Goal: Task Accomplishment & Management: Manage account settings

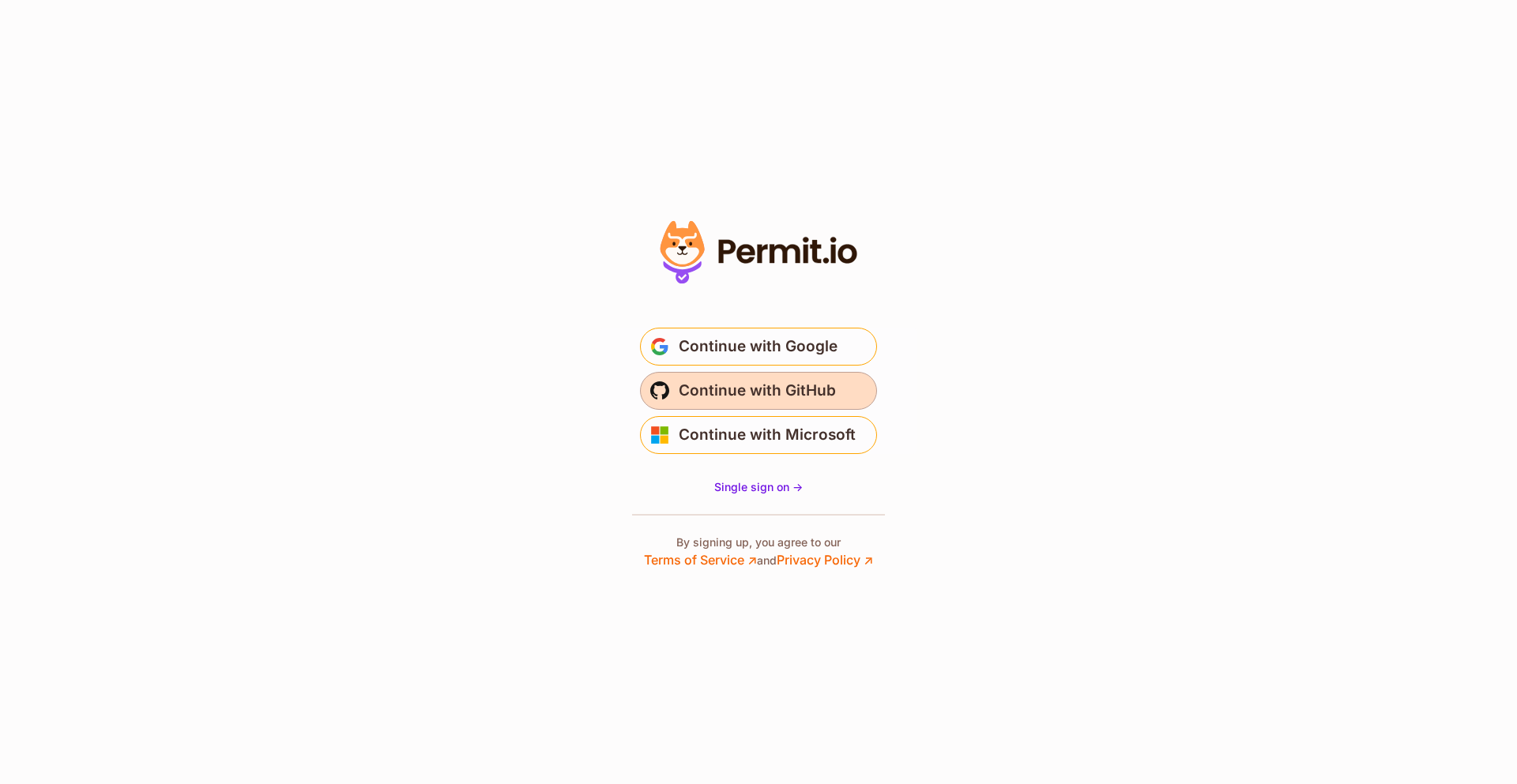
click at [754, 380] on span "Continue with GitHub" at bounding box center [756, 391] width 157 height 25
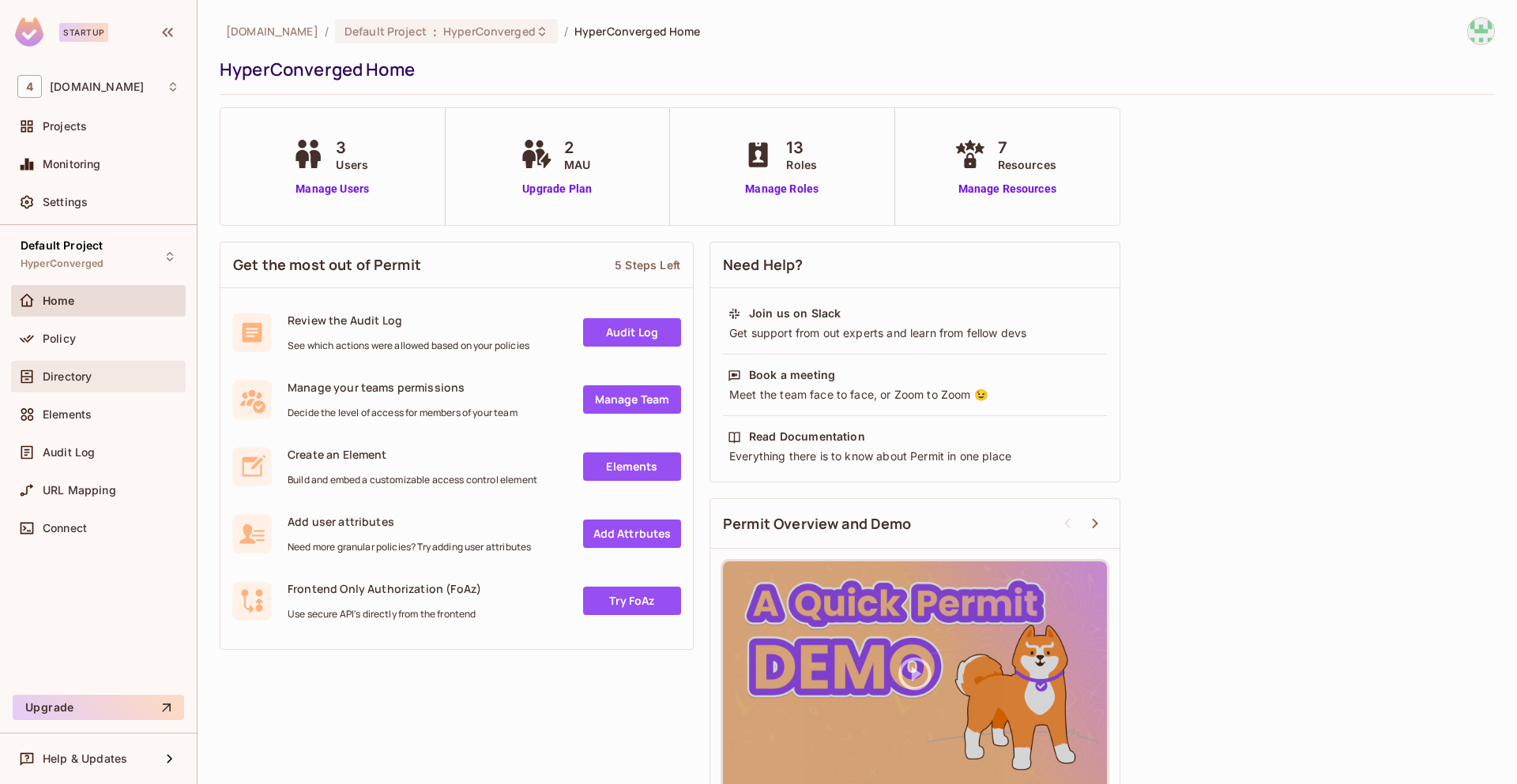
click at [118, 376] on div "Directory" at bounding box center [110, 376] width 137 height 13
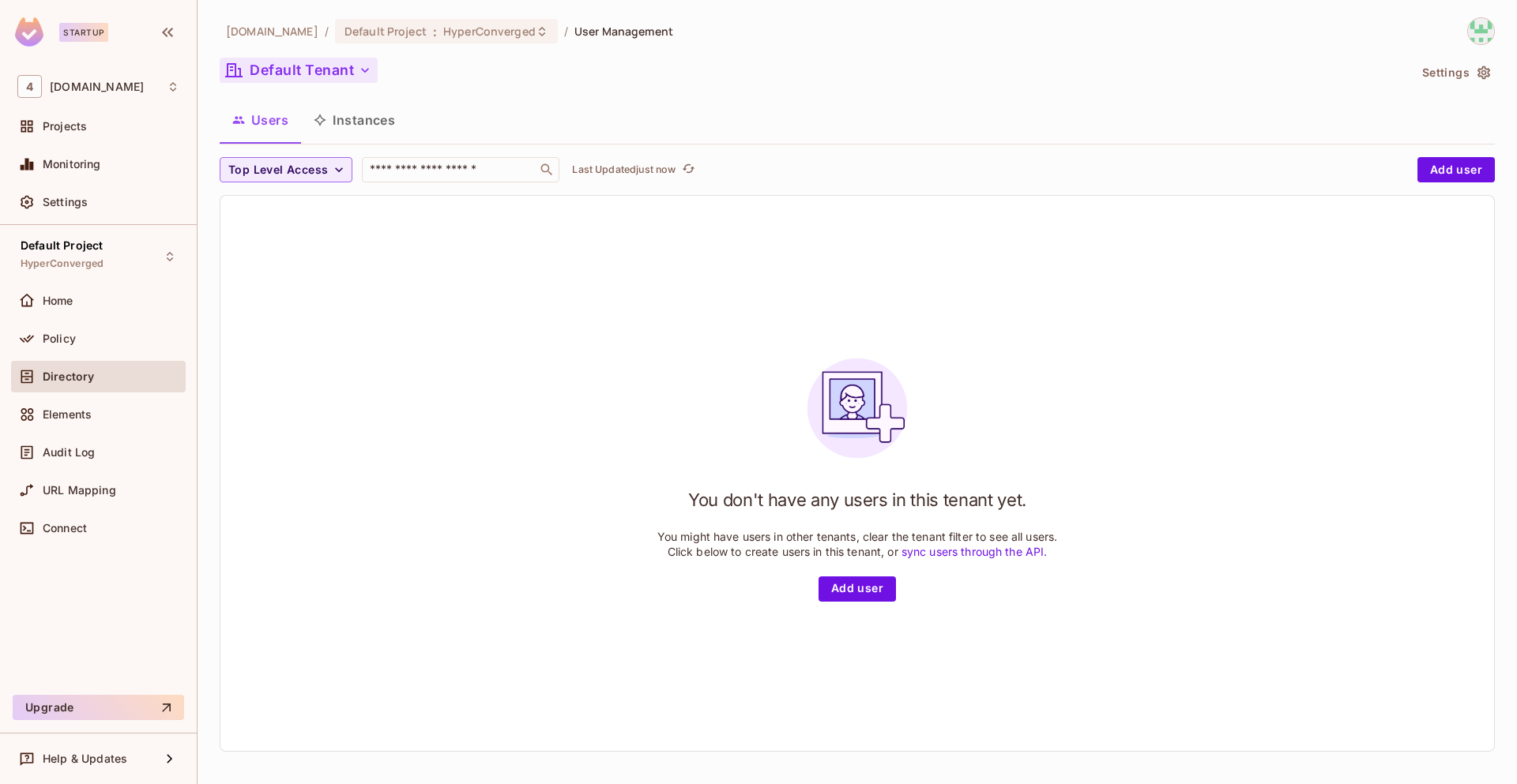
click at [357, 65] on icon "button" at bounding box center [365, 70] width 16 height 16
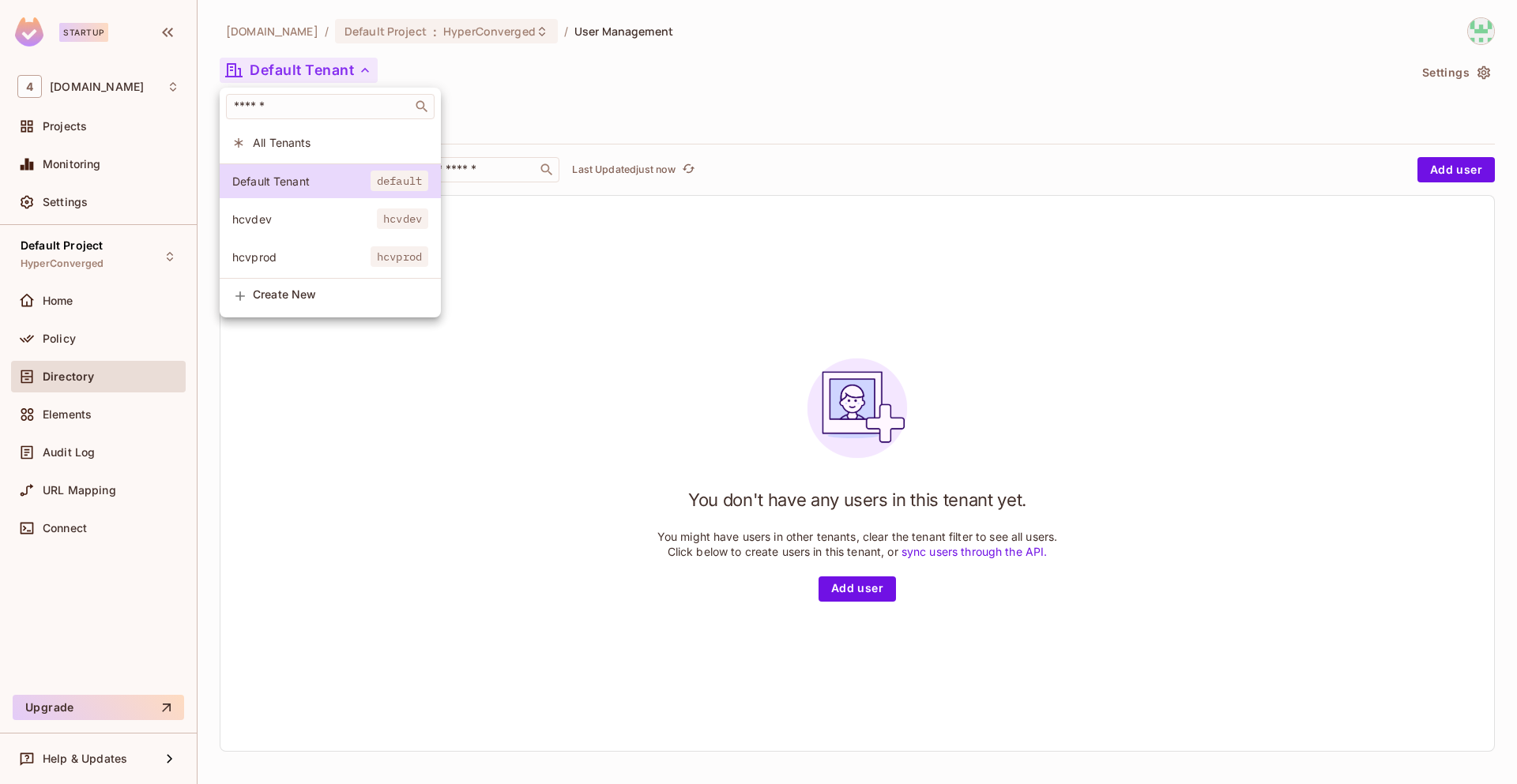
click at [396, 391] on div at bounding box center [758, 392] width 1517 height 784
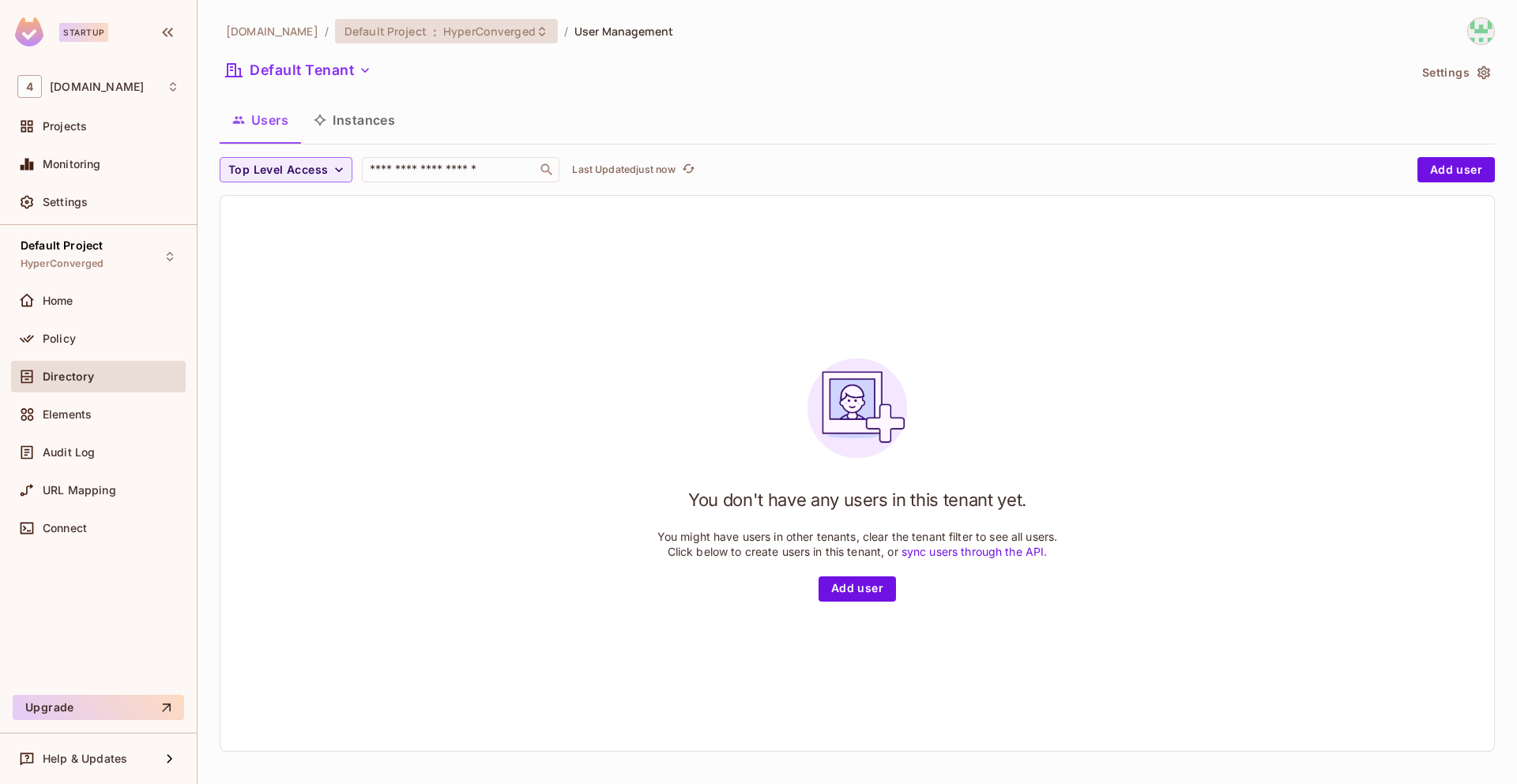
click at [500, 28] on span "HyperConverged" at bounding box center [489, 31] width 93 height 15
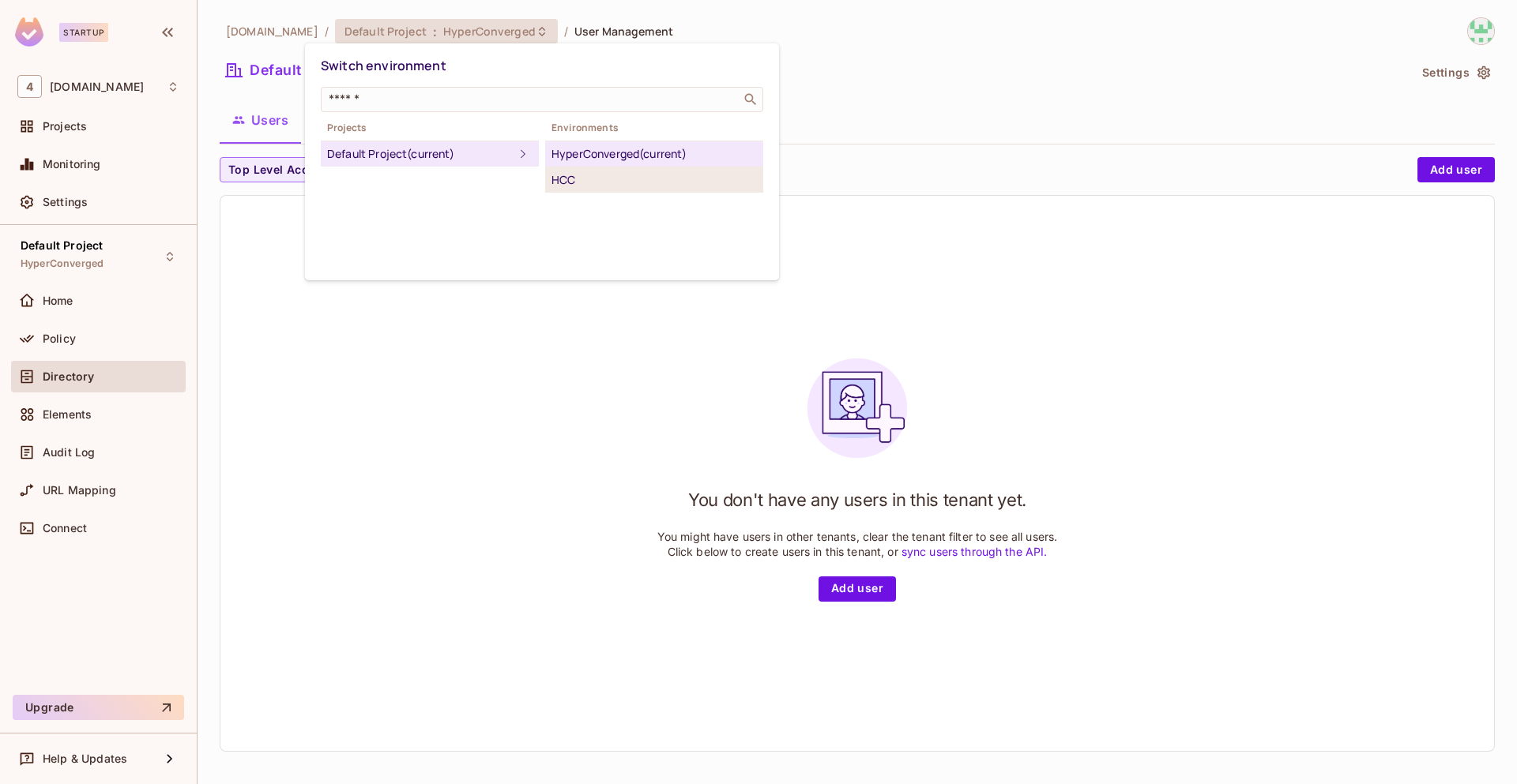
click at [582, 186] on div "HCC" at bounding box center [655, 180] width 205 height 19
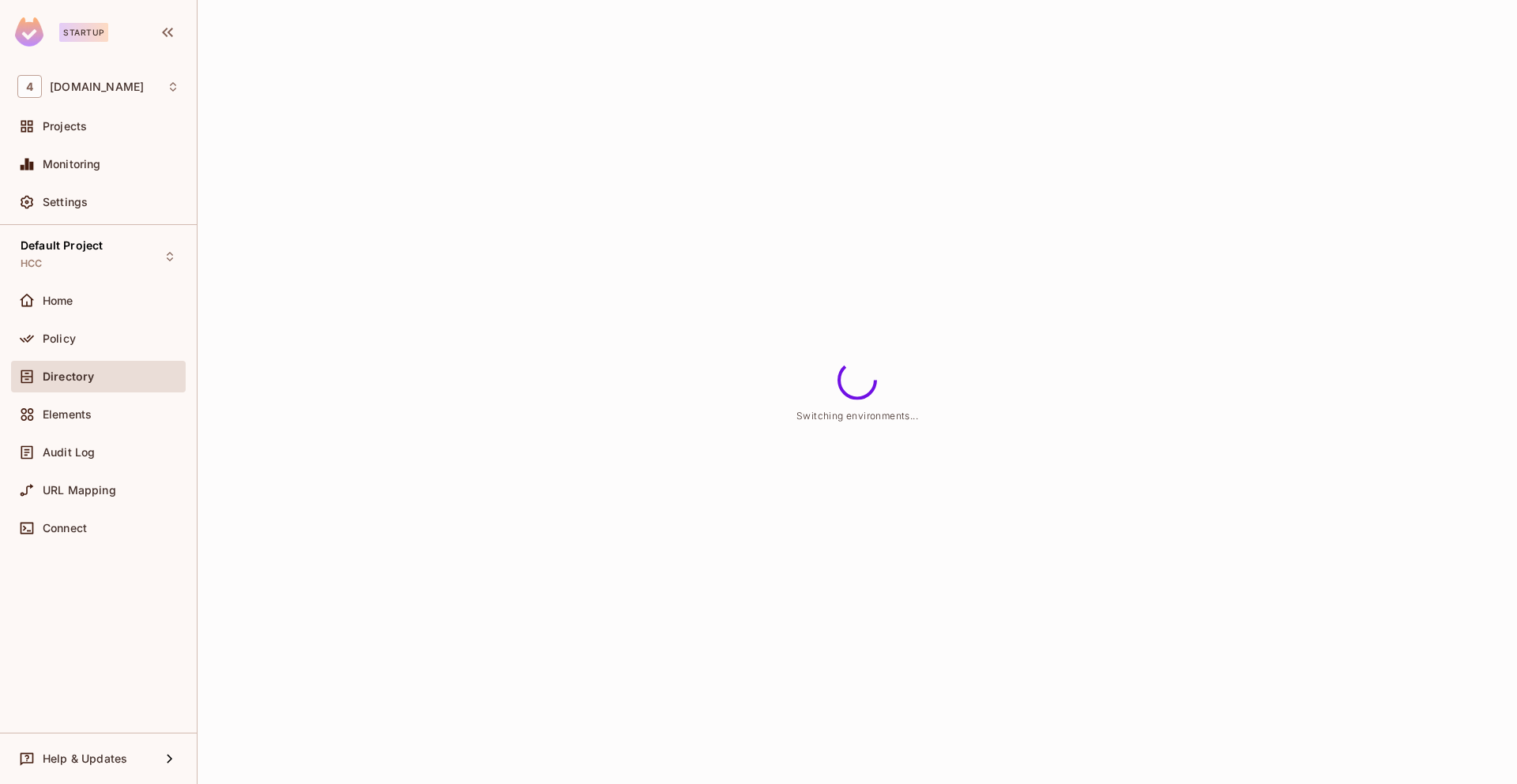
click at [582, 186] on div "Switching environments..." at bounding box center [857, 392] width 1319 height 784
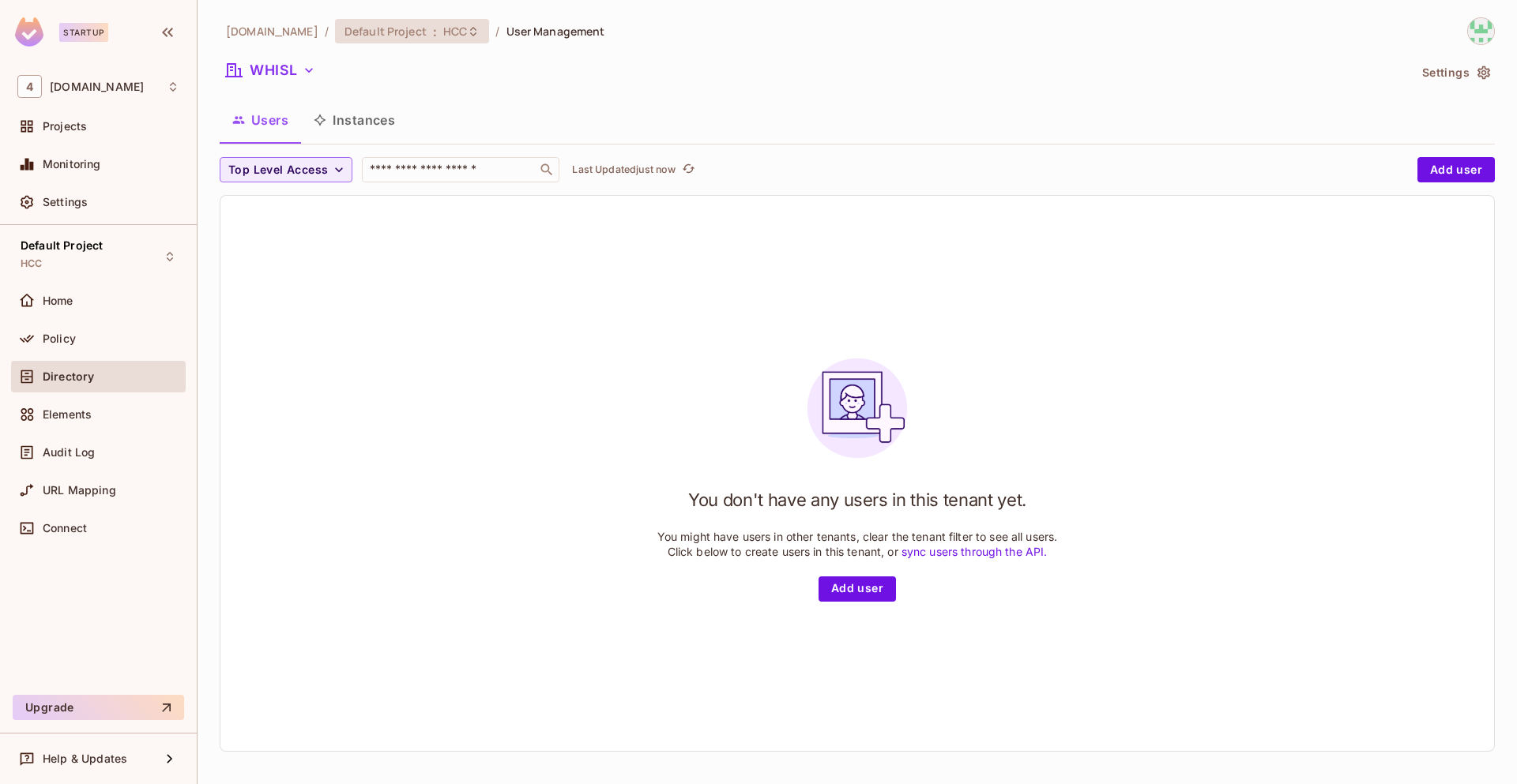
click at [467, 33] on icon at bounding box center [473, 31] width 13 height 13
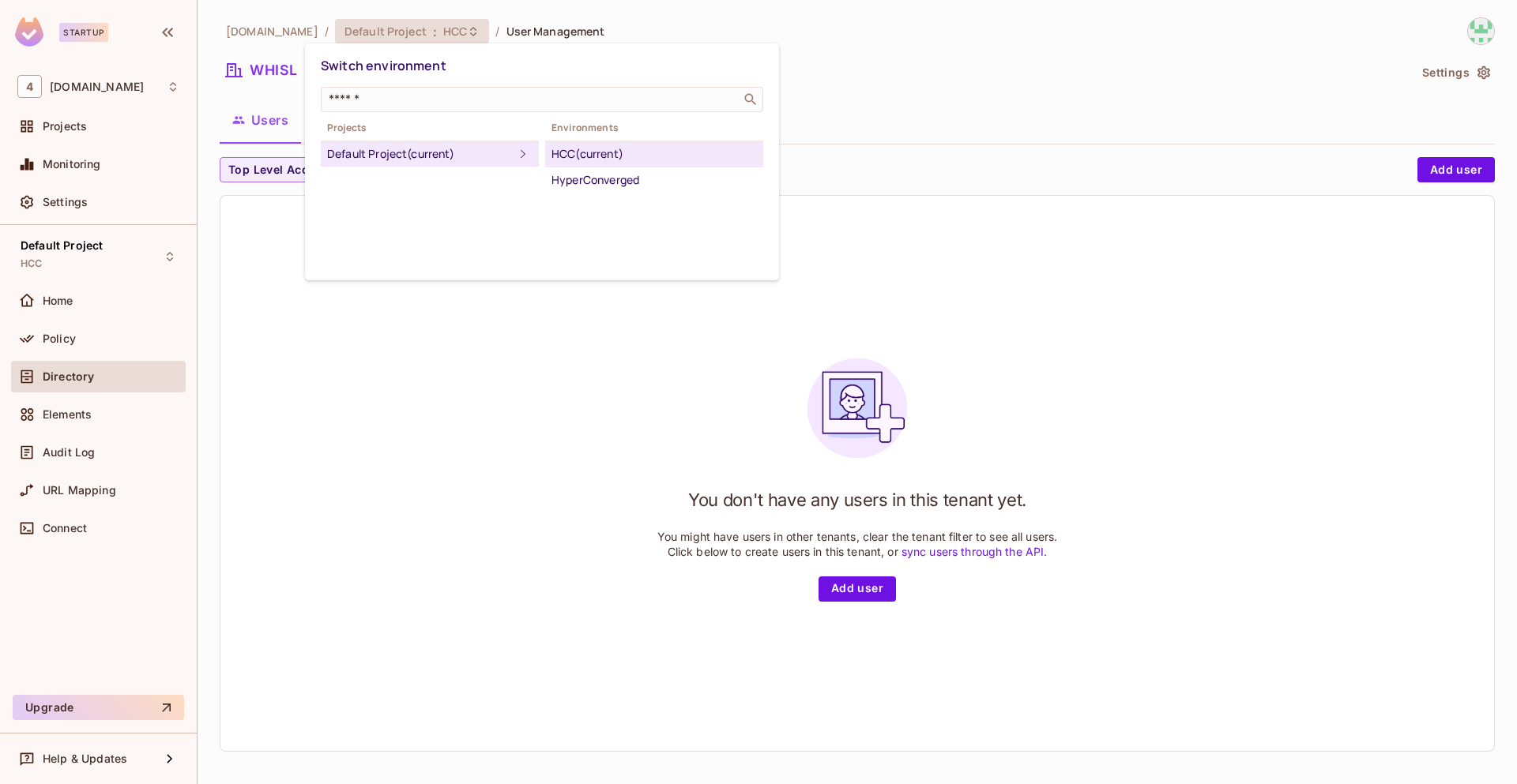
click at [633, 466] on div at bounding box center [758, 392] width 1517 height 784
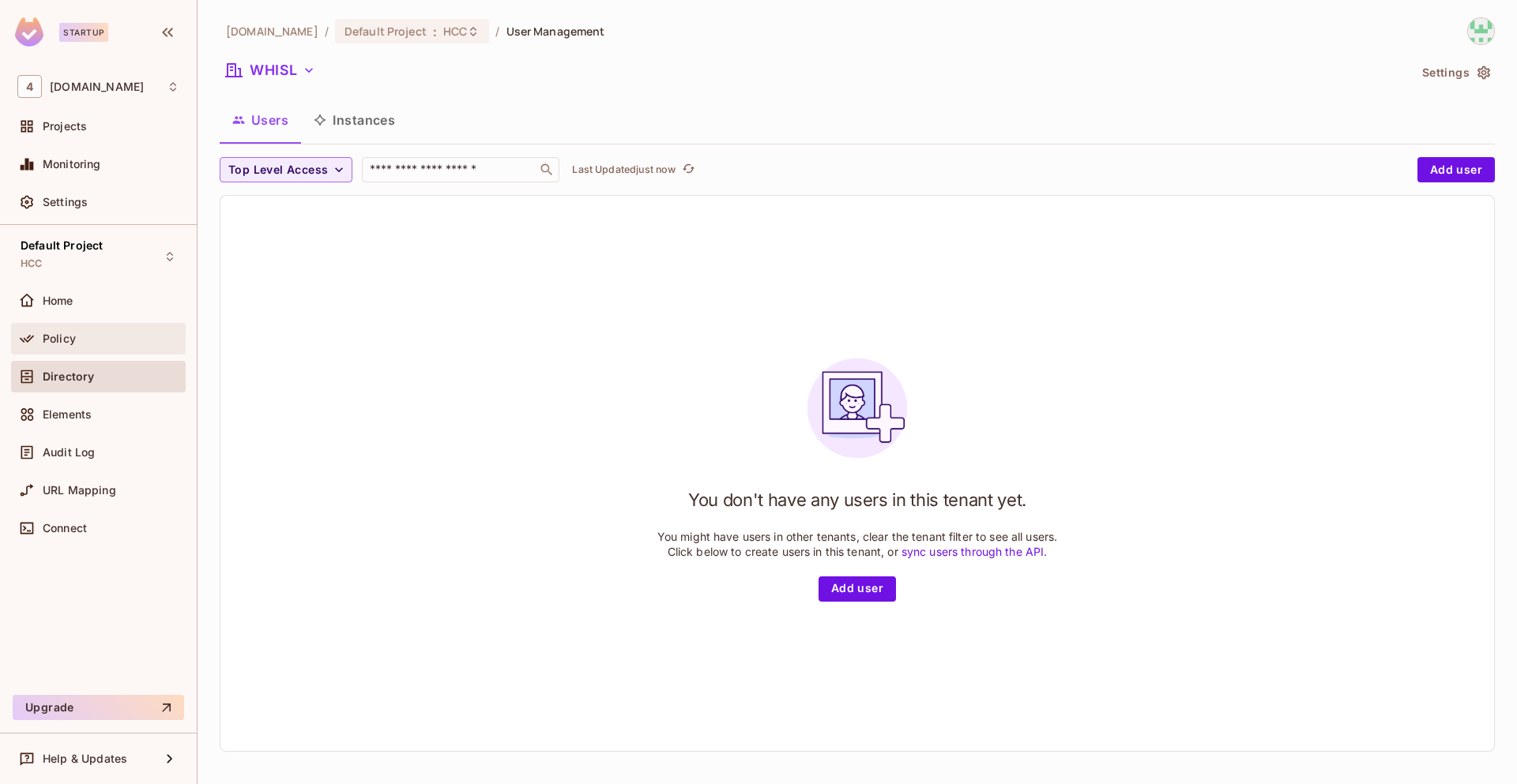
click at [88, 344] on div "Policy" at bounding box center [98, 339] width 162 height 19
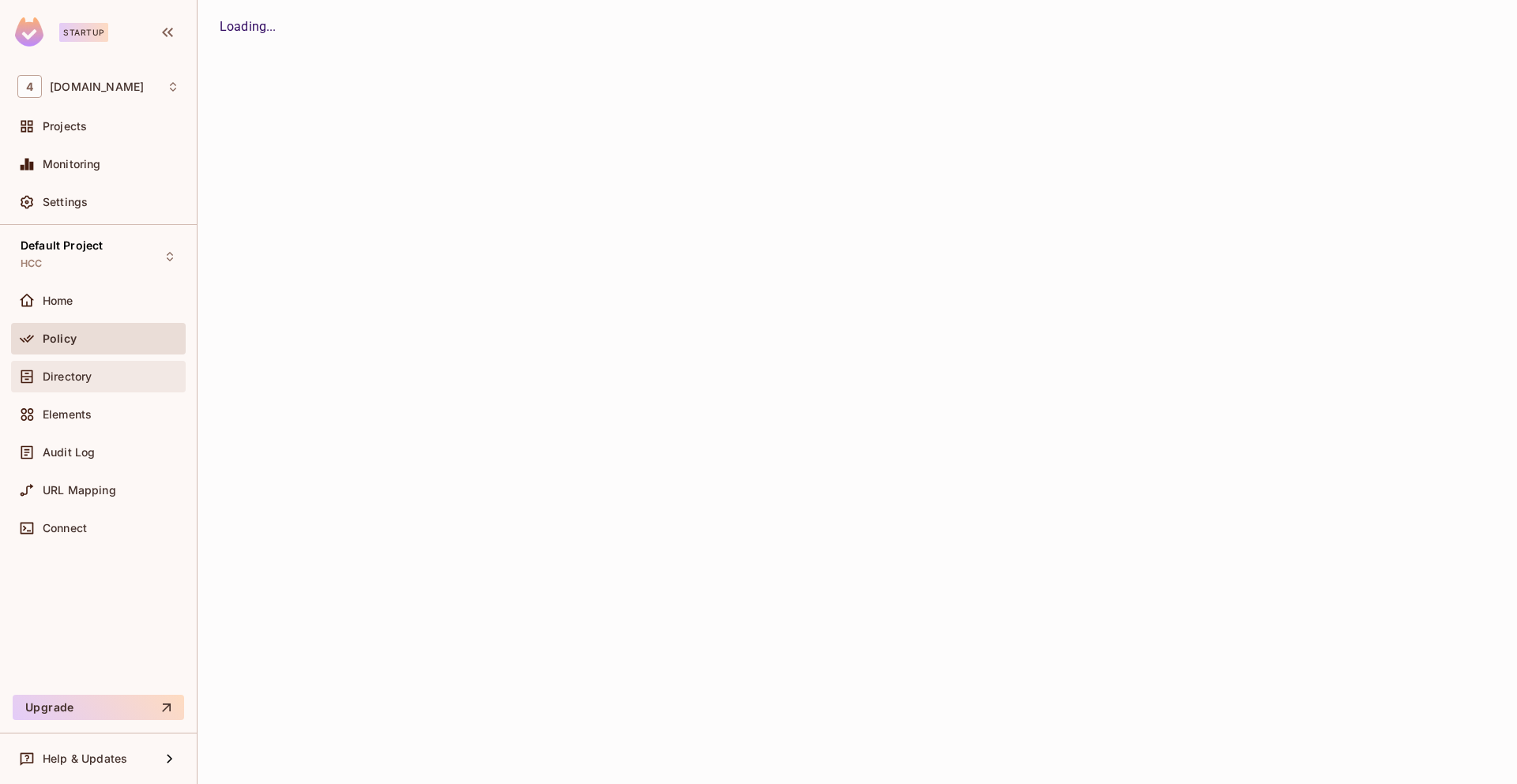
click at [103, 380] on div "Directory" at bounding box center [110, 376] width 137 height 13
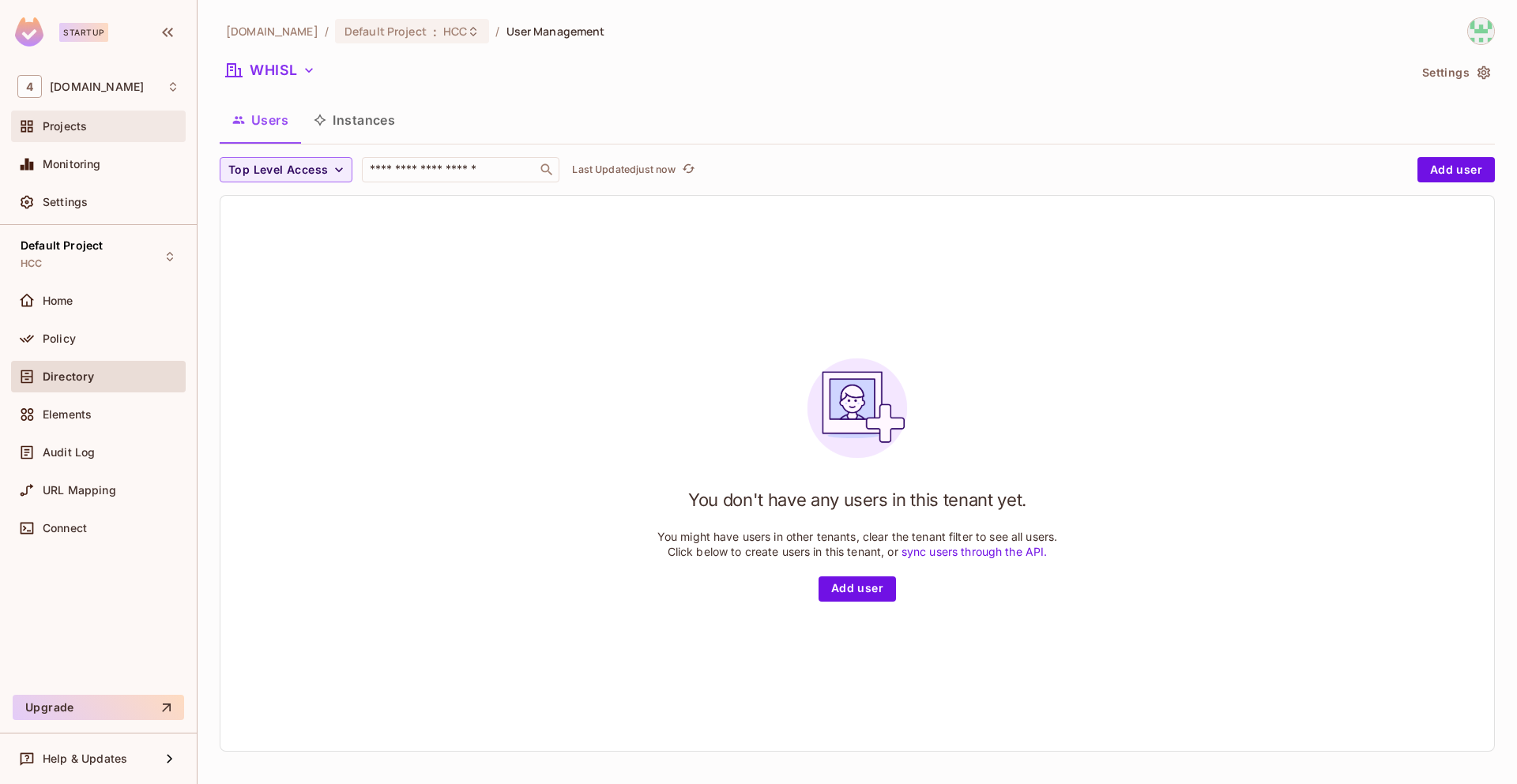
click at [90, 119] on div "Projects" at bounding box center [98, 126] width 162 height 19
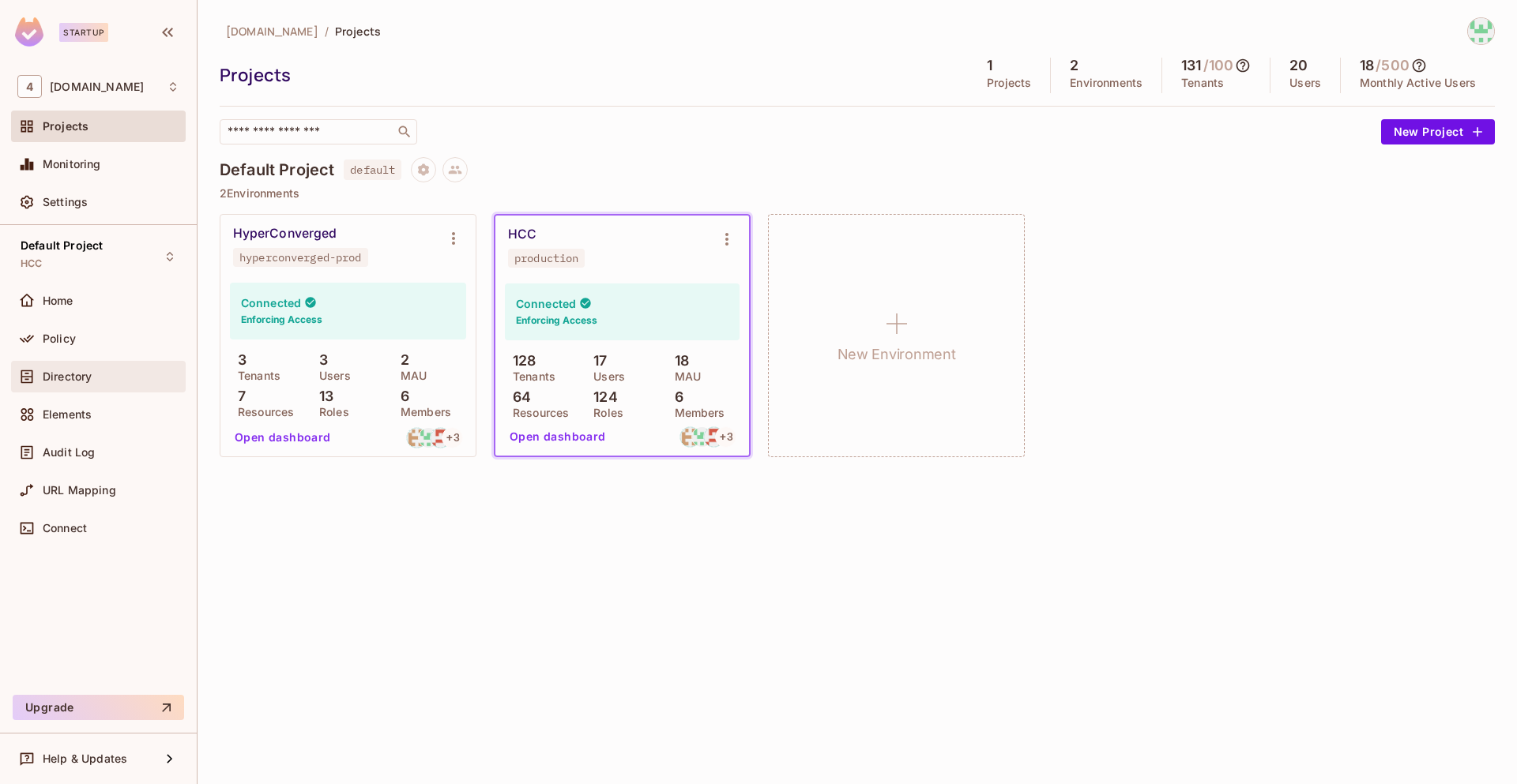
click at [93, 372] on div "Directory" at bounding box center [110, 376] width 137 height 13
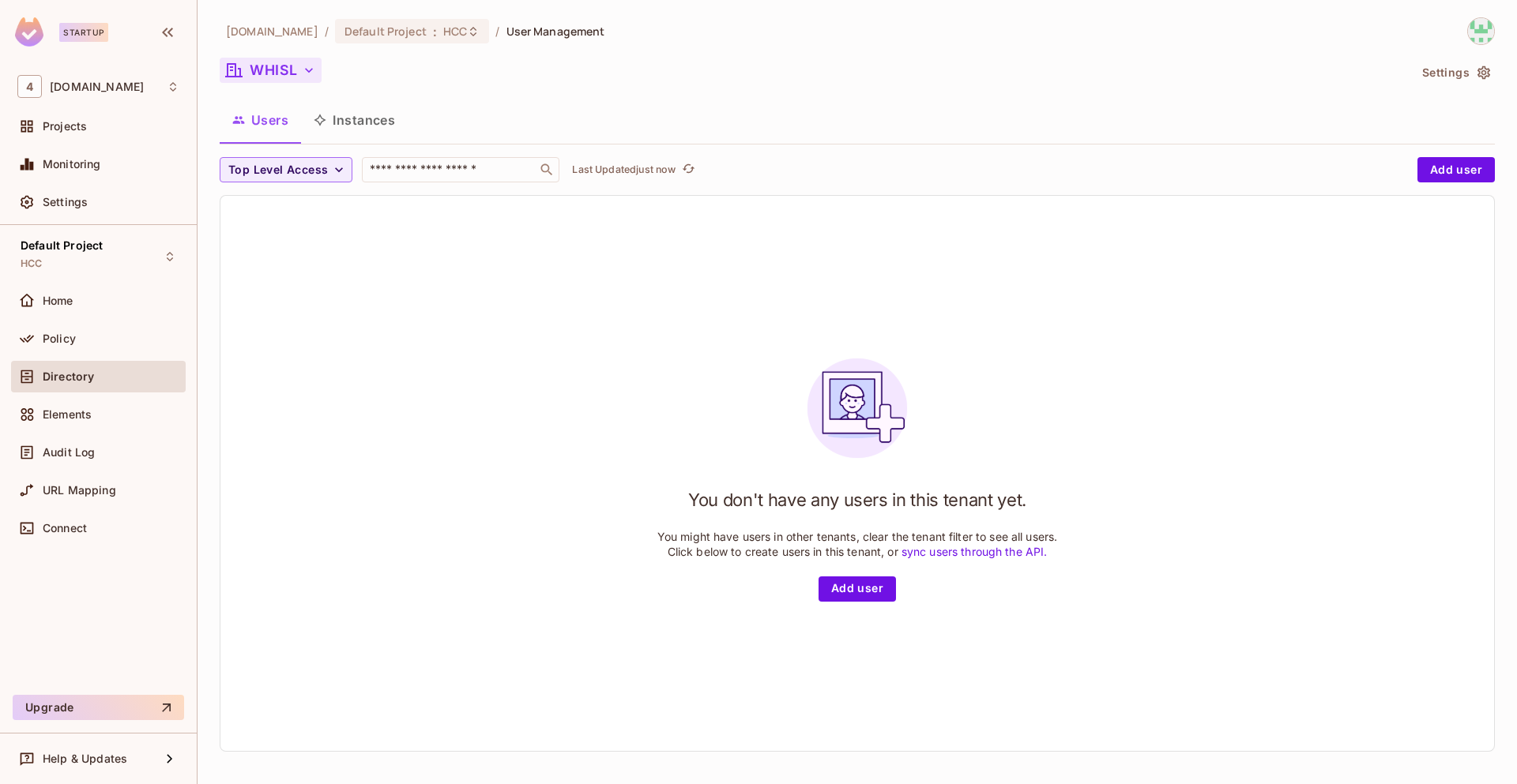
click at [309, 68] on icon "button" at bounding box center [309, 70] width 16 height 16
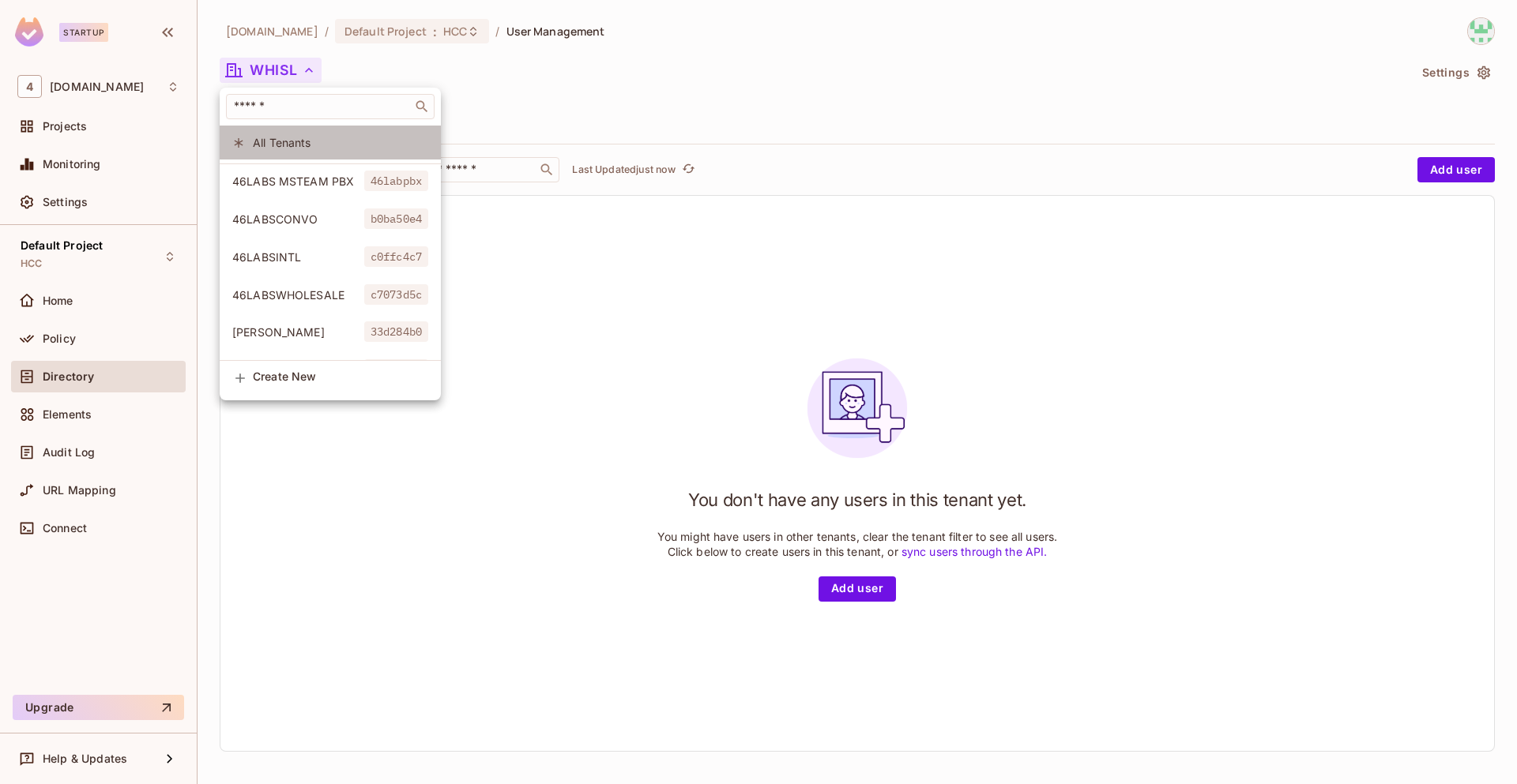
click at [306, 144] on span "All Tenants" at bounding box center [340, 143] width 176 height 15
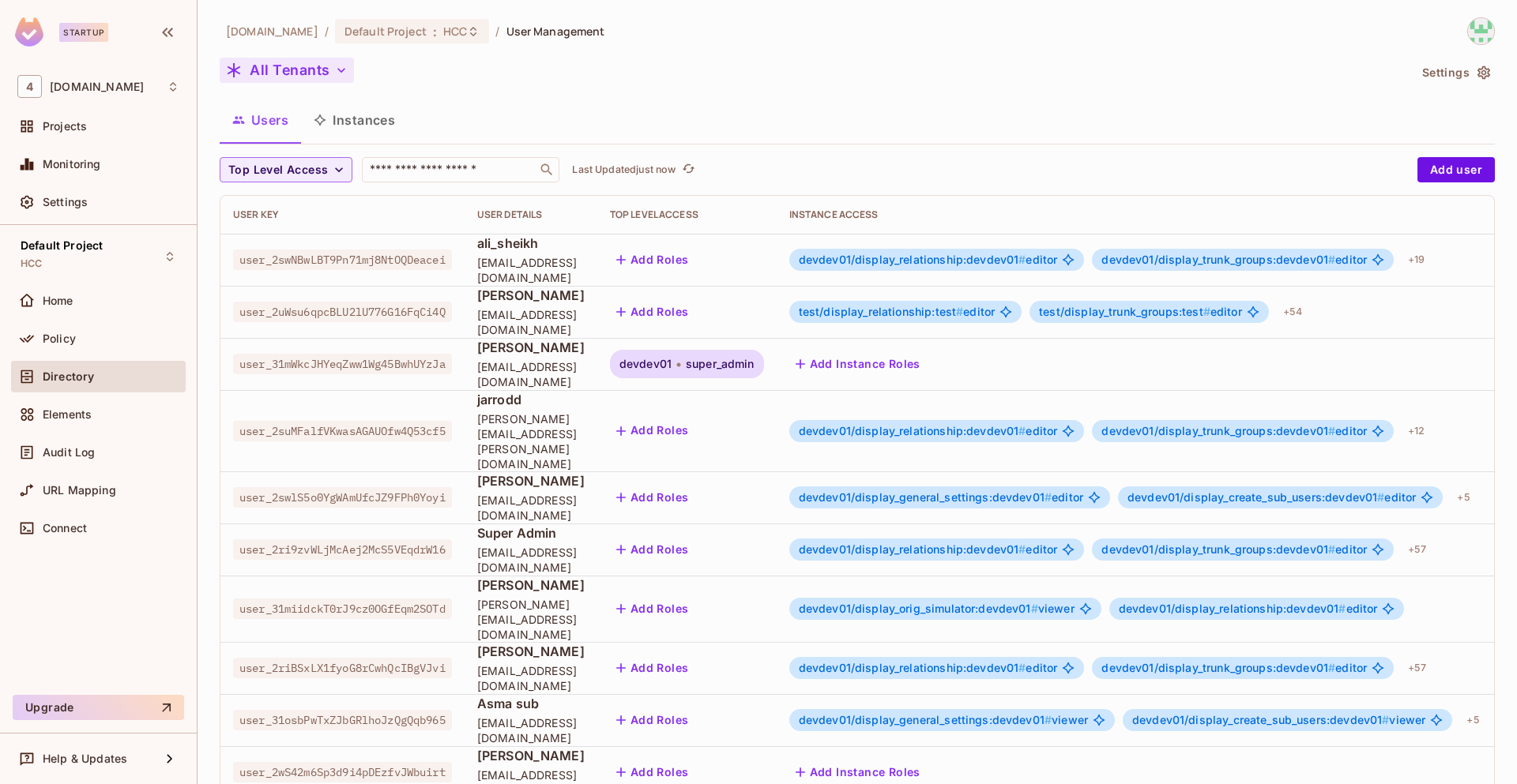
scroll to position [0, 120]
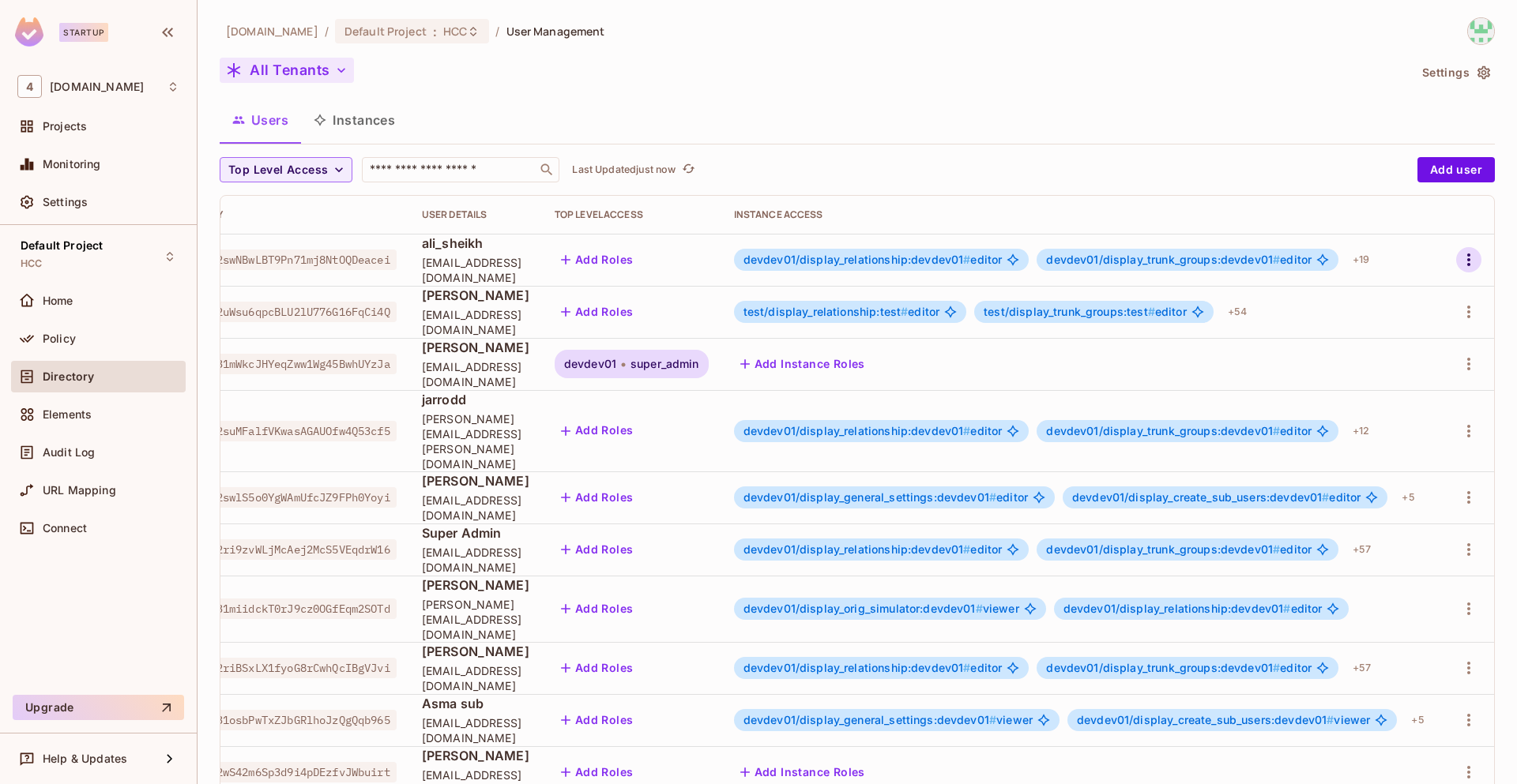
click at [1460, 254] on icon "button" at bounding box center [1469, 260] width 19 height 19
click at [1397, 365] on div "Edit Attributes" at bounding box center [1394, 366] width 78 height 16
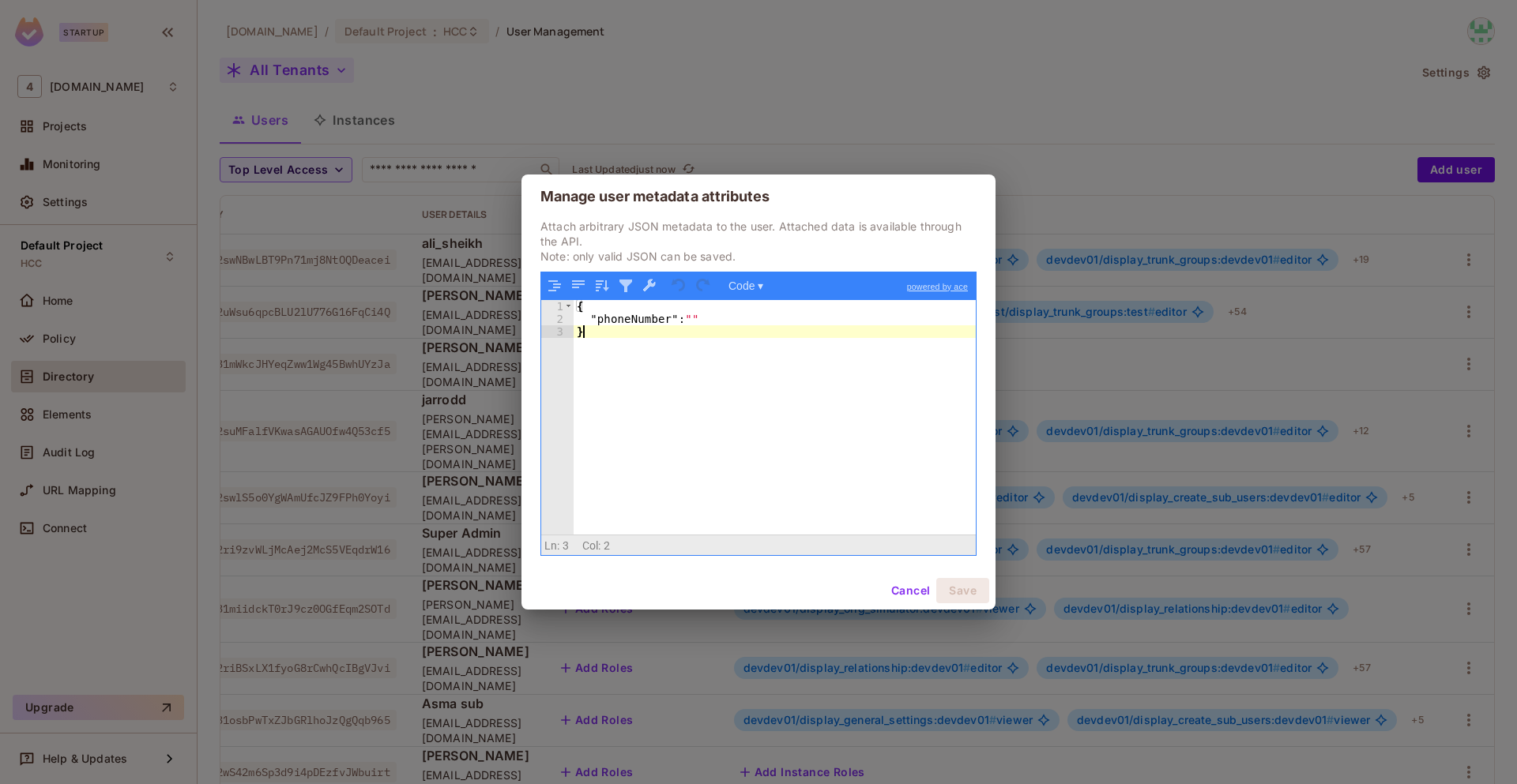
click at [677, 360] on div "{ "phoneNumber" : "" }" at bounding box center [775, 430] width 402 height 260
click at [907, 591] on button "Cancel" at bounding box center [910, 591] width 51 height 25
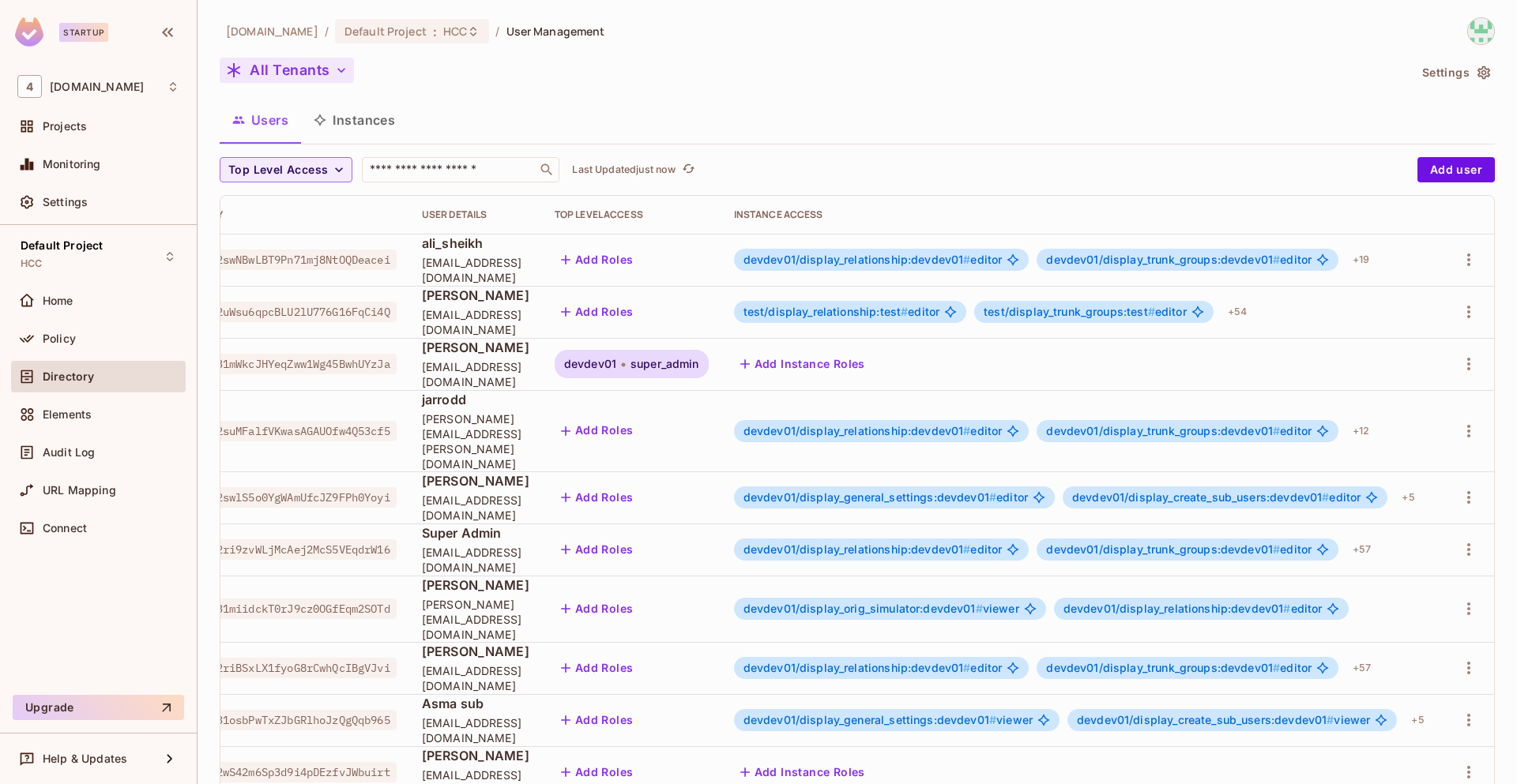
click at [324, 70] on button "All Tenants" at bounding box center [287, 70] width 134 height 25
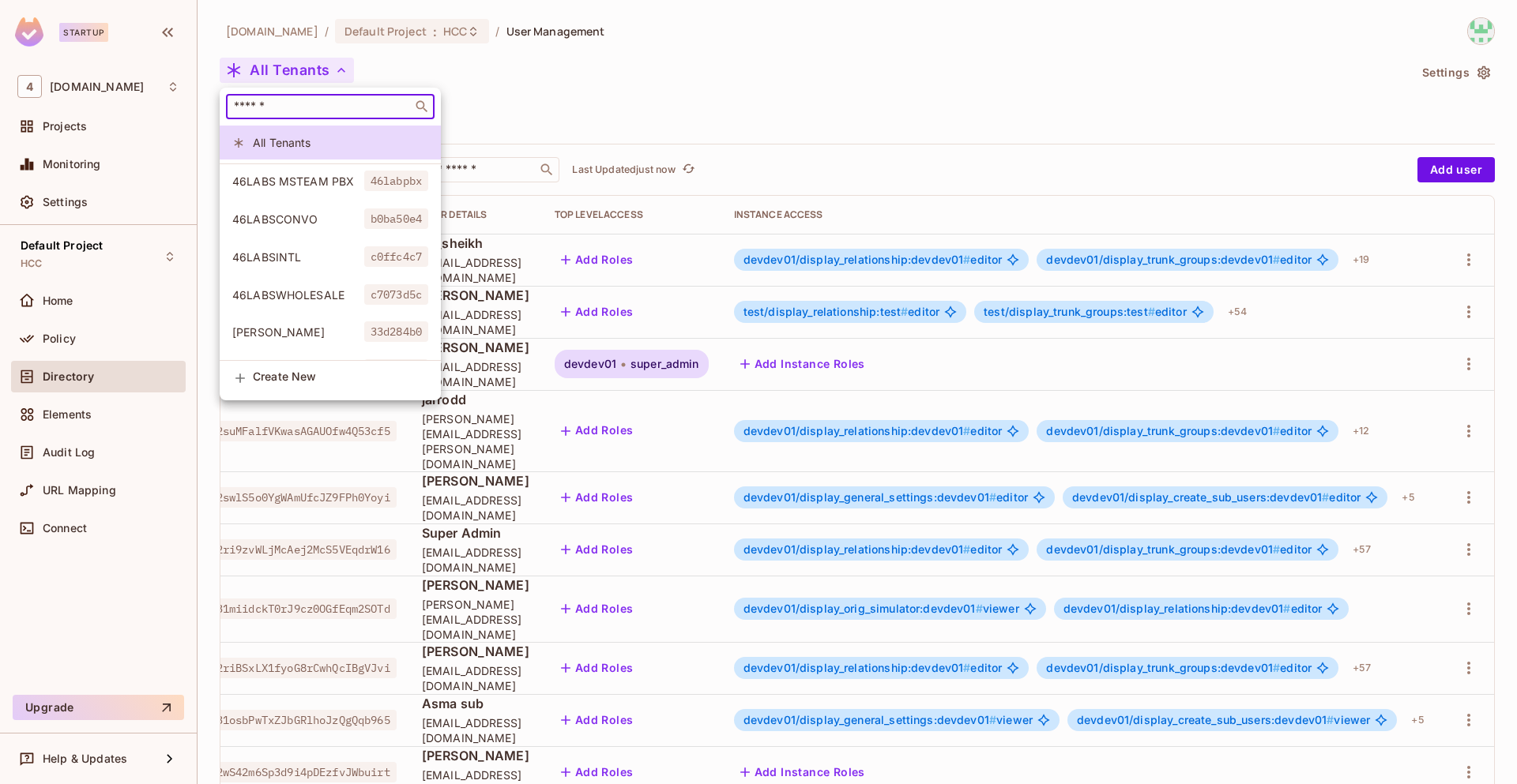
click at [285, 112] on input "text" at bounding box center [319, 106] width 177 height 16
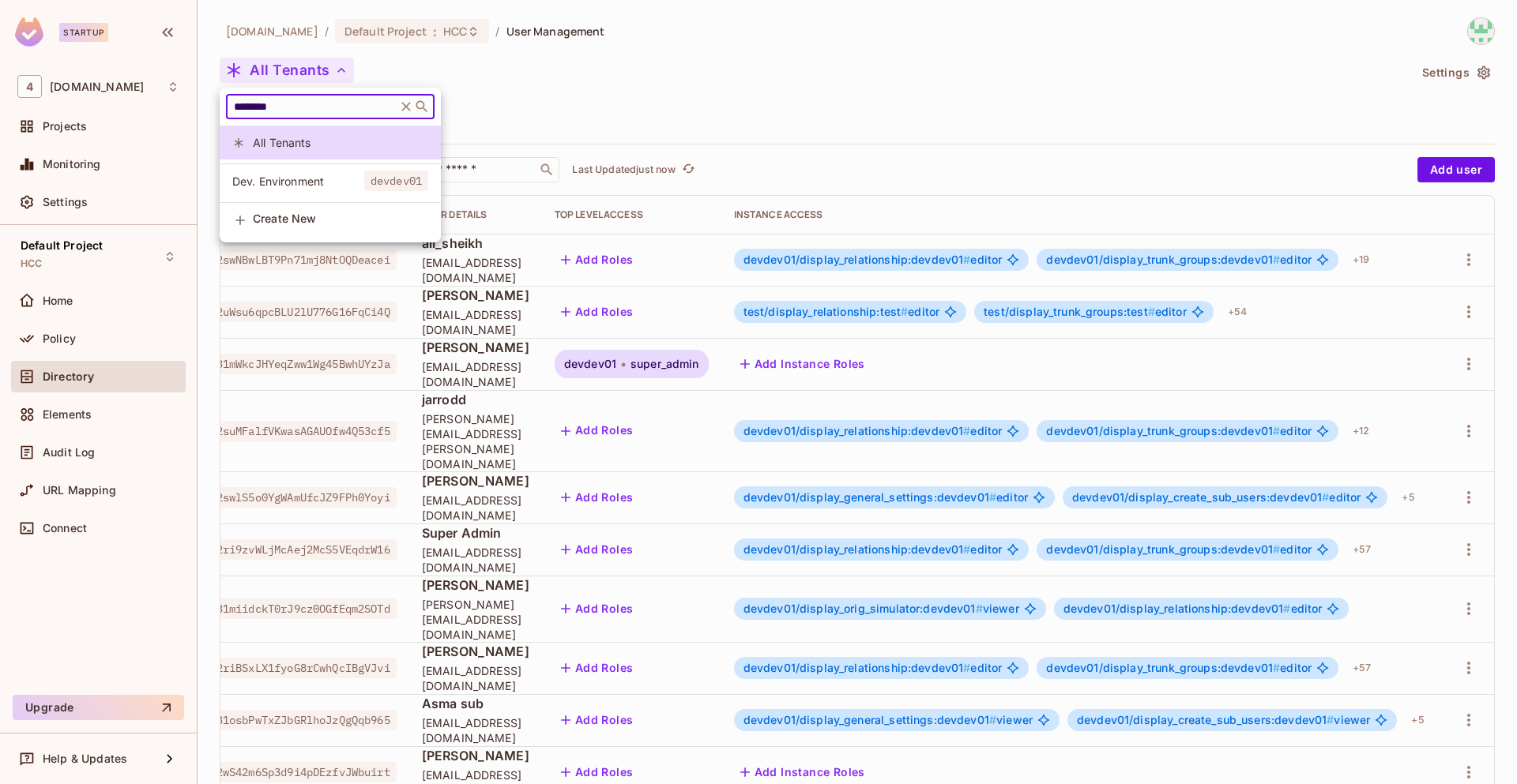
type input "********"
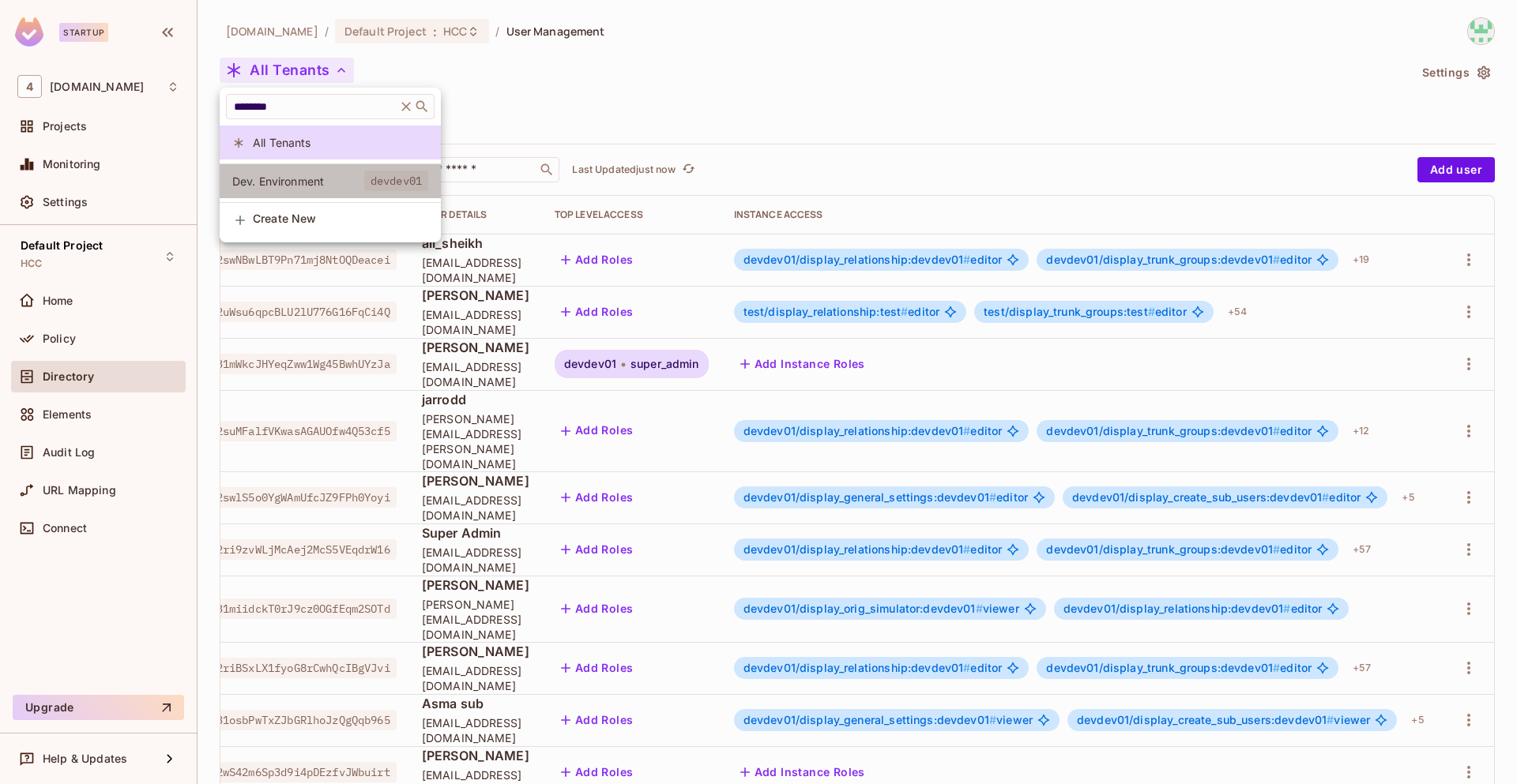
click at [336, 176] on span "Dev. Environment" at bounding box center [298, 182] width 132 height 15
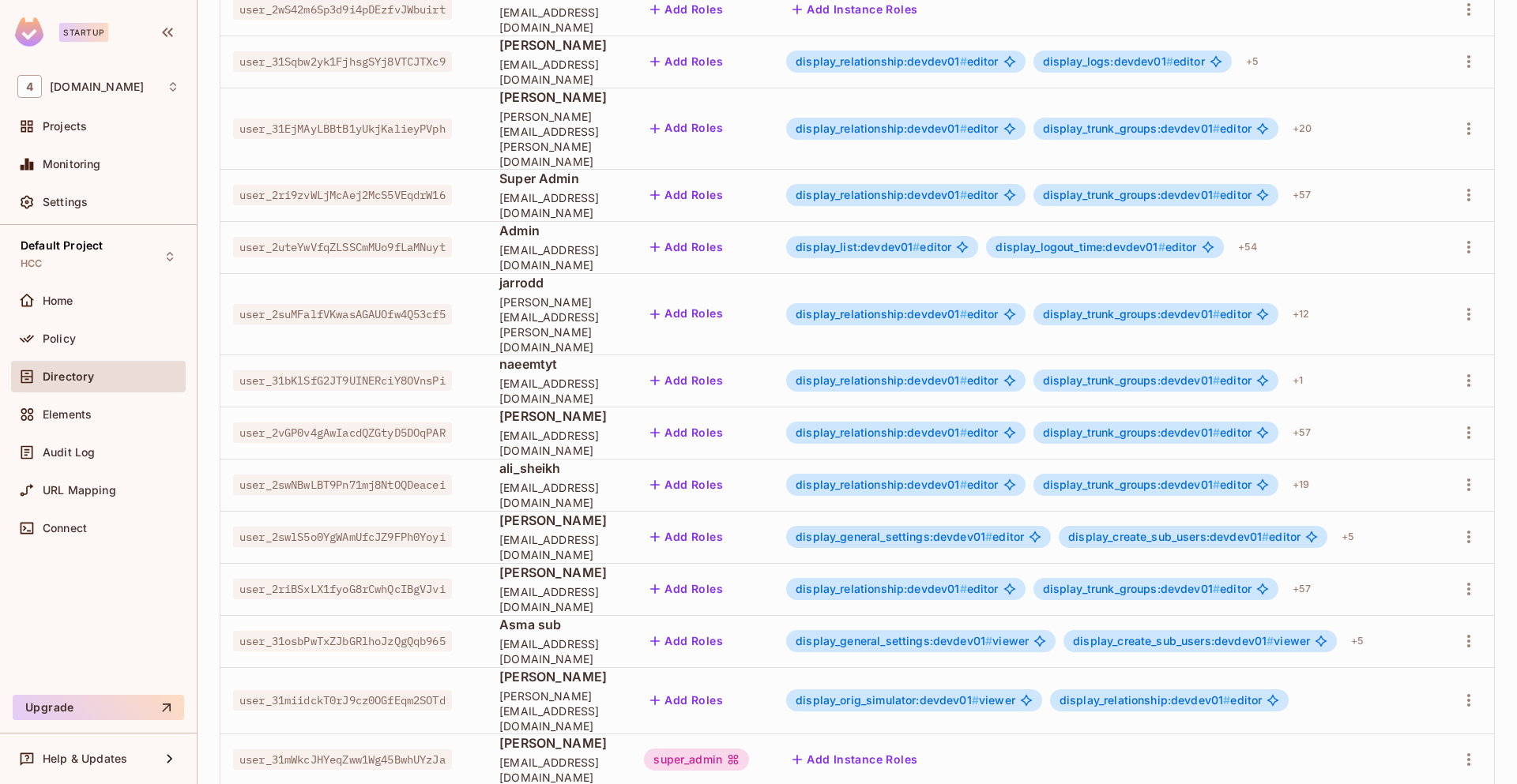
scroll to position [238, 0]
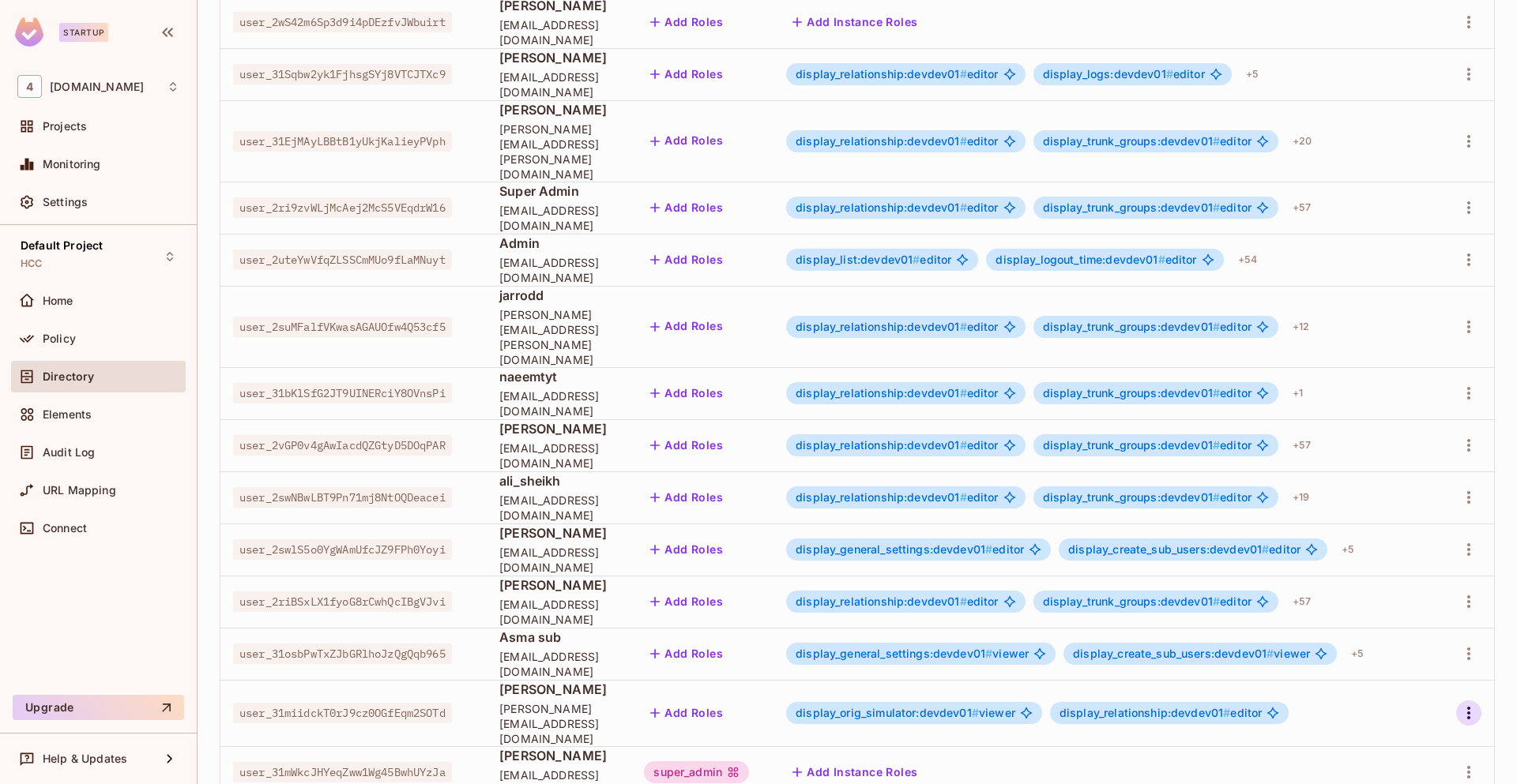
click at [1467, 707] on icon "button" at bounding box center [1469, 713] width 3 height 13
click at [1390, 713] on div "Edit Attributes" at bounding box center [1402, 713] width 78 height 16
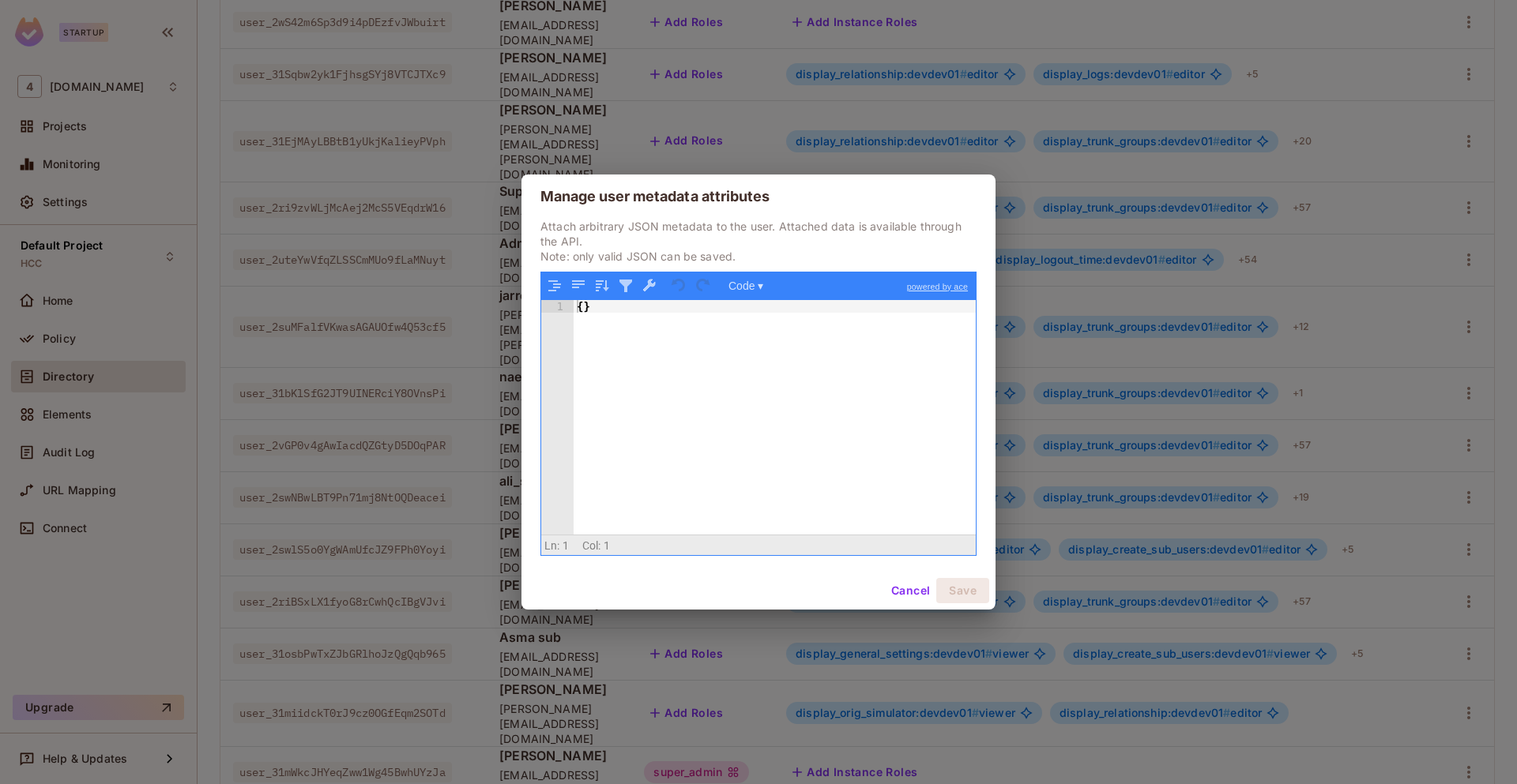
click at [653, 308] on div "{ }" at bounding box center [775, 430] width 402 height 260
click at [761, 282] on button "Code ▾" at bounding box center [745, 286] width 46 height 20
click at [756, 326] on div "Tree" at bounding box center [771, 327] width 95 height 19
click at [708, 307] on div "{ isSuperAdmin: true }" at bounding box center [775, 430] width 402 height 260
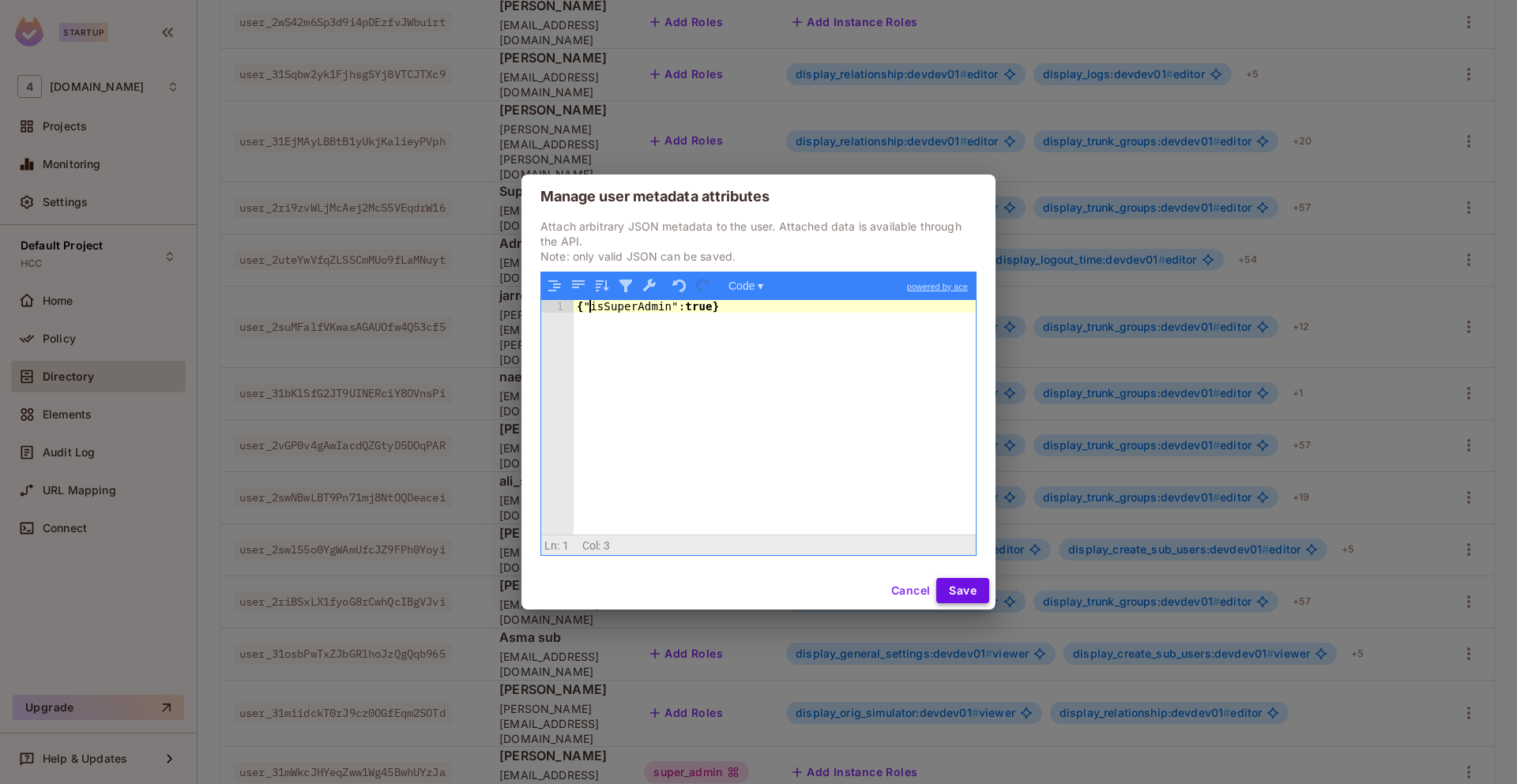
click at [965, 590] on button "Save" at bounding box center [963, 591] width 53 height 25
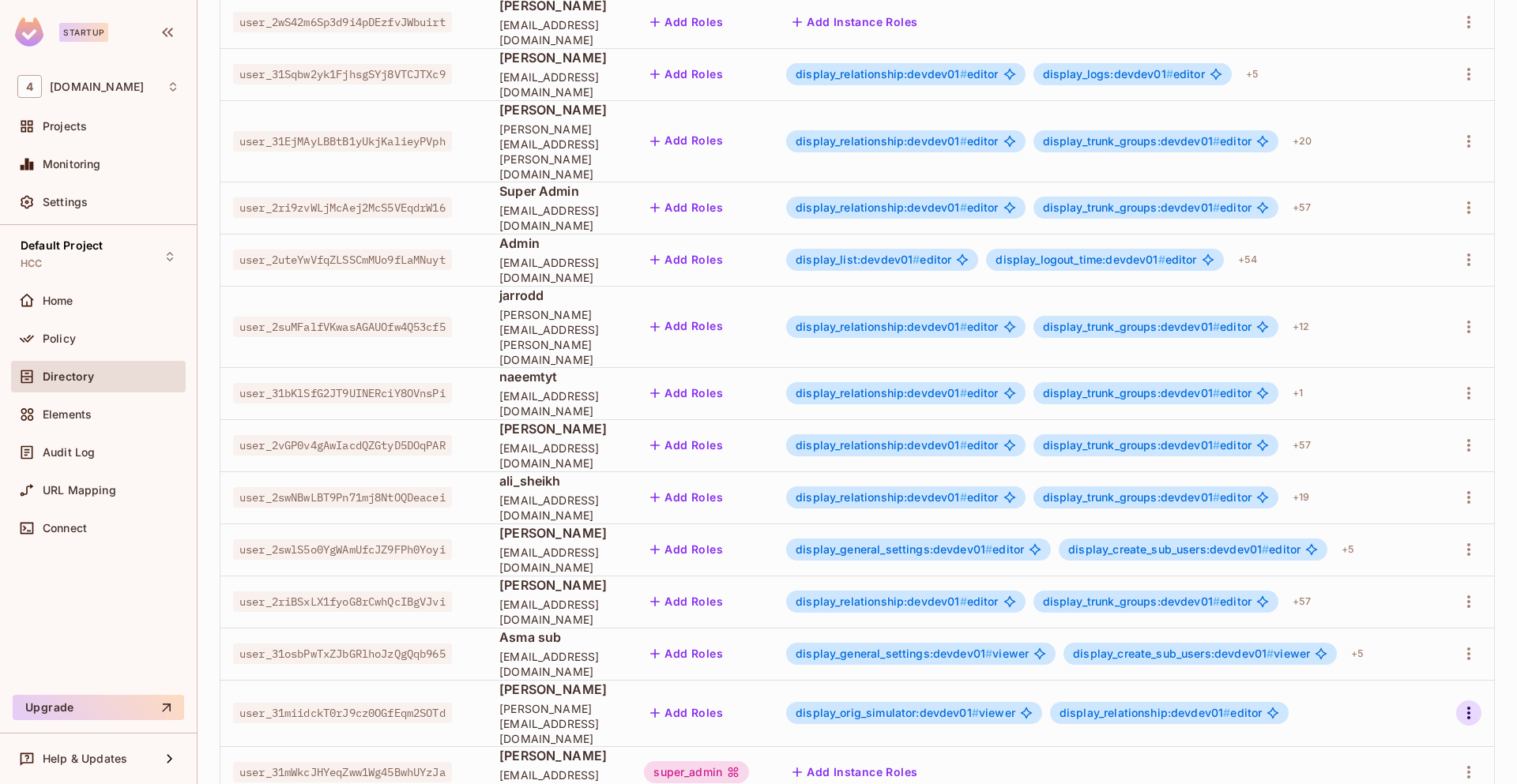
click at [1459, 703] on icon "button" at bounding box center [1469, 713] width 19 height 19
click at [1379, 714] on div "Edit Attributes" at bounding box center [1402, 713] width 78 height 16
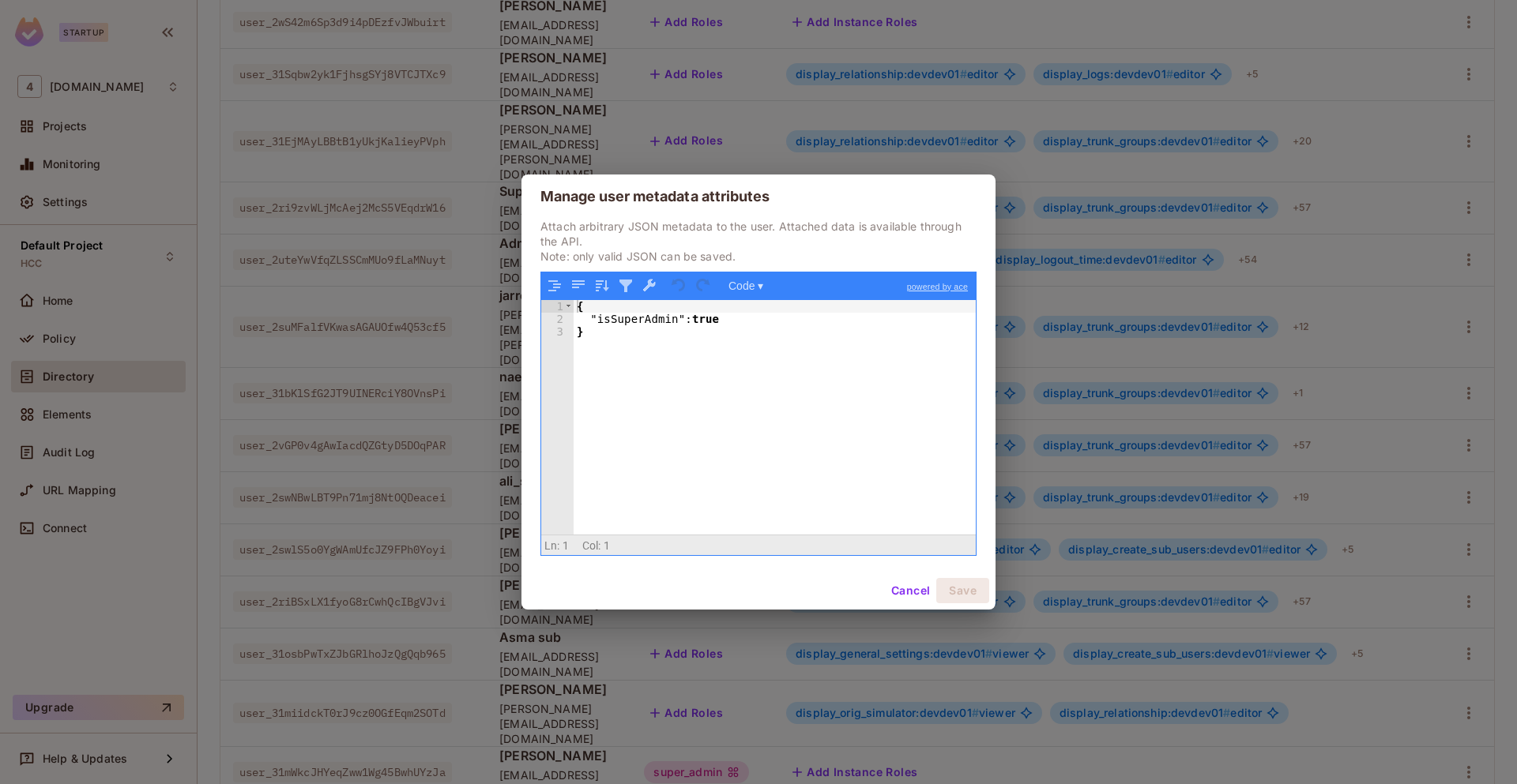
click at [899, 591] on button "Cancel" at bounding box center [910, 591] width 51 height 25
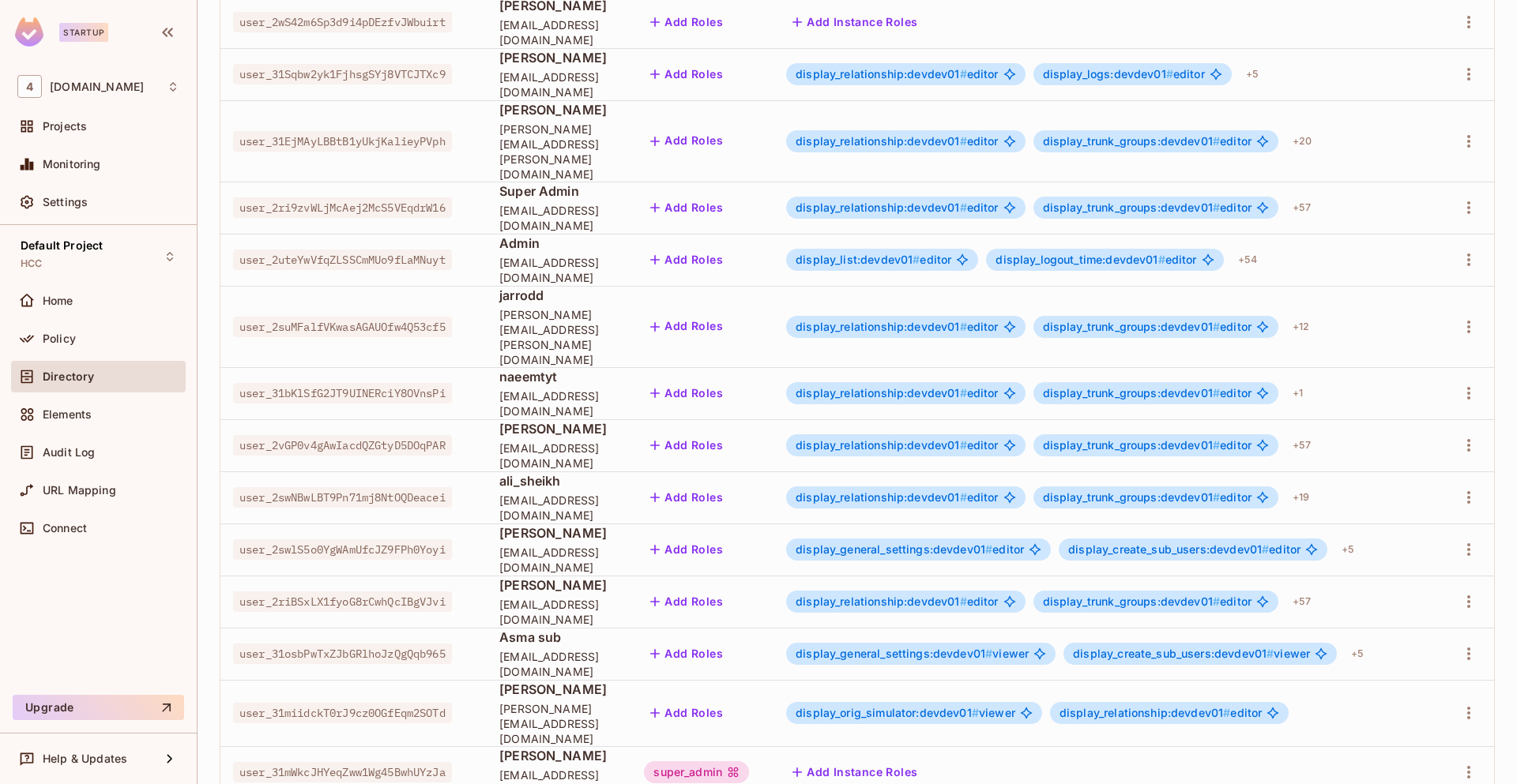
scroll to position [0, 0]
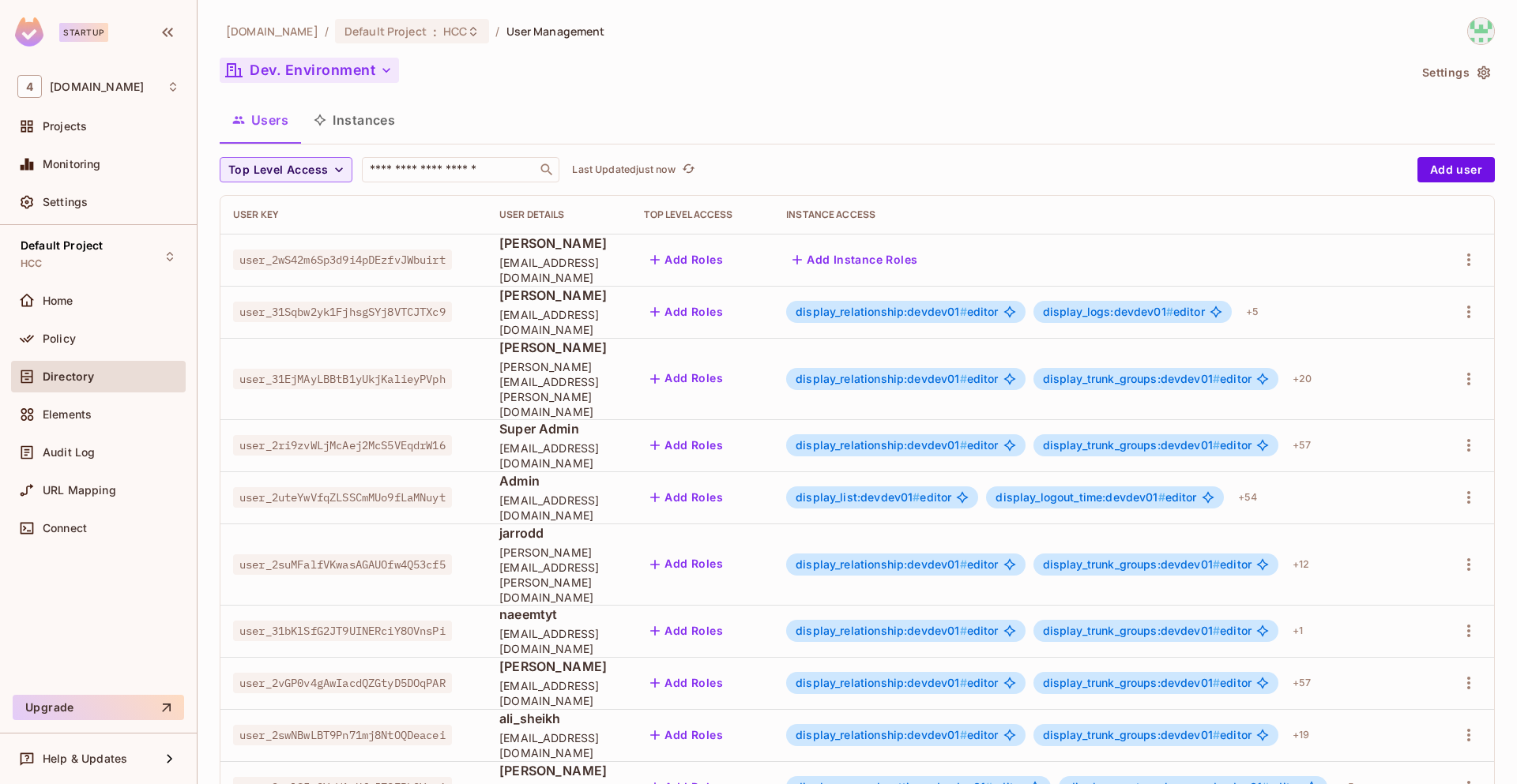
click at [363, 64] on button "Dev. Environment" at bounding box center [309, 70] width 179 height 25
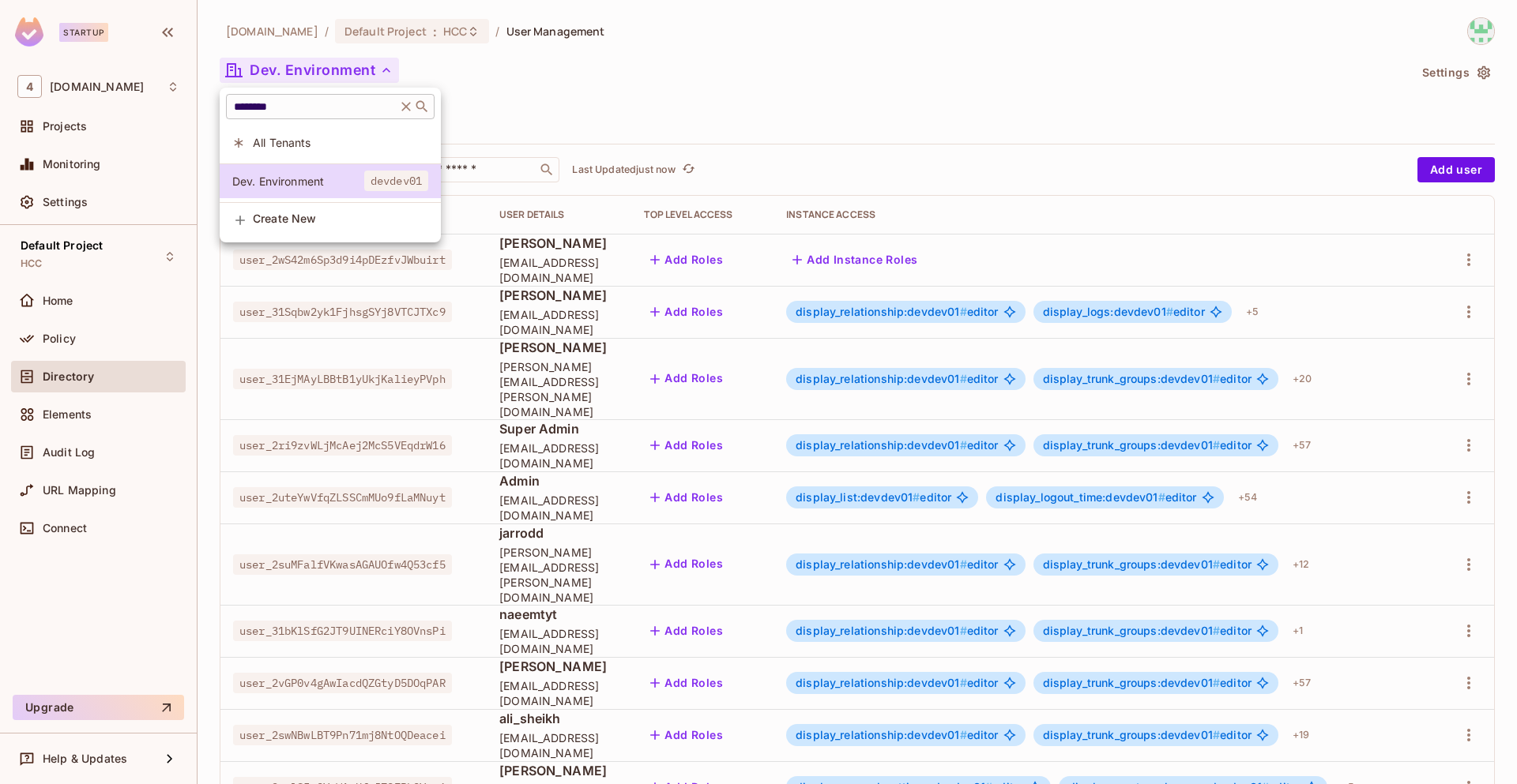
click at [414, 107] on icon at bounding box center [406, 106] width 16 height 16
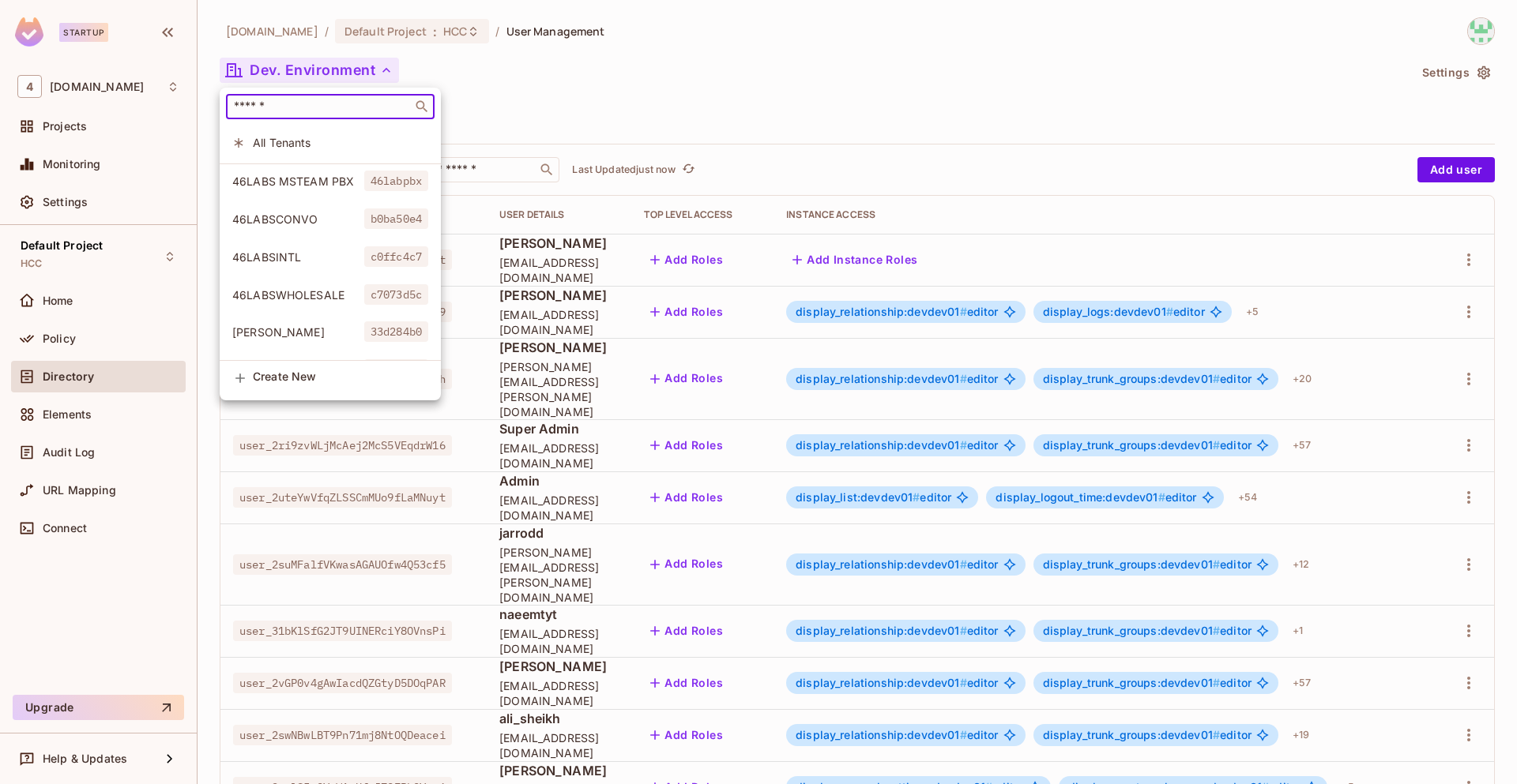
click at [289, 109] on input "text" at bounding box center [319, 106] width 177 height 16
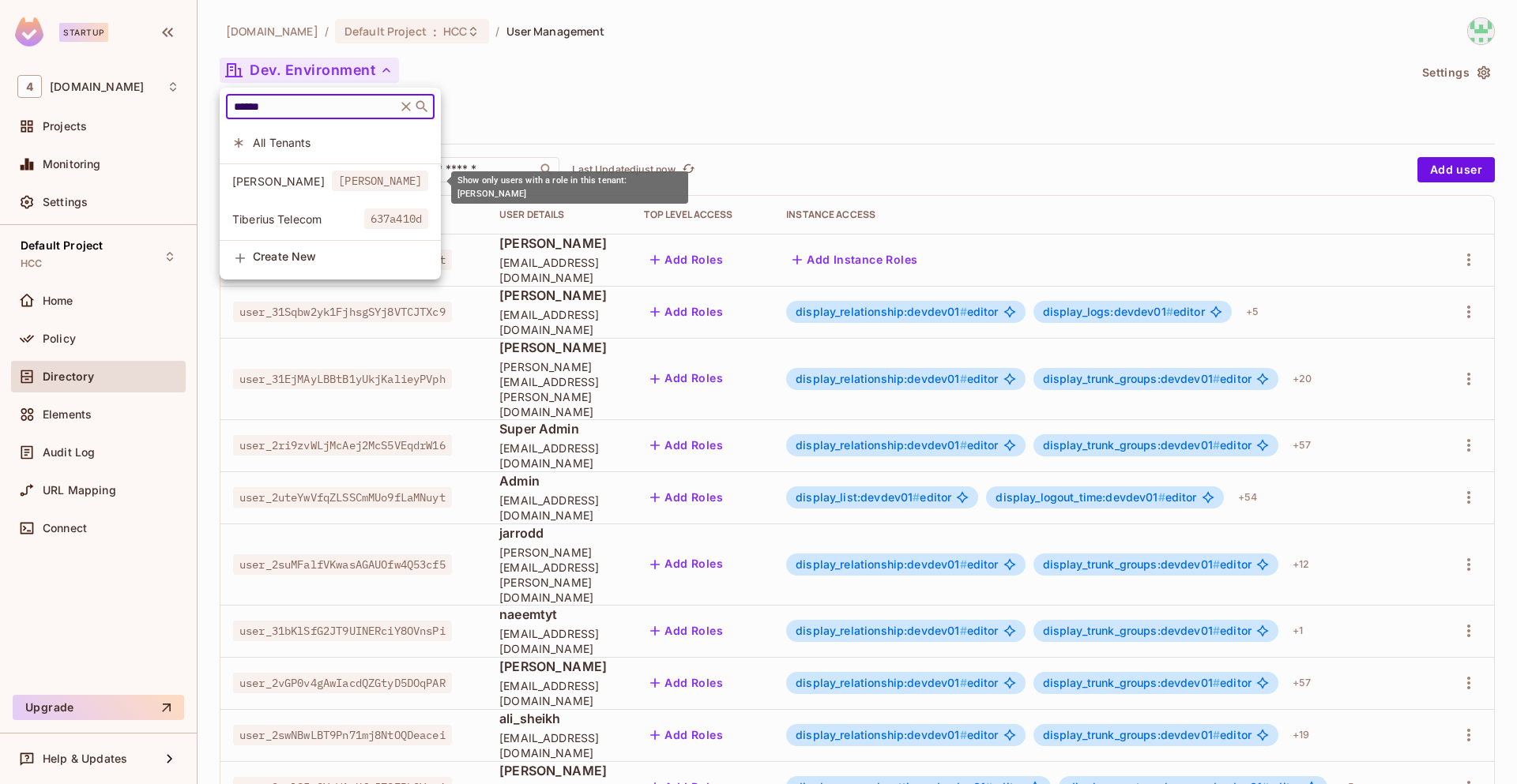
type input "******"
click at [315, 182] on span "[PERSON_NAME]" at bounding box center [282, 182] width 99 height 15
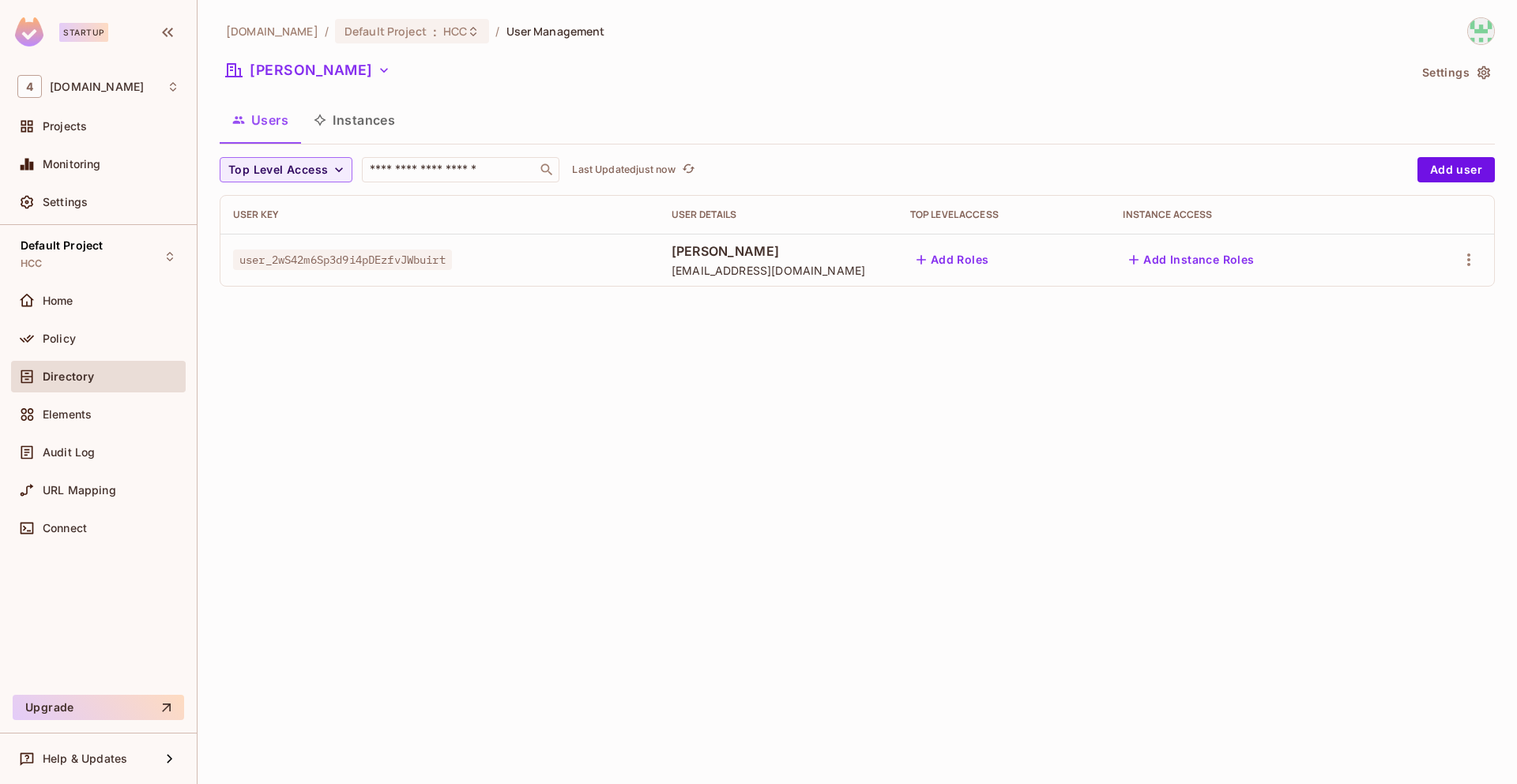
click at [376, 70] on icon "button" at bounding box center [384, 70] width 16 height 16
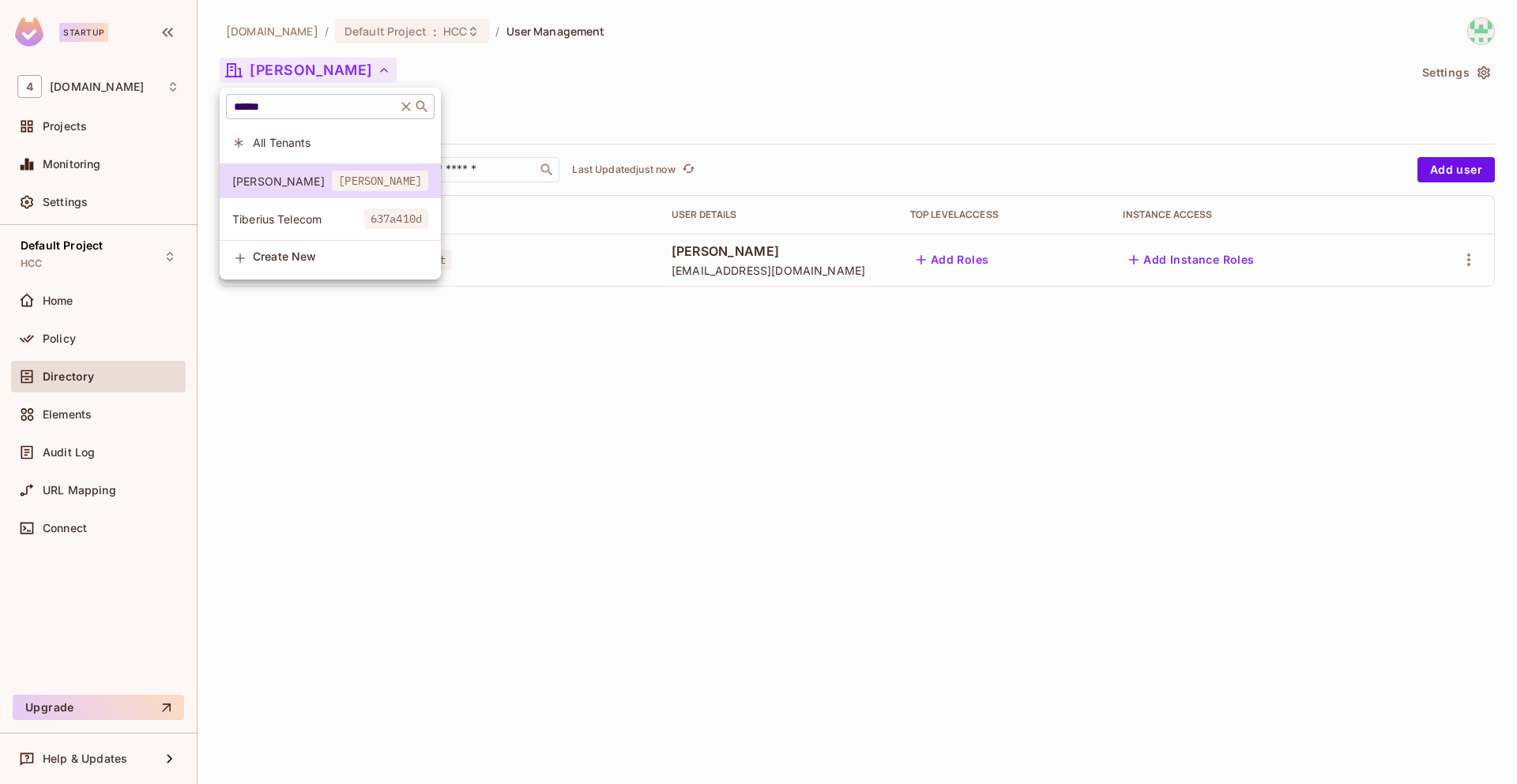
click at [414, 104] on icon at bounding box center [406, 106] width 16 height 16
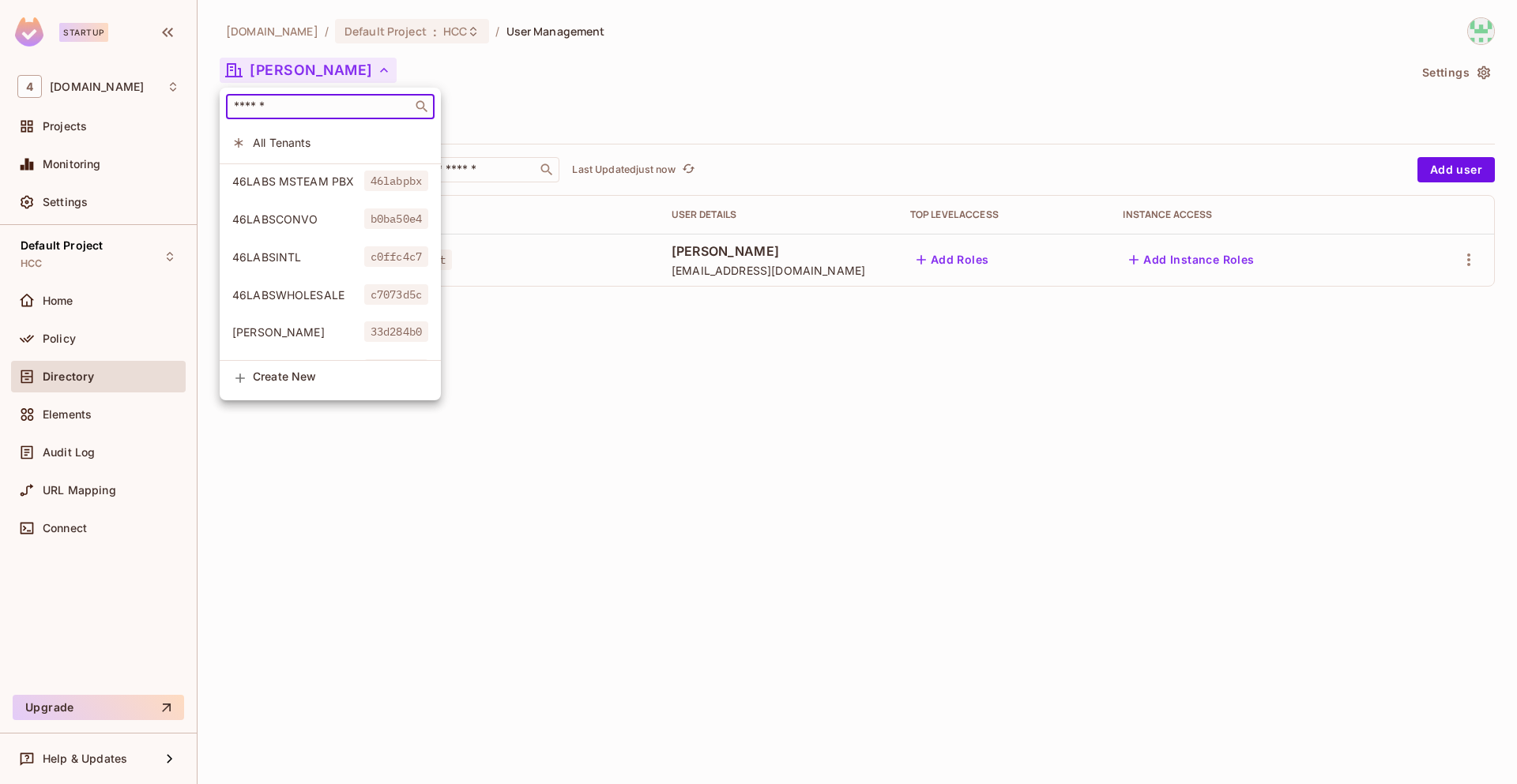
click at [329, 104] on input "text" at bounding box center [319, 106] width 177 height 16
click at [598, 378] on div at bounding box center [758, 392] width 1517 height 784
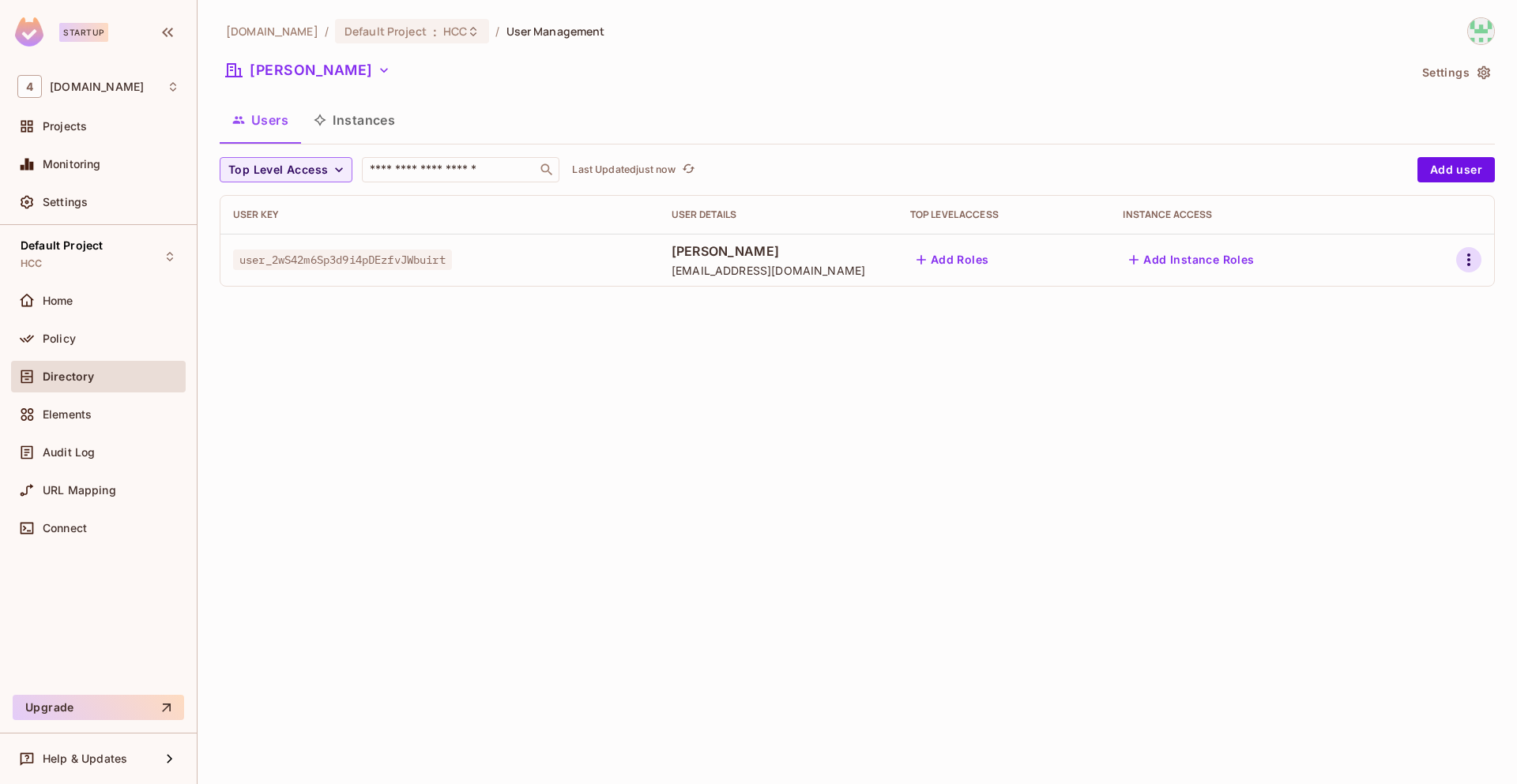
click at [1474, 264] on icon "button" at bounding box center [1469, 260] width 19 height 19
click at [1413, 334] on div "Edit Attributes" at bounding box center [1413, 331] width 78 height 16
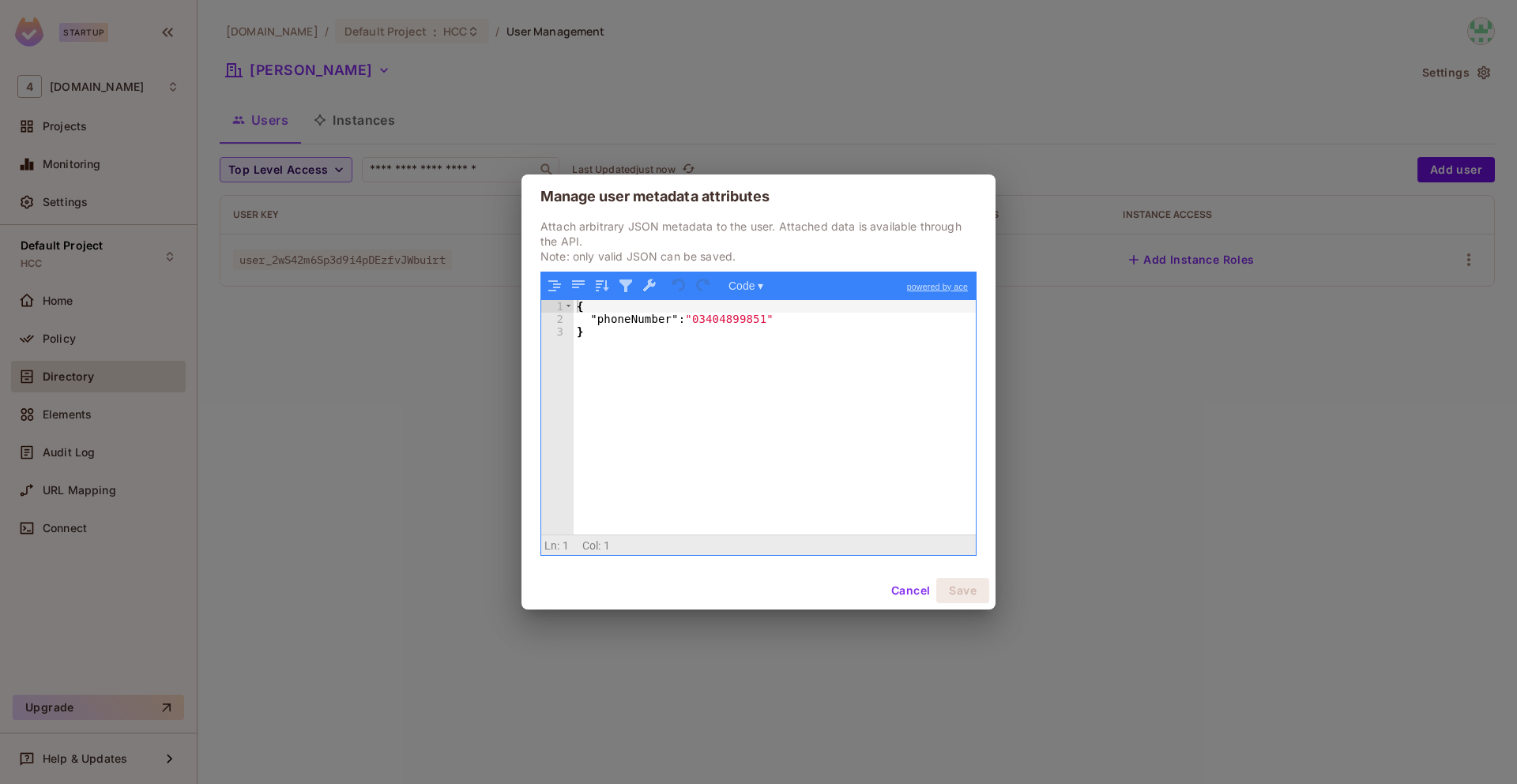
click at [635, 324] on div "{ "phoneNumber" : "03404899851" }" at bounding box center [775, 430] width 402 height 260
drag, startPoint x: 778, startPoint y: 319, endPoint x: 692, endPoint y: 320, distance: 86.0
click at [692, 320] on div "{ "isSuperAdmin" : "03404899851" }" at bounding box center [775, 430] width 402 height 260
click at [961, 590] on button "Save" at bounding box center [963, 591] width 53 height 25
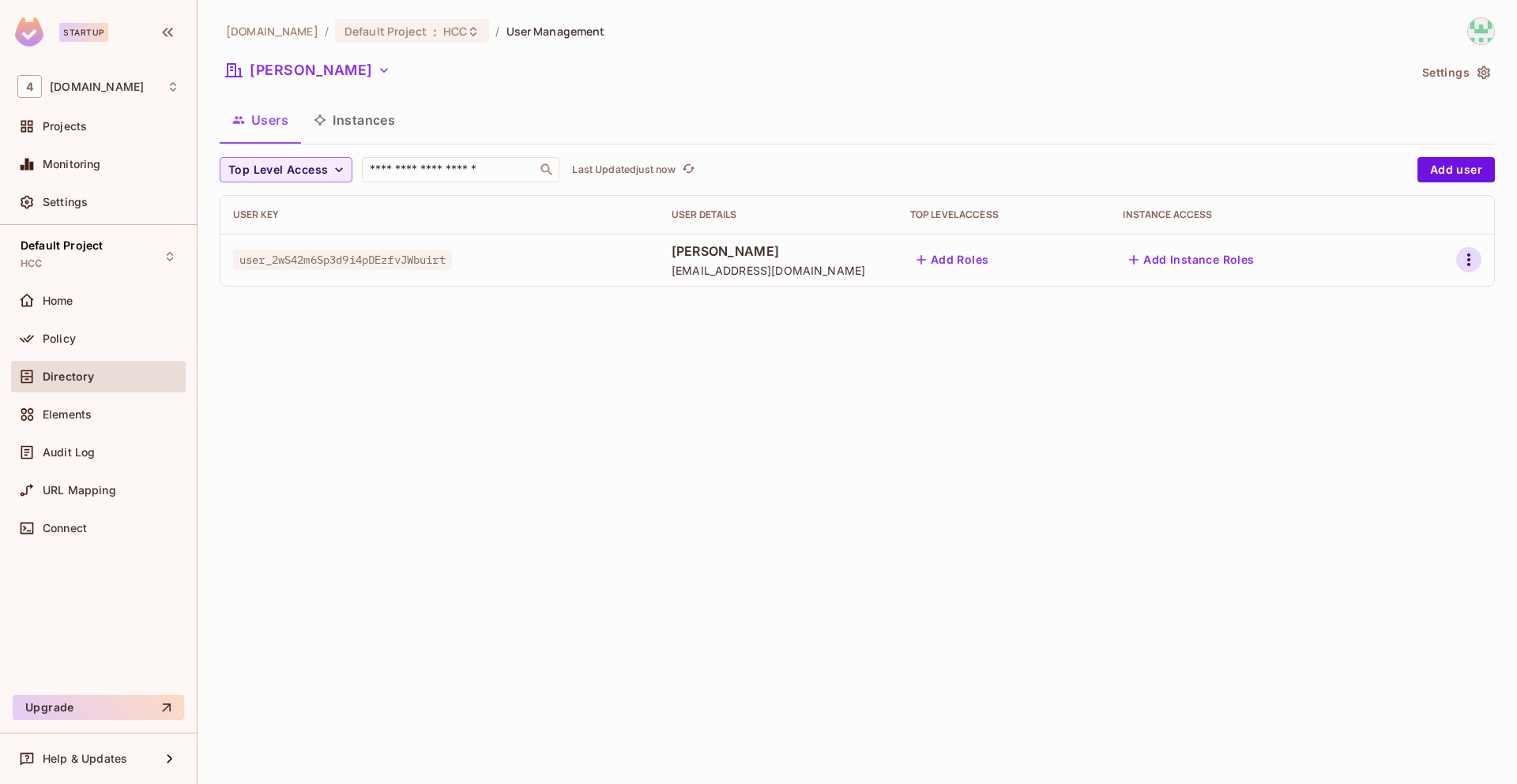
click at [1468, 263] on icon "button" at bounding box center [1469, 260] width 19 height 19
click at [1407, 348] on li "Delete User" at bounding box center [1400, 365] width 140 height 35
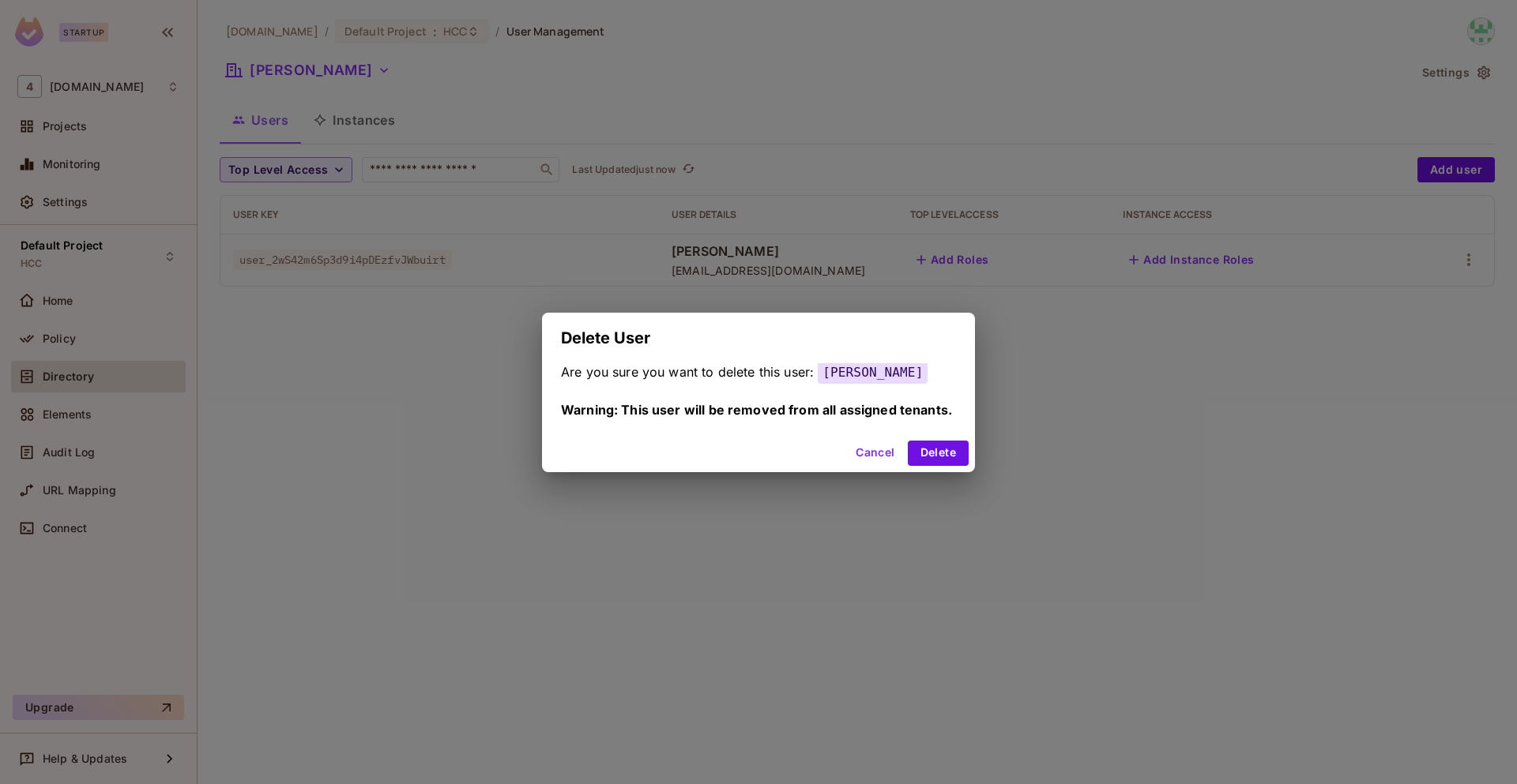
click at [882, 450] on button "Cancel" at bounding box center [874, 453] width 51 height 25
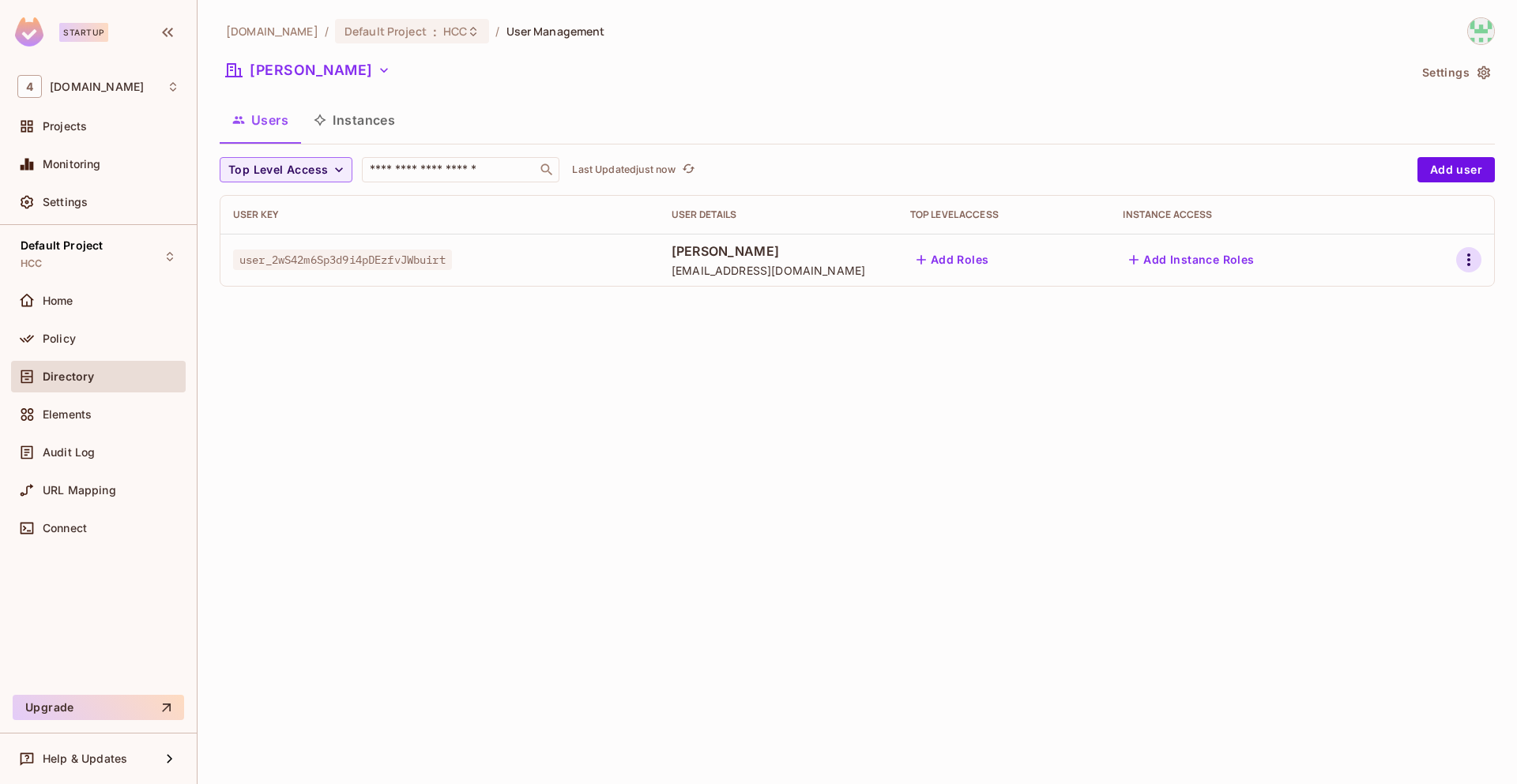
click at [1465, 263] on icon "button" at bounding box center [1469, 260] width 19 height 19
click at [1393, 336] on div "Edit Attributes" at bounding box center [1413, 331] width 78 height 16
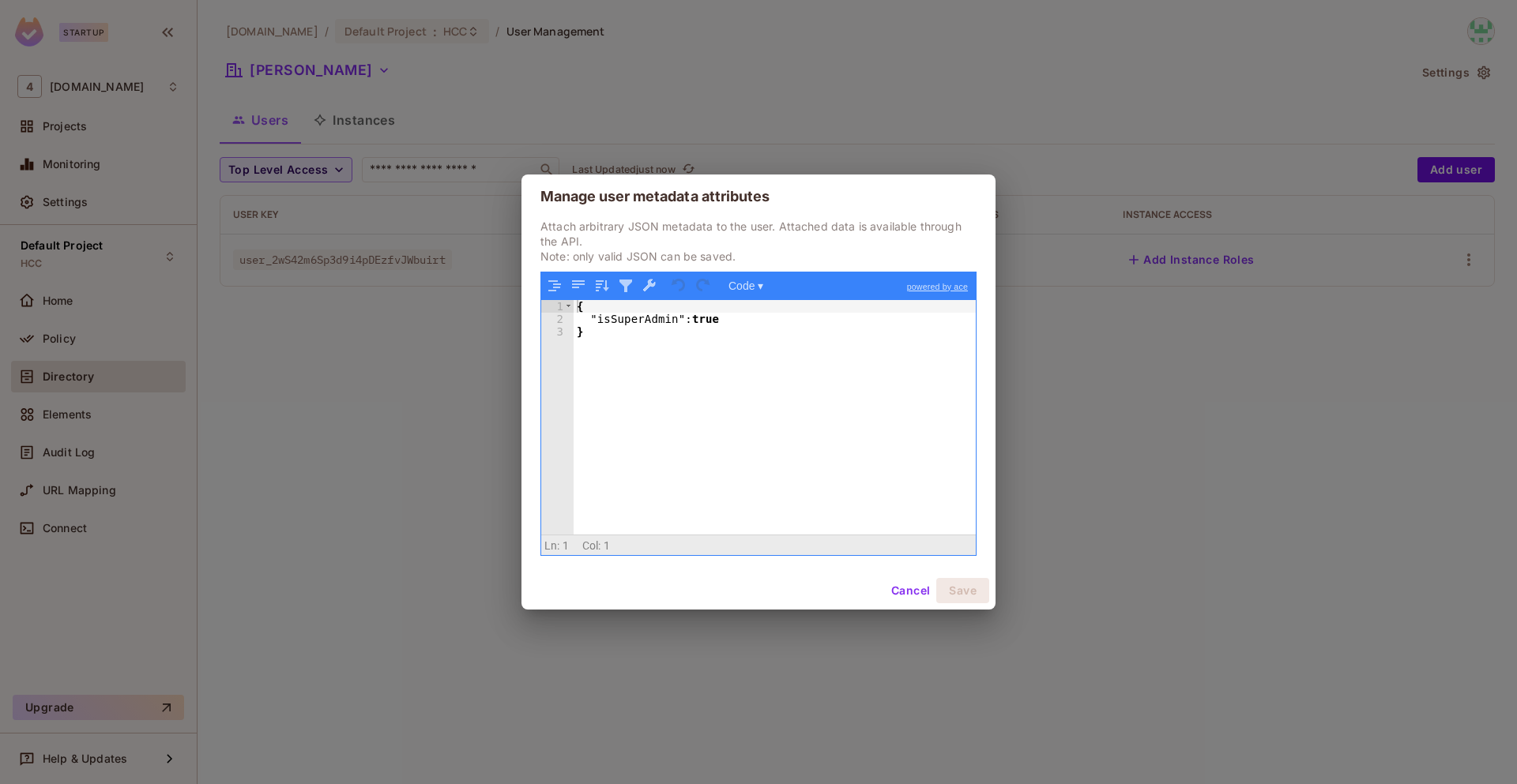
click at [907, 588] on button "Cancel" at bounding box center [910, 591] width 51 height 25
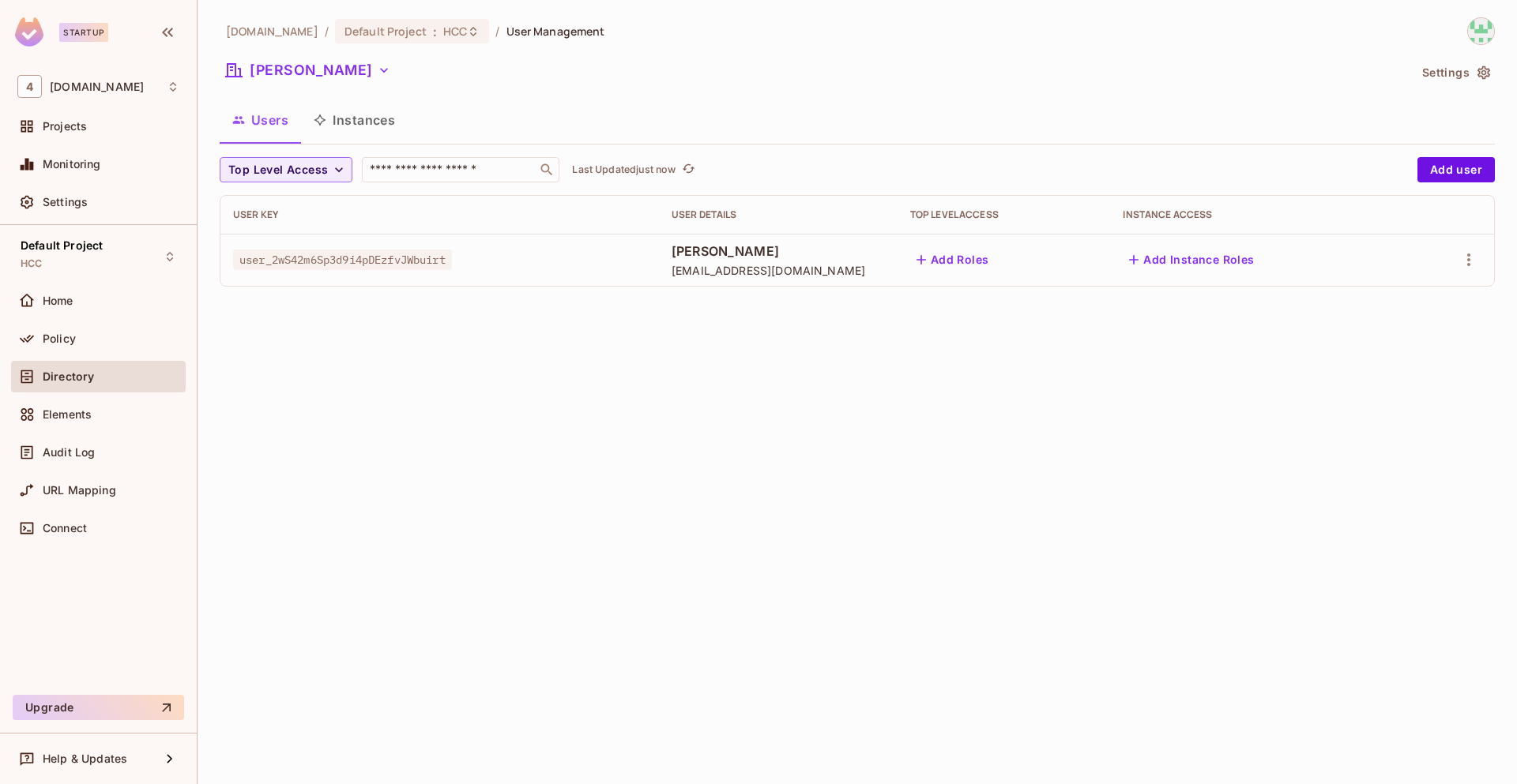
click at [376, 74] on icon "button" at bounding box center [384, 70] width 16 height 16
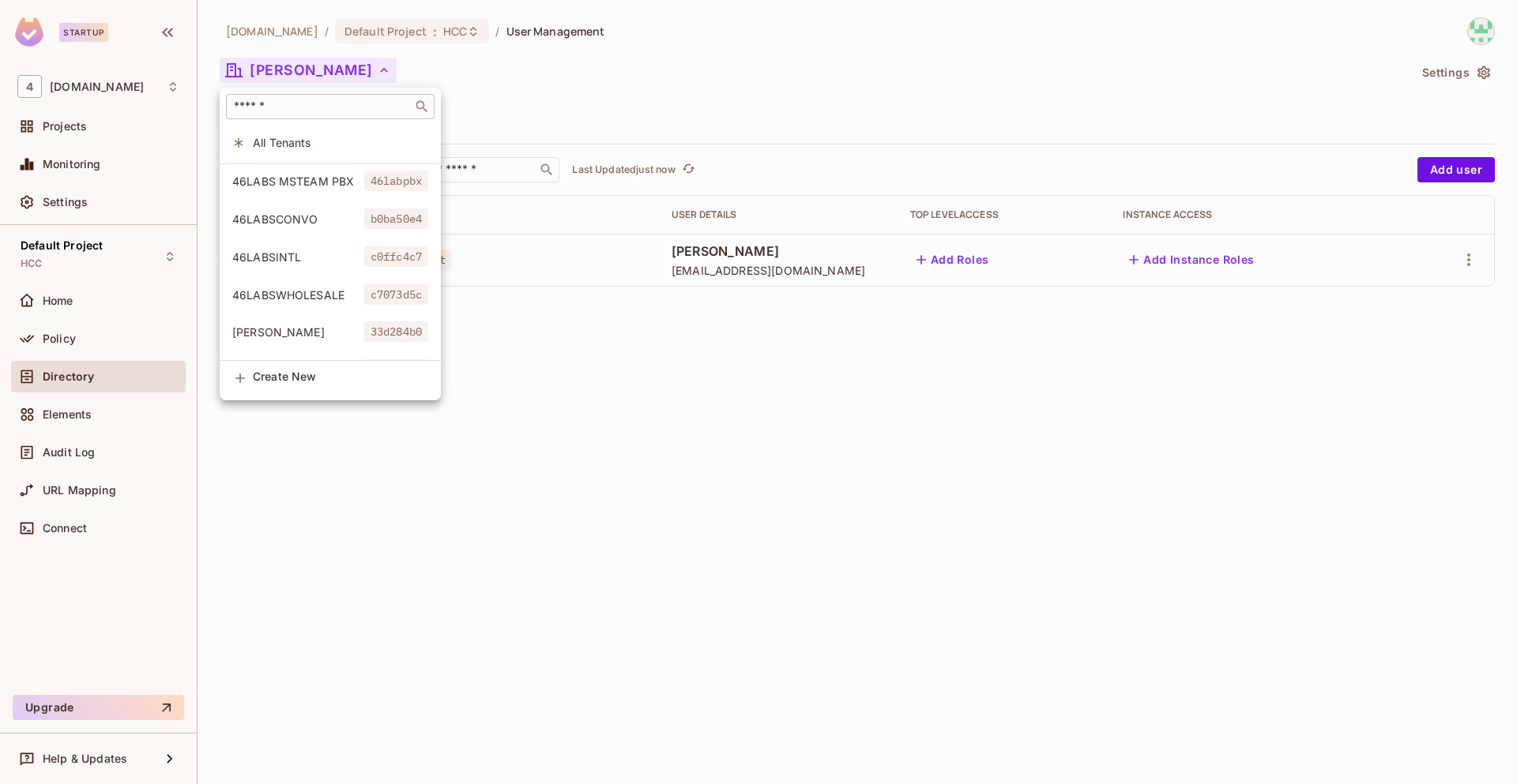
click at [346, 118] on div "​" at bounding box center [330, 107] width 209 height 25
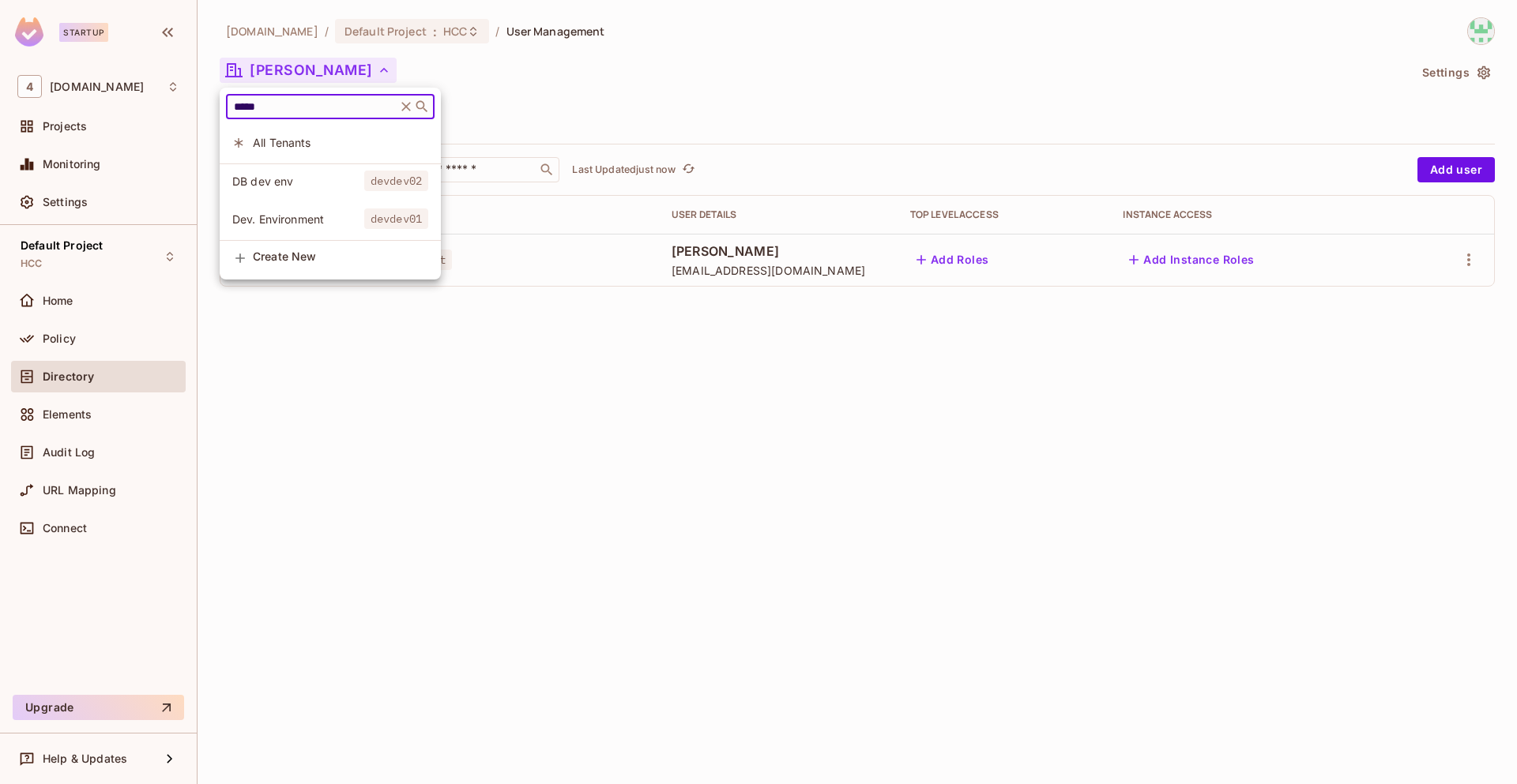
type input "*****"
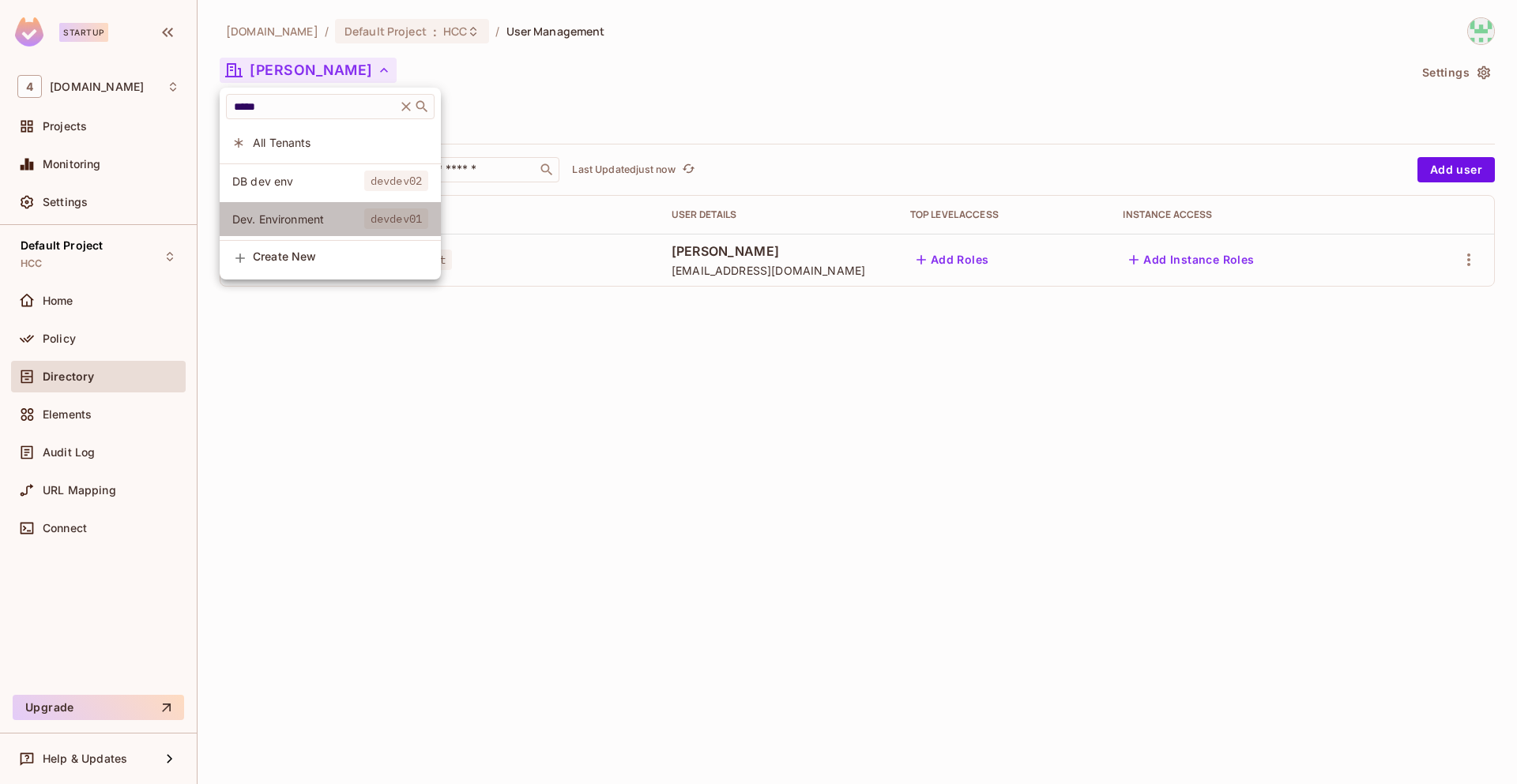
click at [319, 221] on span "Dev. Environment" at bounding box center [298, 219] width 132 height 15
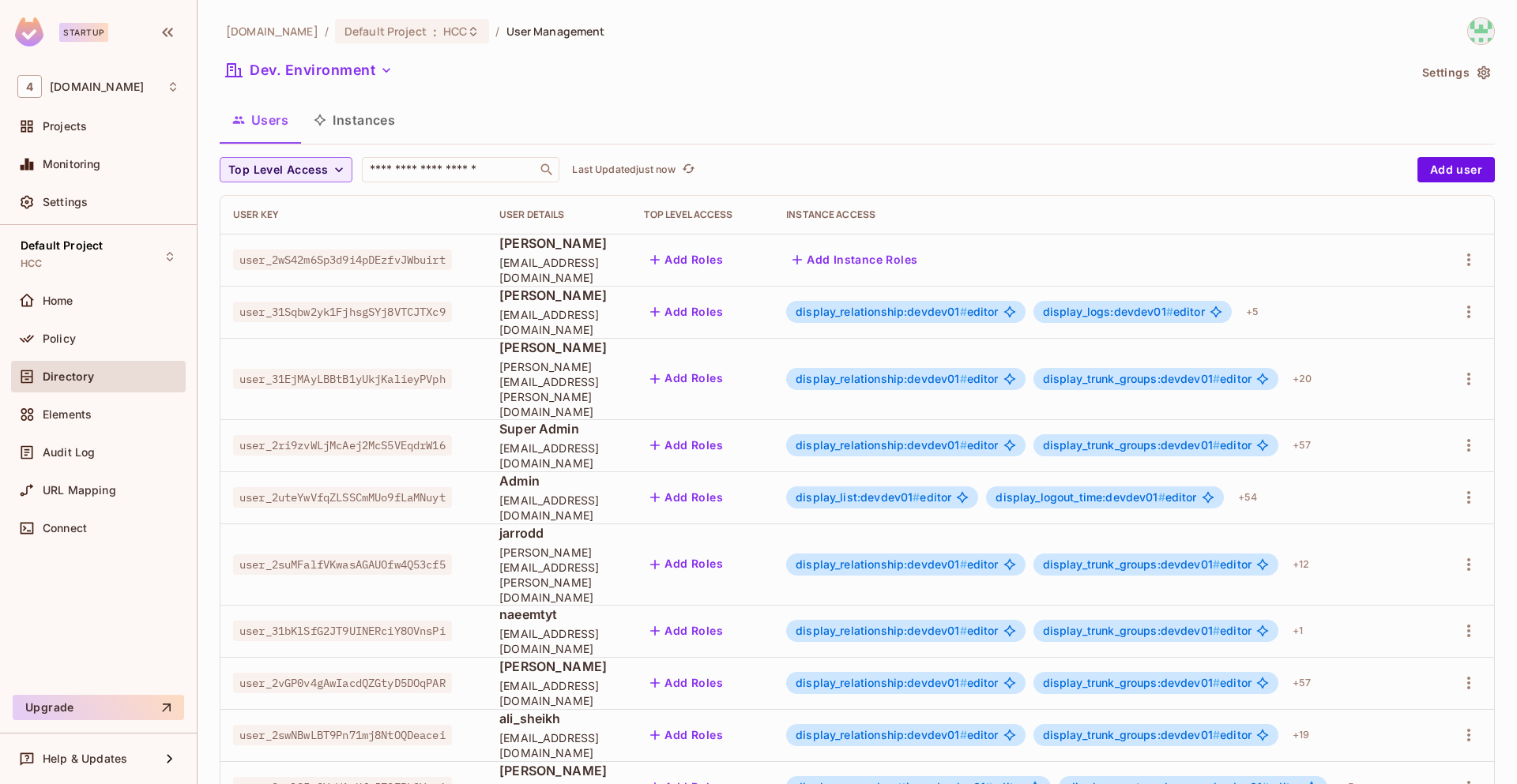
click at [381, 74] on icon "button" at bounding box center [386, 70] width 16 height 16
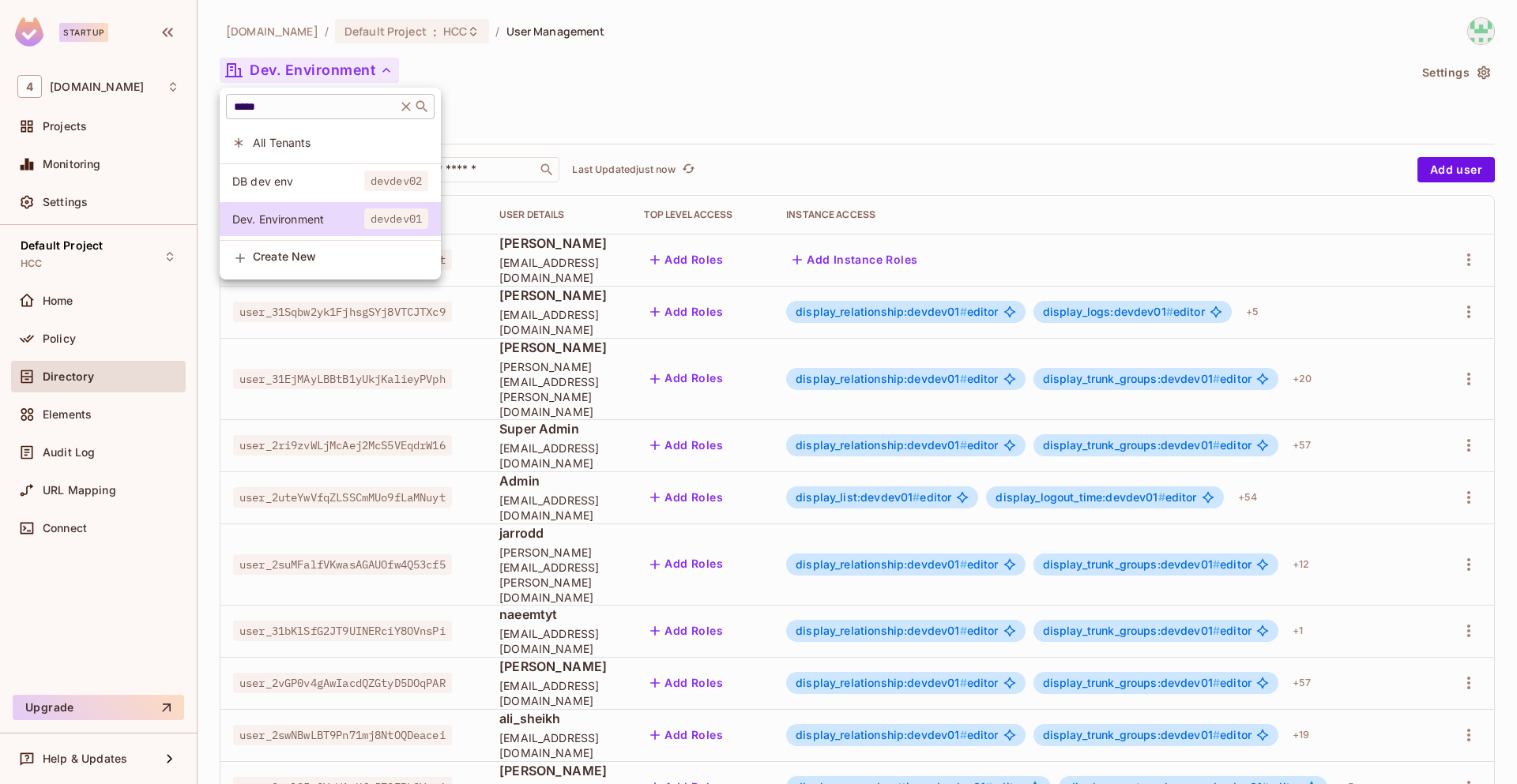
click at [411, 107] on icon at bounding box center [406, 106] width 9 height 9
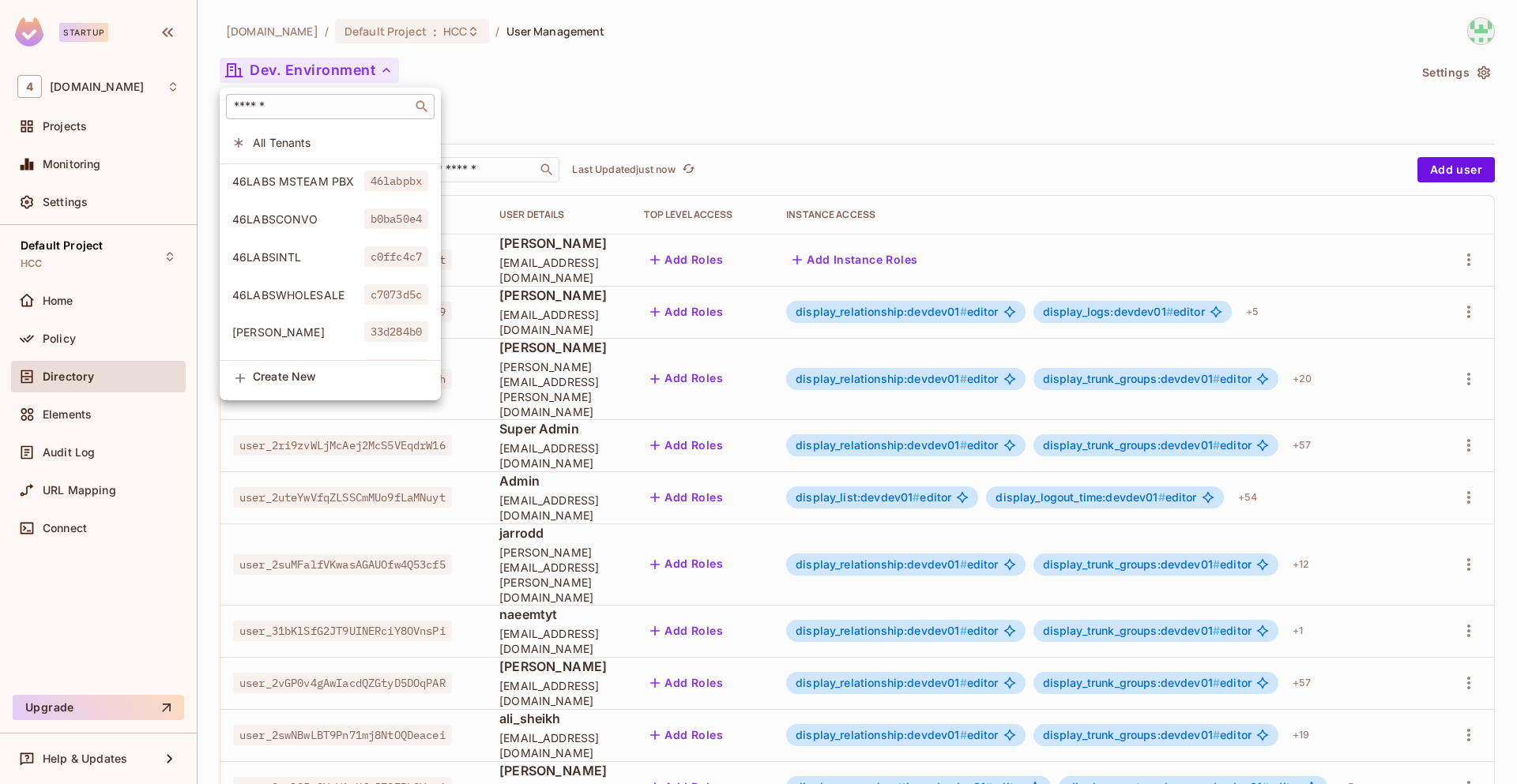
click at [351, 106] on input "text" at bounding box center [319, 106] width 177 height 16
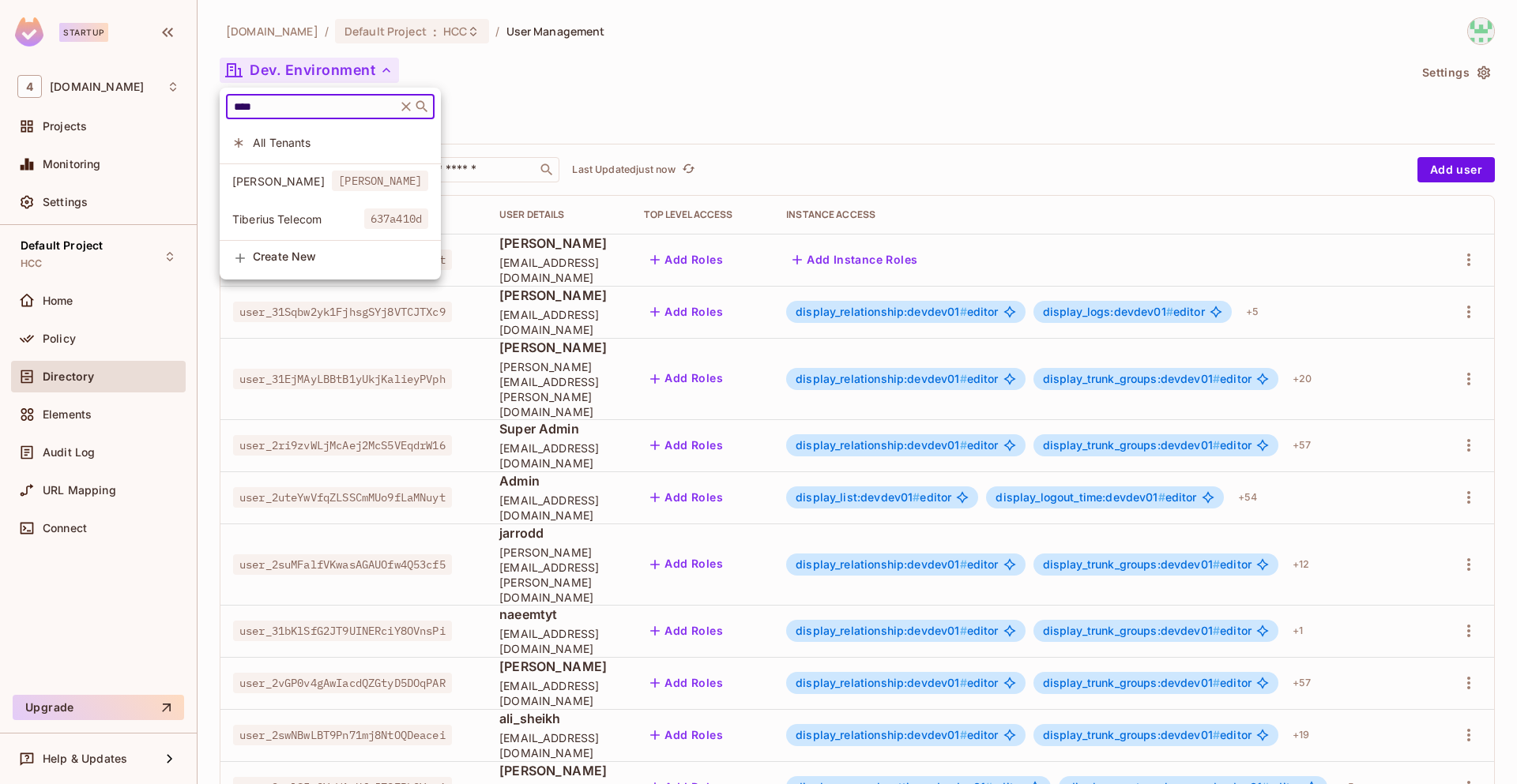
type input "****"
click at [303, 185] on span "[PERSON_NAME]" at bounding box center [282, 182] width 99 height 15
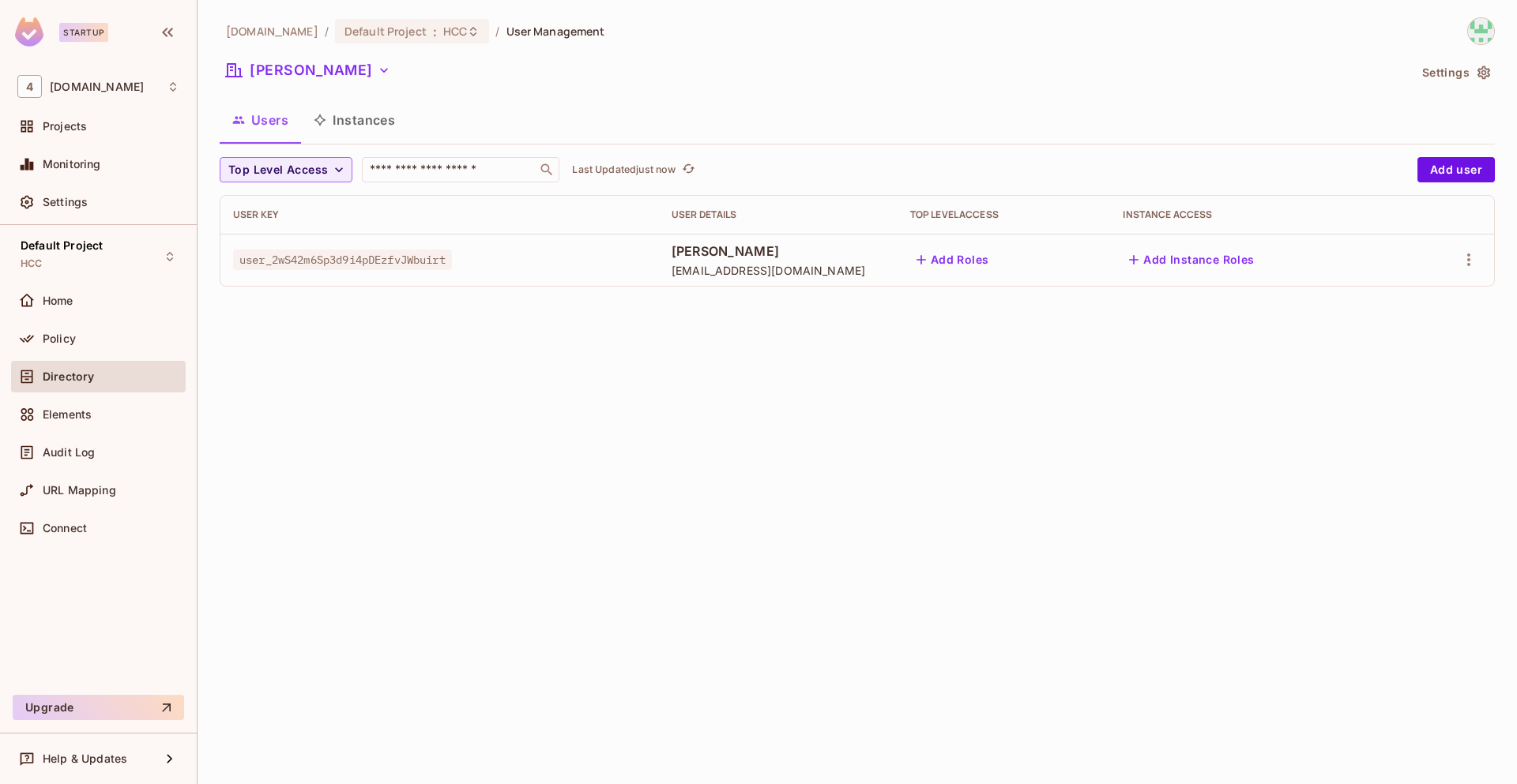
click at [413, 255] on span "user_2wS42m6Sp3d9i4pDEzfvJWbuirt" at bounding box center [343, 260] width 219 height 20
copy span "user_2wS42m6Sp3d9i4pDEzfvJWbuirt"
click at [376, 73] on icon "button" at bounding box center [384, 70] width 16 height 16
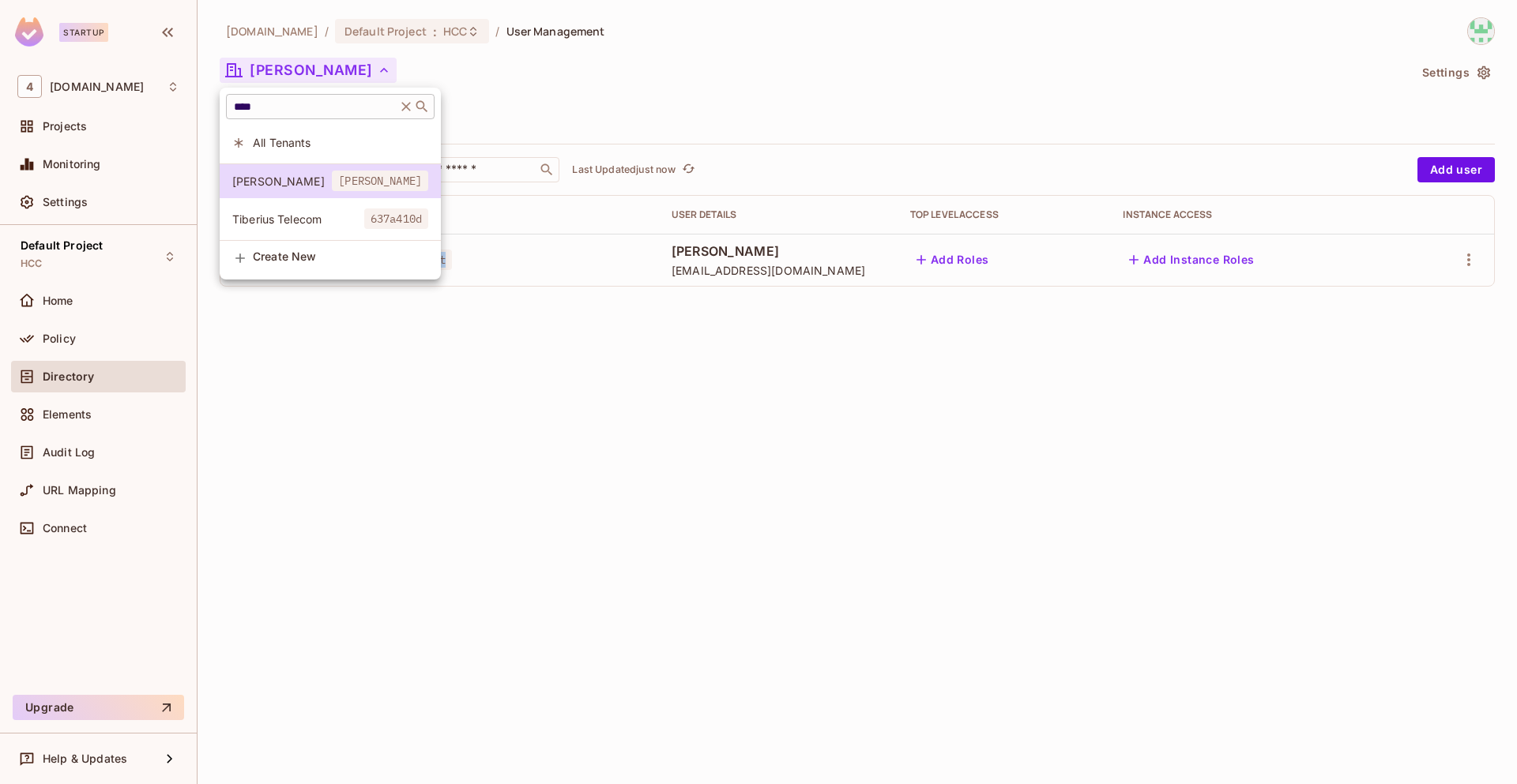
click at [414, 107] on icon at bounding box center [406, 106] width 16 height 16
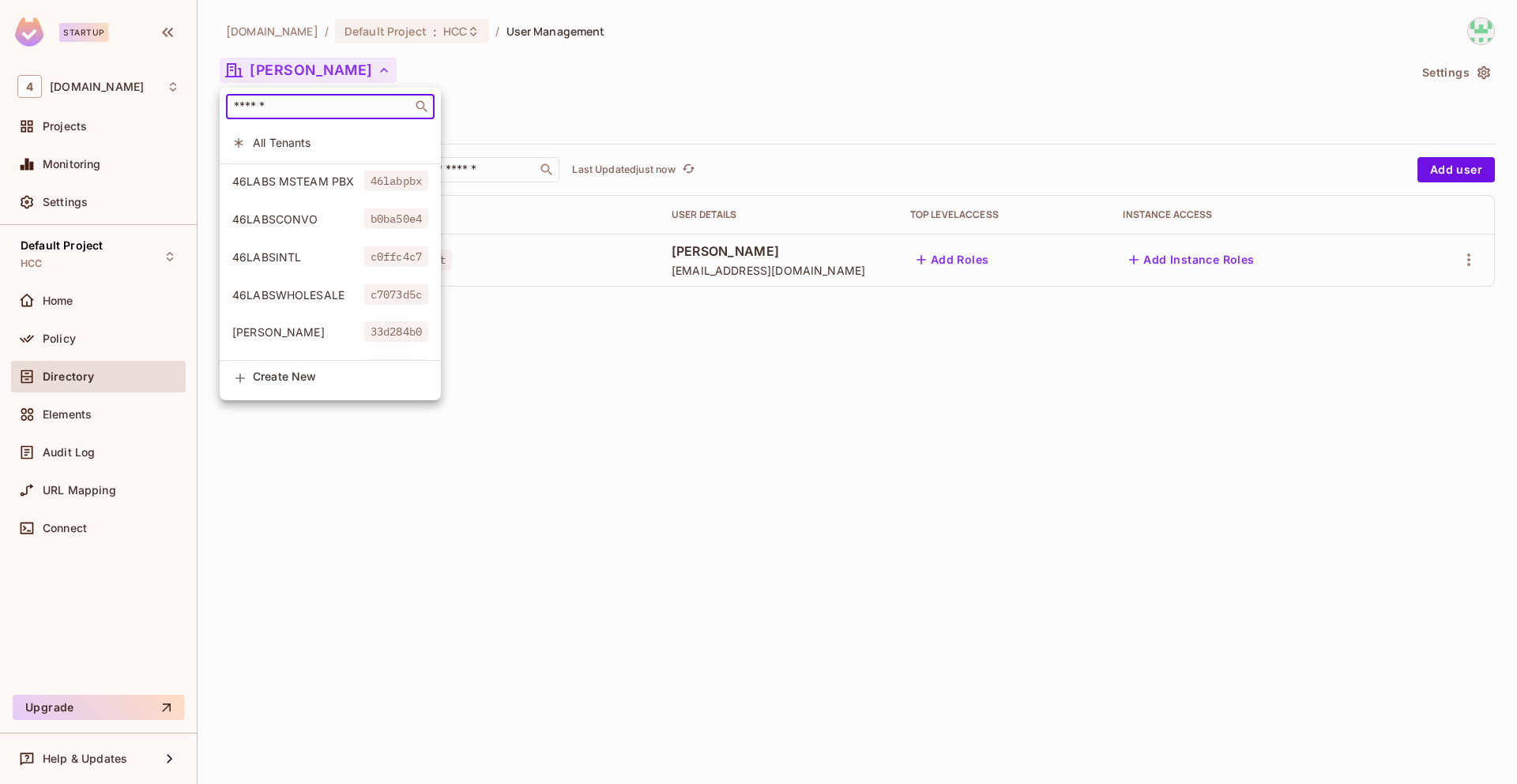
click at [329, 111] on input "text" at bounding box center [319, 106] width 177 height 16
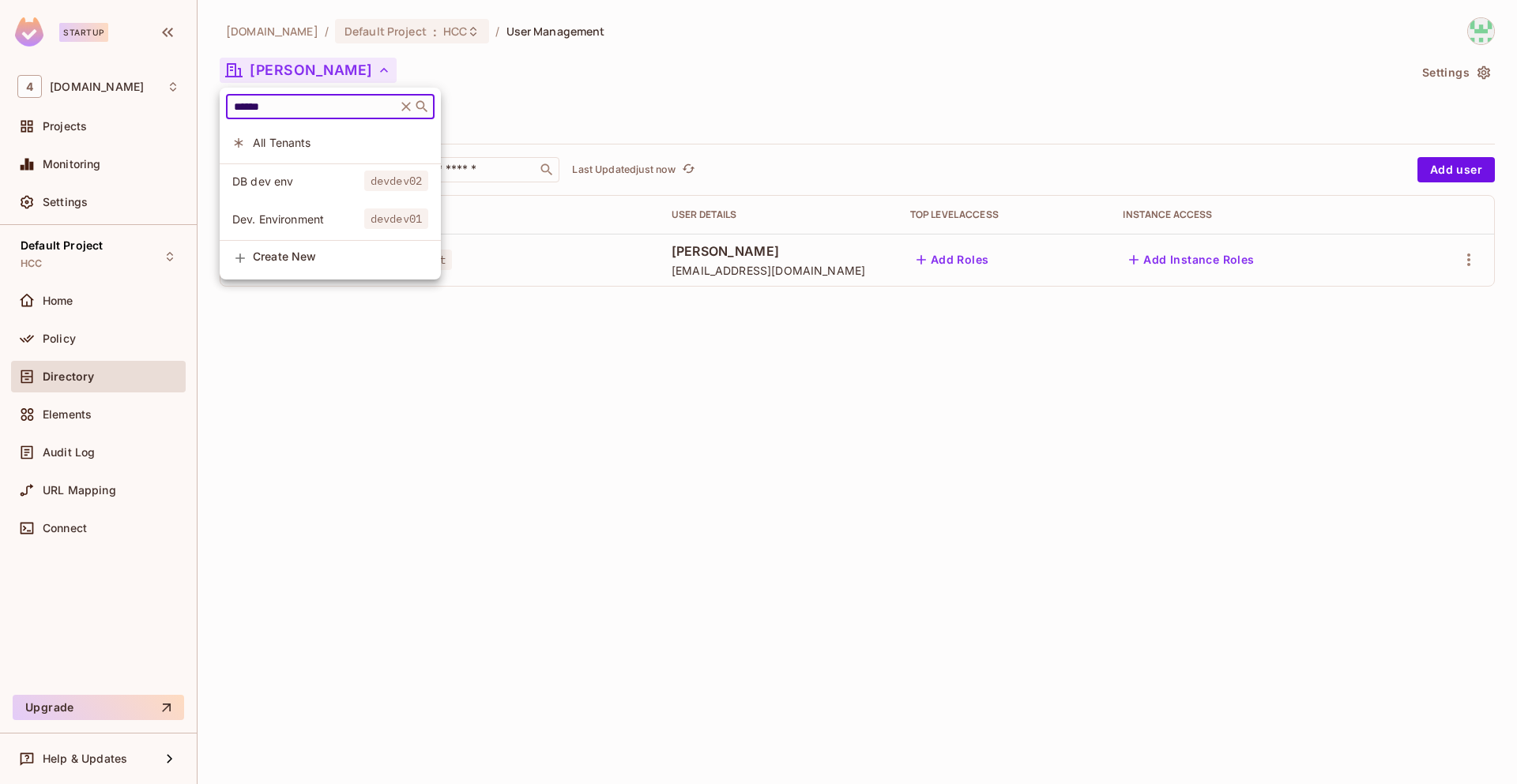
type input "******"
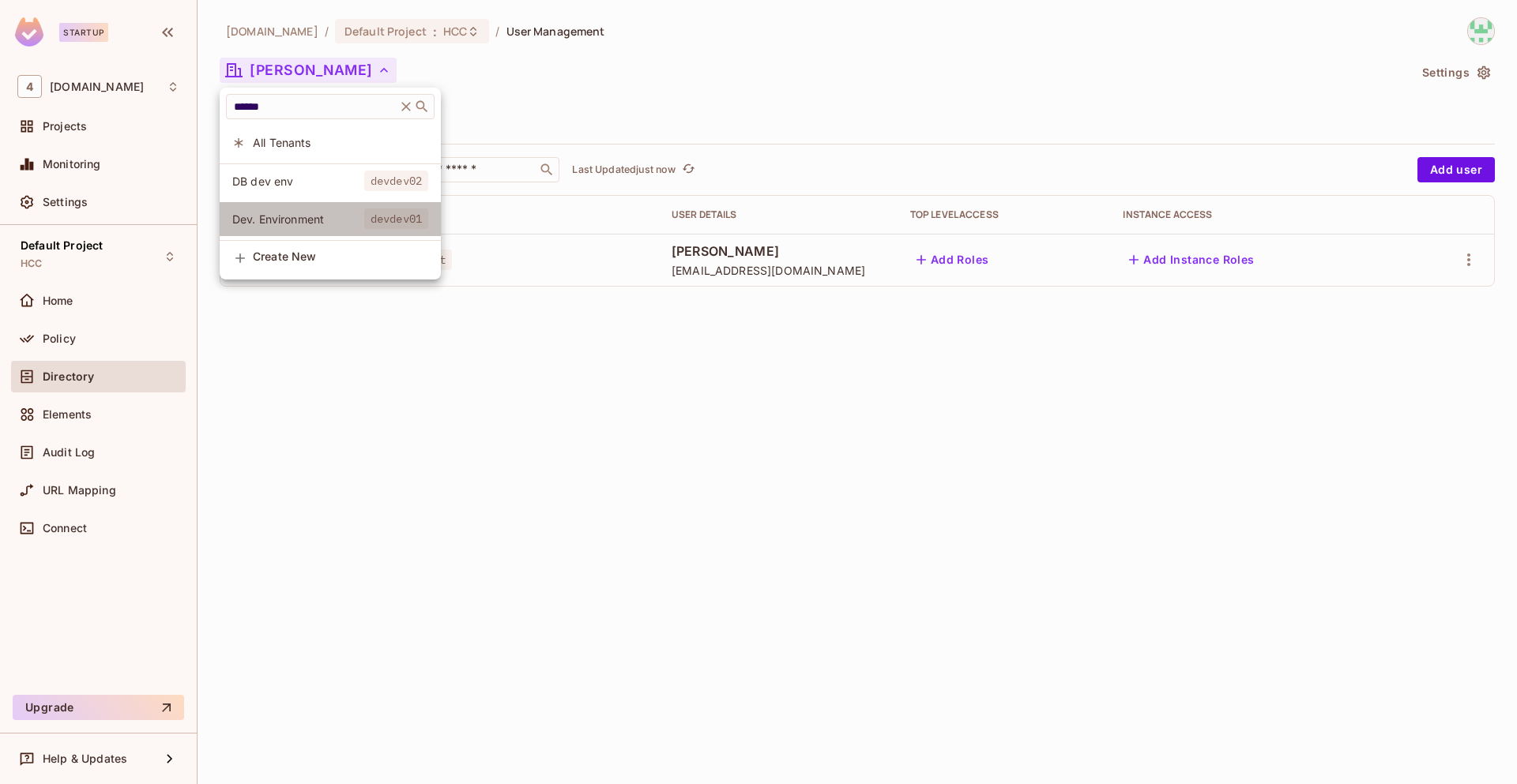
click at [307, 216] on span "Dev. Environment" at bounding box center [298, 219] width 132 height 15
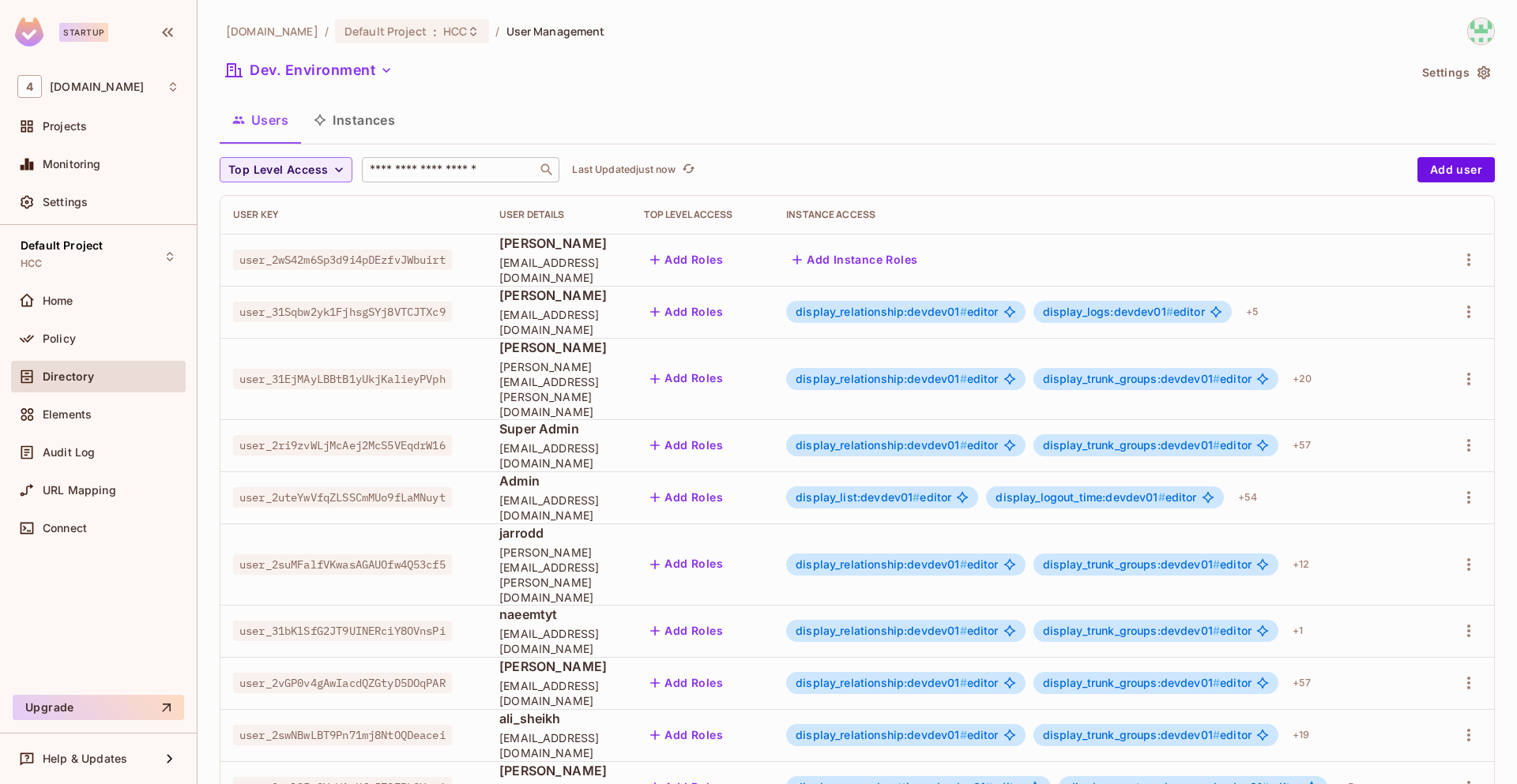
click at [421, 171] on input "text" at bounding box center [449, 170] width 166 height 16
paste input "**********"
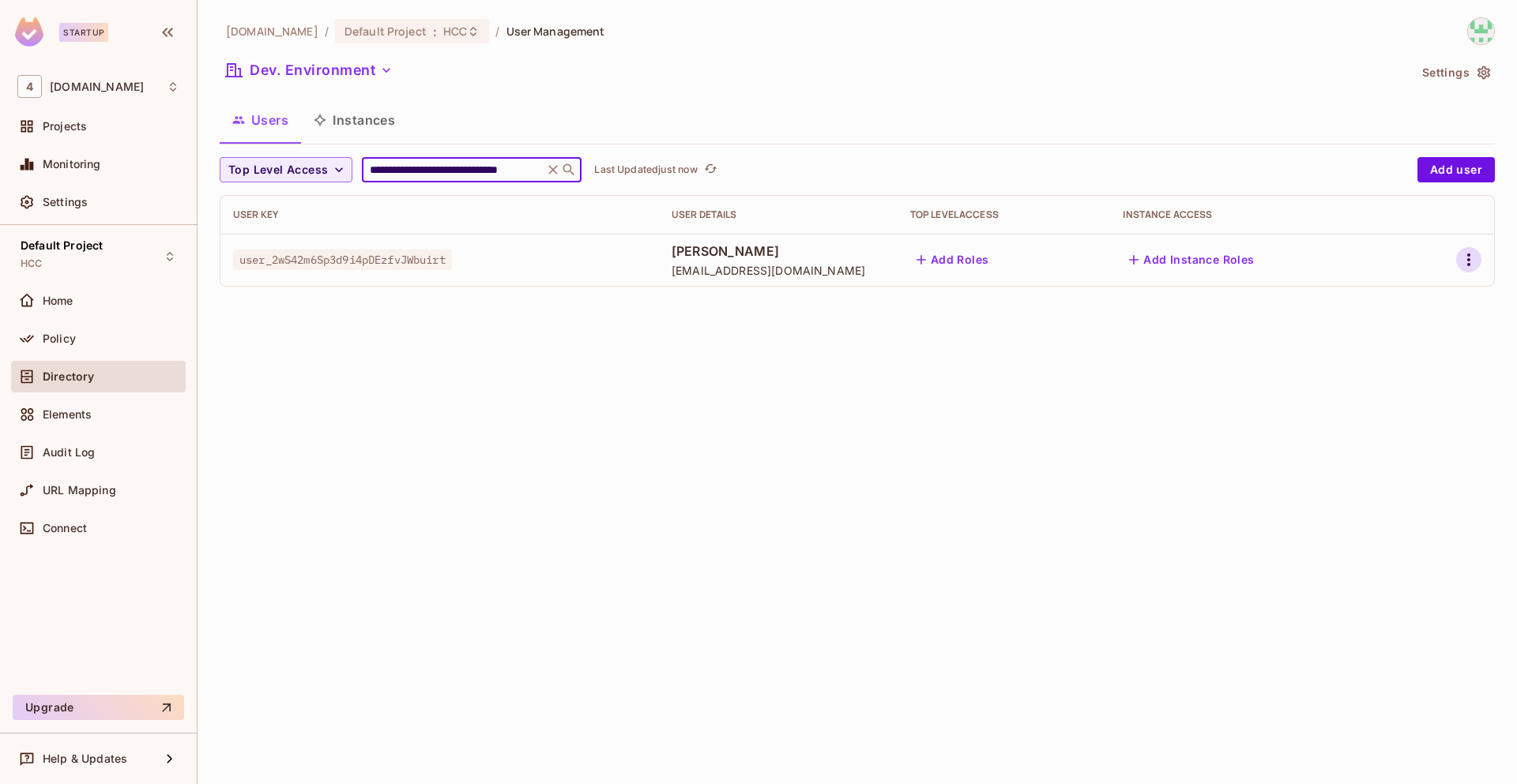
type input "**********"
click at [1474, 259] on icon "button" at bounding box center [1469, 260] width 19 height 19
click at [1425, 330] on div "Edit Attributes" at bounding box center [1413, 331] width 78 height 16
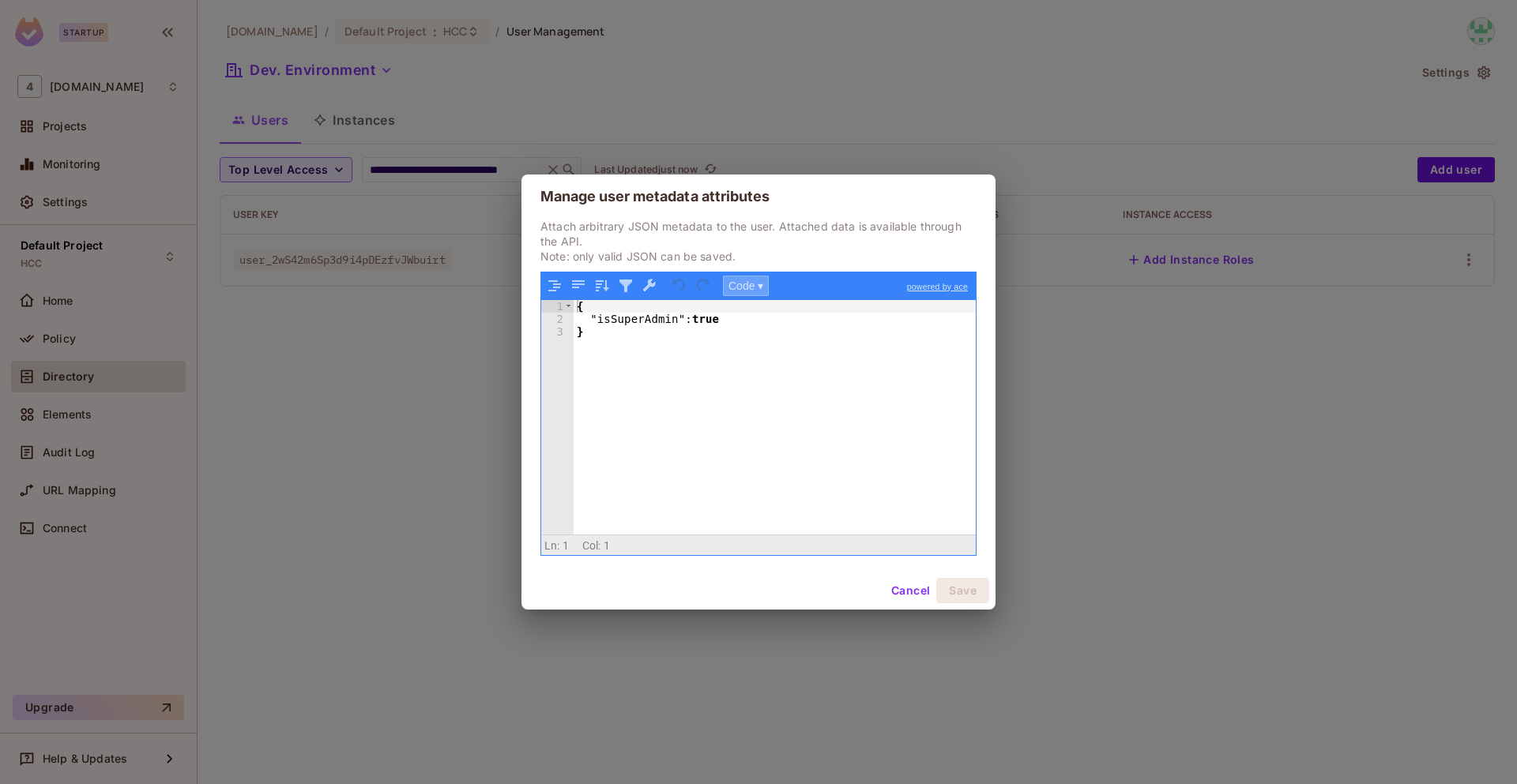
click at [754, 287] on button "Code ▾" at bounding box center [745, 286] width 46 height 20
click at [754, 287] on div "Code Tree" at bounding box center [744, 285] width 44 height 19
click at [698, 361] on div "{ "isSuperAdmin" : true }" at bounding box center [775, 430] width 402 height 260
click at [904, 596] on button "Cancel" at bounding box center [910, 591] width 51 height 25
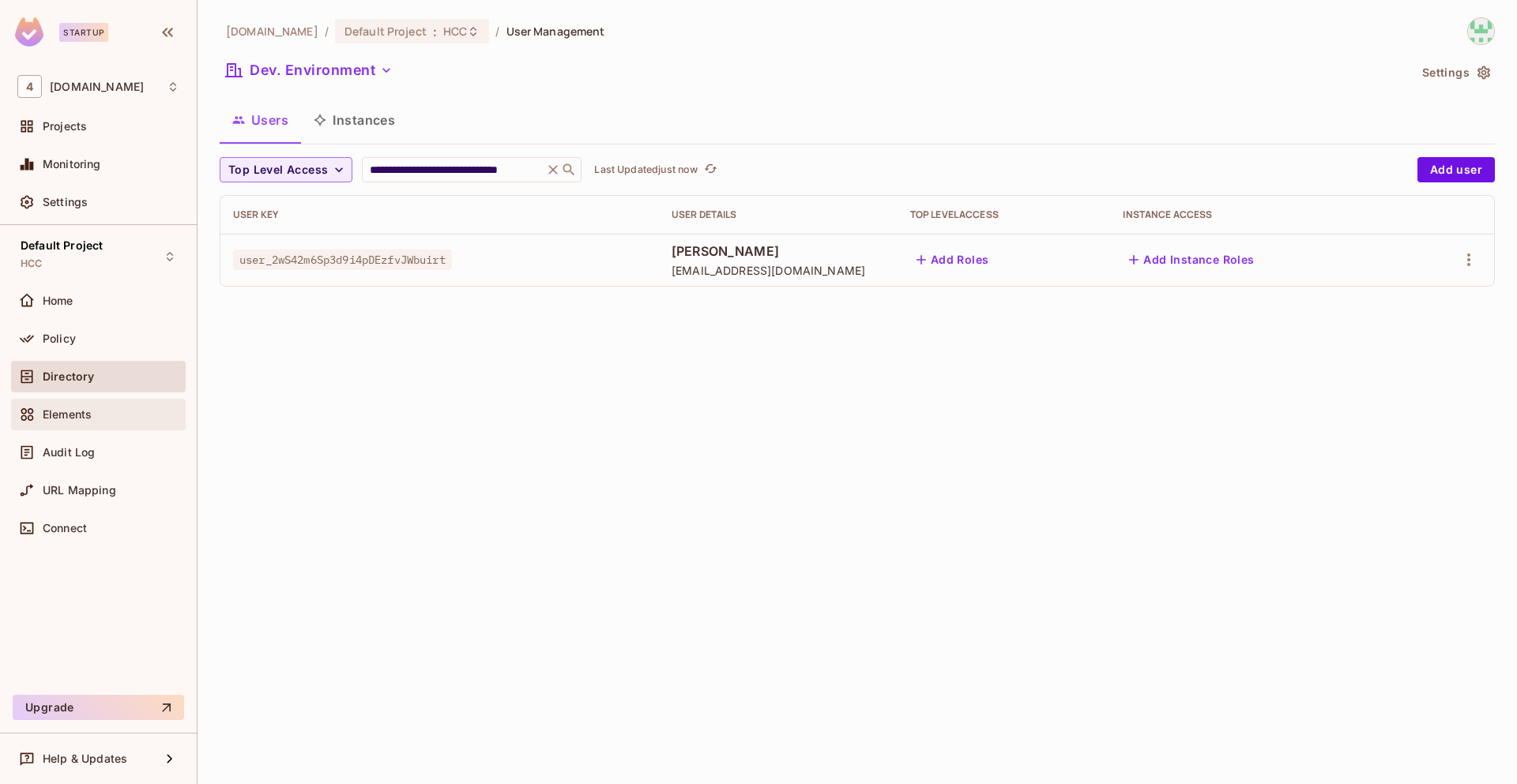
click at [124, 420] on div "Elements" at bounding box center [98, 414] width 162 height 19
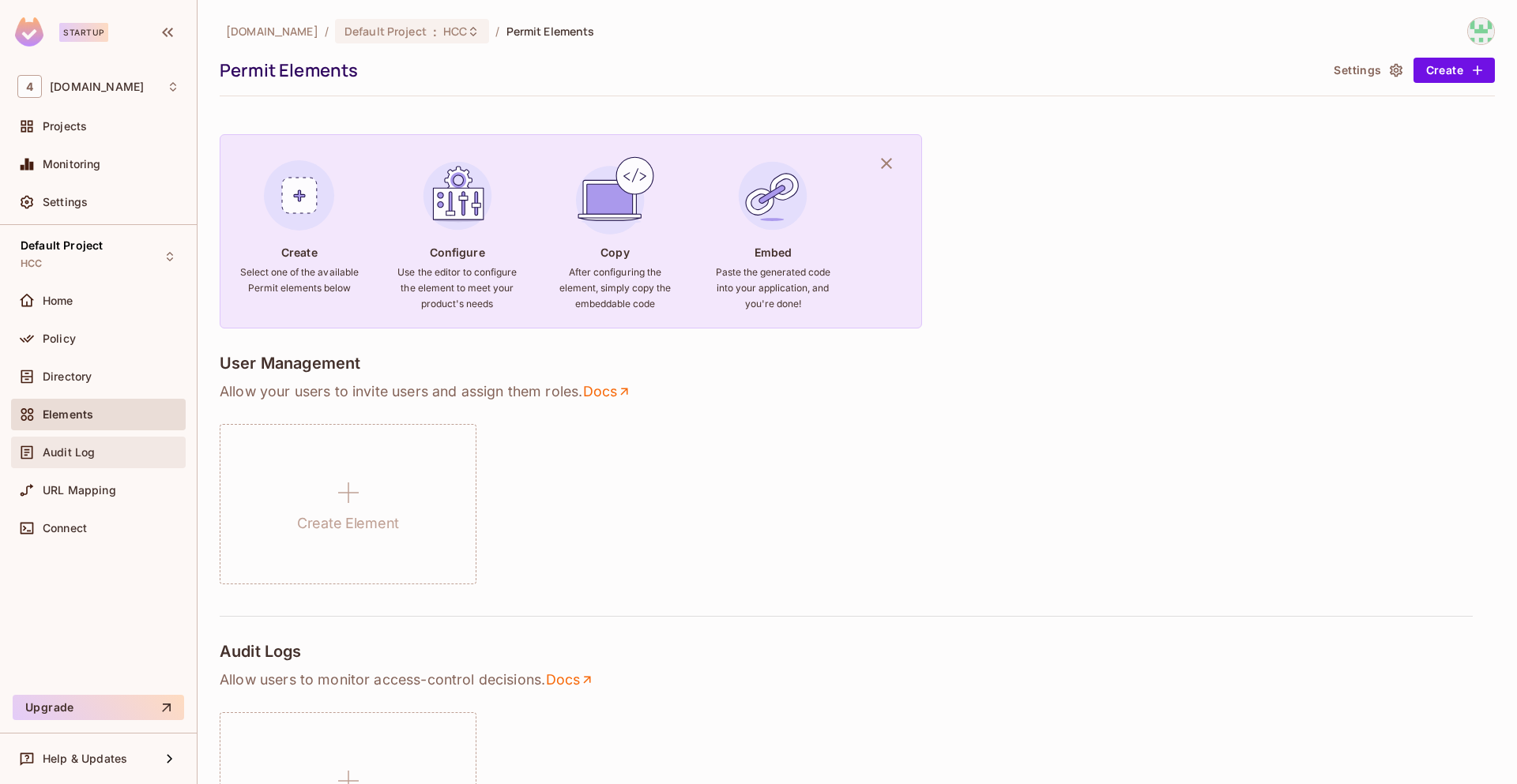
click at [88, 456] on span "Audit Log" at bounding box center [68, 452] width 52 height 13
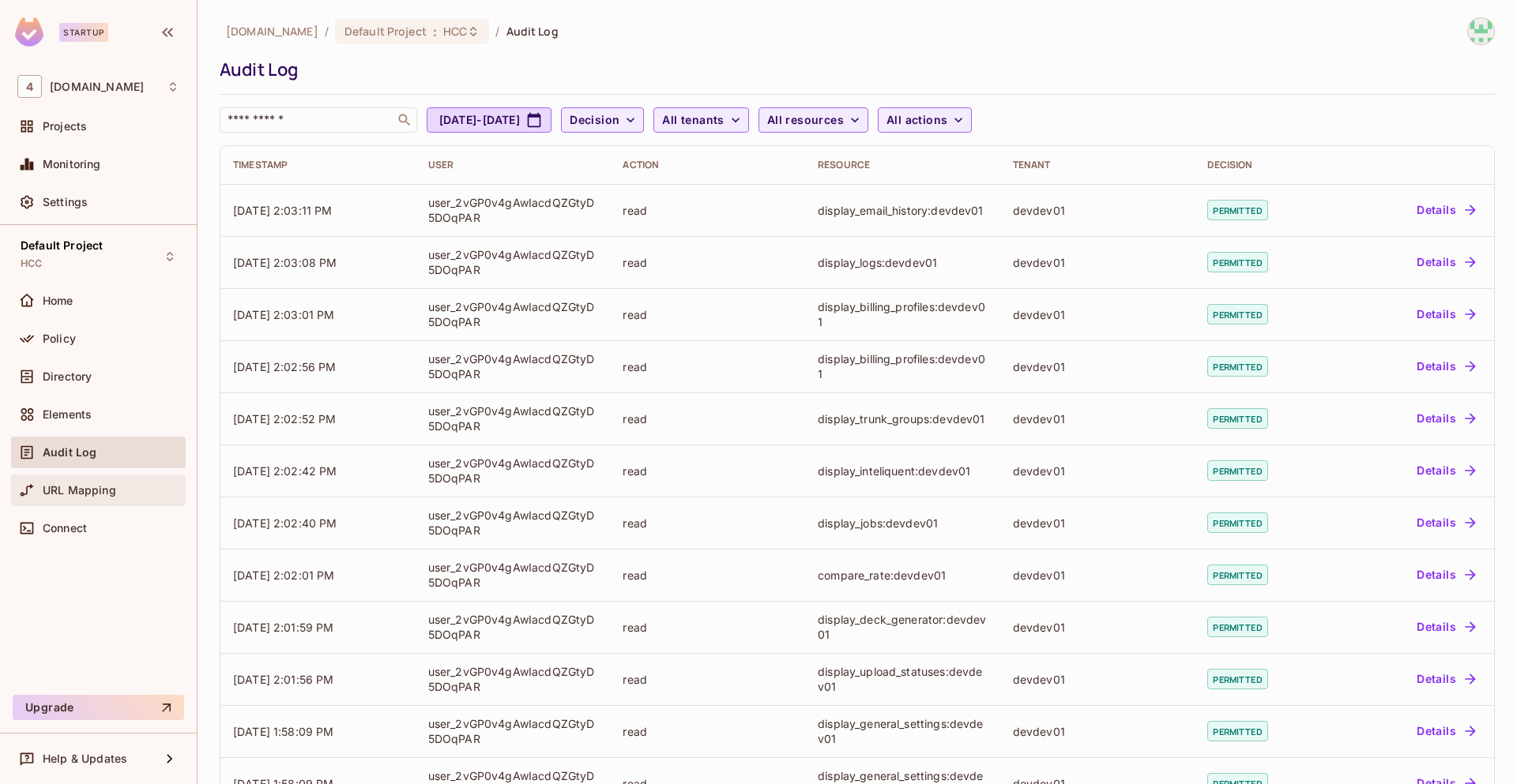
click at [112, 490] on span "URL Mapping" at bounding box center [79, 490] width 74 height 13
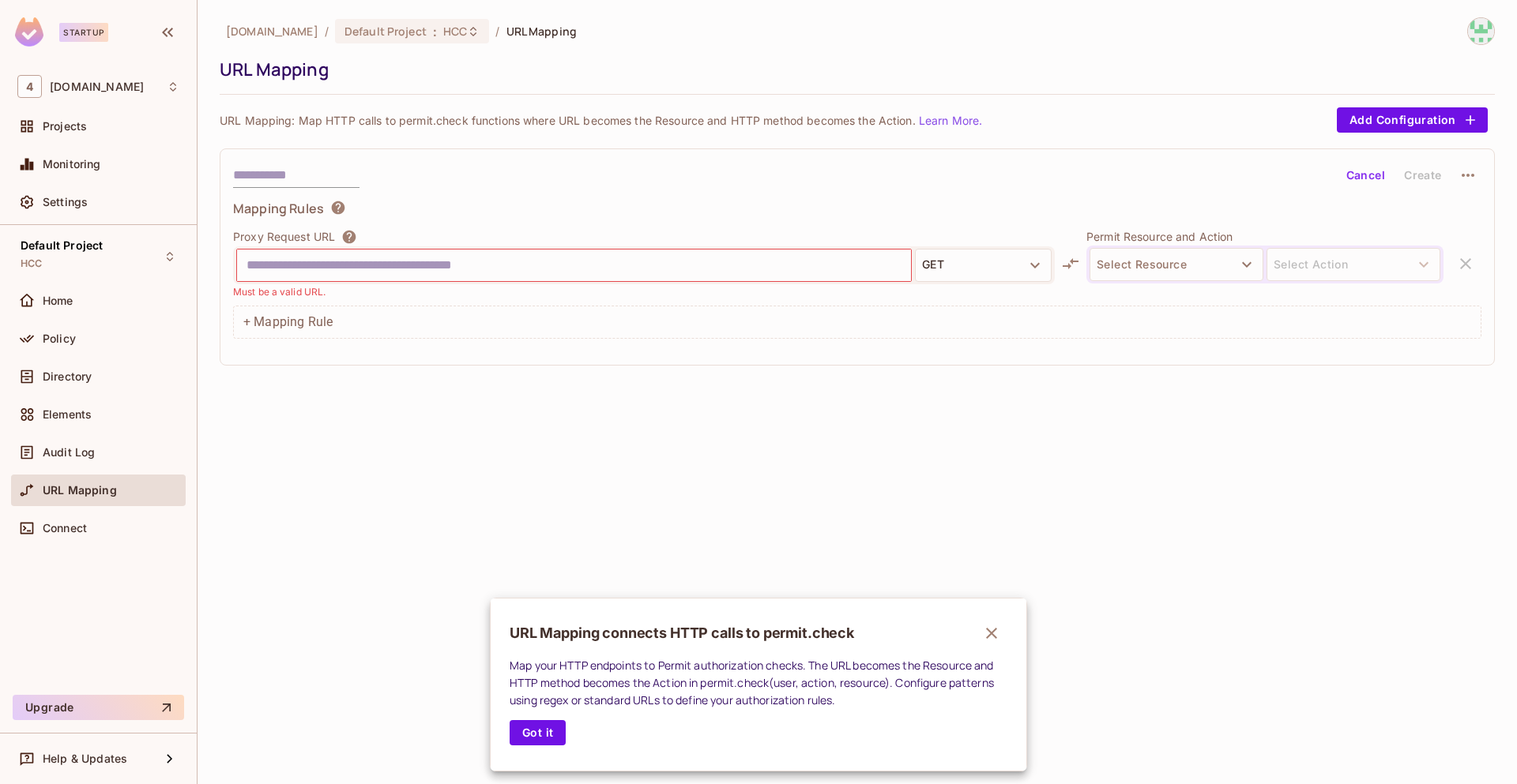
click at [107, 521] on div at bounding box center [758, 392] width 1517 height 784
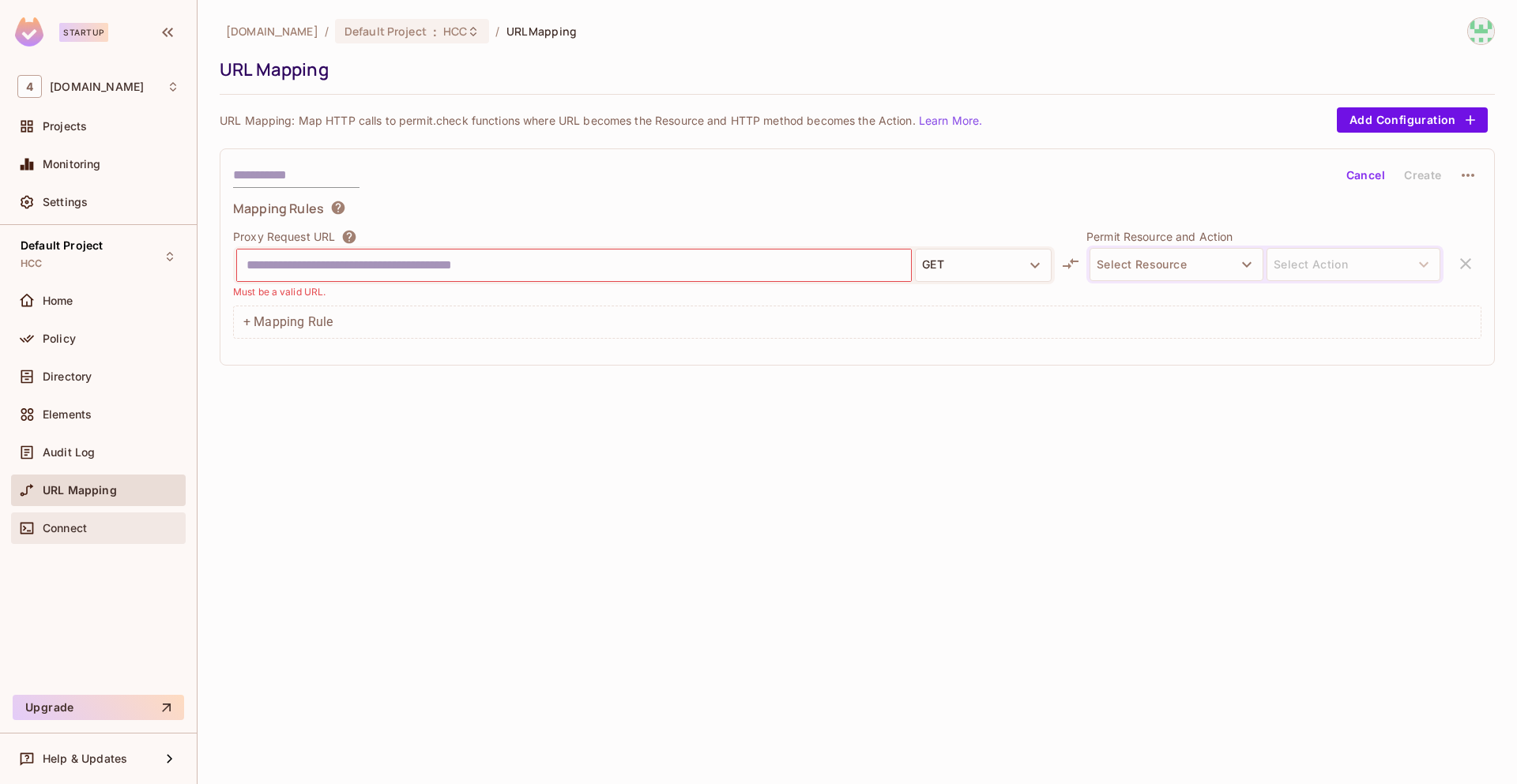
click at [84, 529] on span "Connect" at bounding box center [65, 528] width 44 height 13
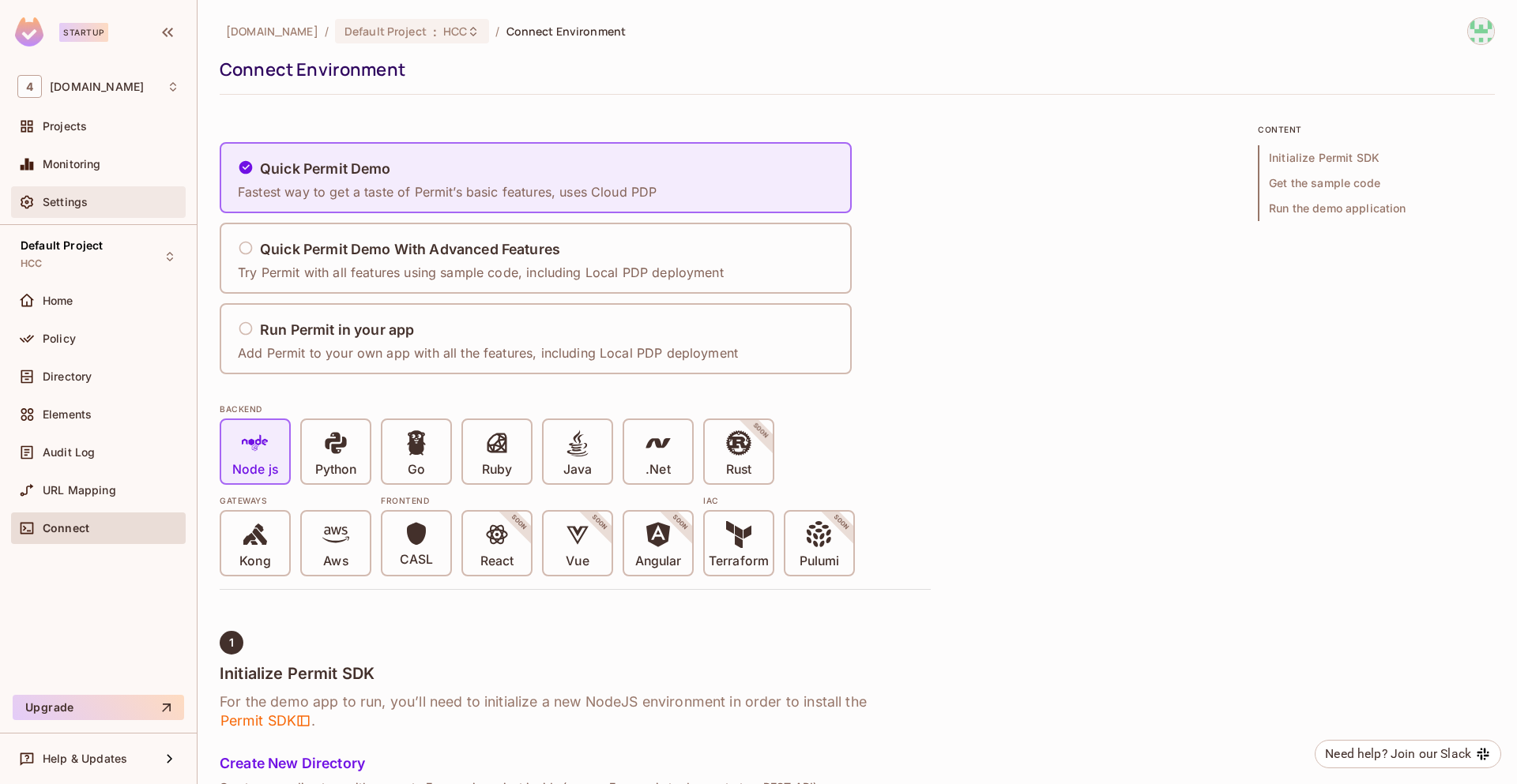
click at [124, 210] on div "Settings" at bounding box center [98, 202] width 162 height 19
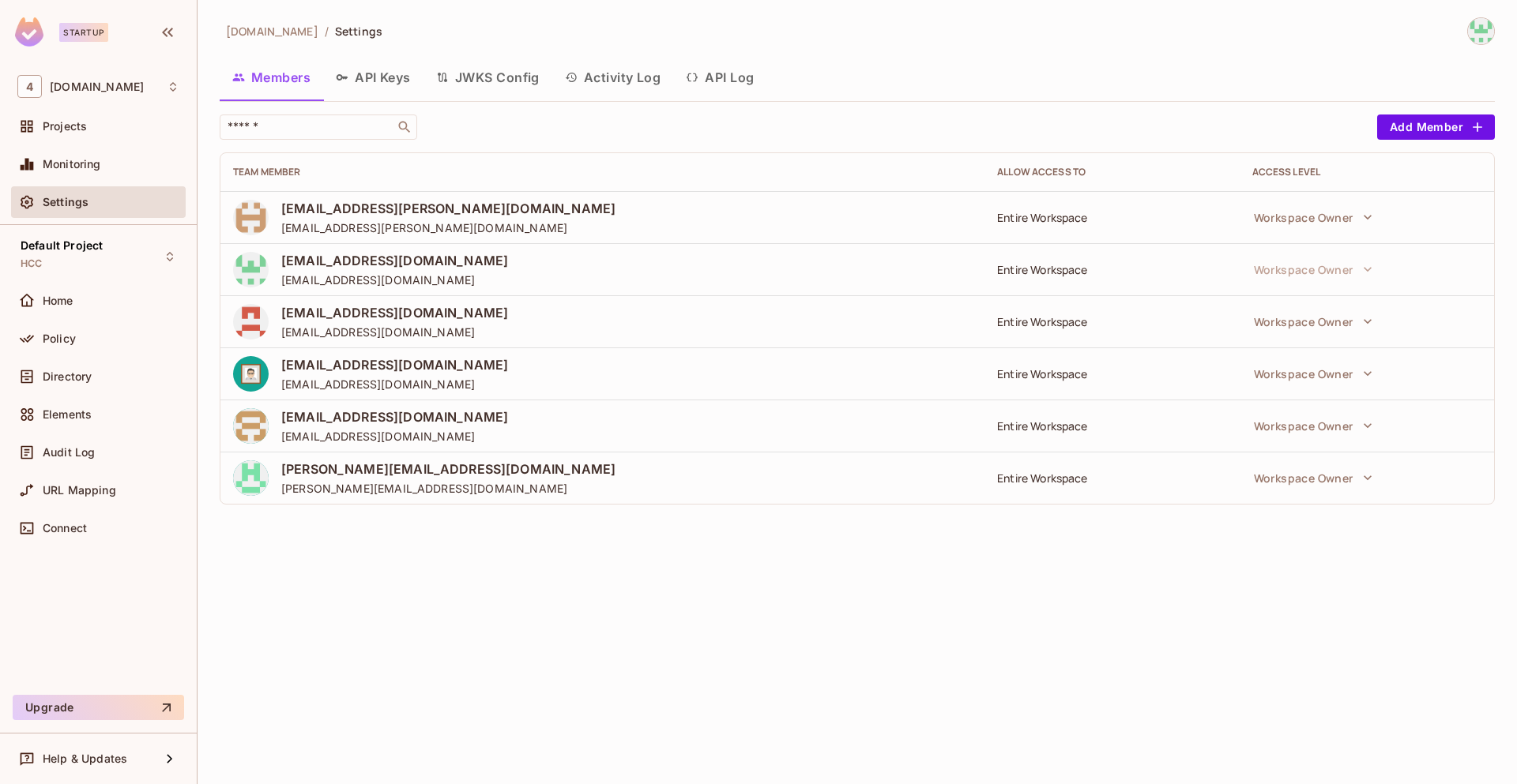
click at [380, 74] on button "API Keys" at bounding box center [374, 77] width 100 height 40
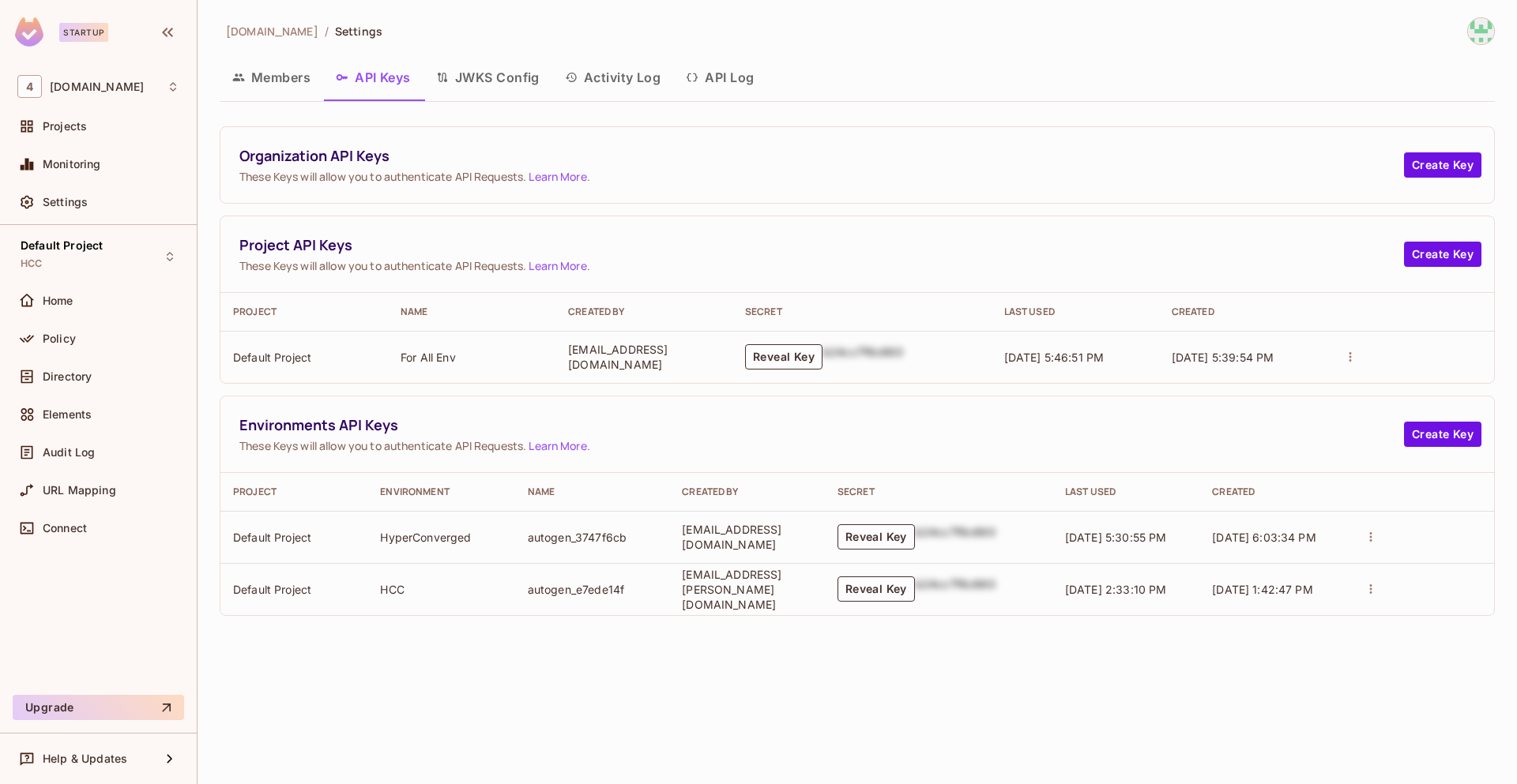
click at [500, 74] on button "JWKS Config" at bounding box center [488, 77] width 129 height 40
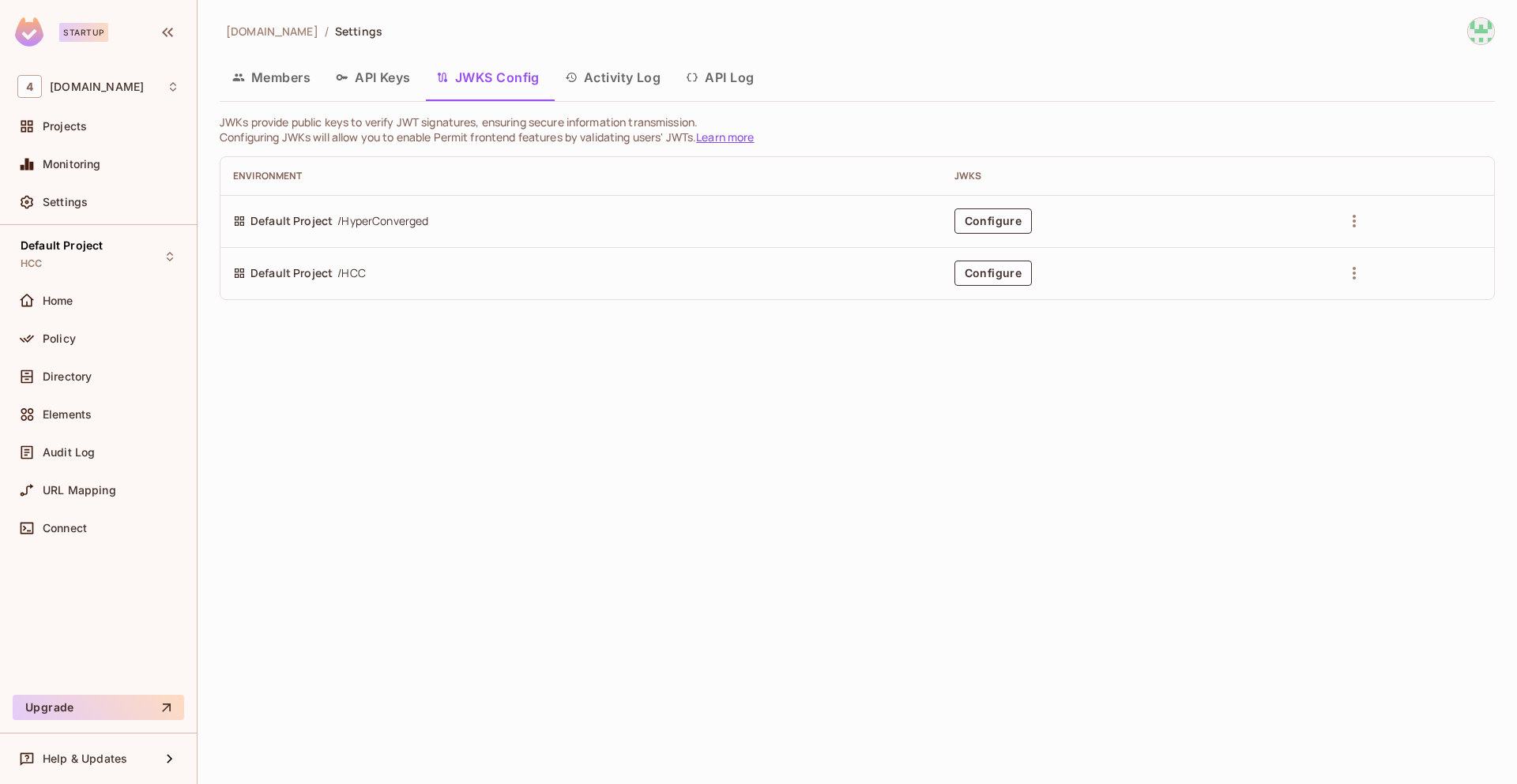
click at [607, 75] on button "Activity Log" at bounding box center [612, 77] width 121 height 40
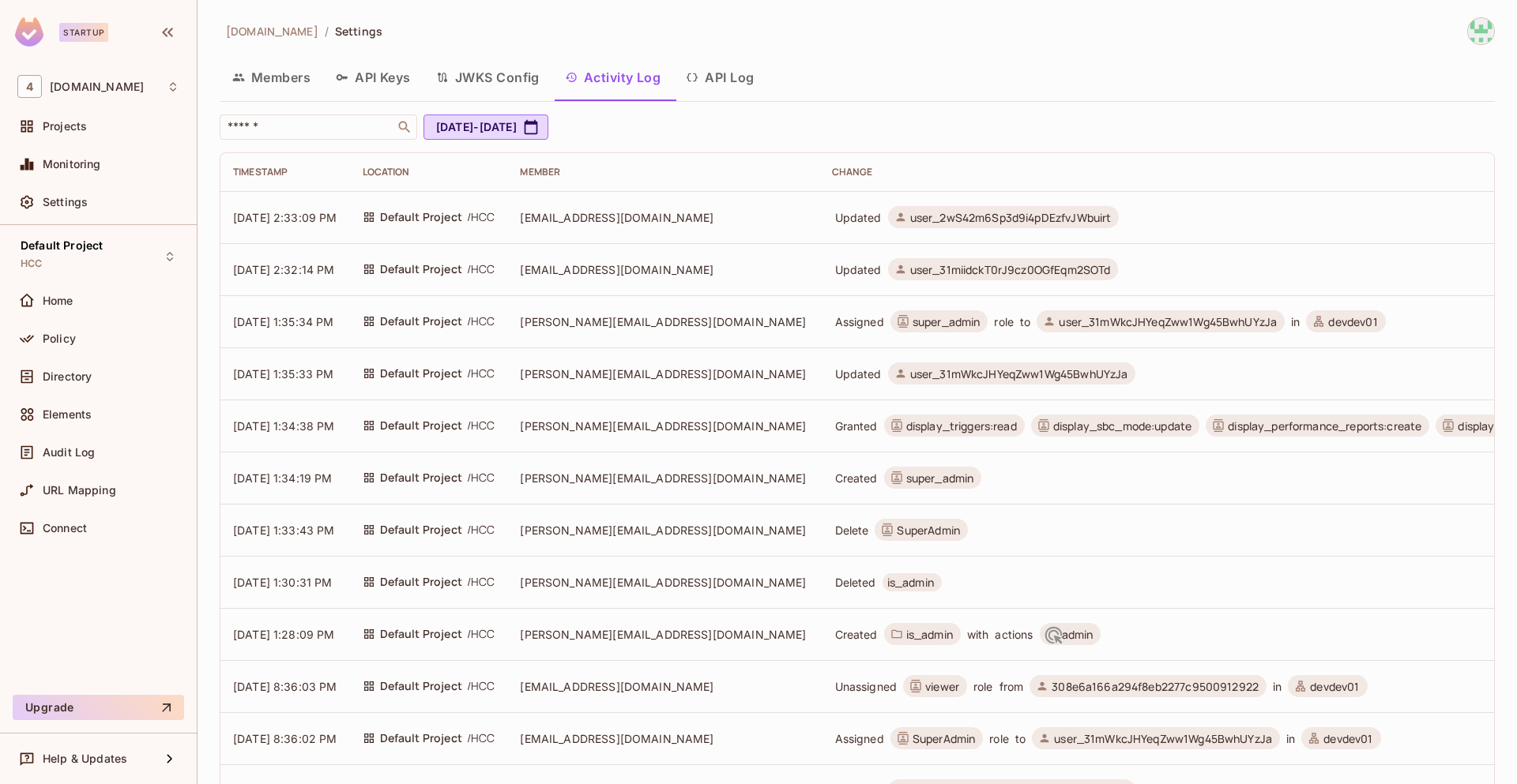
click at [713, 83] on button "API Log" at bounding box center [720, 77] width 93 height 40
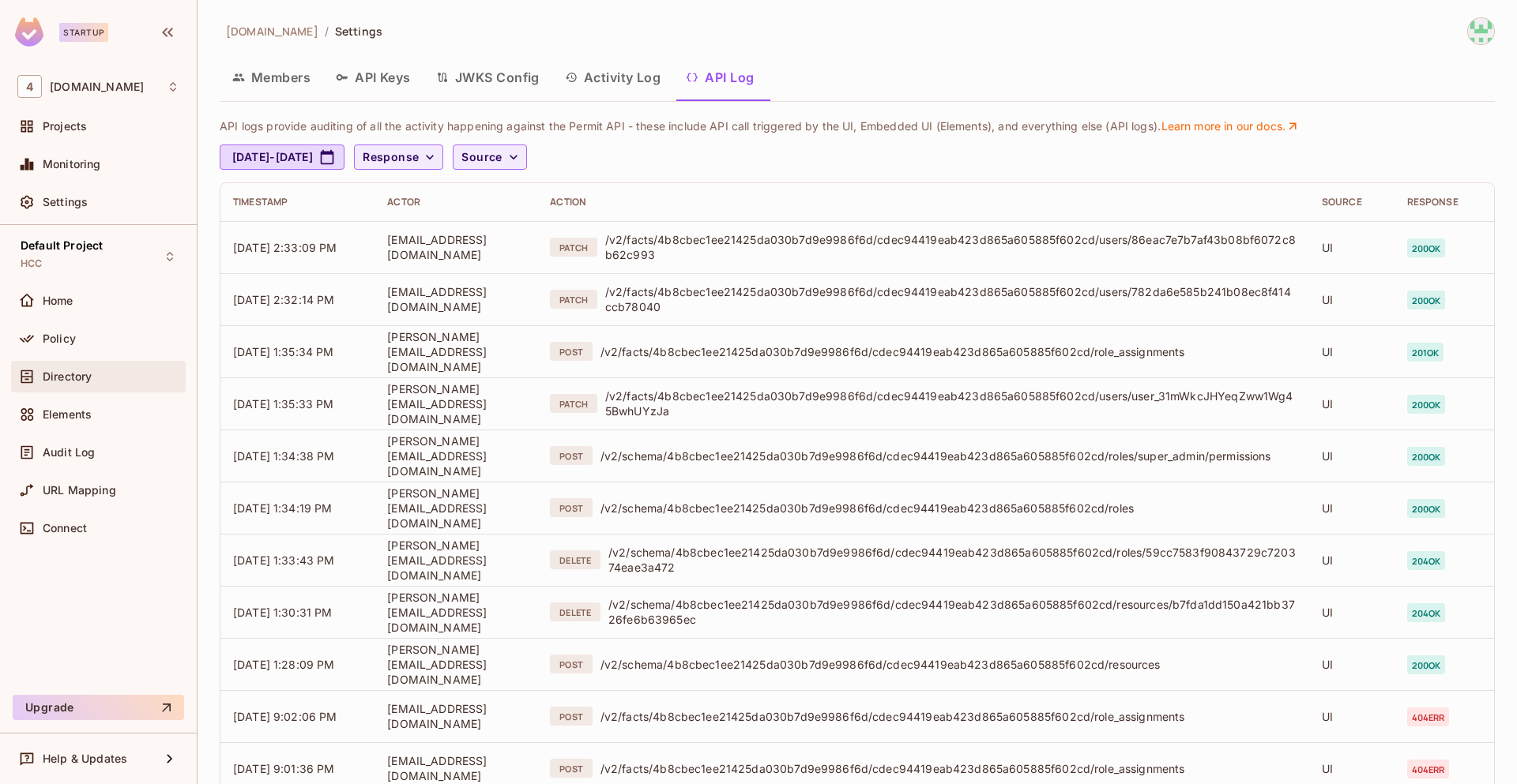
click at [97, 374] on div "Directory" at bounding box center [110, 376] width 137 height 13
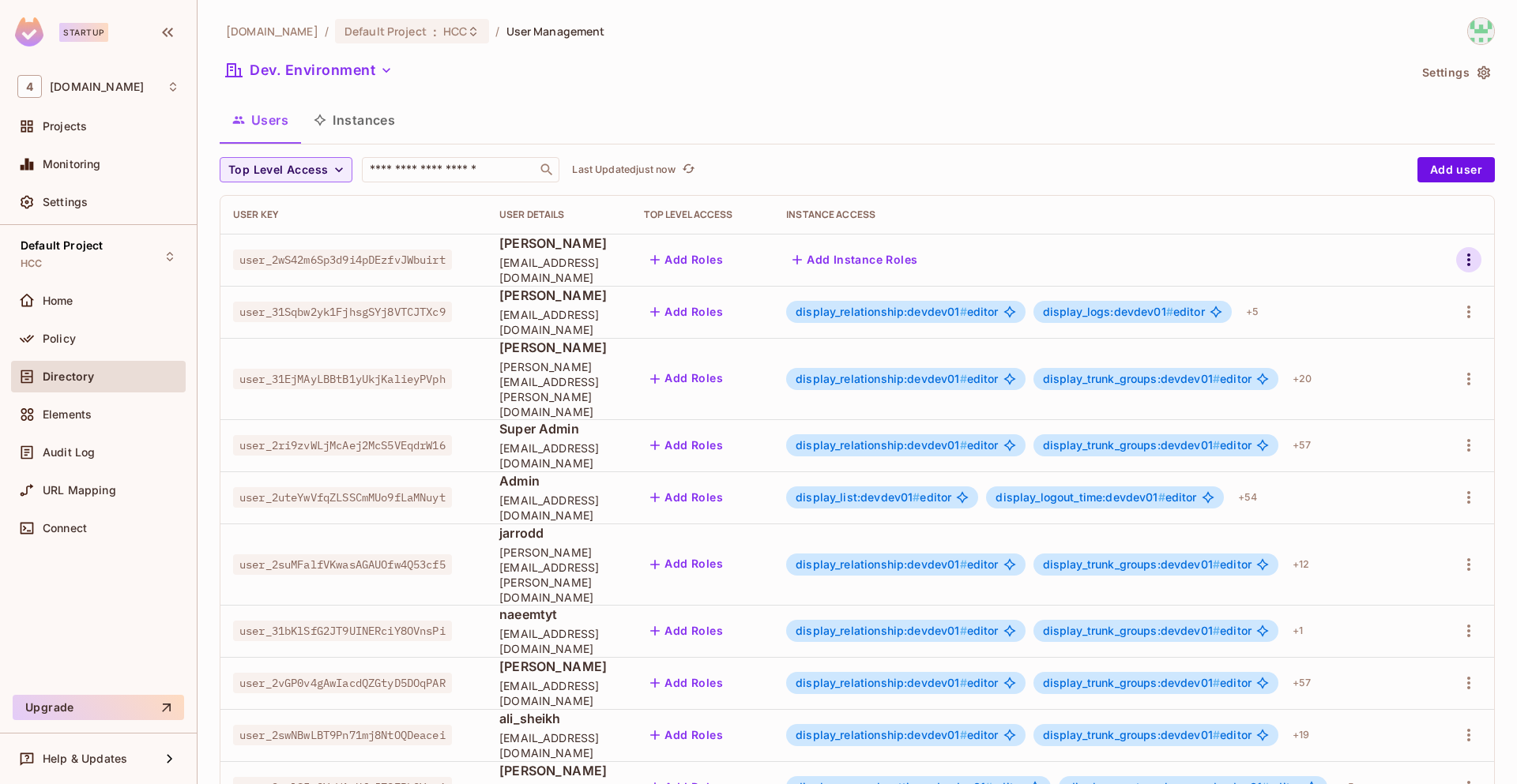
click at [1461, 266] on icon "button" at bounding box center [1469, 260] width 19 height 19
click at [1409, 339] on span "Edit Attributes" at bounding box center [1402, 331] width 87 height 25
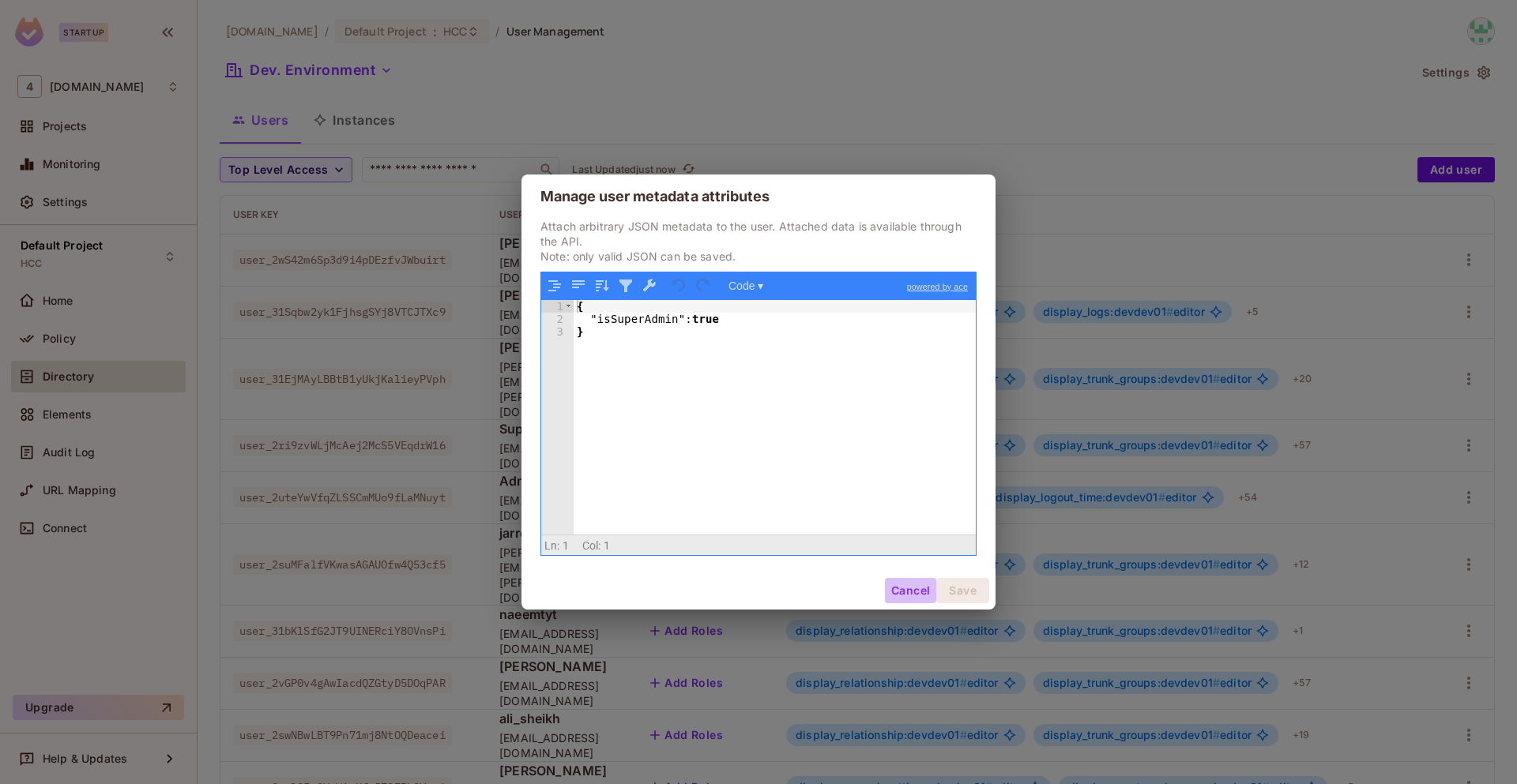
click at [896, 596] on button "Cancel" at bounding box center [910, 591] width 51 height 25
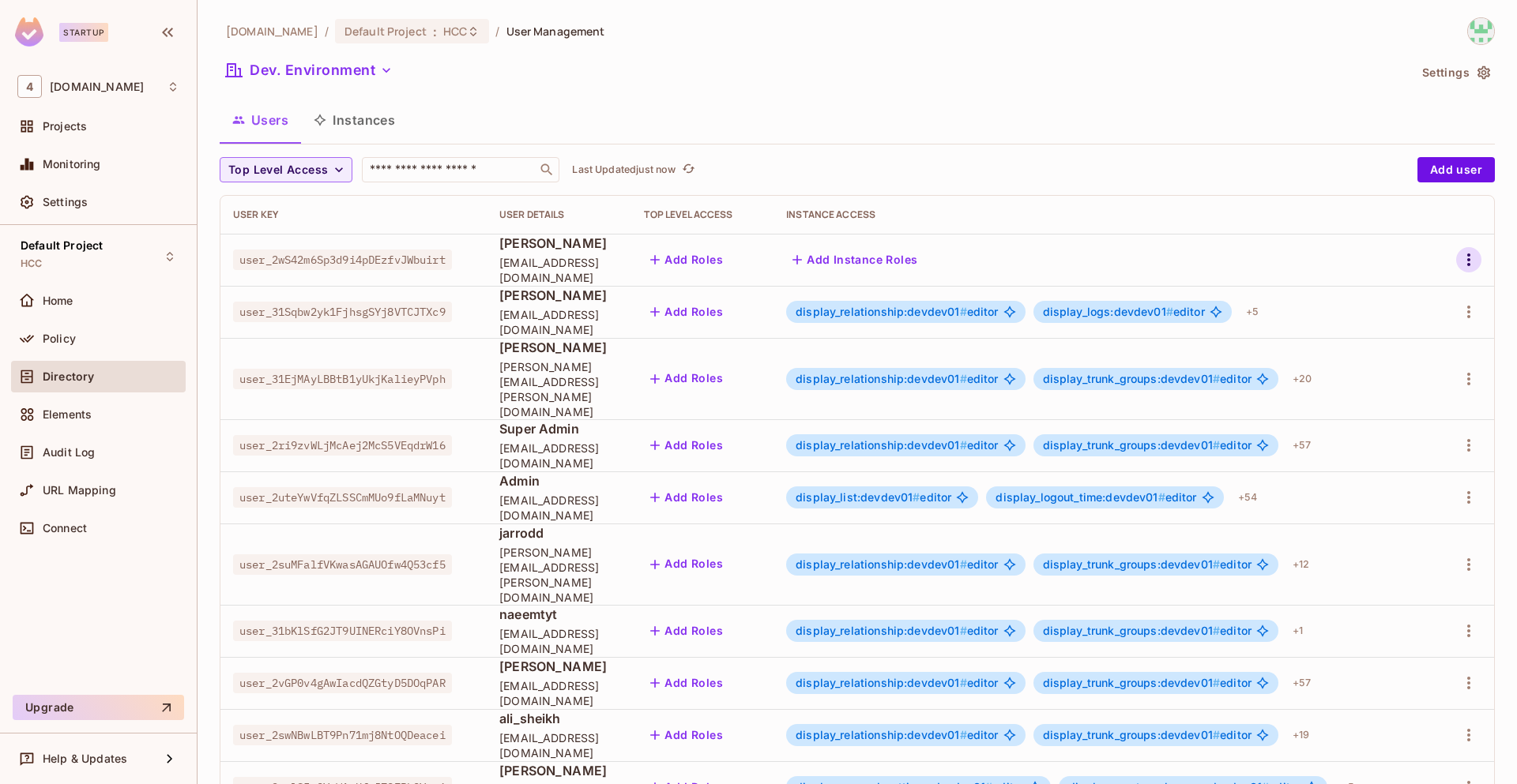
click at [1460, 257] on icon "button" at bounding box center [1469, 260] width 19 height 19
click at [1384, 299] on span "Edit" at bounding box center [1374, 296] width 31 height 25
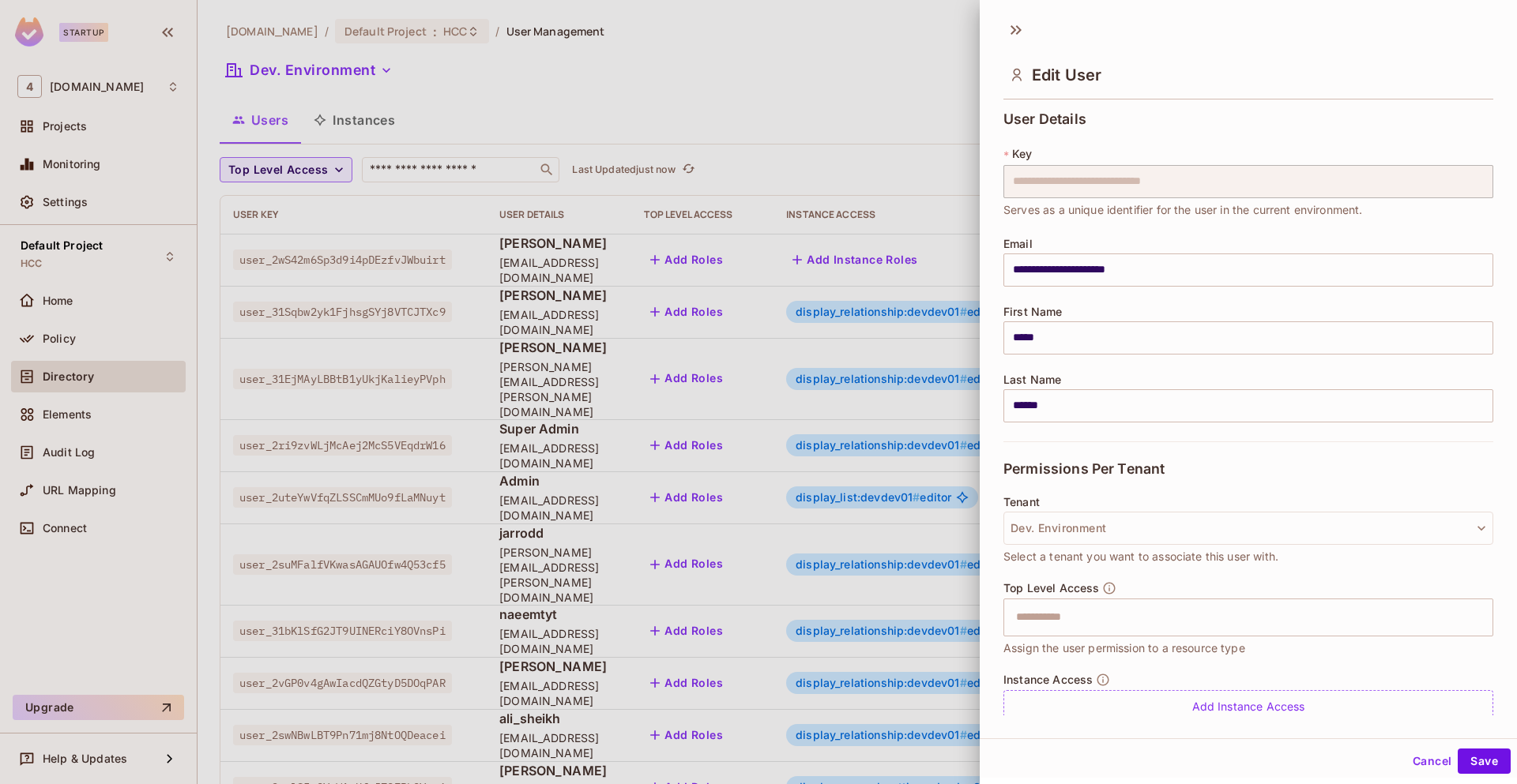
scroll to position [56, 0]
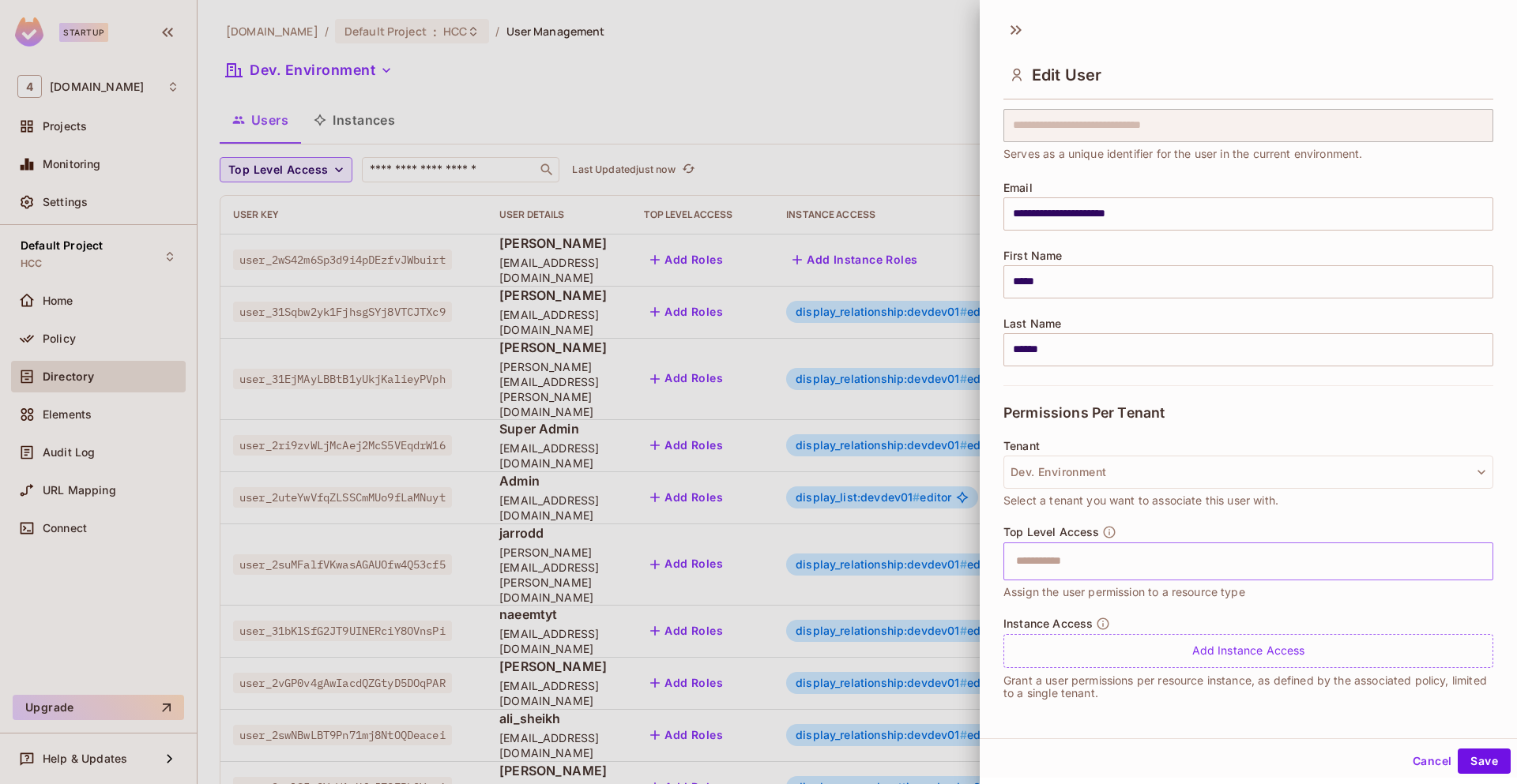
click at [1092, 564] on input "text" at bounding box center [1234, 561] width 456 height 31
click at [1348, 509] on div "Tenant Dev. Environment Select a tenant you want to associate this user with." at bounding box center [1248, 482] width 490 height 86
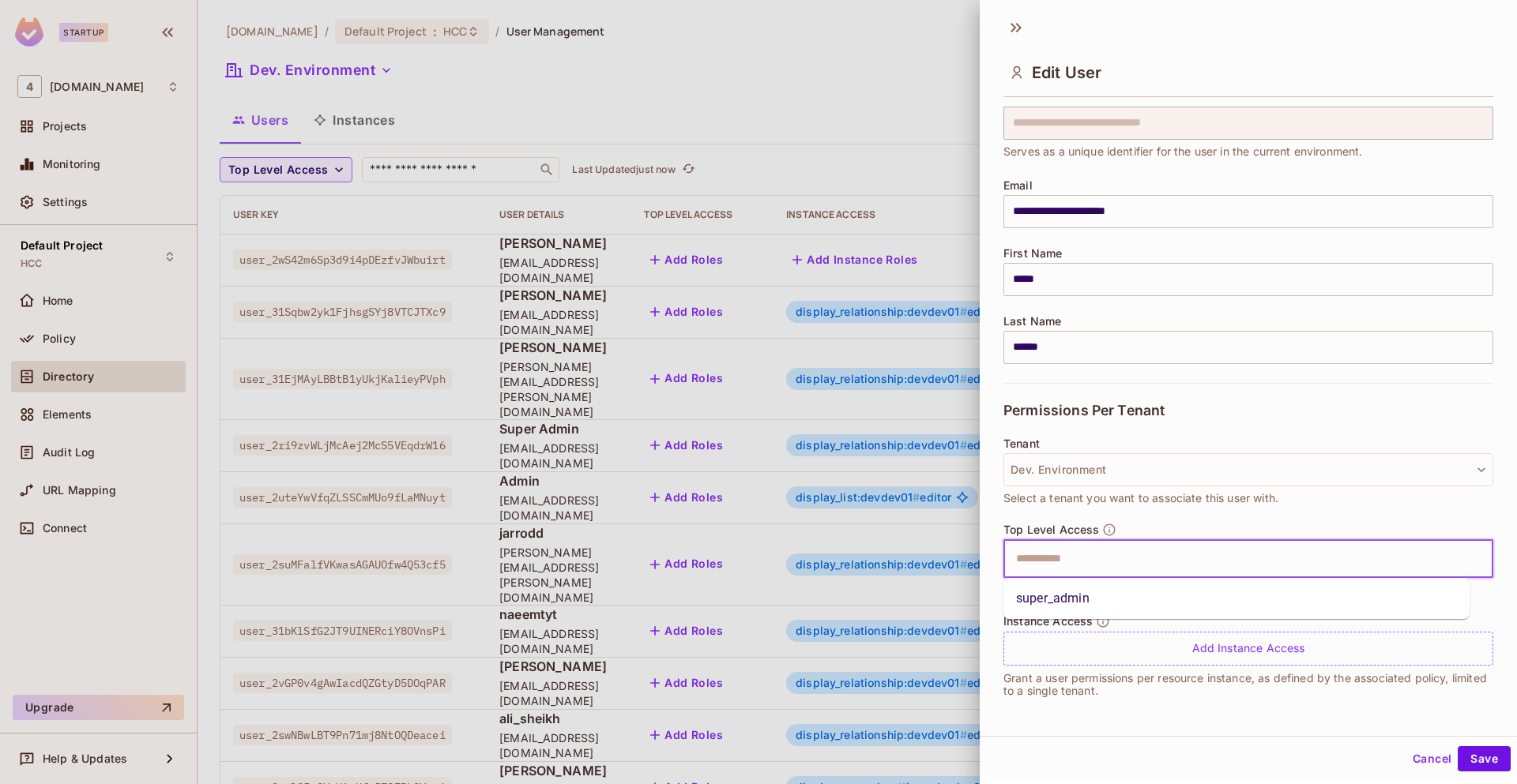
click at [1242, 561] on input "text" at bounding box center [1234, 558] width 456 height 31
click at [1199, 597] on li "super_admin" at bounding box center [1236, 599] width 466 height 29
click at [1087, 561] on icon at bounding box center [1085, 558] width 6 height 6
click at [1417, 762] on button "Cancel" at bounding box center [1431, 759] width 51 height 25
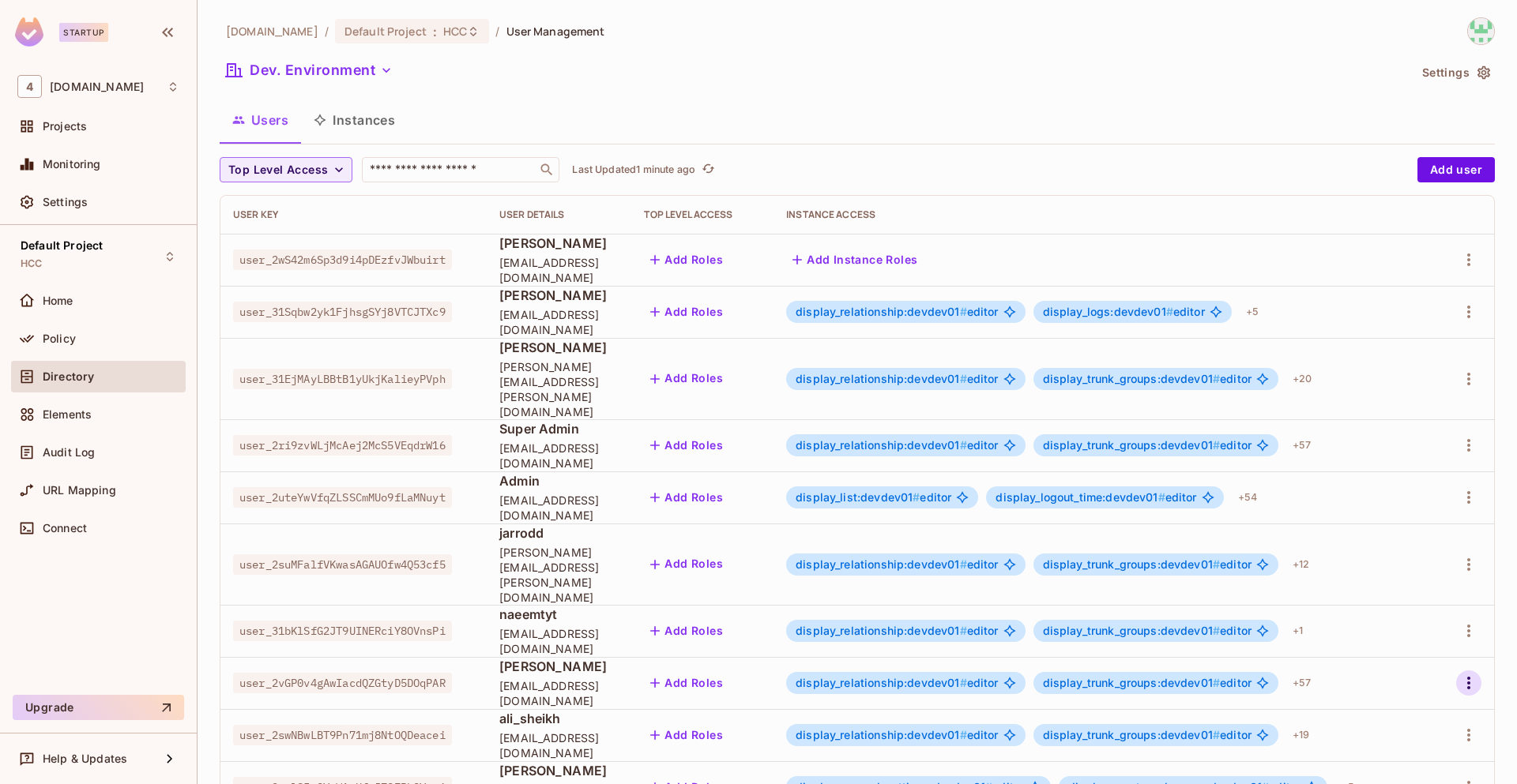
click at [1467, 677] on icon "button" at bounding box center [1469, 683] width 3 height 13
click at [1395, 690] on div "Edit Attributes" at bounding box center [1402, 696] width 78 height 16
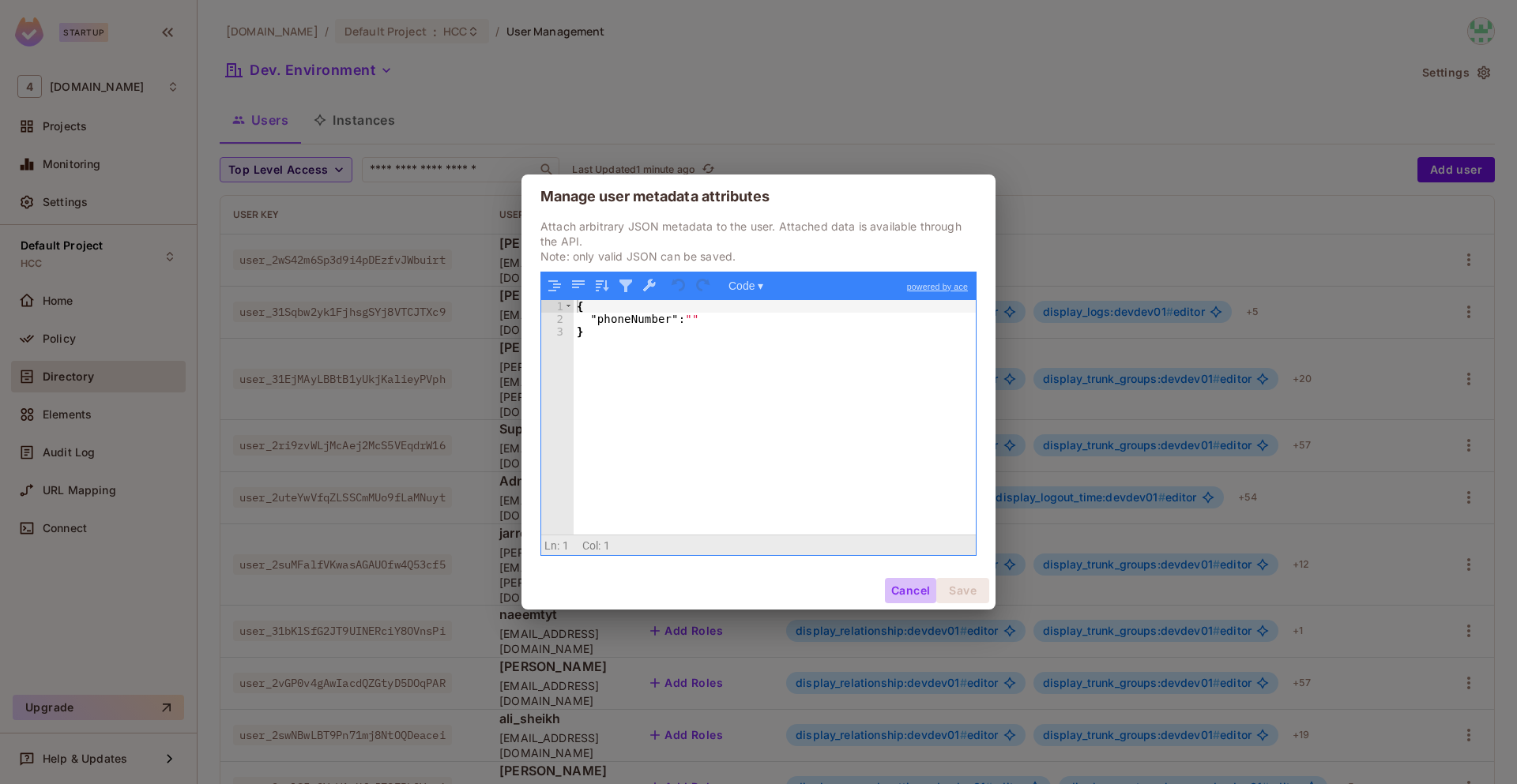
click at [917, 586] on button "Cancel" at bounding box center [910, 591] width 51 height 25
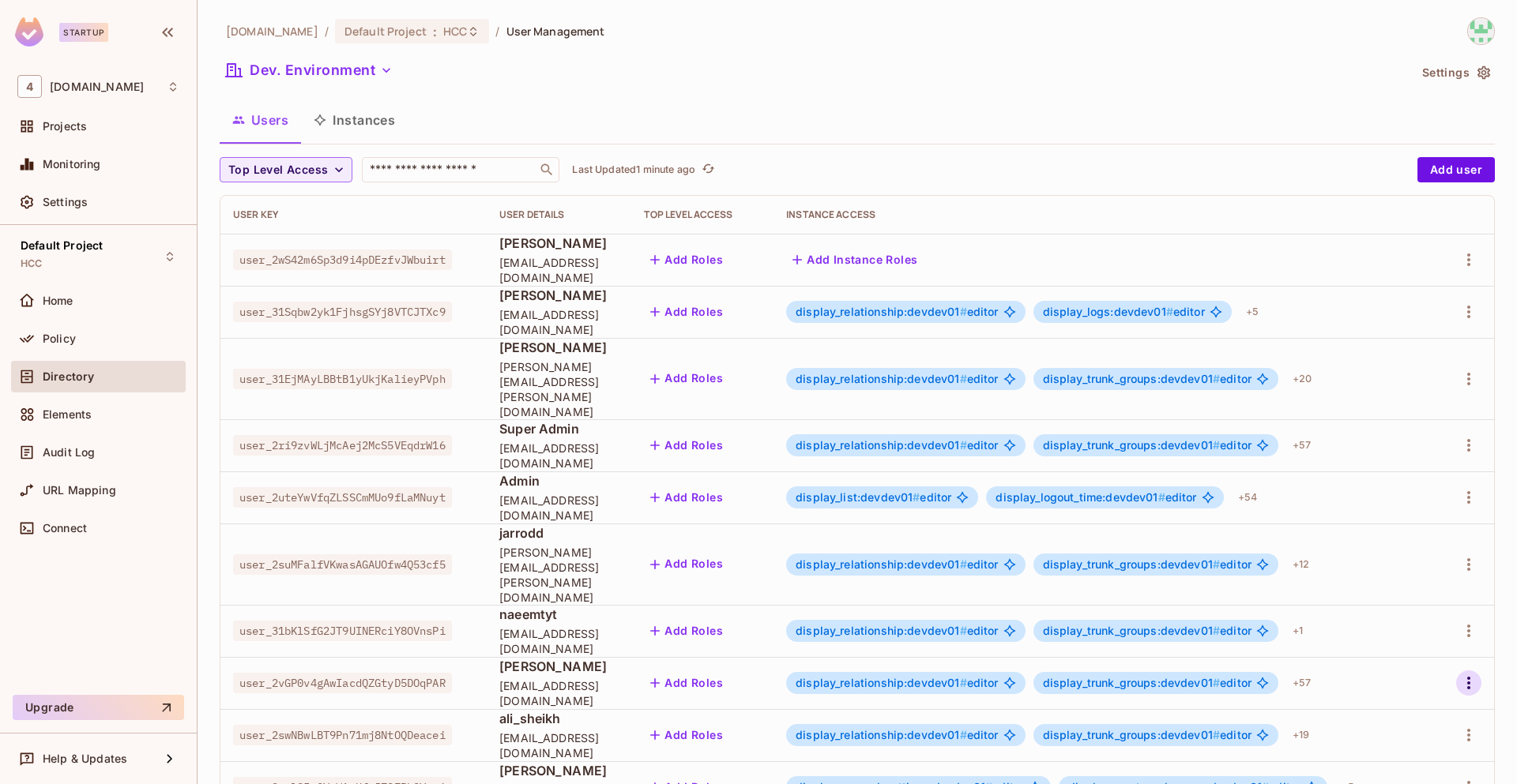
click at [1459, 674] on icon "button" at bounding box center [1469, 683] width 19 height 19
click at [1412, 690] on div "Edit Attributes" at bounding box center [1402, 696] width 78 height 16
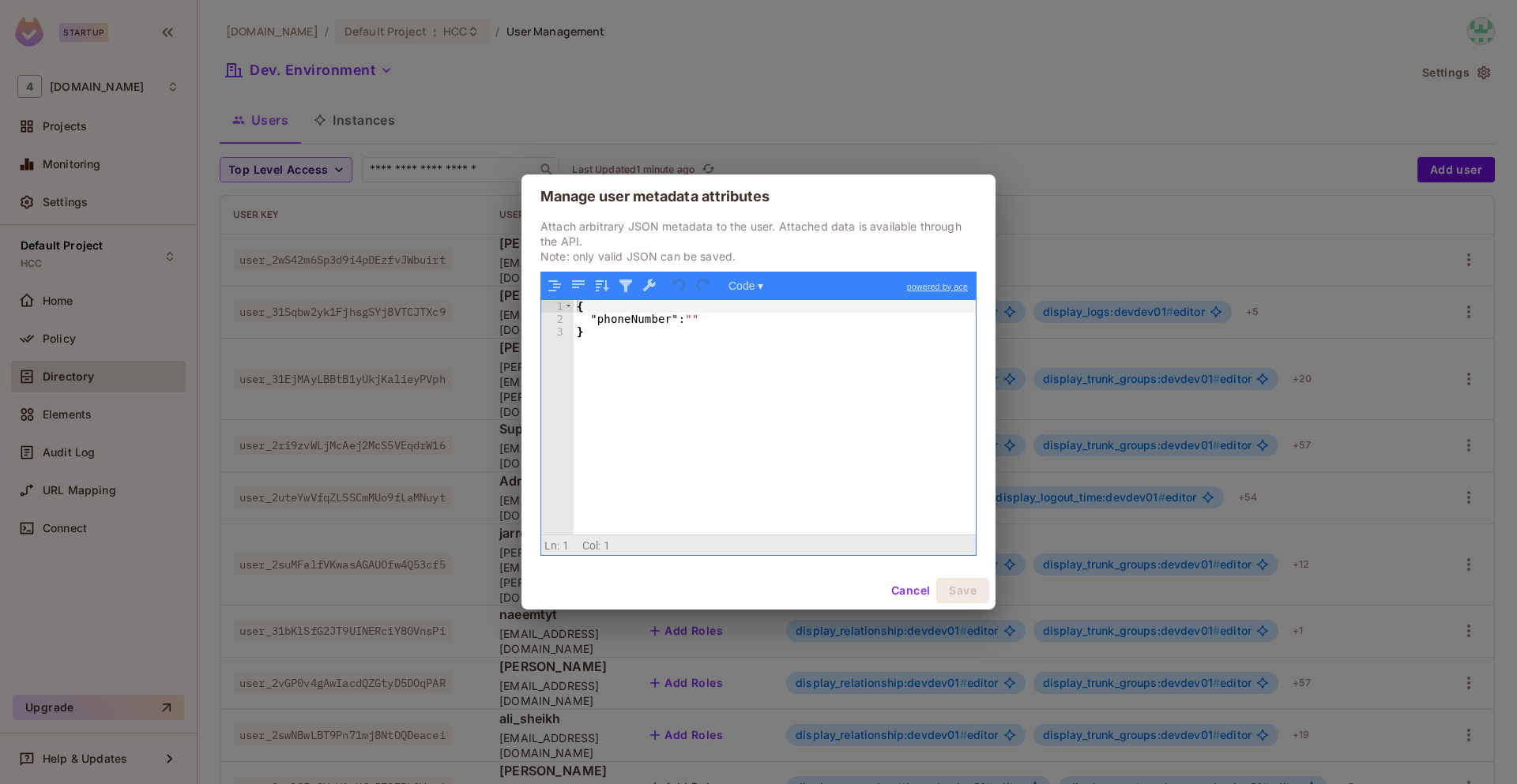
click at [902, 586] on button "Cancel" at bounding box center [910, 591] width 51 height 25
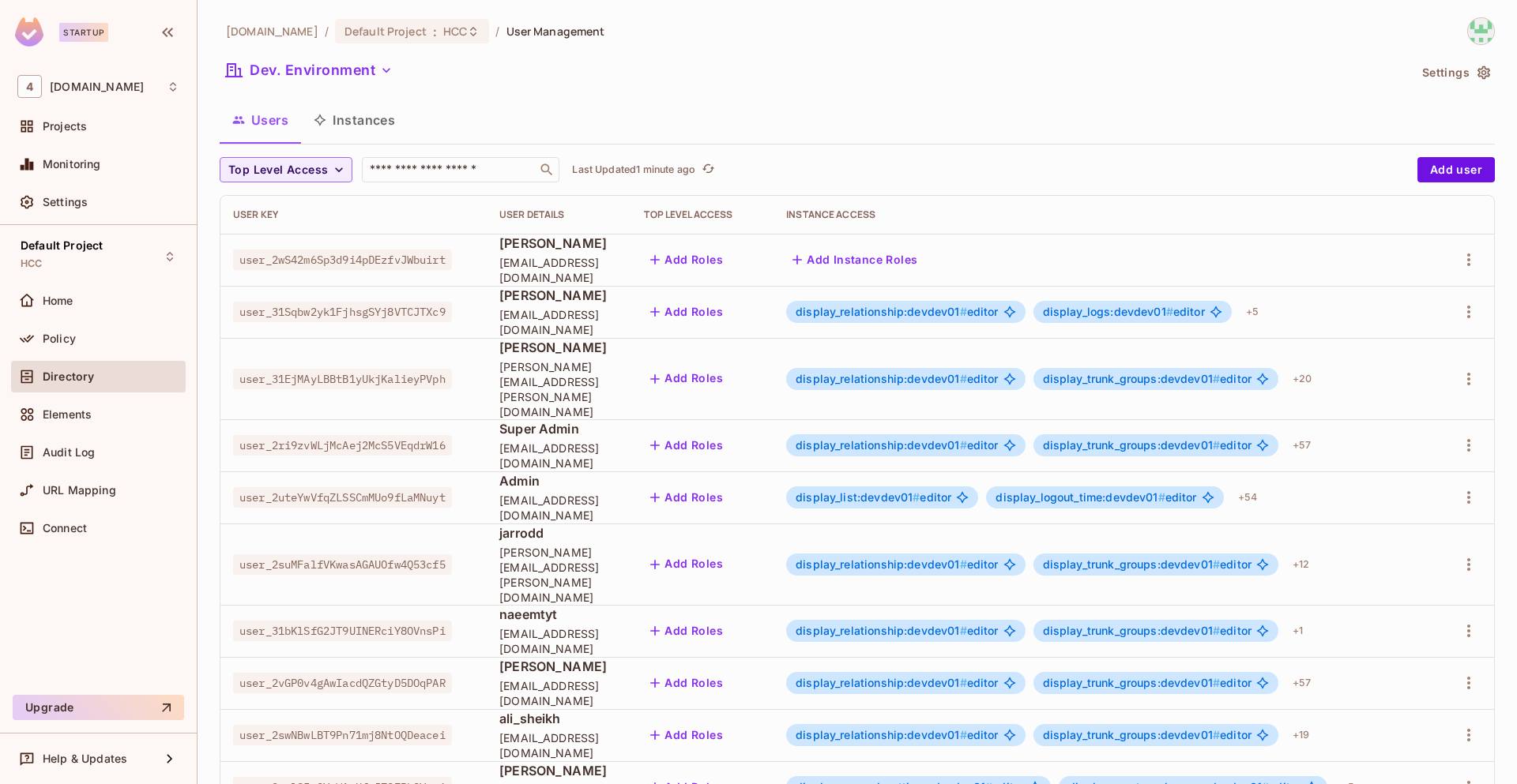
click at [358, 116] on button "Instances" at bounding box center [355, 120] width 107 height 40
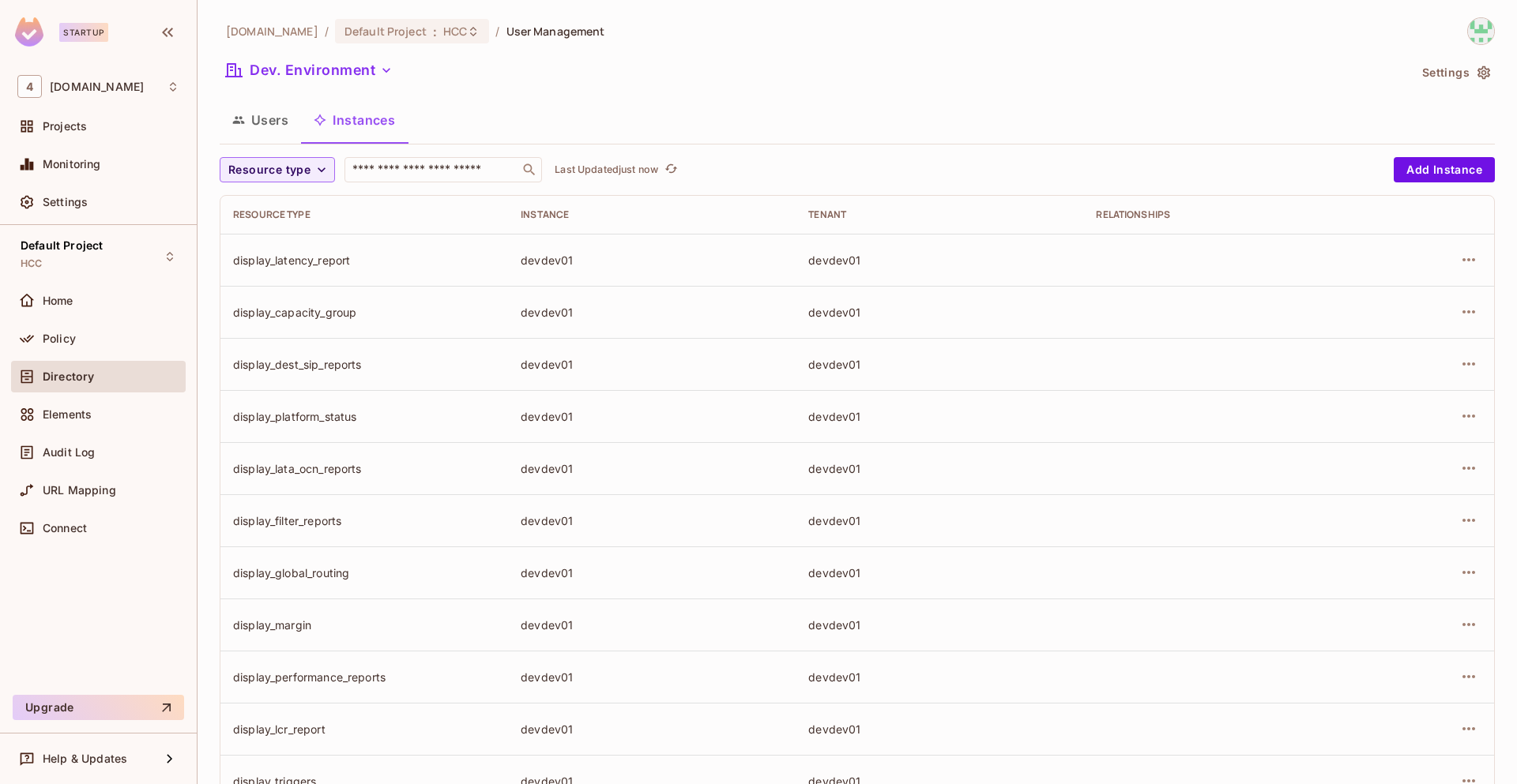
scroll to position [319, 0]
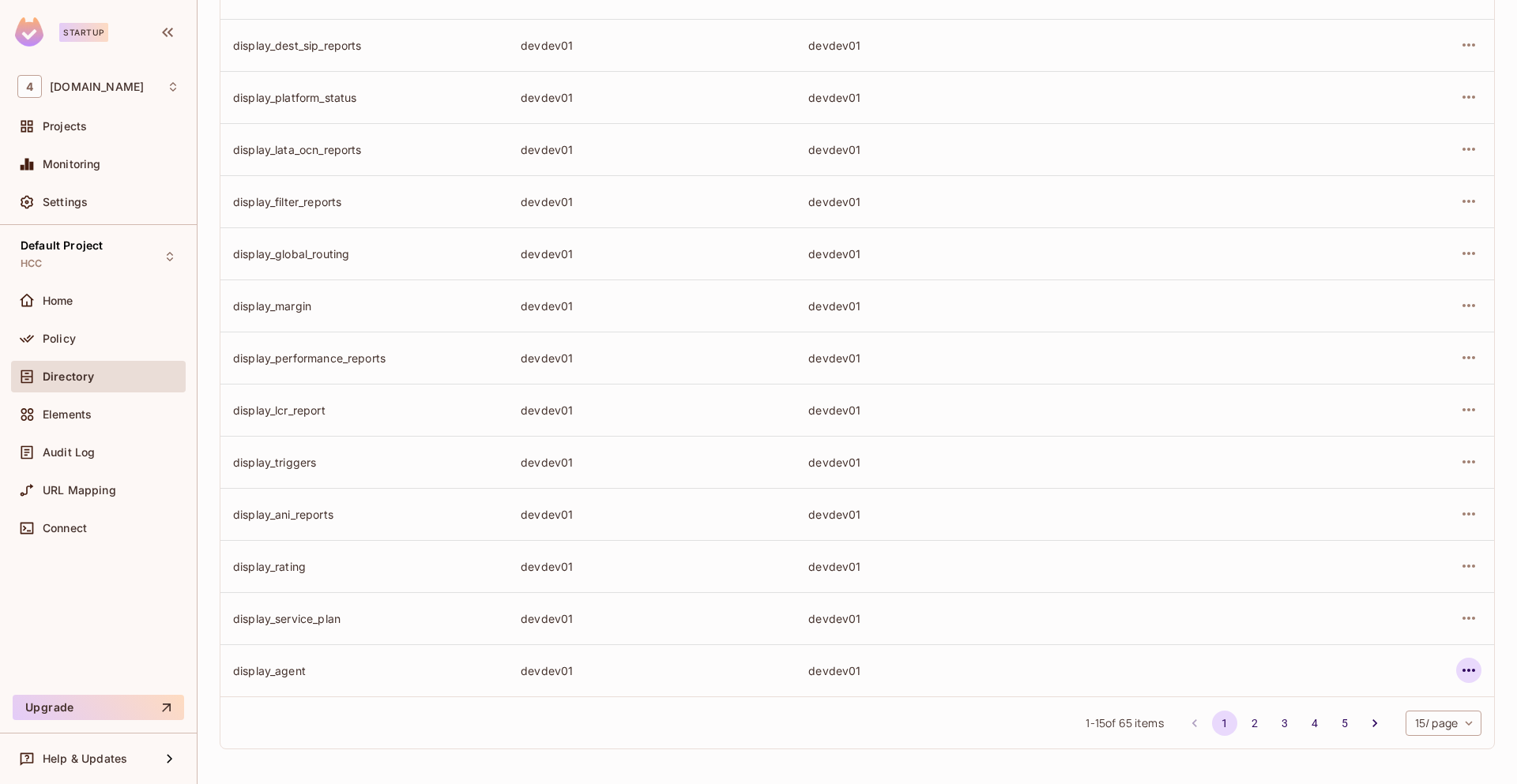
click at [1459, 667] on icon "button" at bounding box center [1469, 670] width 19 height 19
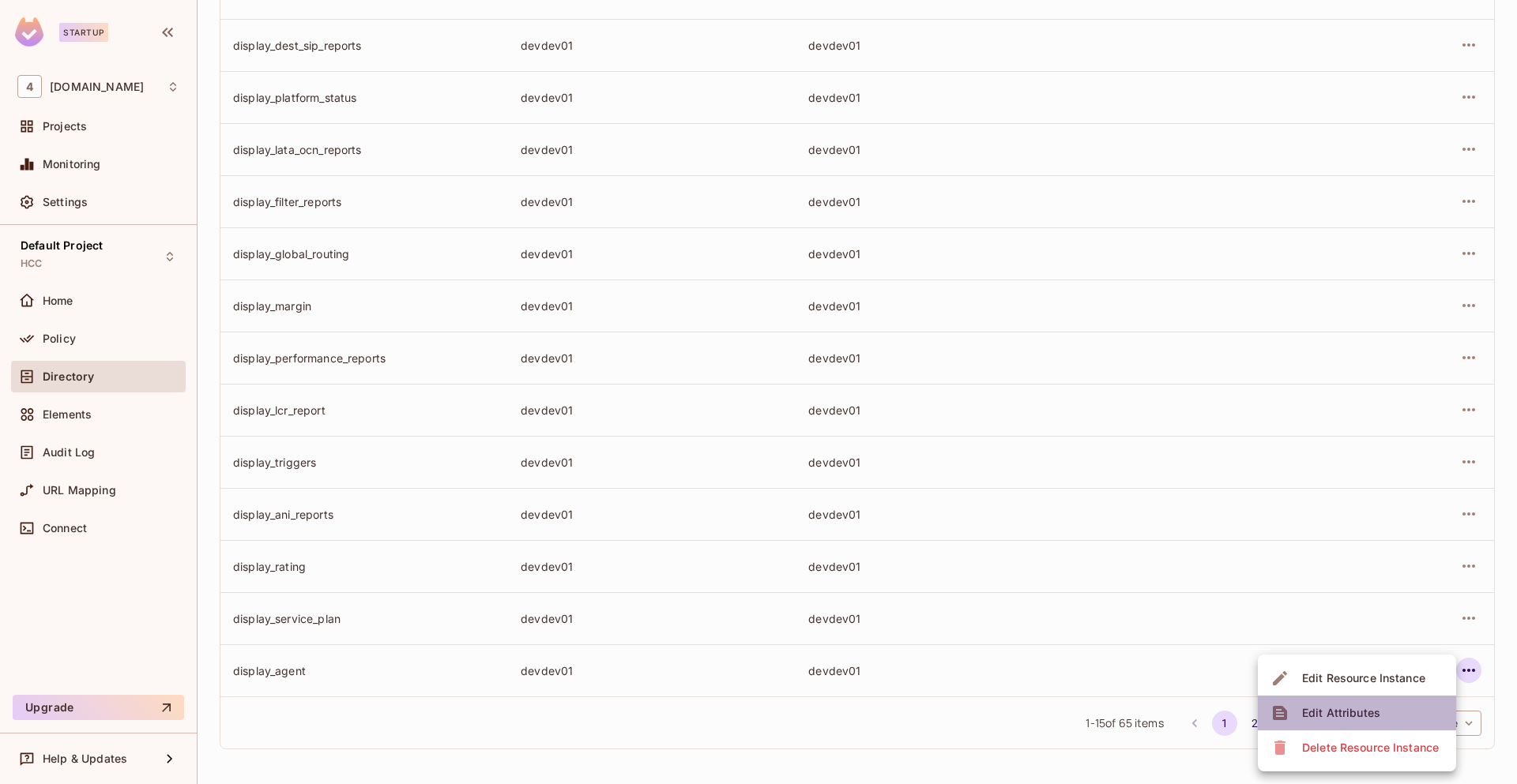
click at [1370, 714] on div "Edit Attributes" at bounding box center [1341, 713] width 78 height 16
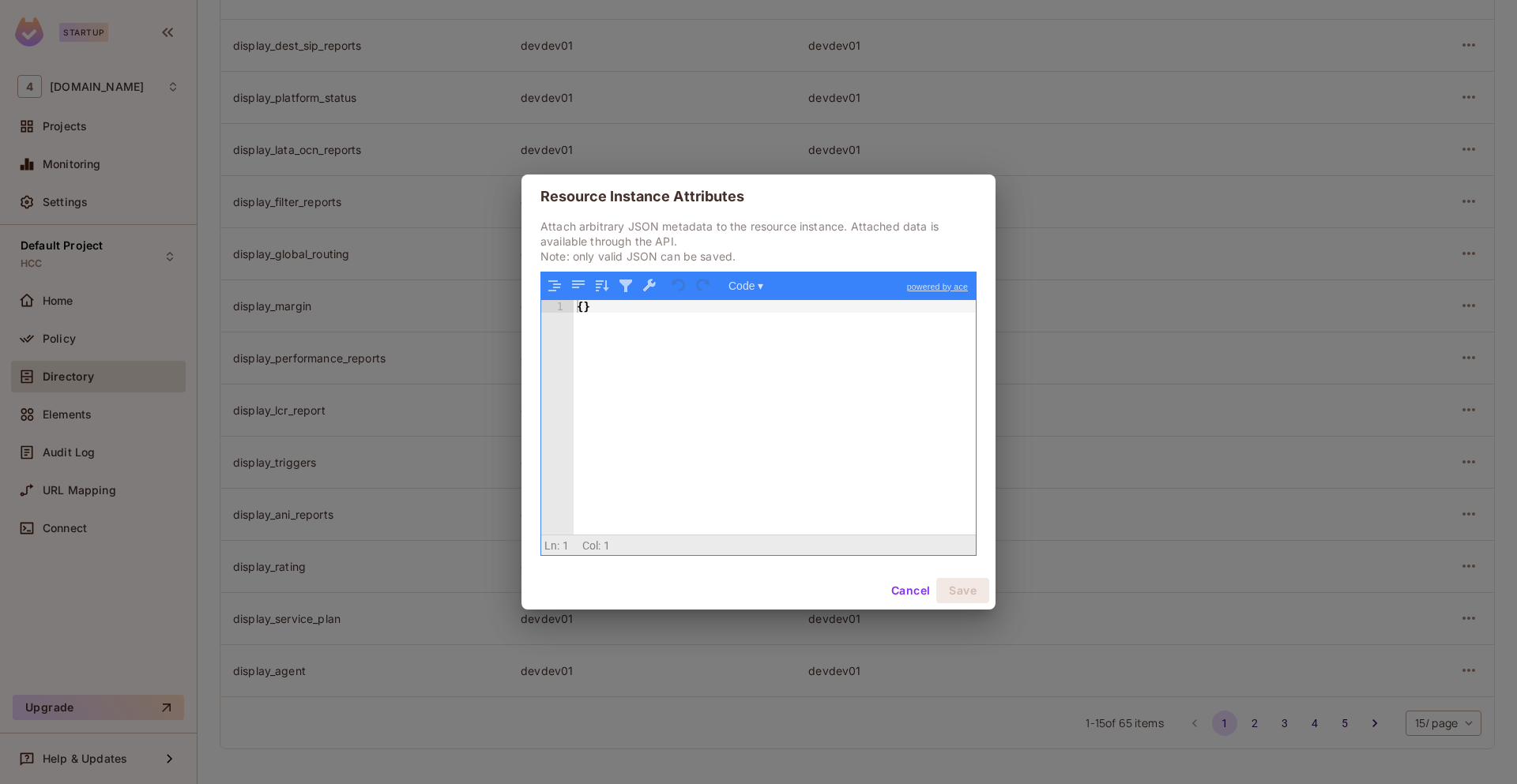
click at [901, 589] on button "Cancel" at bounding box center [910, 591] width 51 height 25
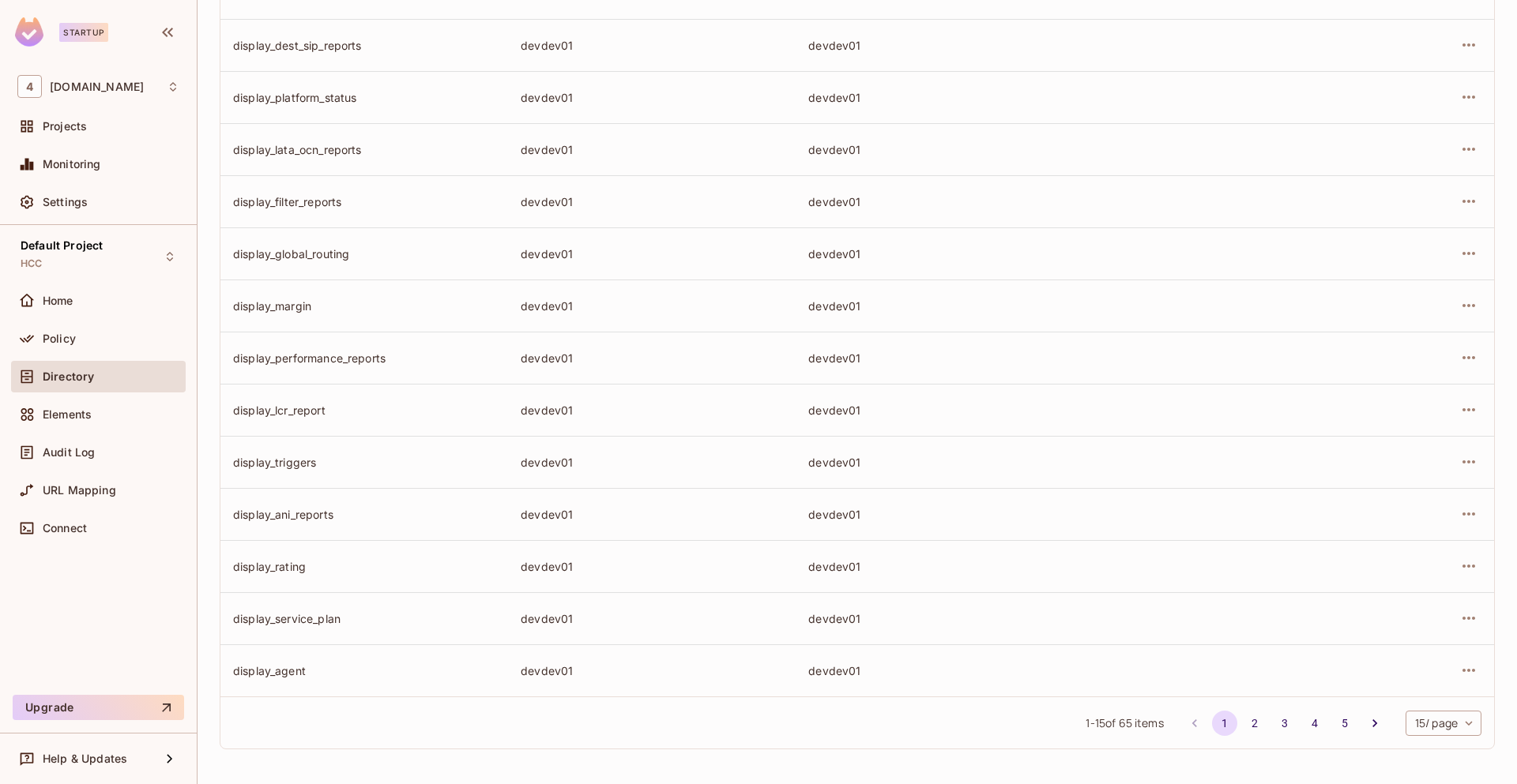
scroll to position [0, 0]
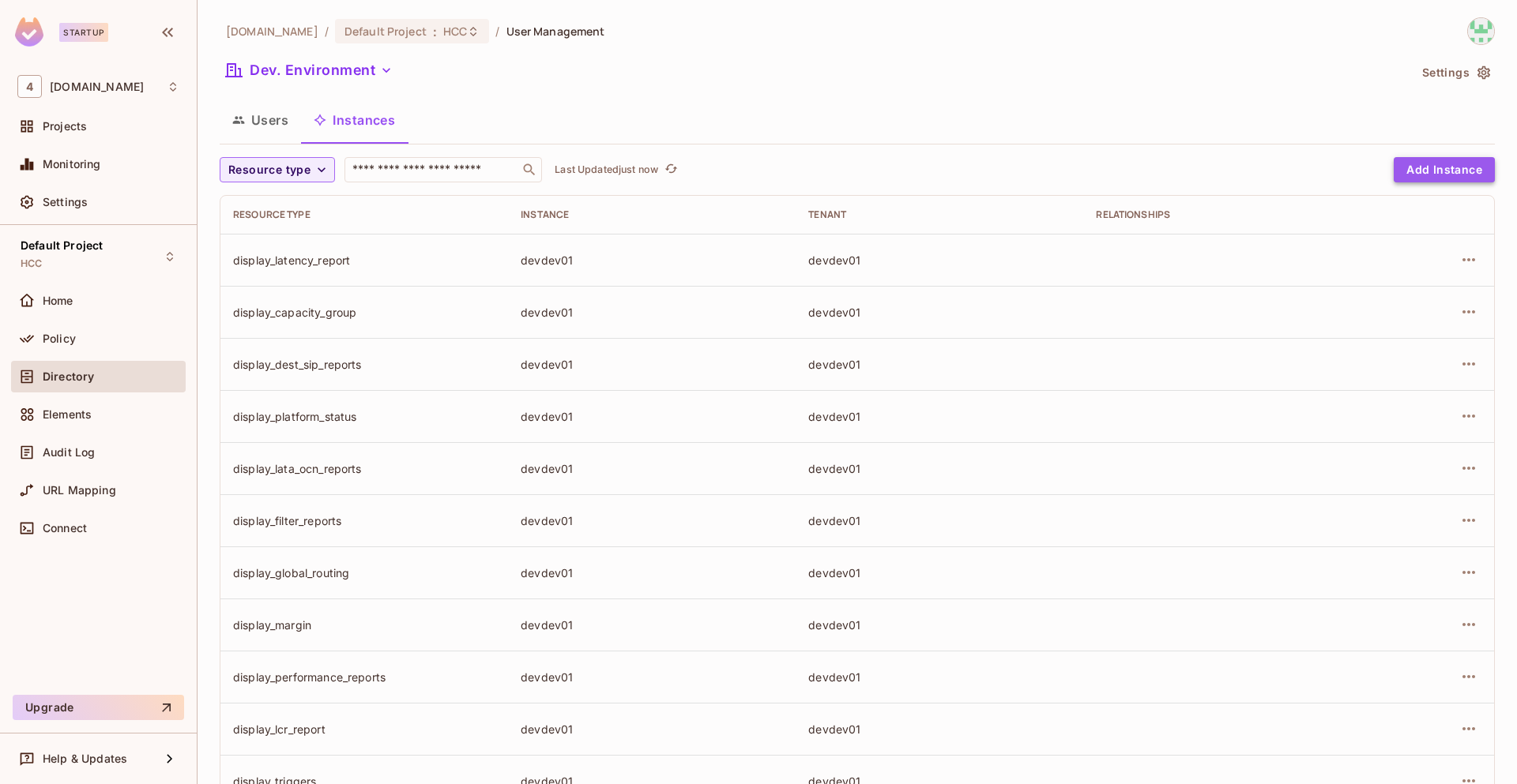
click at [1444, 181] on button "Add Instance" at bounding box center [1444, 170] width 101 height 25
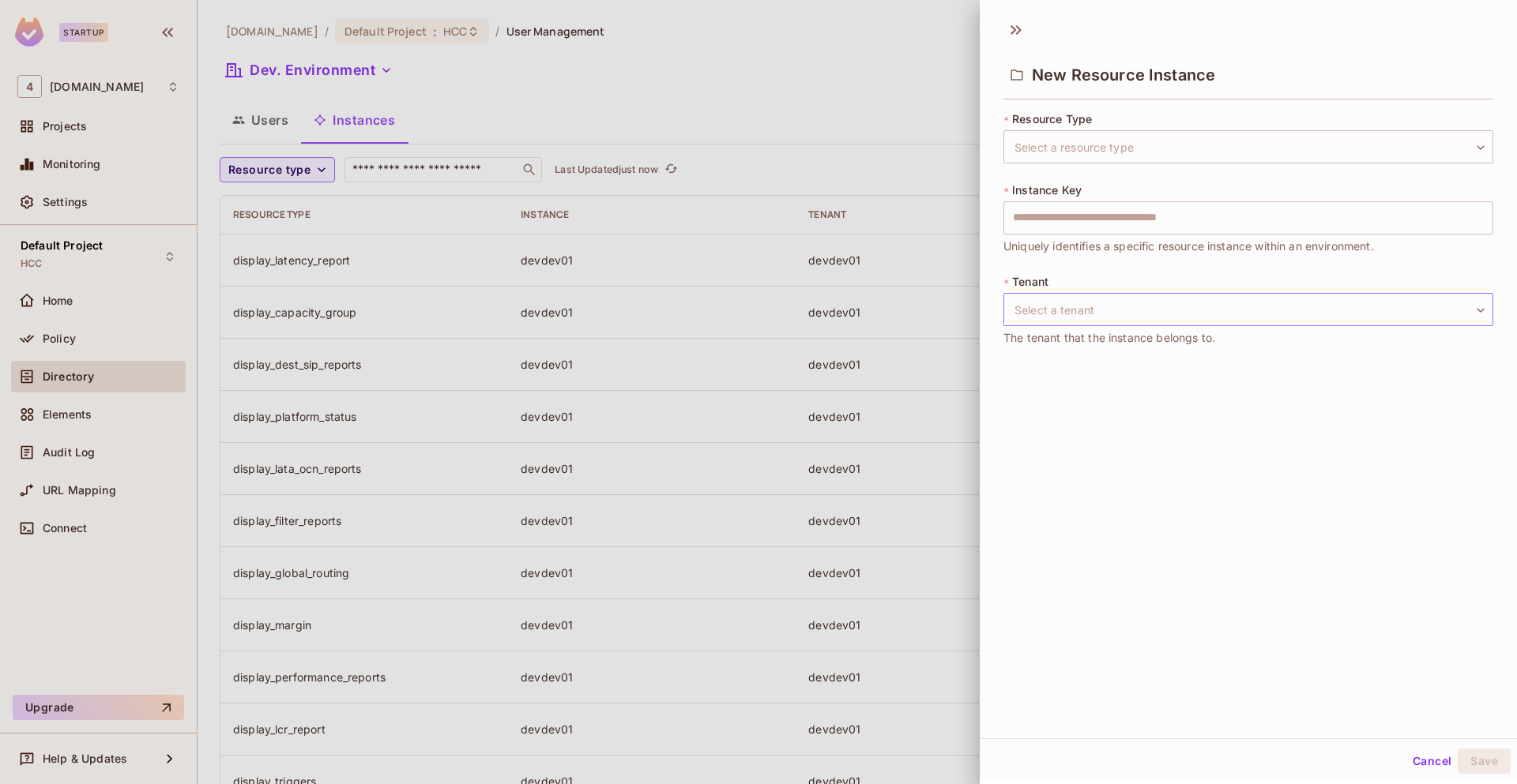
click at [1281, 307] on body "Startup 4 46labs.com Projects Monitoring Settings Default Project HCC Home Poli…" at bounding box center [758, 392] width 1517 height 784
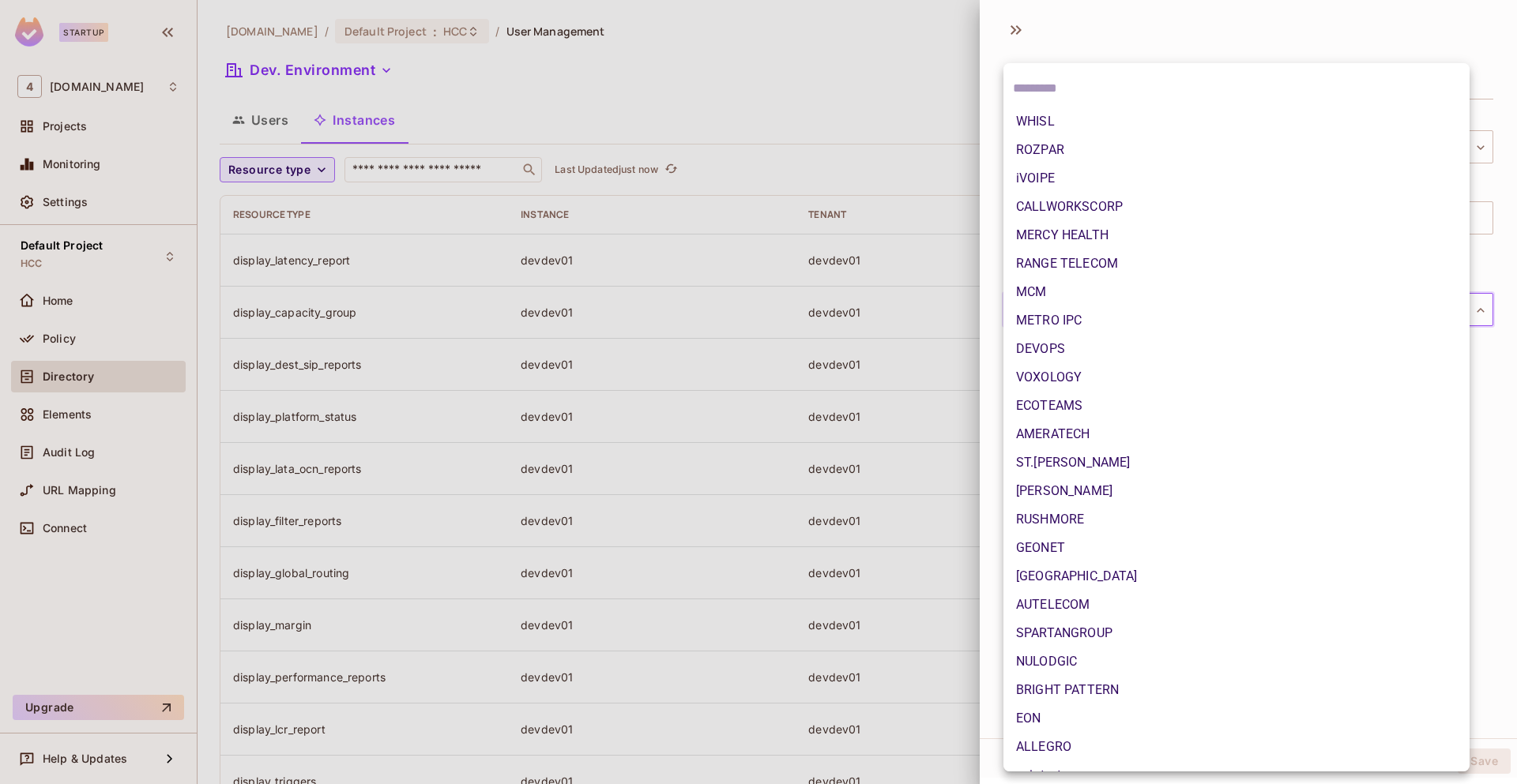
click at [981, 373] on div at bounding box center [758, 392] width 1517 height 784
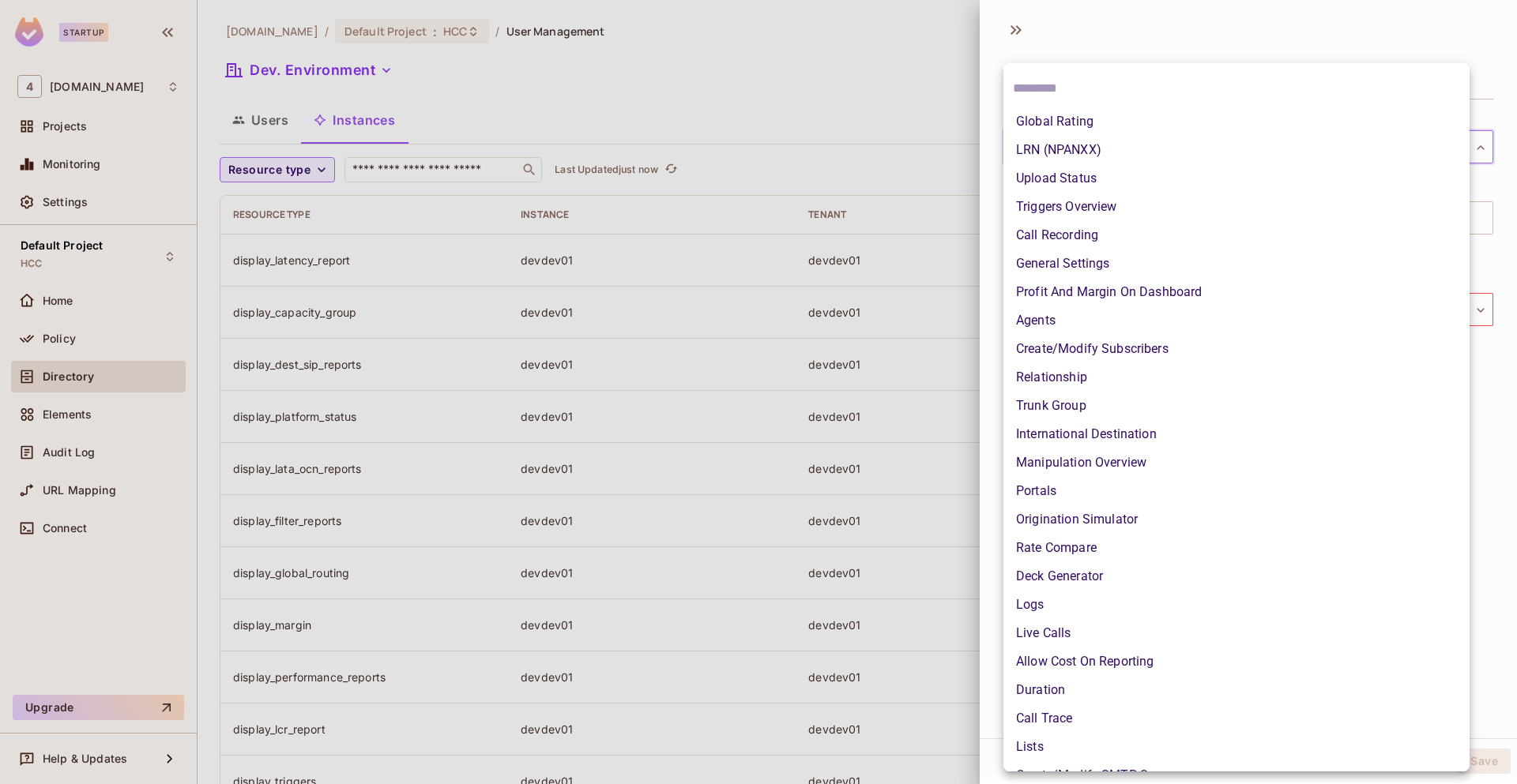
click at [1083, 141] on body "Startup 4 46labs.com Projects Monitoring Settings Default Project HCC Home Poli…" at bounding box center [758, 392] width 1517 height 784
click at [983, 98] on div at bounding box center [758, 392] width 1517 height 784
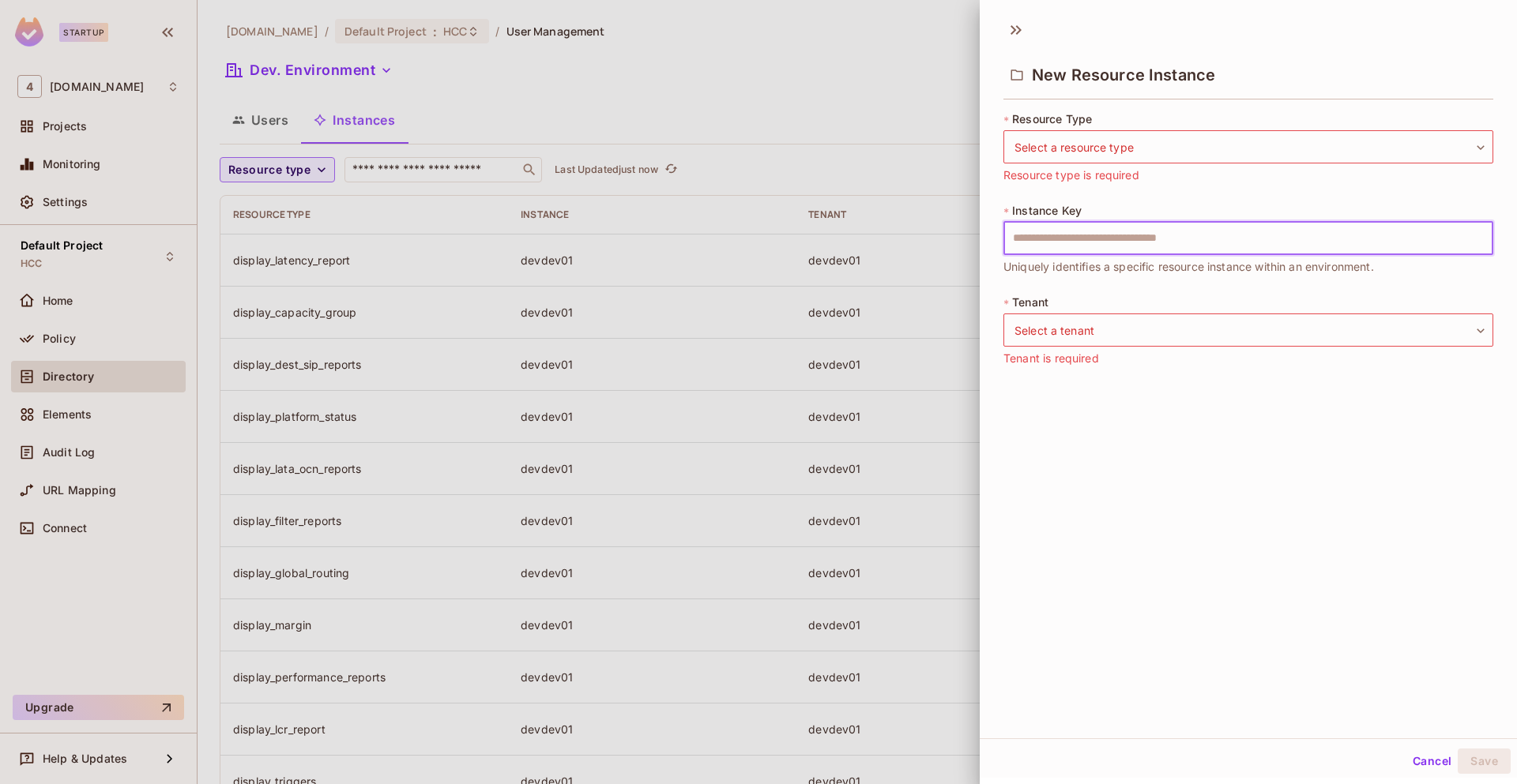
click at [1040, 219] on div "* Instance Key ​ Uniquely identifies a specific resource instance within an env…" at bounding box center [1248, 239] width 490 height 73
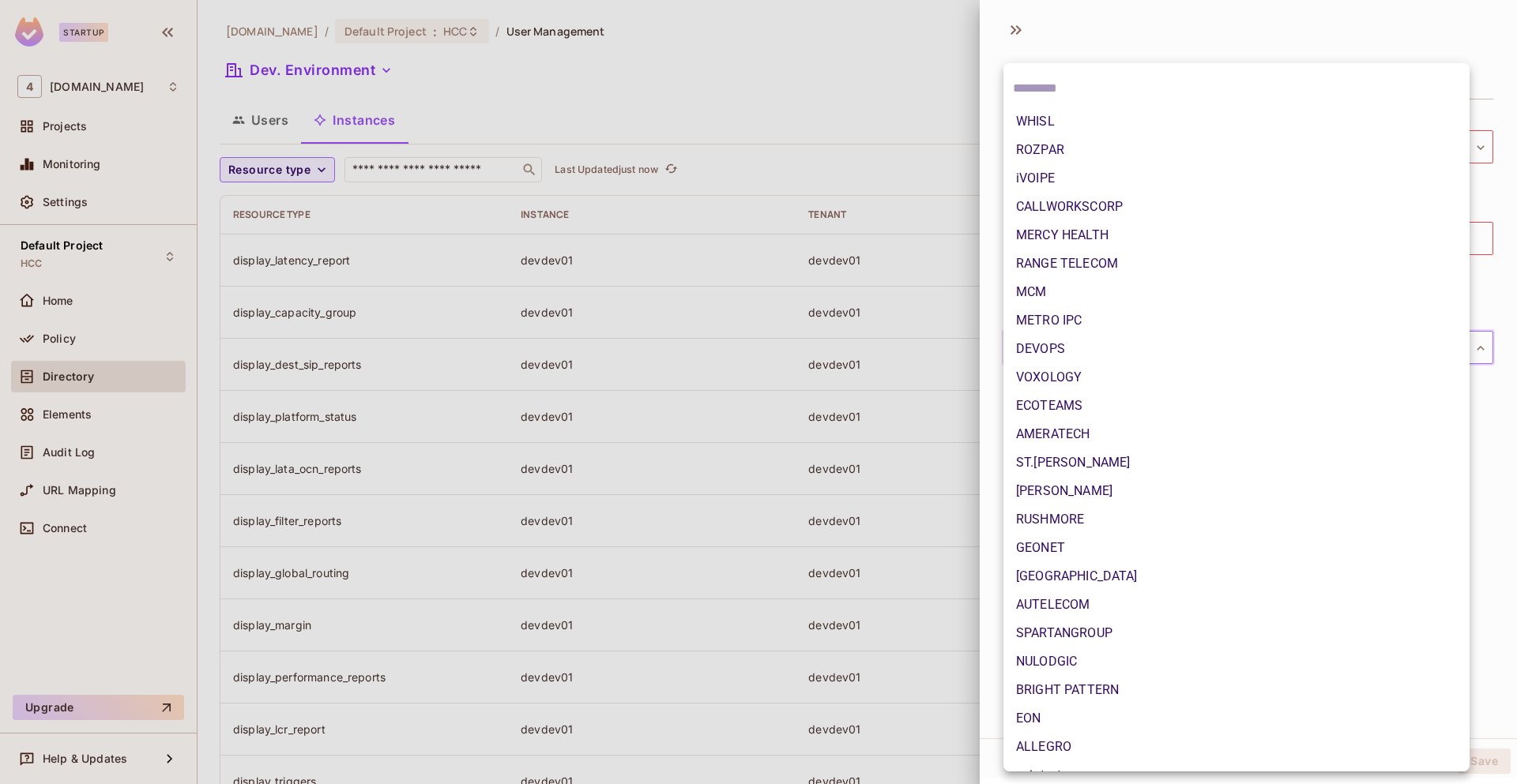
click at [1054, 333] on body "Startup 4 46labs.com Projects Monitoring Settings Default Project HCC Home Poli…" at bounding box center [758, 392] width 1517 height 784
click at [986, 321] on div at bounding box center [758, 392] width 1517 height 784
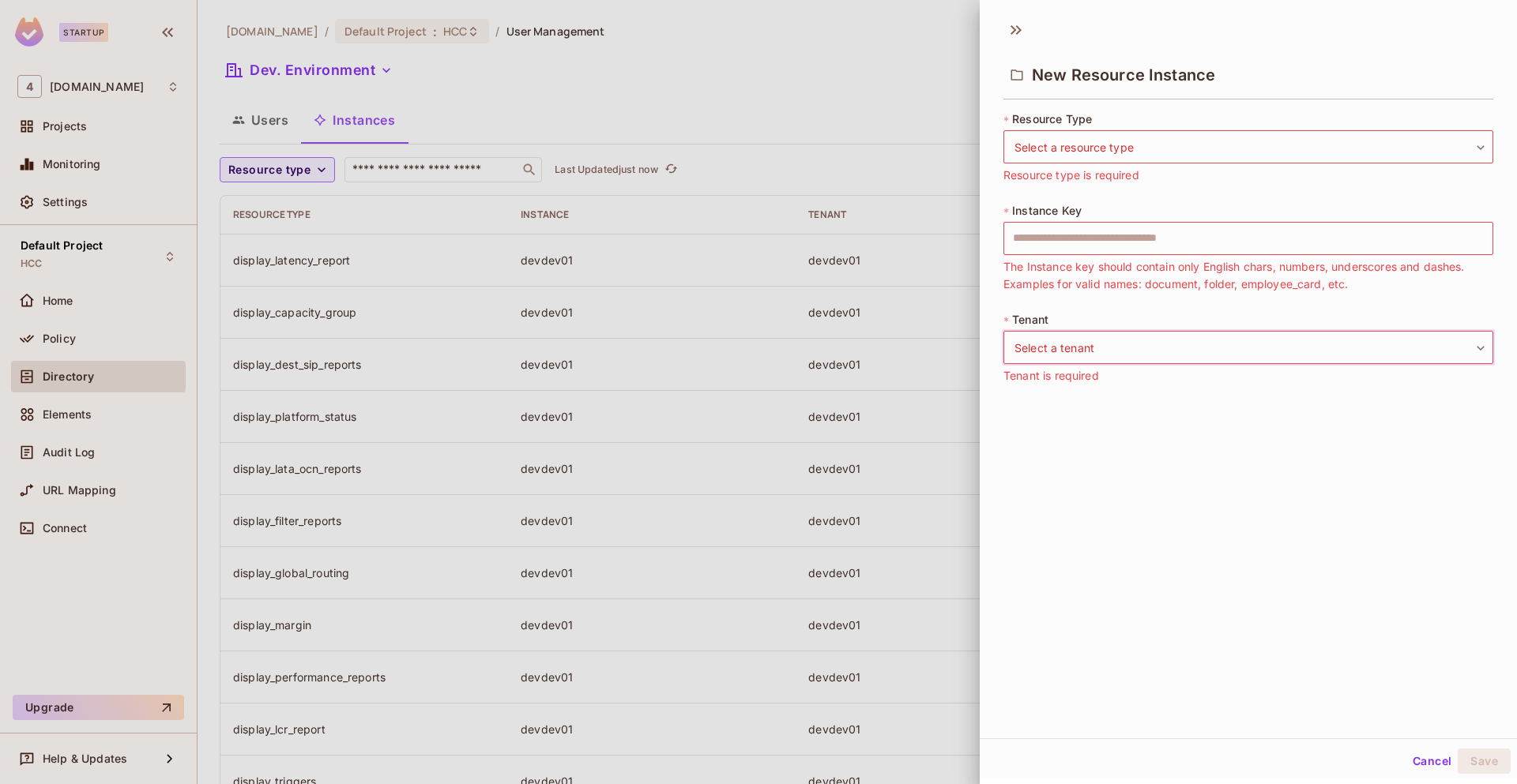
click at [1406, 756] on button "Cancel" at bounding box center [1431, 761] width 51 height 25
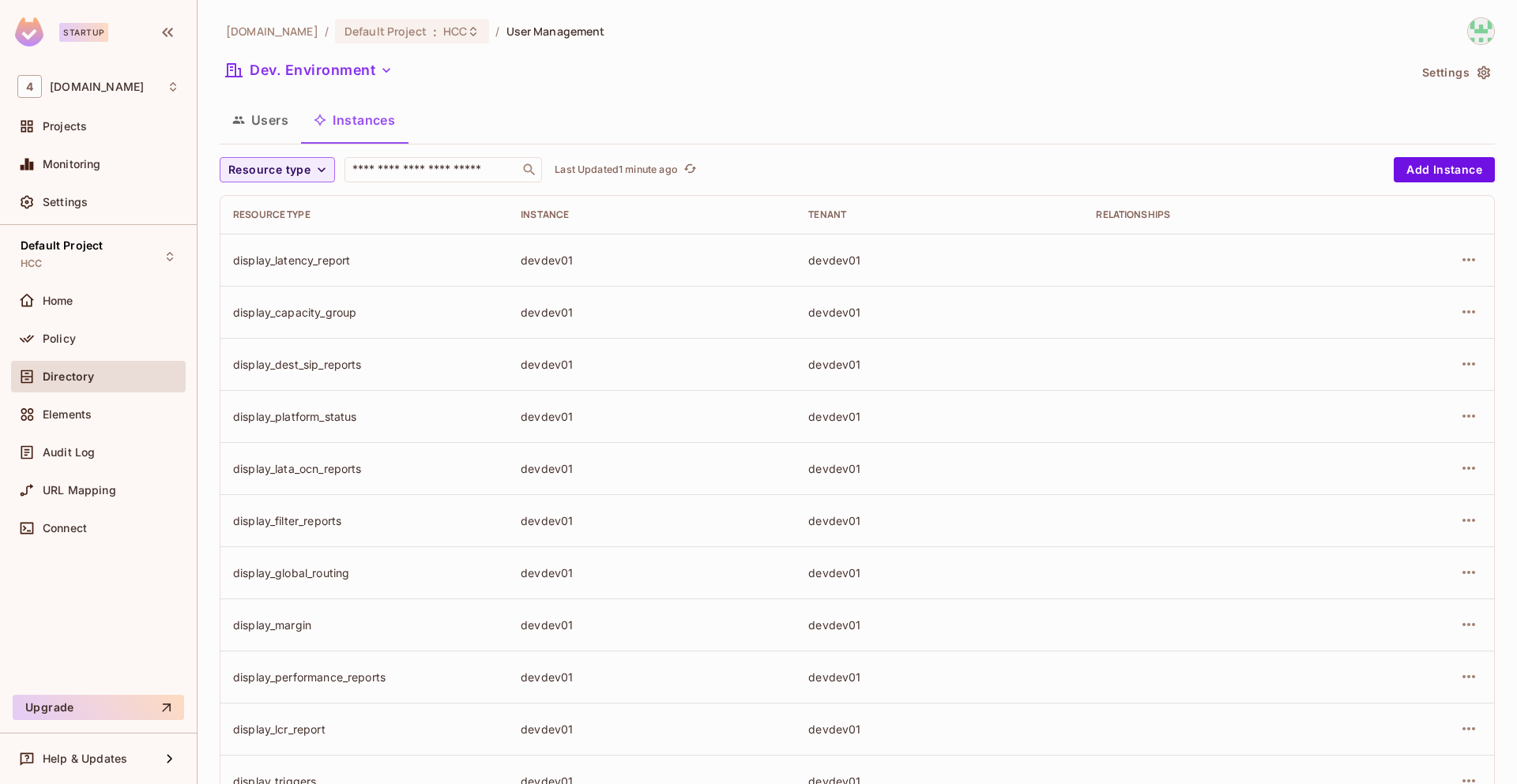
scroll to position [8, 0]
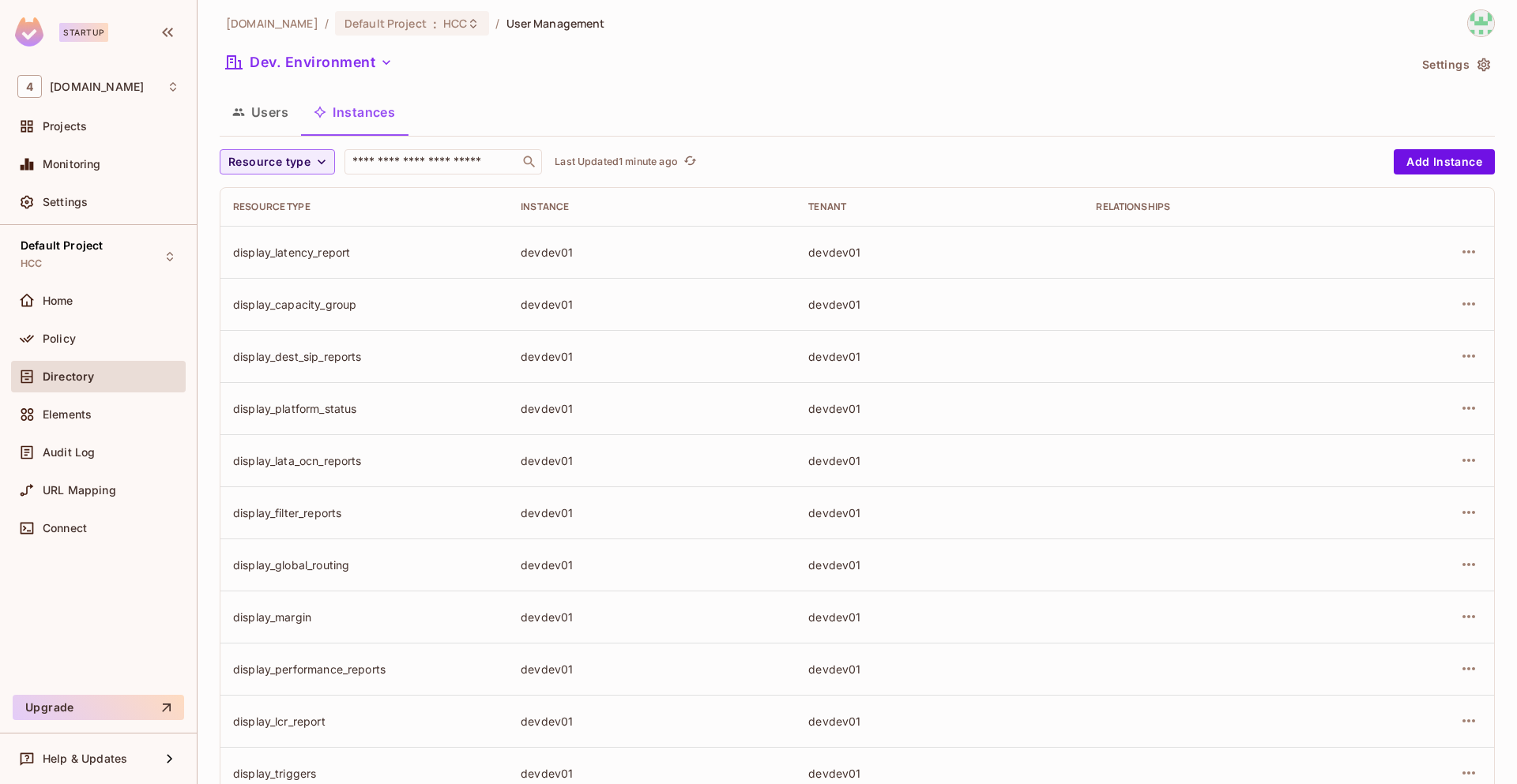
click at [259, 120] on button "Users" at bounding box center [261, 112] width 81 height 40
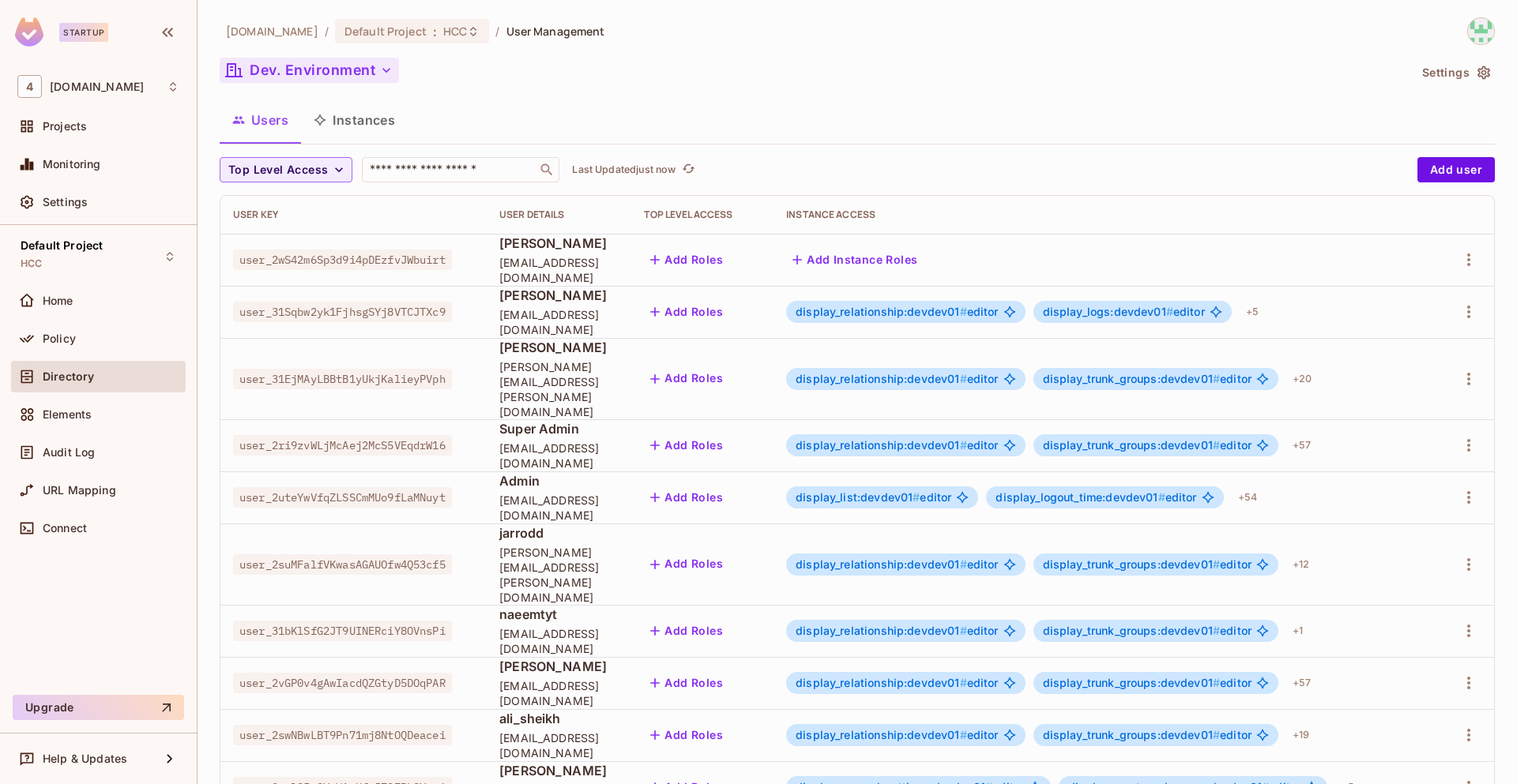
click at [390, 70] on icon "button" at bounding box center [386, 70] width 16 height 16
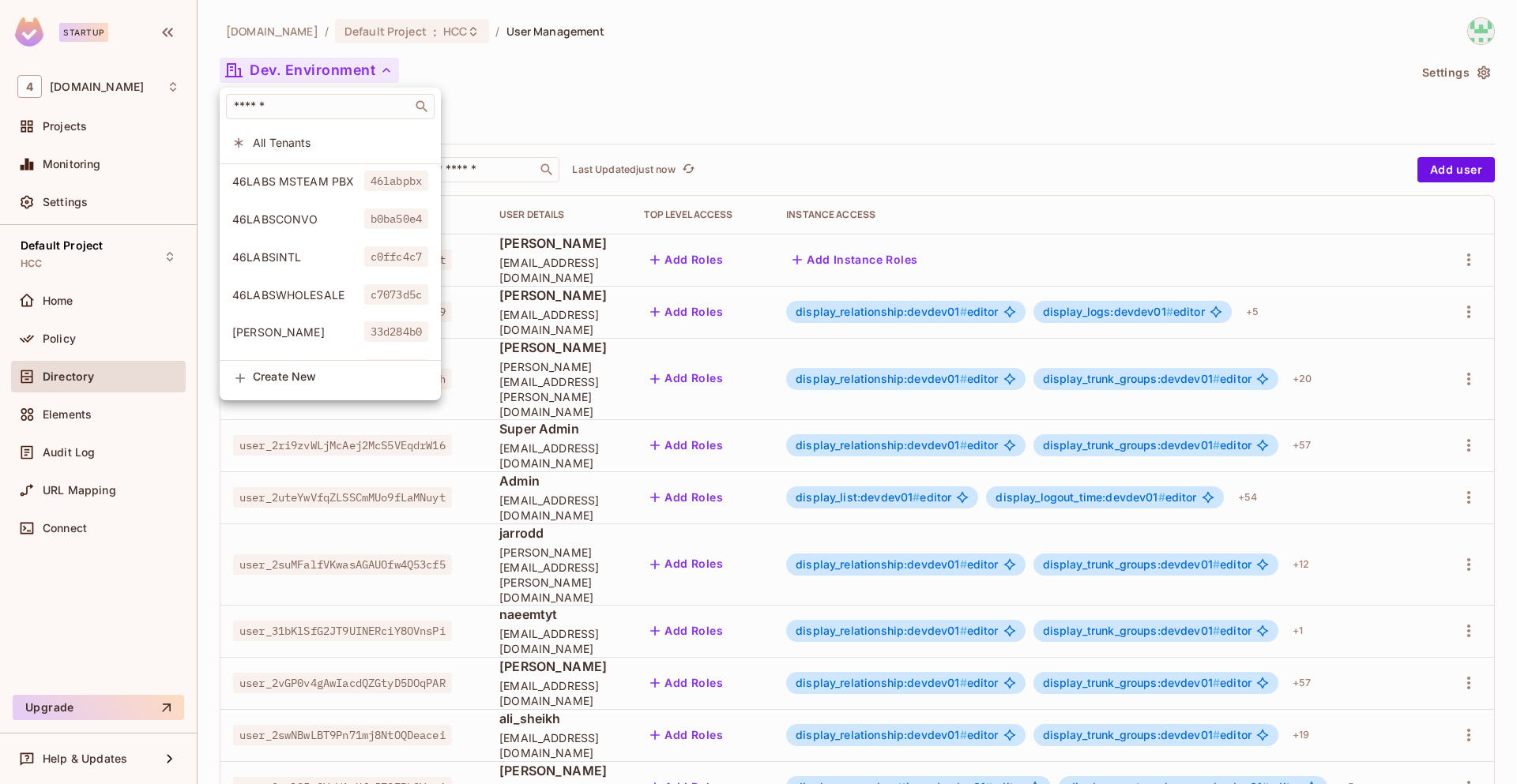
click at [317, 377] on span "Create New" at bounding box center [340, 376] width 176 height 13
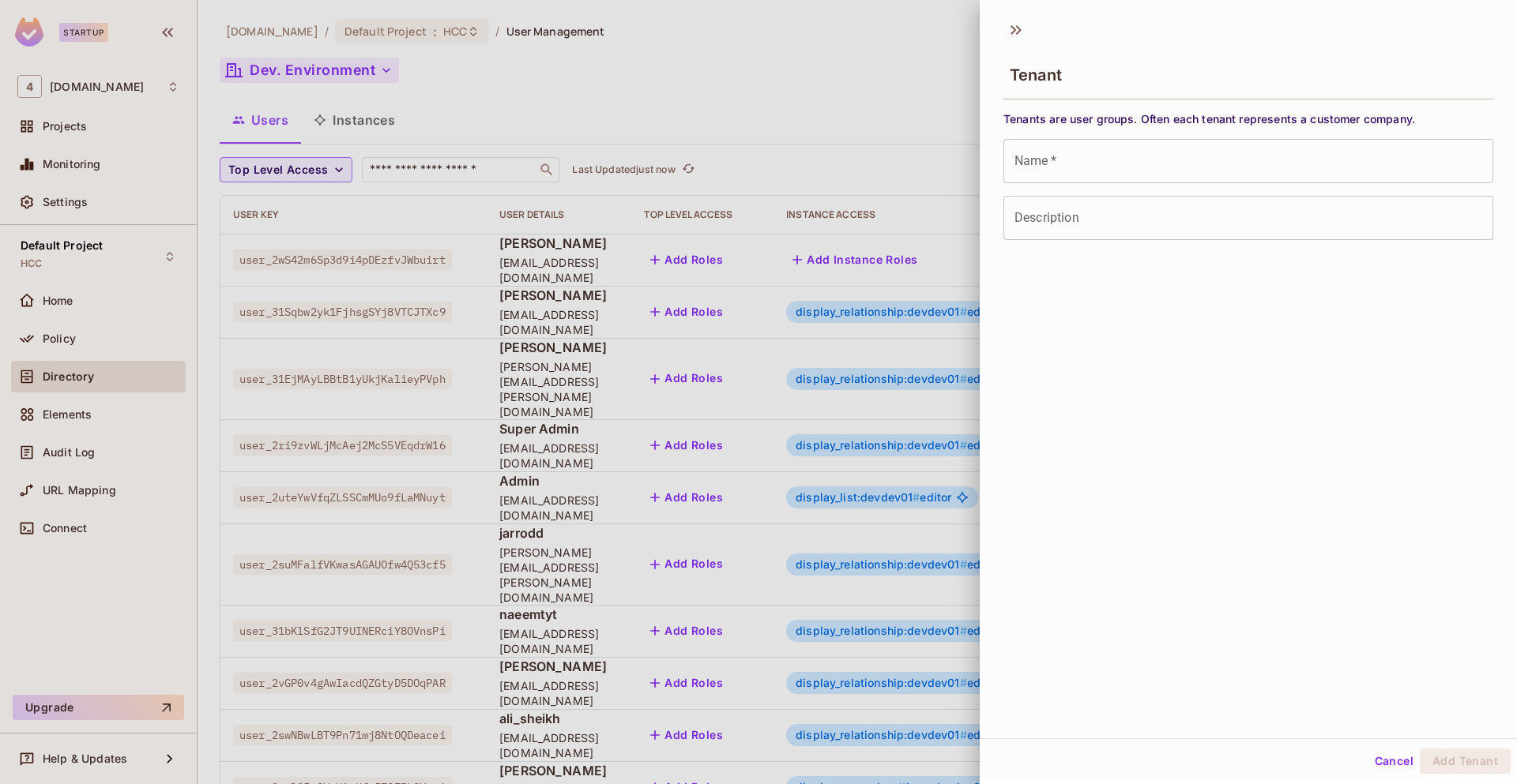
click at [1388, 765] on button "Cancel" at bounding box center [1394, 761] width 51 height 25
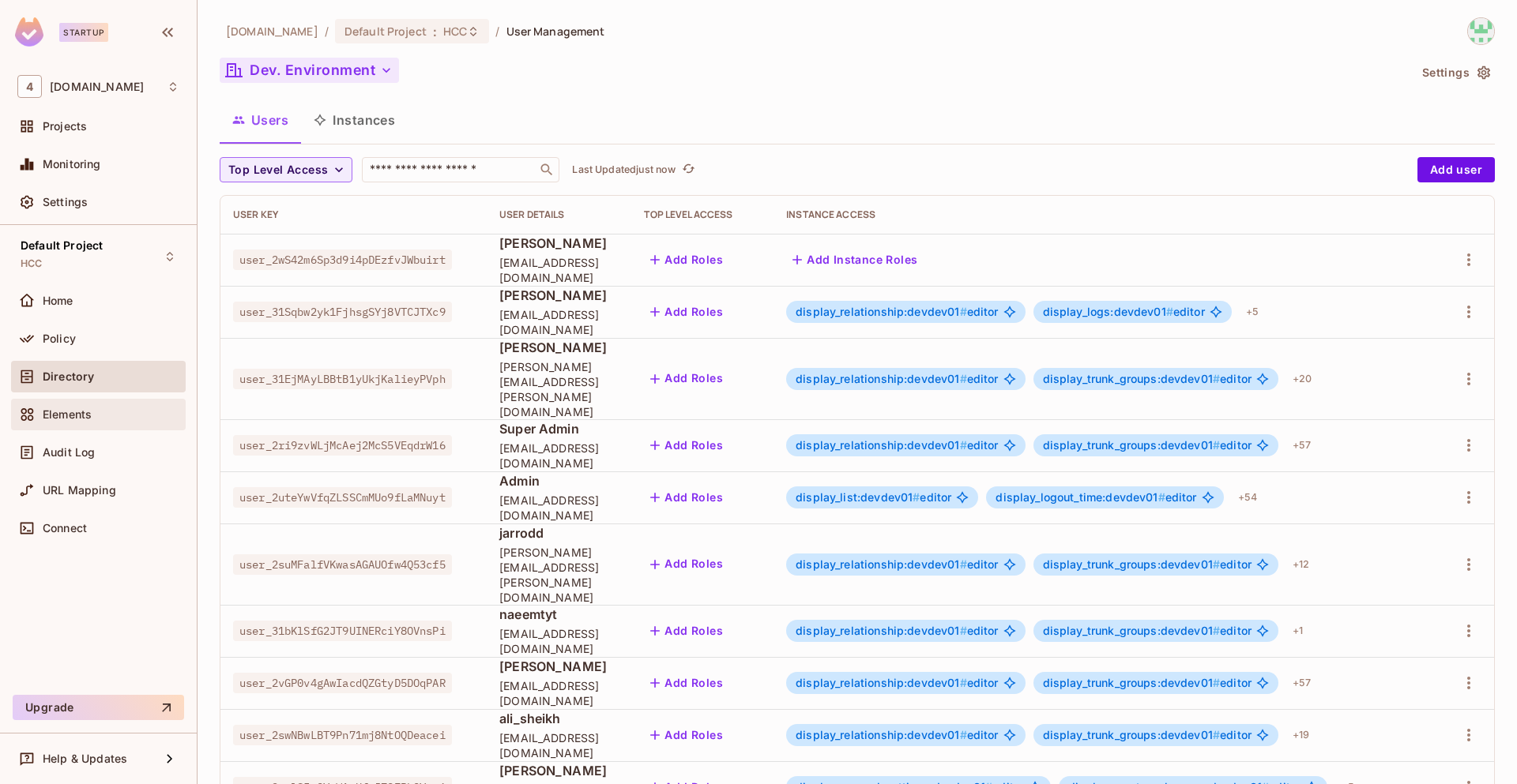
click at [121, 422] on div "Elements" at bounding box center [98, 414] width 162 height 19
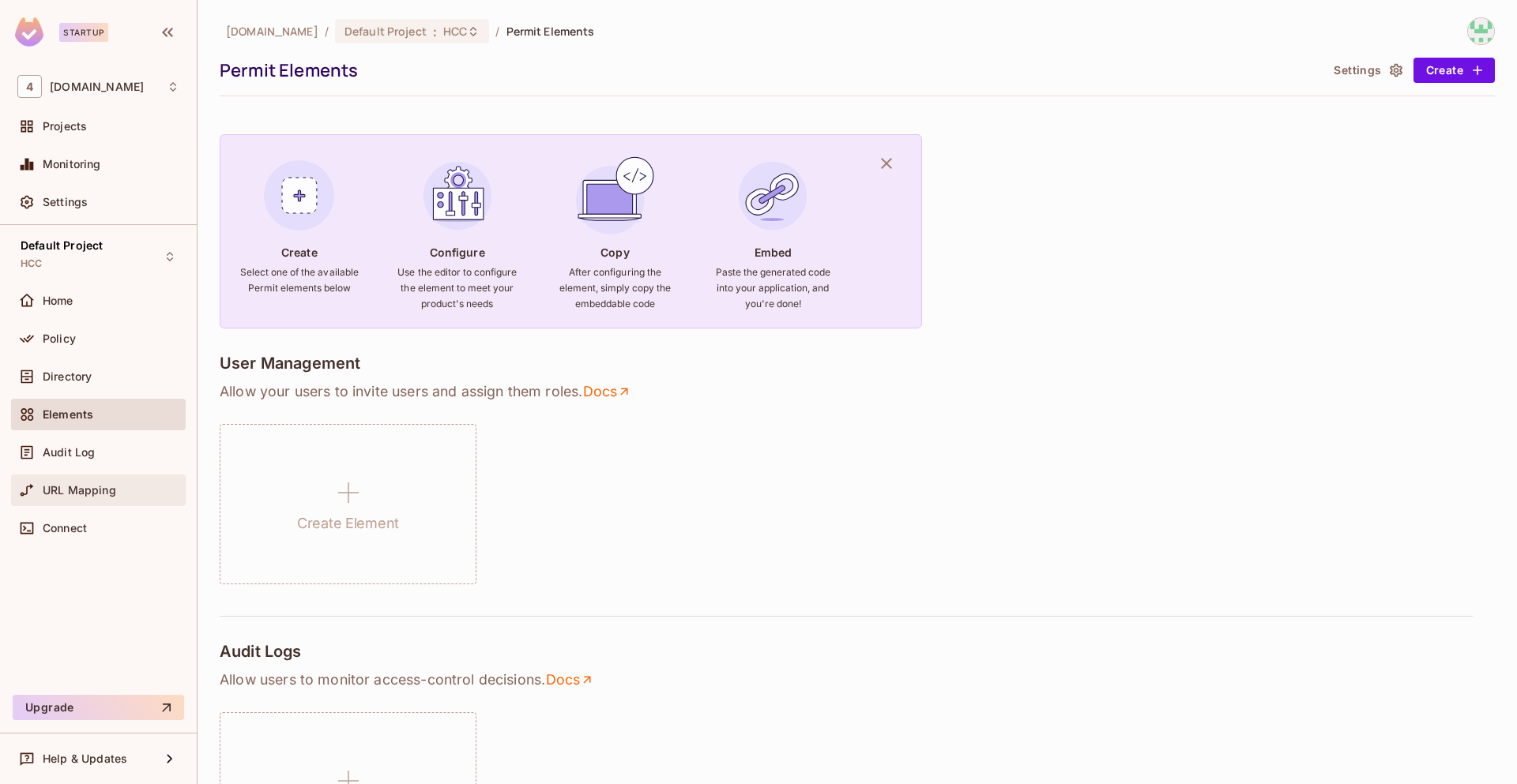
click at [93, 491] on span "URL Mapping" at bounding box center [79, 490] width 74 height 13
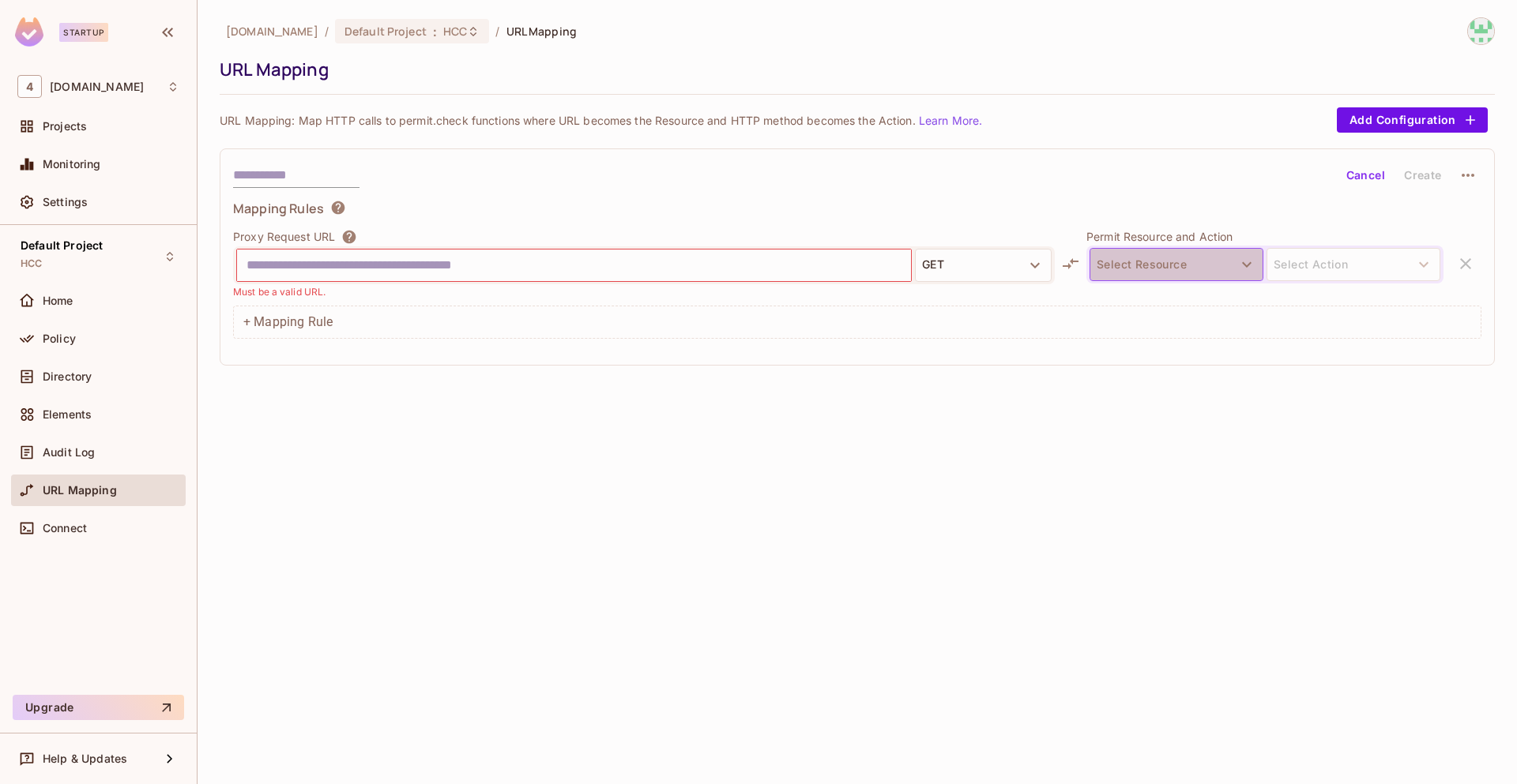
click at [1191, 262] on button "Select Resource" at bounding box center [1176, 264] width 174 height 33
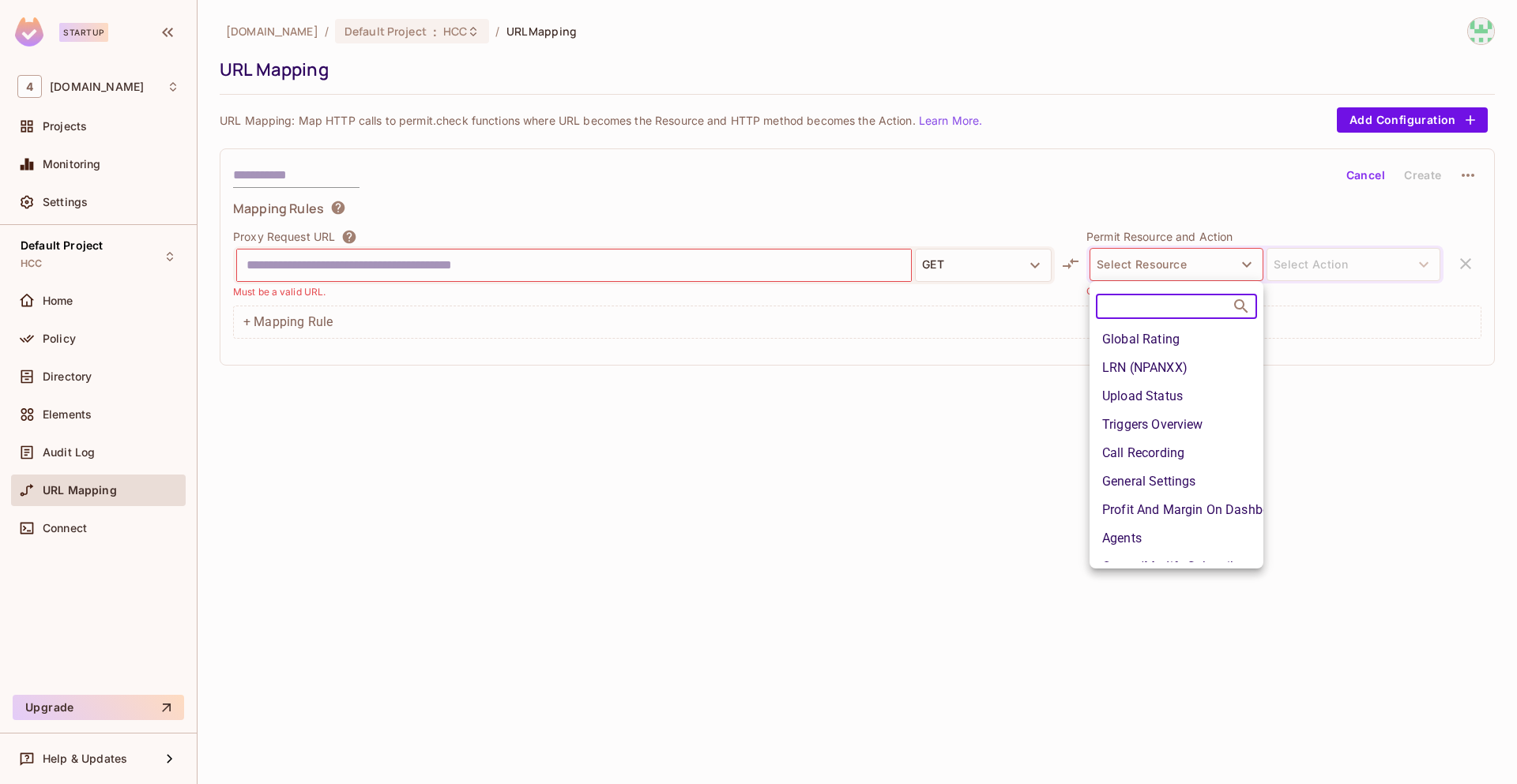
click at [944, 528] on div at bounding box center [758, 392] width 1517 height 784
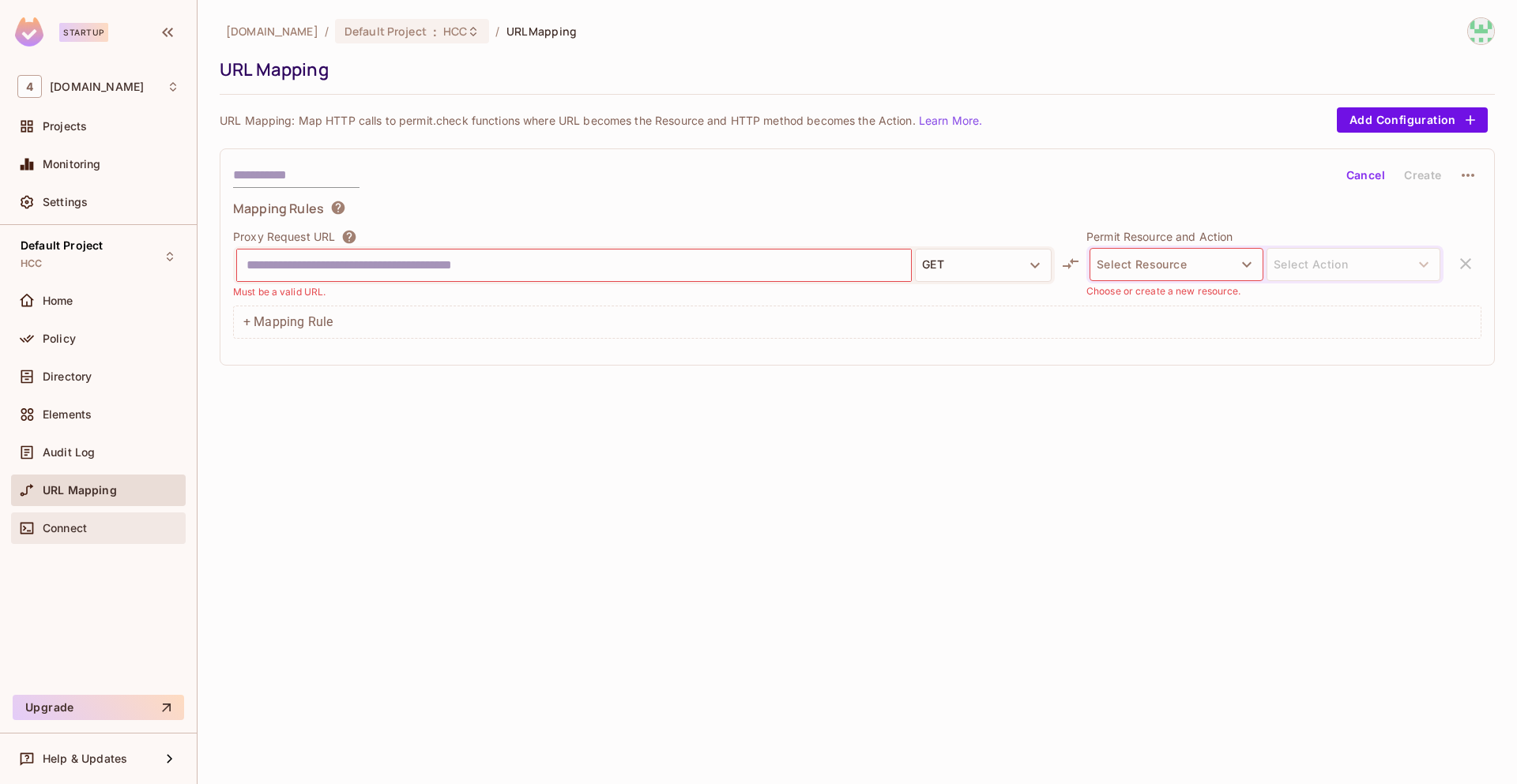
click at [98, 535] on div "Connect" at bounding box center [98, 528] width 162 height 19
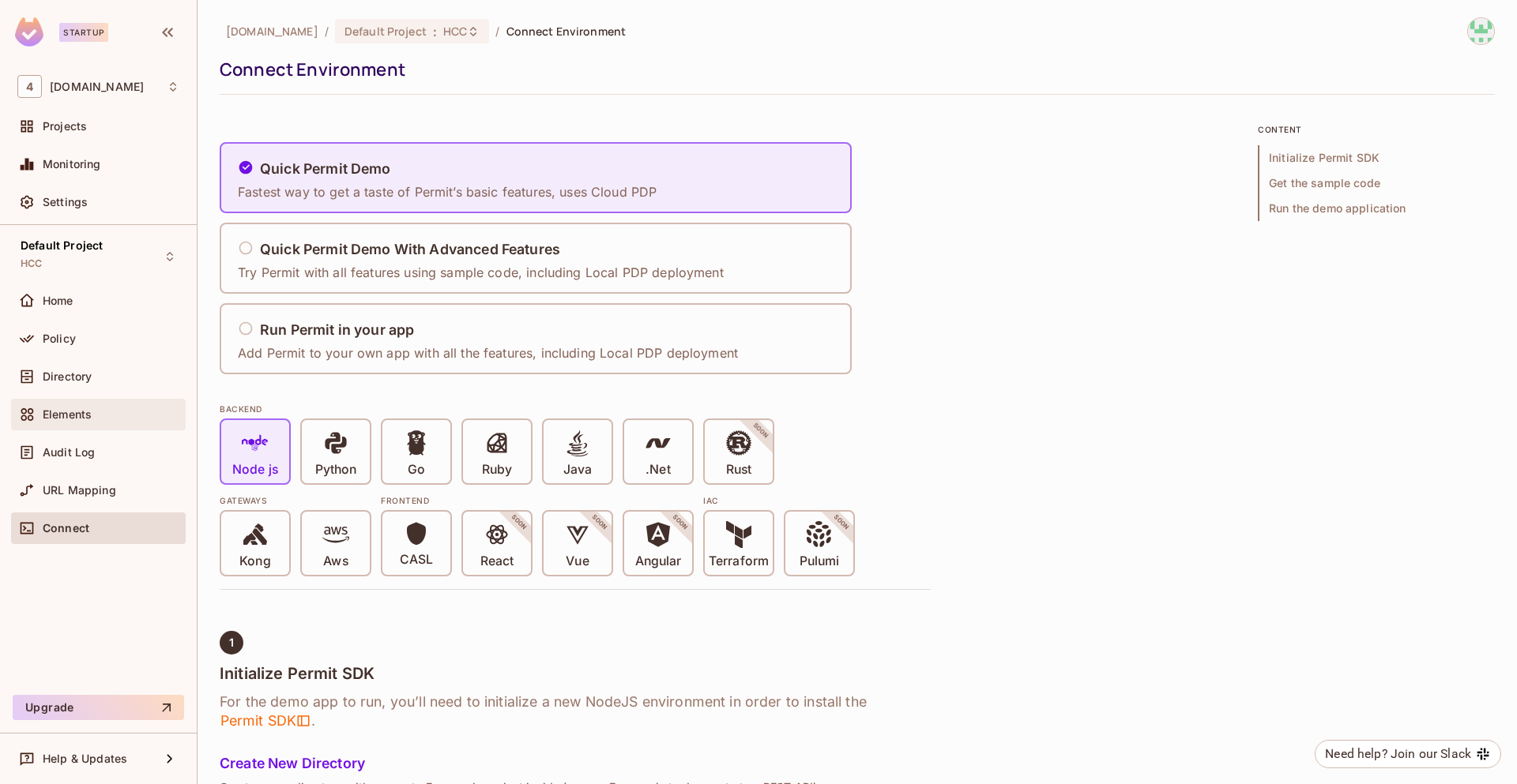
click at [89, 415] on span "Elements" at bounding box center [67, 414] width 49 height 13
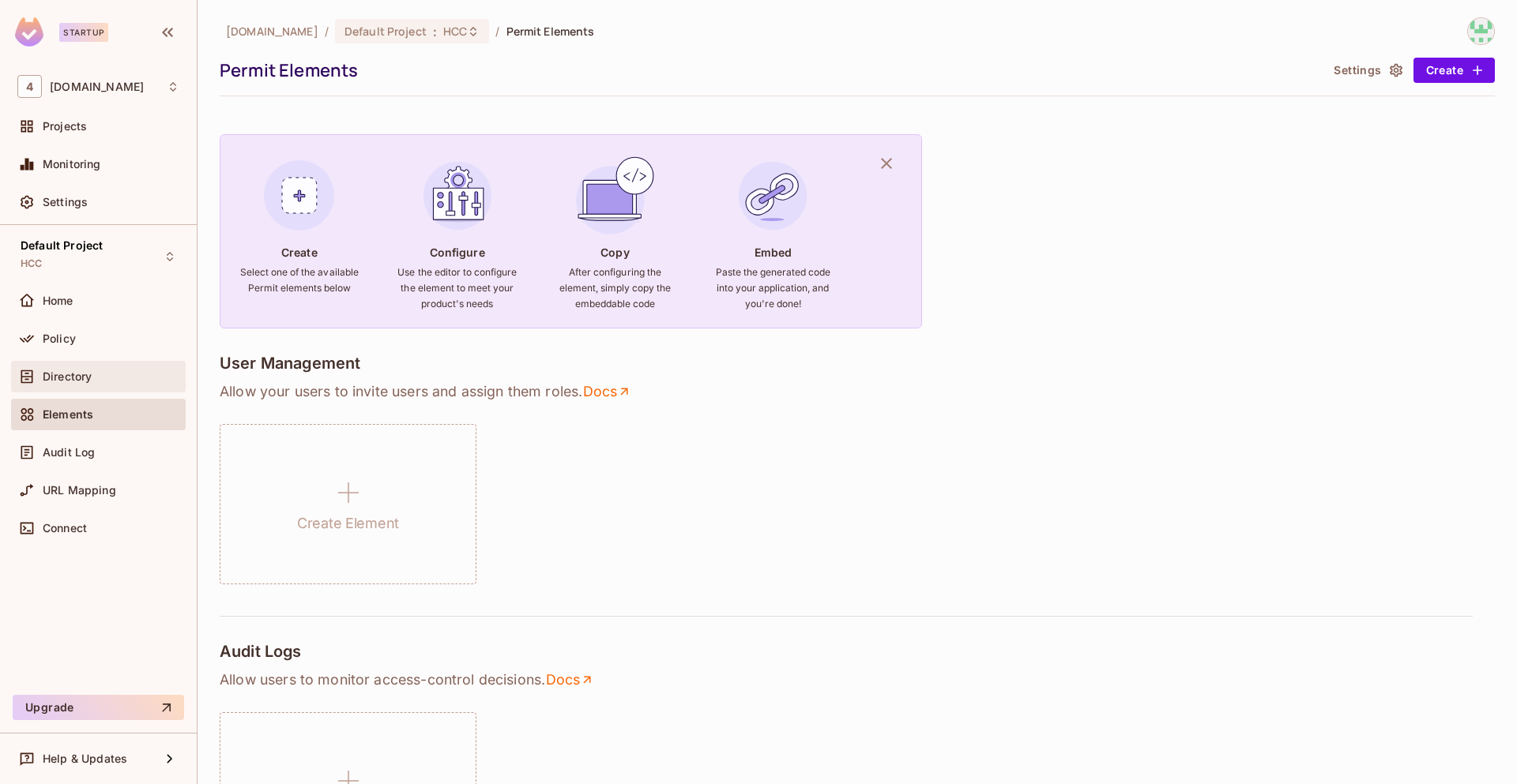
click at [109, 370] on div "Directory" at bounding box center [110, 376] width 137 height 13
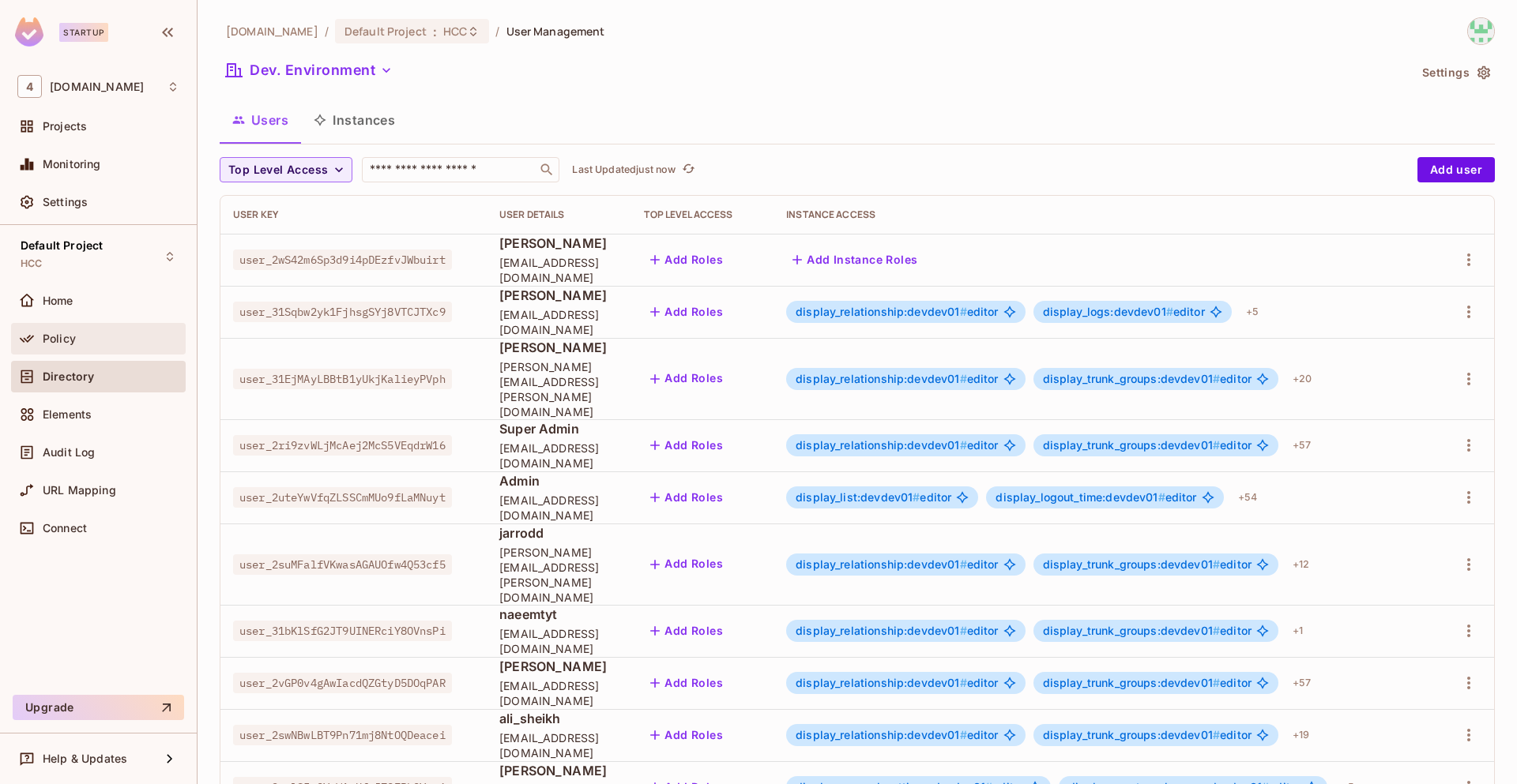
click at [102, 350] on div "Policy" at bounding box center [98, 339] width 175 height 31
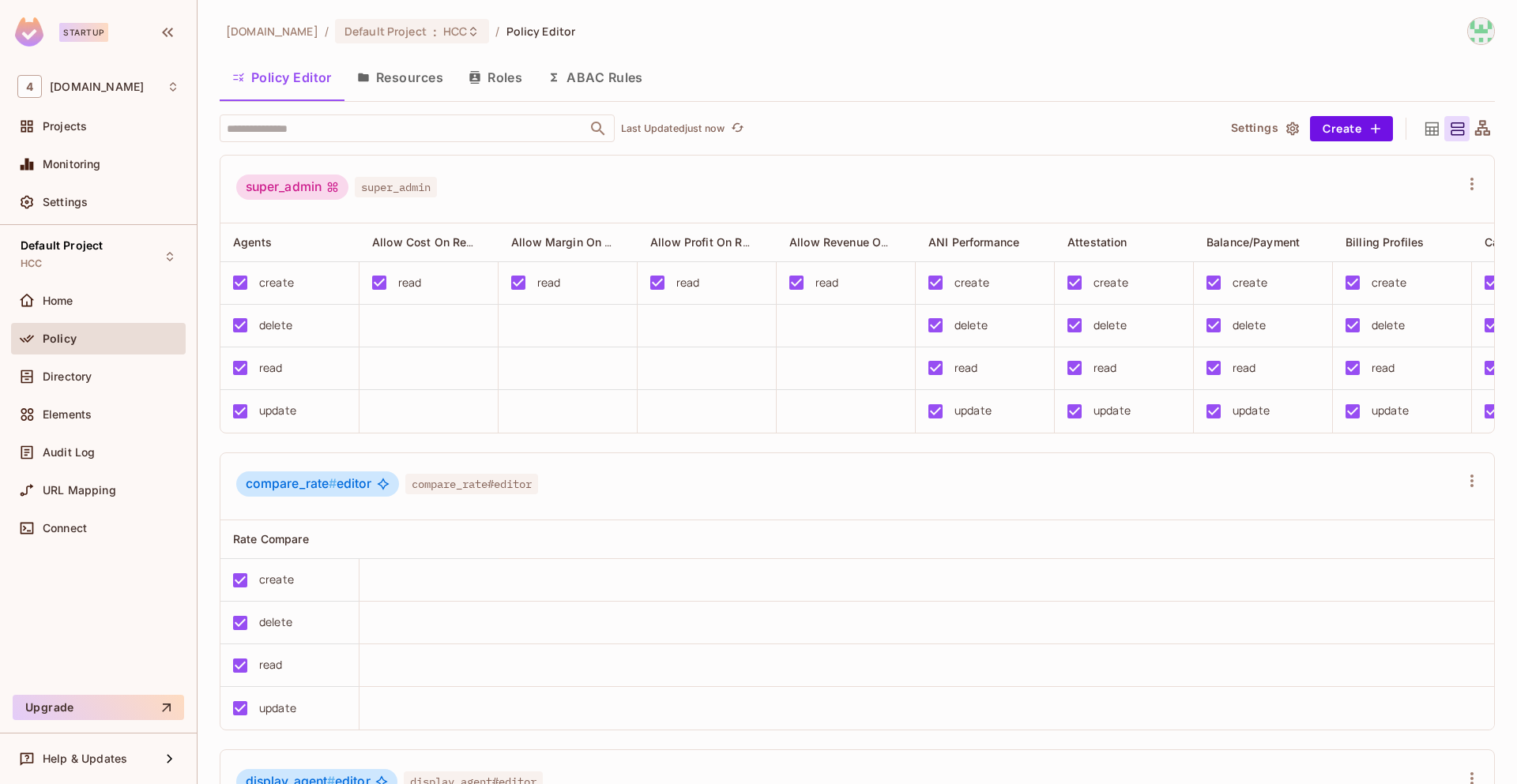
click at [507, 74] on button "Roles" at bounding box center [495, 77] width 79 height 40
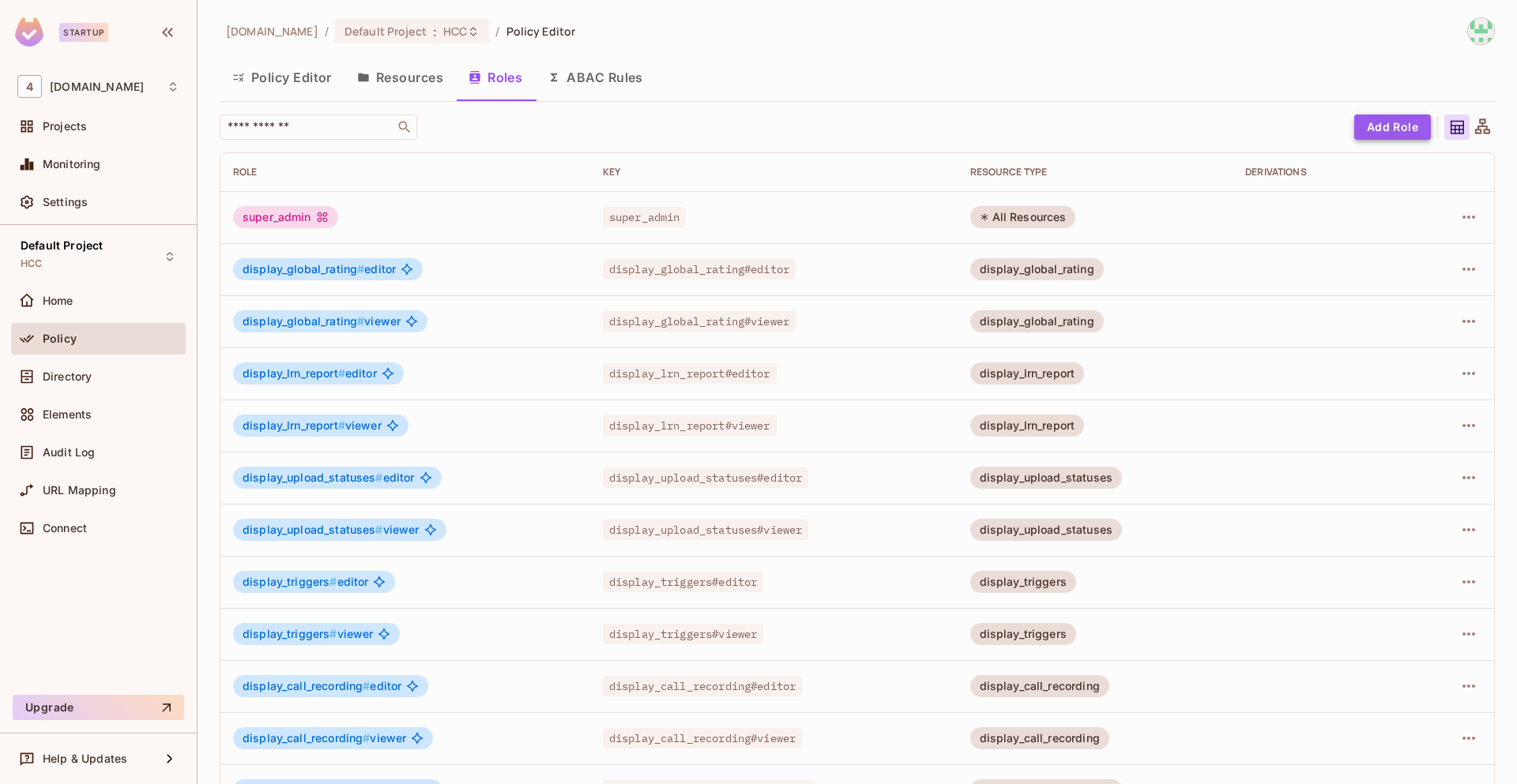
click at [1360, 120] on button "Add Role" at bounding box center [1392, 127] width 76 height 25
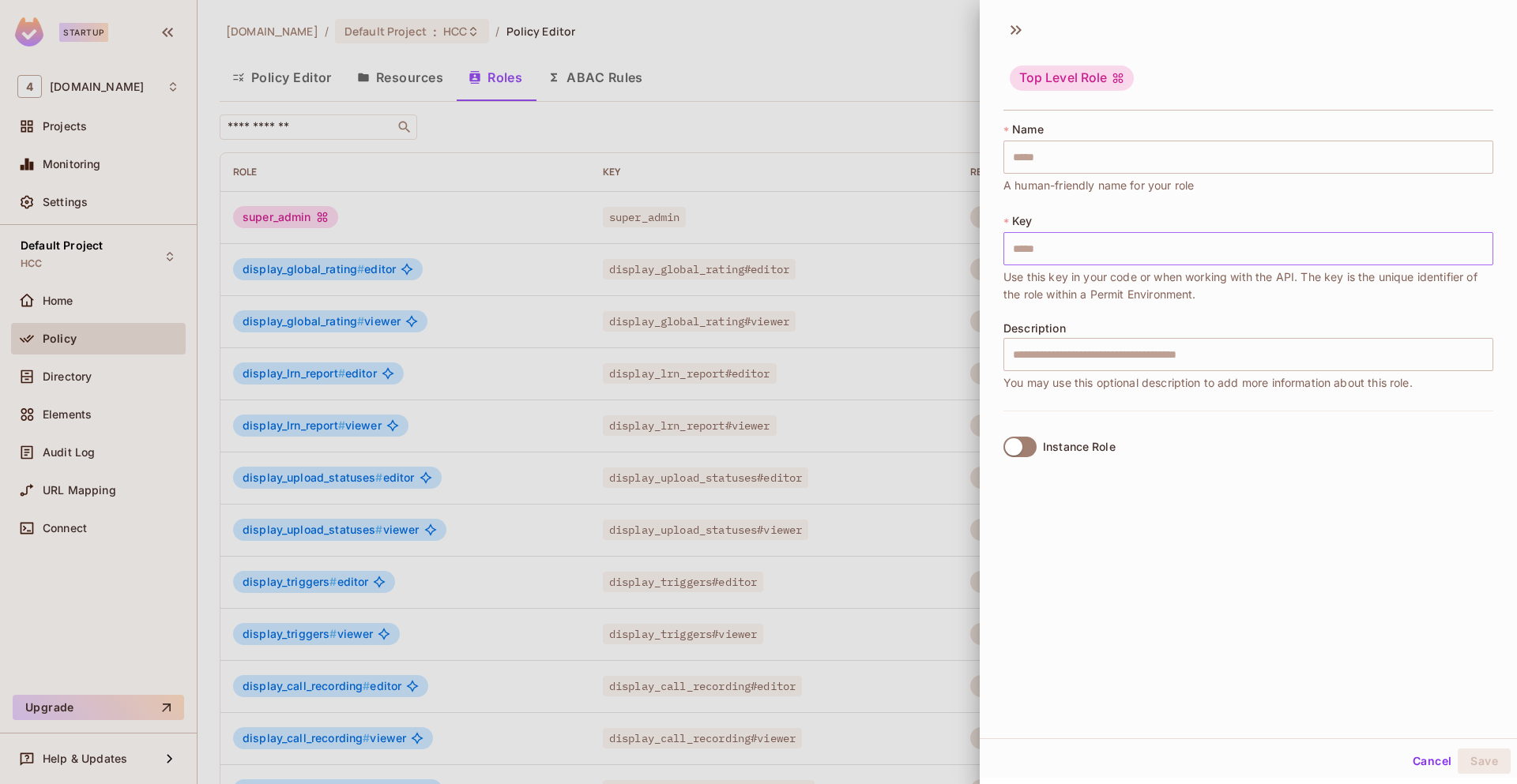
click at [1092, 249] on input "text" at bounding box center [1248, 249] width 490 height 33
click at [1053, 504] on div "Top Level Role * Name ​ A human-friendly name for your role * Key ​ Use this ke…" at bounding box center [1248, 374] width 537 height 727
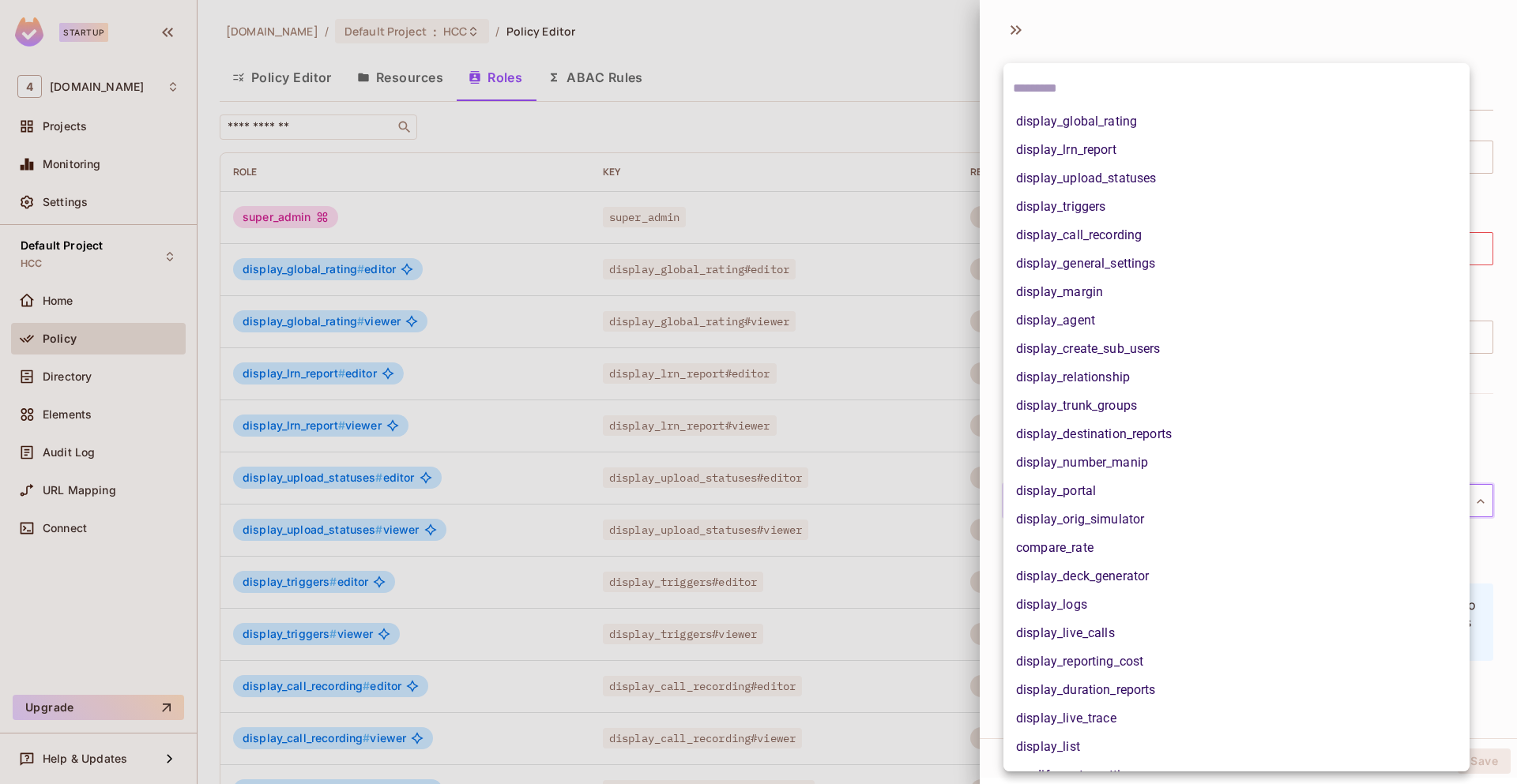
click at [1065, 508] on body "Startup 4 46labs.com Projects Monitoring Settings Default Project HCC Home Poli…" at bounding box center [758, 392] width 1517 height 784
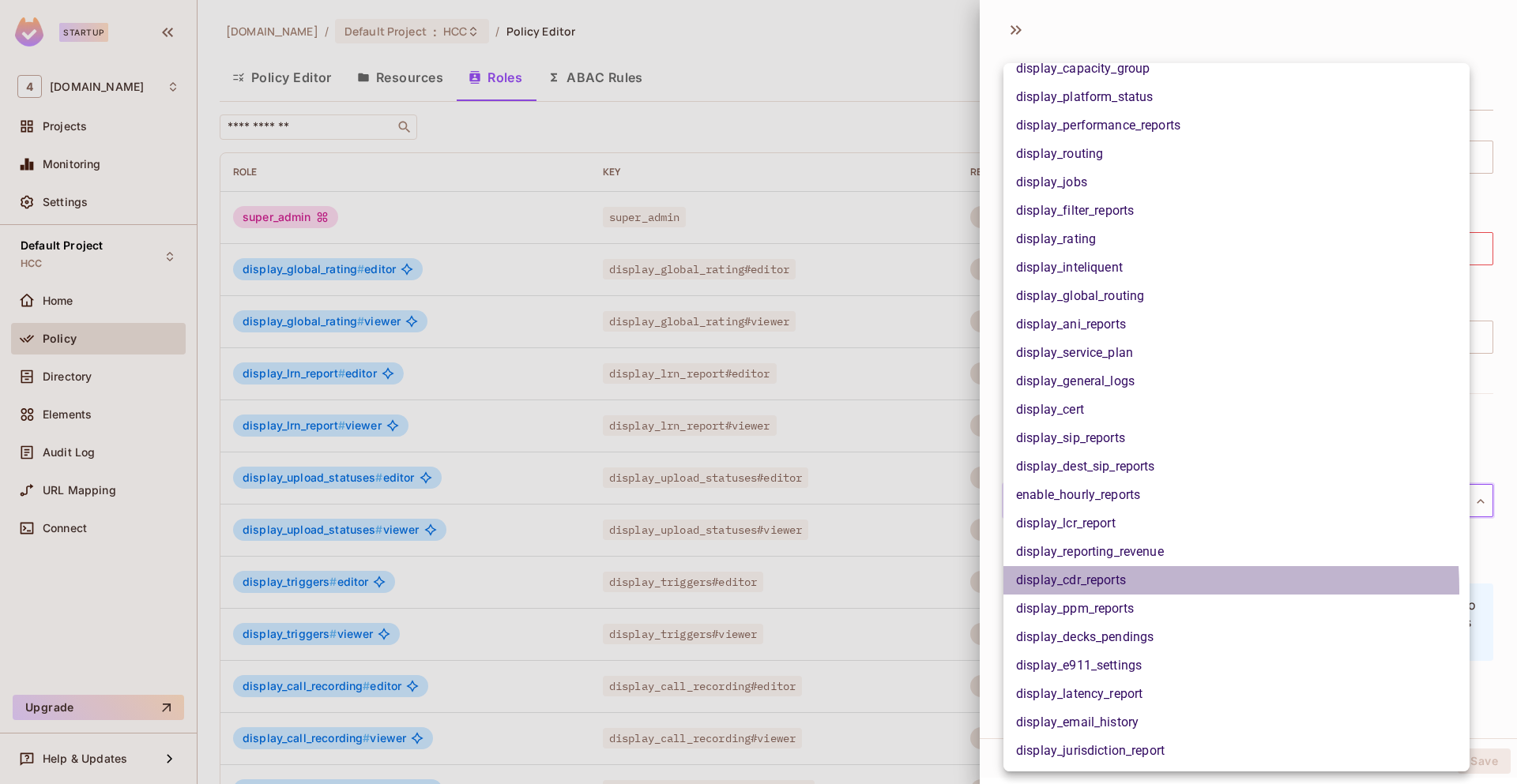
click at [1091, 590] on li "display_cdr_reports" at bounding box center [1236, 580] width 466 height 29
type input "**********"
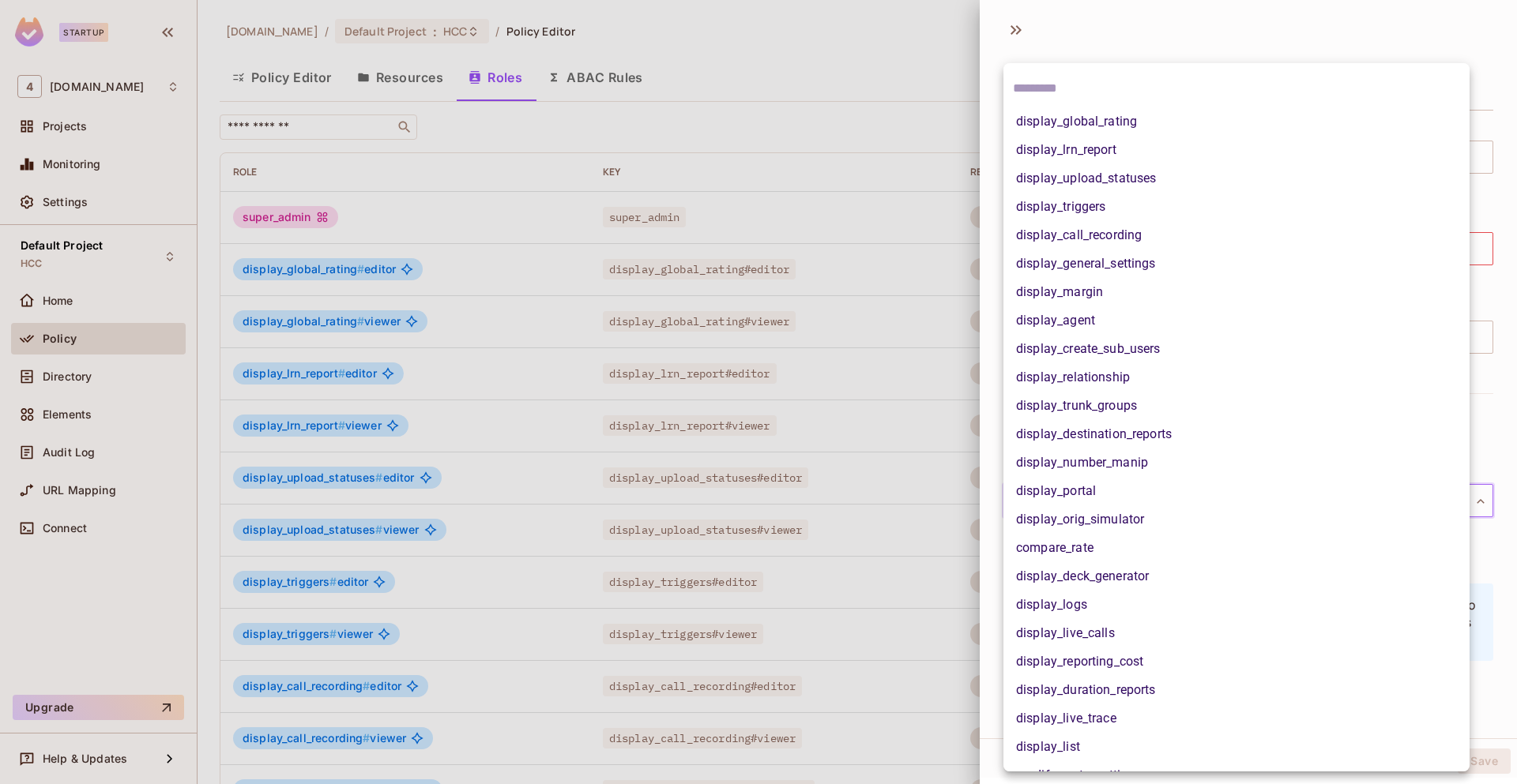
click at [1147, 505] on body "Startup 4 46labs.com Projects Monitoring Settings Default Project HCC Home Poli…" at bounding box center [758, 392] width 1517 height 784
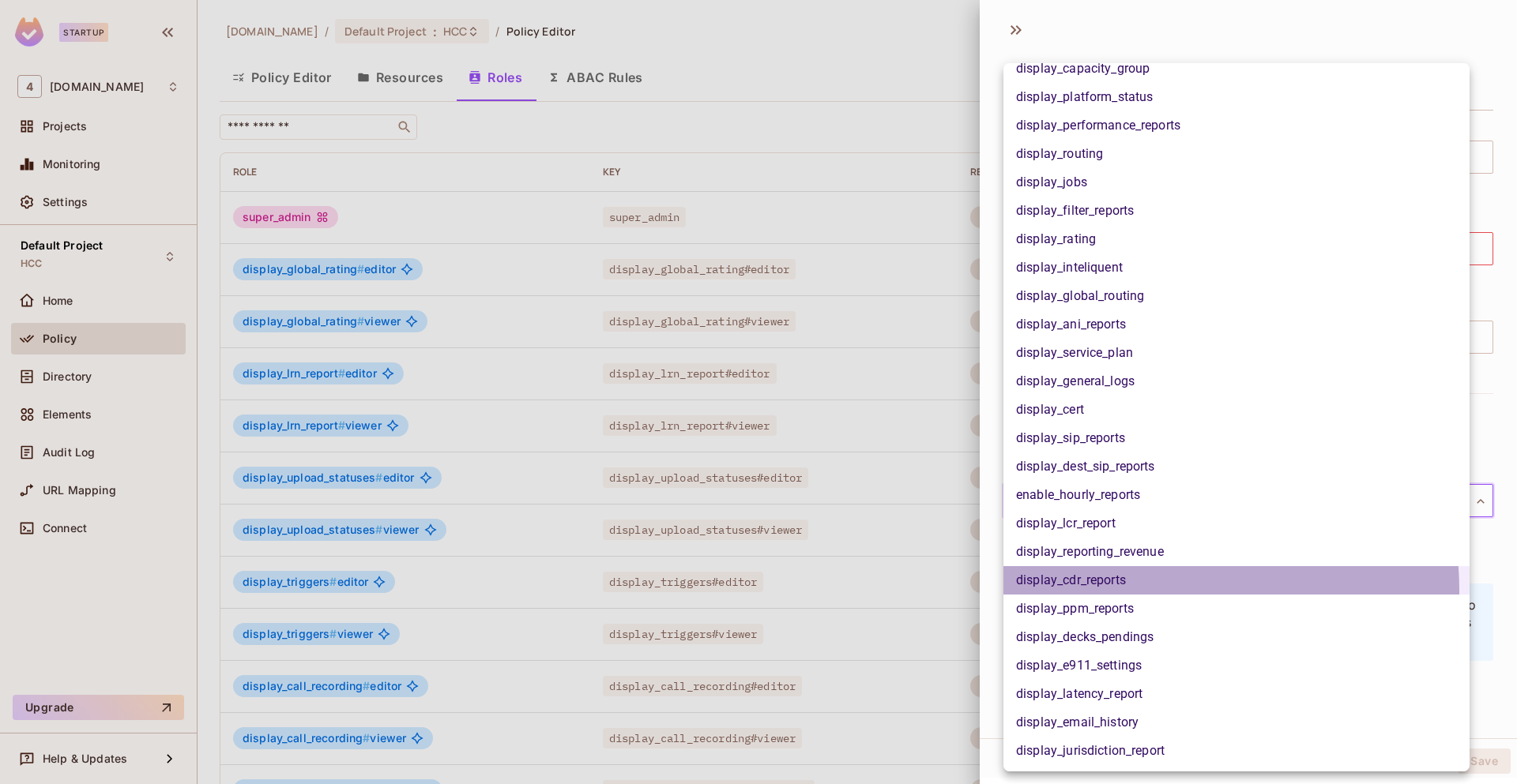
click at [1129, 591] on li "display_cdr_reports" at bounding box center [1236, 580] width 466 height 29
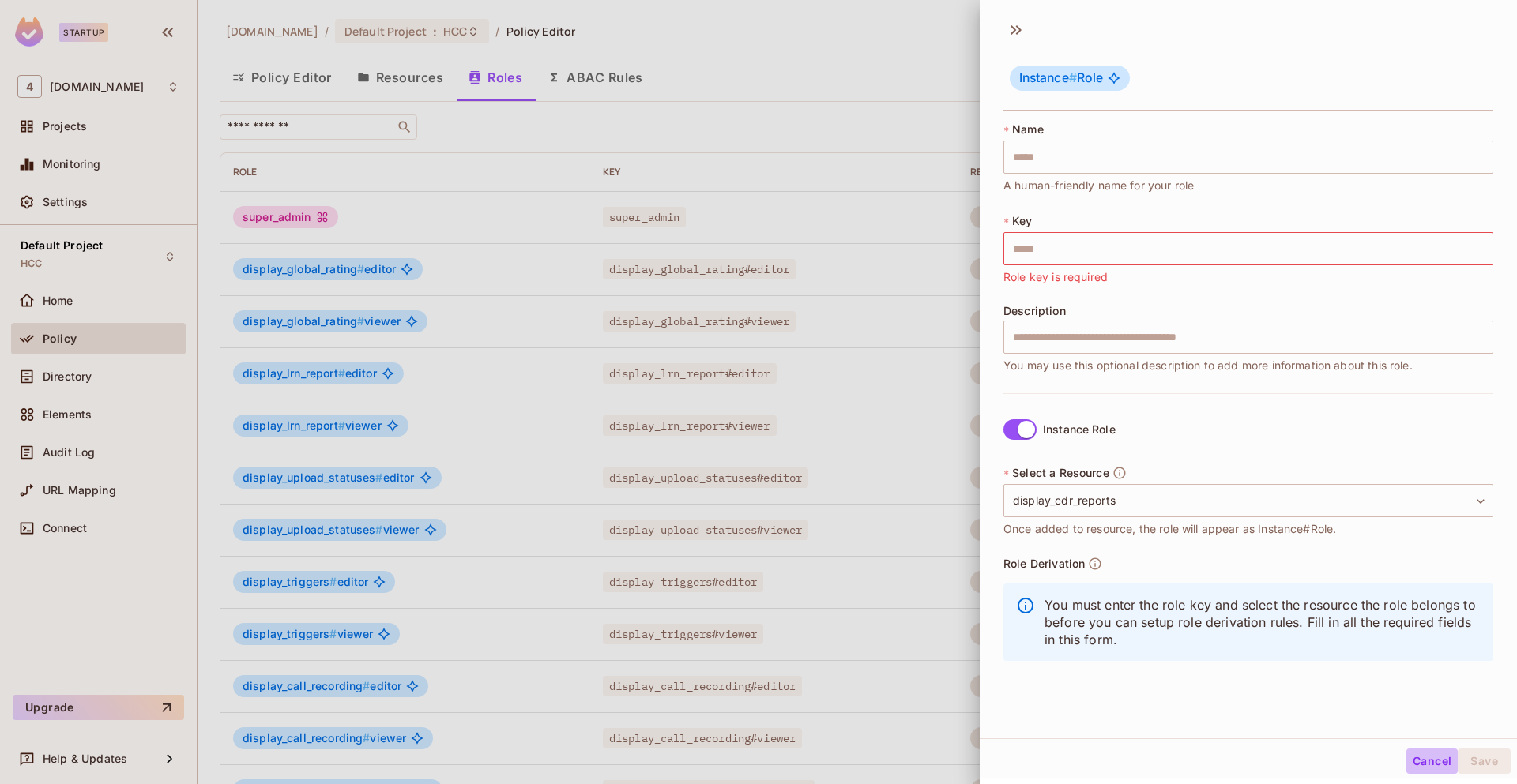
click at [1410, 759] on button "Cancel" at bounding box center [1431, 761] width 51 height 25
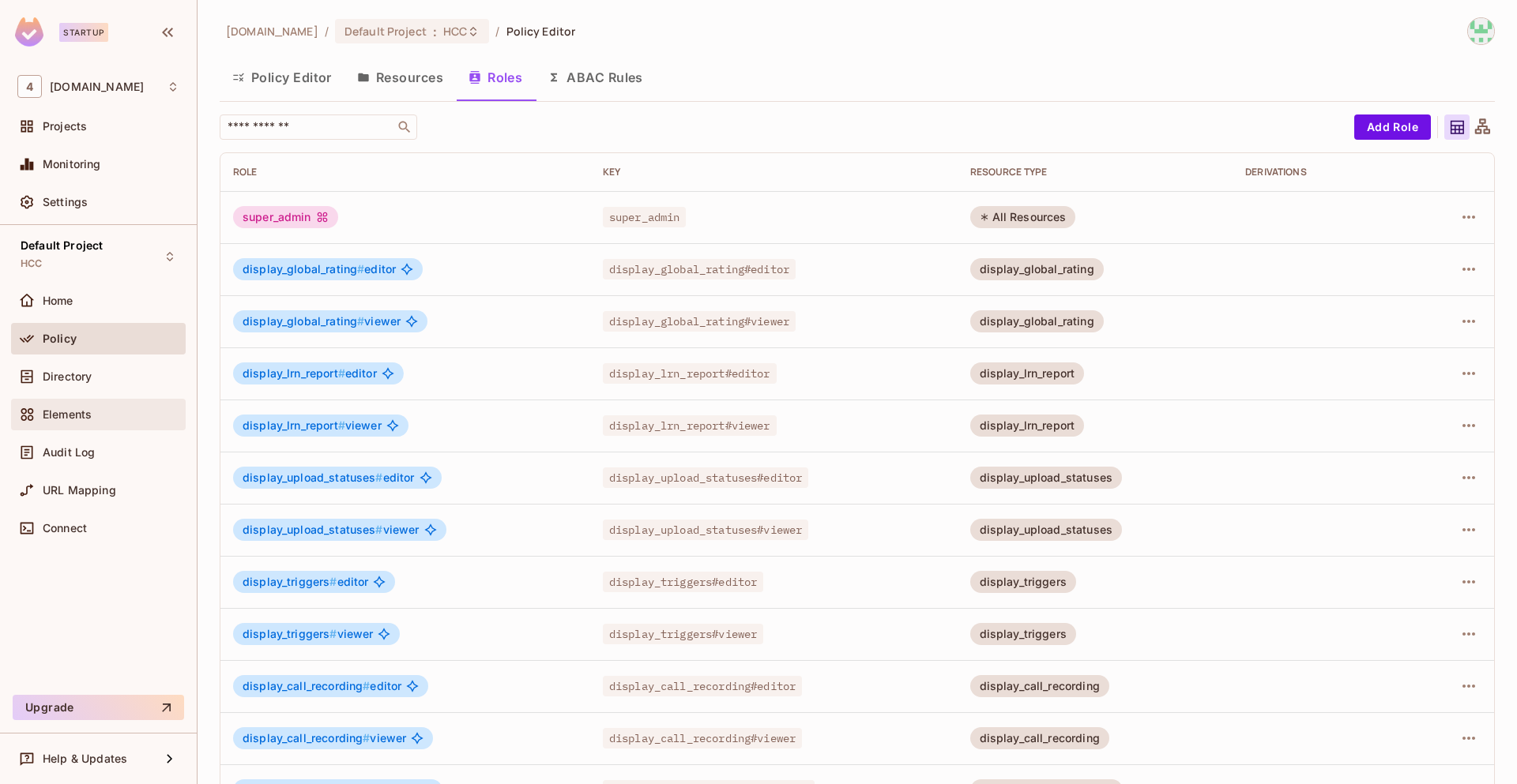
click at [139, 415] on div "Elements" at bounding box center [110, 414] width 137 height 13
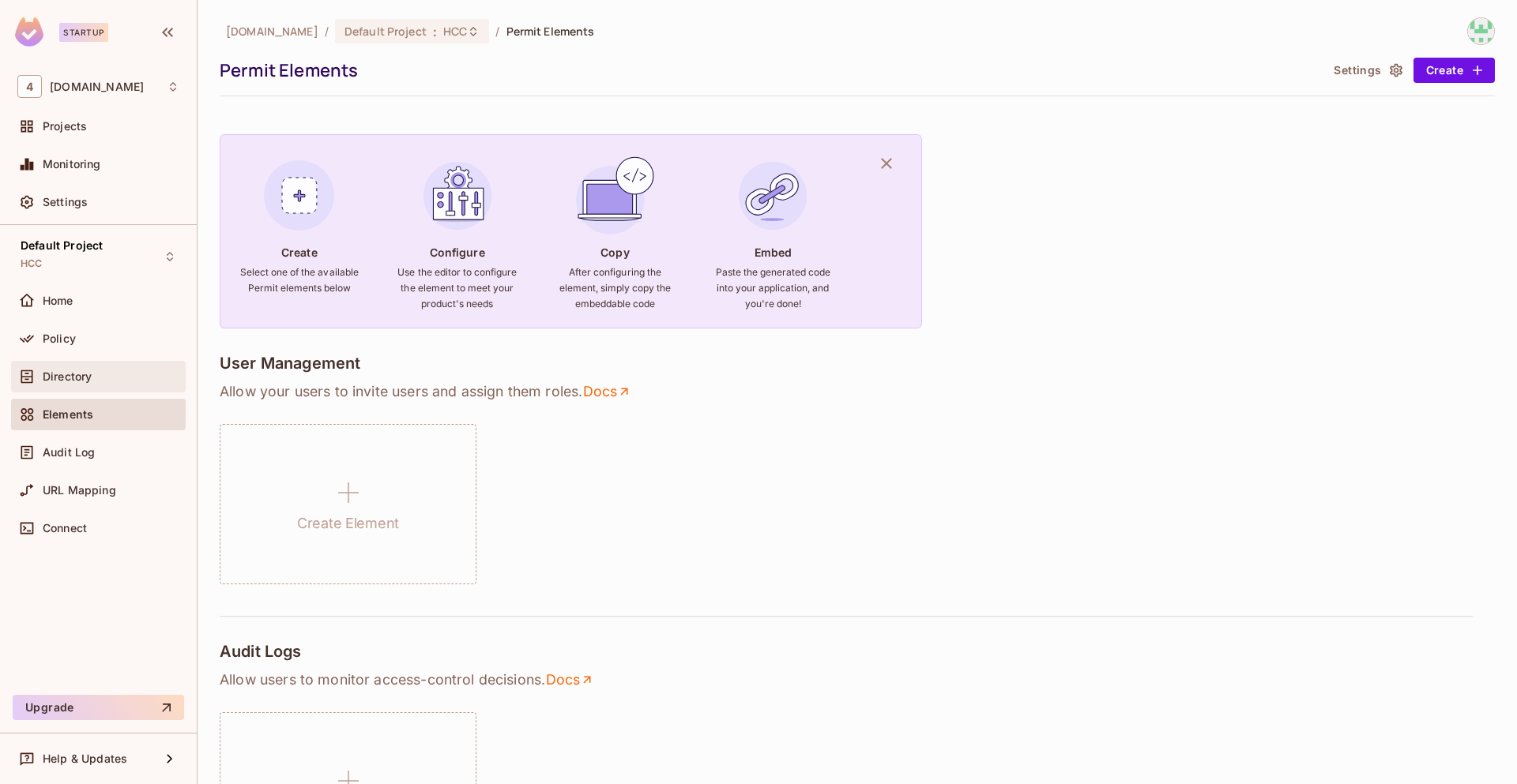
click at [114, 378] on div "Directory" at bounding box center [110, 376] width 137 height 13
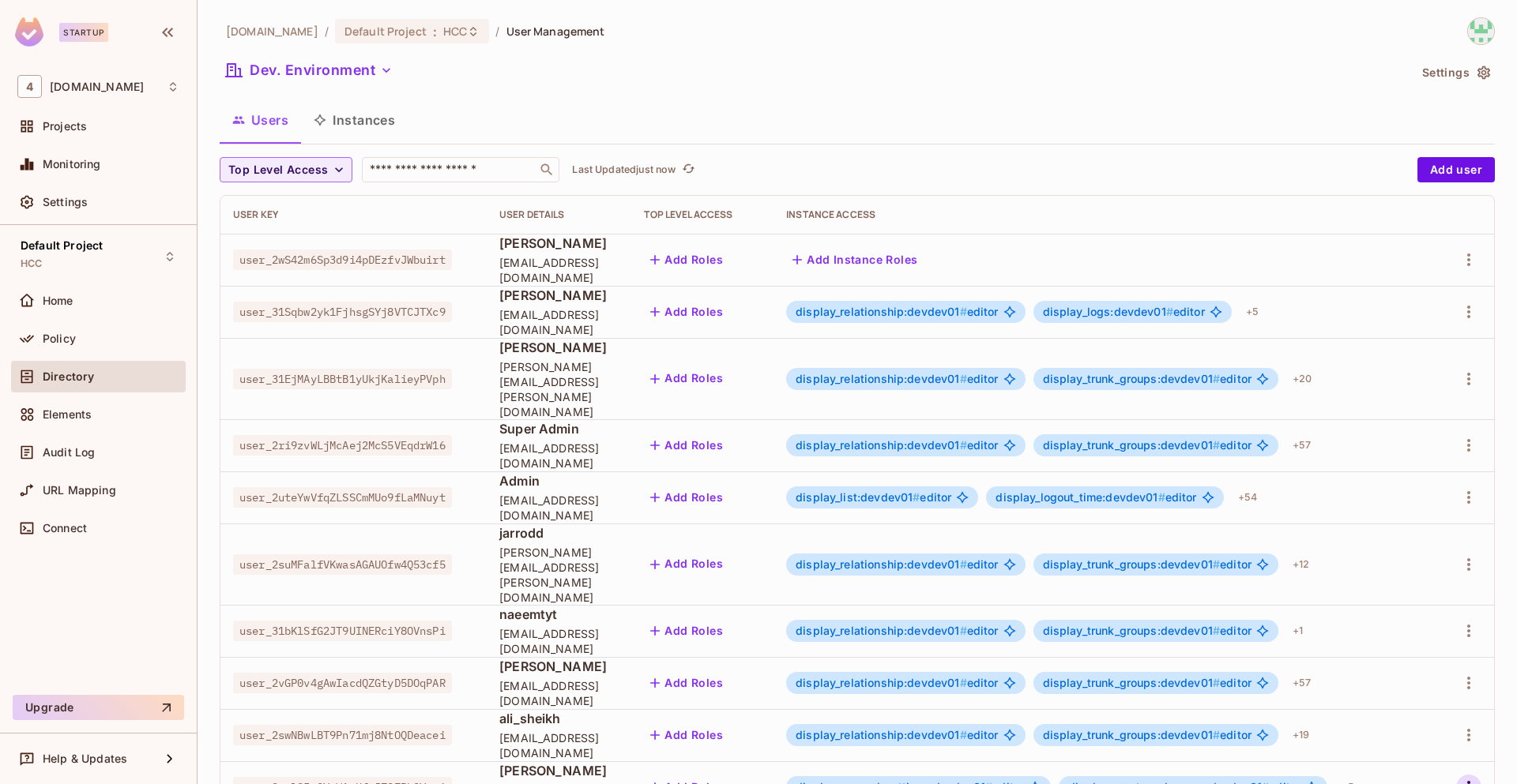
click at [1459, 778] on icon "button" at bounding box center [1469, 787] width 19 height 19
click at [1365, 681] on div "Edit" at bounding box center [1373, 678] width 21 height 16
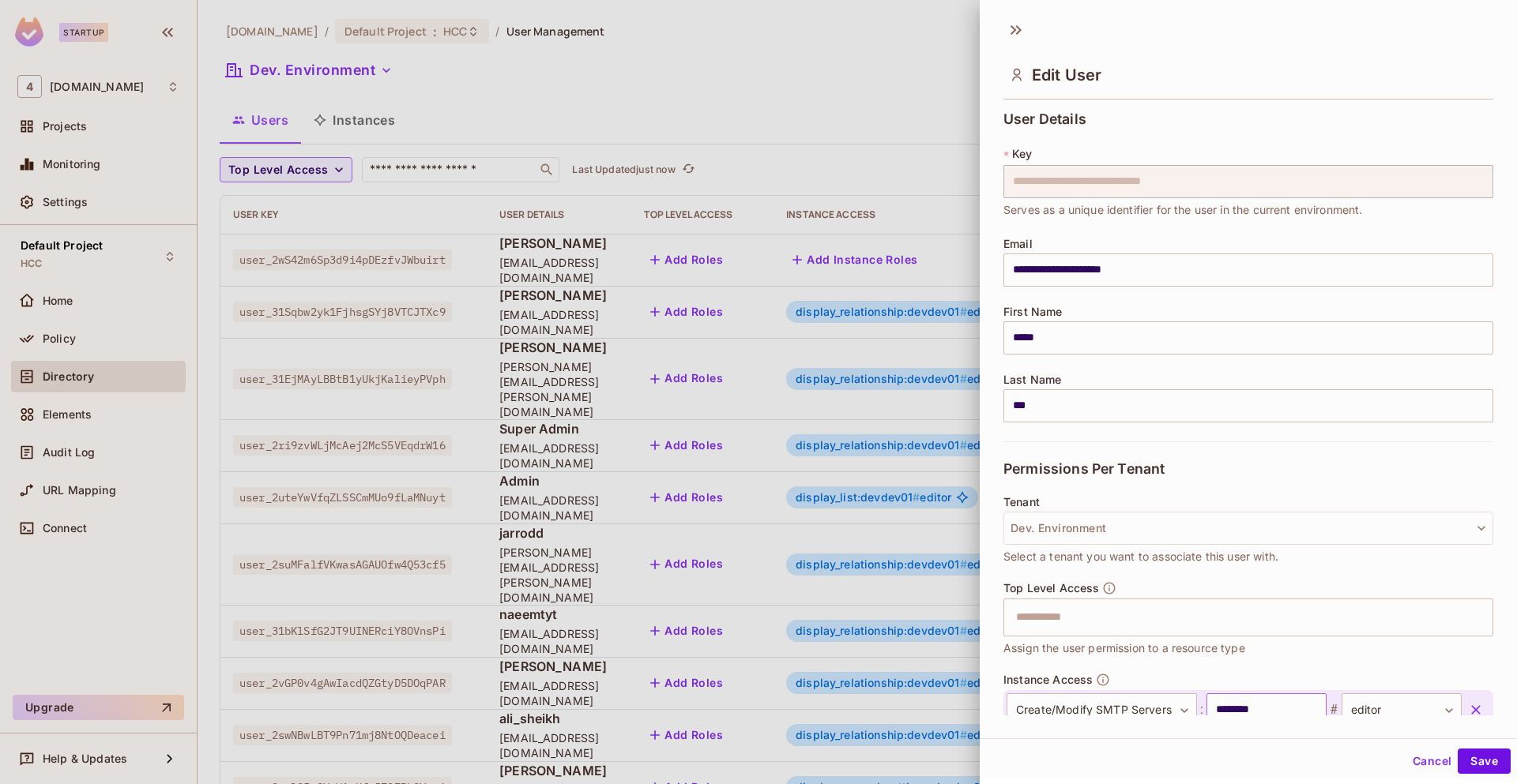
scroll to position [377, 0]
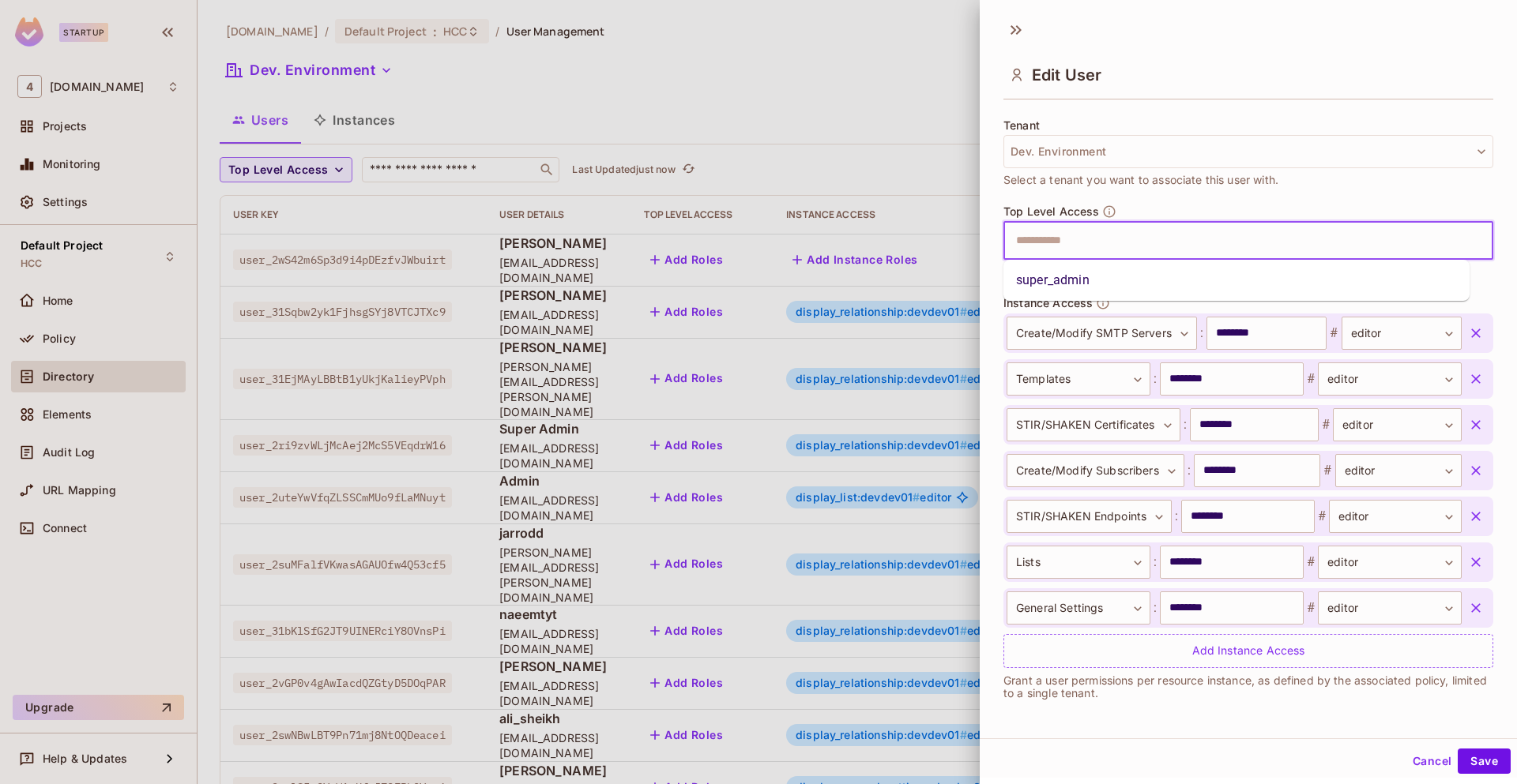
click at [1113, 233] on input "text" at bounding box center [1234, 240] width 456 height 31
click at [1101, 267] on li "super_admin" at bounding box center [1236, 281] width 466 height 29
click at [1087, 239] on icon at bounding box center [1085, 240] width 6 height 6
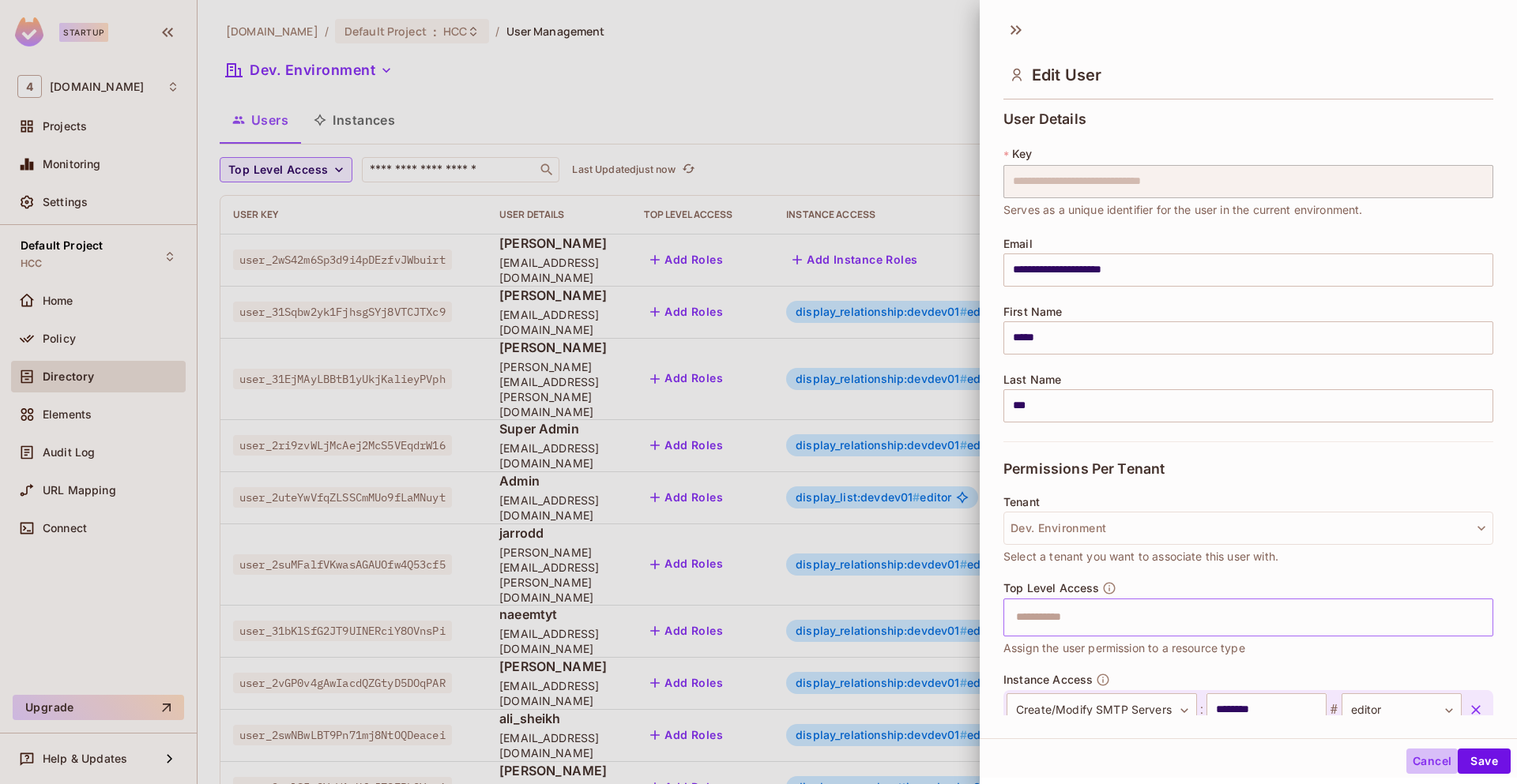
click at [1415, 763] on button "Cancel" at bounding box center [1431, 761] width 51 height 25
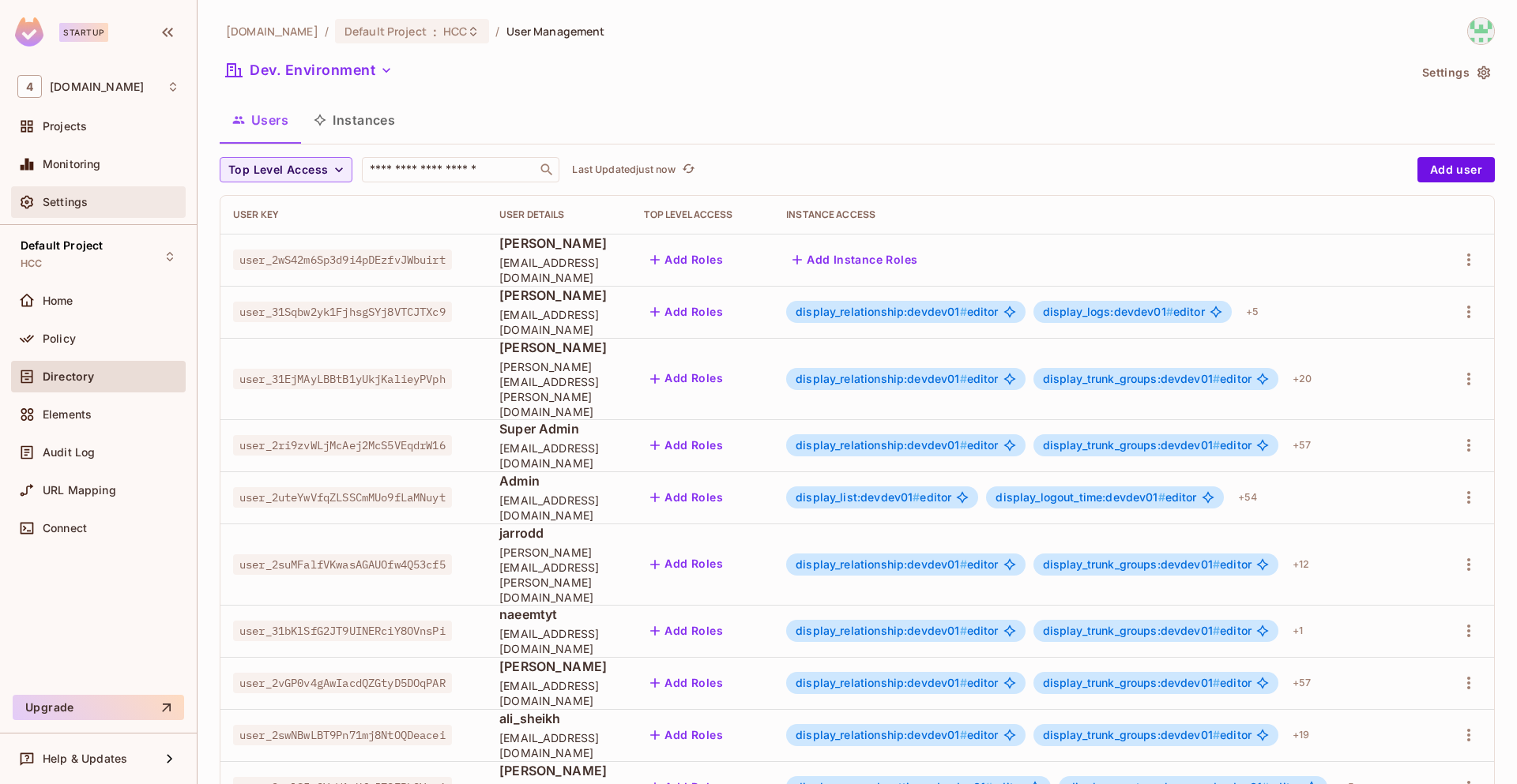
click at [136, 205] on div "Settings" at bounding box center [110, 202] width 137 height 13
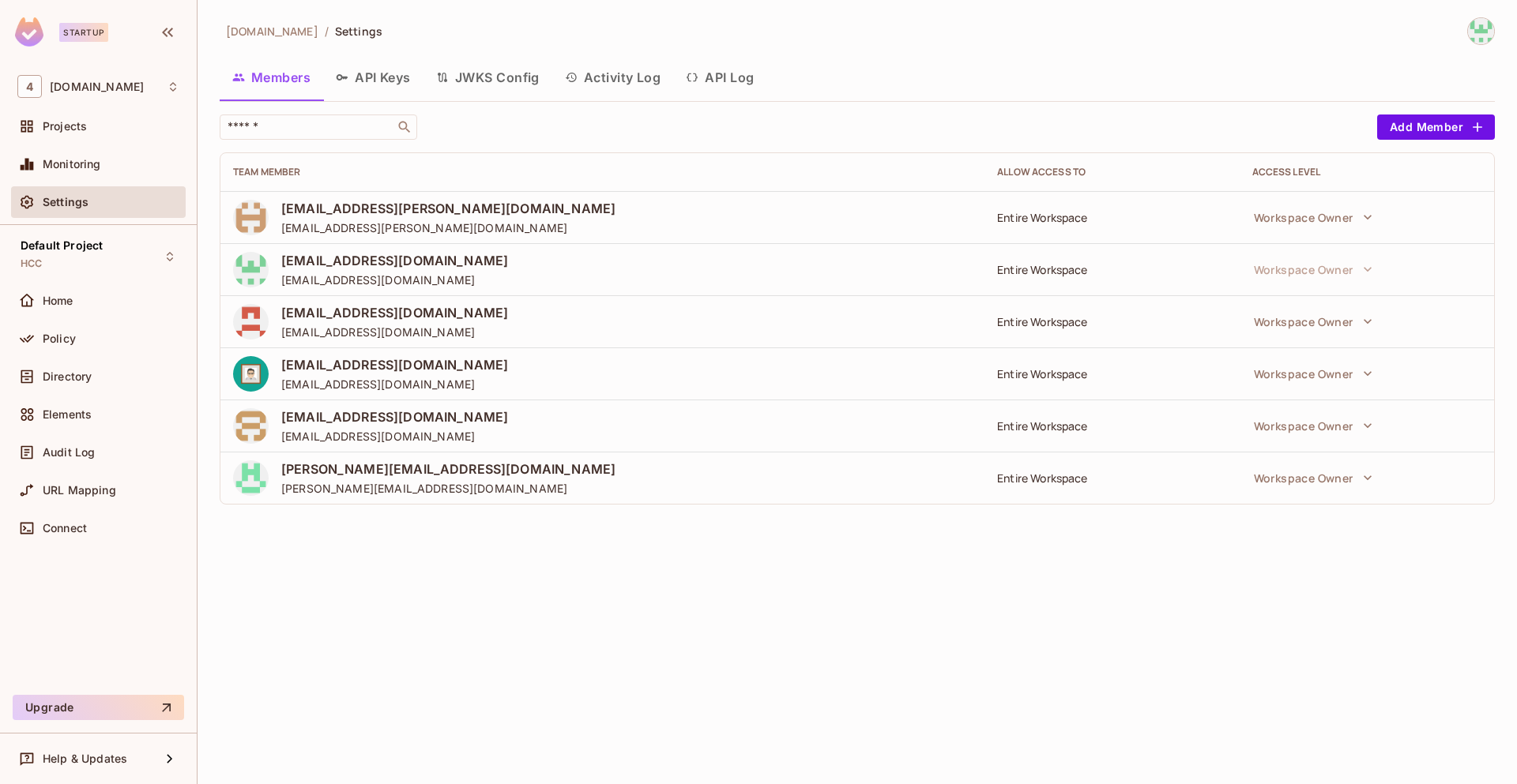
click at [367, 83] on button "API Keys" at bounding box center [374, 77] width 100 height 40
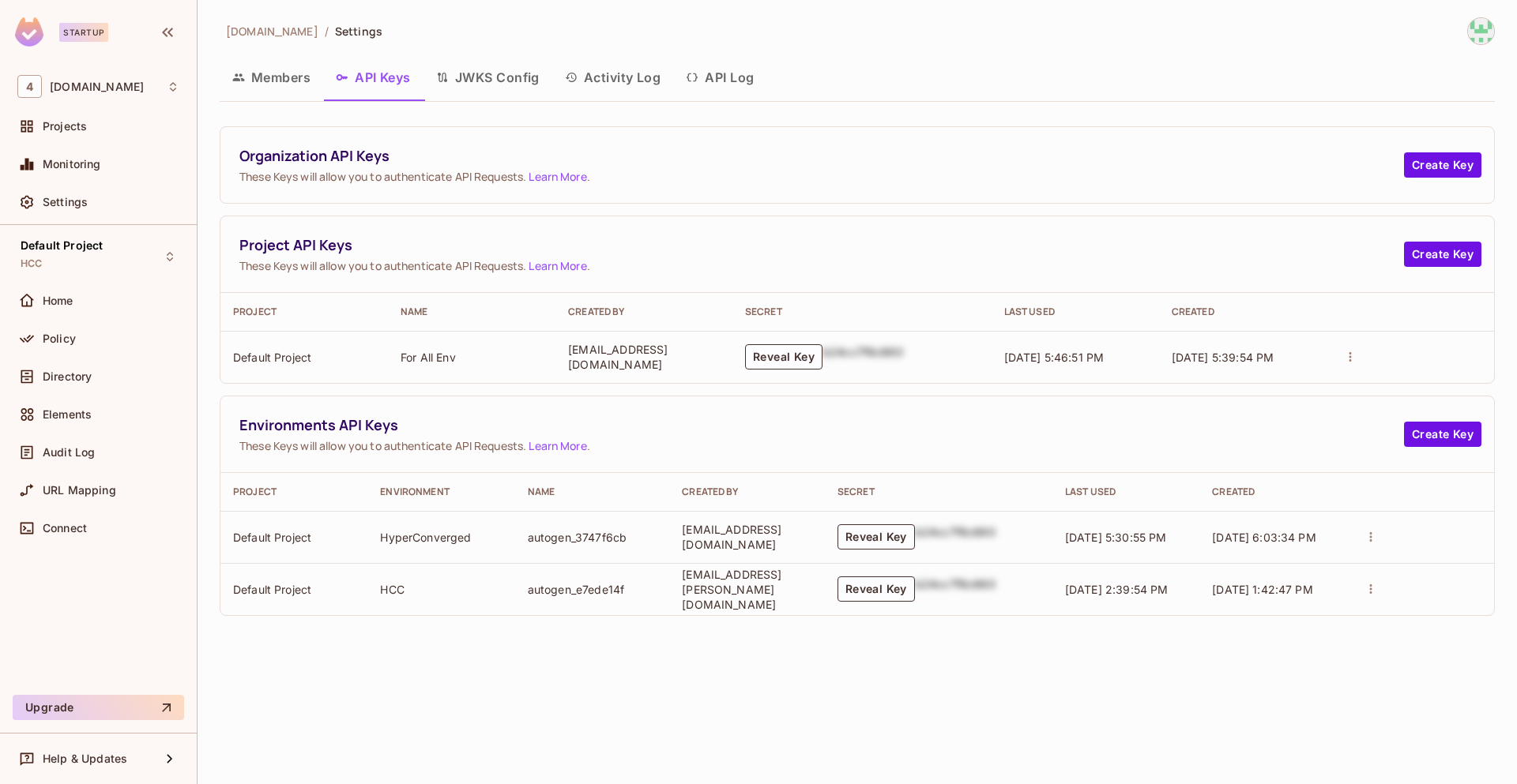
click at [493, 74] on button "JWKS Config" at bounding box center [488, 77] width 129 height 40
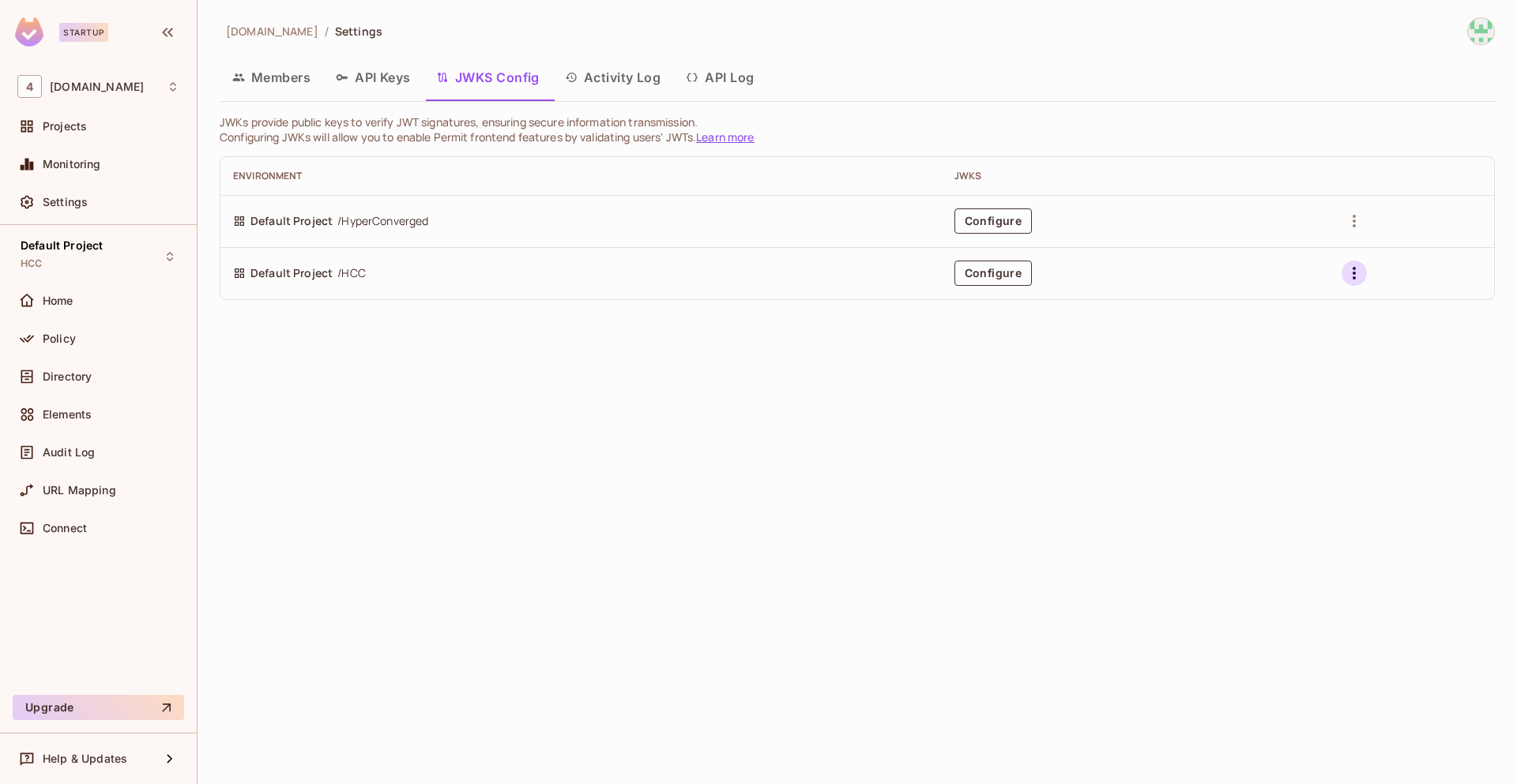
click at [1361, 267] on icon "button" at bounding box center [1354, 273] width 19 height 19
click at [1360, 535] on div at bounding box center [758, 392] width 1517 height 784
click at [596, 84] on button "Activity Log" at bounding box center [612, 77] width 121 height 40
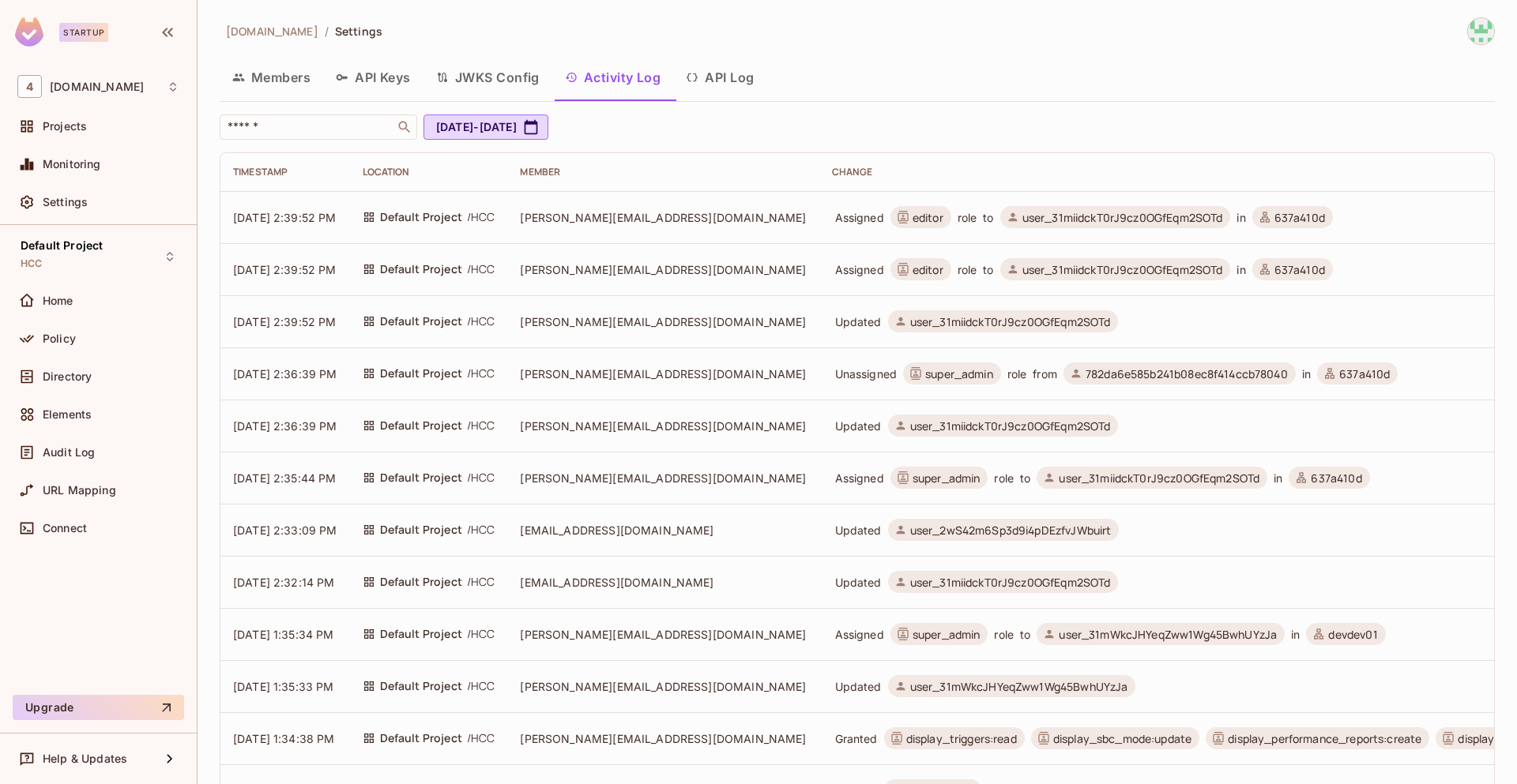
click at [738, 80] on button "API Log" at bounding box center [720, 77] width 93 height 40
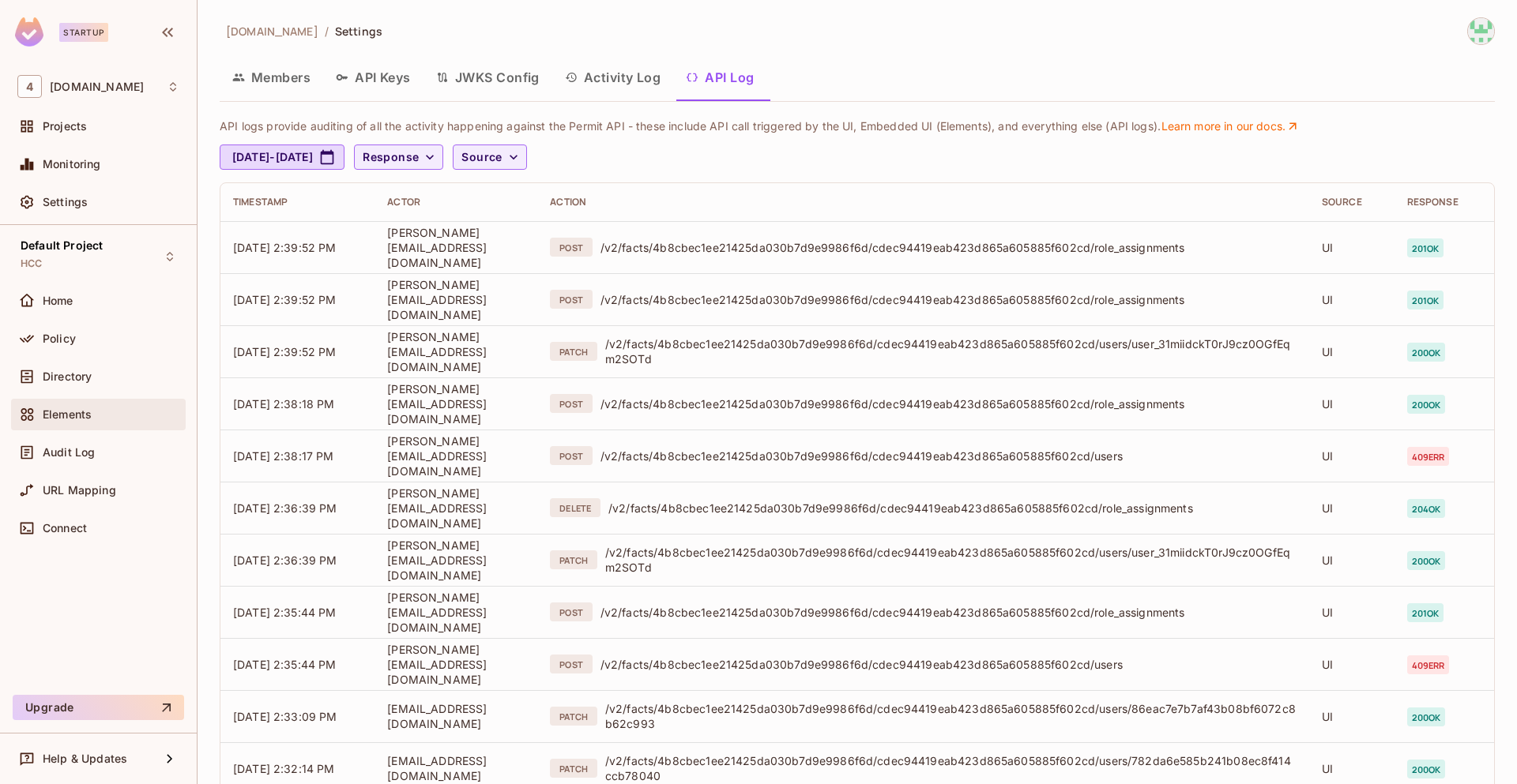
click at [110, 419] on div "Elements" at bounding box center [110, 414] width 137 height 13
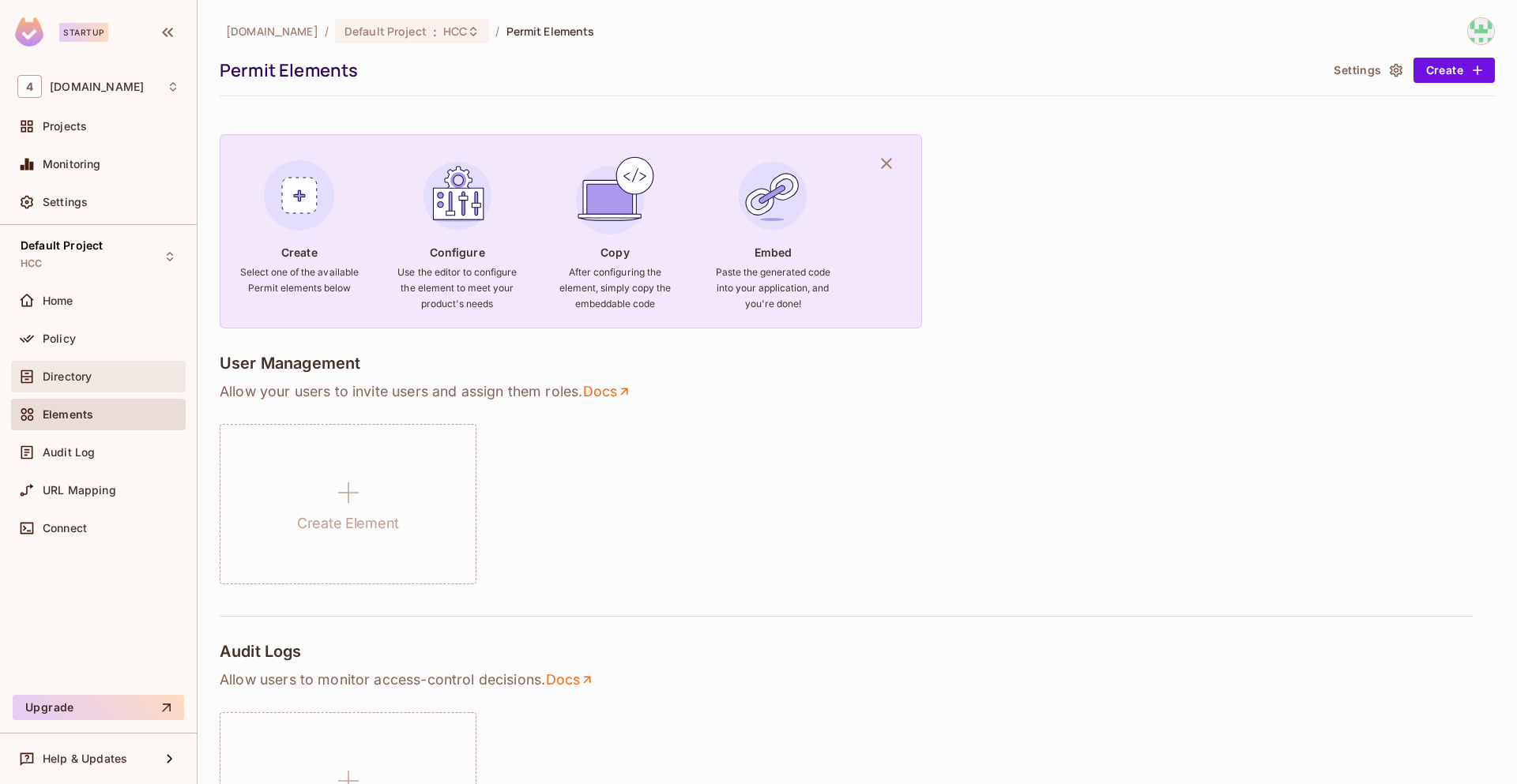
click at [97, 369] on div "Directory" at bounding box center [98, 377] width 162 height 19
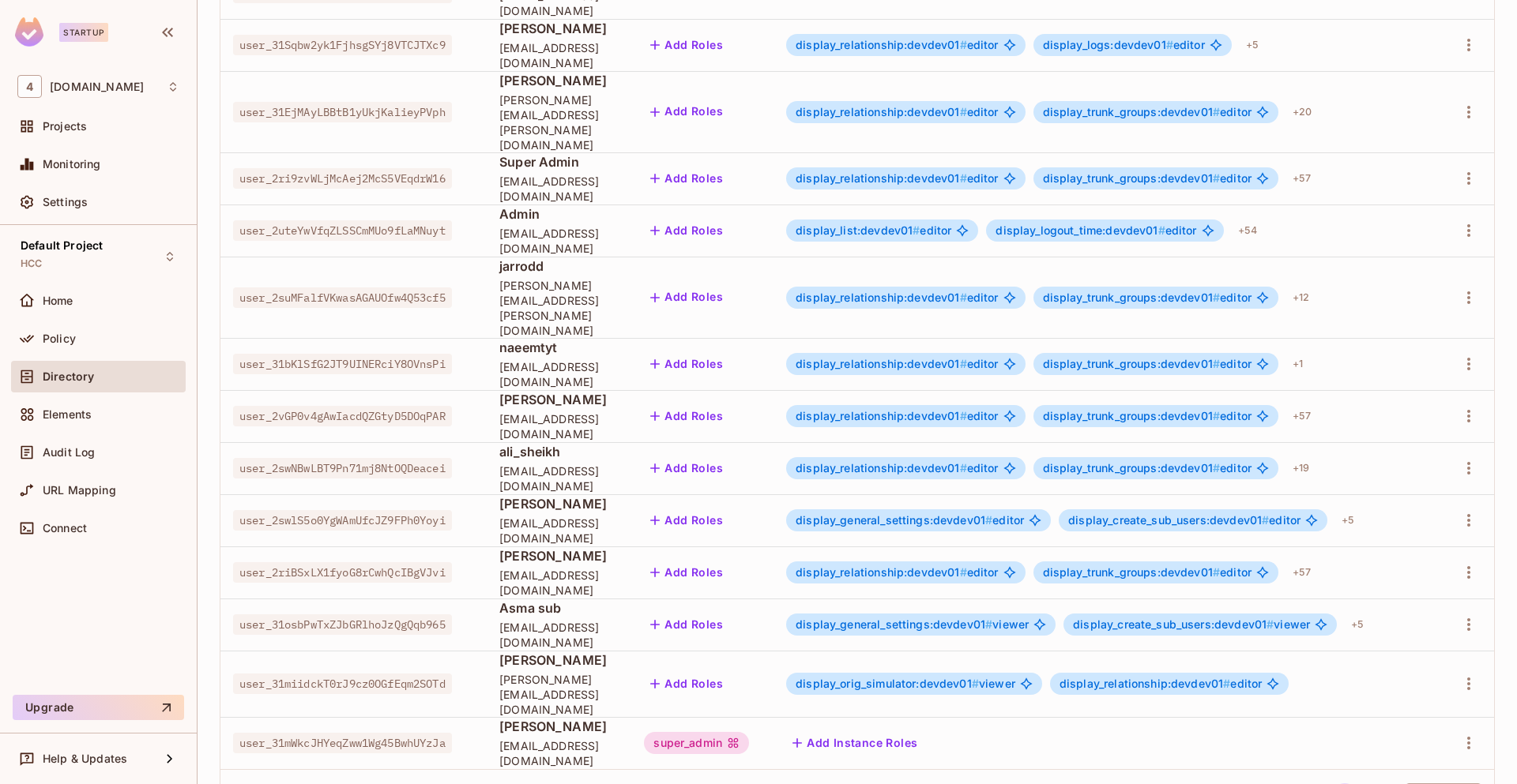
scroll to position [267, 0]
click at [1459, 511] on icon "button" at bounding box center [1469, 520] width 19 height 19
click at [1414, 530] on div "Edit Attributes" at bounding box center [1402, 533] width 78 height 16
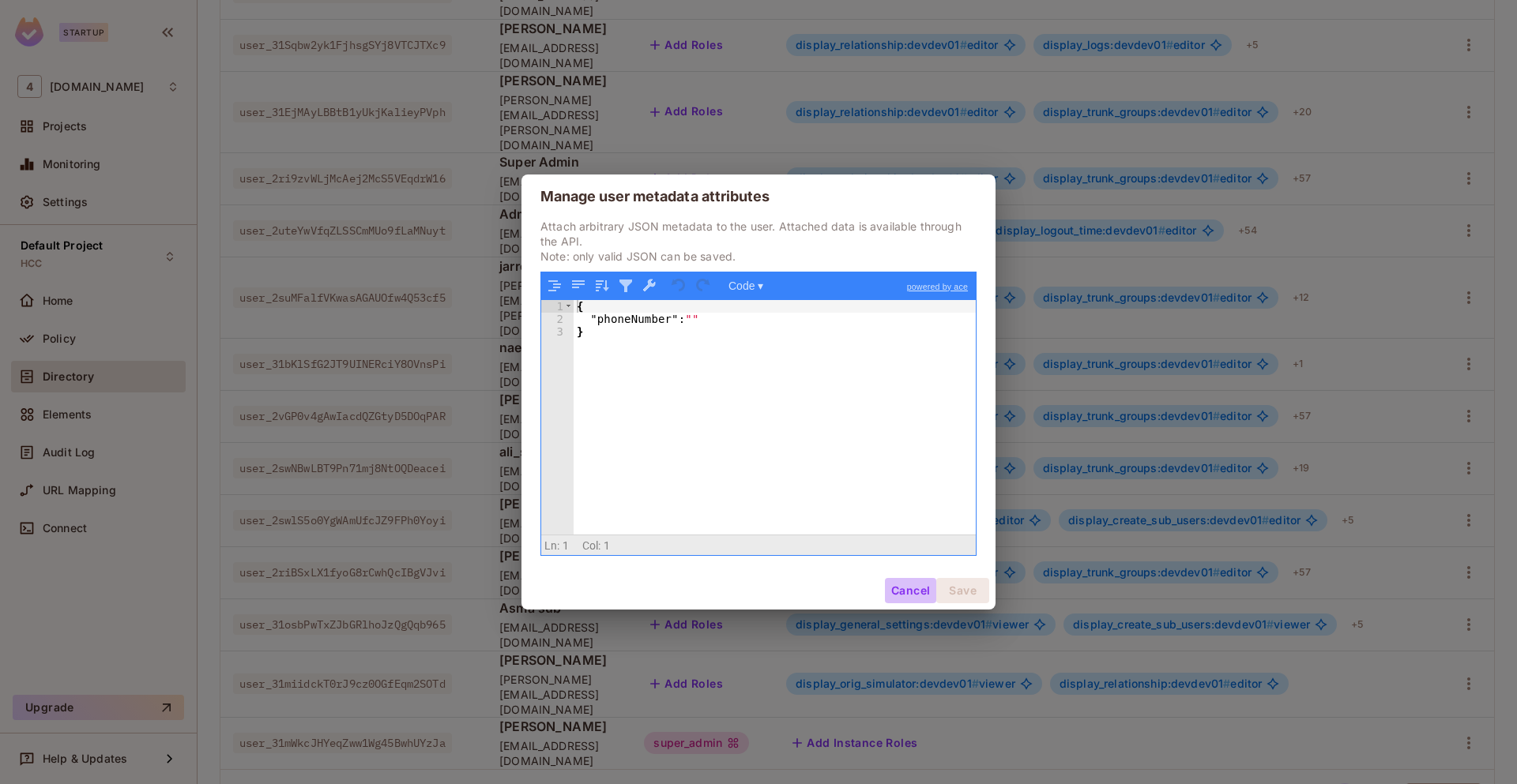
click at [912, 596] on button "Cancel" at bounding box center [910, 591] width 51 height 25
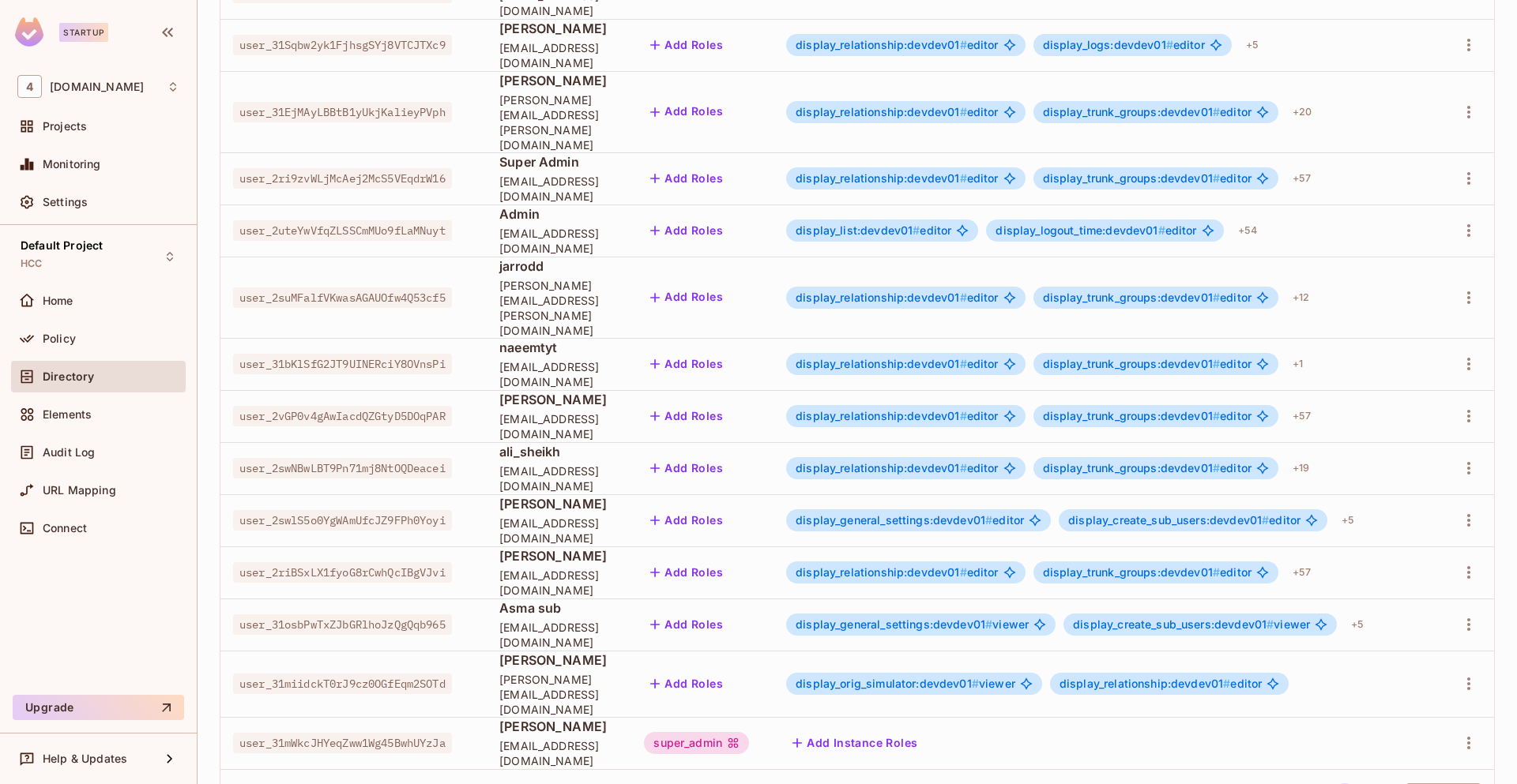
scroll to position [0, 0]
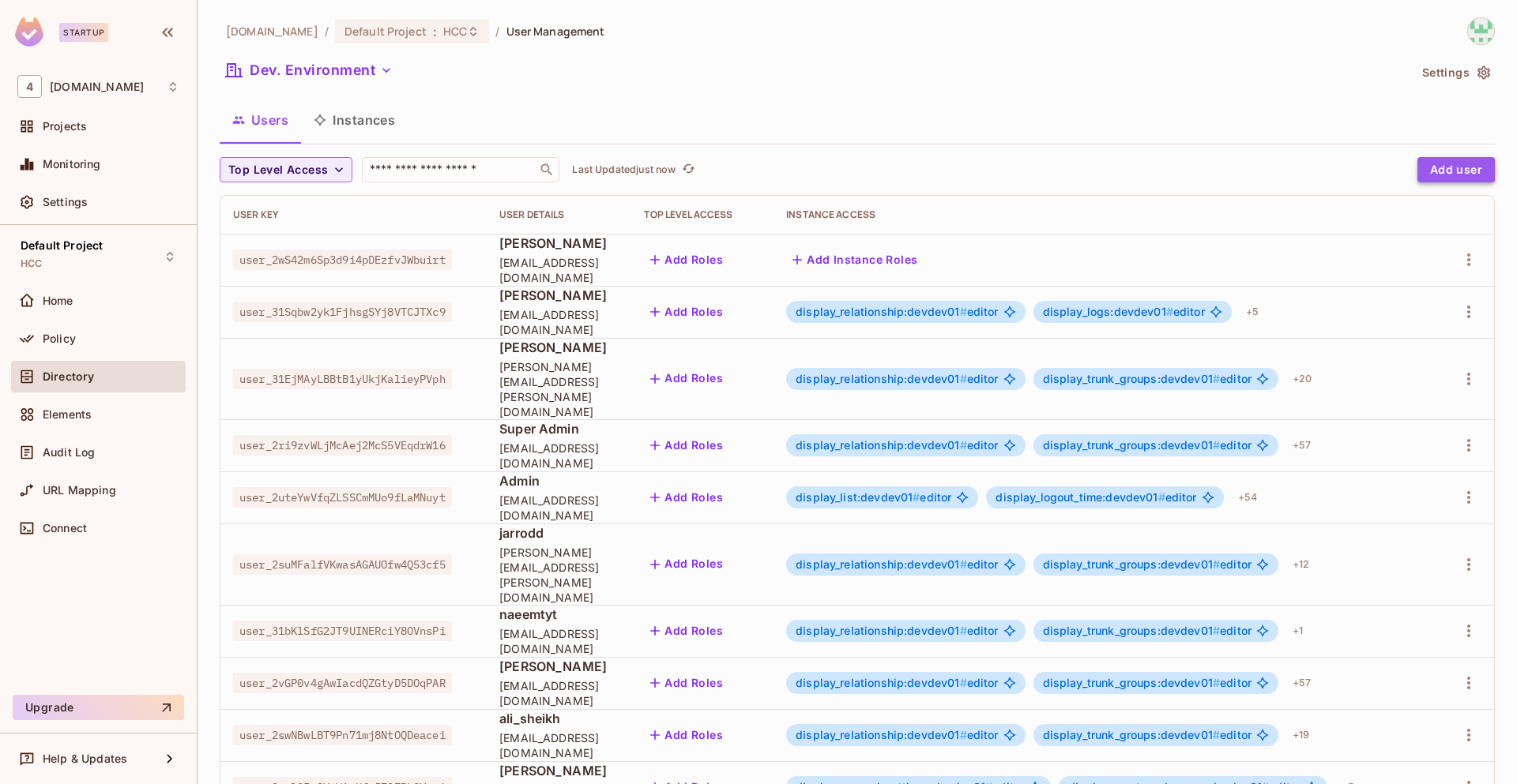
click at [1437, 165] on button "Add user" at bounding box center [1455, 170] width 77 height 25
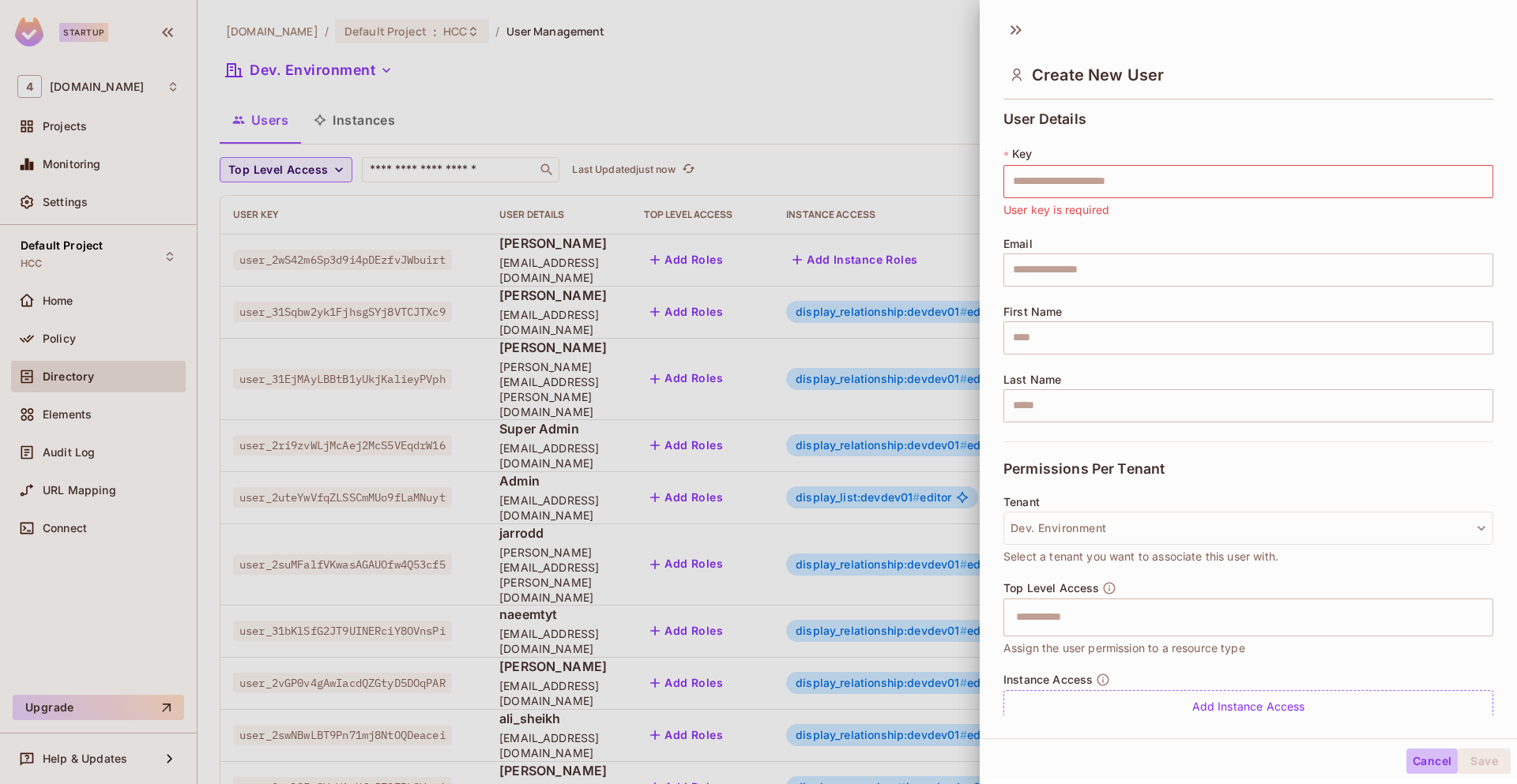
click at [1406, 761] on button "Cancel" at bounding box center [1431, 761] width 51 height 25
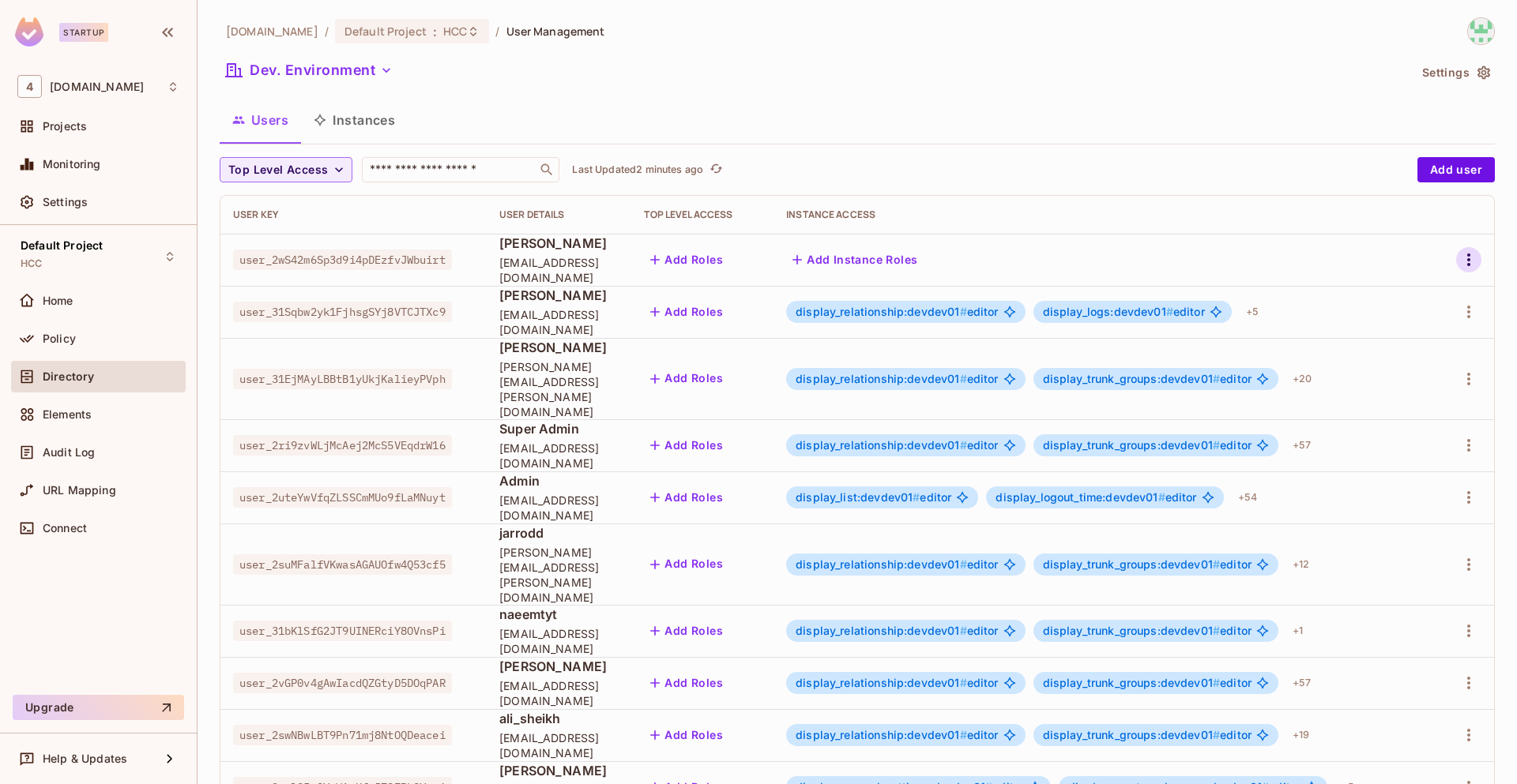
click at [1459, 263] on icon "button" at bounding box center [1469, 260] width 19 height 19
click at [1399, 328] on div "Edit Attributes" at bounding box center [1402, 331] width 78 height 16
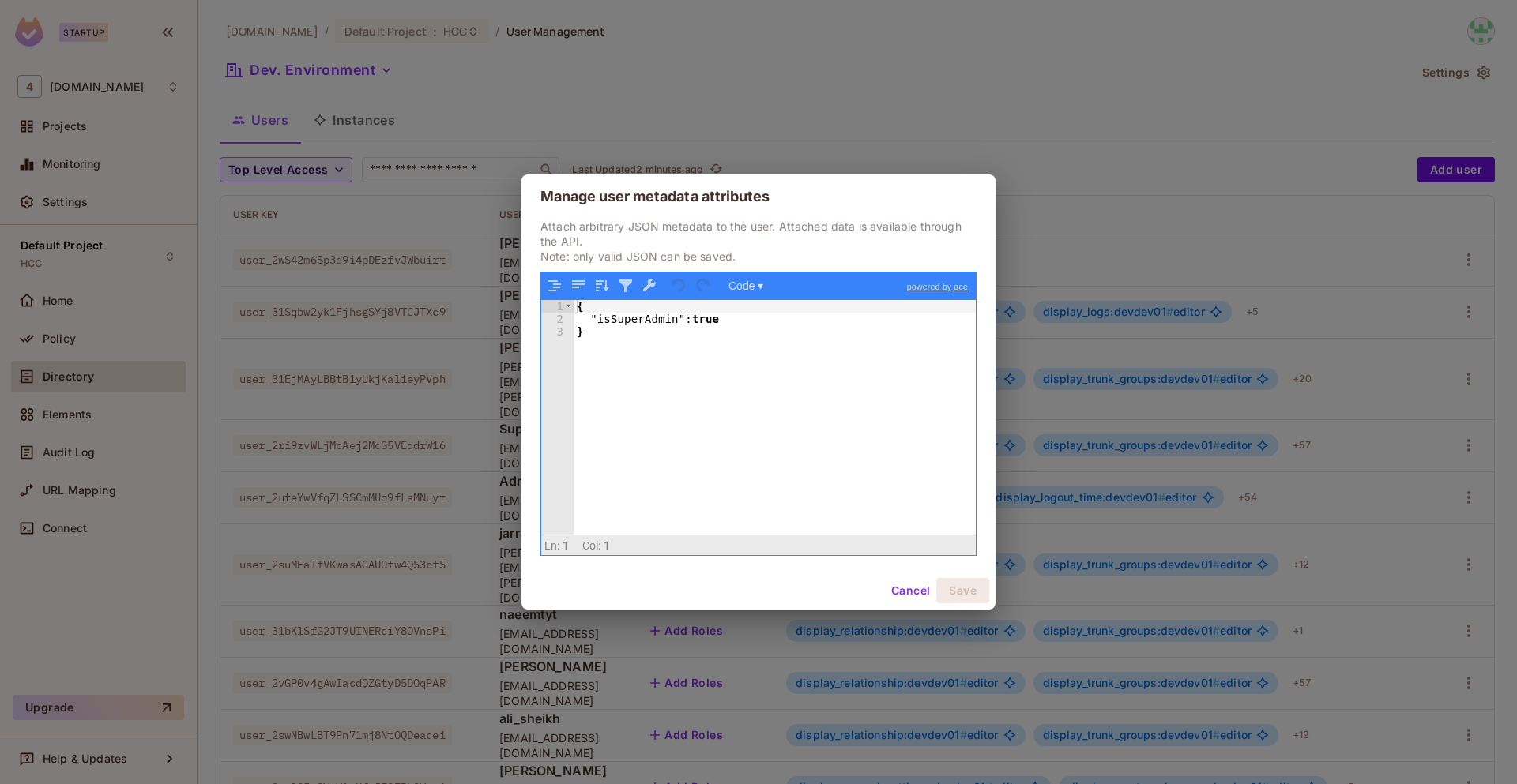
click at [902, 587] on button "Cancel" at bounding box center [910, 591] width 51 height 25
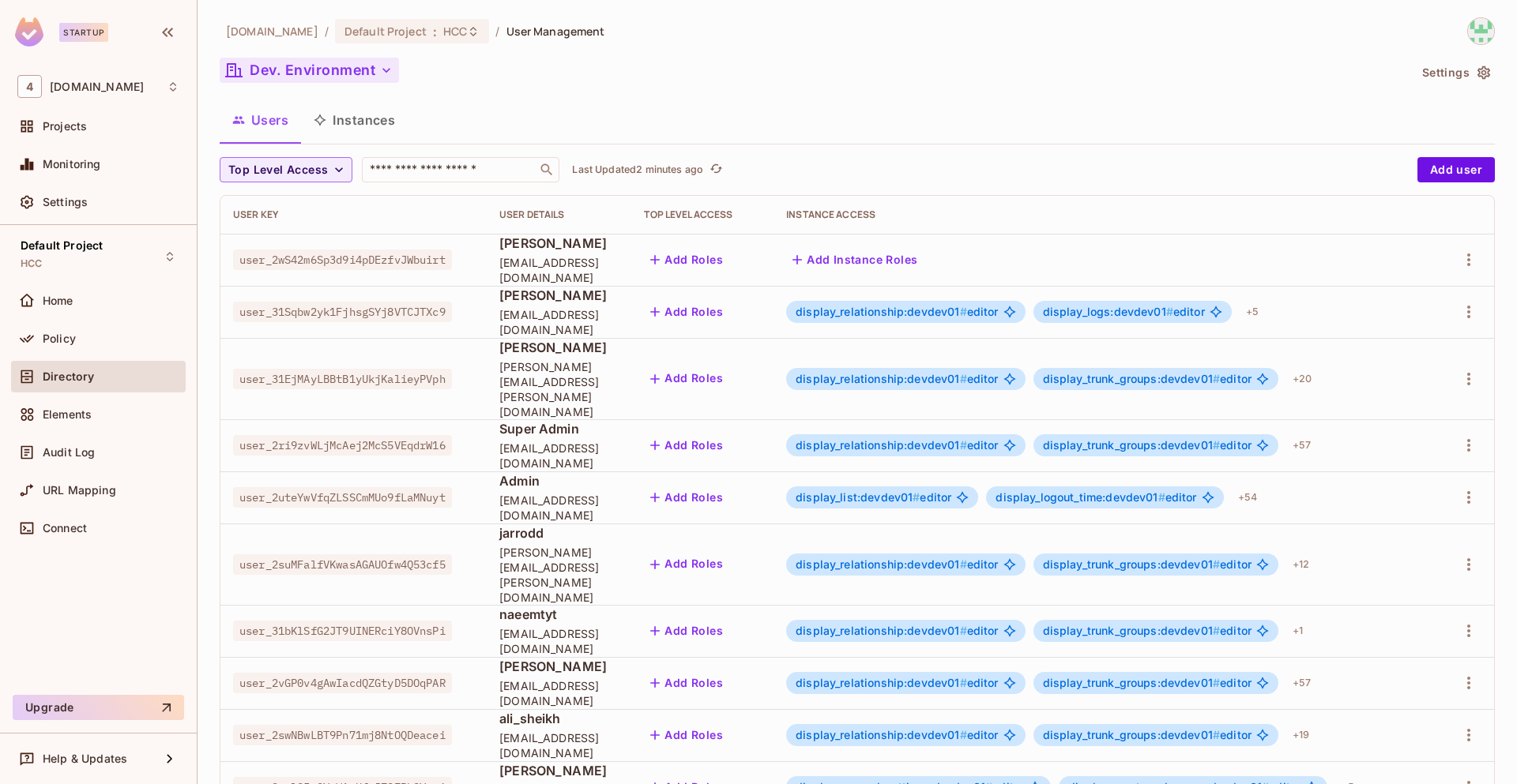
click at [368, 73] on button "Dev. Environment" at bounding box center [309, 70] width 179 height 25
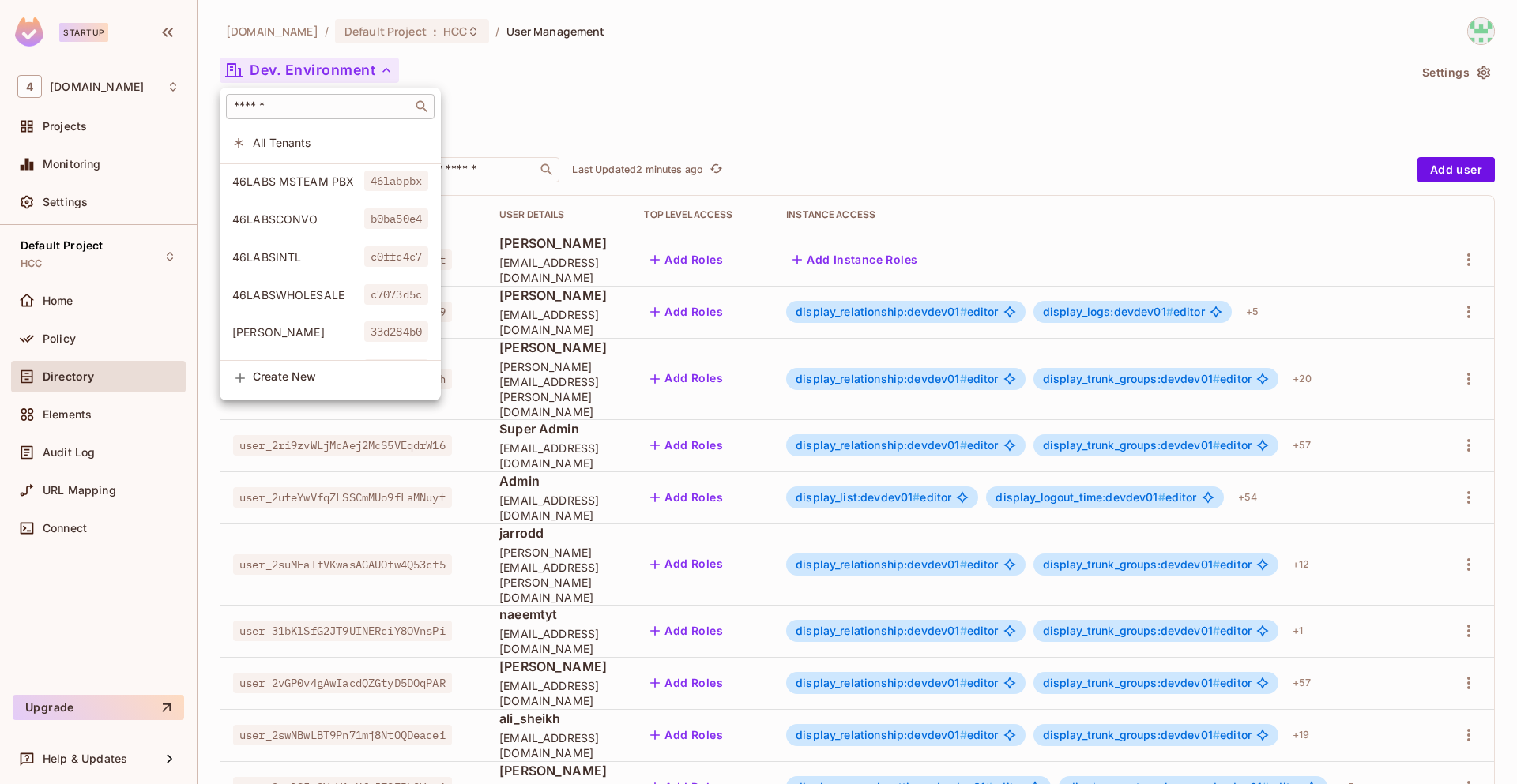
click at [374, 115] on div "​" at bounding box center [330, 107] width 209 height 25
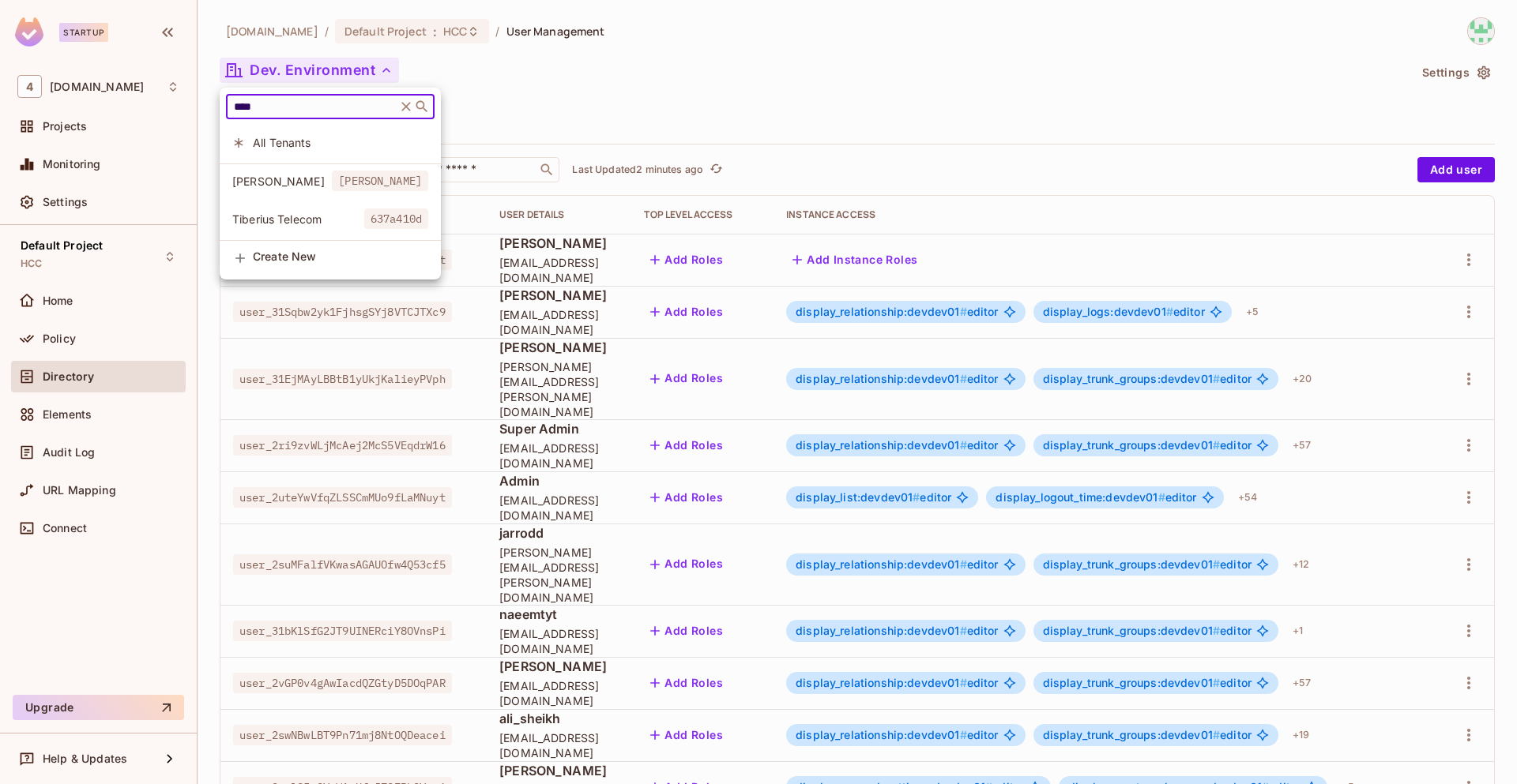
type input "****"
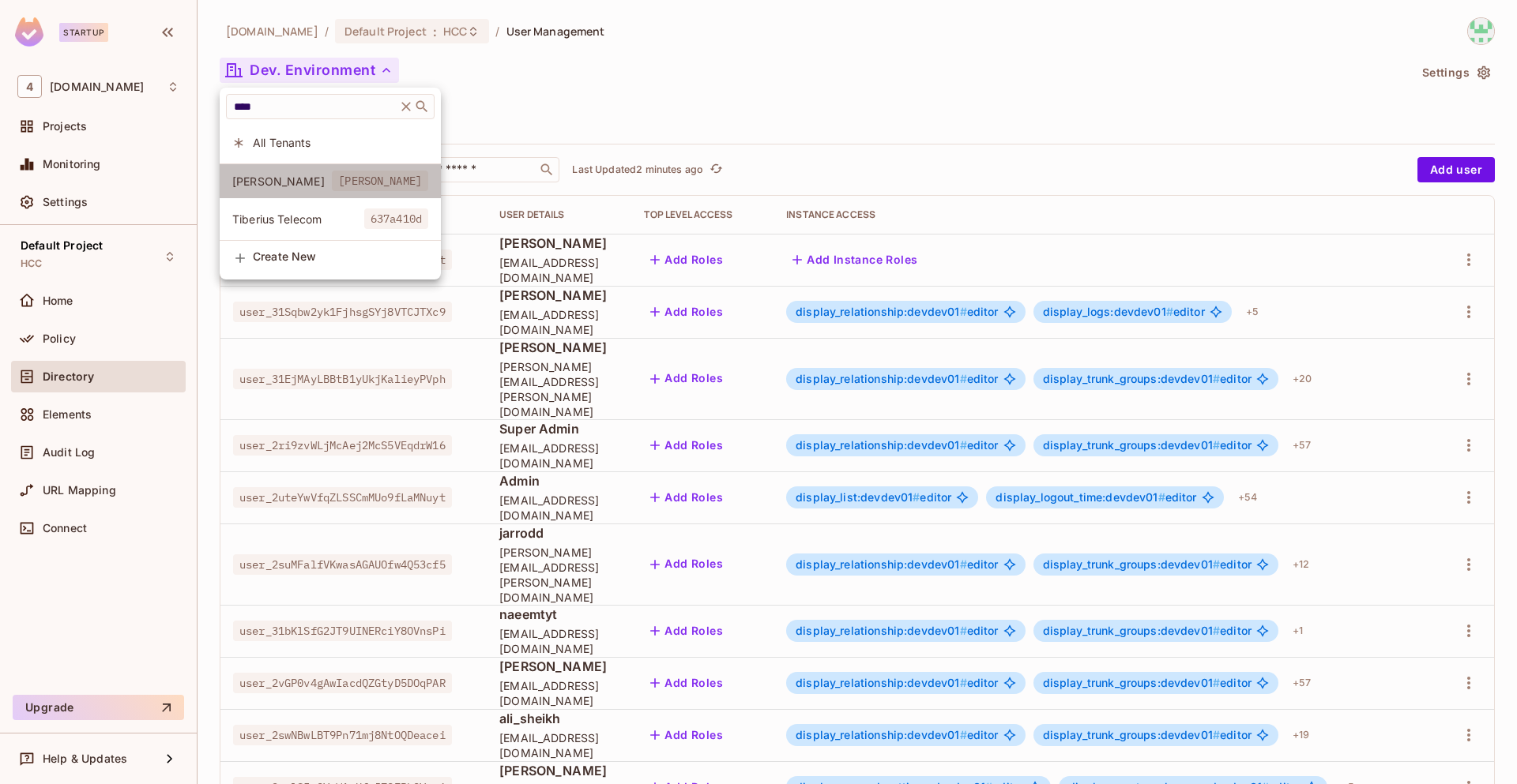
click at [316, 180] on span "[PERSON_NAME]" at bounding box center [282, 182] width 99 height 15
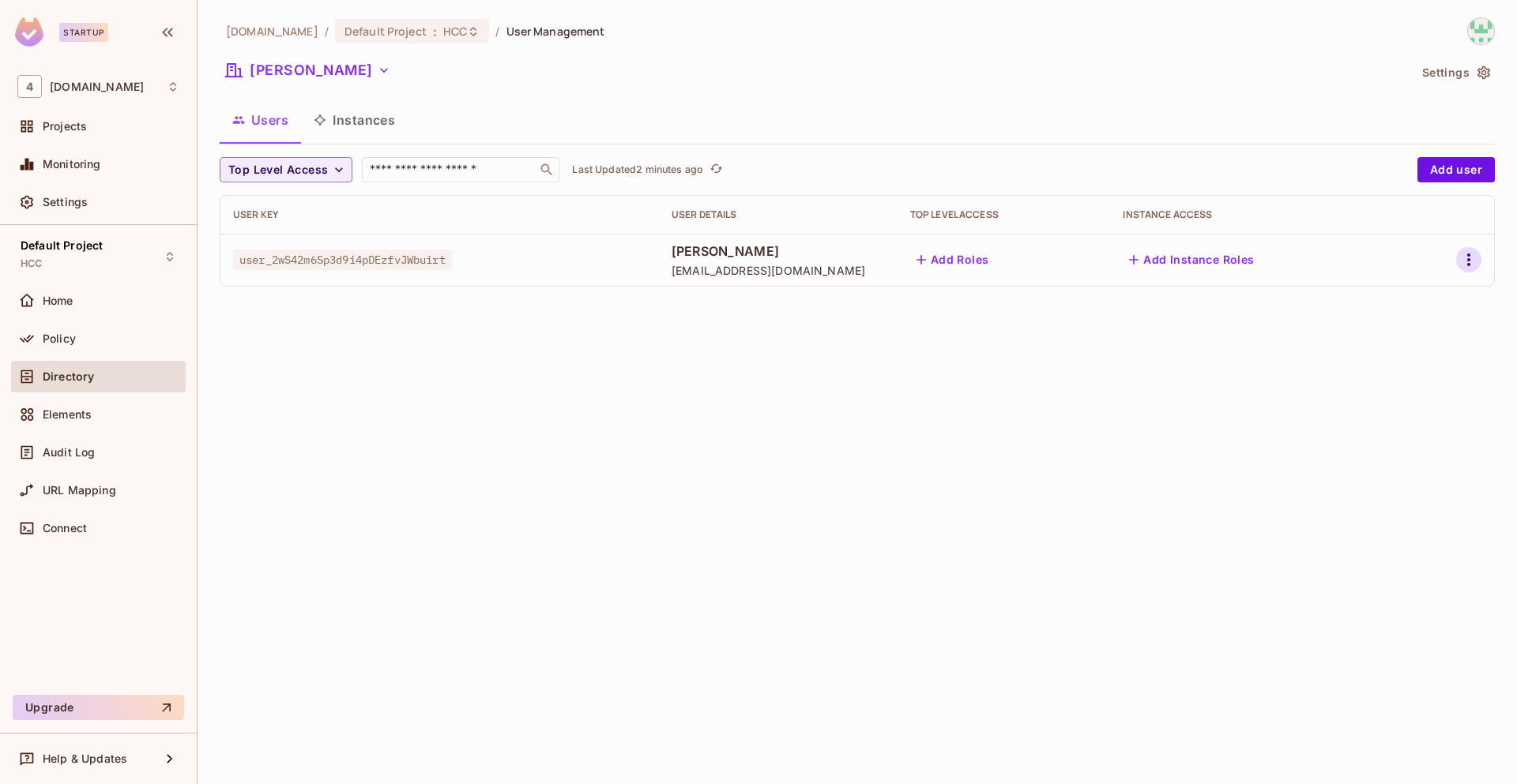
click at [1470, 265] on icon "button" at bounding box center [1469, 260] width 19 height 19
click at [1404, 336] on div "Edit Attributes" at bounding box center [1413, 331] width 78 height 16
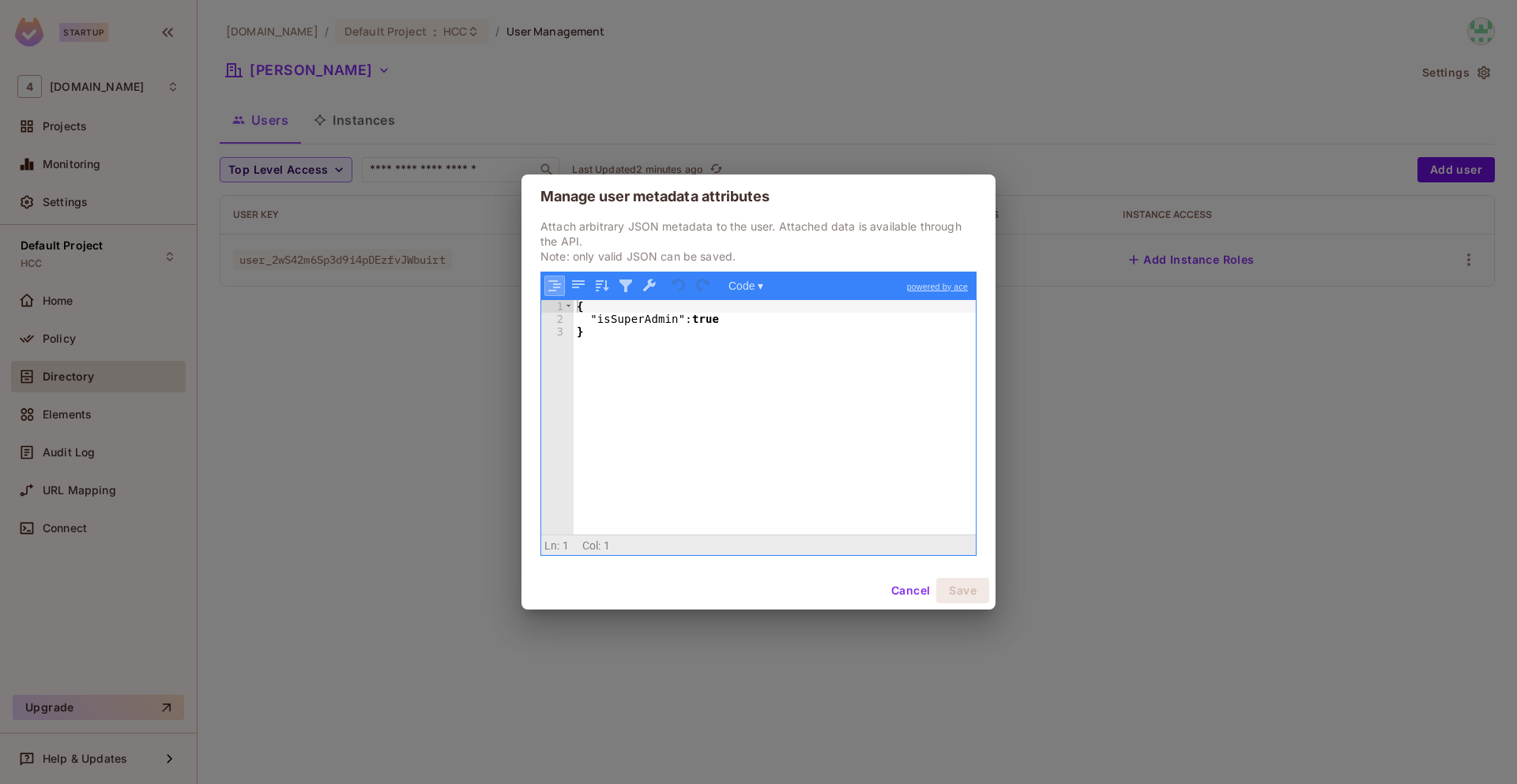
click at [555, 288] on button "button" at bounding box center [554, 286] width 20 height 20
click at [574, 287] on button "button" at bounding box center [578, 286] width 20 height 20
click at [551, 287] on button "button" at bounding box center [554, 286] width 20 height 20
click at [944, 285] on link "powered by ace" at bounding box center [937, 287] width 76 height 29
click at [903, 586] on button "Cancel" at bounding box center [910, 591] width 51 height 25
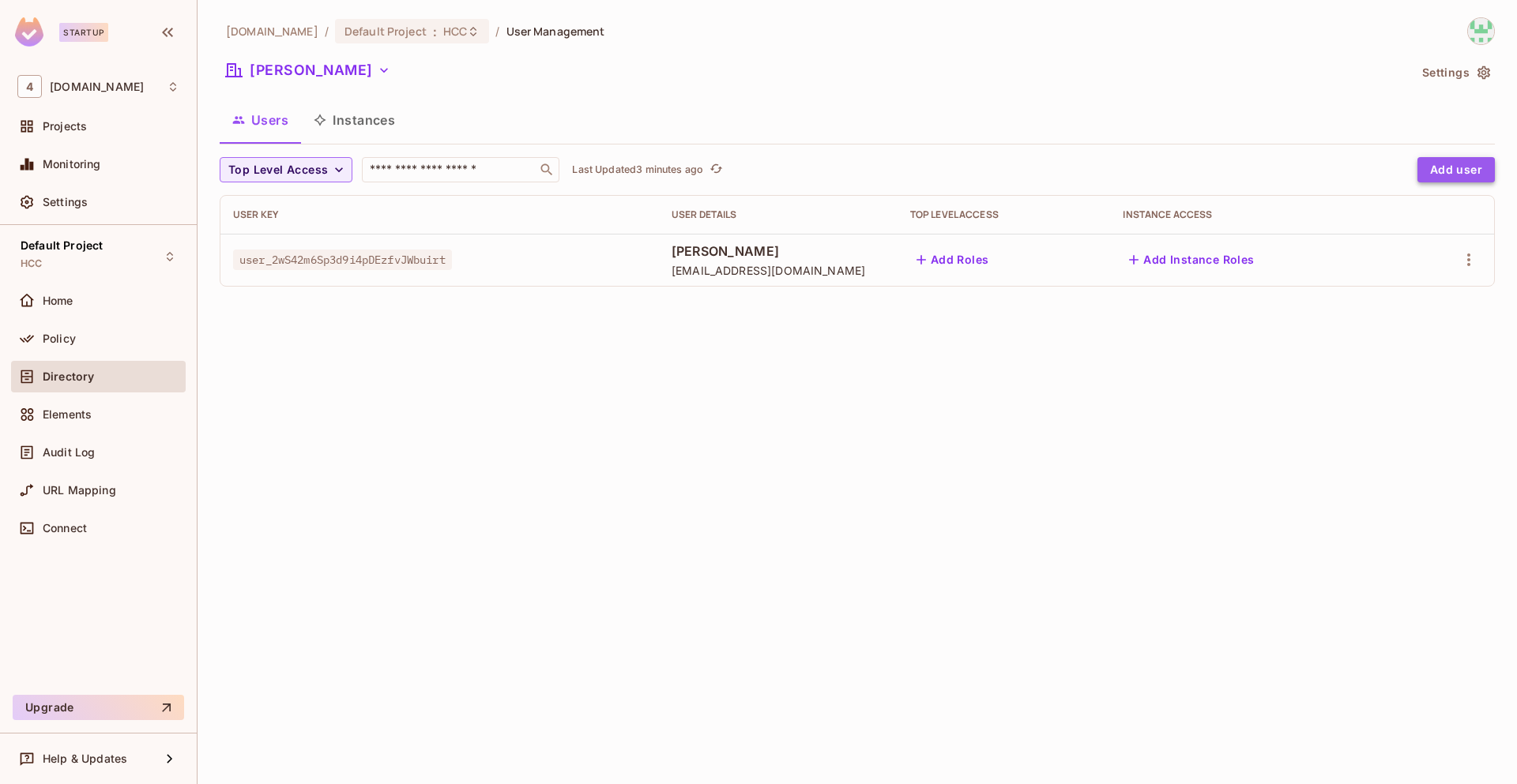
click at [1464, 168] on button "Add user" at bounding box center [1455, 170] width 77 height 25
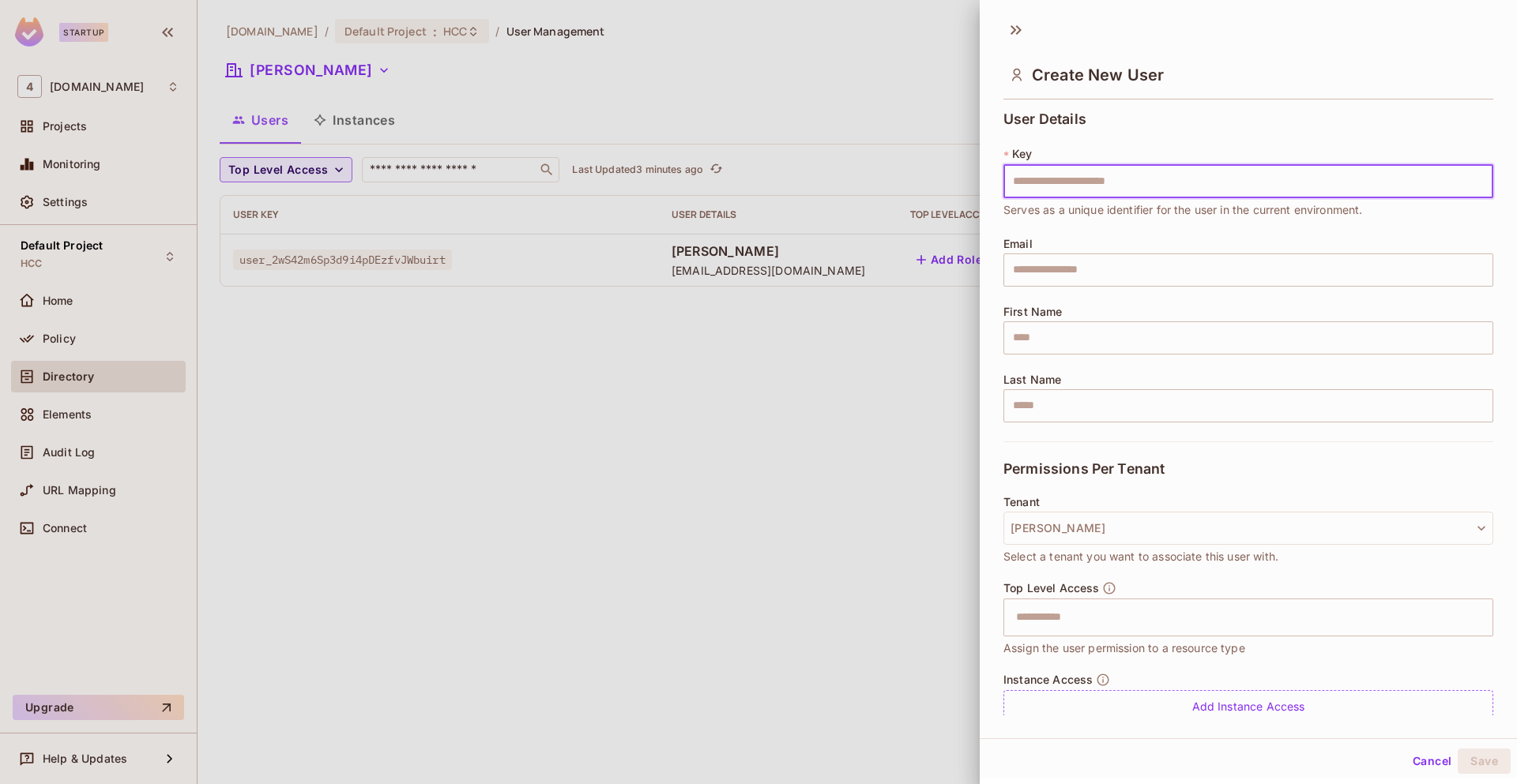
scroll to position [56, 0]
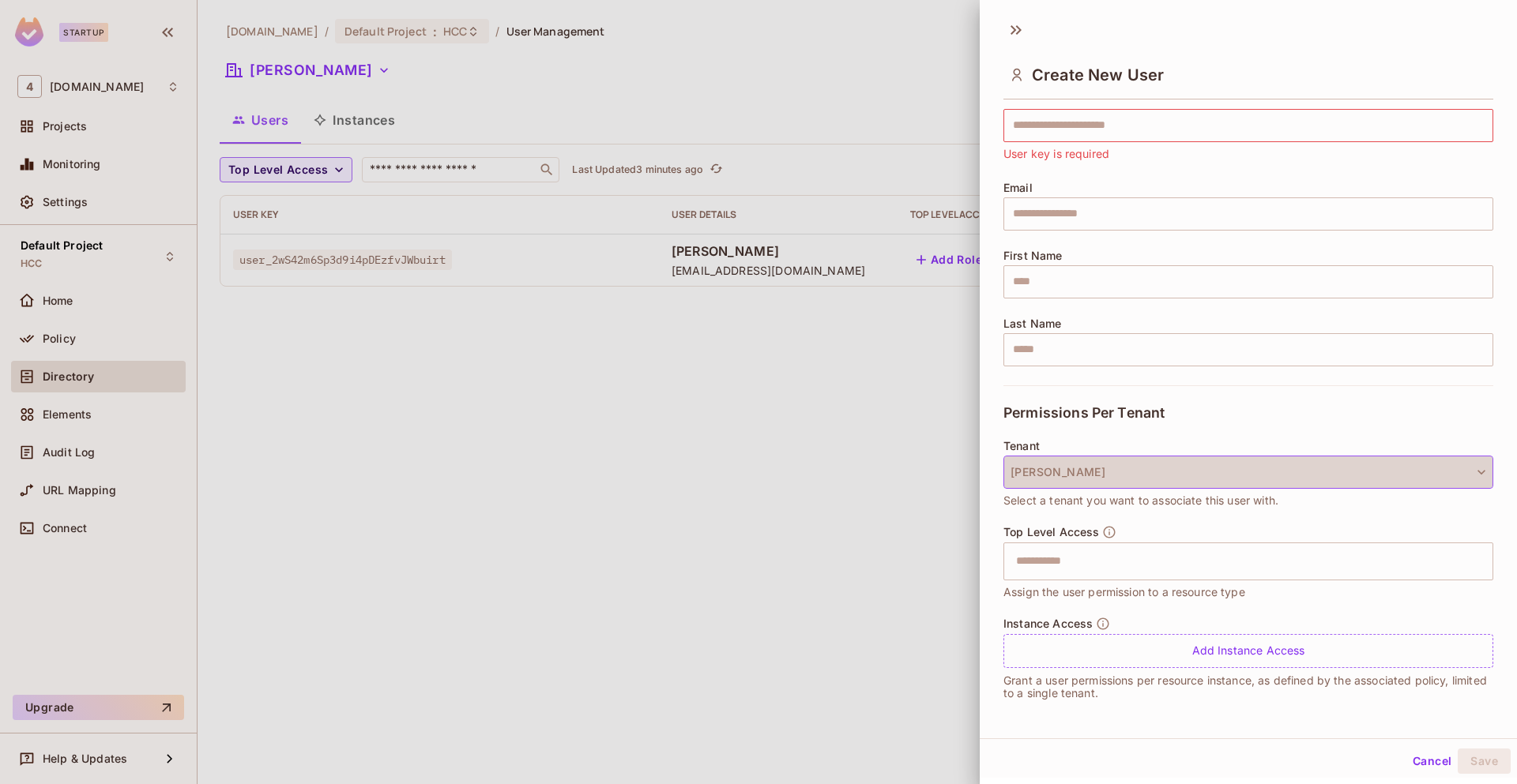
click at [1261, 472] on button "[PERSON_NAME]" at bounding box center [1248, 472] width 490 height 33
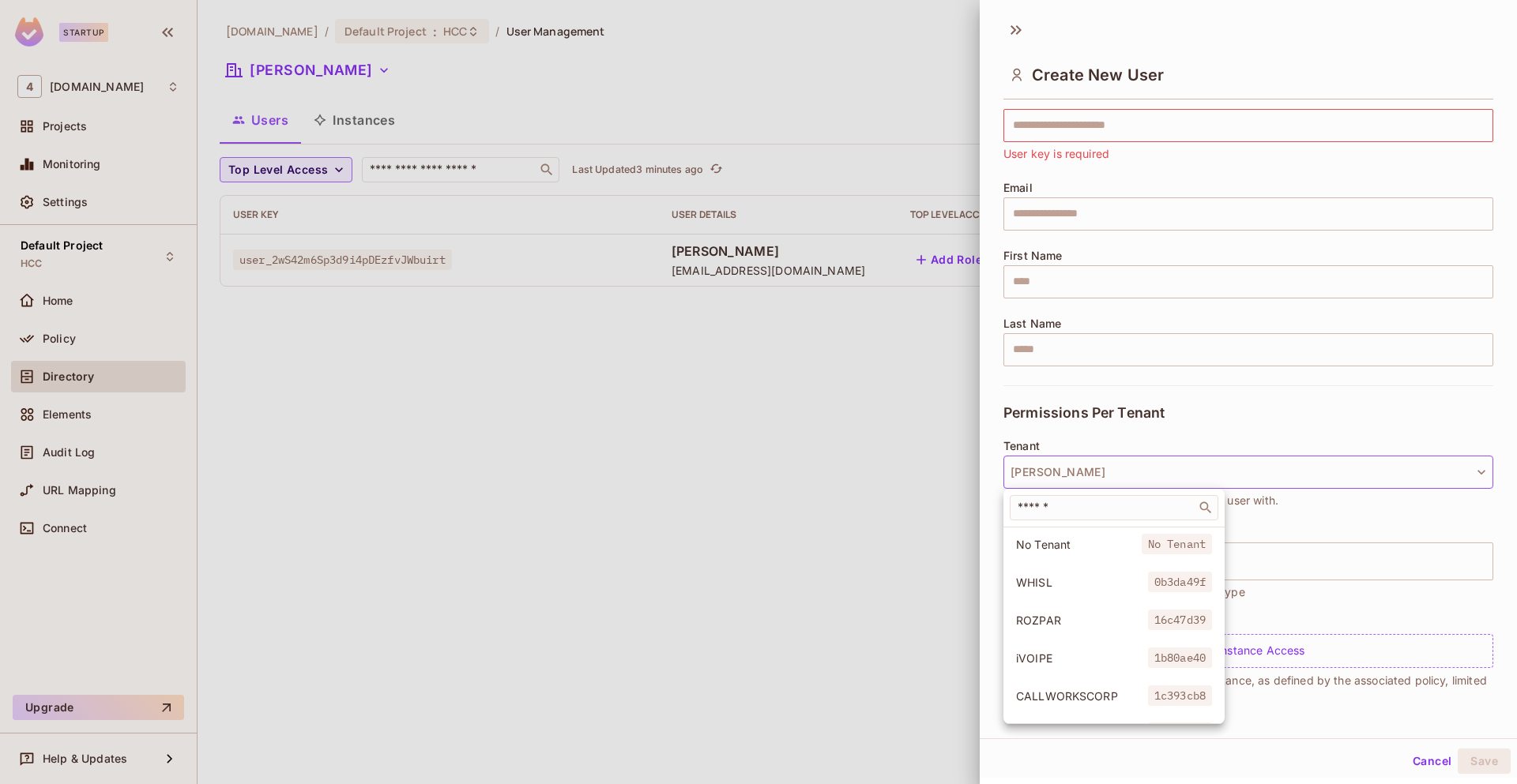
click at [1259, 393] on div at bounding box center [758, 392] width 1517 height 784
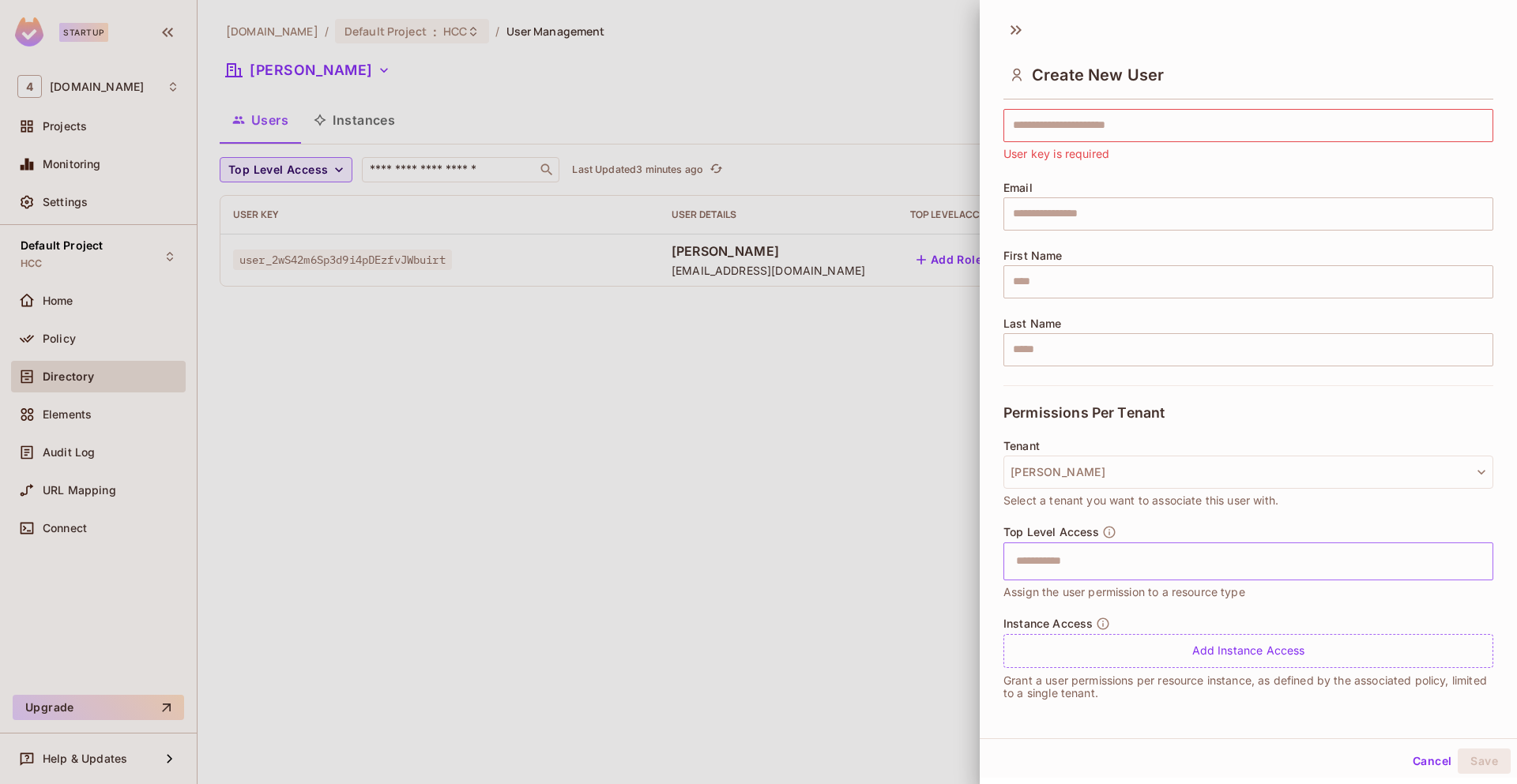
click at [1181, 565] on input "text" at bounding box center [1234, 561] width 456 height 31
click at [1249, 519] on div "Tenant Tiberius Select a tenant you want to associate this user with." at bounding box center [1248, 482] width 490 height 86
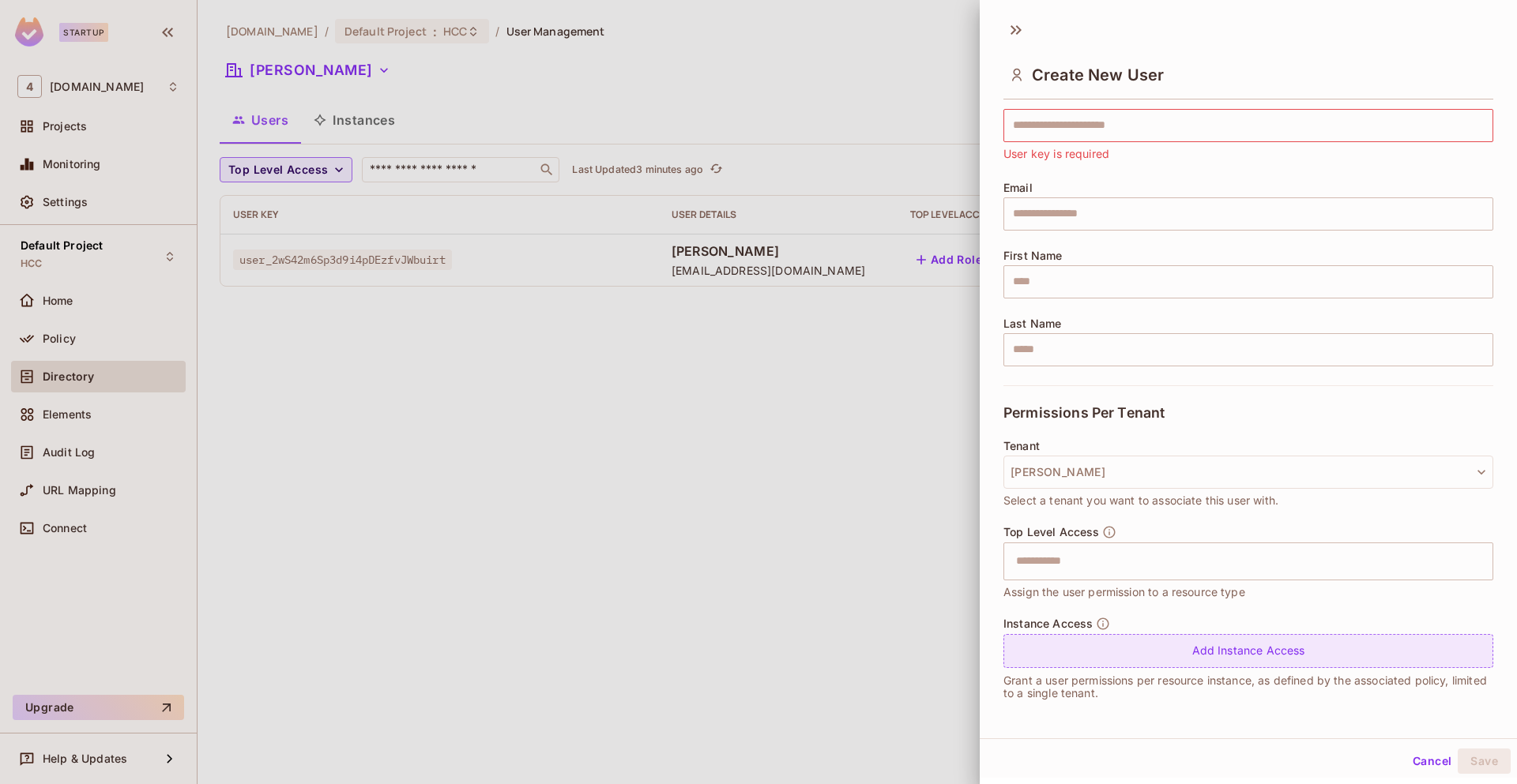
scroll to position [3, 0]
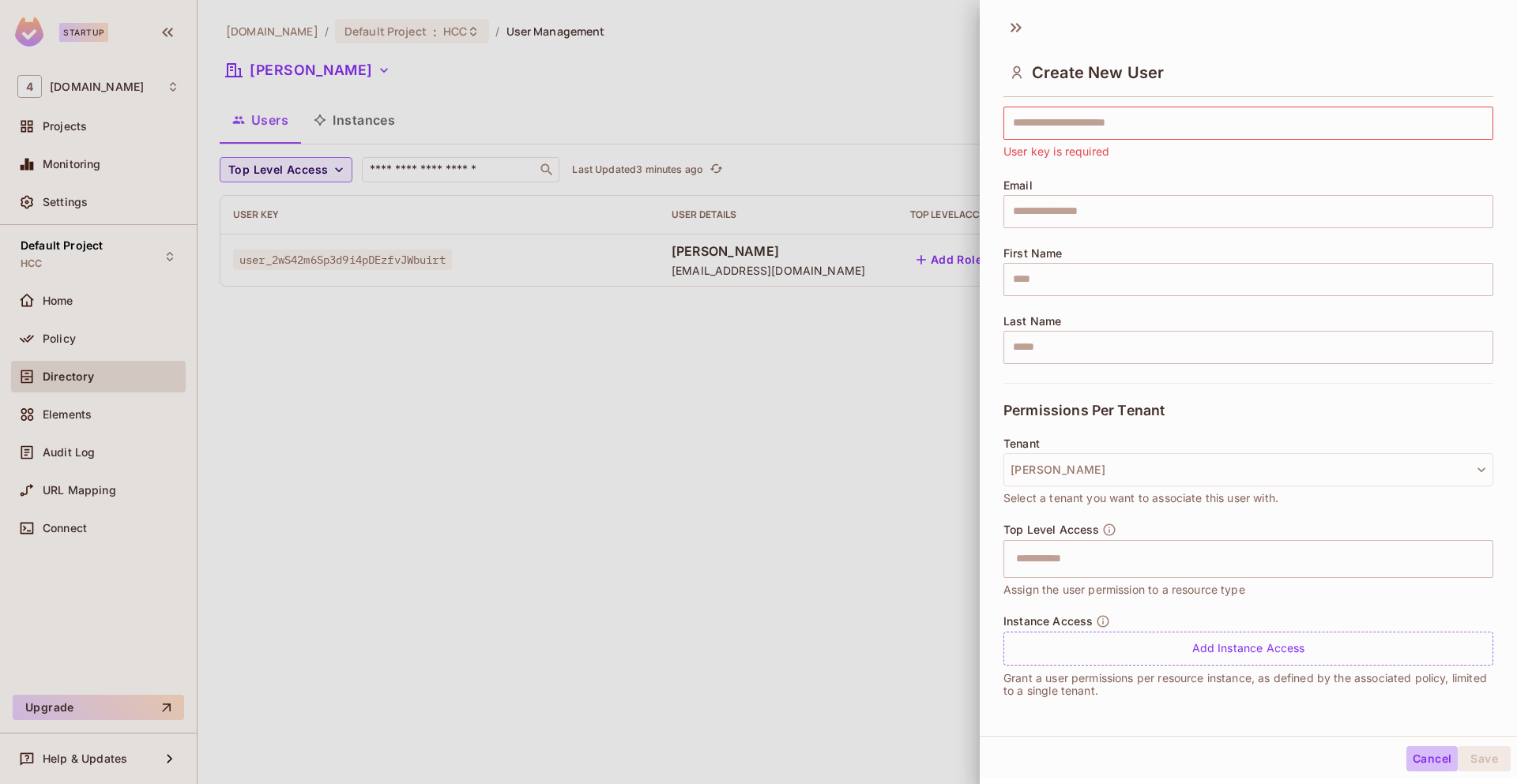
click at [1418, 756] on button "Cancel" at bounding box center [1431, 759] width 51 height 25
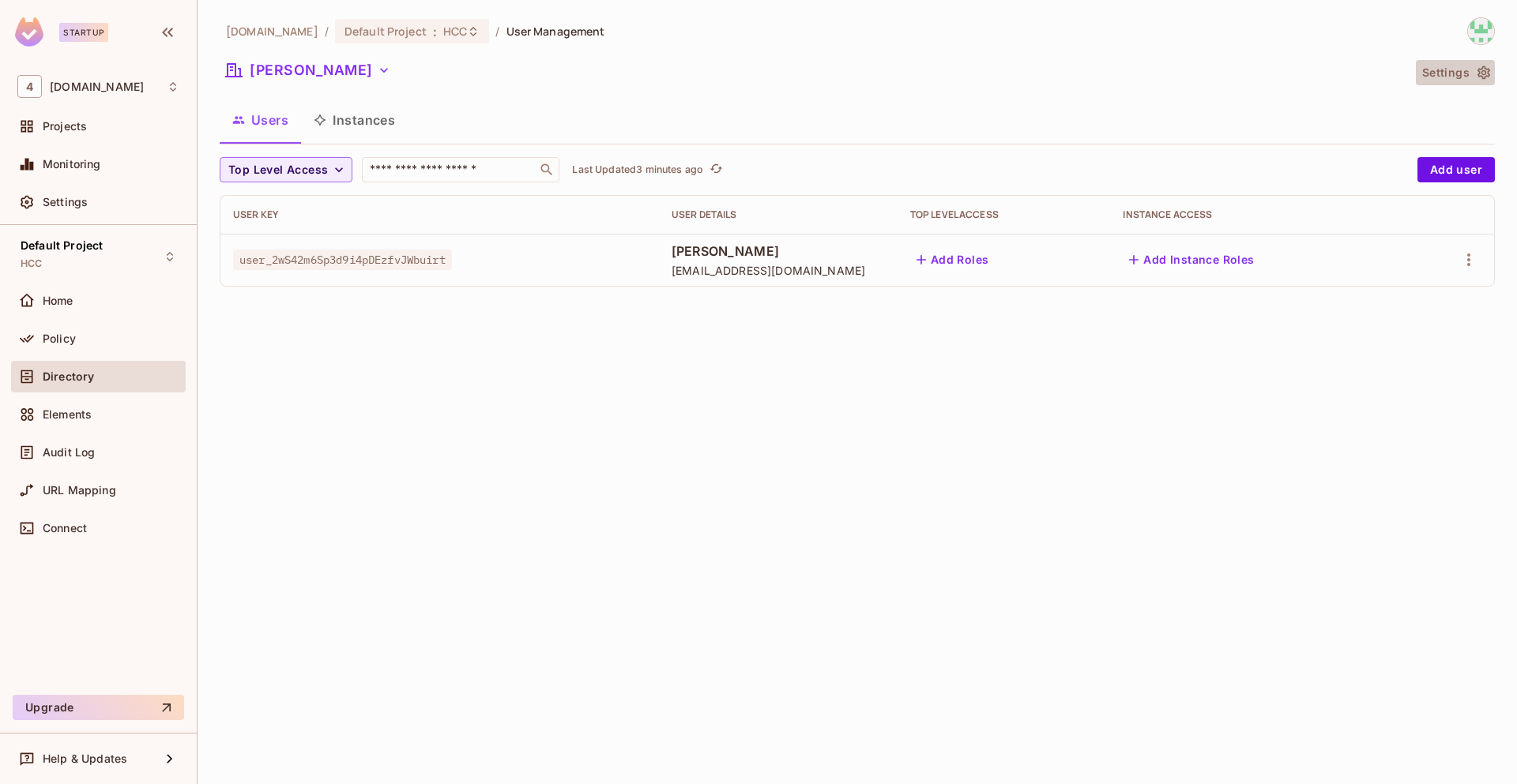
click at [1484, 70] on icon "button" at bounding box center [1483, 72] width 16 height 16
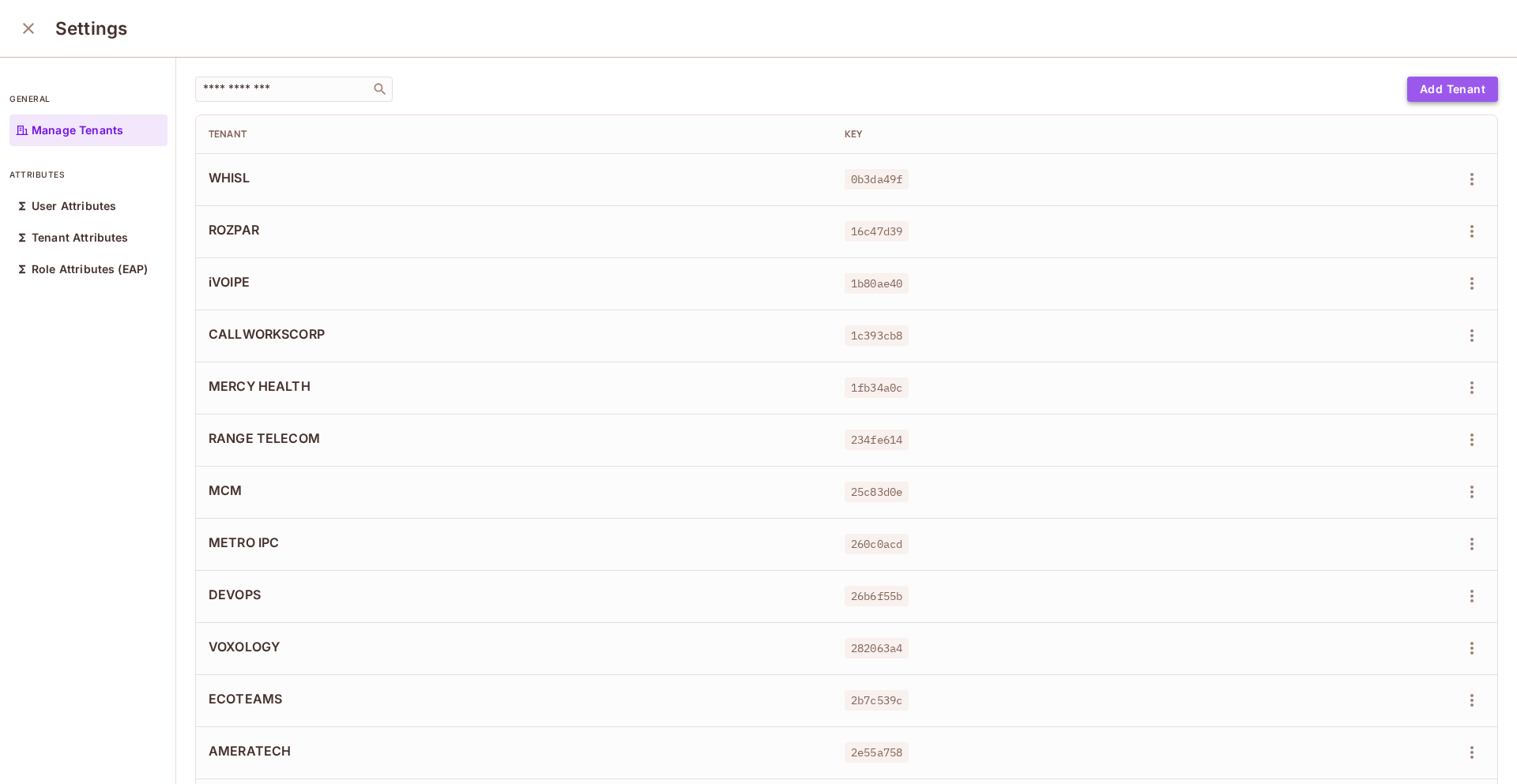
click at [1419, 84] on button "Add Tenant" at bounding box center [1452, 89] width 91 height 25
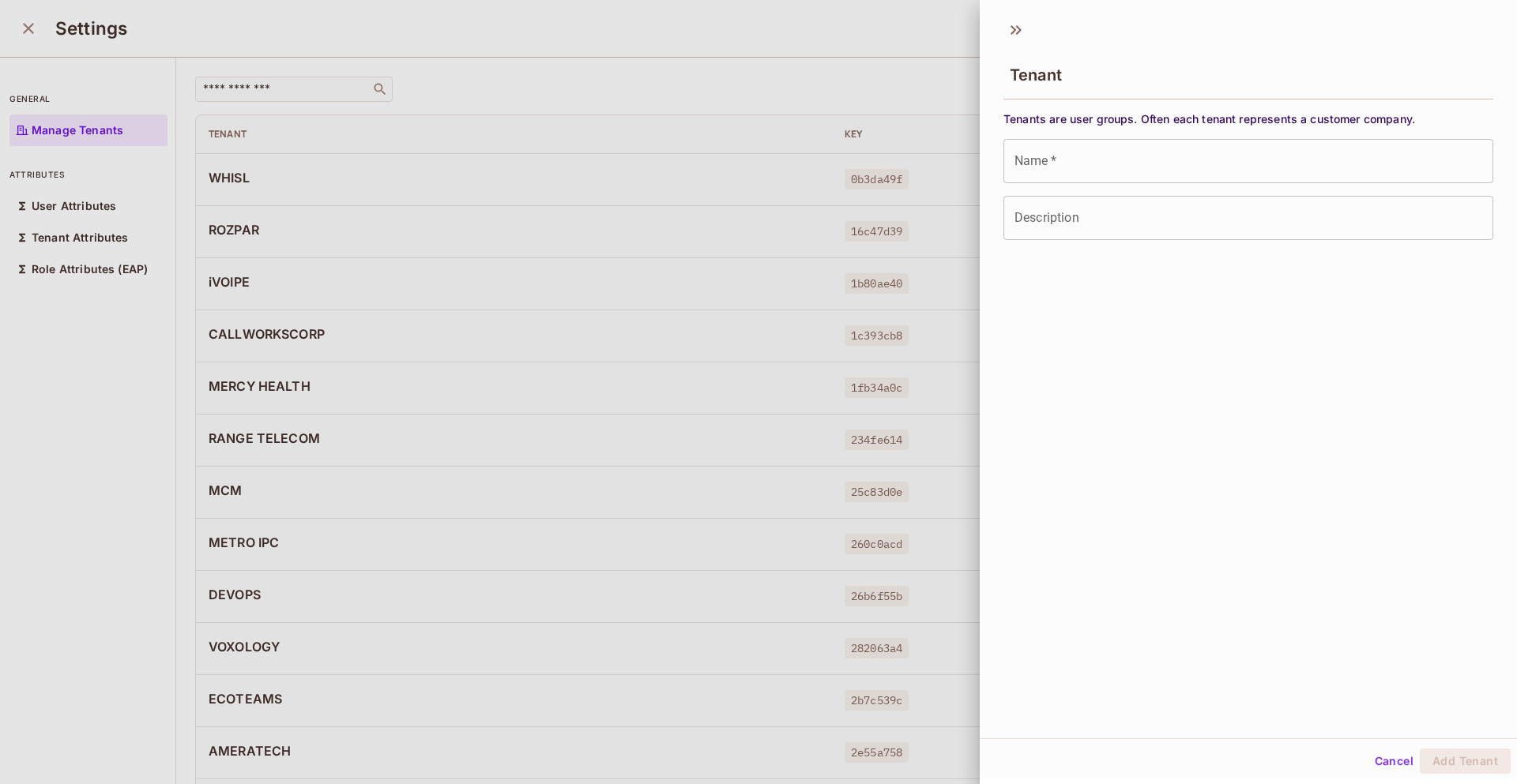
click at [874, 569] on div at bounding box center [758, 392] width 1517 height 784
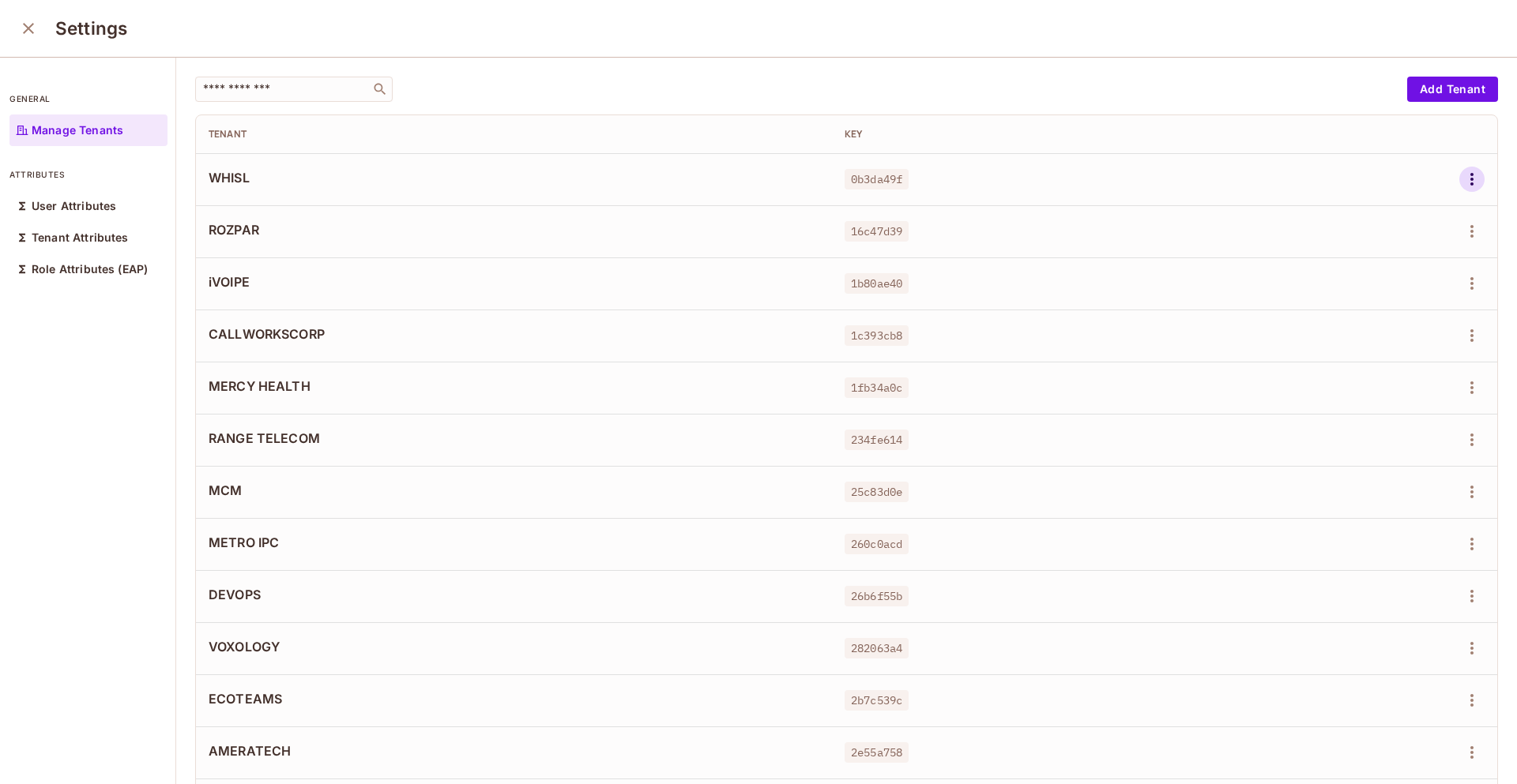
click at [1463, 186] on icon "button" at bounding box center [1472, 179] width 19 height 19
click at [1391, 255] on div "Edit Attributes" at bounding box center [1393, 250] width 78 height 16
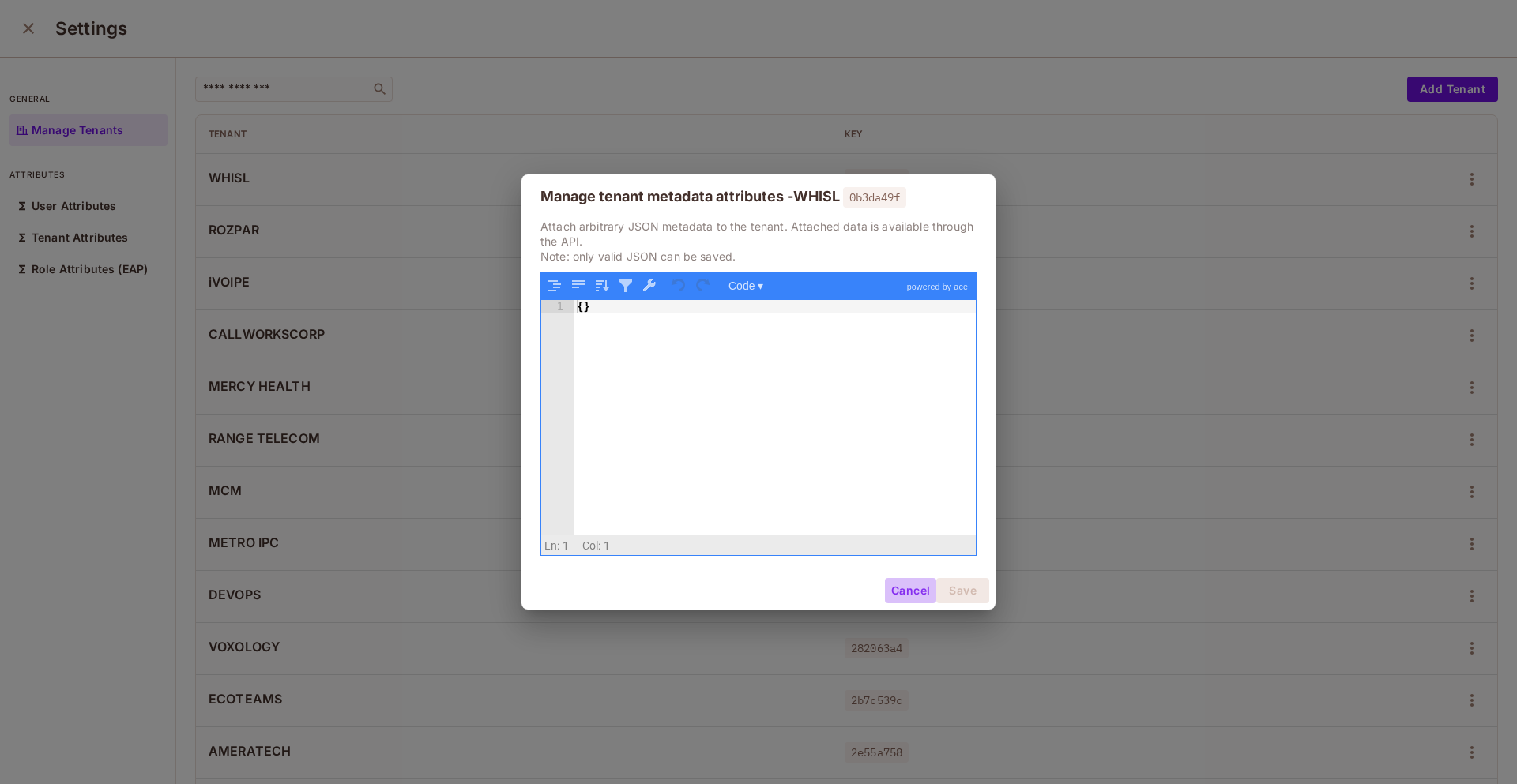
click at [911, 591] on button "Cancel" at bounding box center [910, 591] width 51 height 25
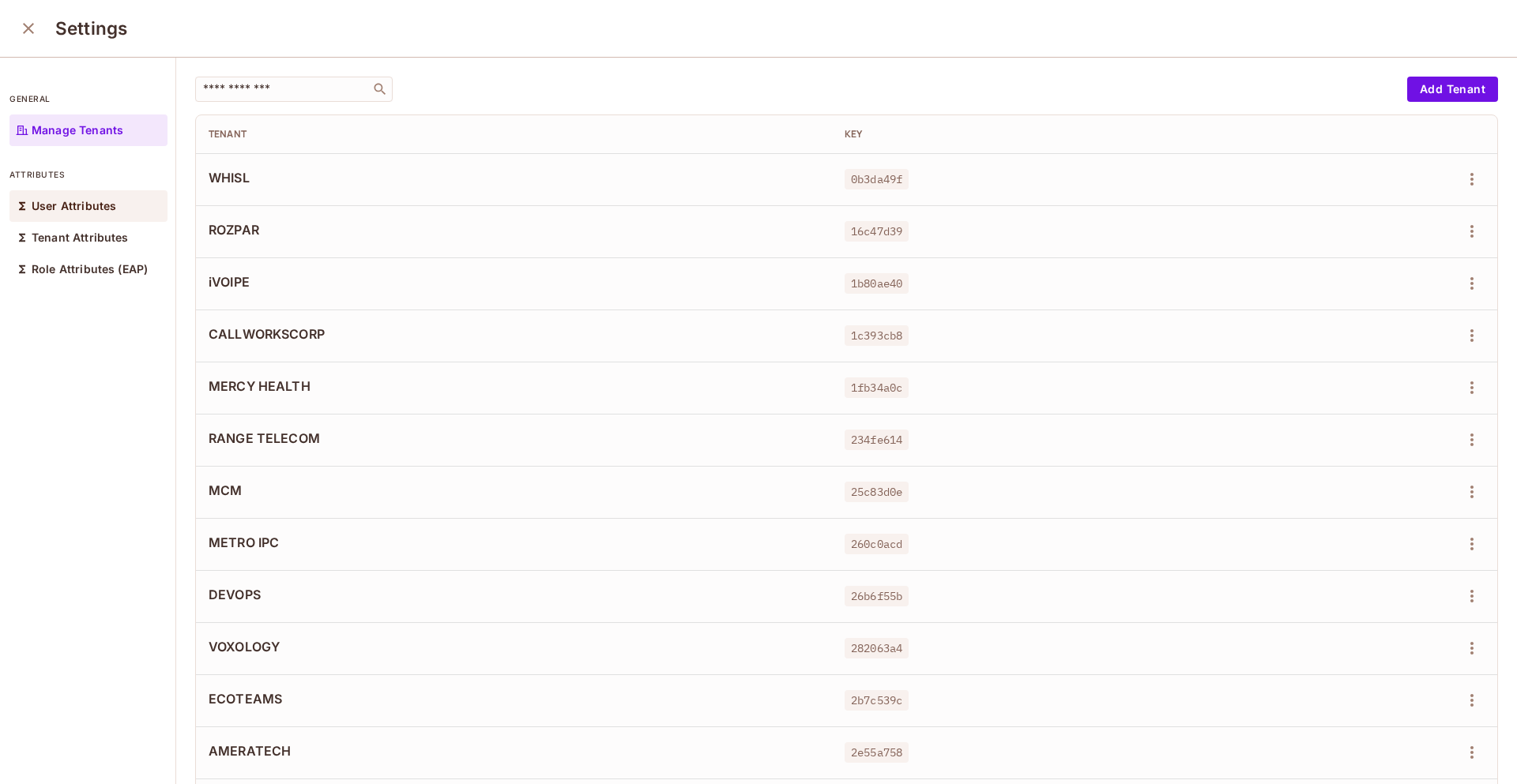
click at [115, 206] on div "User Attributes" at bounding box center [88, 205] width 158 height 31
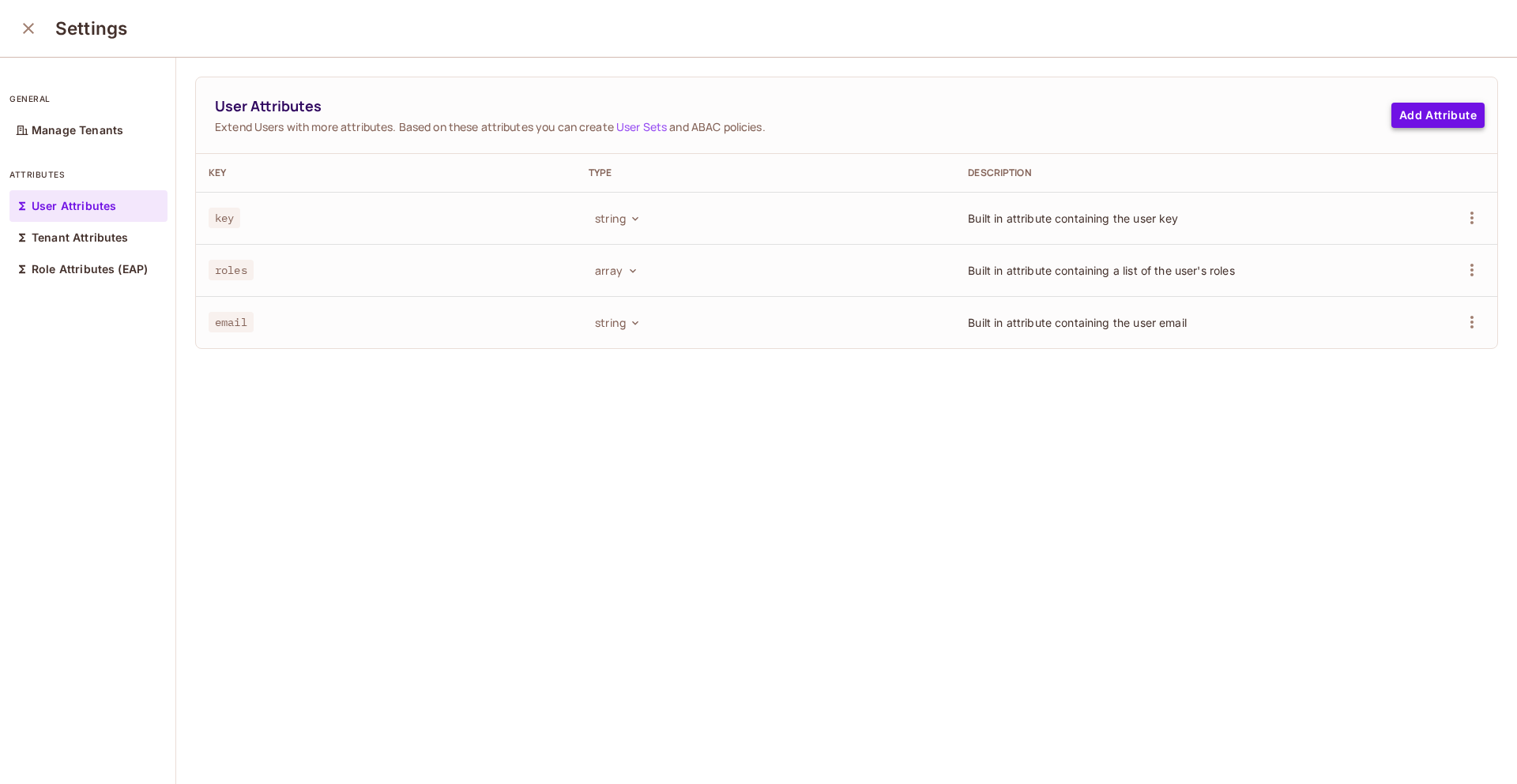
click at [1413, 113] on button "Add Attribute" at bounding box center [1438, 115] width 93 height 25
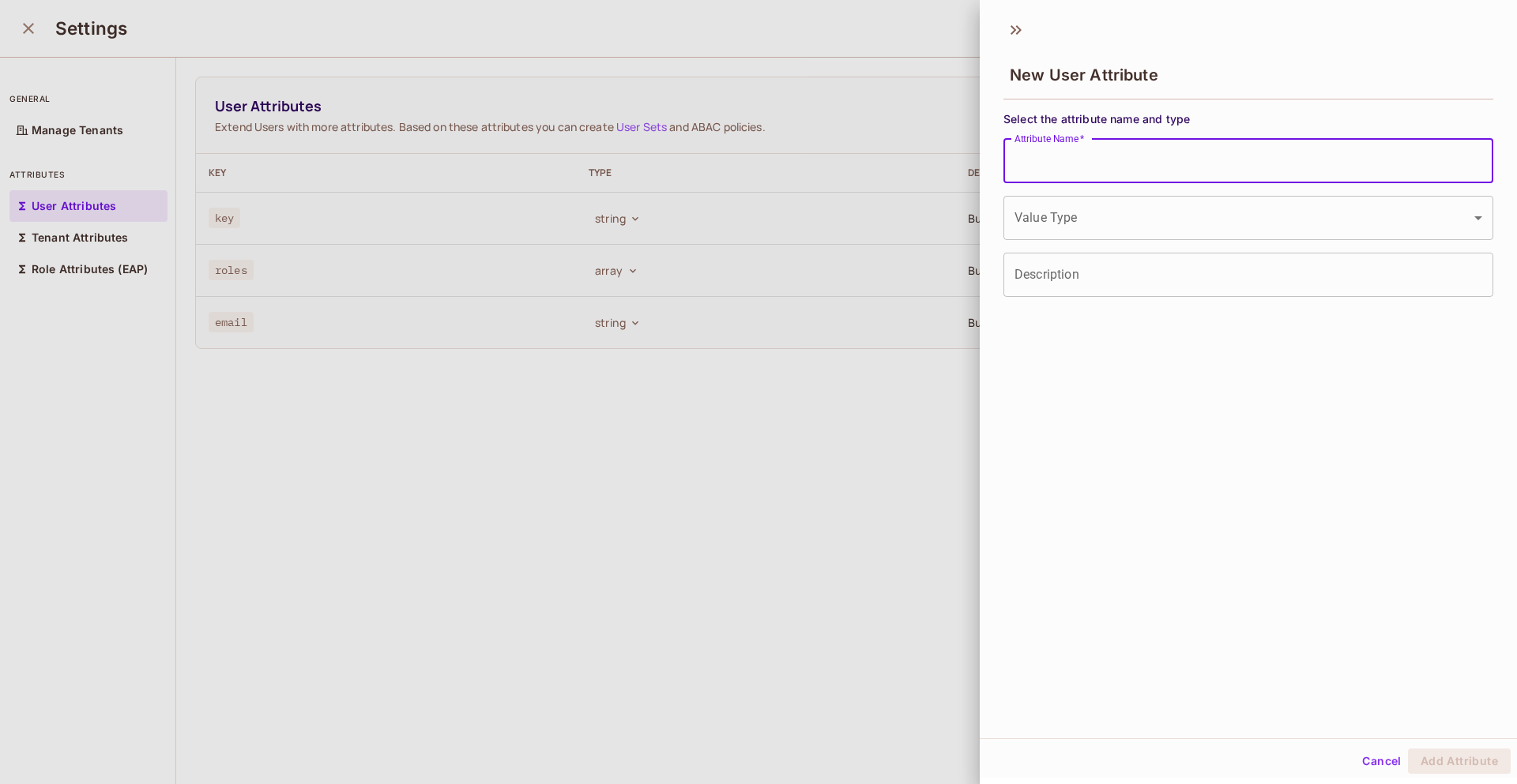
click at [1208, 168] on input "Attribute Name   *" at bounding box center [1248, 161] width 490 height 44
click at [1055, 226] on body "Startup 4 46labs.com Projects Monitoring Settings Default Project HCC Home Poli…" at bounding box center [758, 392] width 1517 height 784
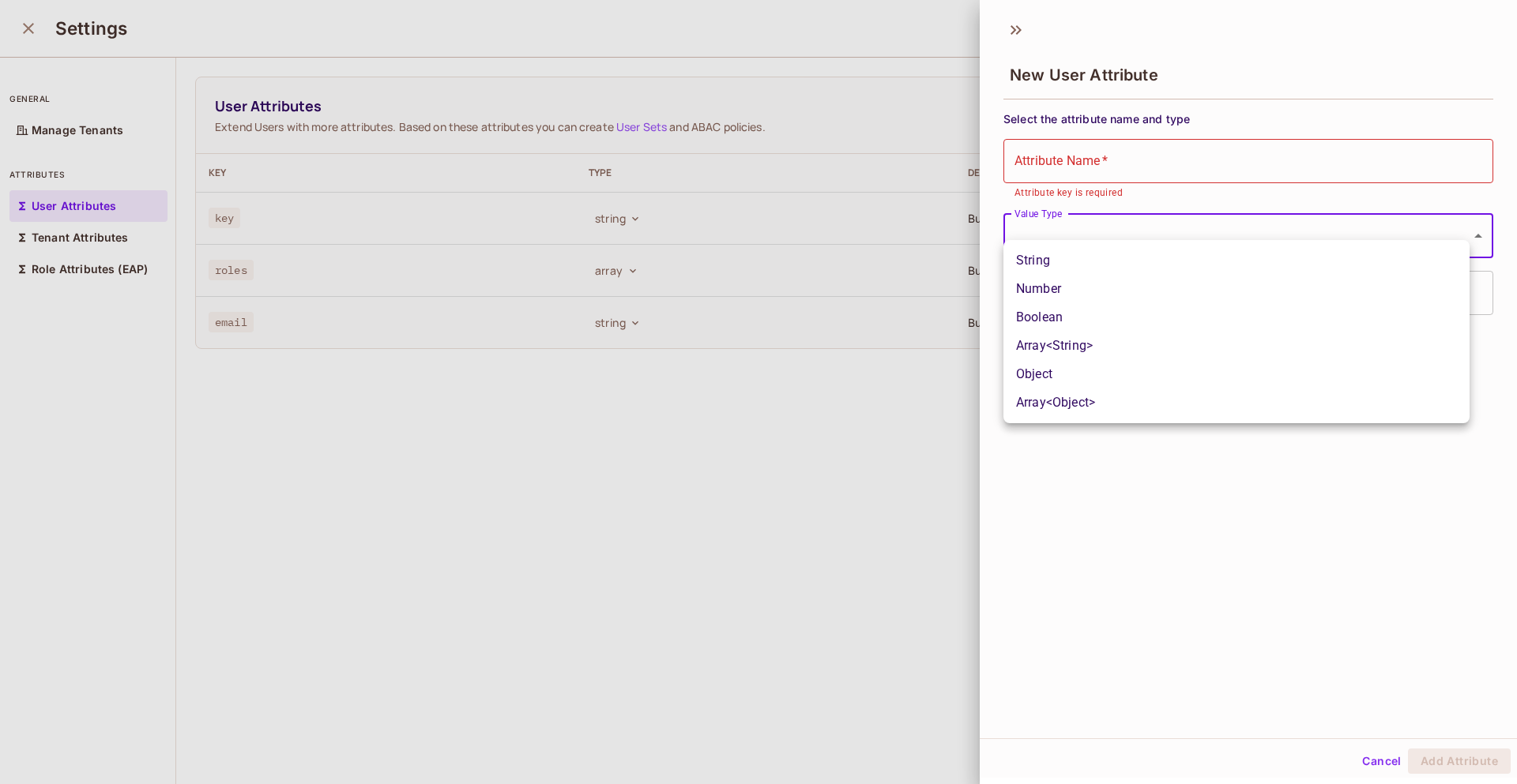
click at [1132, 555] on div at bounding box center [758, 392] width 1517 height 784
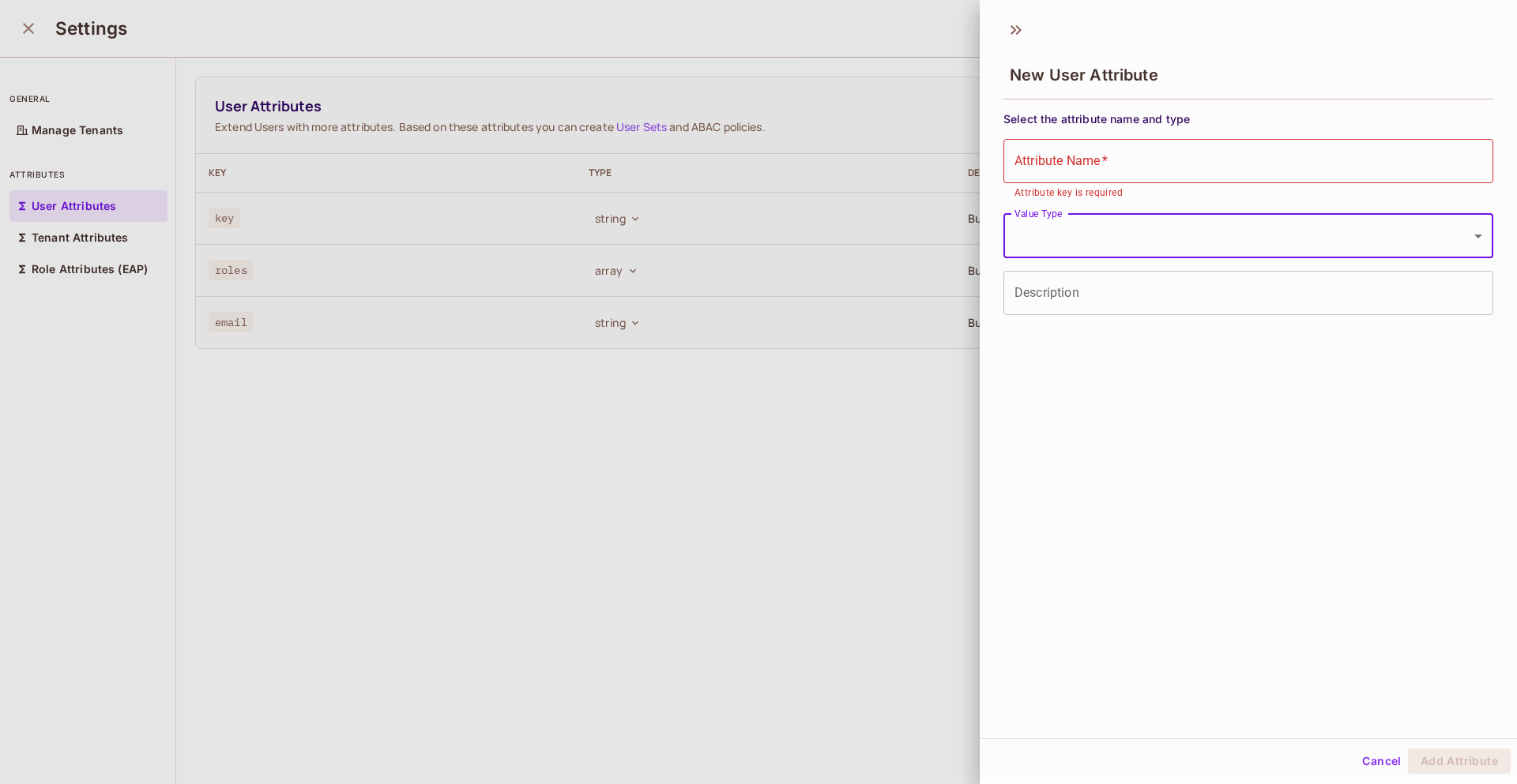
click at [1107, 288] on input "Description" at bounding box center [1248, 293] width 490 height 44
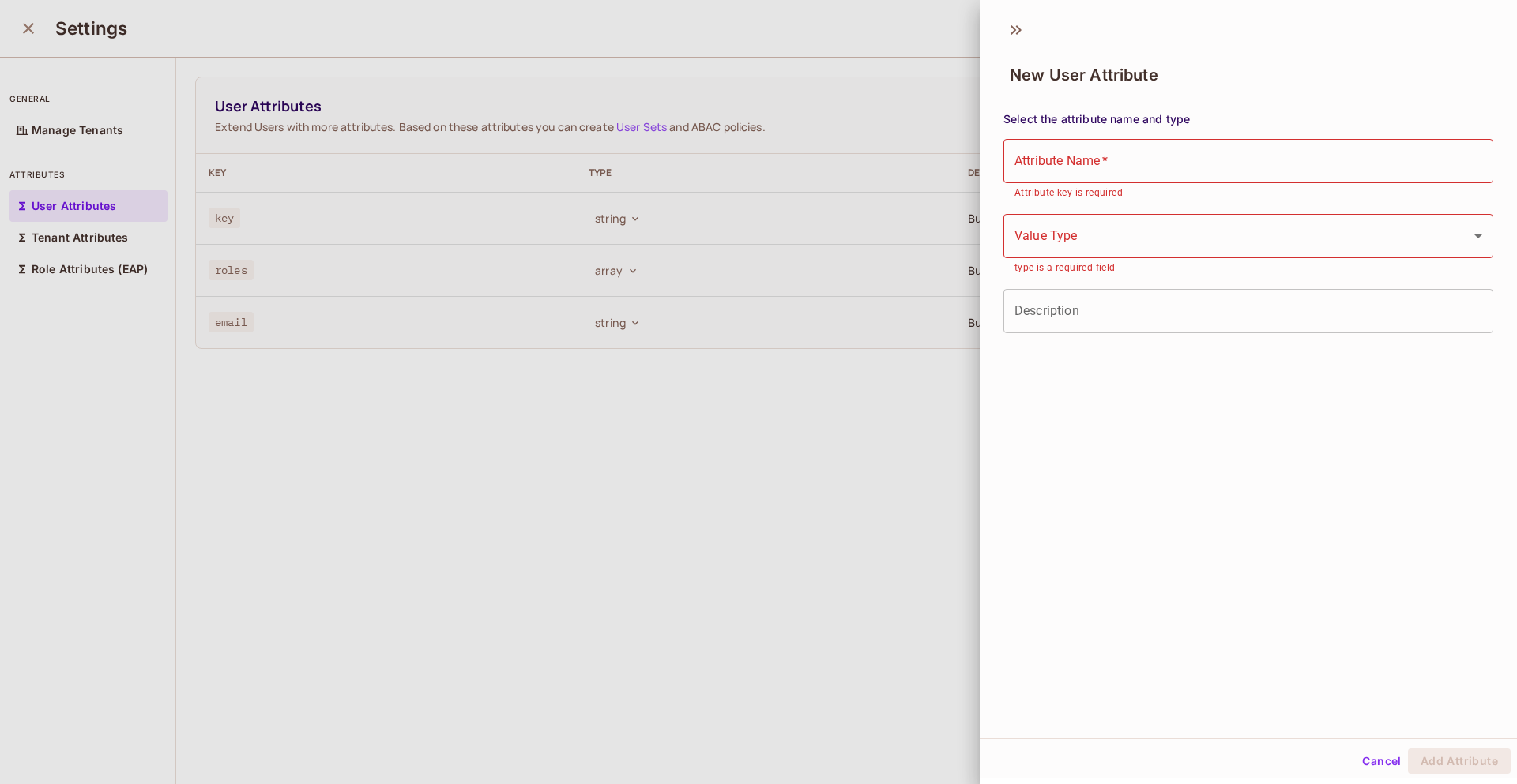
click at [954, 504] on div at bounding box center [758, 392] width 1517 height 784
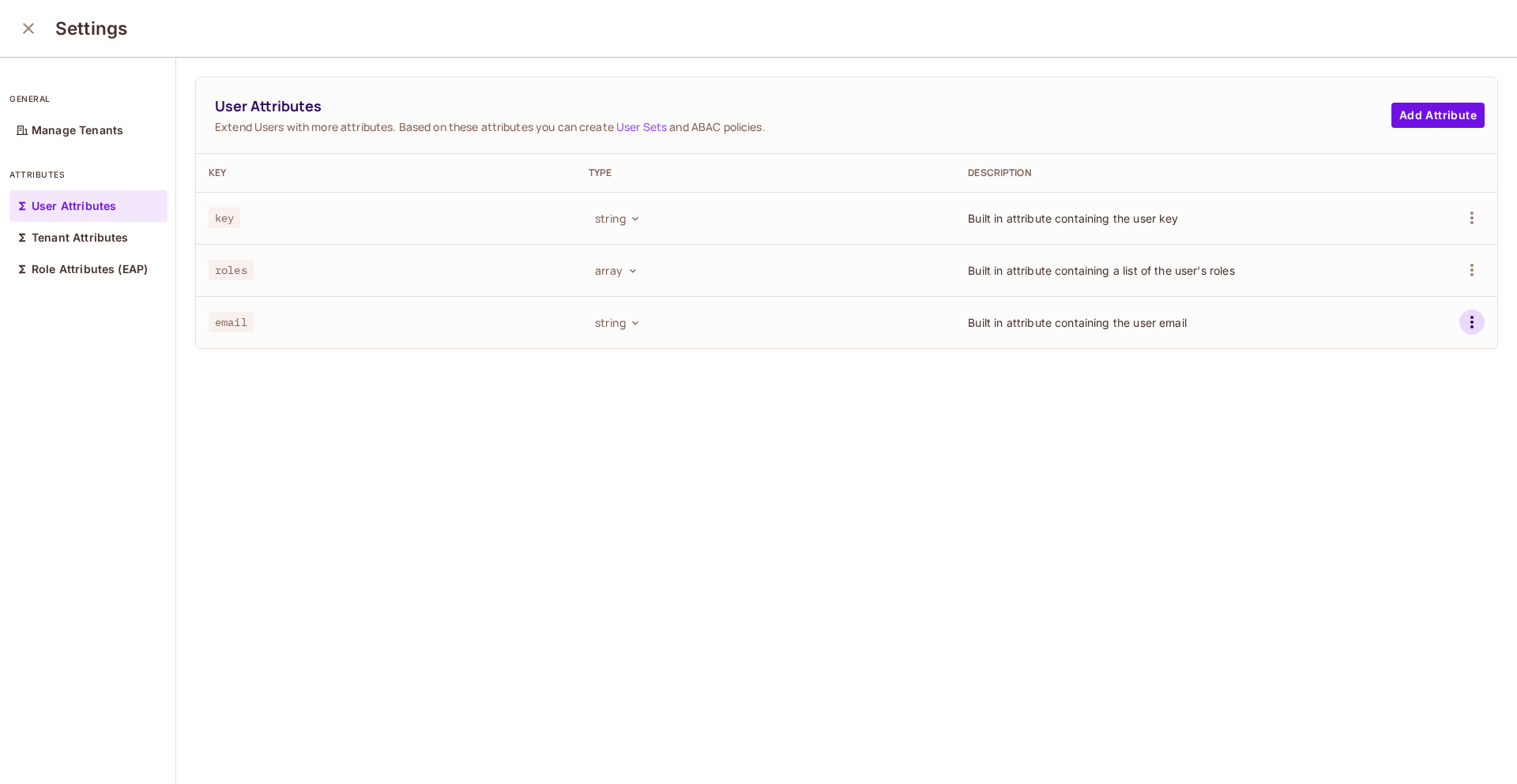
click at [1463, 318] on icon "button" at bounding box center [1472, 322] width 19 height 19
click at [1379, 355] on ul "Edit Delete Attribute" at bounding box center [1375, 376] width 147 height 82
click at [1012, 462] on div at bounding box center [758, 392] width 1517 height 784
click at [130, 239] on div "Tenant Attributes" at bounding box center [88, 237] width 158 height 31
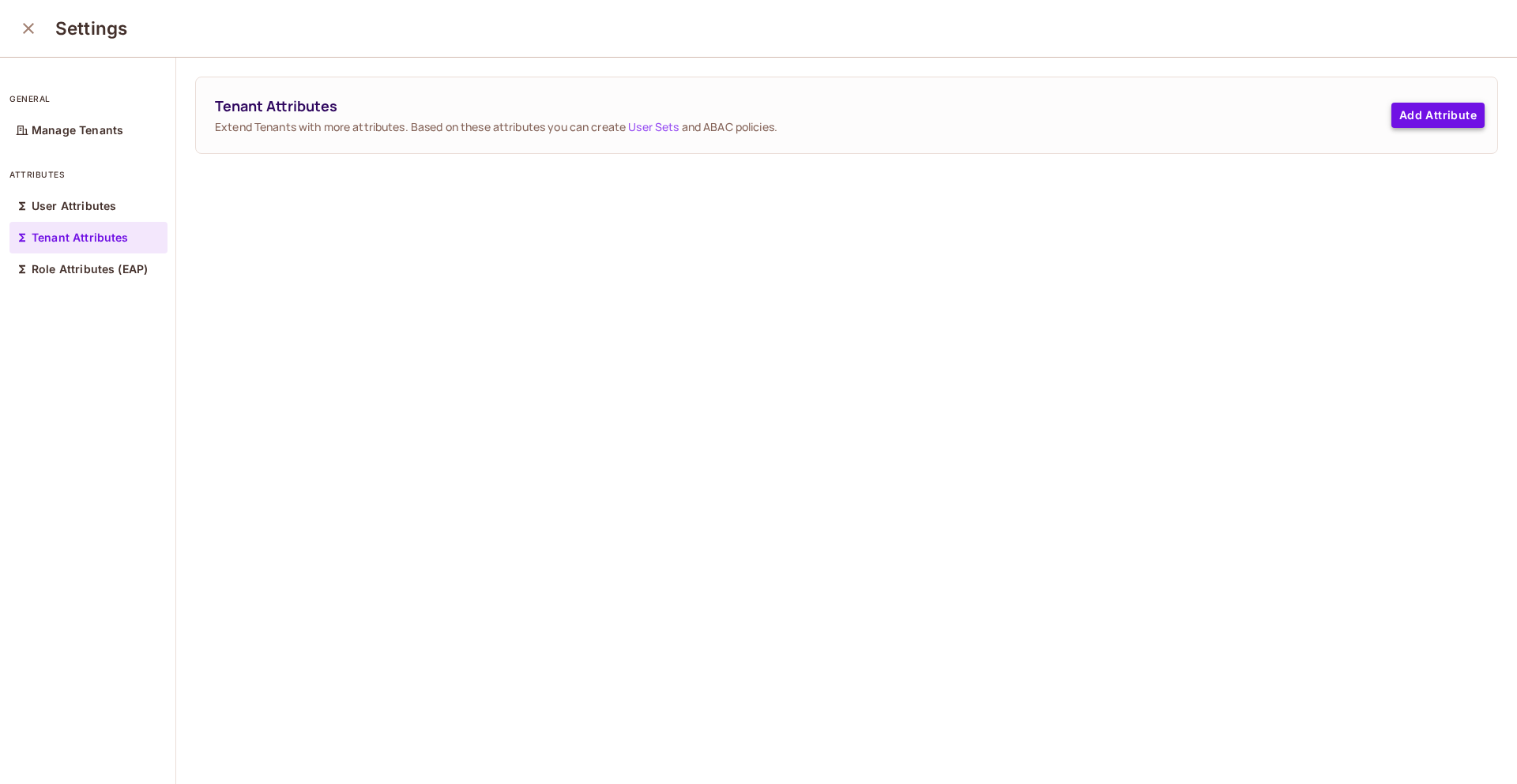
click at [1410, 116] on button "Add Attribute" at bounding box center [1438, 115] width 93 height 25
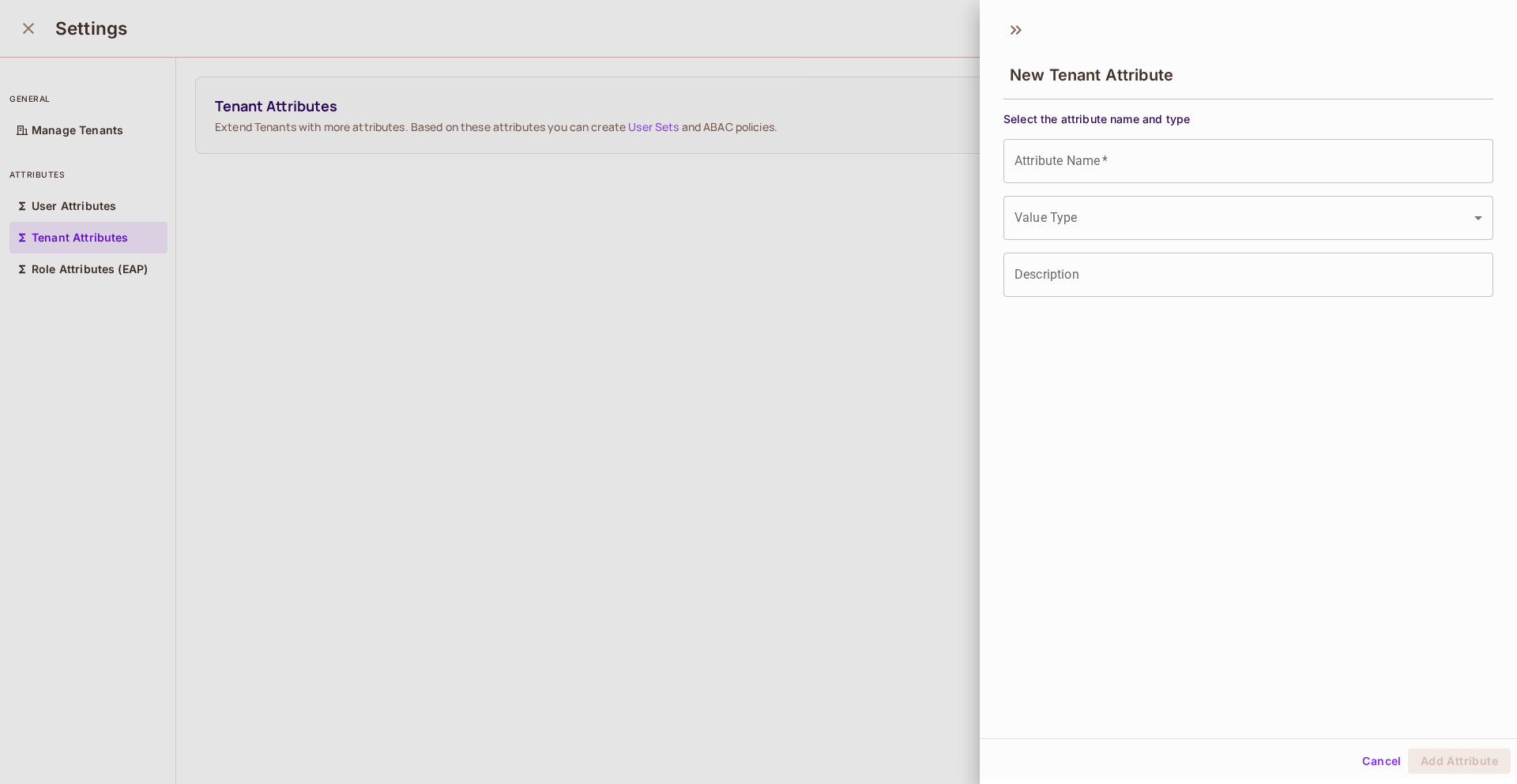
click at [1298, 170] on input "Attribute Name   *" at bounding box center [1248, 161] width 490 height 44
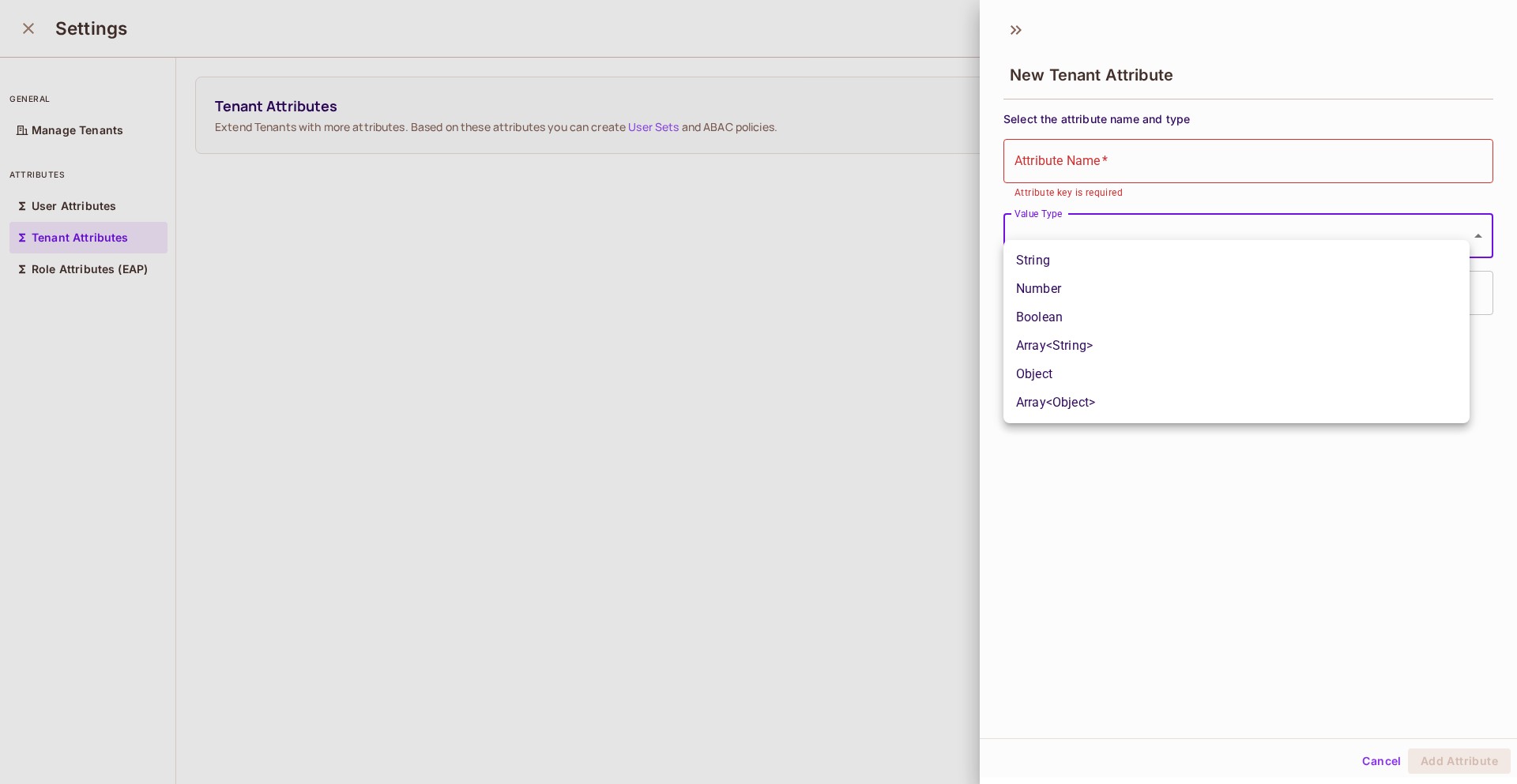
click at [1048, 236] on body "Startup 4 46labs.com Projects Monitoring Settings Default Project HCC Home Poli…" at bounding box center [758, 392] width 1517 height 784
click at [1118, 148] on div at bounding box center [758, 392] width 1517 height 784
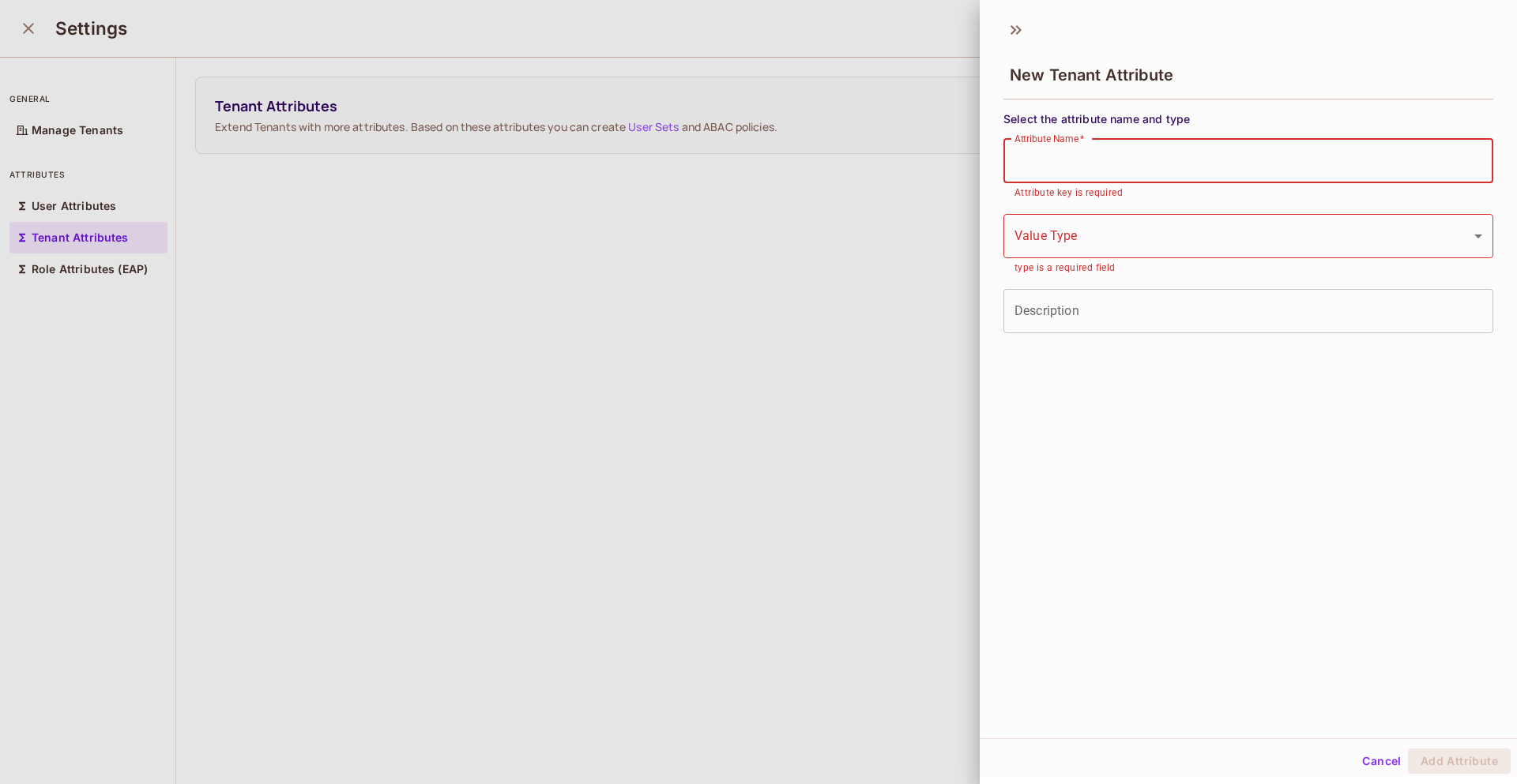
click at [1147, 166] on input "Attribute Name   *" at bounding box center [1248, 161] width 490 height 44
click at [1057, 425] on div "New Tenant Attribute Select the attribute name and type Attribute Name   * Attr…" at bounding box center [1248, 374] width 537 height 727
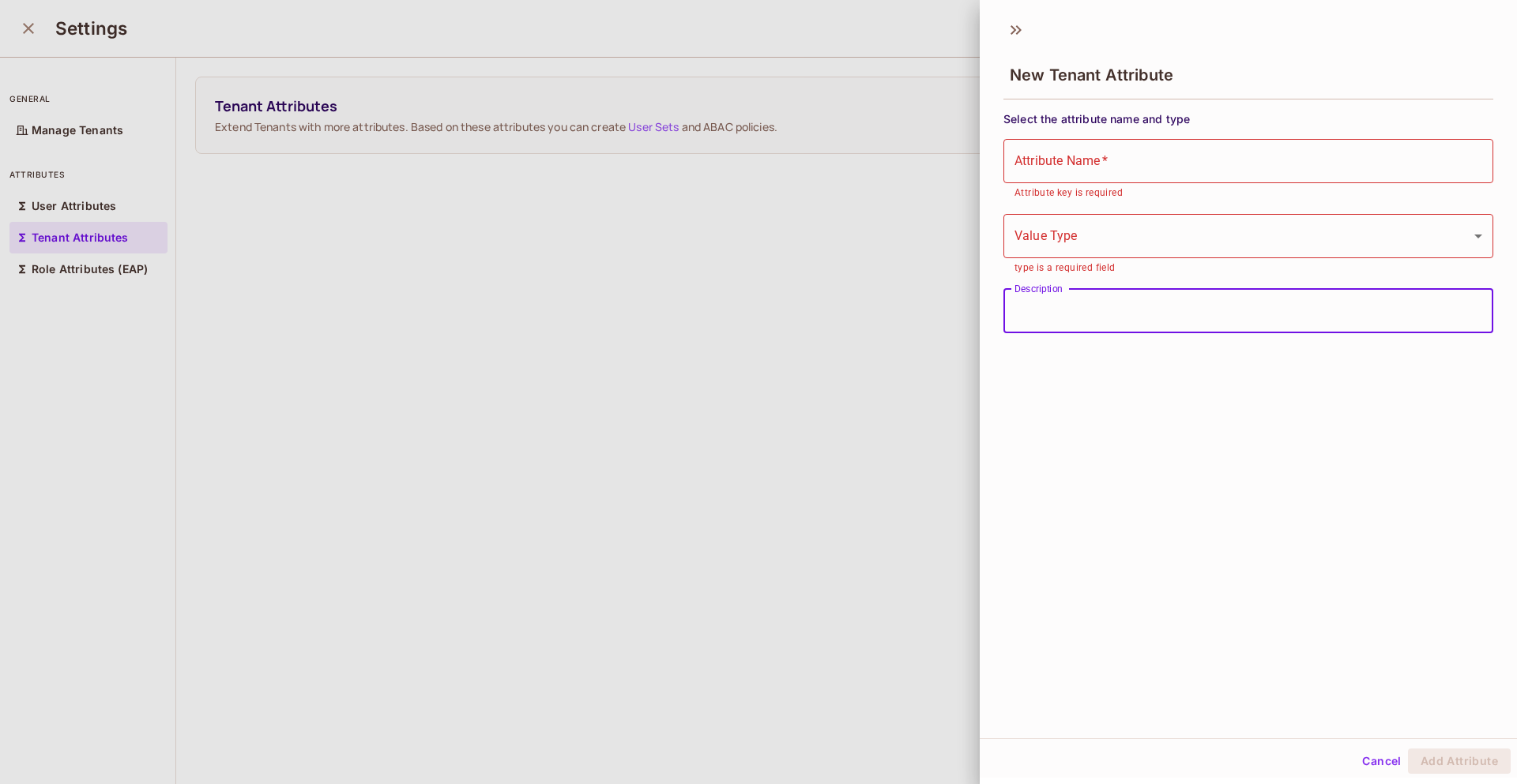
click at [1073, 323] on input "Description" at bounding box center [1248, 311] width 490 height 44
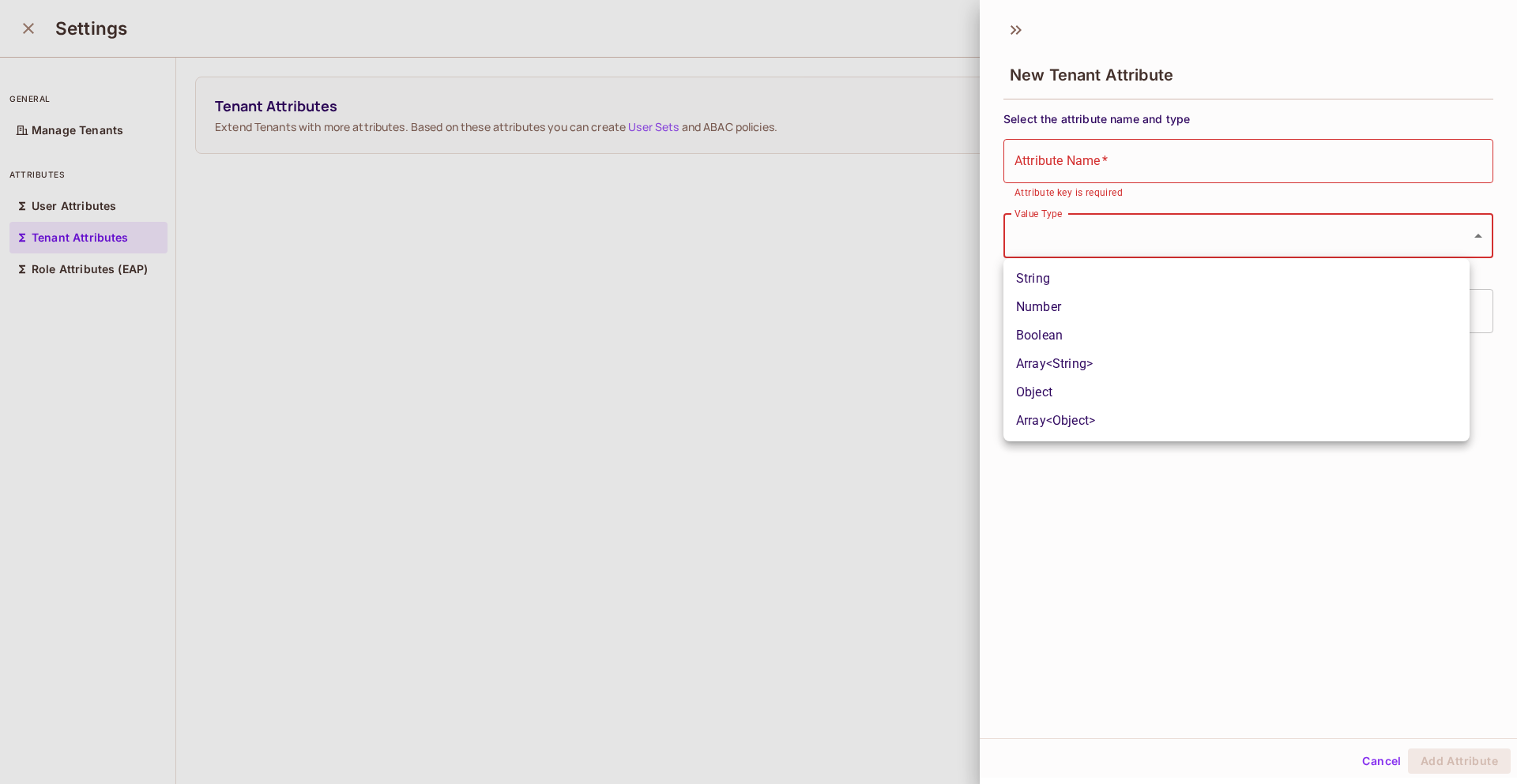
click at [1072, 232] on body "Startup 4 46labs.com Projects Monitoring Settings Default Project HCC Home Poli…" at bounding box center [758, 392] width 1517 height 784
click at [1151, 554] on div at bounding box center [758, 392] width 1517 height 784
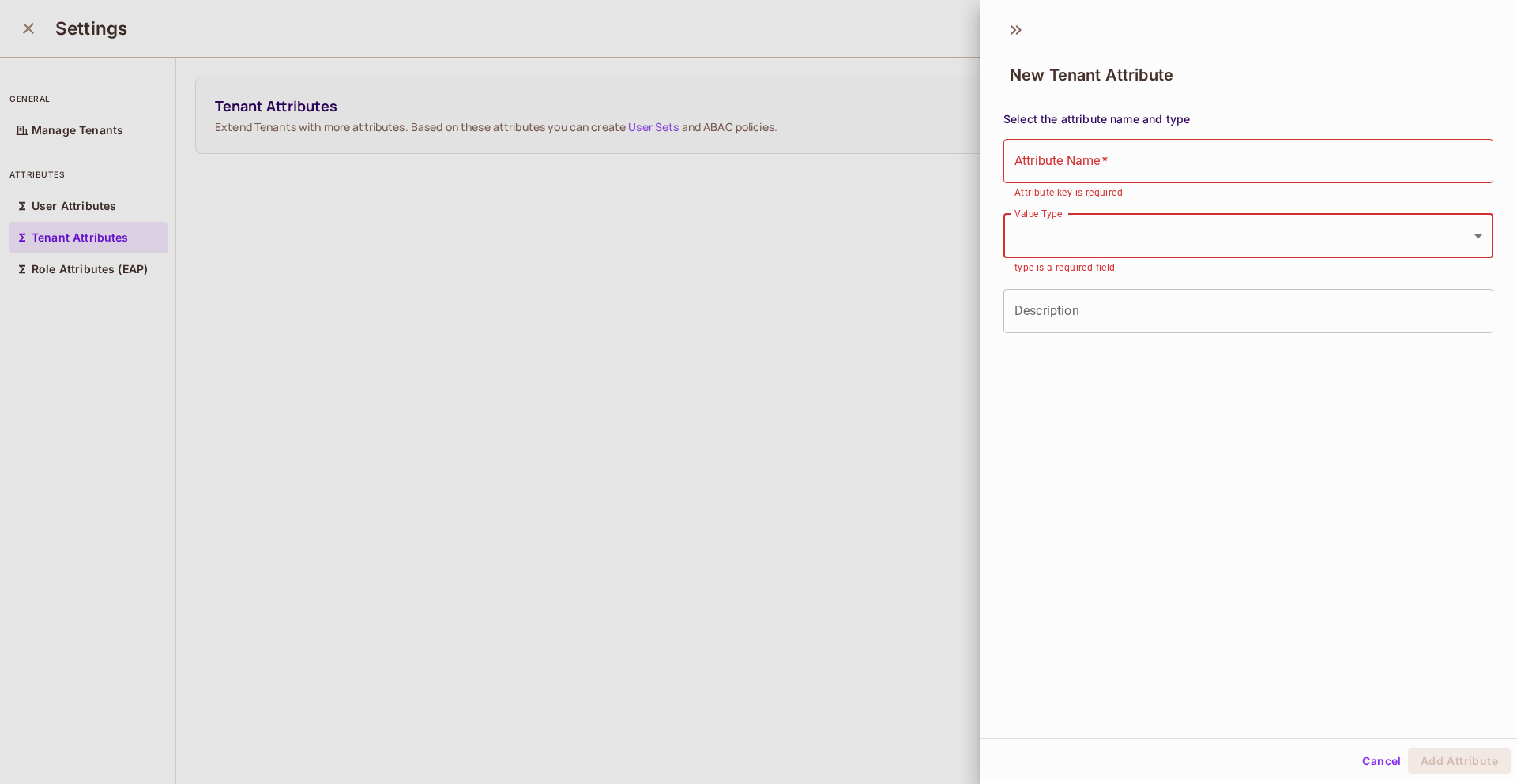
click at [544, 468] on div at bounding box center [758, 392] width 1517 height 784
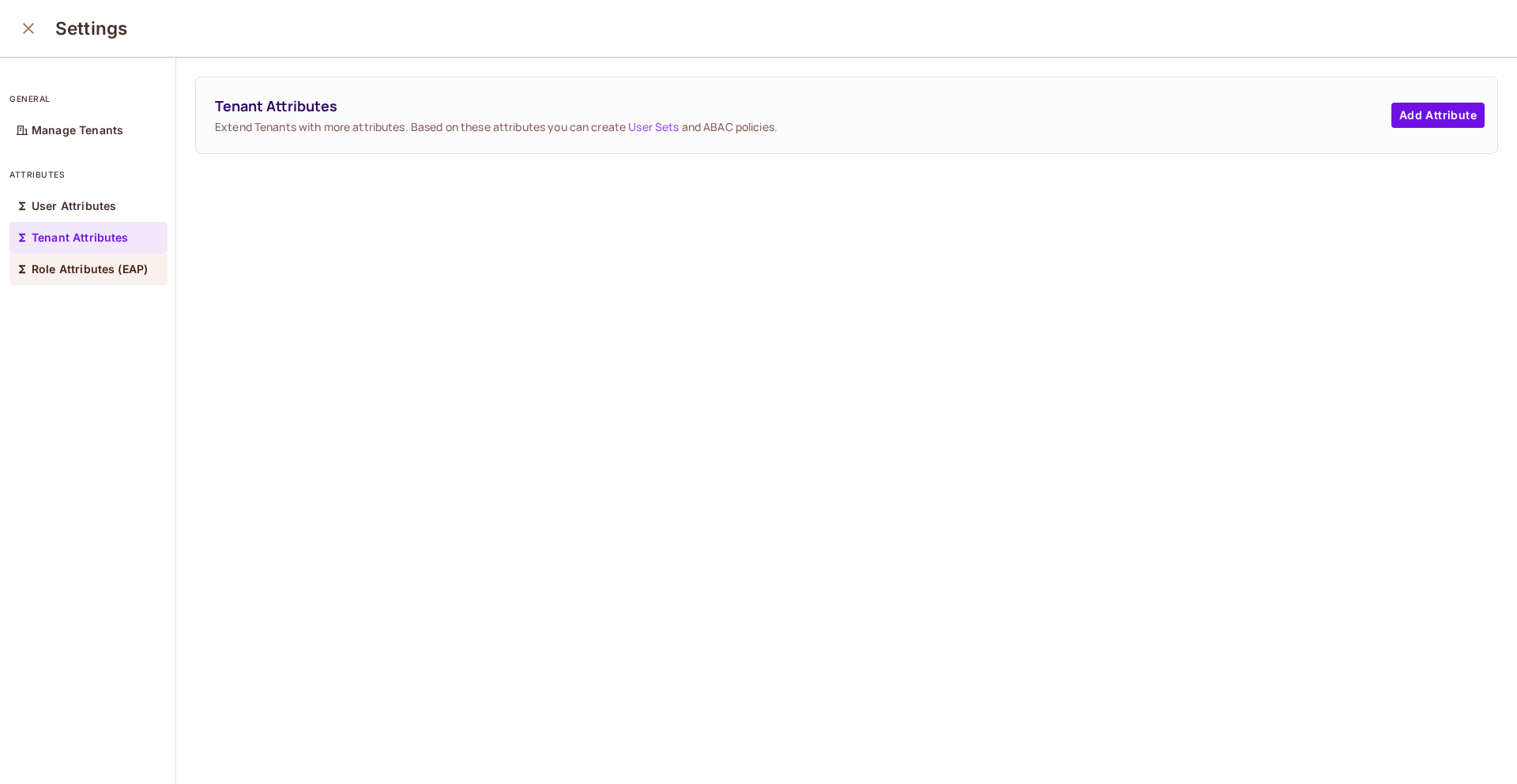
click at [127, 266] on p "Role Attributes (EAP)" at bounding box center [89, 269] width 116 height 13
click at [1425, 113] on button "Add Attribute" at bounding box center [1438, 115] width 93 height 25
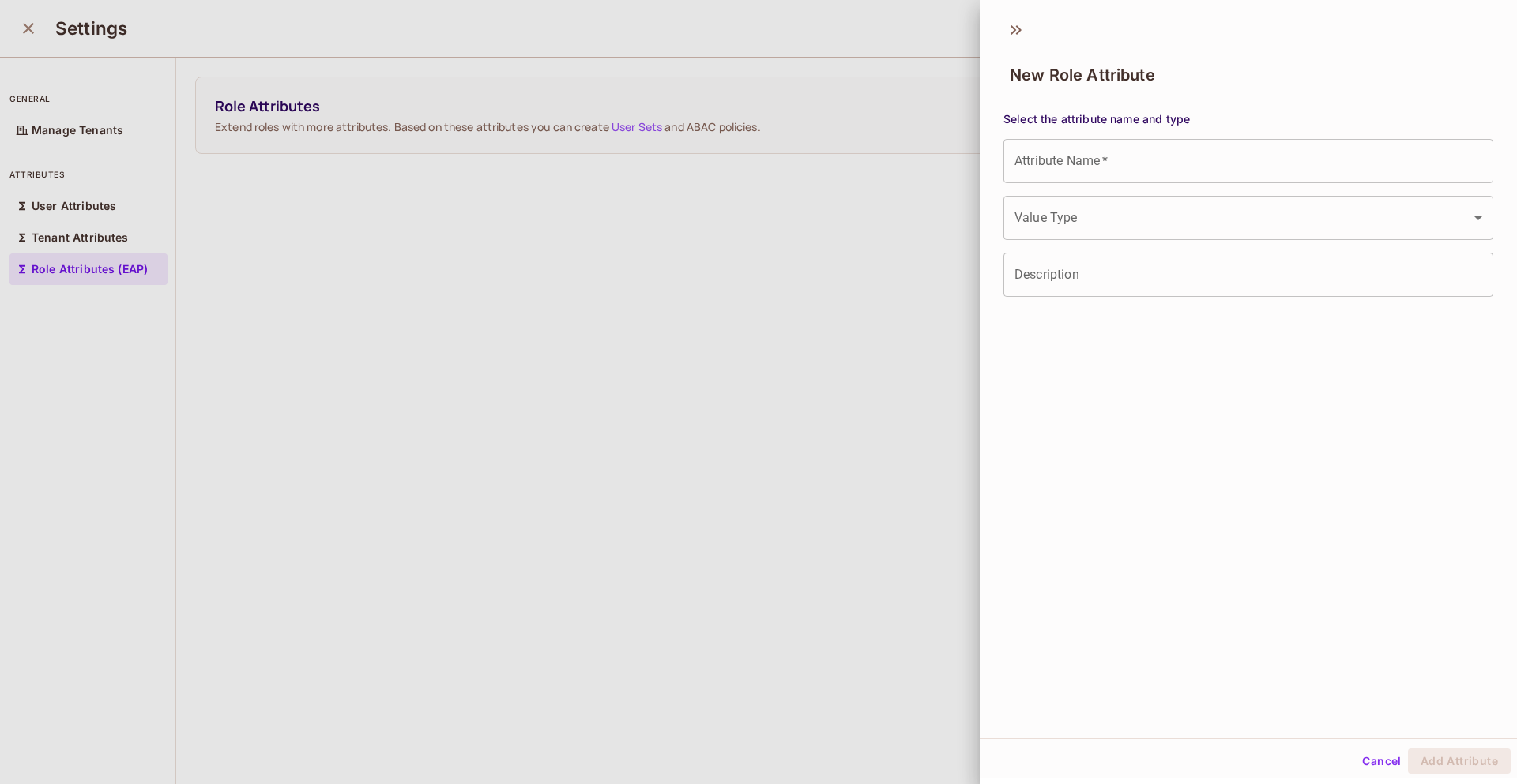
click at [829, 372] on div at bounding box center [758, 392] width 1517 height 784
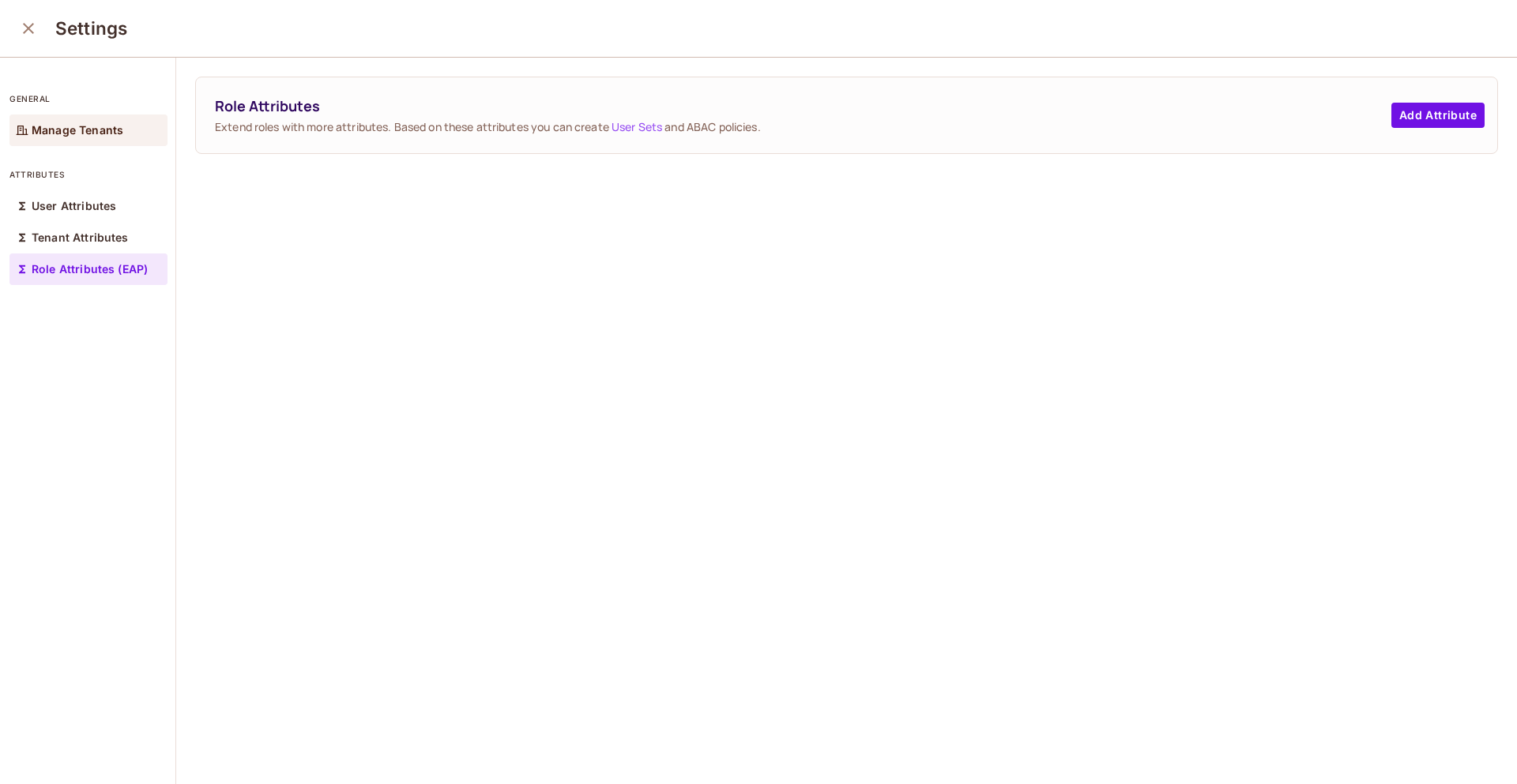
click at [100, 130] on p "Manage Tenants" at bounding box center [77, 130] width 92 height 13
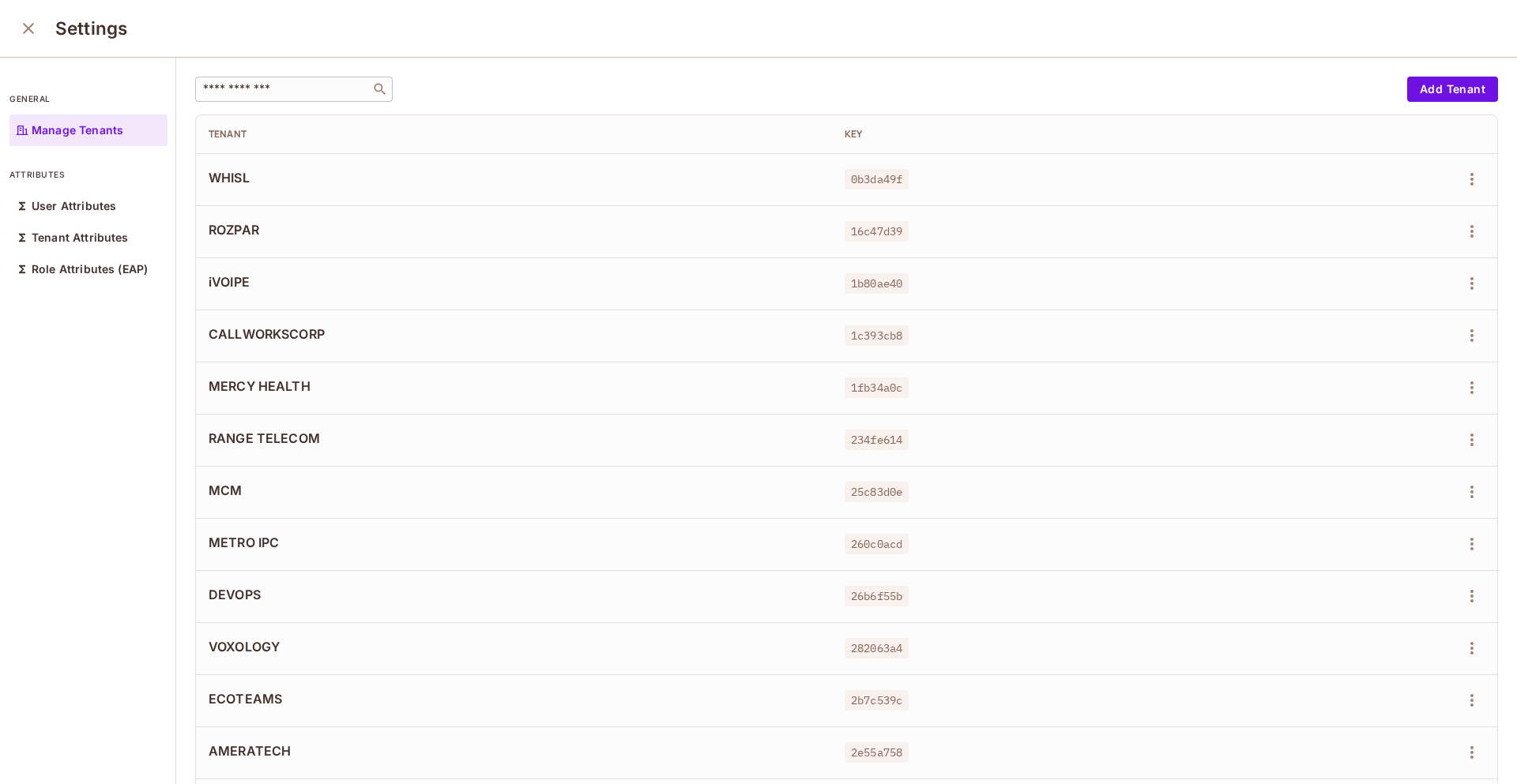
click at [290, 97] on input "text" at bounding box center [282, 89] width 166 height 16
type input "*"
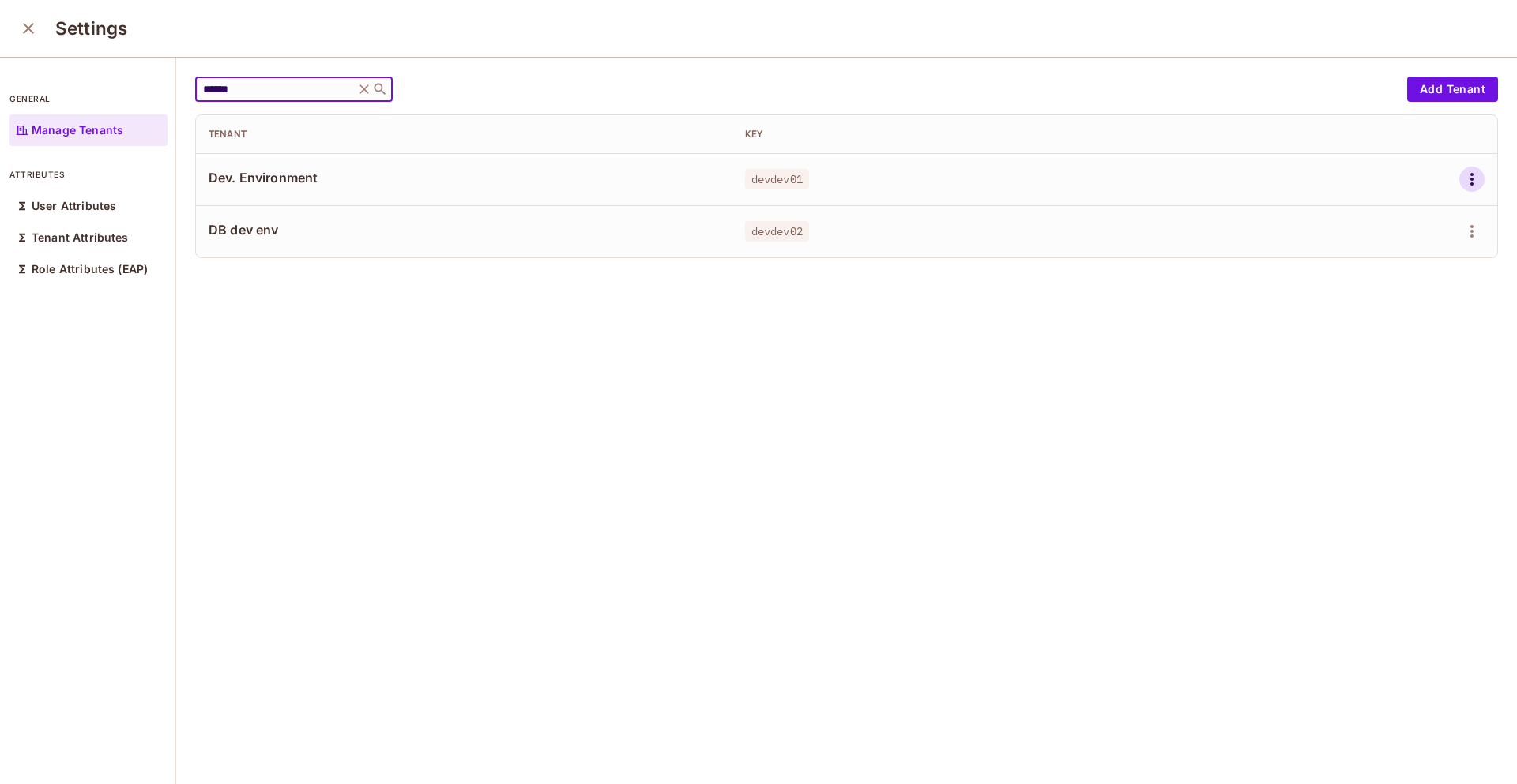
type input "******"
click at [1463, 172] on icon "button" at bounding box center [1472, 179] width 19 height 19
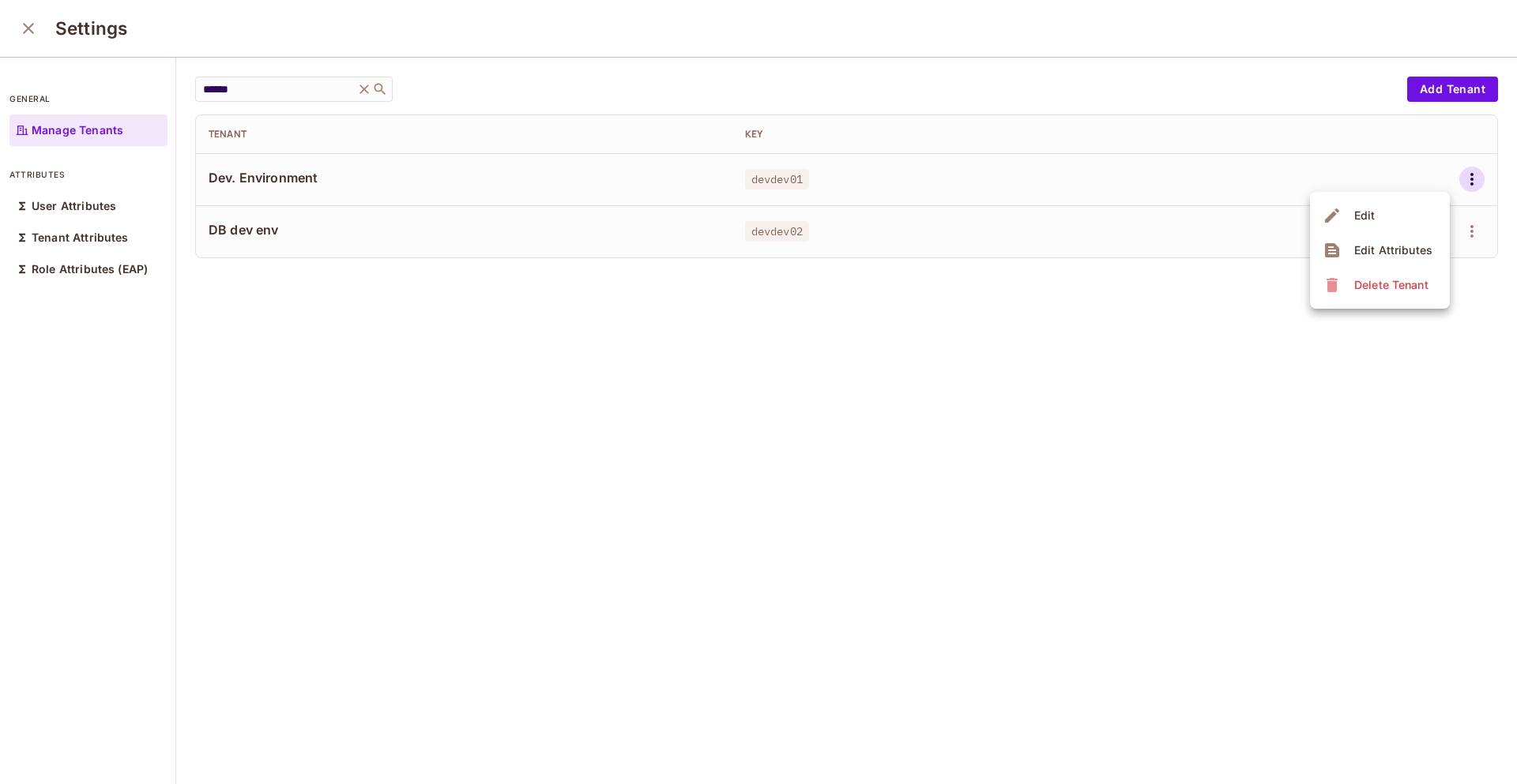
click at [1394, 211] on li "Edit" at bounding box center [1379, 216] width 140 height 35
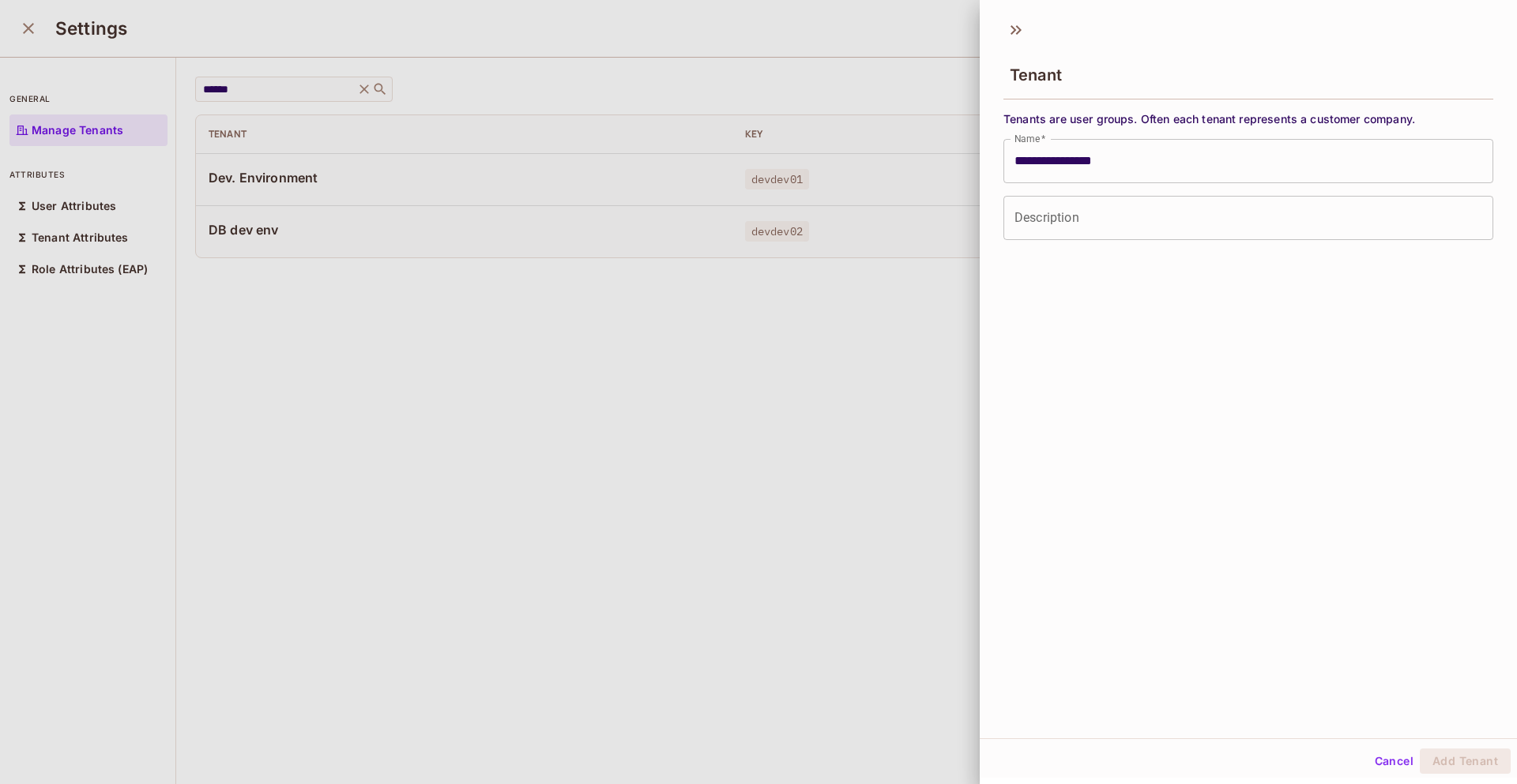
click at [803, 553] on div at bounding box center [758, 392] width 1517 height 784
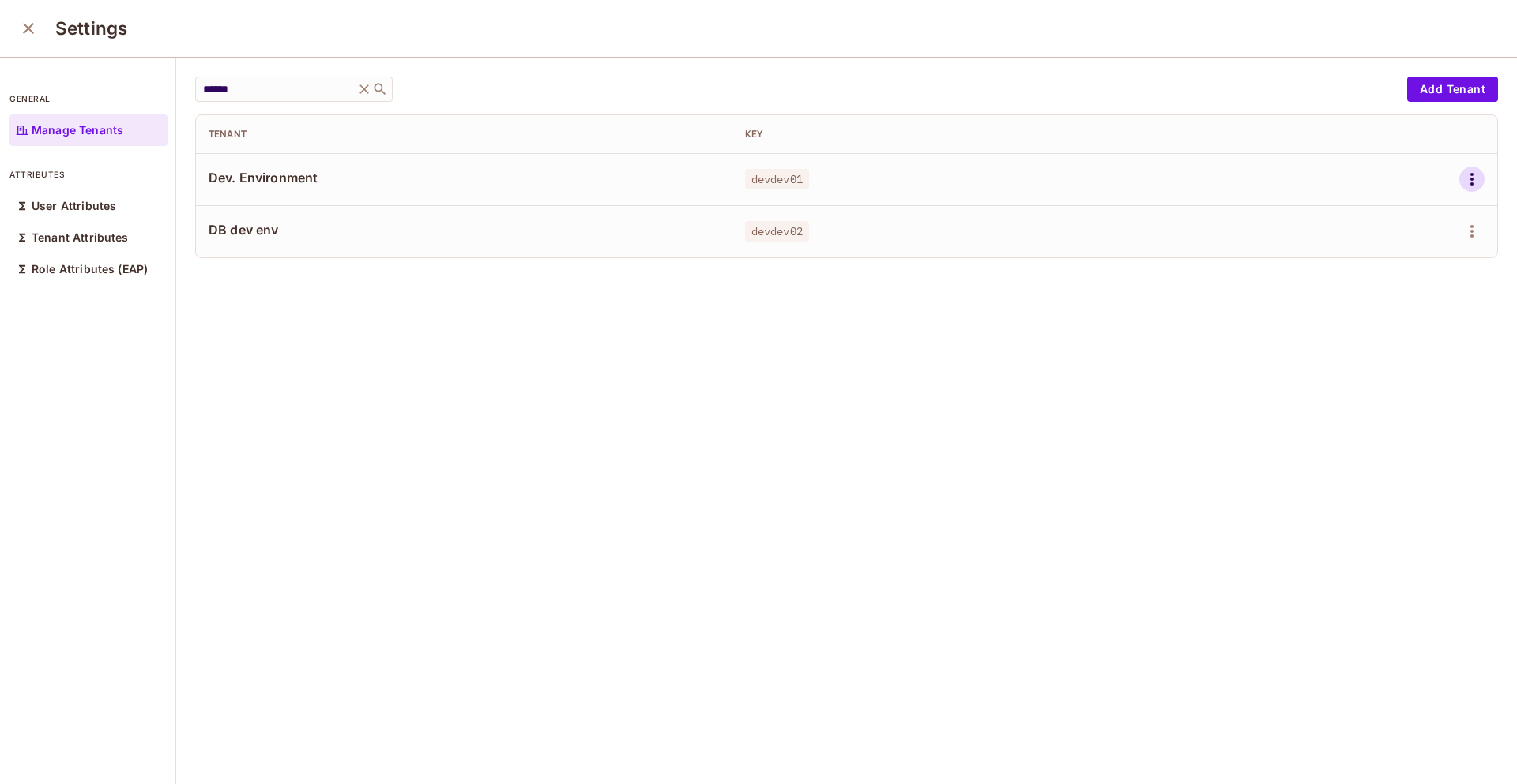
click at [1463, 174] on icon "button" at bounding box center [1472, 179] width 19 height 19
click at [1382, 244] on span "Edit Attributes" at bounding box center [1392, 250] width 87 height 25
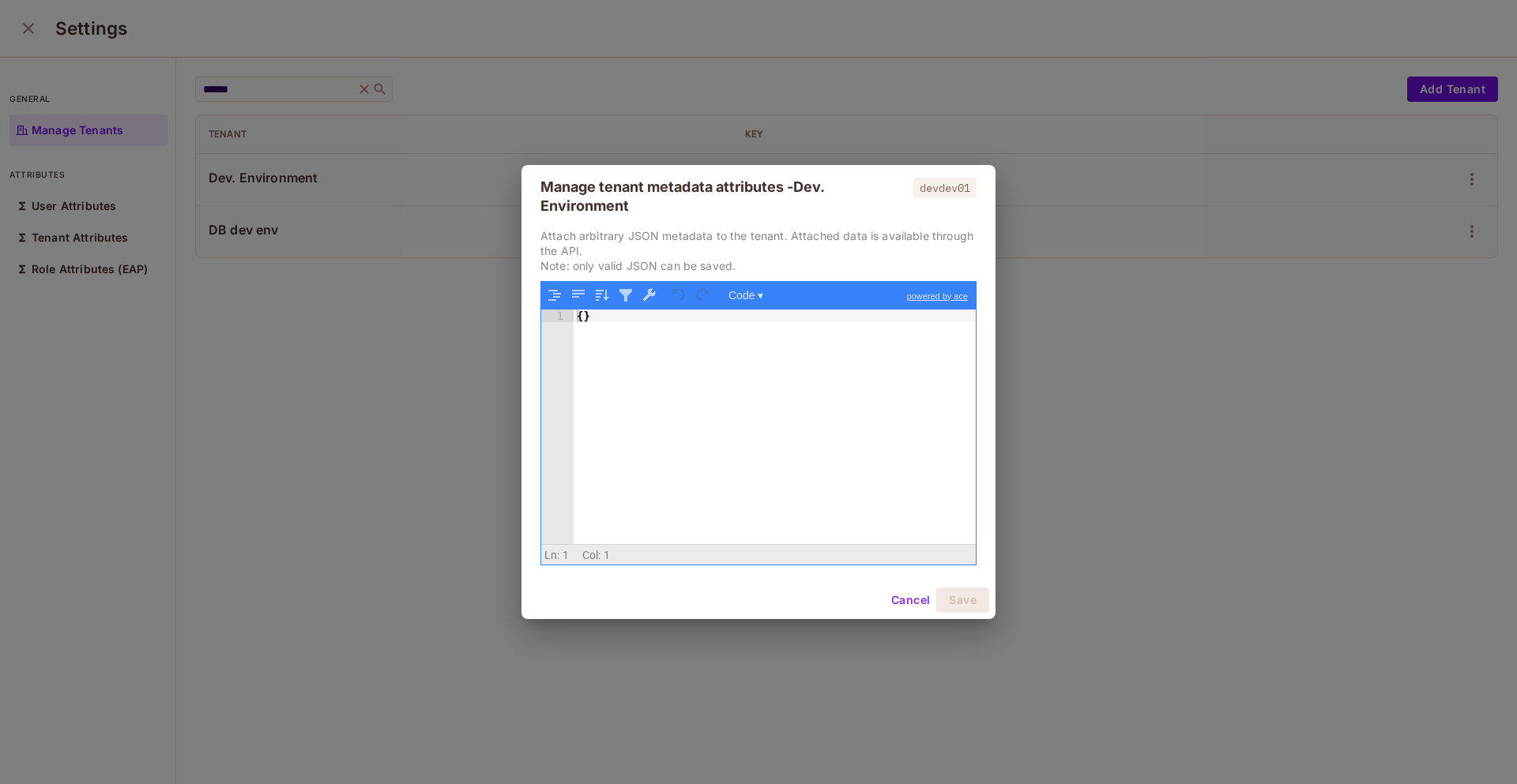
click at [909, 597] on button "Cancel" at bounding box center [910, 600] width 51 height 25
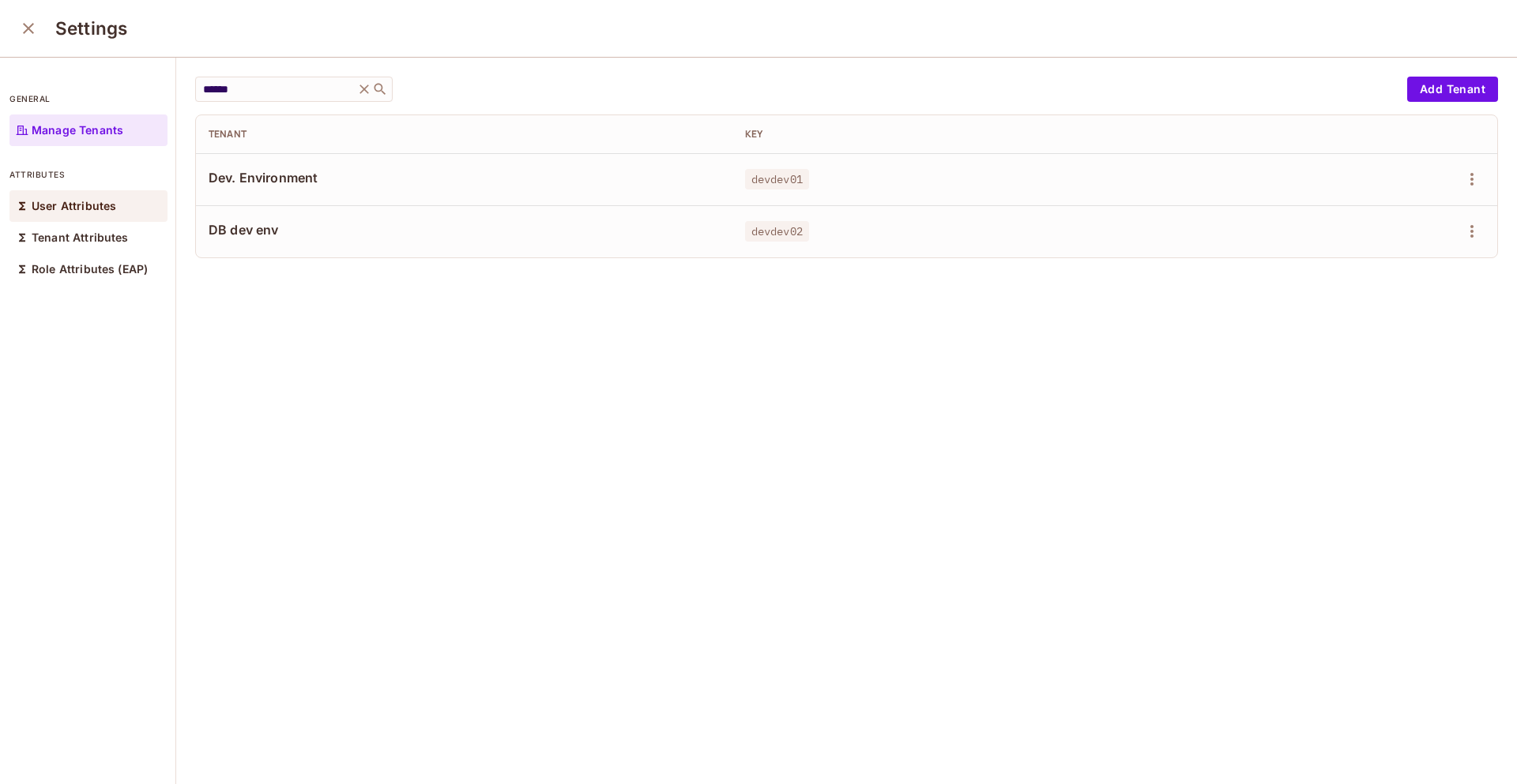
click at [113, 209] on p "User Attributes" at bounding box center [74, 205] width 85 height 13
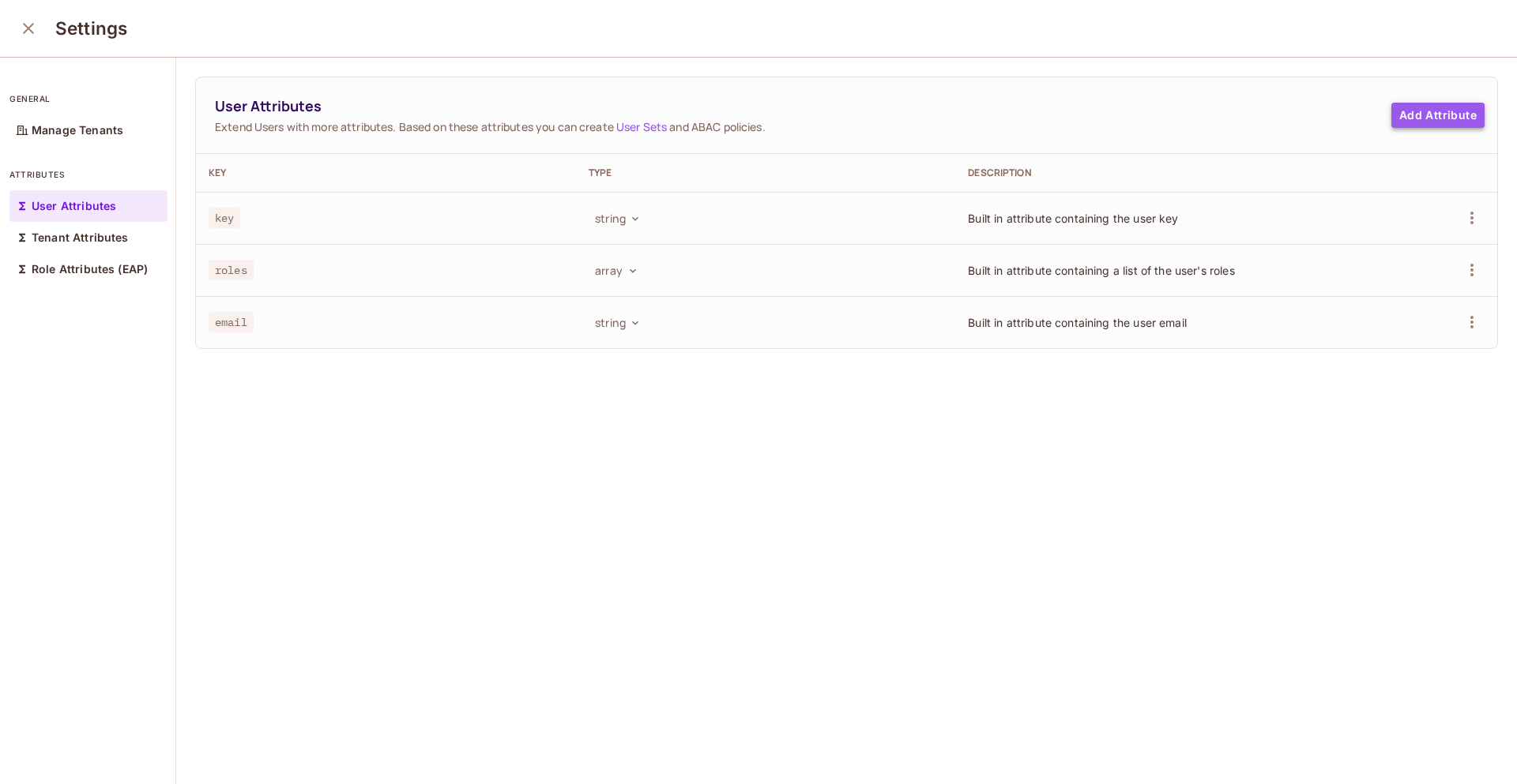
click at [1409, 121] on button "Add Attribute" at bounding box center [1438, 115] width 93 height 25
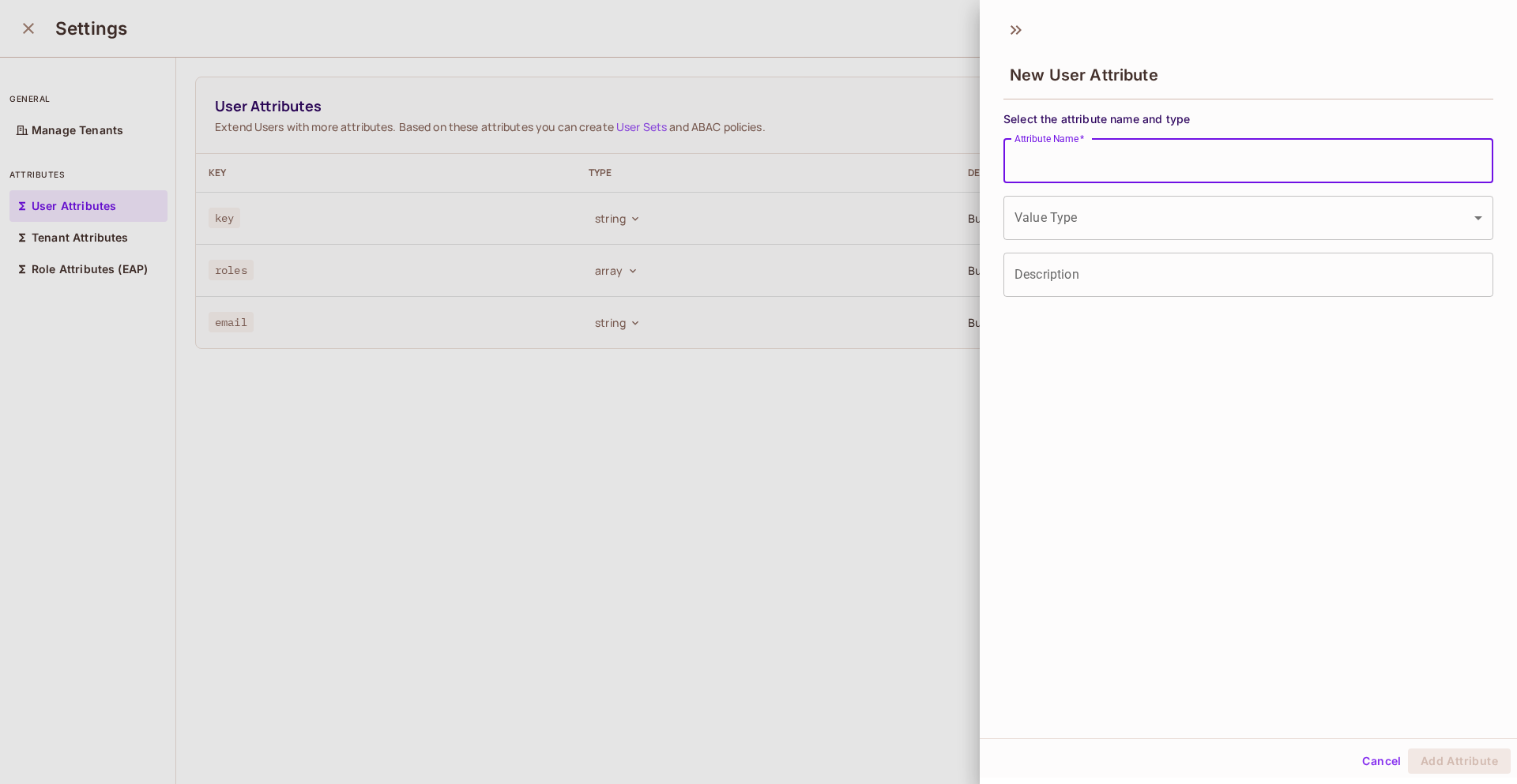
click at [1184, 154] on input "Attribute Name   *" at bounding box center [1248, 161] width 490 height 44
type input "**********"
click at [1165, 230] on body "**********" at bounding box center [758, 392] width 1517 height 784
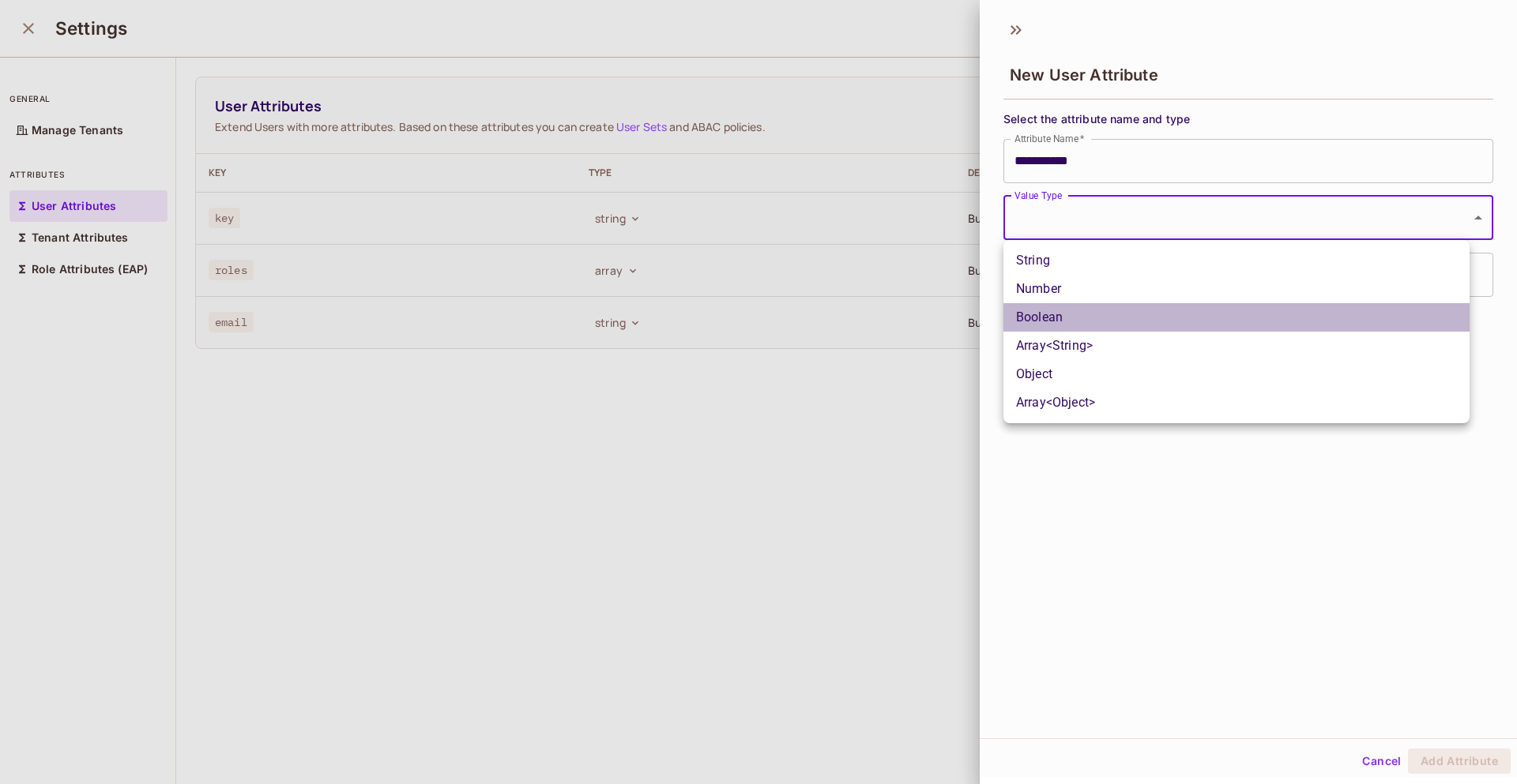
click at [1109, 316] on li "Boolean" at bounding box center [1236, 317] width 466 height 29
type input "****"
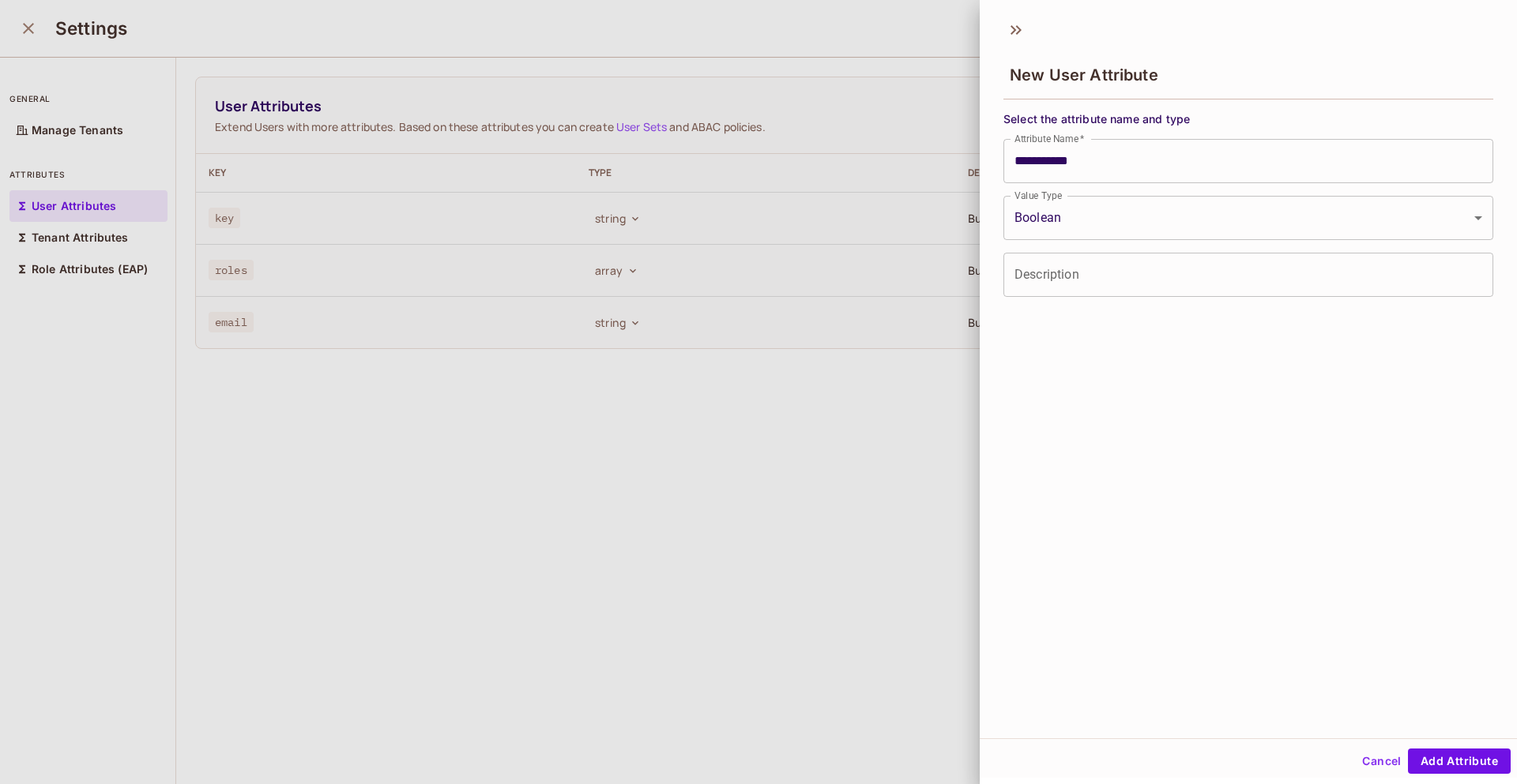
click at [1212, 369] on div "**********" at bounding box center [1248, 374] width 537 height 727
click at [1458, 770] on button "Add Attribute" at bounding box center [1458, 761] width 103 height 25
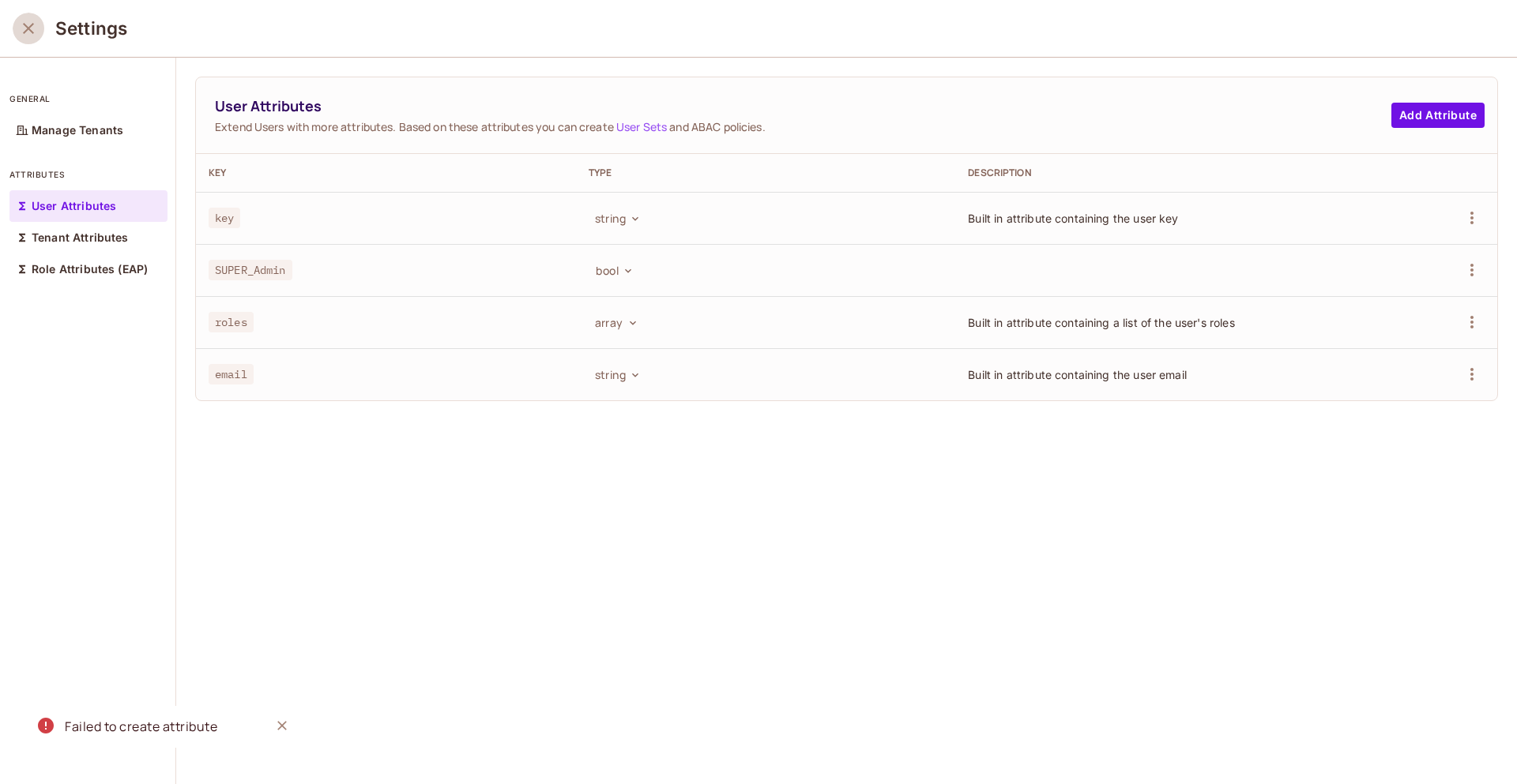
click at [24, 25] on icon "close" at bounding box center [28, 28] width 11 height 11
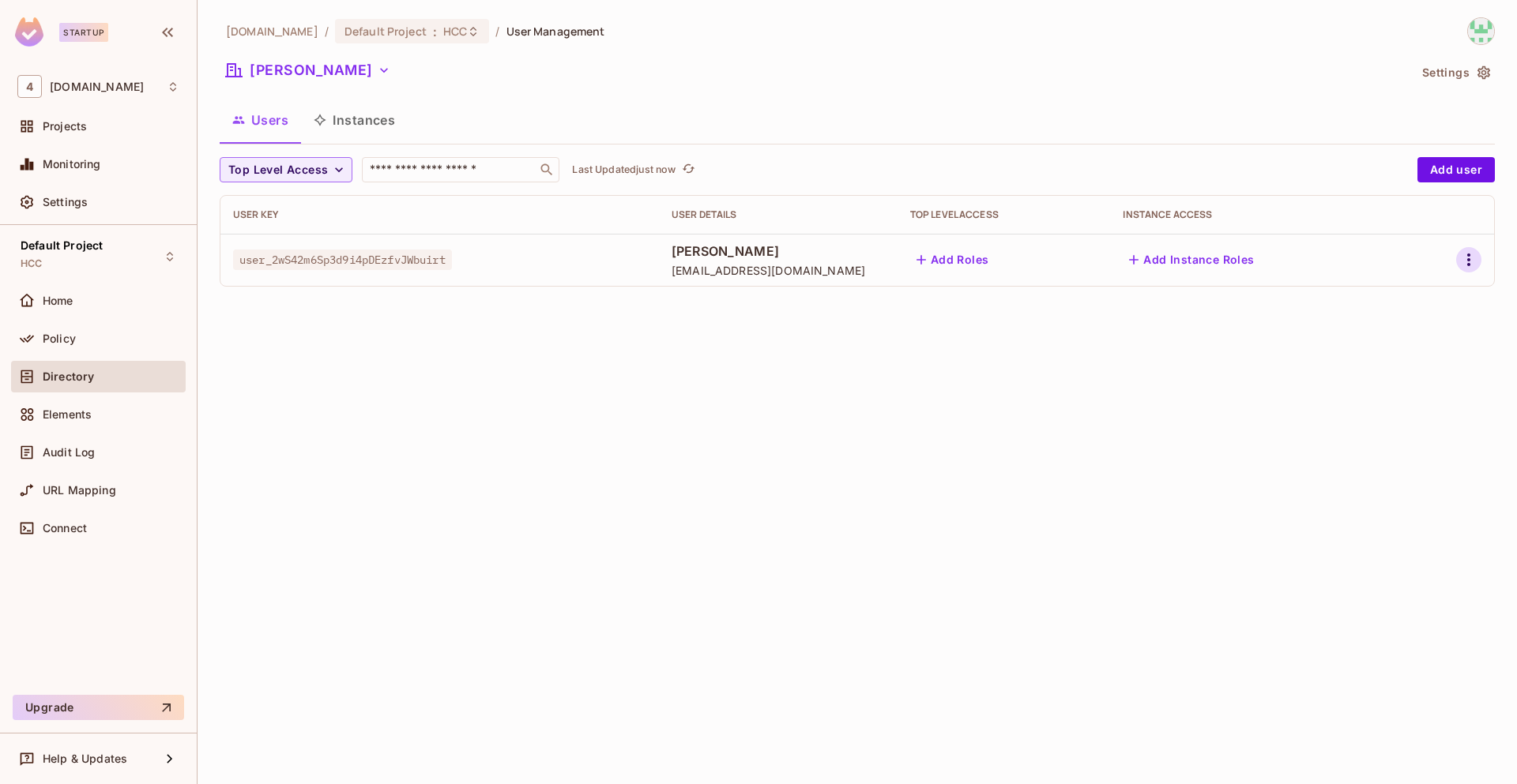
click at [1472, 255] on icon "button" at bounding box center [1469, 260] width 19 height 19
click at [1422, 329] on div "Edit Attributes" at bounding box center [1413, 331] width 78 height 16
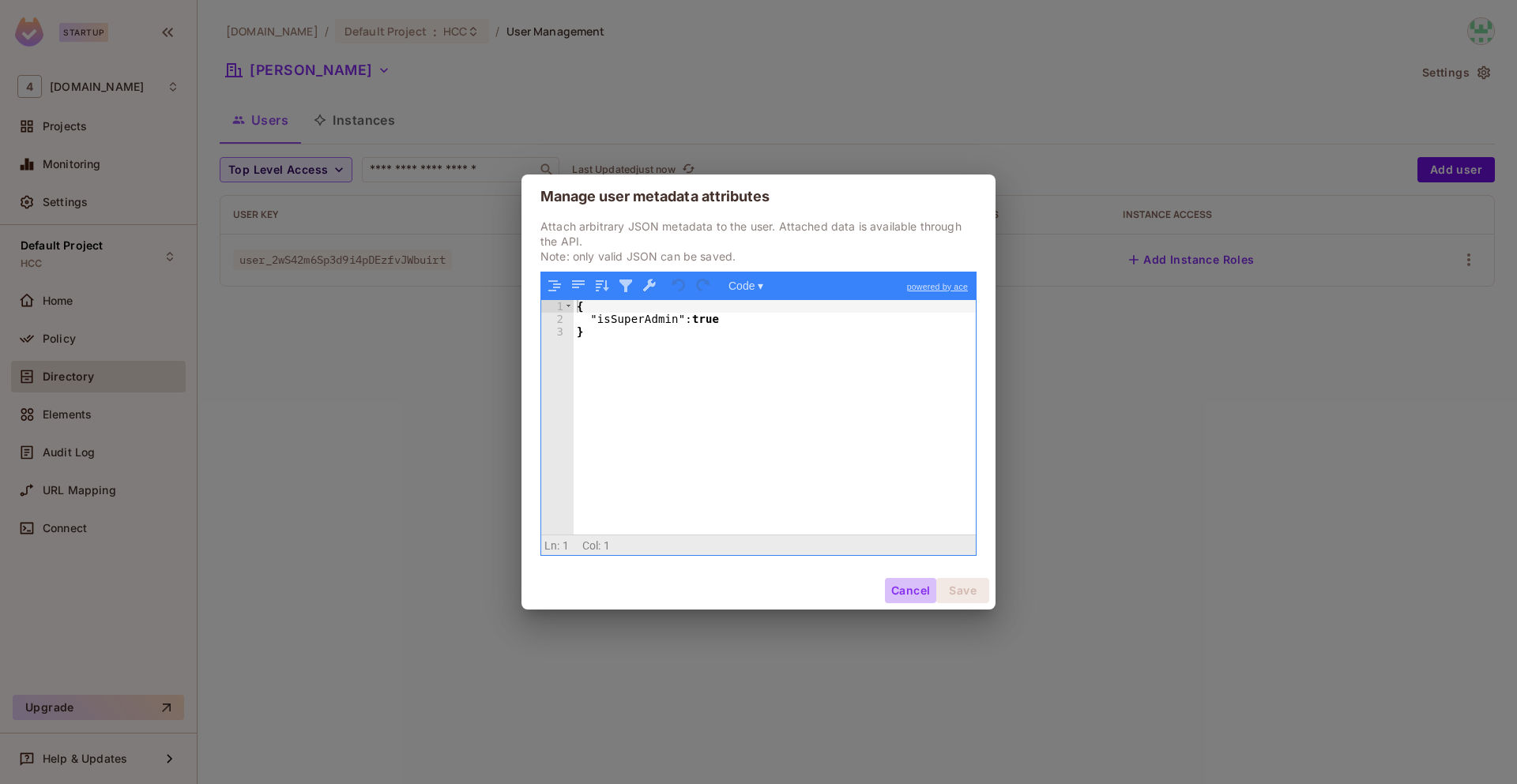
click at [907, 585] on button "Cancel" at bounding box center [910, 591] width 51 height 25
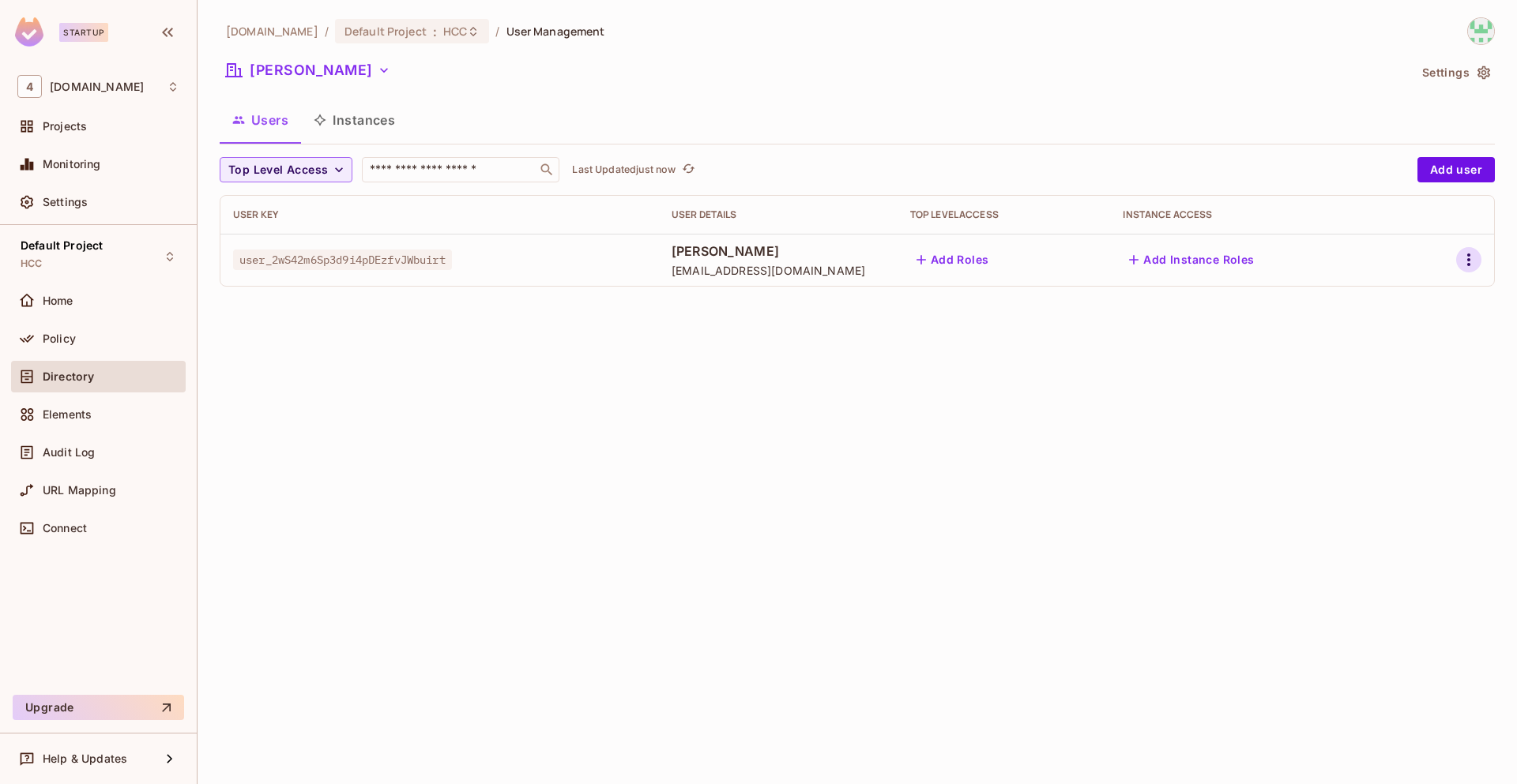
click at [1474, 253] on icon "button" at bounding box center [1469, 260] width 19 height 19
click at [1401, 300] on li "Edit" at bounding box center [1400, 295] width 140 height 35
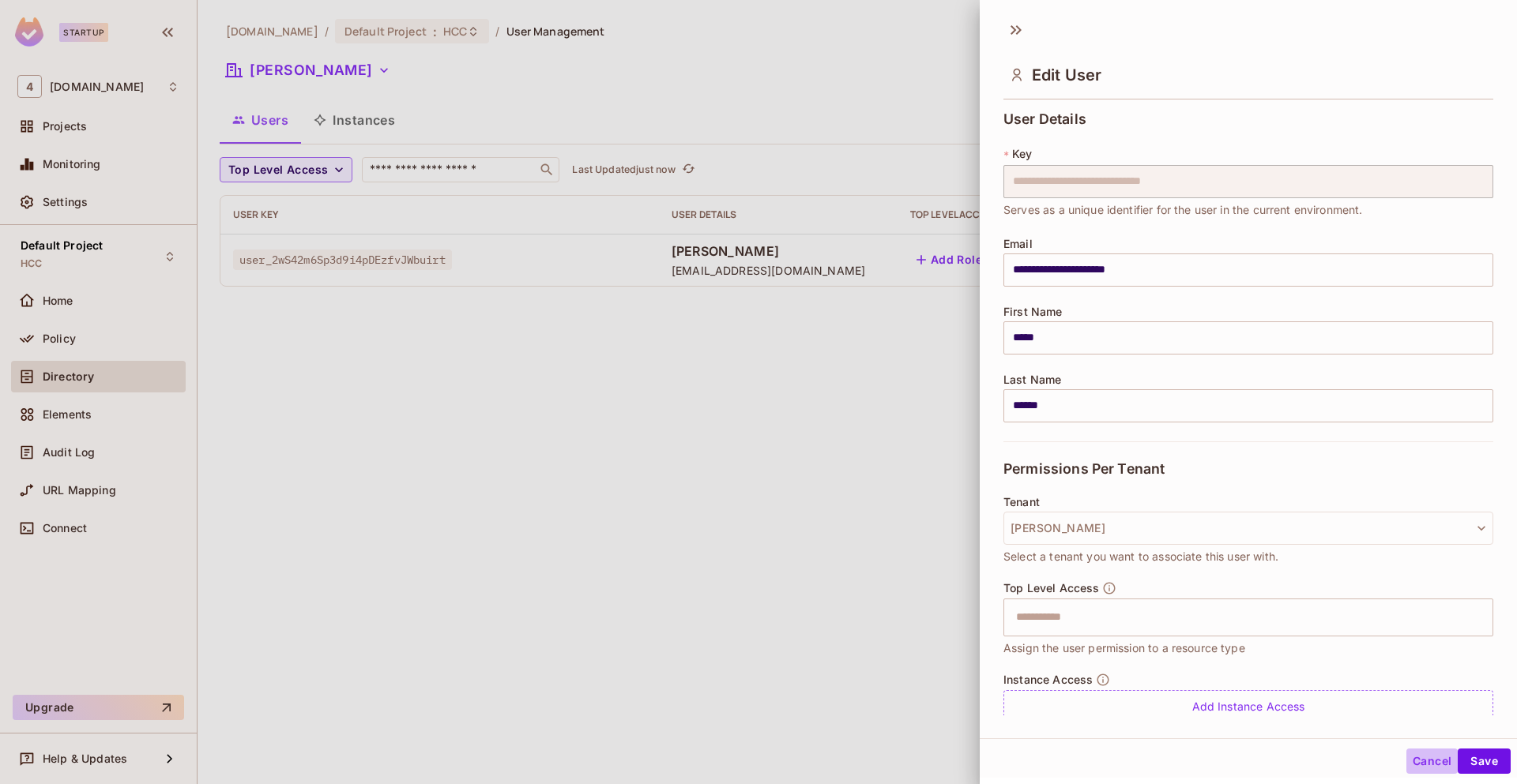
click at [1406, 765] on button "Cancel" at bounding box center [1431, 761] width 51 height 25
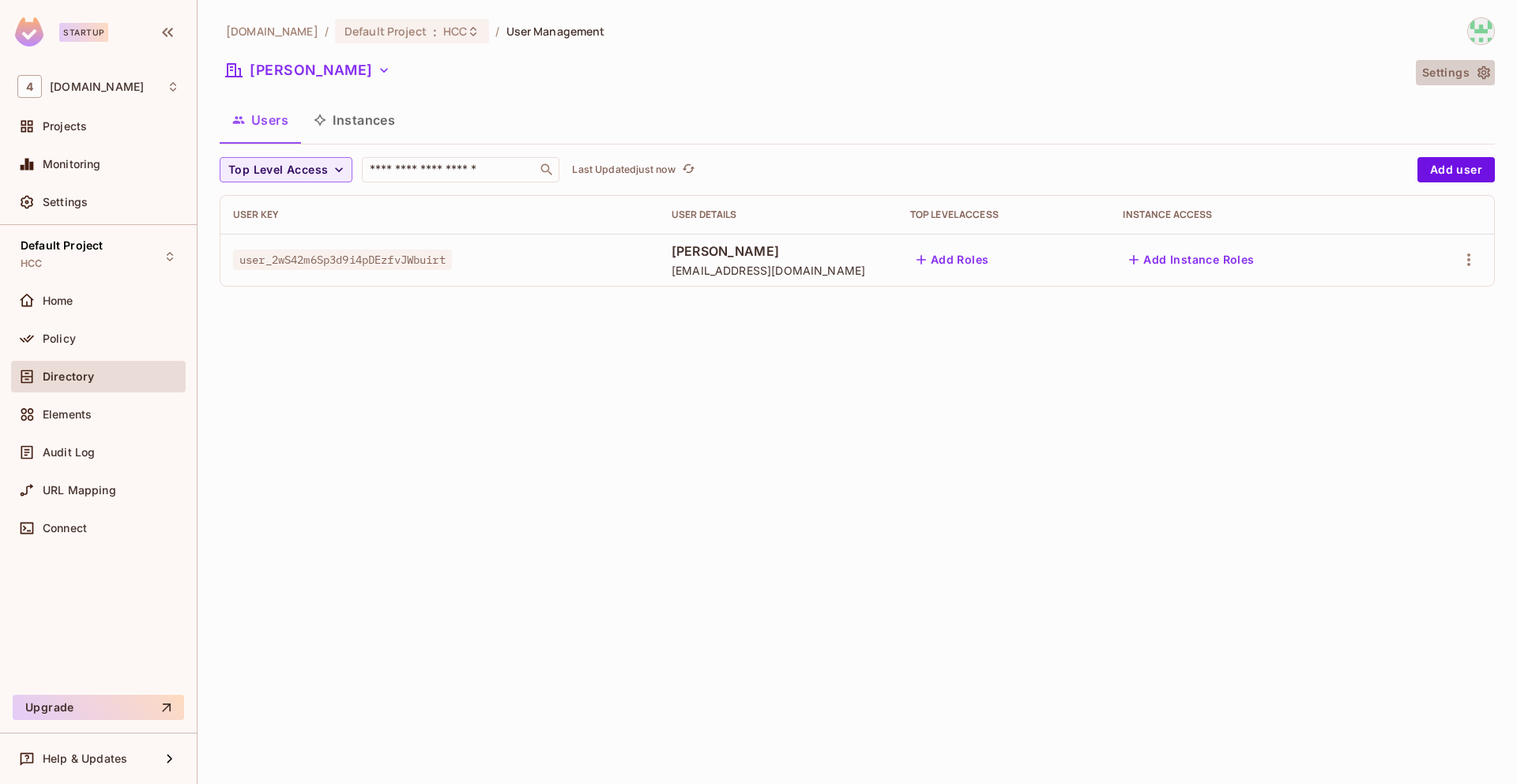
click at [1456, 74] on button "Settings" at bounding box center [1455, 73] width 79 height 25
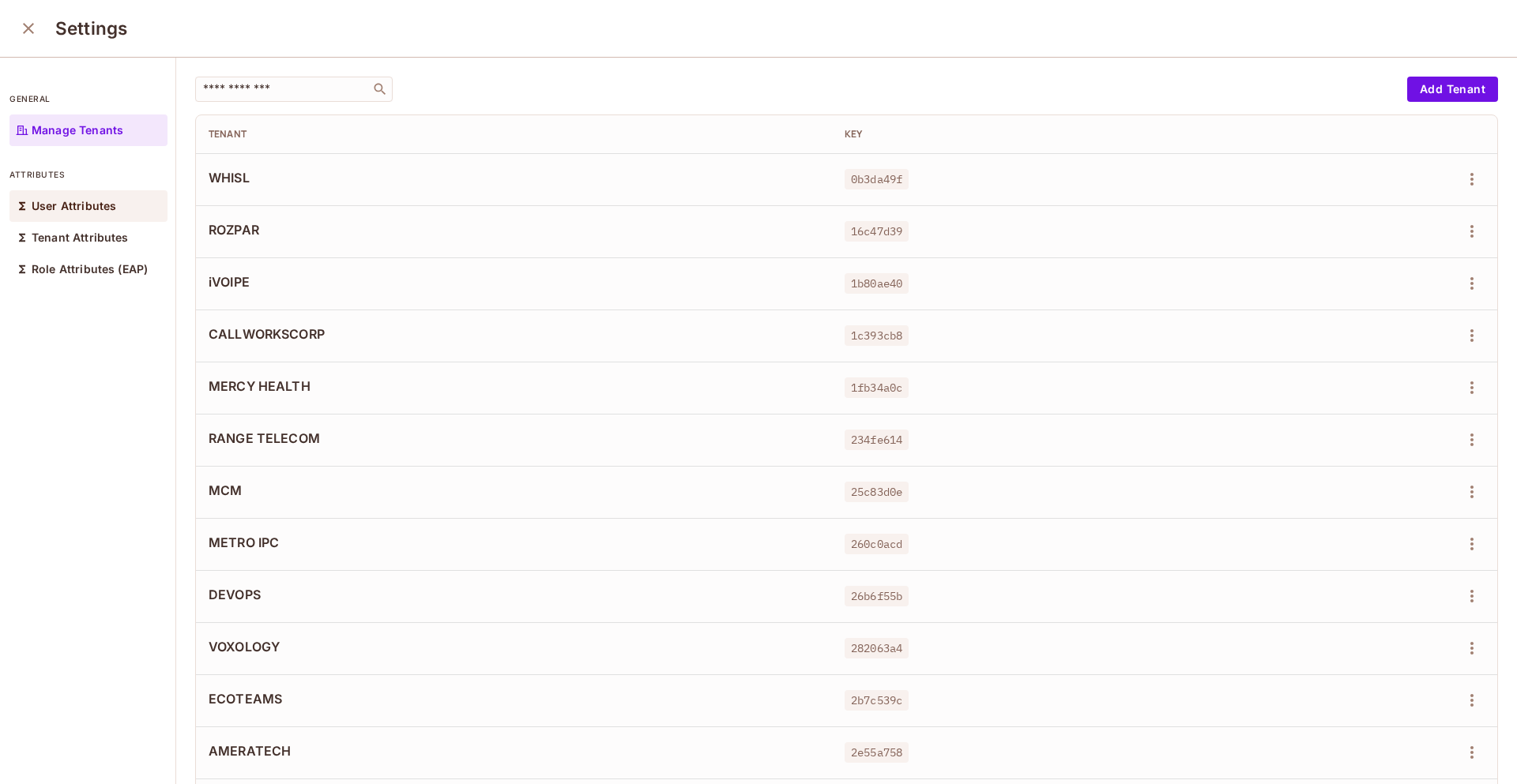
click at [81, 216] on div "User Attributes" at bounding box center [88, 205] width 158 height 31
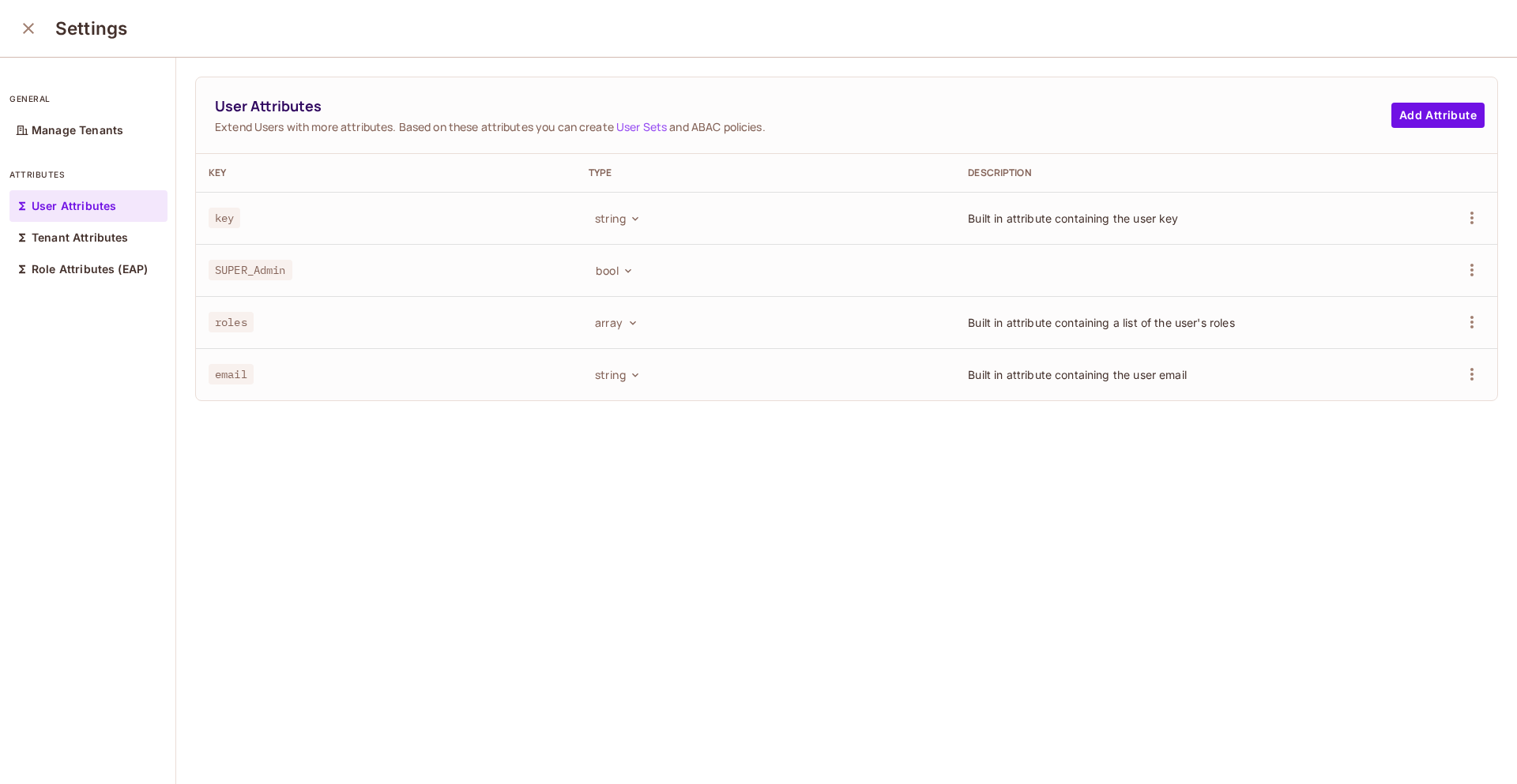
click at [643, 126] on link "User Sets" at bounding box center [642, 127] width 51 height 15
click at [31, 23] on icon "close" at bounding box center [28, 28] width 19 height 19
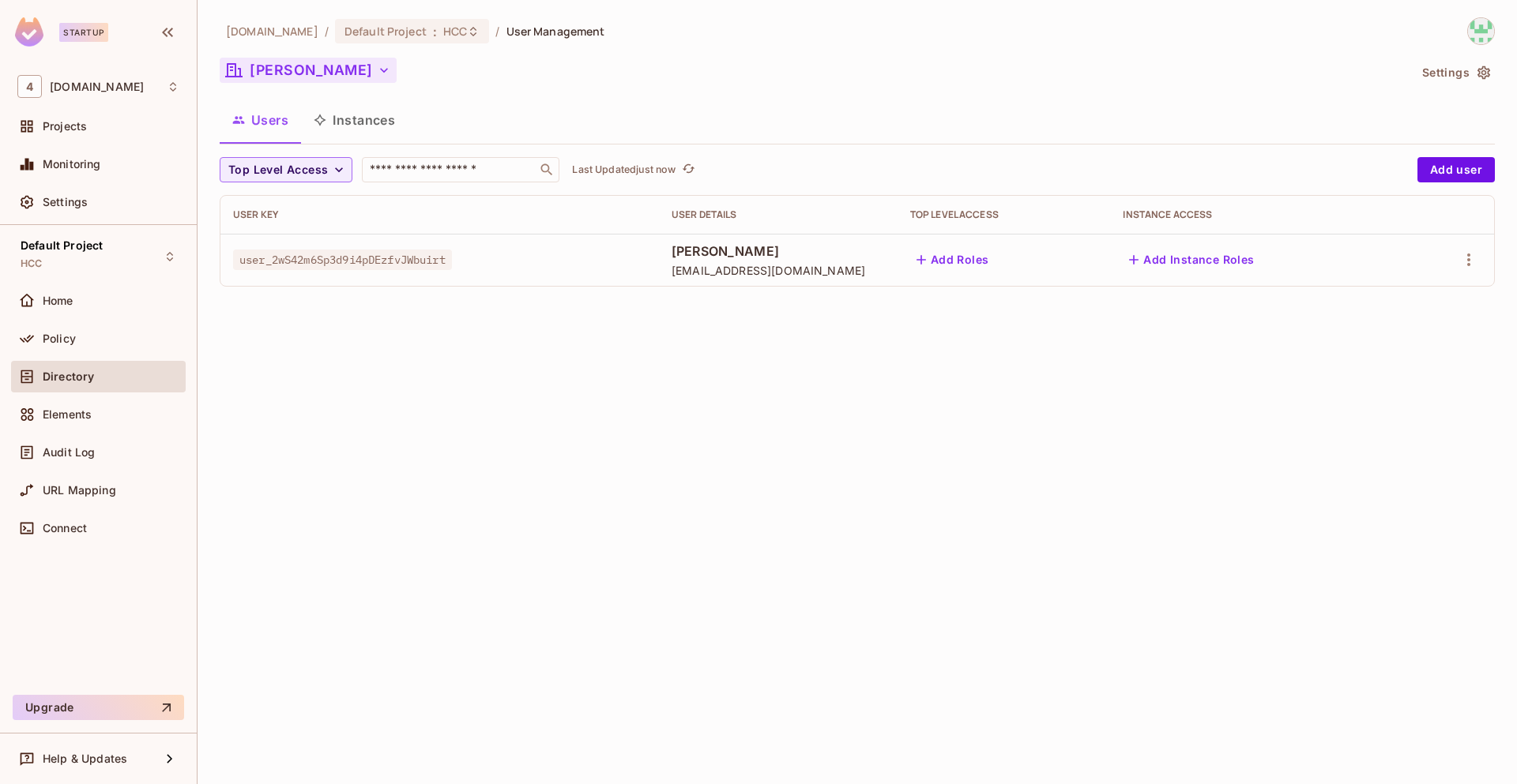
click at [376, 77] on icon "button" at bounding box center [384, 70] width 16 height 16
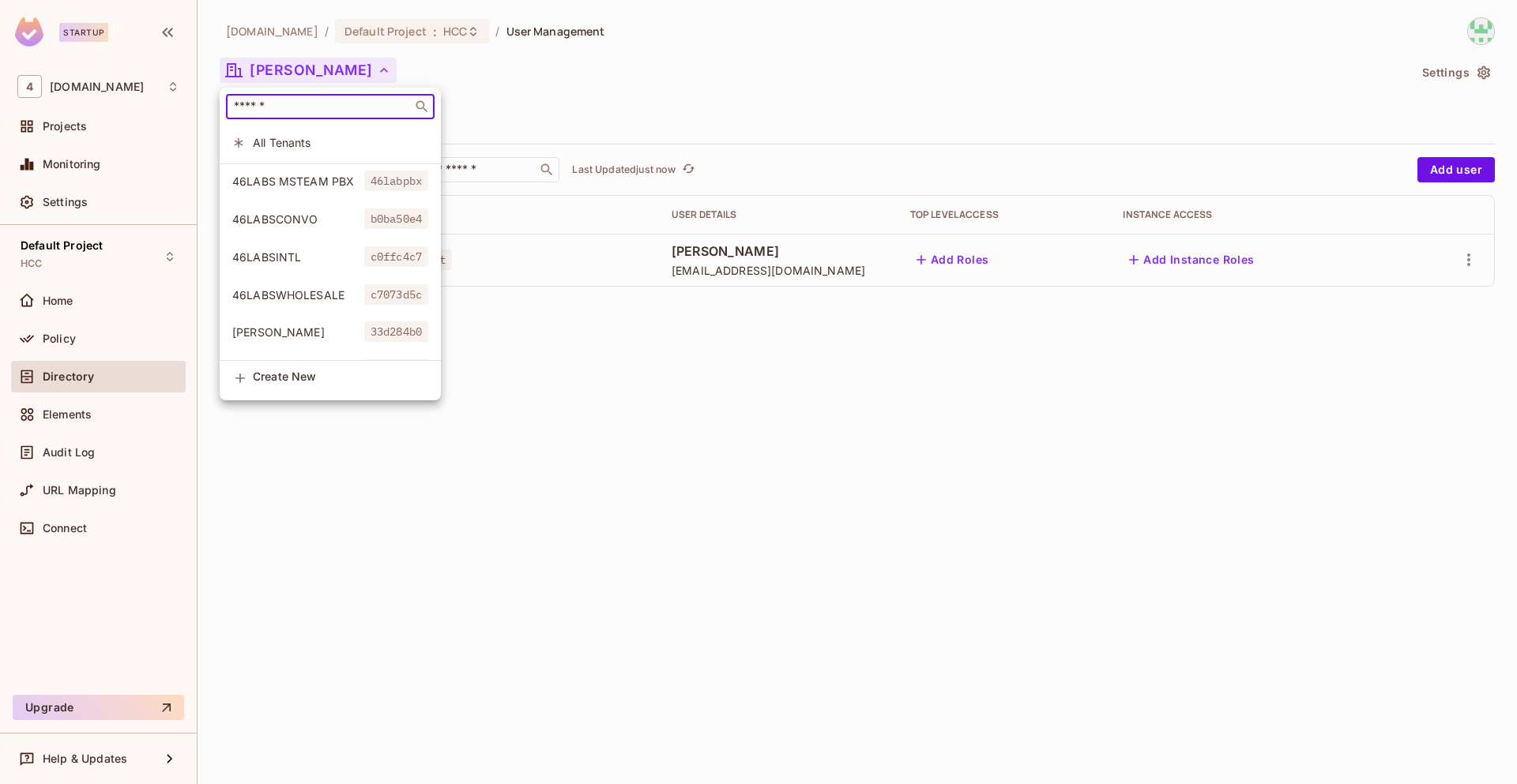
click at [306, 108] on input "text" at bounding box center [319, 106] width 177 height 16
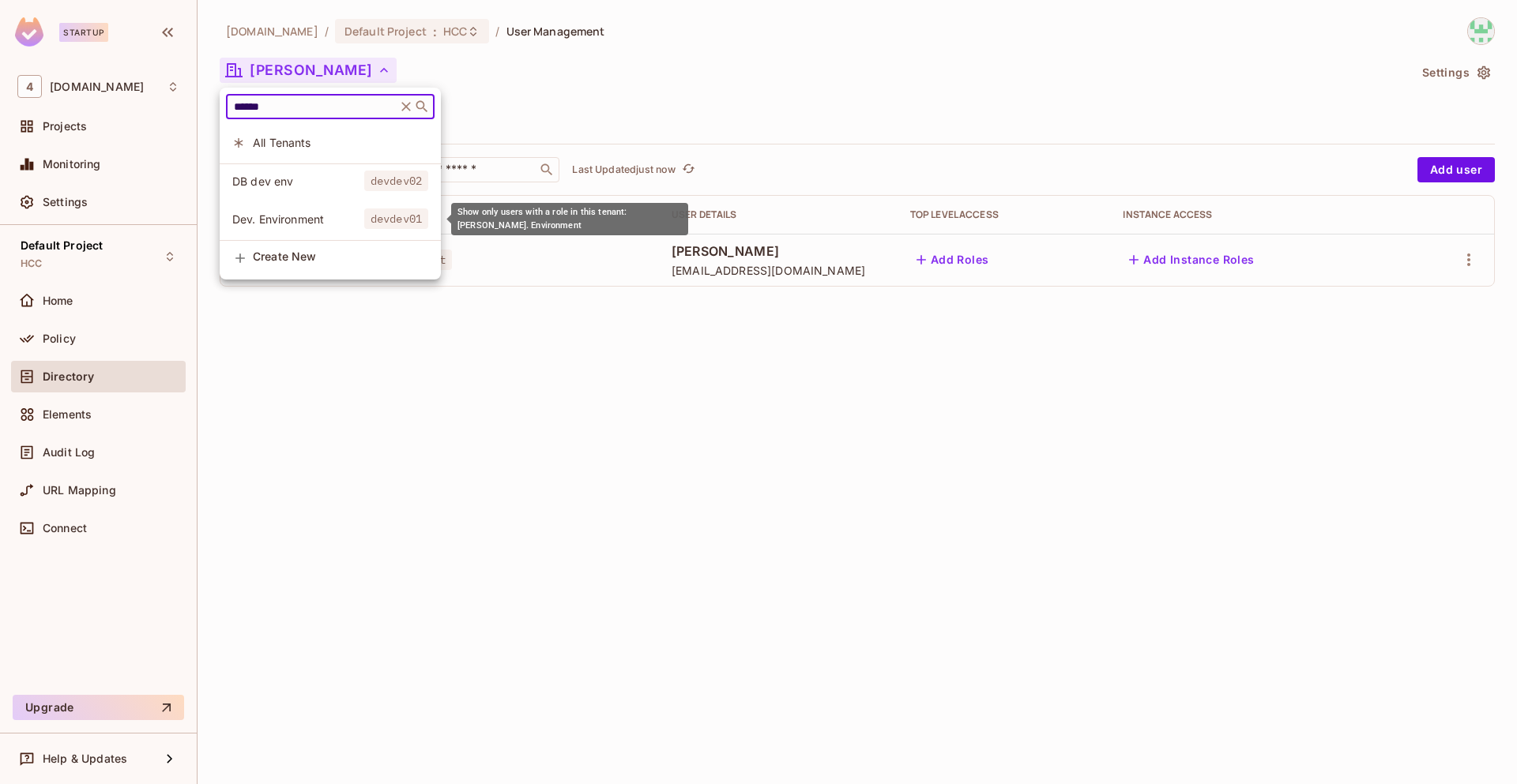
type input "******"
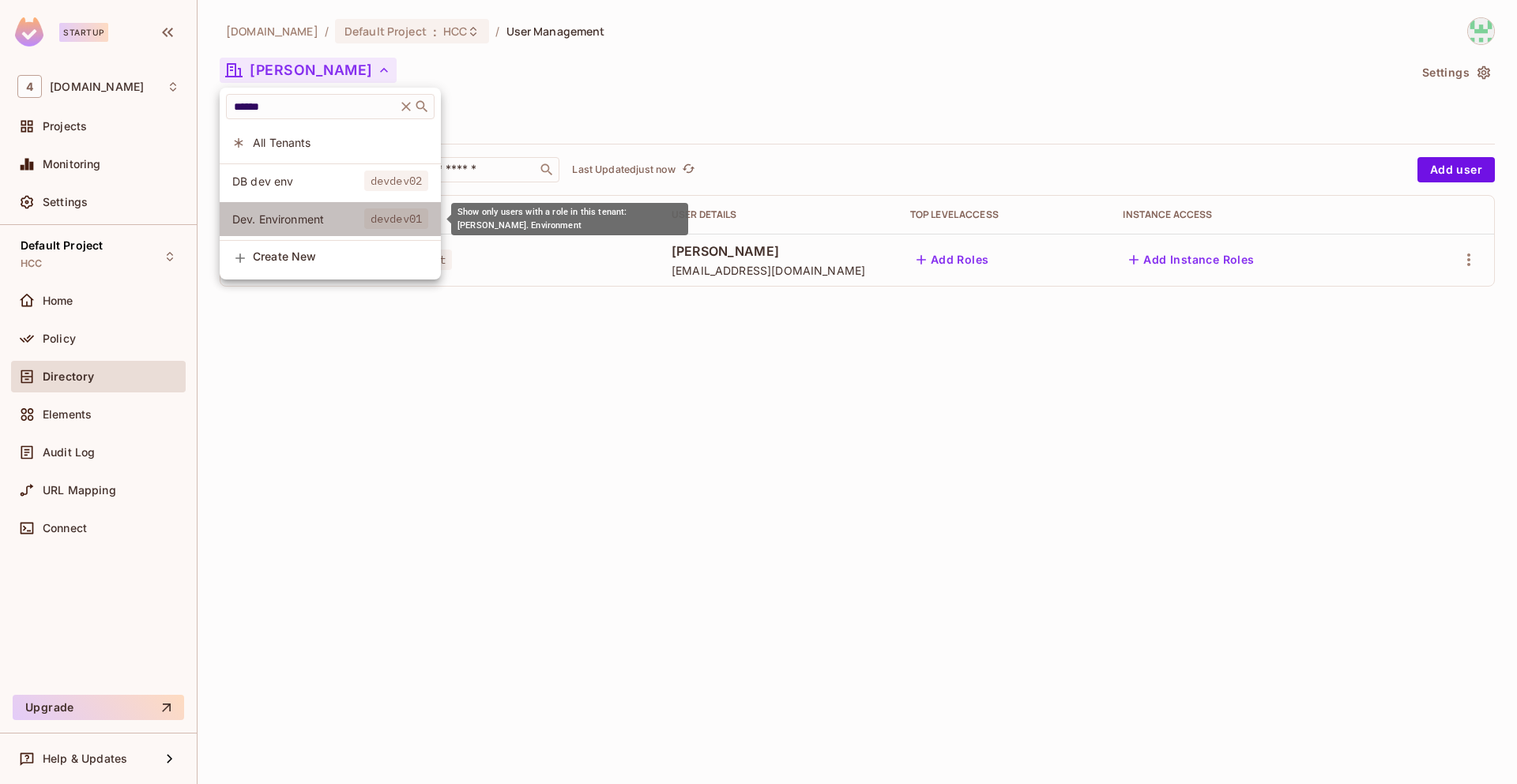
click at [308, 215] on span "Dev. Environment" at bounding box center [298, 219] width 132 height 15
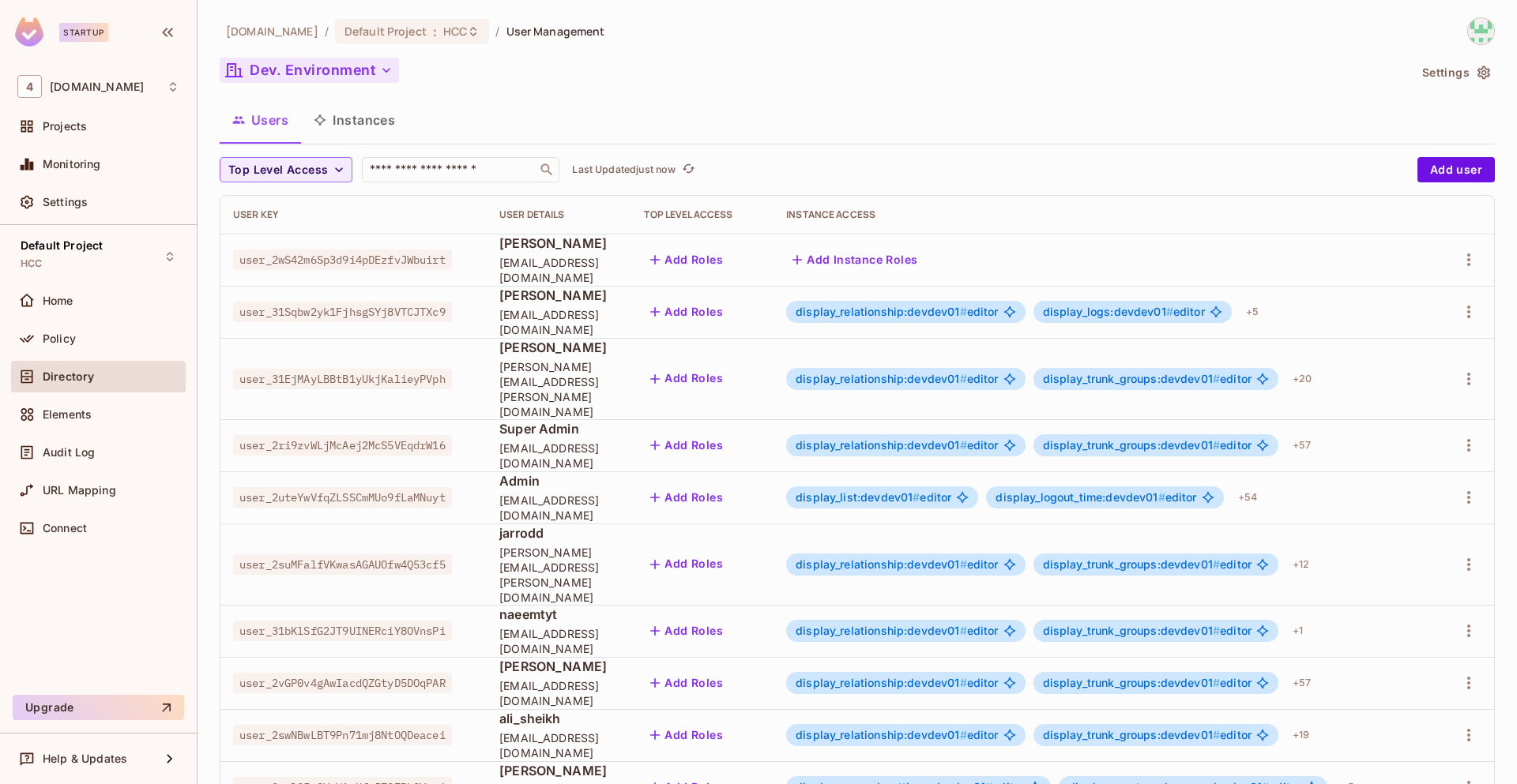
scroll to position [267, 0]
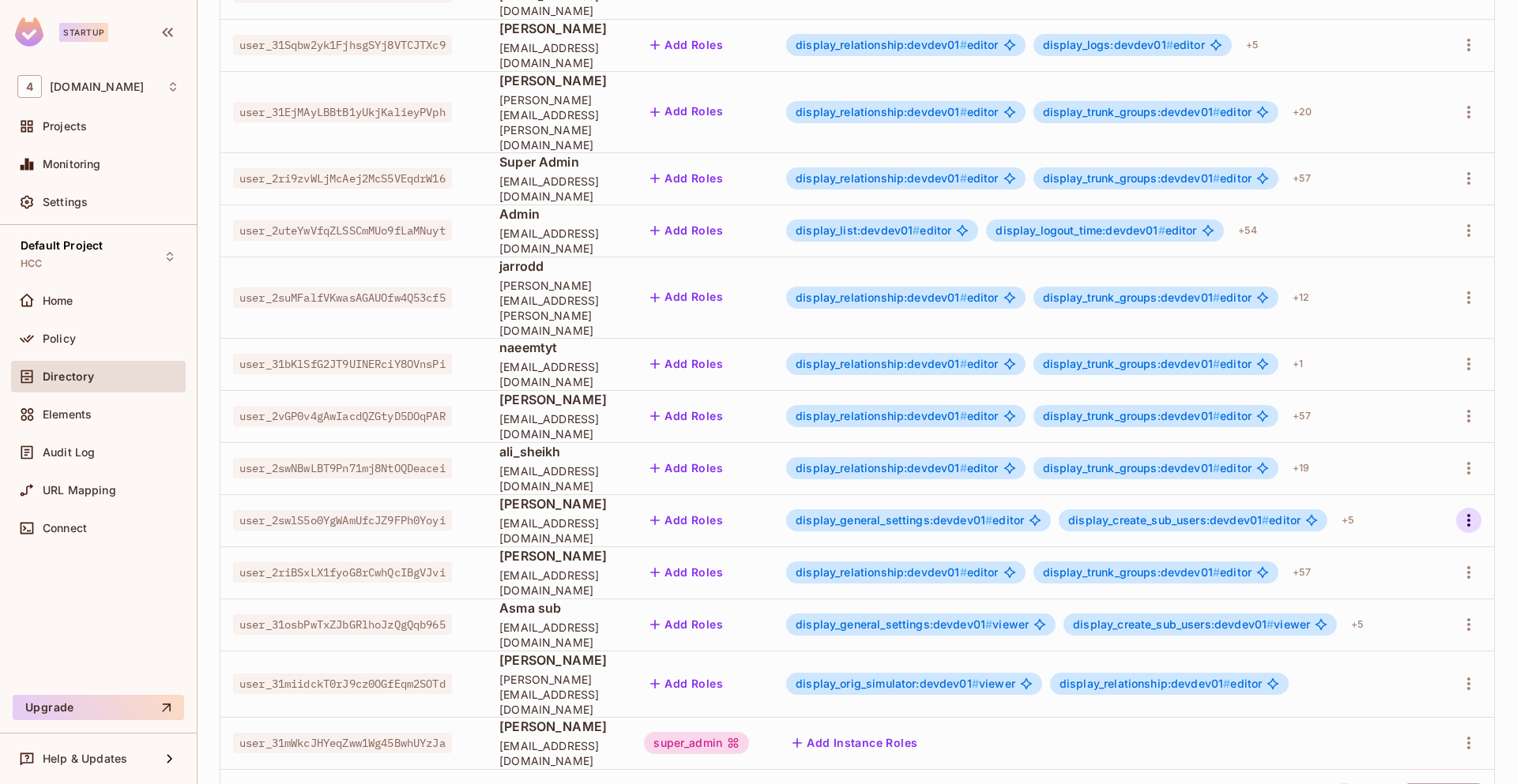
click at [1465, 511] on icon "button" at bounding box center [1469, 520] width 19 height 19
click at [1399, 540] on div "Edit Attributes" at bounding box center [1402, 533] width 78 height 16
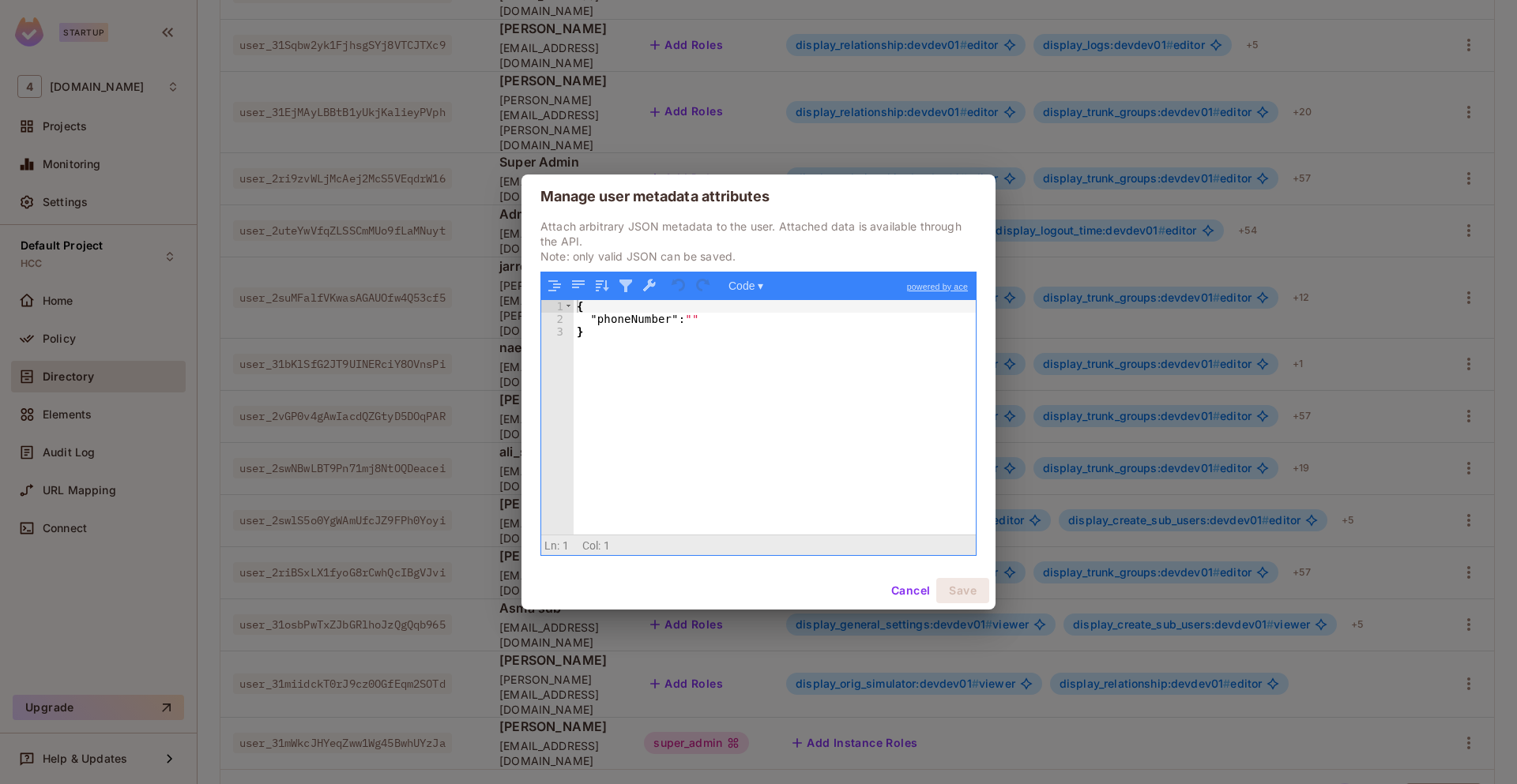
click at [784, 441] on div "{ "phoneNumber" : "" }" at bounding box center [775, 430] width 402 height 260
click at [655, 320] on div "{ "phoneNumber" : "" }" at bounding box center [775, 430] width 402 height 260
click at [906, 591] on button "Cancel" at bounding box center [910, 591] width 51 height 25
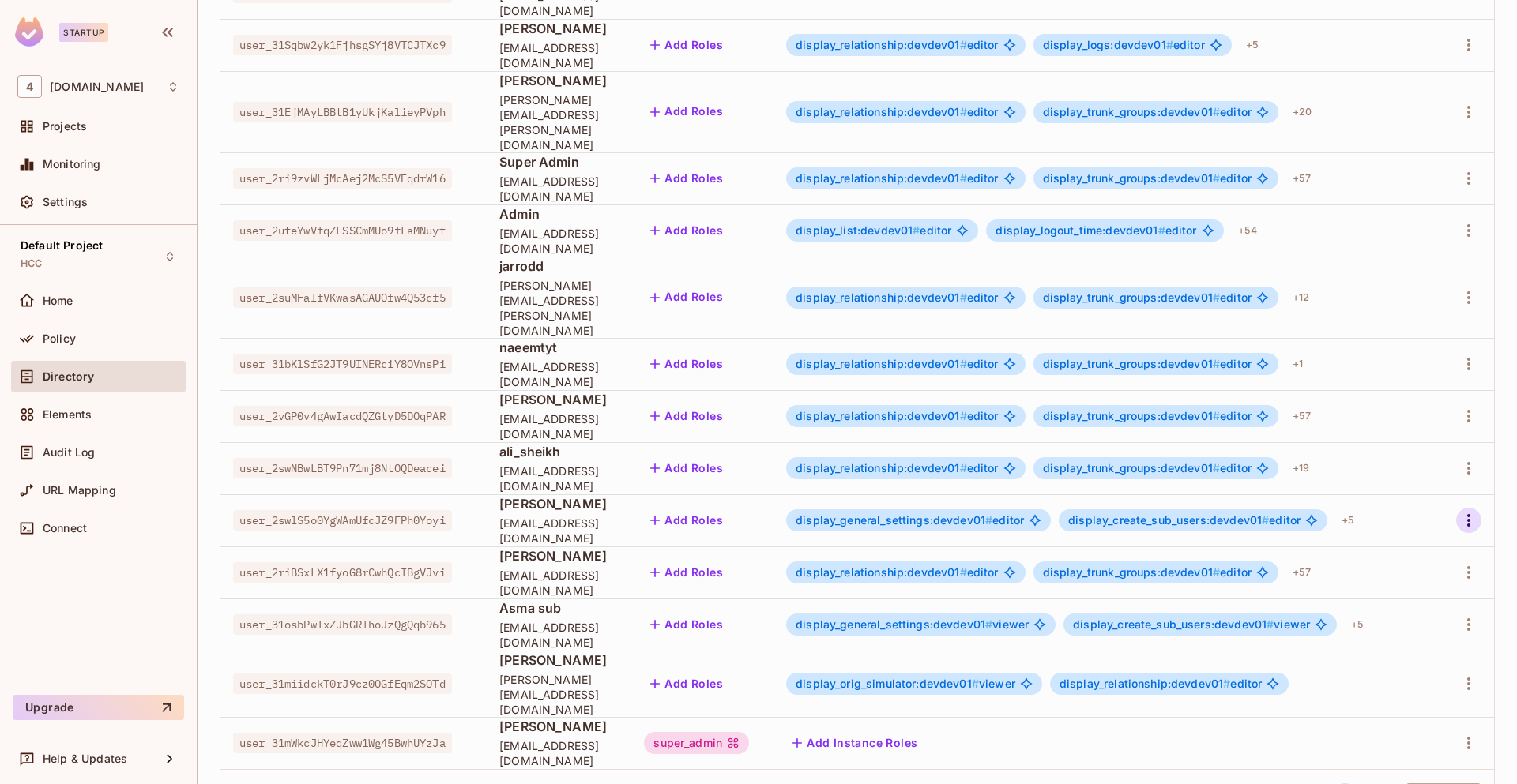
click at [1459, 511] on icon "button" at bounding box center [1469, 520] width 19 height 19
click at [1402, 505] on li "Edit" at bounding box center [1388, 498] width 140 height 35
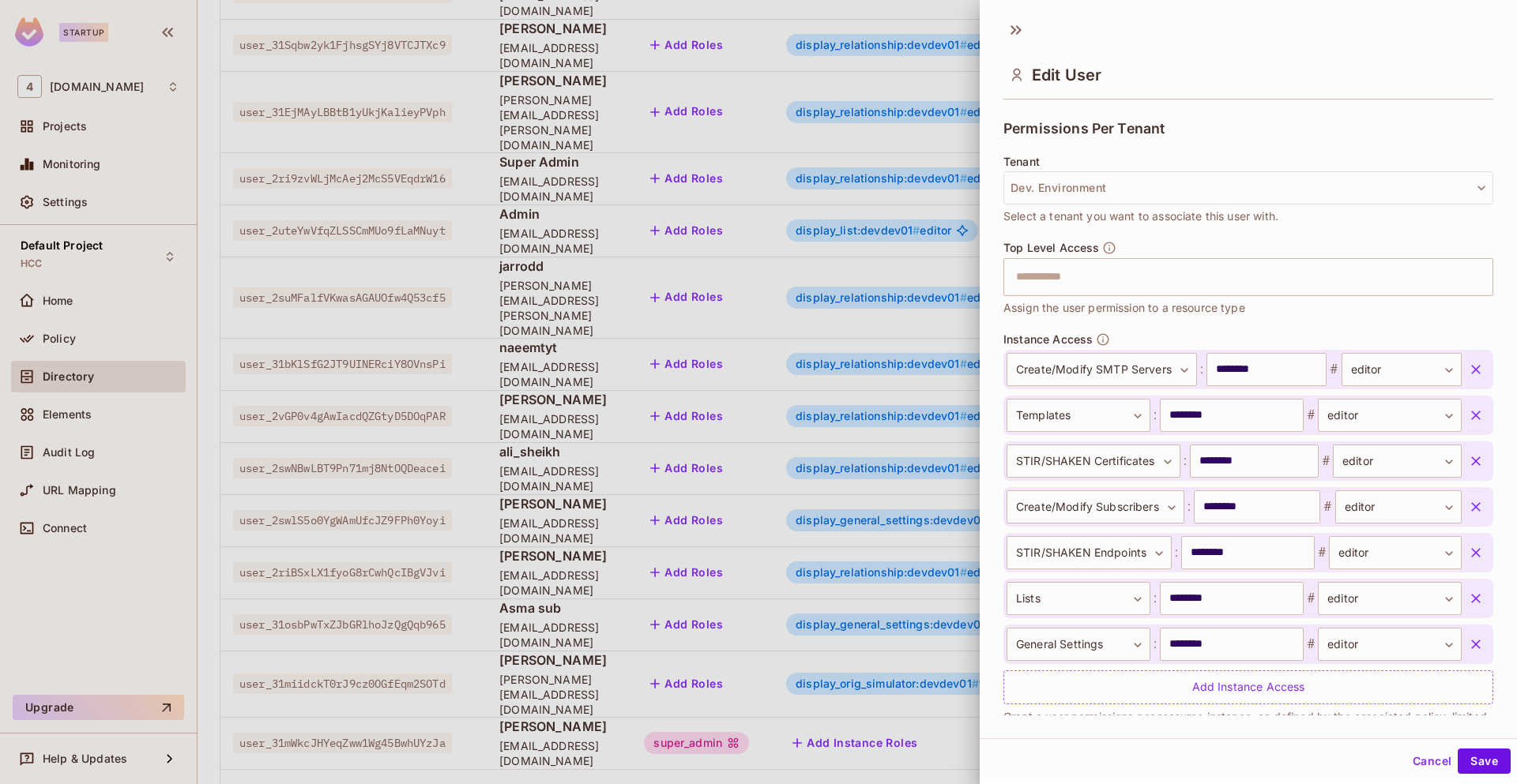
scroll to position [0, 0]
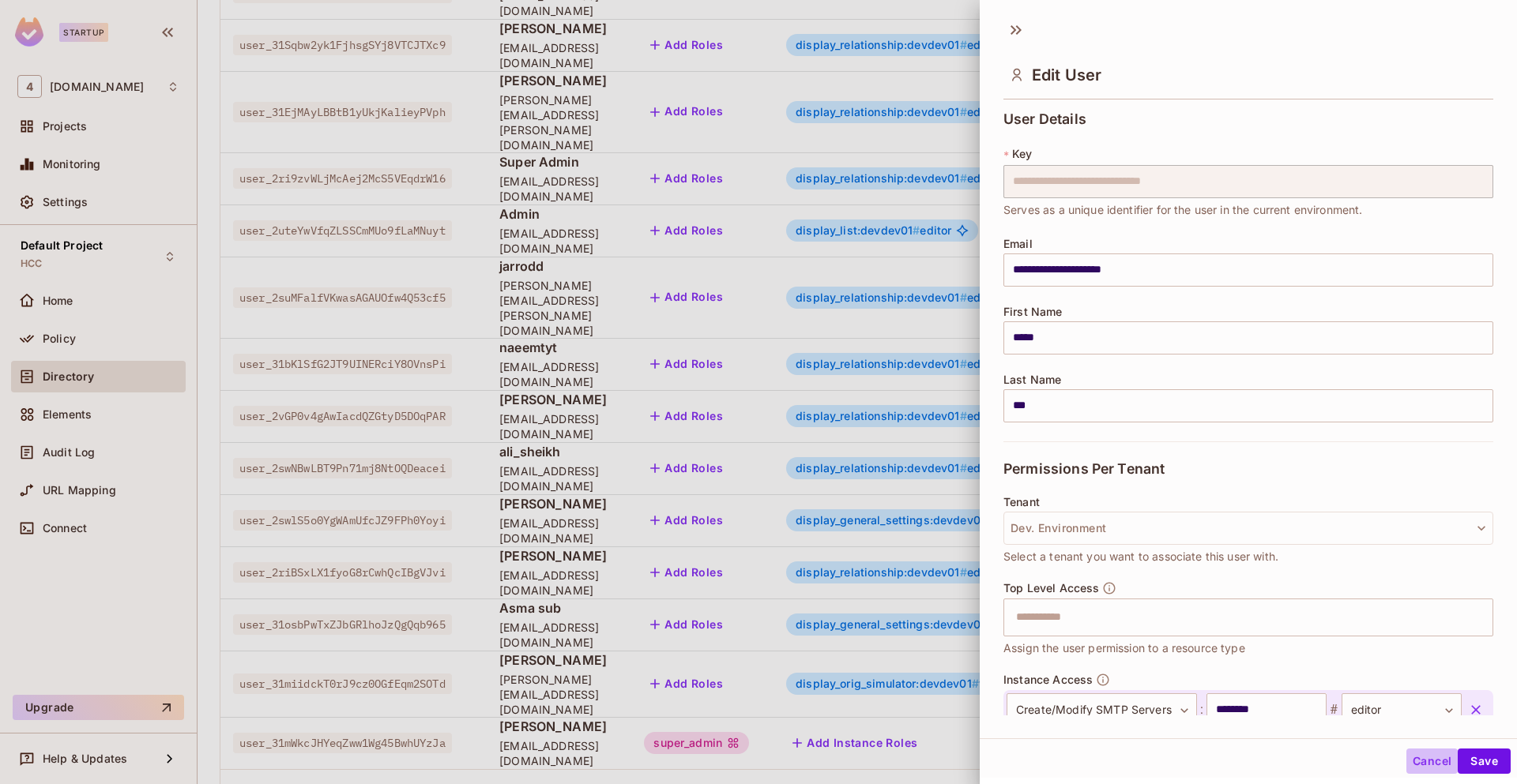
click at [1410, 761] on button "Cancel" at bounding box center [1431, 761] width 51 height 25
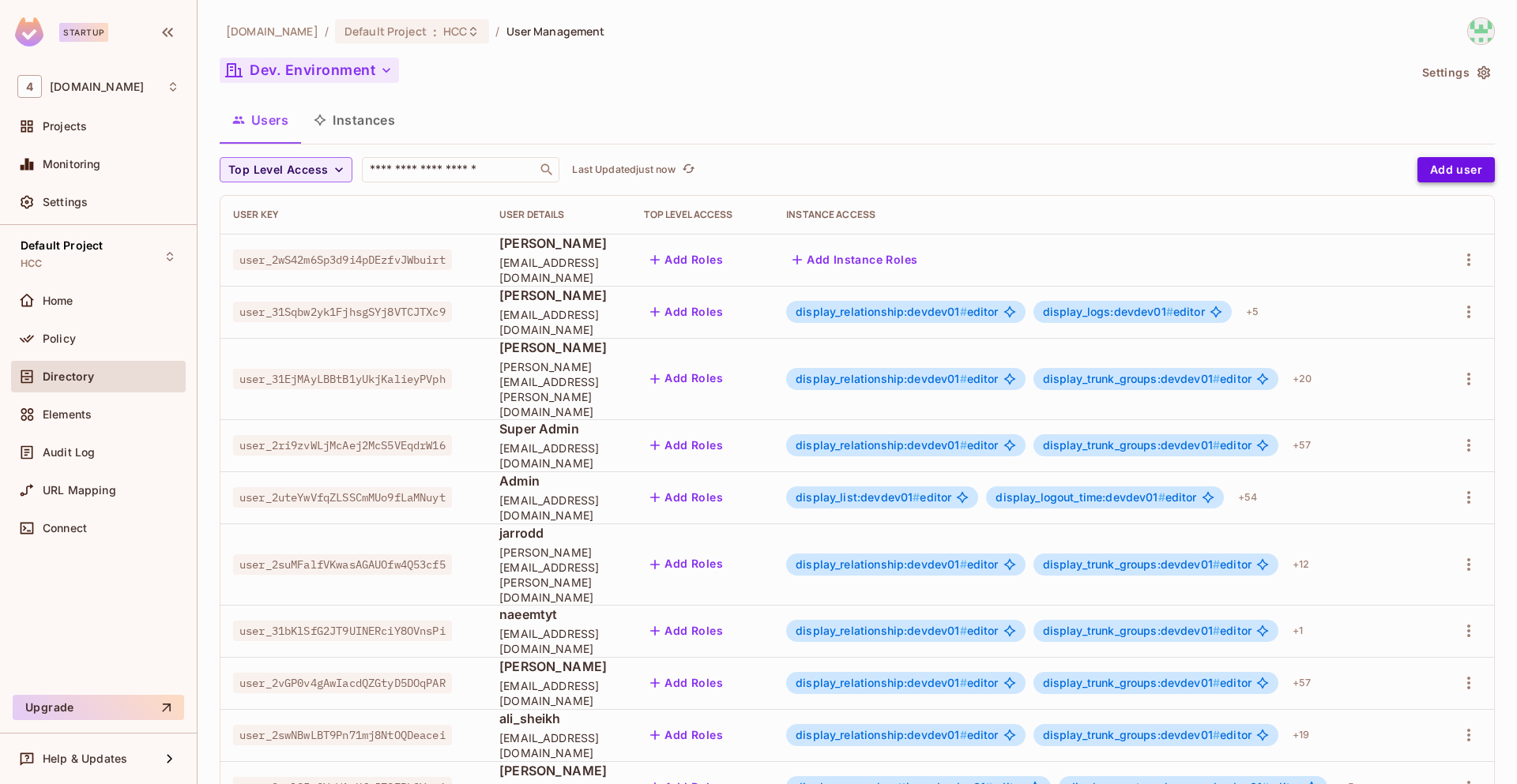
click at [1451, 176] on button "Add user" at bounding box center [1455, 170] width 77 height 25
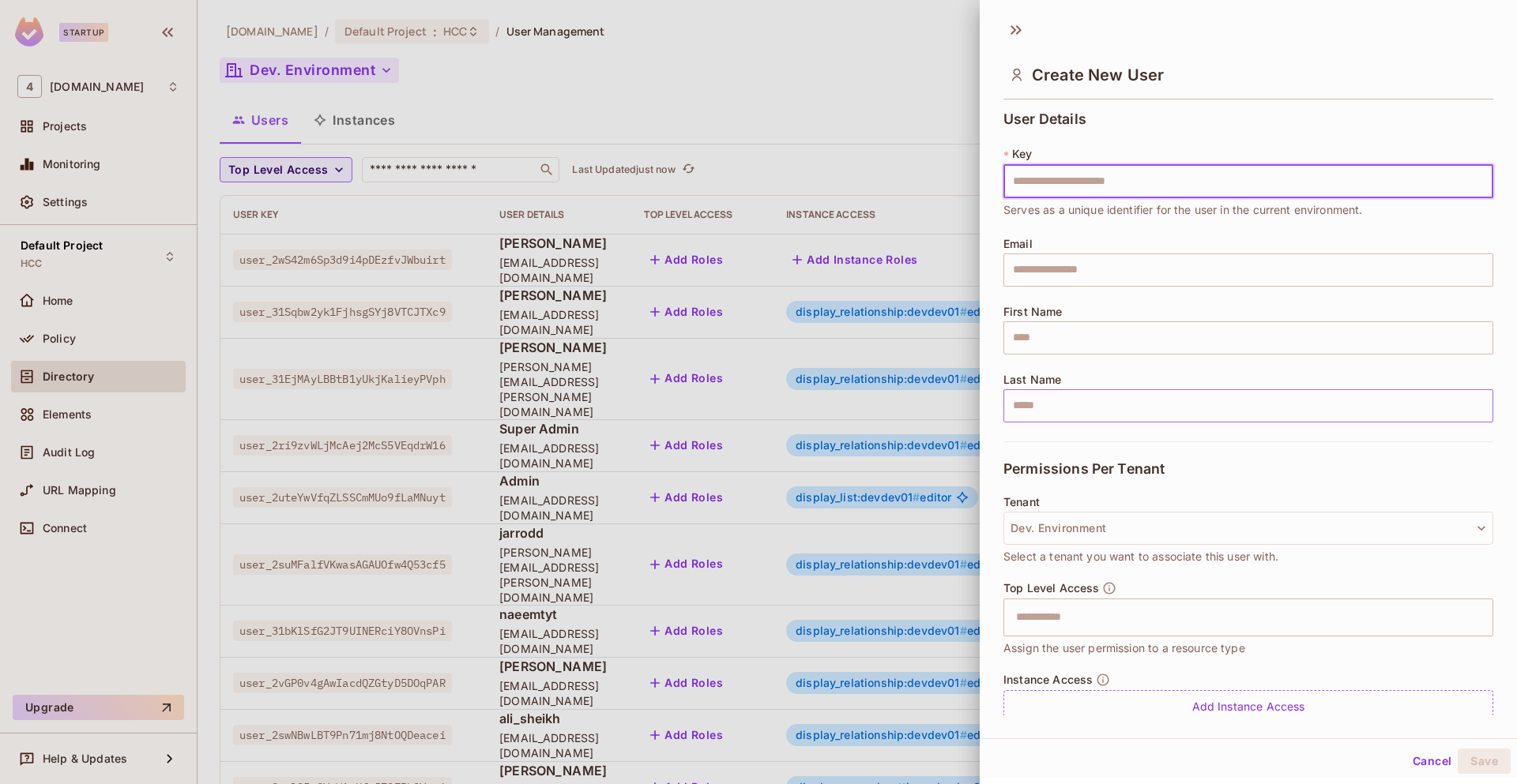
click at [1172, 397] on input "text" at bounding box center [1248, 406] width 490 height 33
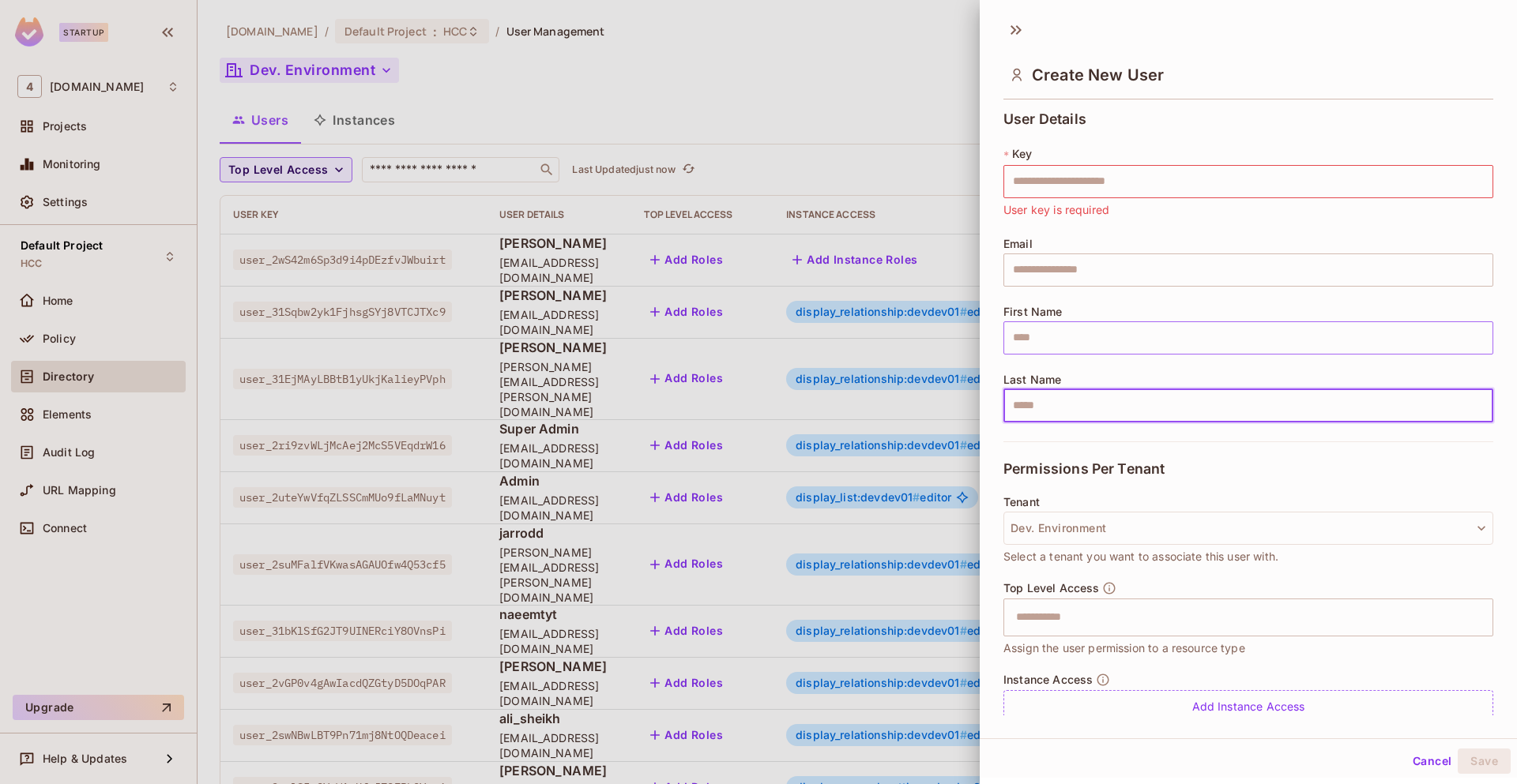
click at [1098, 336] on input "text" at bounding box center [1248, 338] width 490 height 33
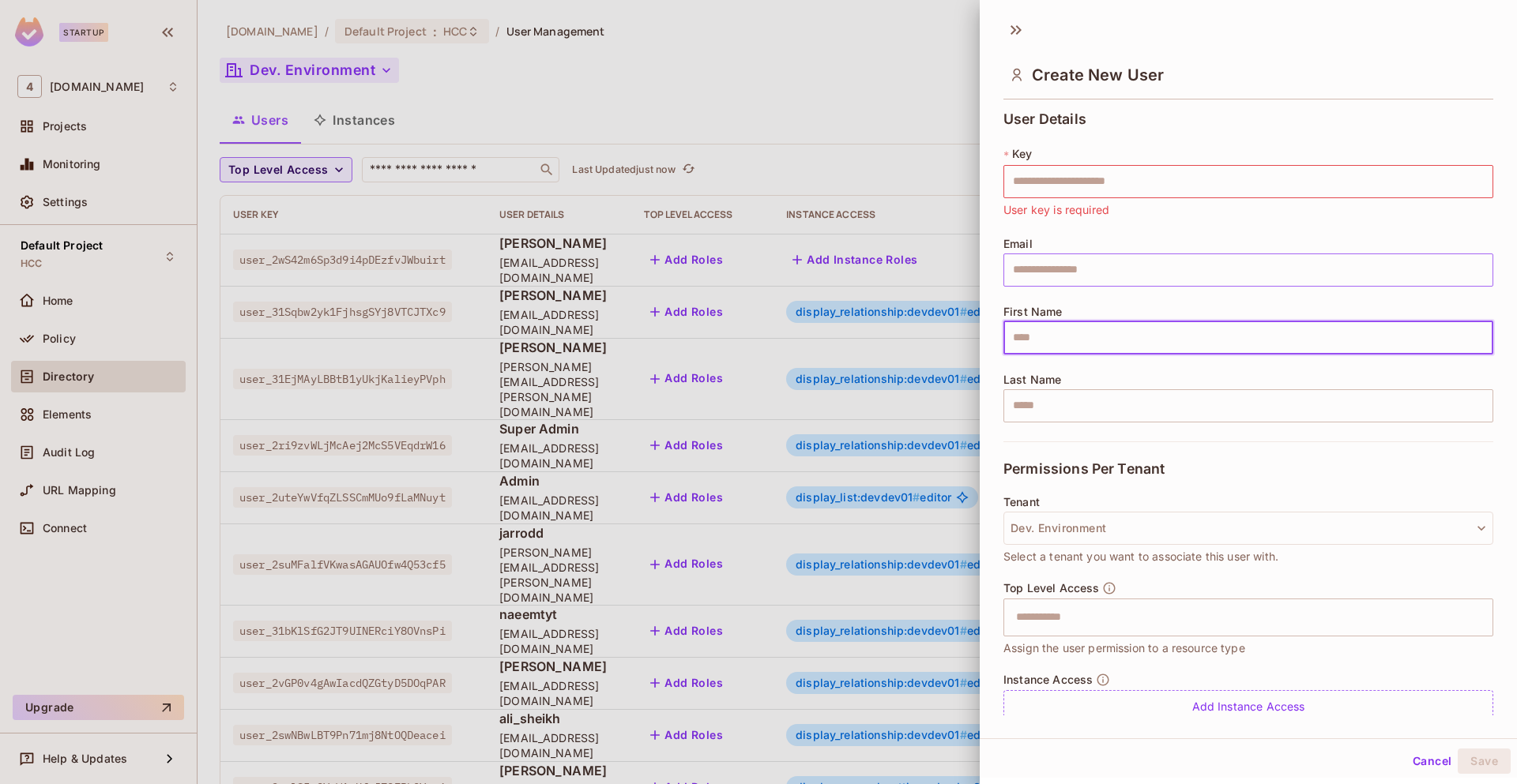
click at [1093, 266] on input "text" at bounding box center [1248, 270] width 490 height 33
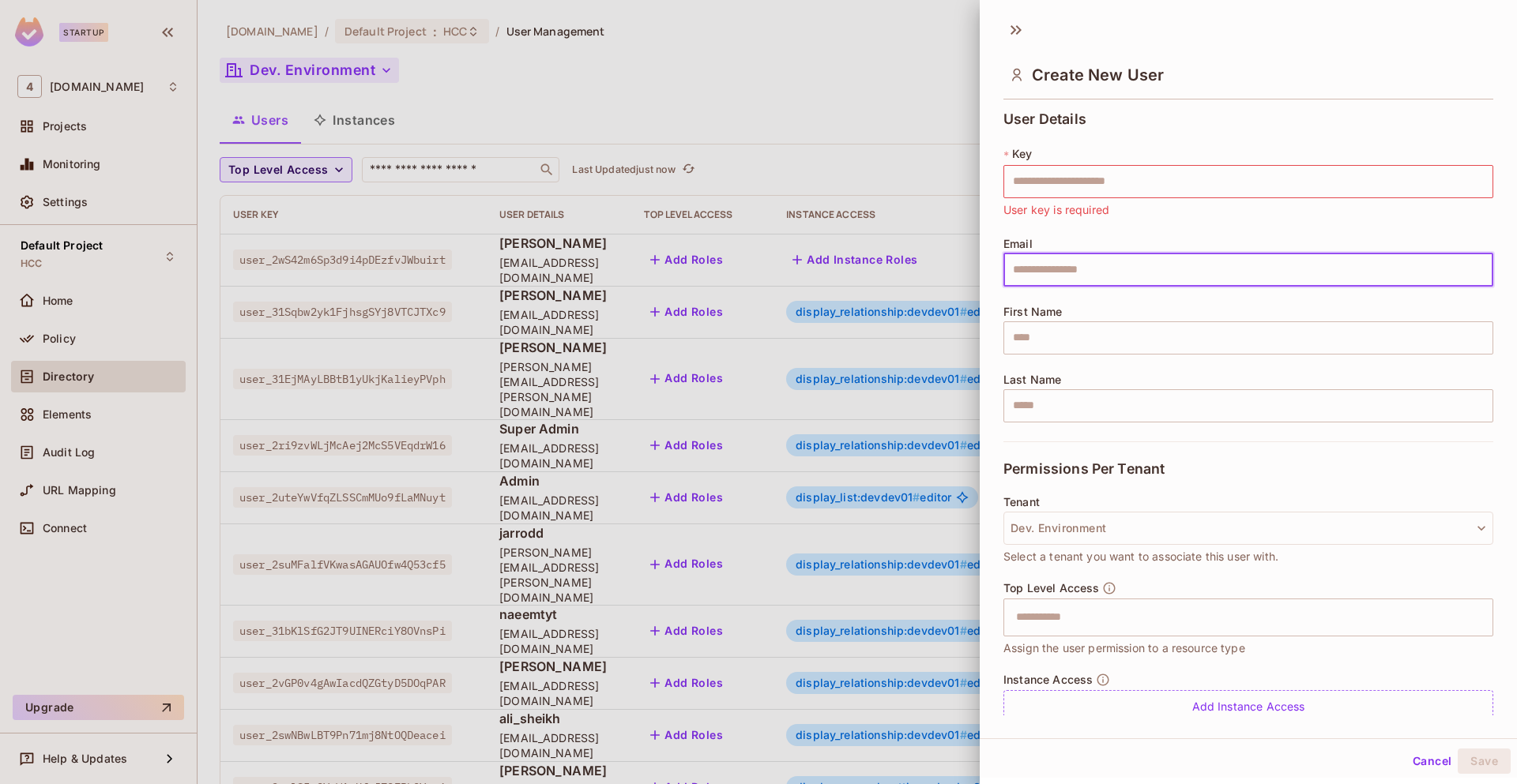
click at [1037, 369] on div "User Details * Key ​ User key is required Email ​ First Name ​ Last Name ​" at bounding box center [1248, 276] width 490 height 330
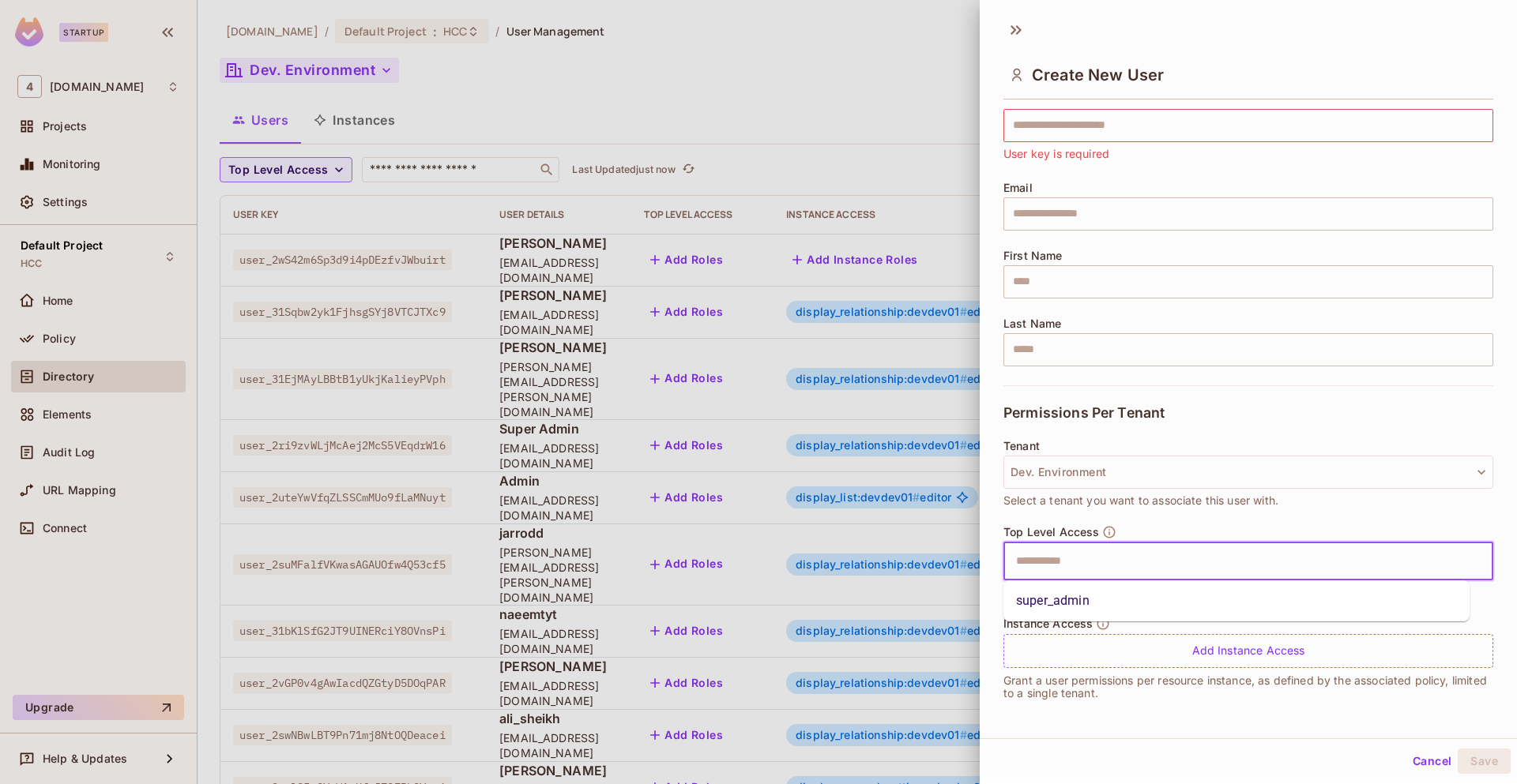
click at [1133, 561] on input "text" at bounding box center [1234, 561] width 456 height 31
click at [1273, 428] on div "Permissions Per Tenant" at bounding box center [1248, 412] width 490 height 54
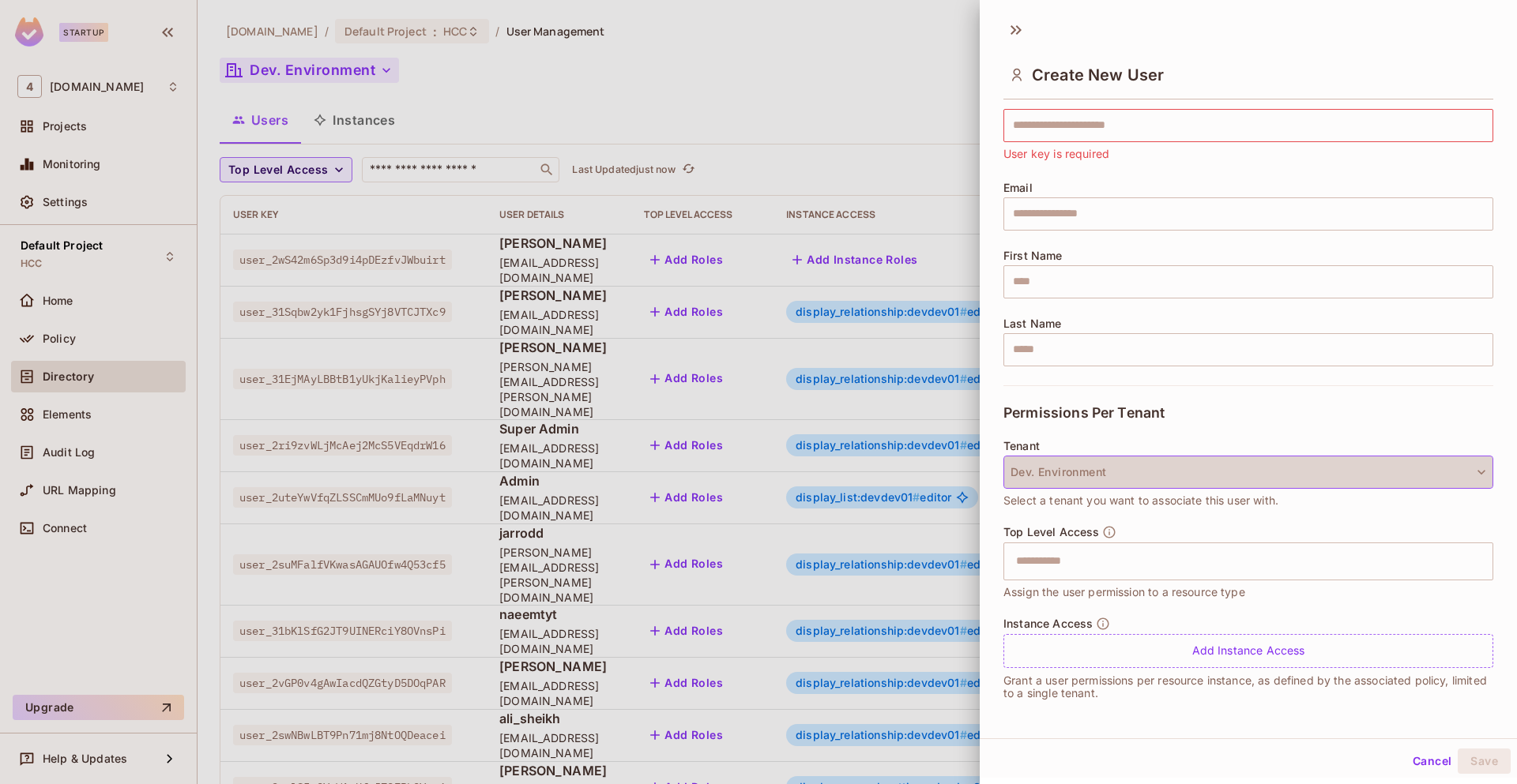
click at [1249, 484] on button "Dev. Environment" at bounding box center [1248, 472] width 490 height 33
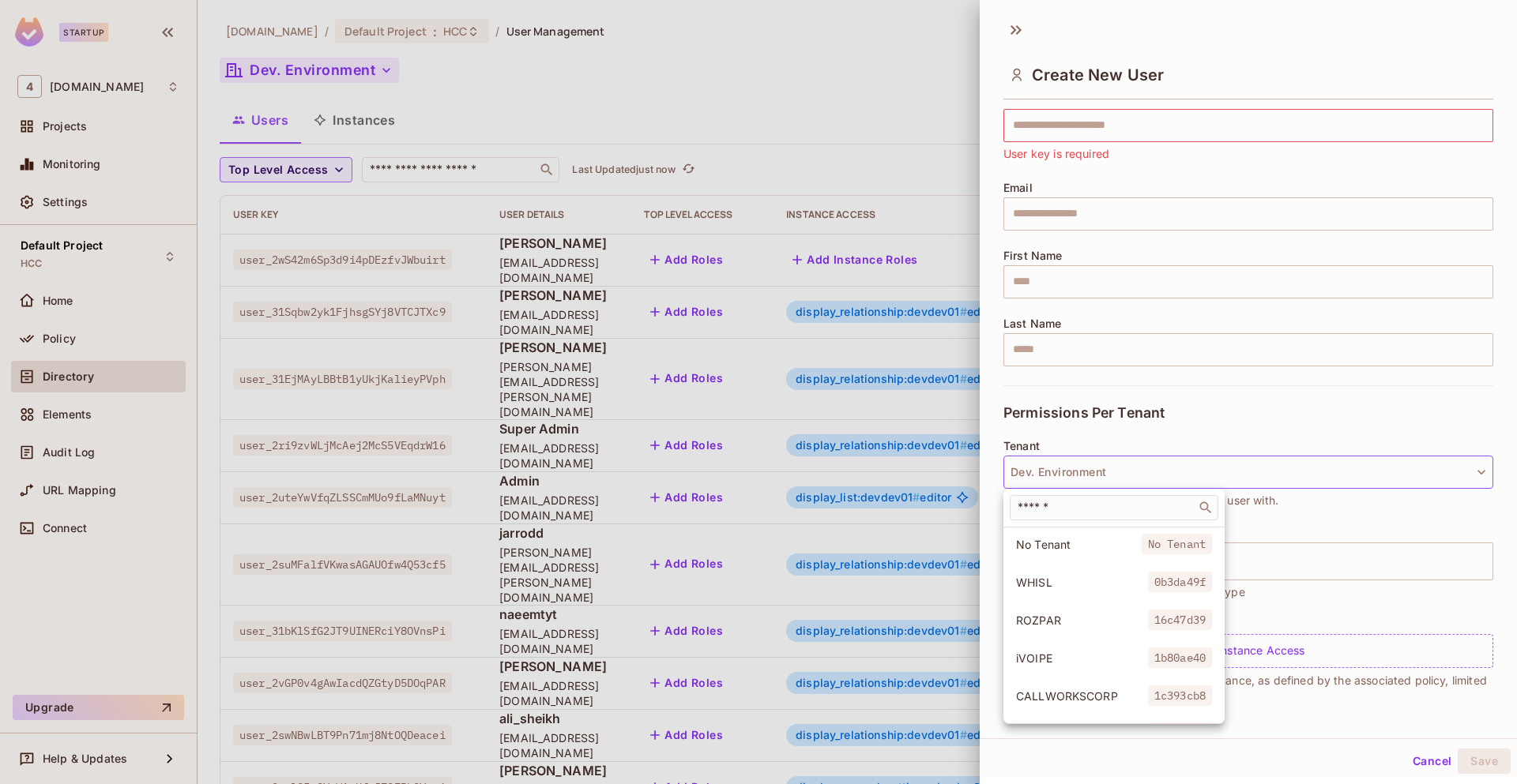
click at [1264, 424] on div at bounding box center [758, 392] width 1517 height 784
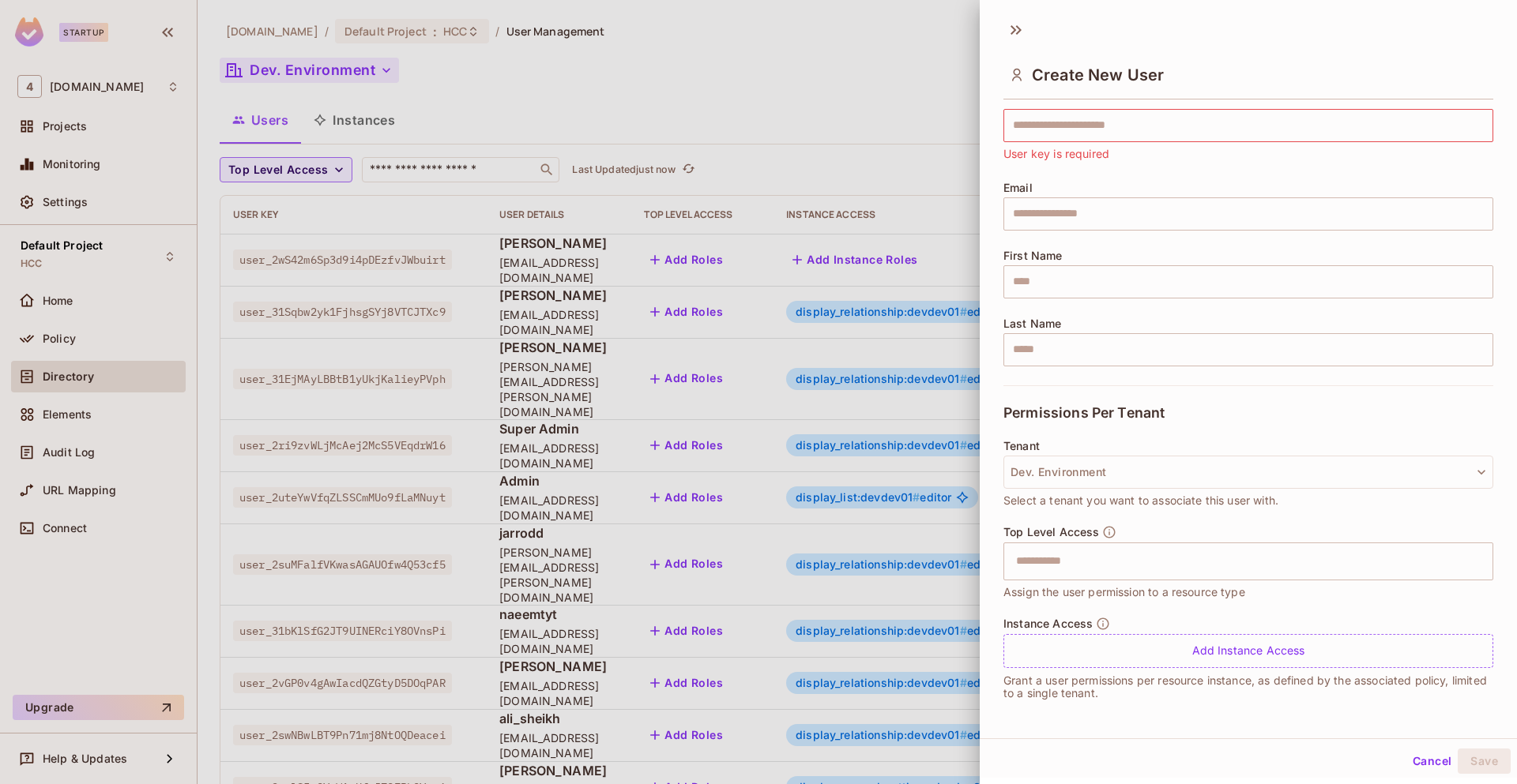
scroll to position [3, 0]
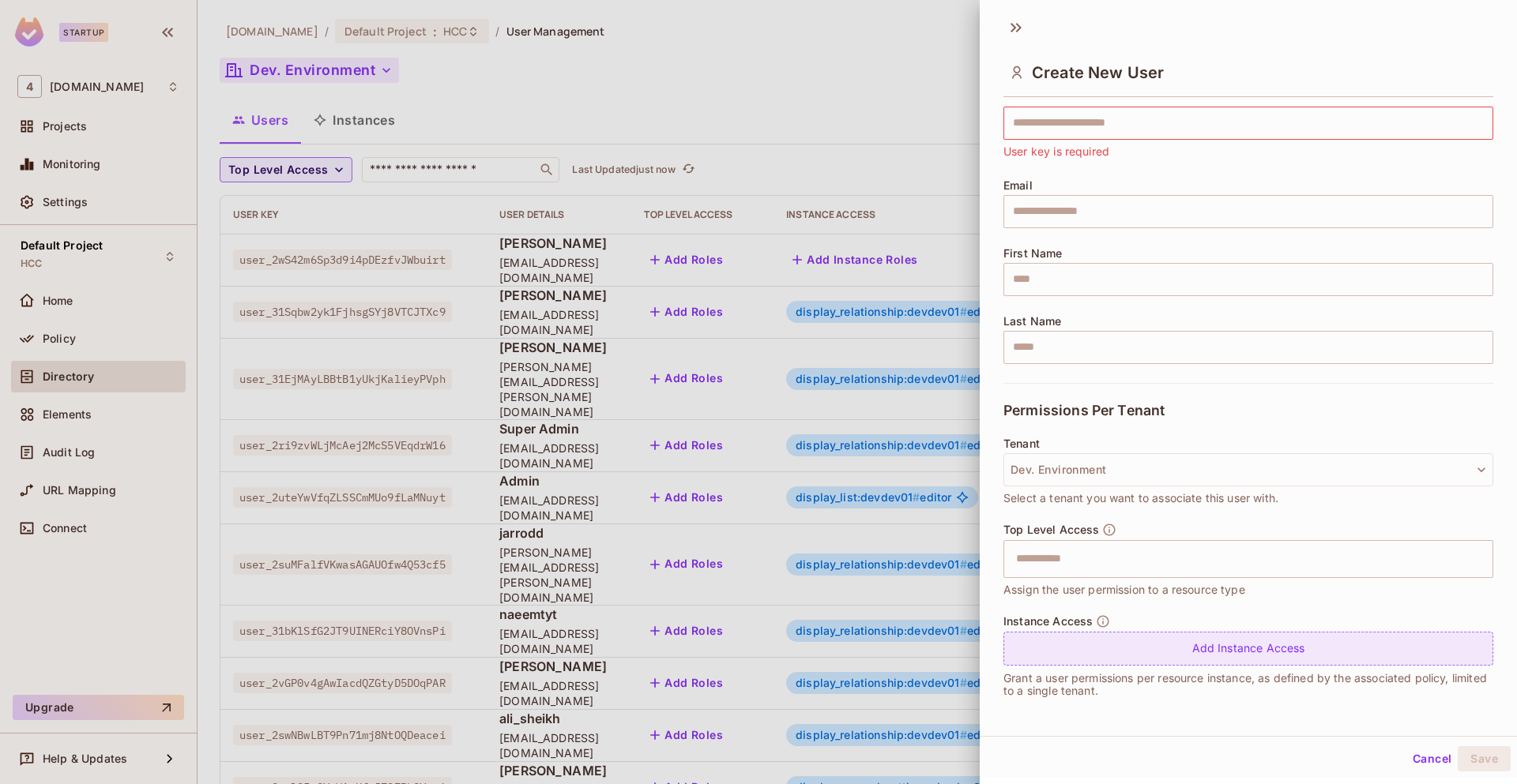
click at [1164, 654] on div "Add Instance Access" at bounding box center [1248, 648] width 490 height 34
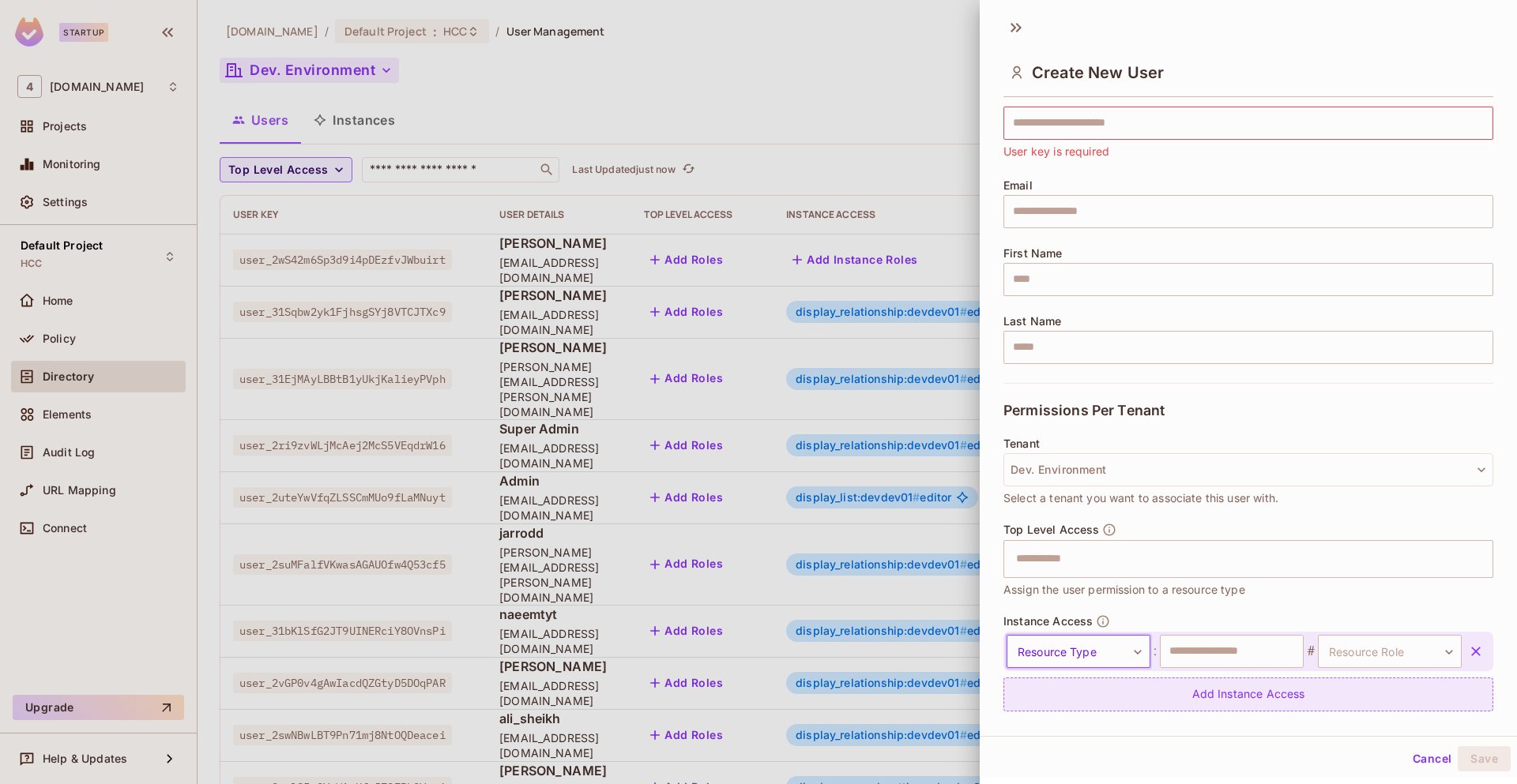
scroll to position [102, 0]
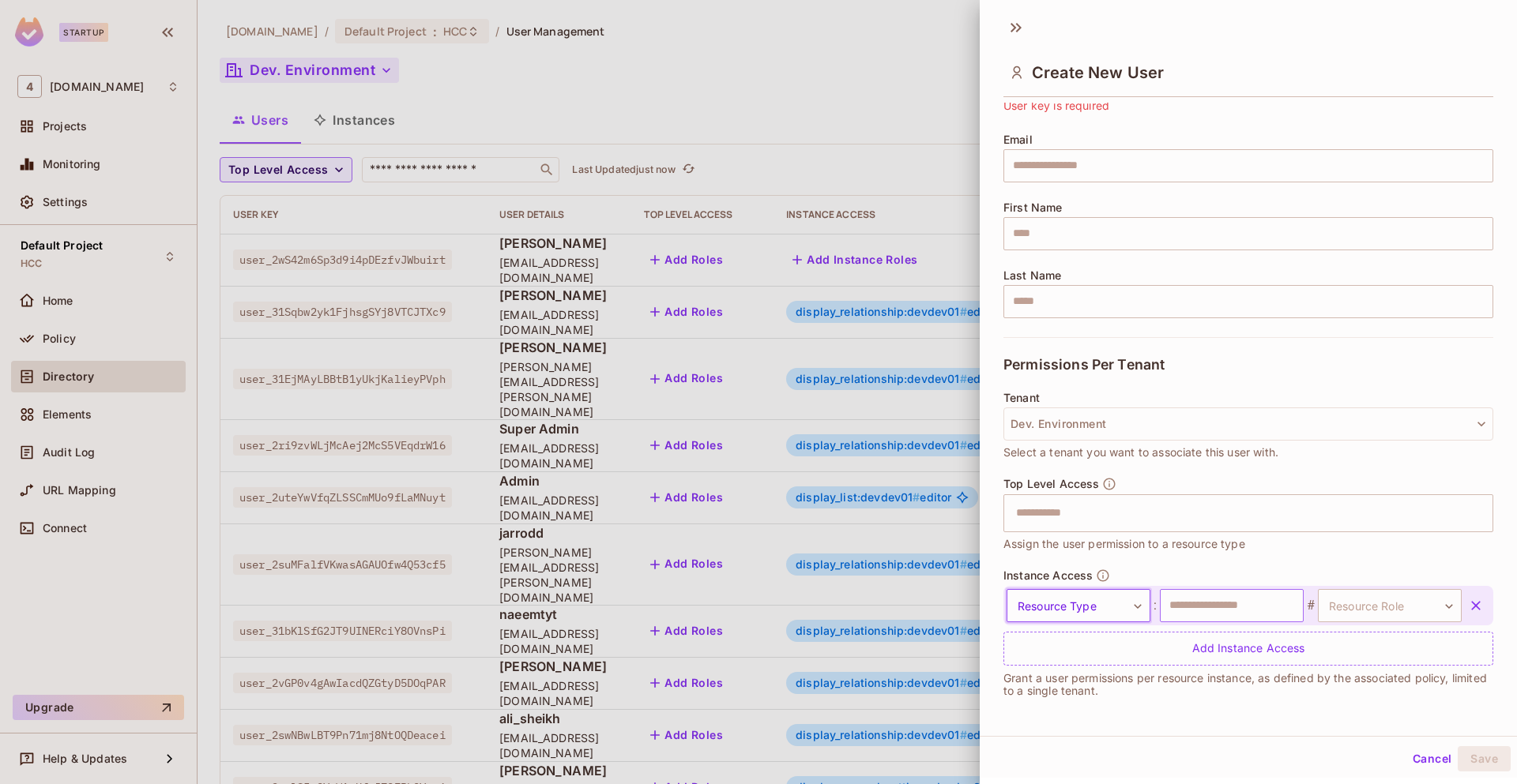
click at [1206, 602] on input "text" at bounding box center [1231, 605] width 143 height 33
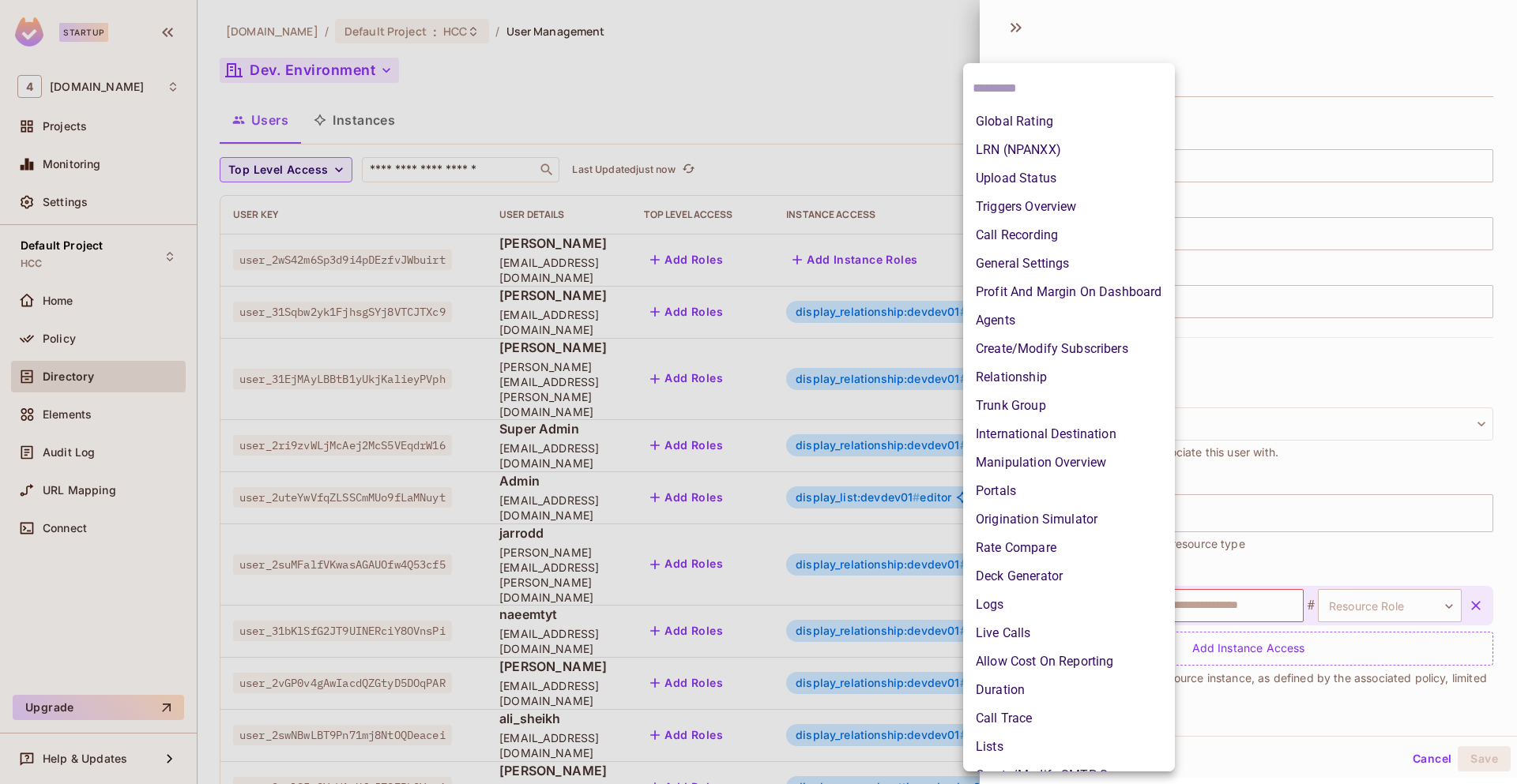
click at [1101, 611] on body "Startup 4 46labs.com Projects Monitoring Settings Default Project HCC Home Poli…" at bounding box center [758, 392] width 1517 height 784
click at [1280, 702] on div at bounding box center [758, 392] width 1517 height 784
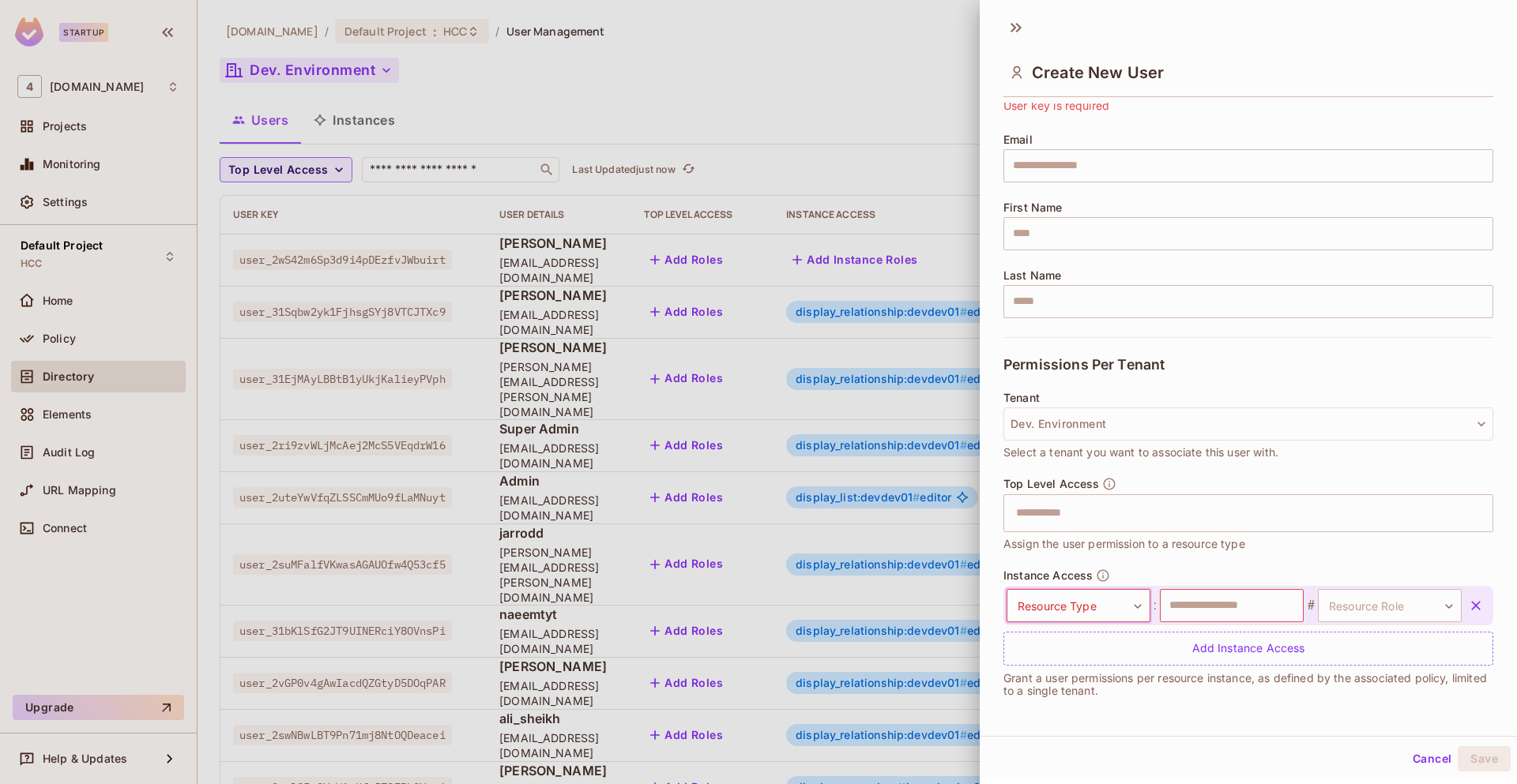
scroll to position [0, 0]
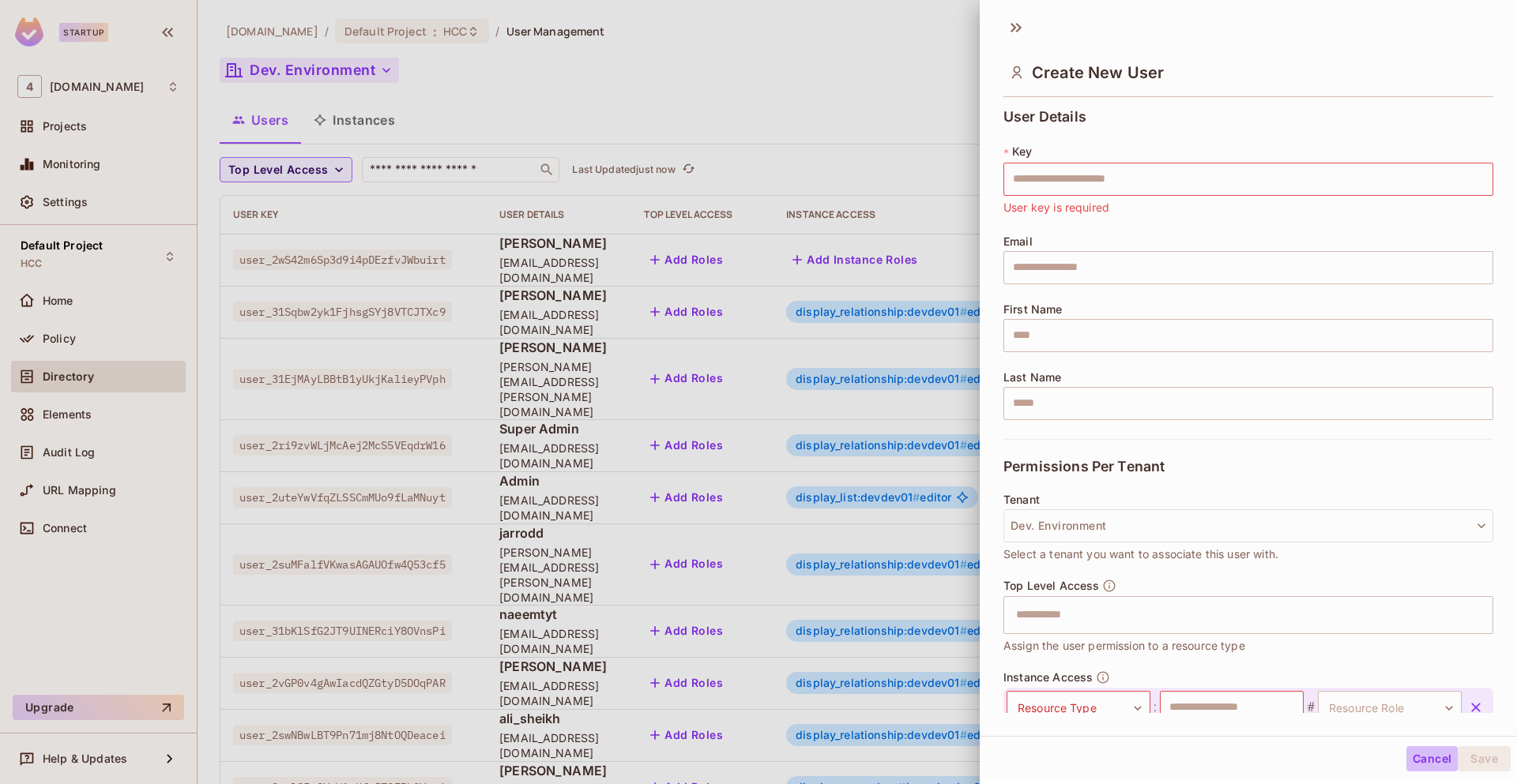
click at [1409, 765] on button "Cancel" at bounding box center [1431, 759] width 51 height 25
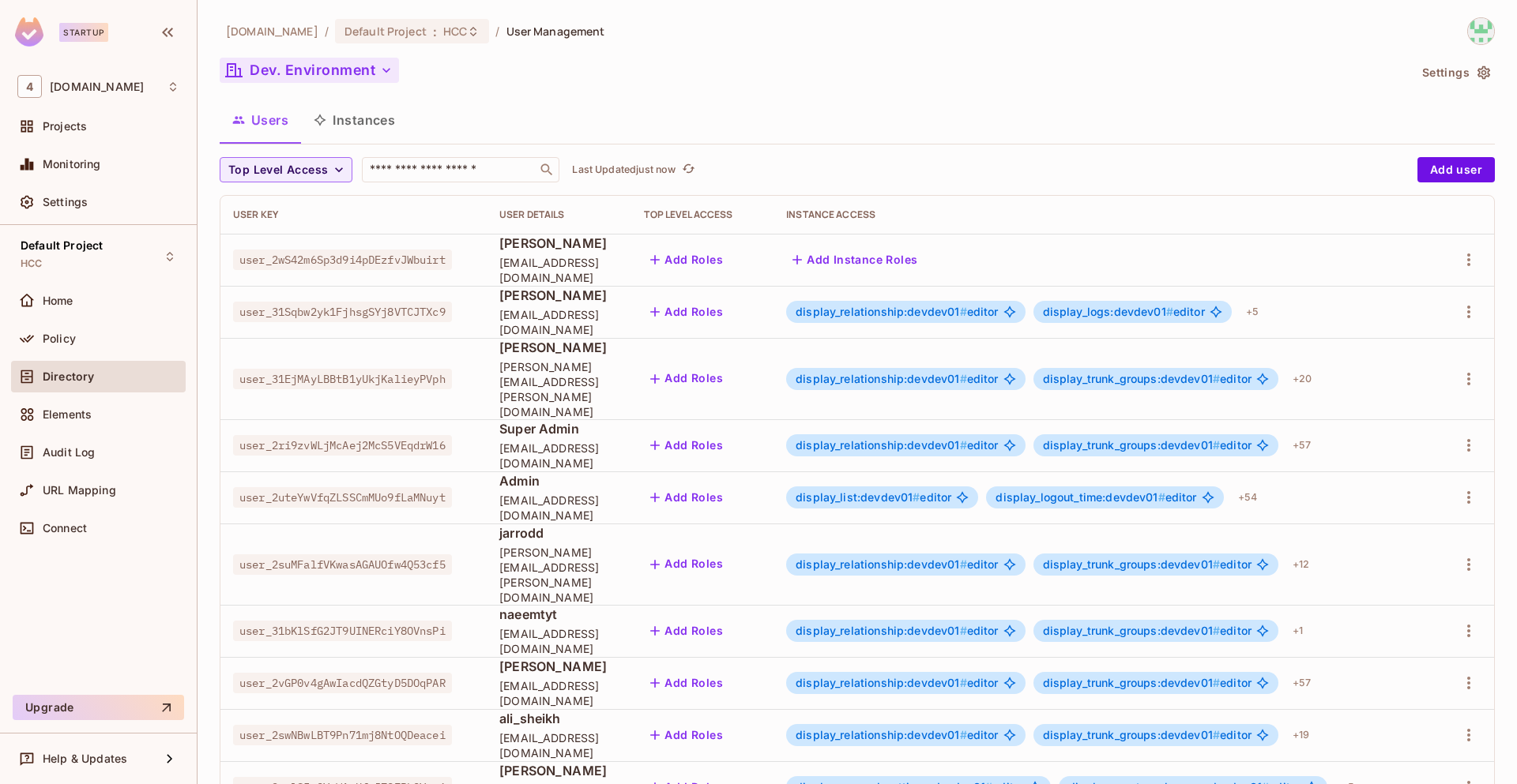
click at [1477, 76] on icon "button" at bounding box center [1483, 73] width 13 height 14
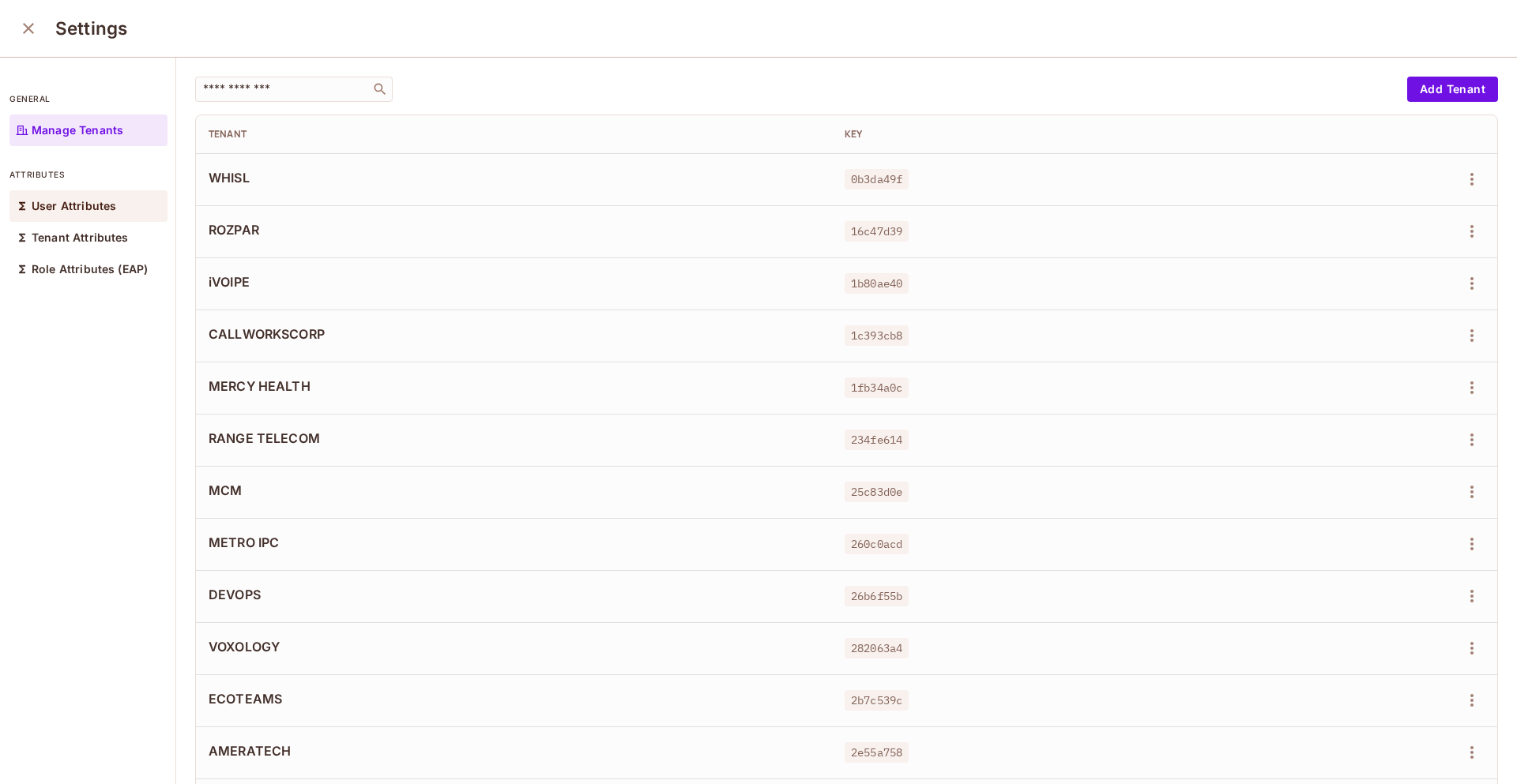
click at [108, 199] on p "User Attributes" at bounding box center [74, 205] width 85 height 13
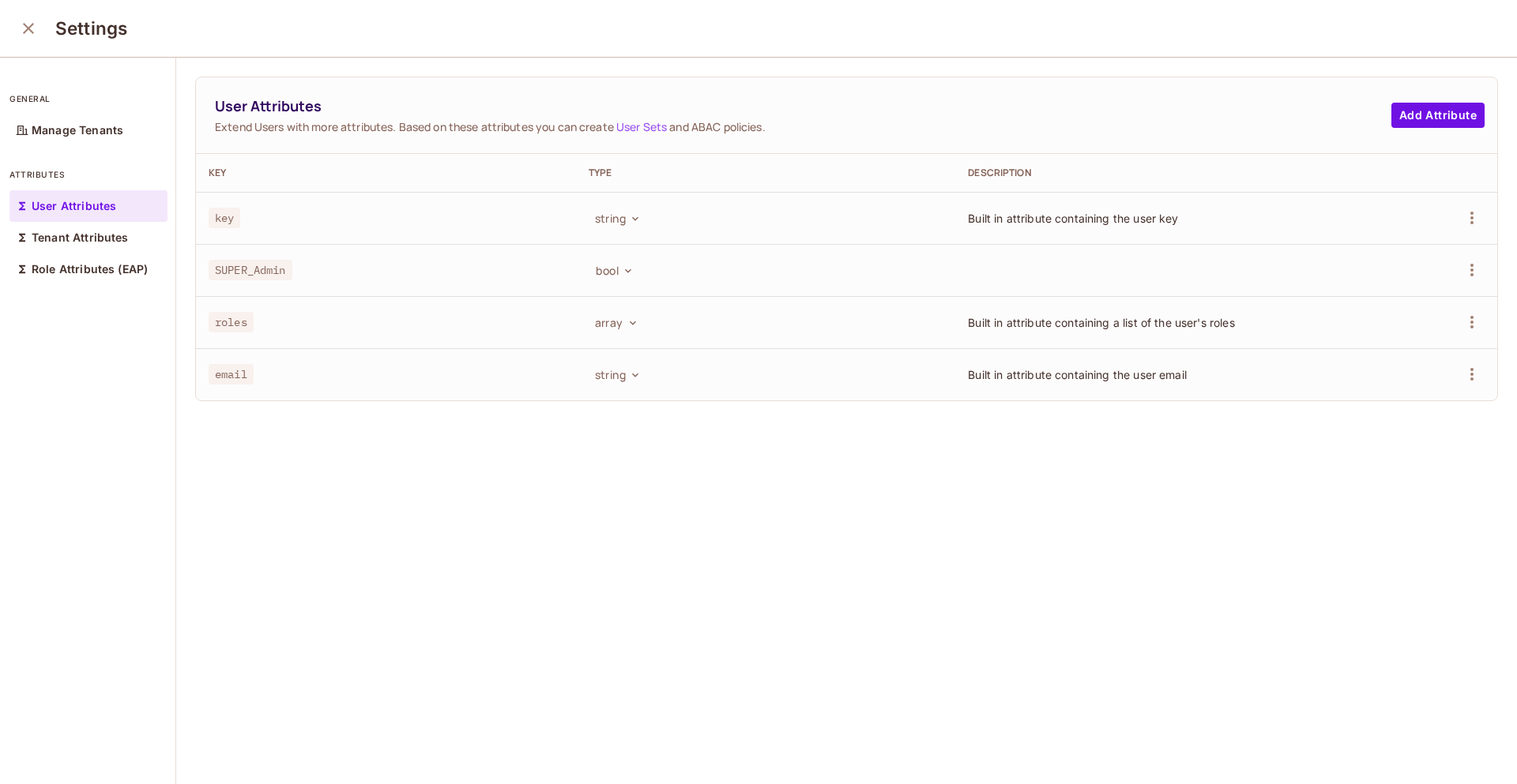
click at [658, 124] on link "User Sets" at bounding box center [642, 127] width 51 height 15
click at [37, 22] on icon "close" at bounding box center [28, 28] width 19 height 19
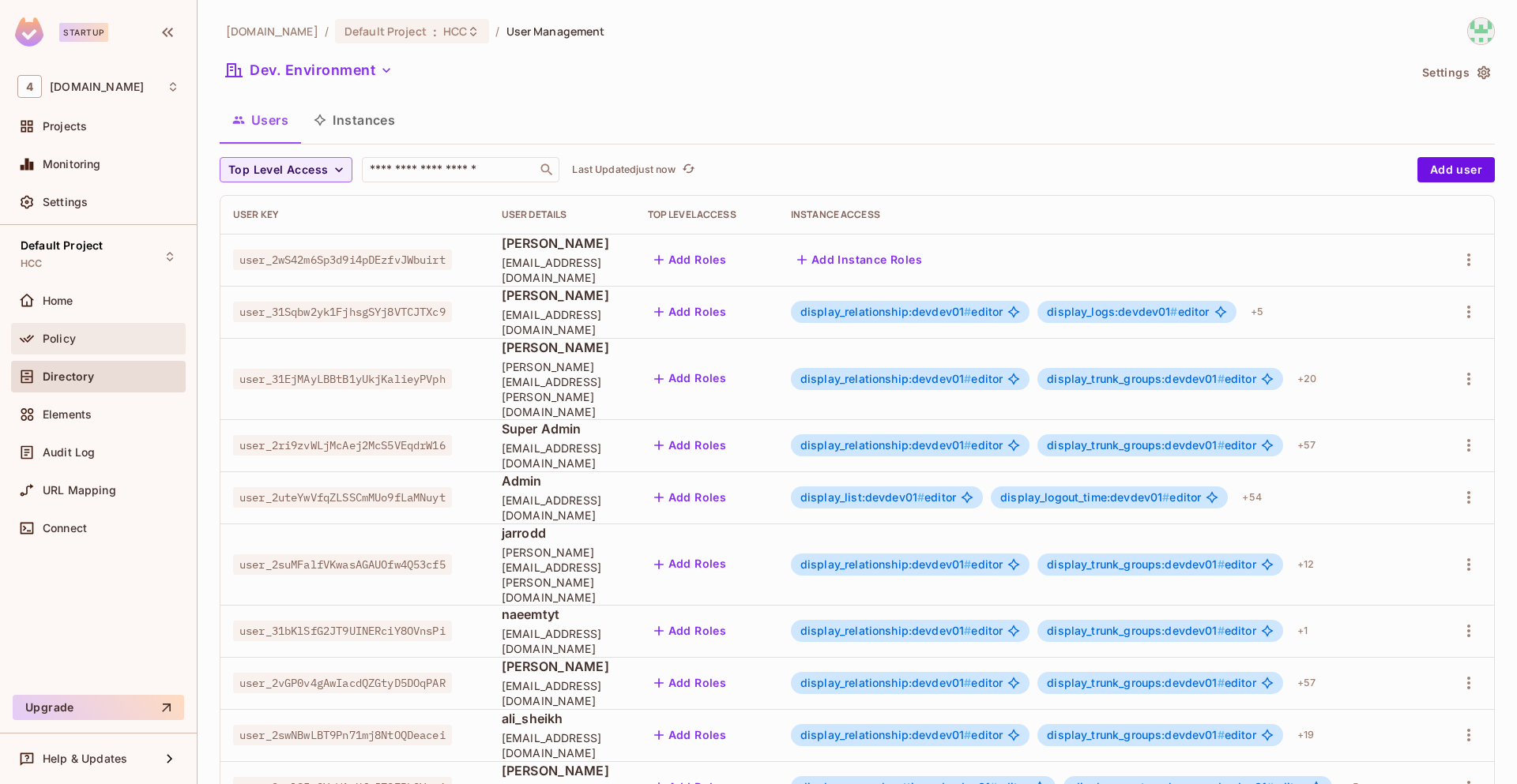
click at [109, 350] on div "Policy" at bounding box center [98, 339] width 175 height 31
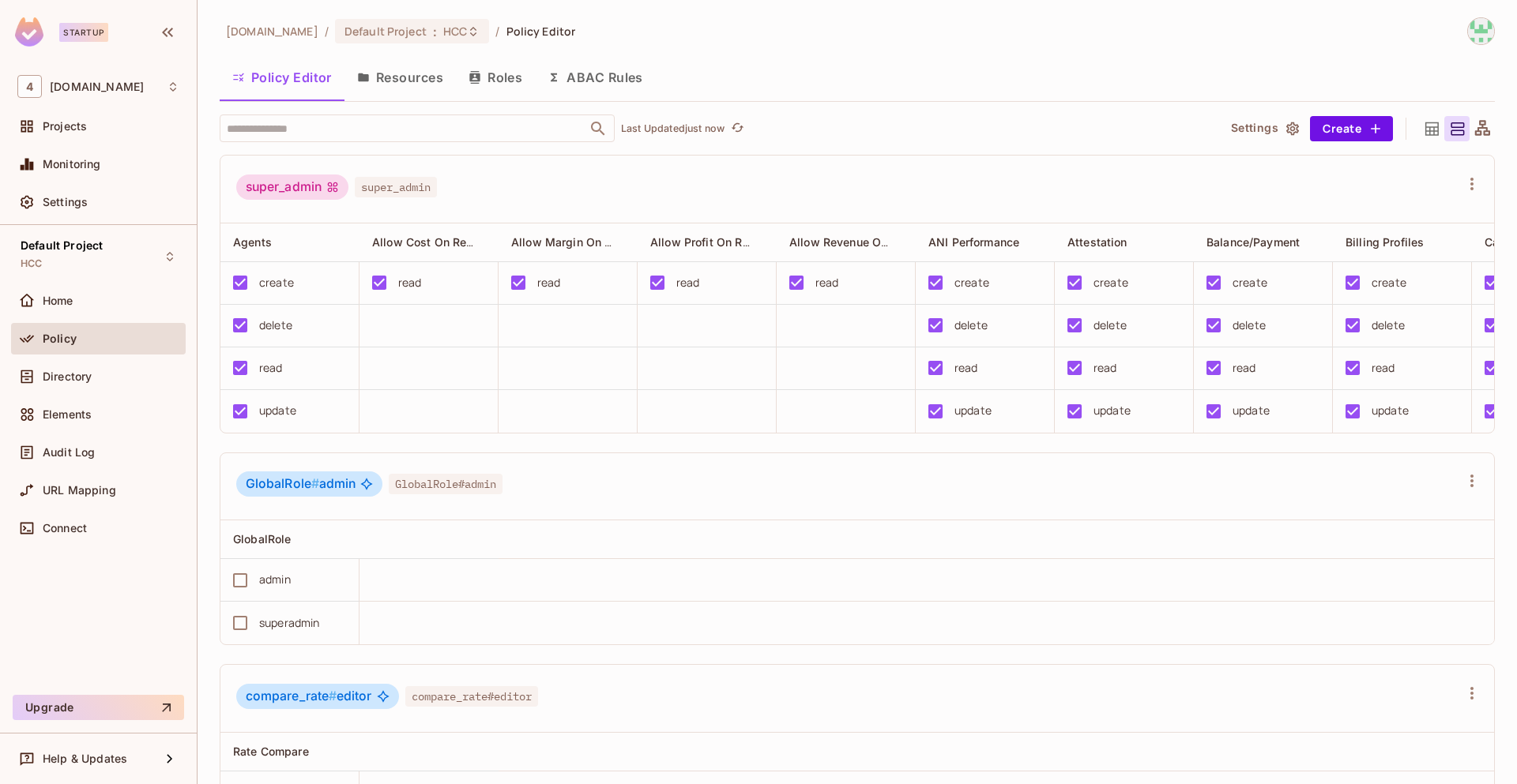
click at [429, 81] on button "Resources" at bounding box center [400, 77] width 111 height 40
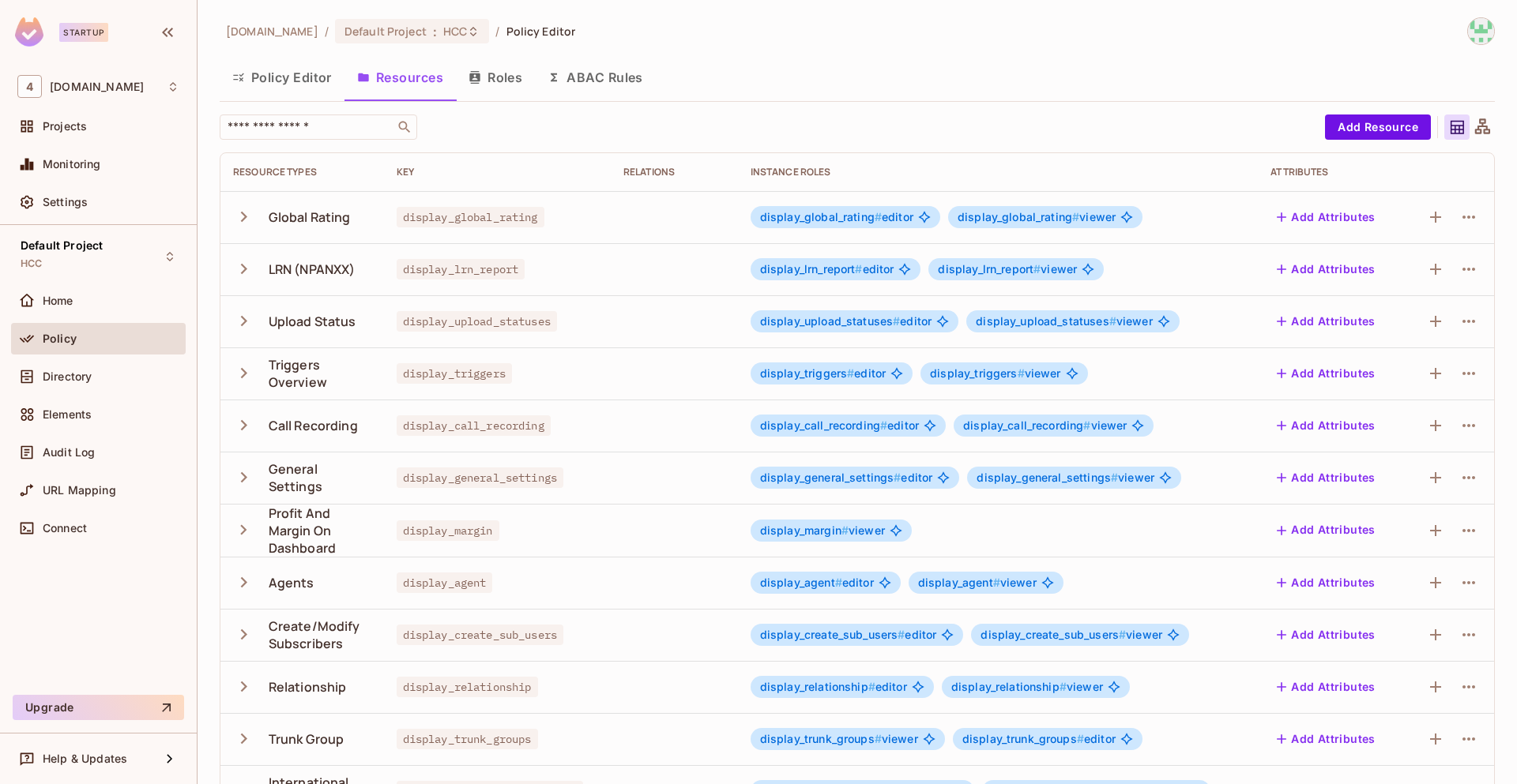
click at [1340, 143] on div "​ Add Resource Resource Types Key Relations Instance roles Attributes Global Ra…" at bounding box center [857, 570] width 1275 height 912
click at [1371, 113] on div "46labs.com / Default Project : HCC / Policy Editor Policy Editor Resources Role…" at bounding box center [857, 528] width 1275 height 1022
click at [1356, 130] on button "Add Resource" at bounding box center [1378, 127] width 106 height 25
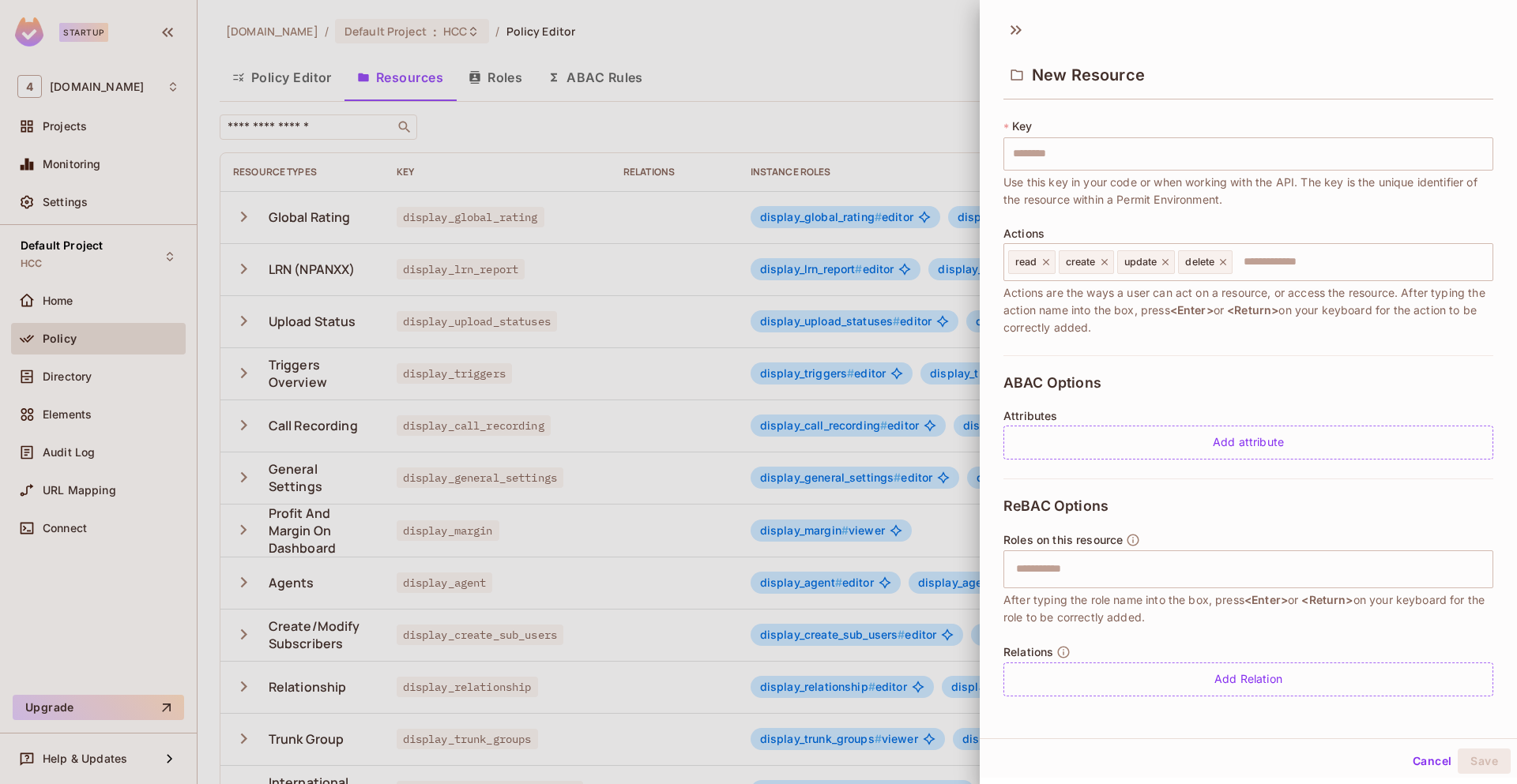
scroll to position [85, 0]
click at [1206, 443] on div "Add attribute" at bounding box center [1248, 443] width 490 height 34
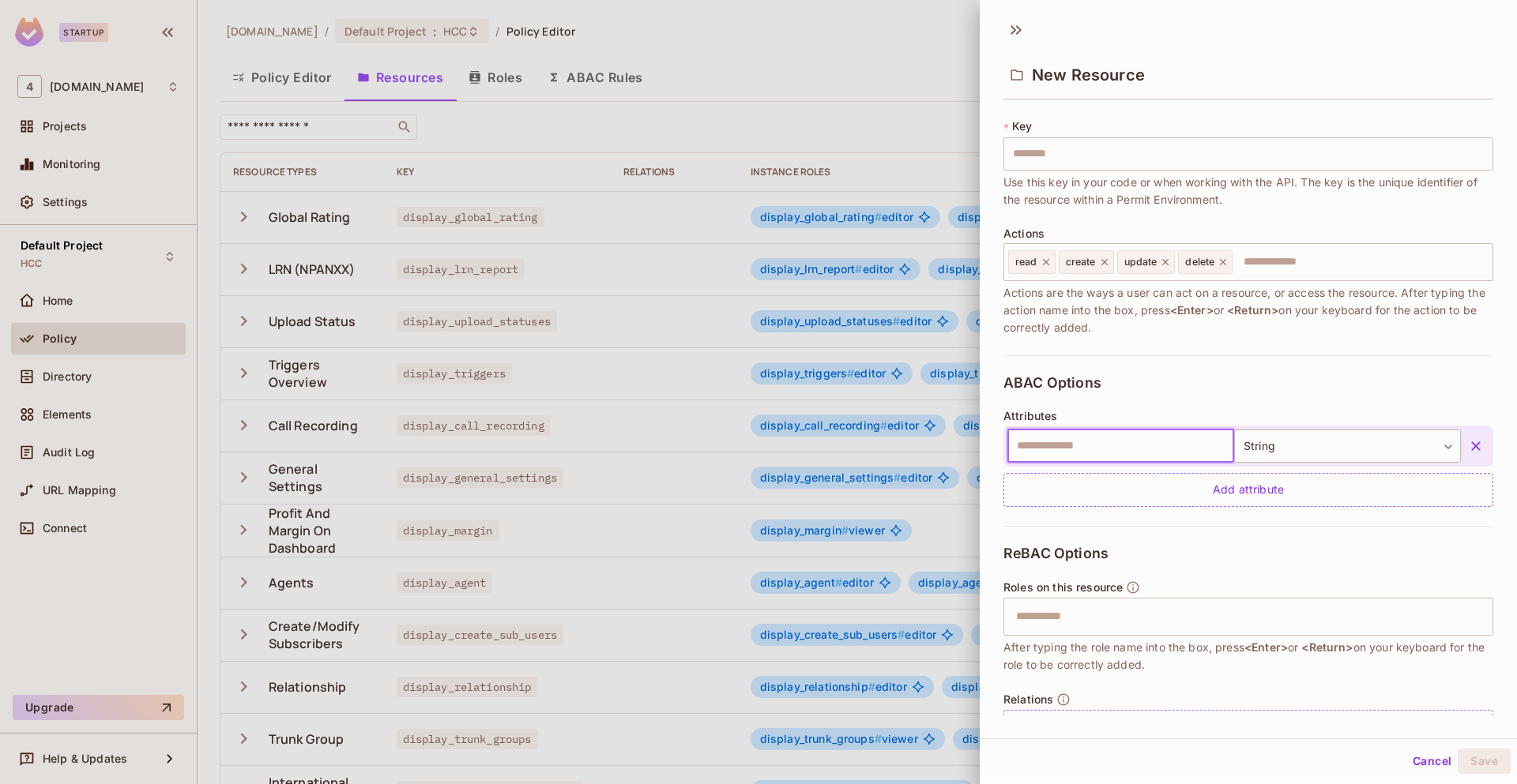
click at [1149, 440] on input "text" at bounding box center [1121, 445] width 227 height 33
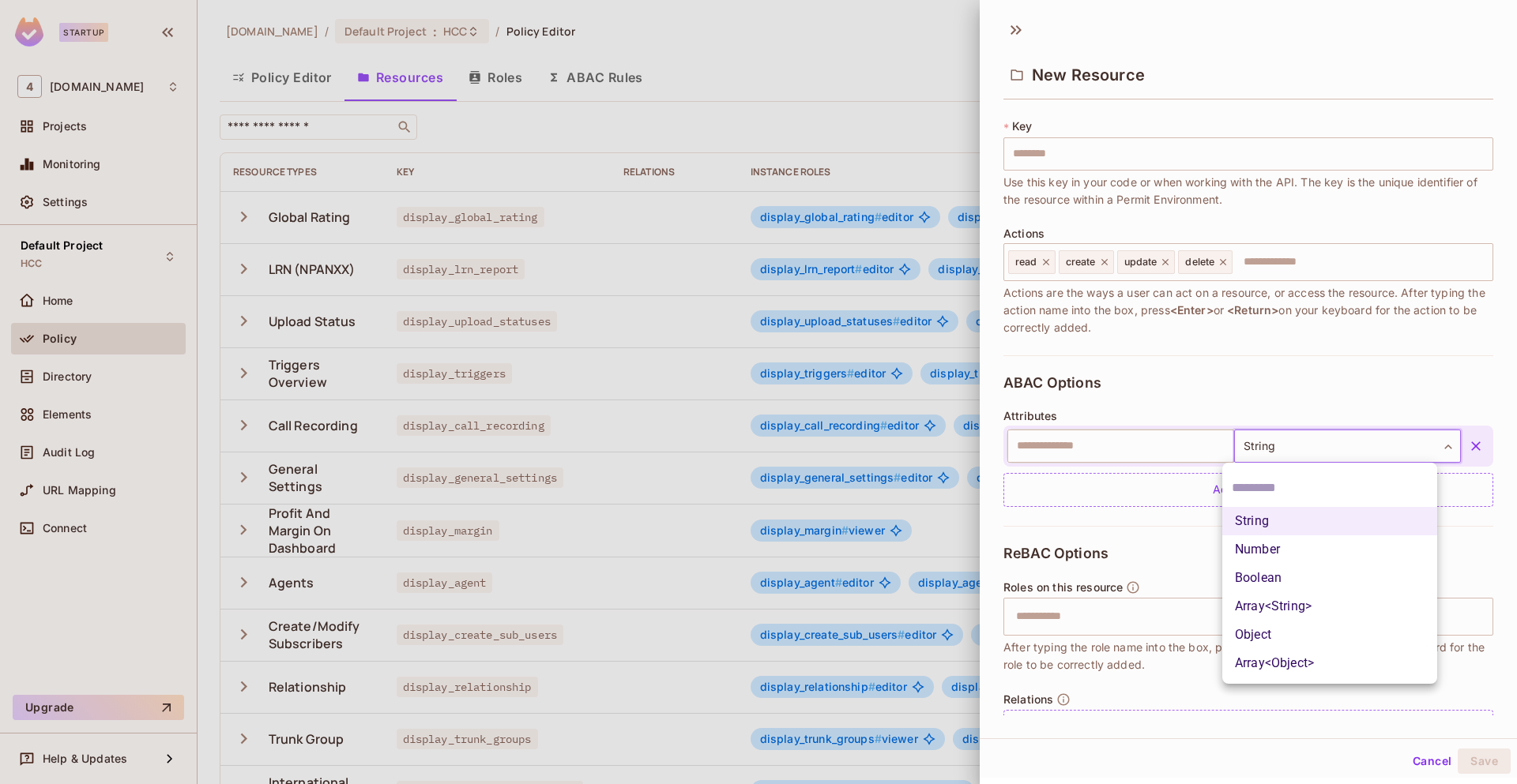
click at [1271, 438] on body "Startup 4 46labs.com Projects Monitoring Settings Default Project HCC Home Poli…" at bounding box center [758, 392] width 1517 height 784
click at [1098, 443] on div at bounding box center [758, 392] width 1517 height 784
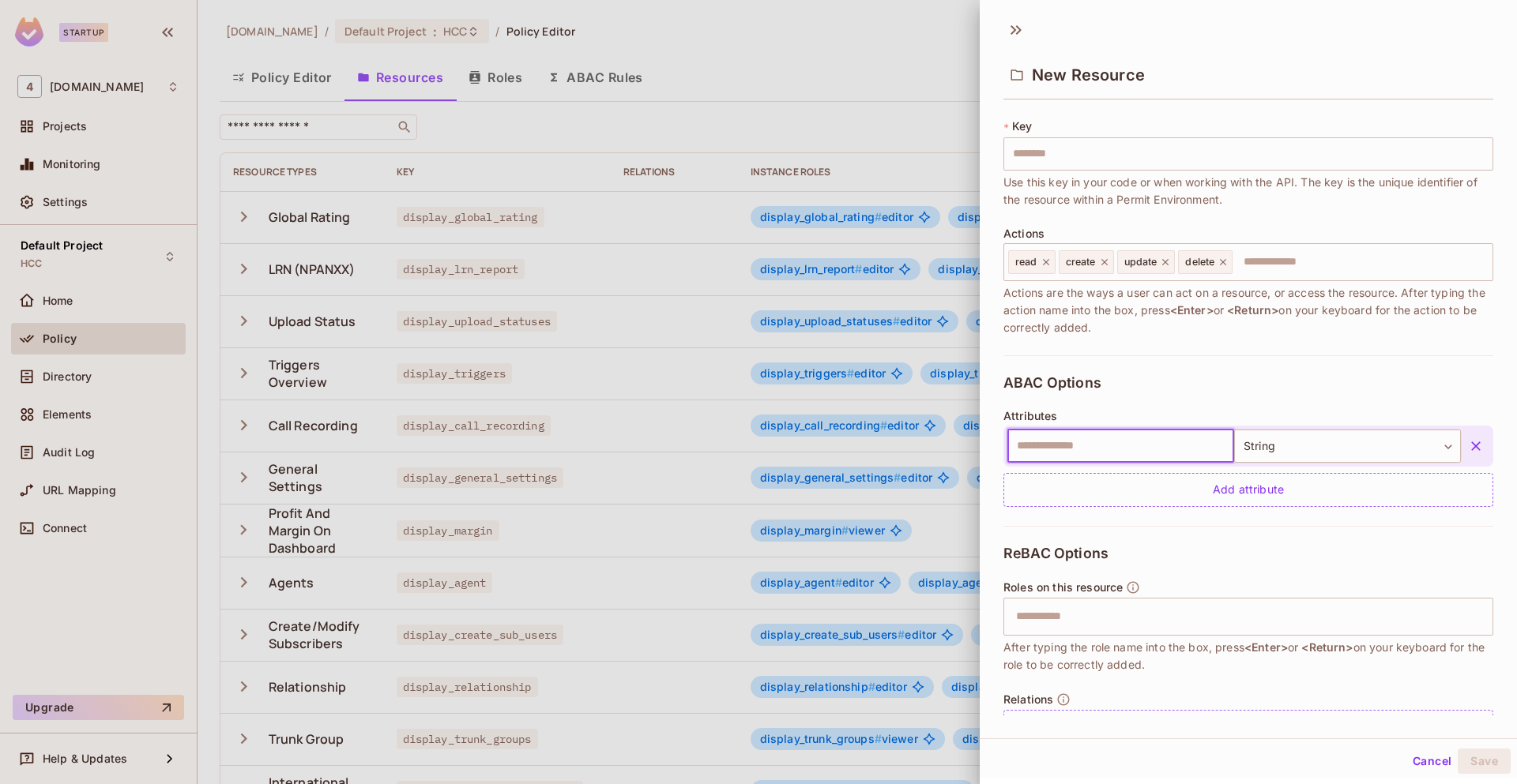
click at [1098, 443] on input "text" at bounding box center [1121, 445] width 227 height 33
click at [1126, 378] on div "ABAC Options Attributes ​ String ****** ​ Add attribute" at bounding box center [1248, 440] width 490 height 171
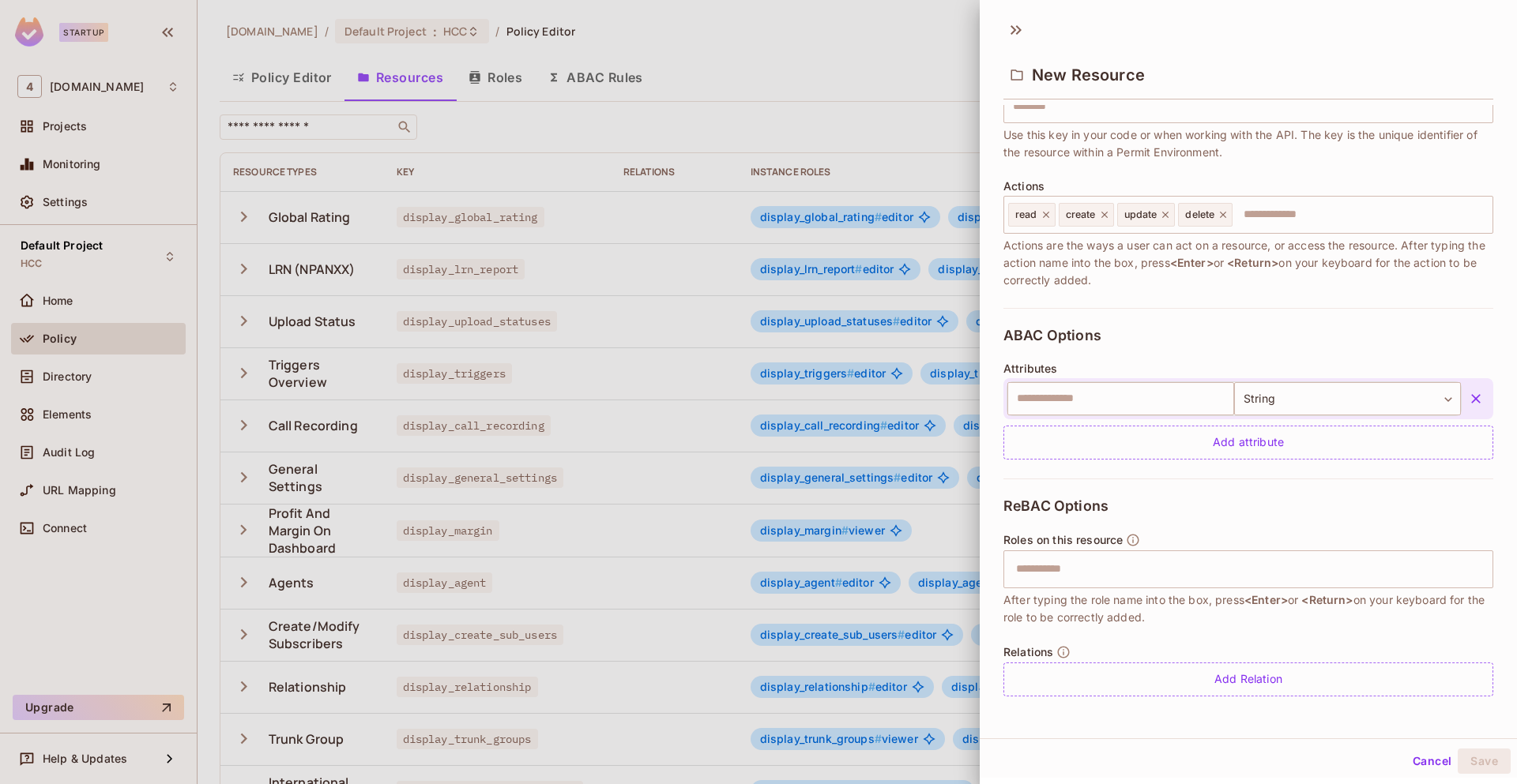
click at [1408, 760] on button "Cancel" at bounding box center [1431, 761] width 51 height 25
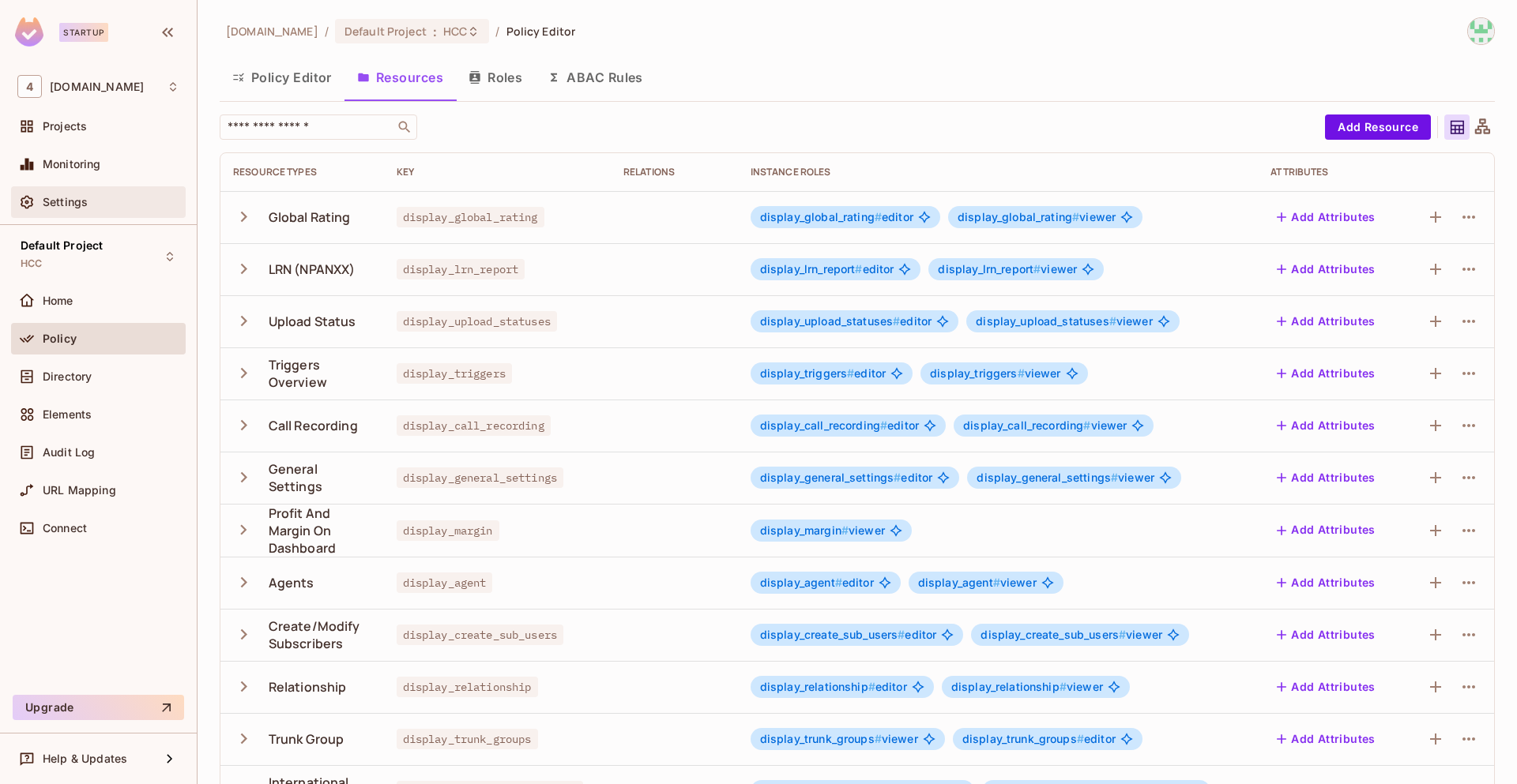
click at [119, 207] on div "Settings" at bounding box center [110, 202] width 137 height 13
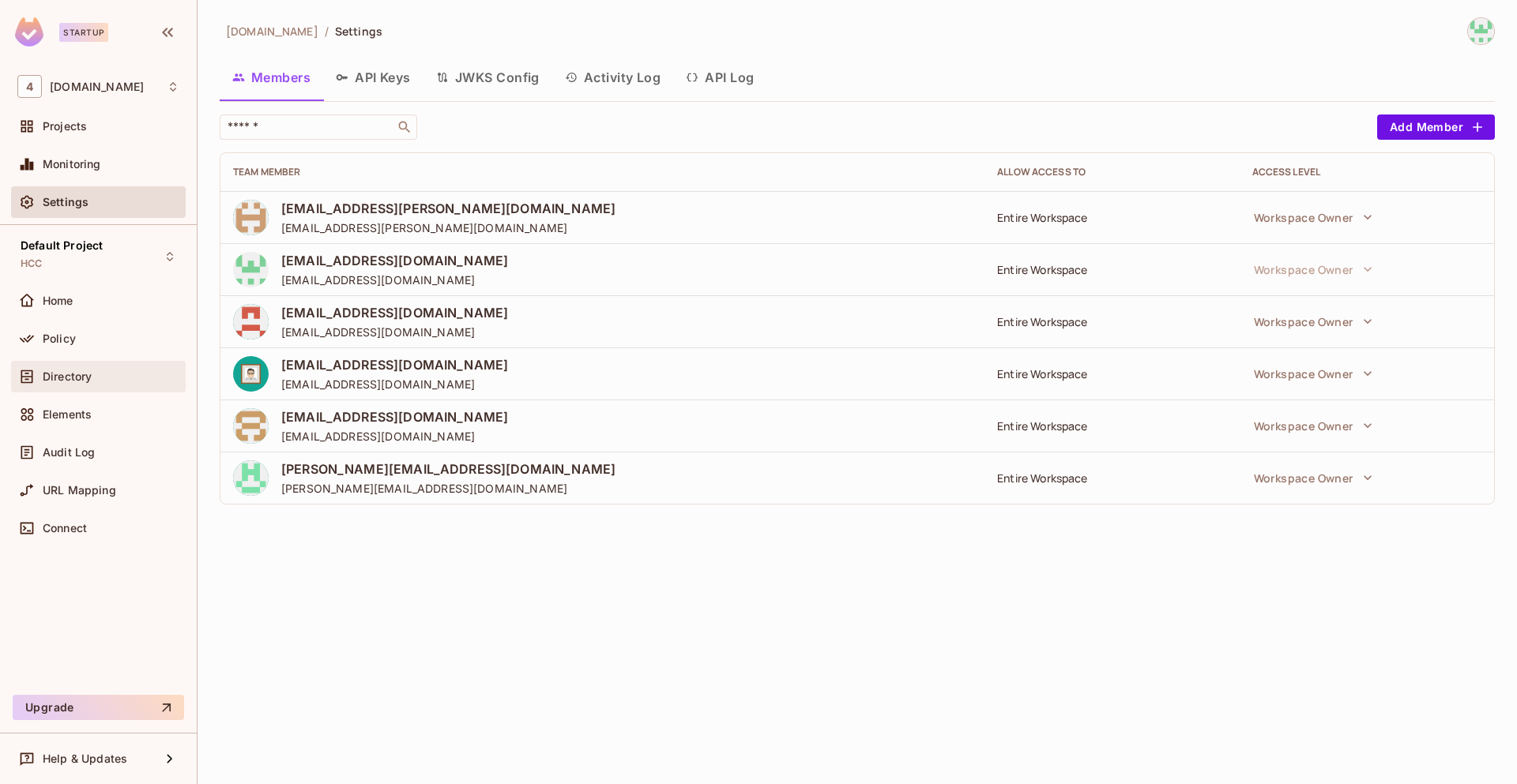
click at [93, 380] on div "Directory" at bounding box center [110, 376] width 137 height 13
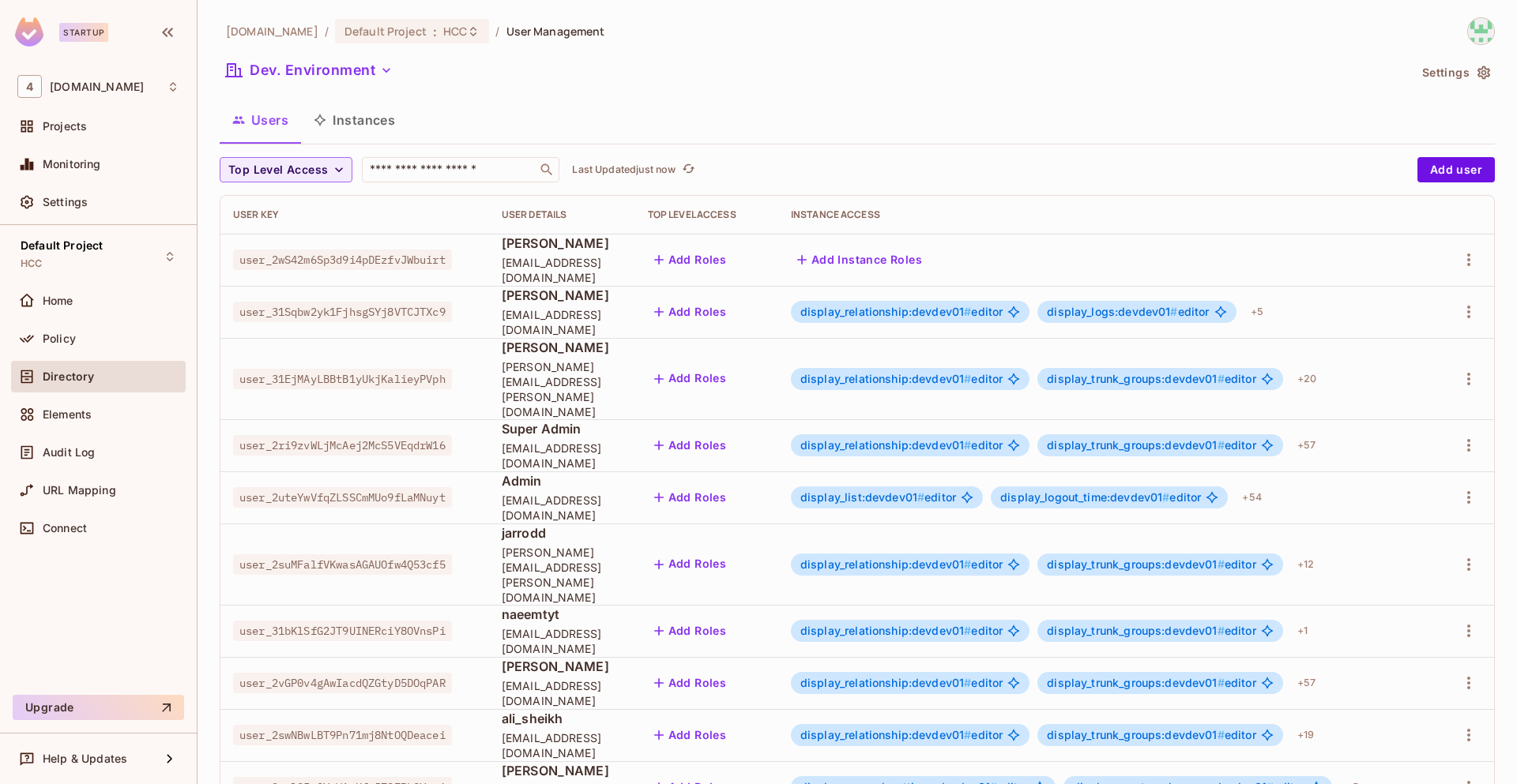
click at [1435, 71] on button "Settings" at bounding box center [1455, 73] width 79 height 25
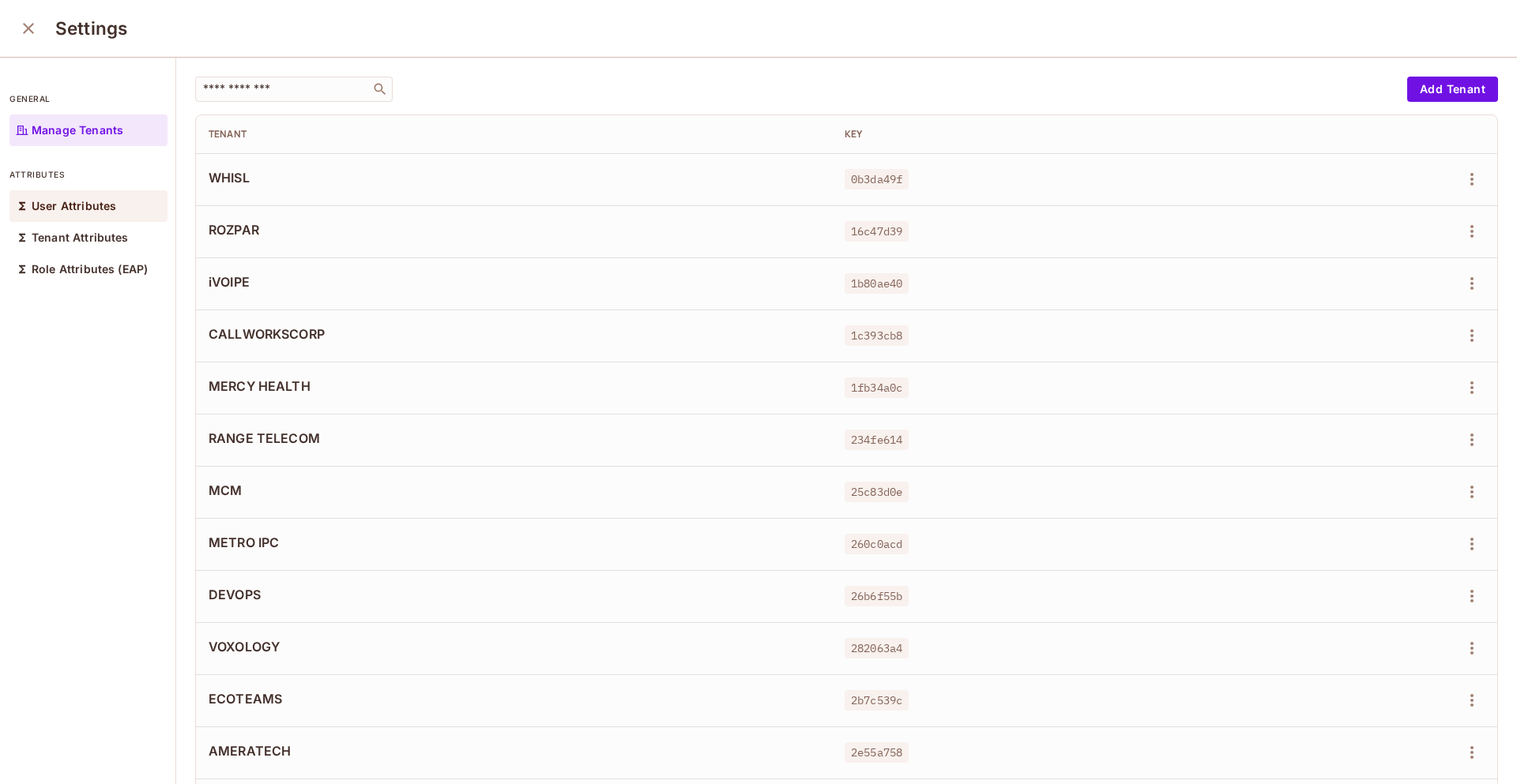
click at [119, 210] on div "User Attributes" at bounding box center [88, 205] width 158 height 31
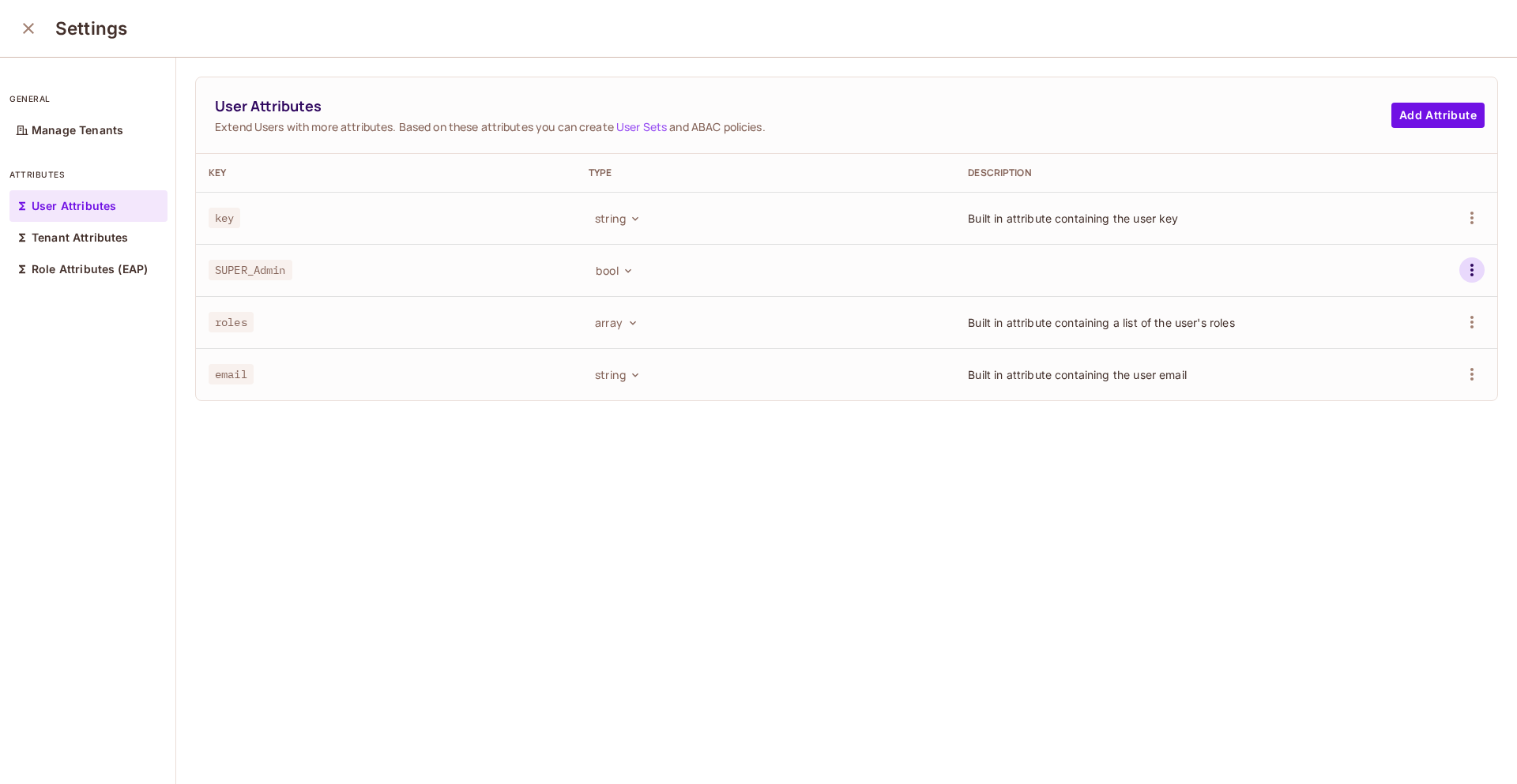
click at [1463, 266] on icon "button" at bounding box center [1472, 270] width 19 height 19
click at [1401, 340] on div "Delete Attribute" at bounding box center [1389, 341] width 86 height 16
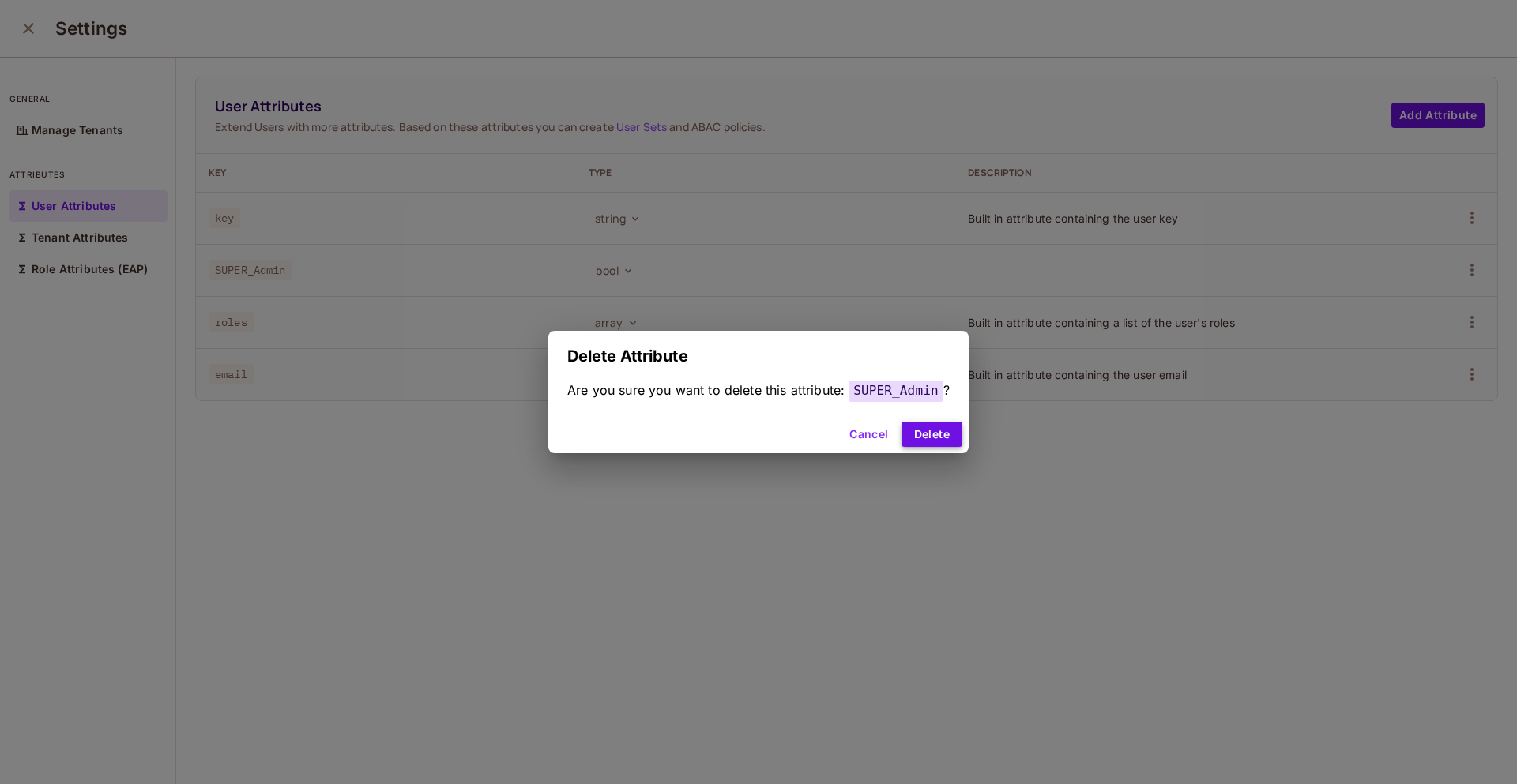
click at [928, 435] on button "Delete" at bounding box center [932, 434] width 61 height 25
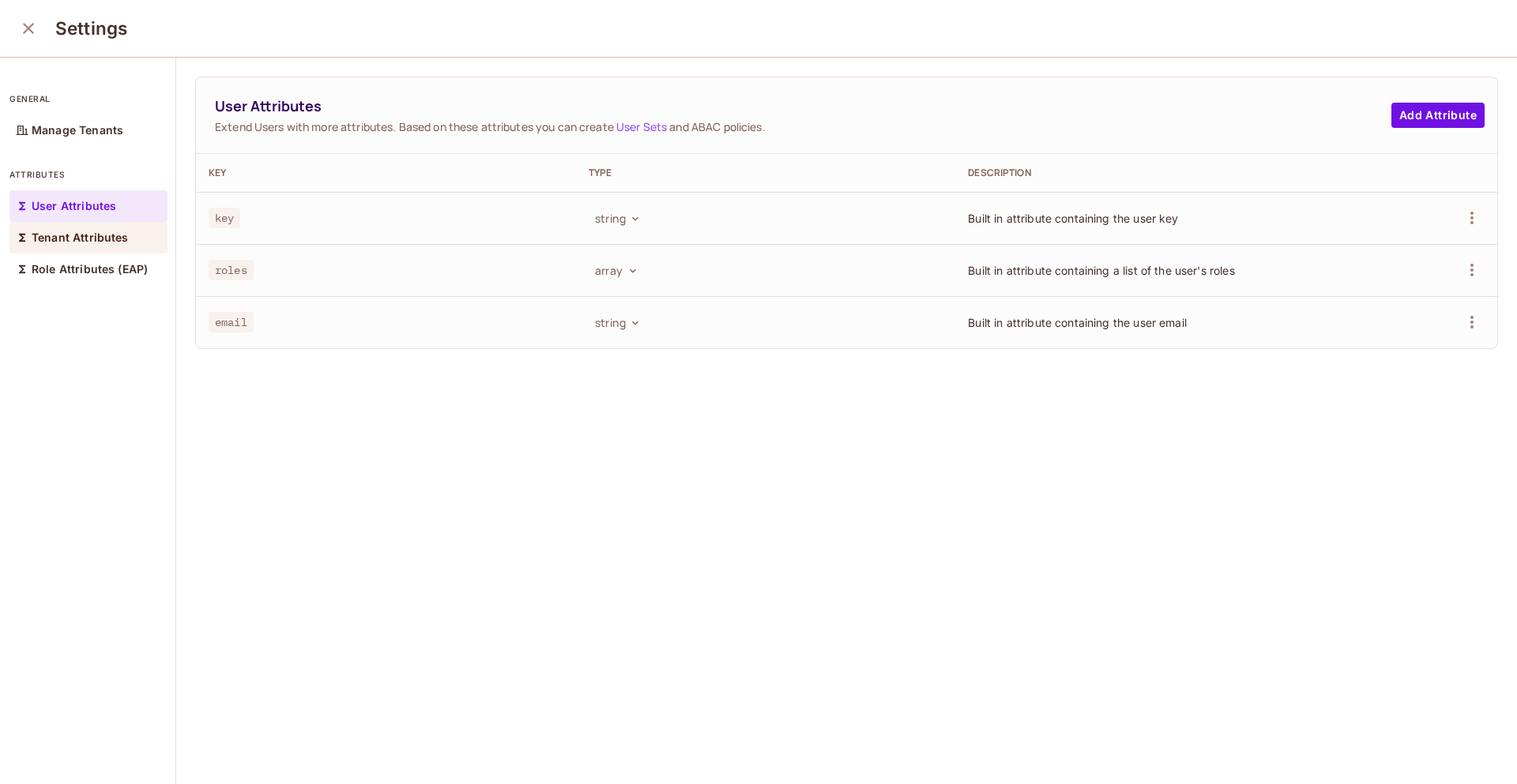
click at [108, 240] on p "Tenant Attributes" at bounding box center [80, 238] width 97 height 13
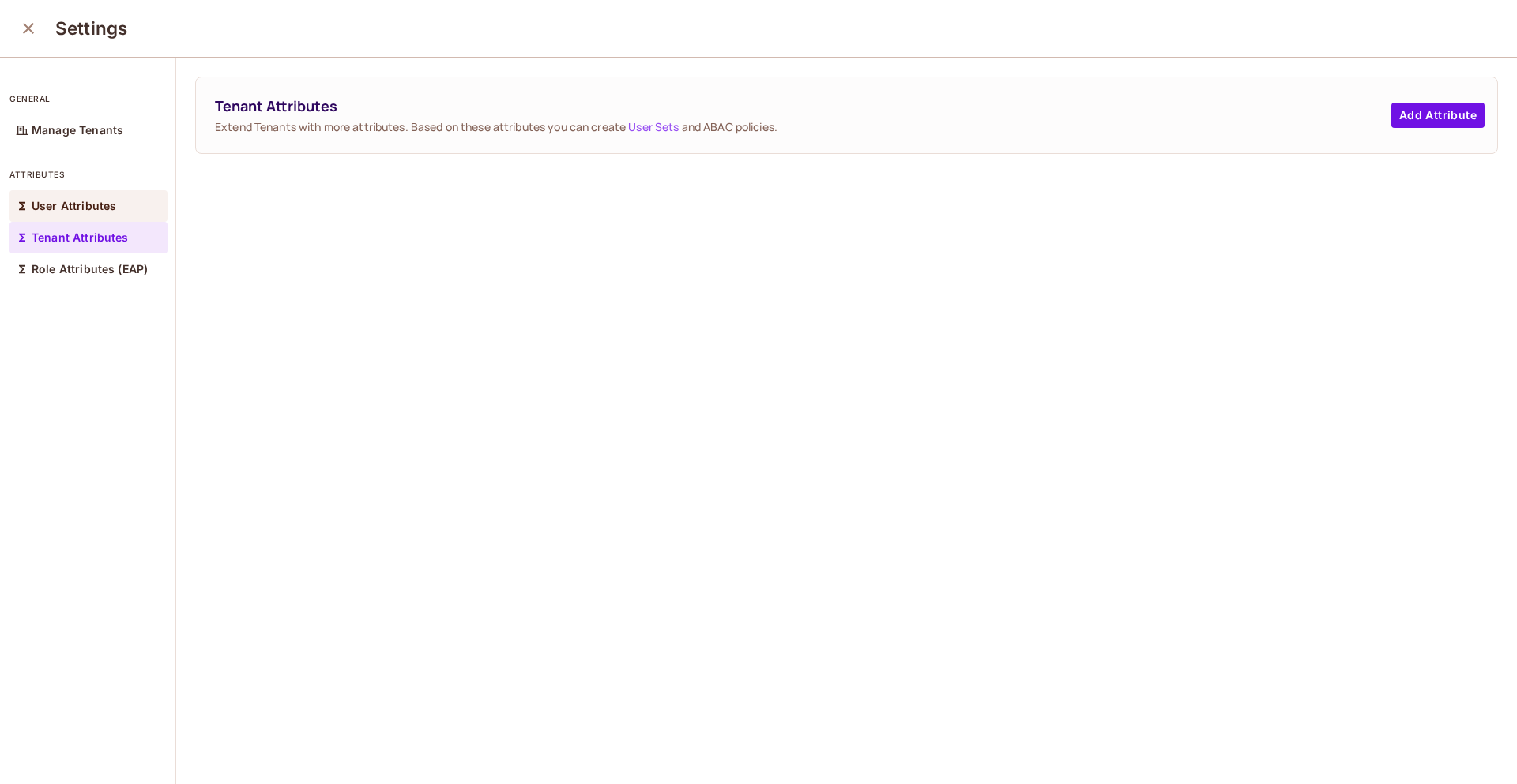
click at [99, 210] on p "User Attributes" at bounding box center [74, 205] width 85 height 13
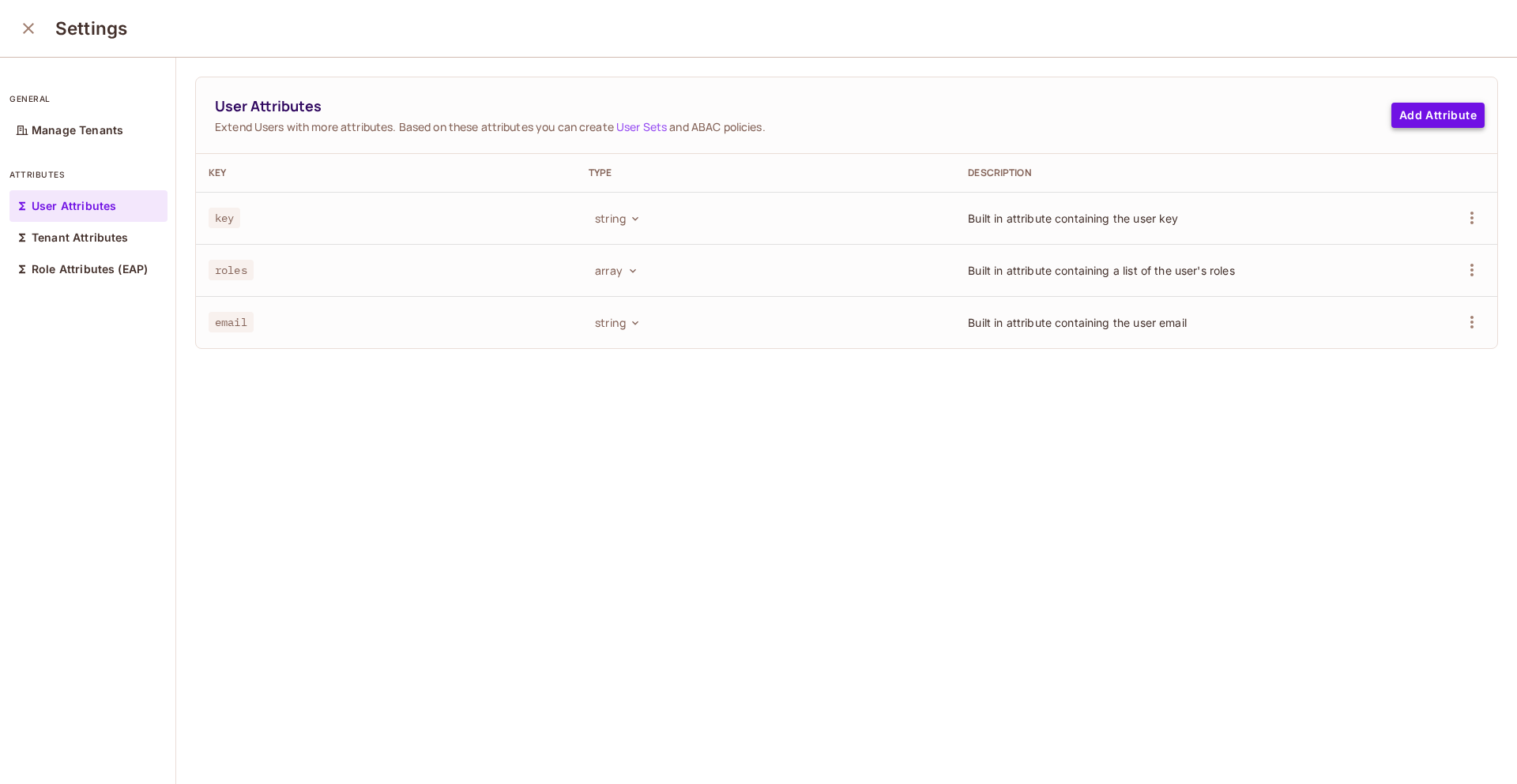
click at [1391, 117] on button "Add Attribute" at bounding box center [1438, 115] width 93 height 25
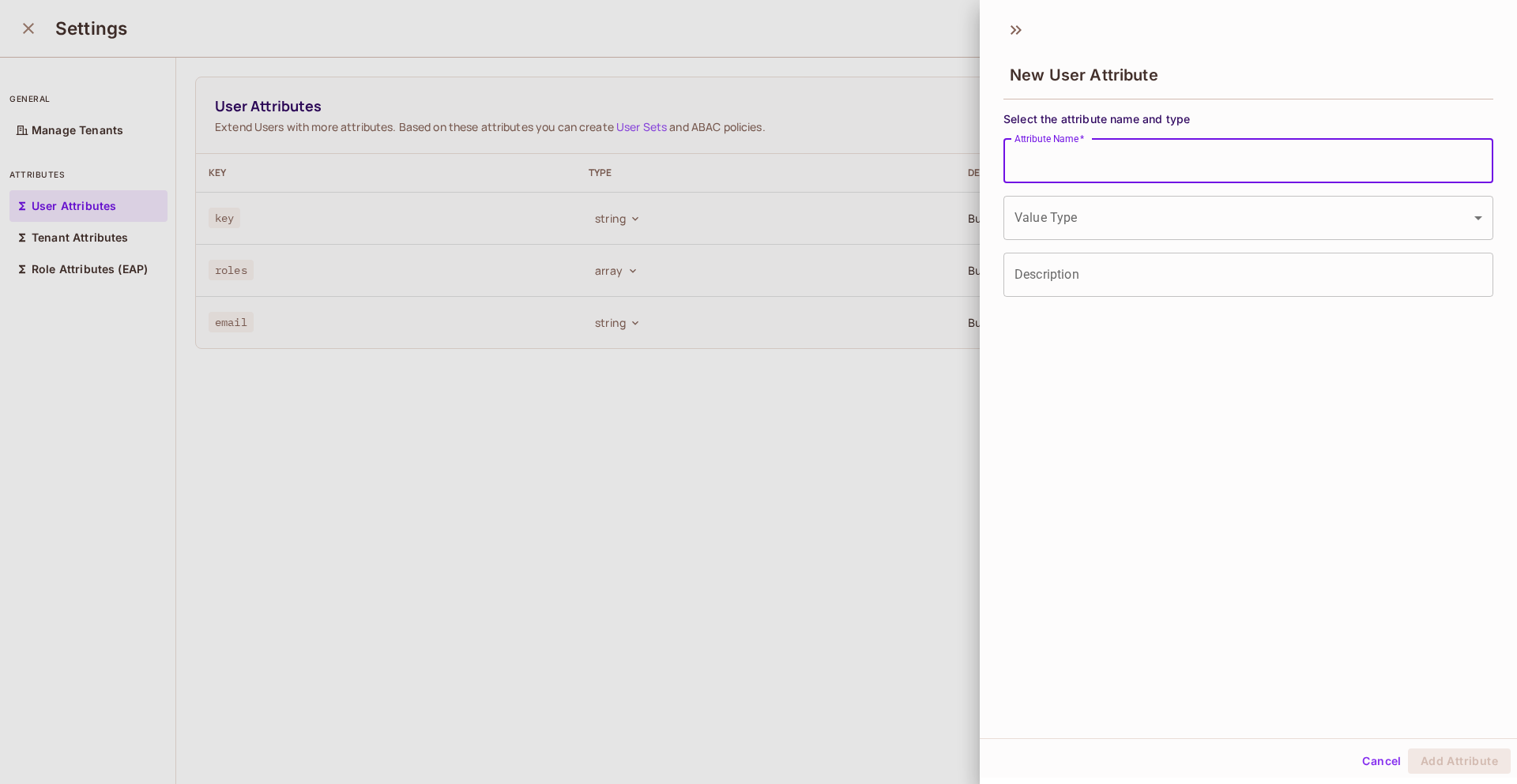
click at [1093, 159] on input "Attribute Name   *" at bounding box center [1248, 161] width 490 height 44
type input "**********"
click at [1130, 214] on body "**********" at bounding box center [758, 392] width 1517 height 784
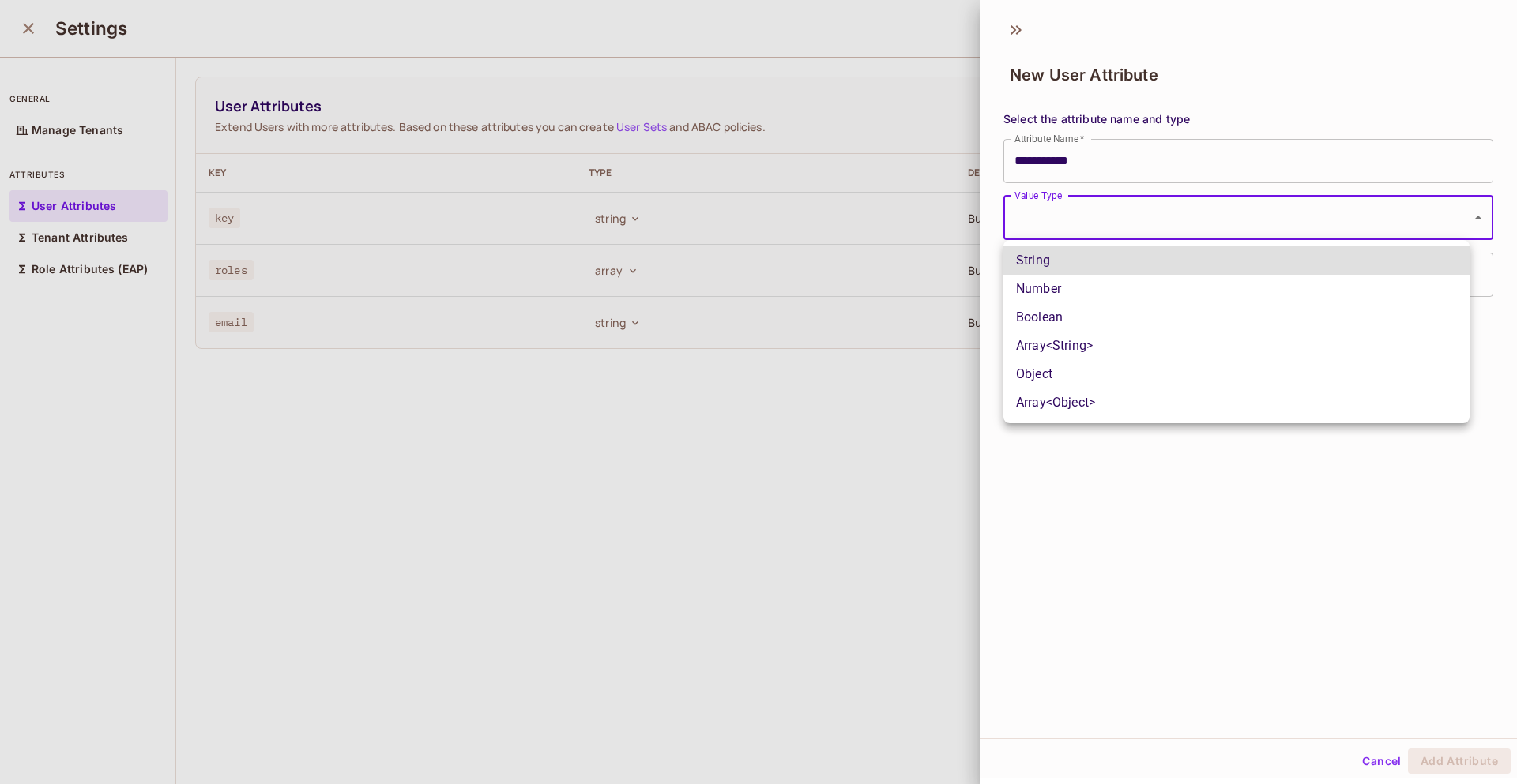
click at [1083, 320] on li "Boolean" at bounding box center [1236, 317] width 466 height 29
type input "****"
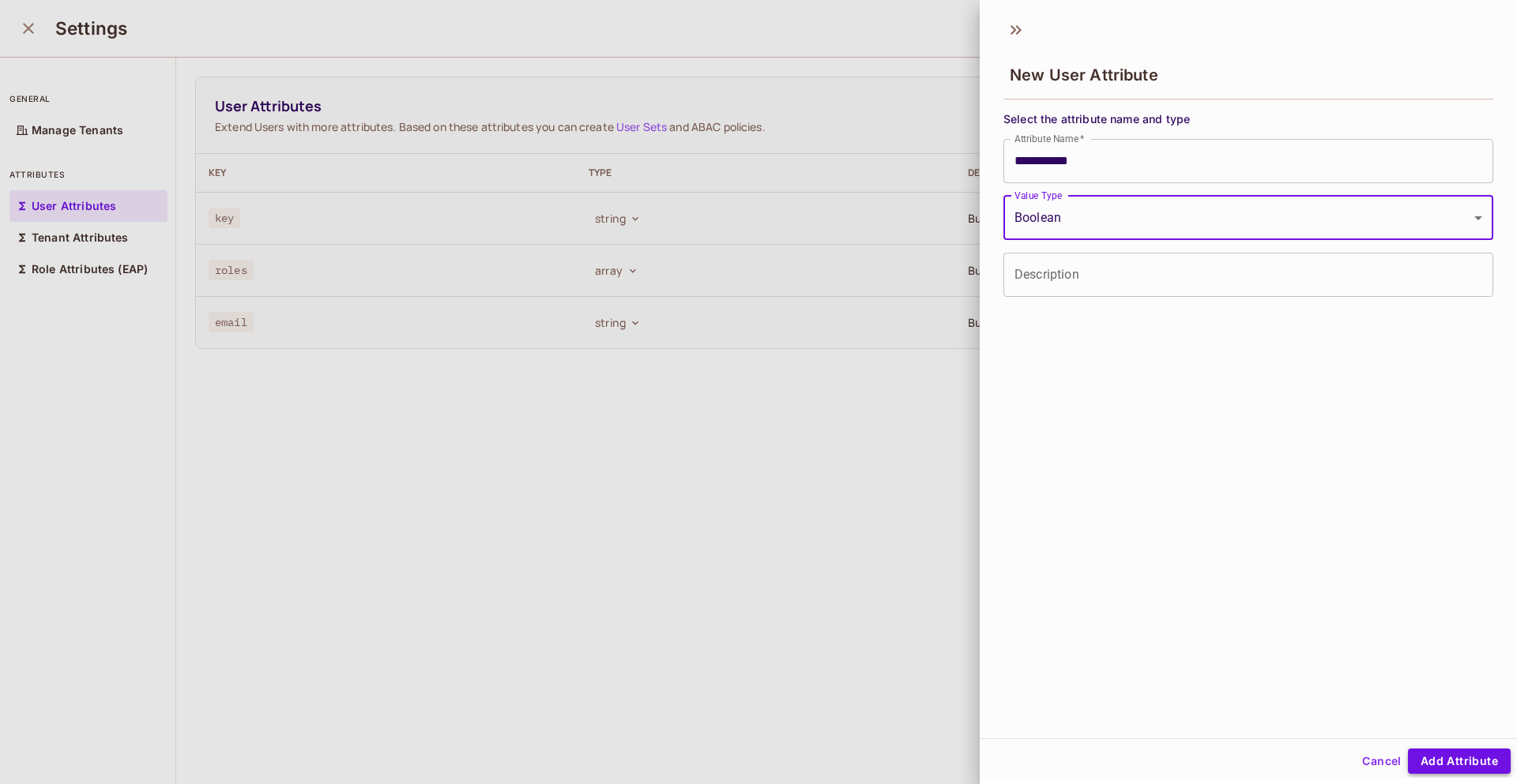
click at [1441, 764] on button "Add Attribute" at bounding box center [1458, 761] width 103 height 25
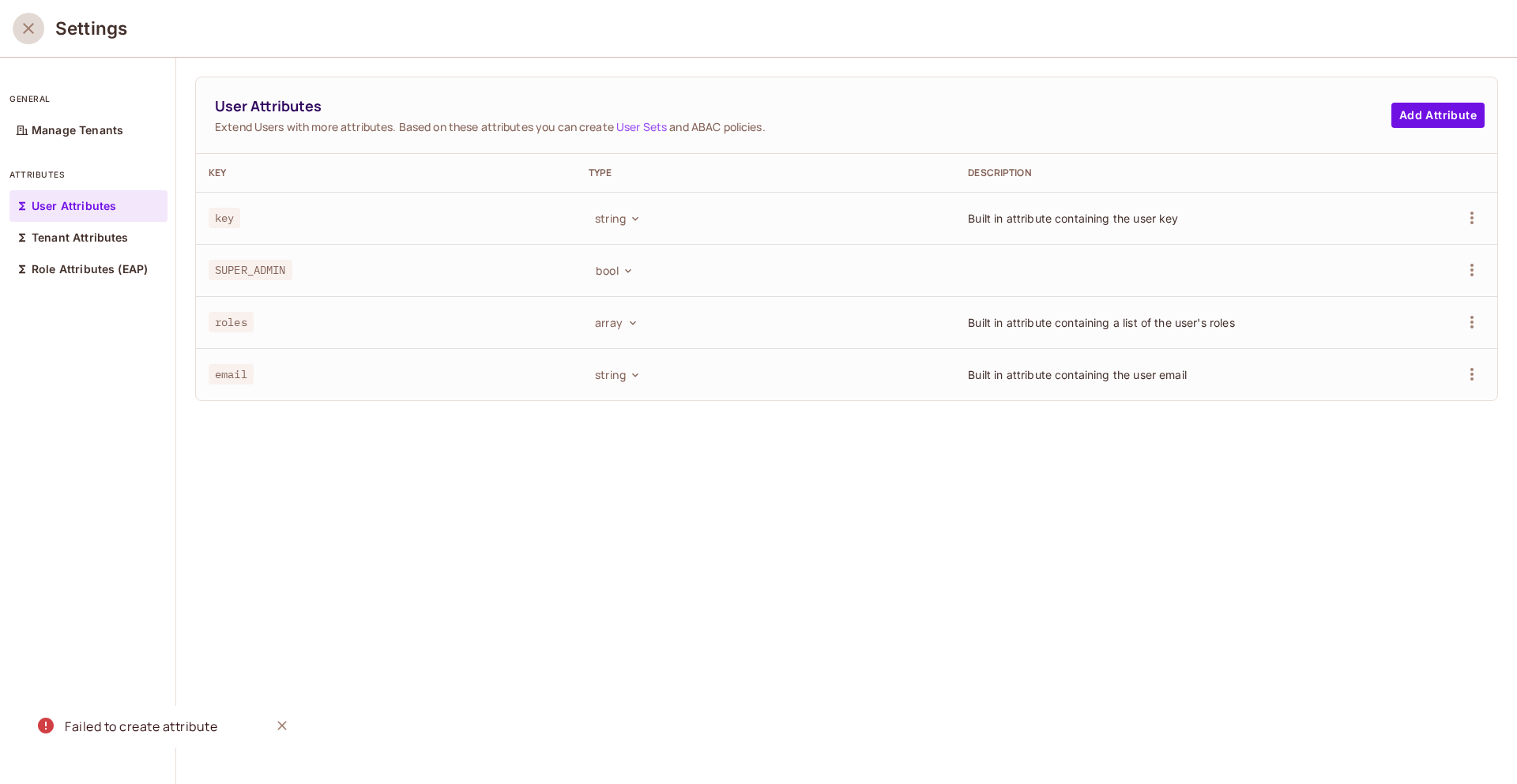
click at [29, 25] on icon "close" at bounding box center [28, 28] width 19 height 19
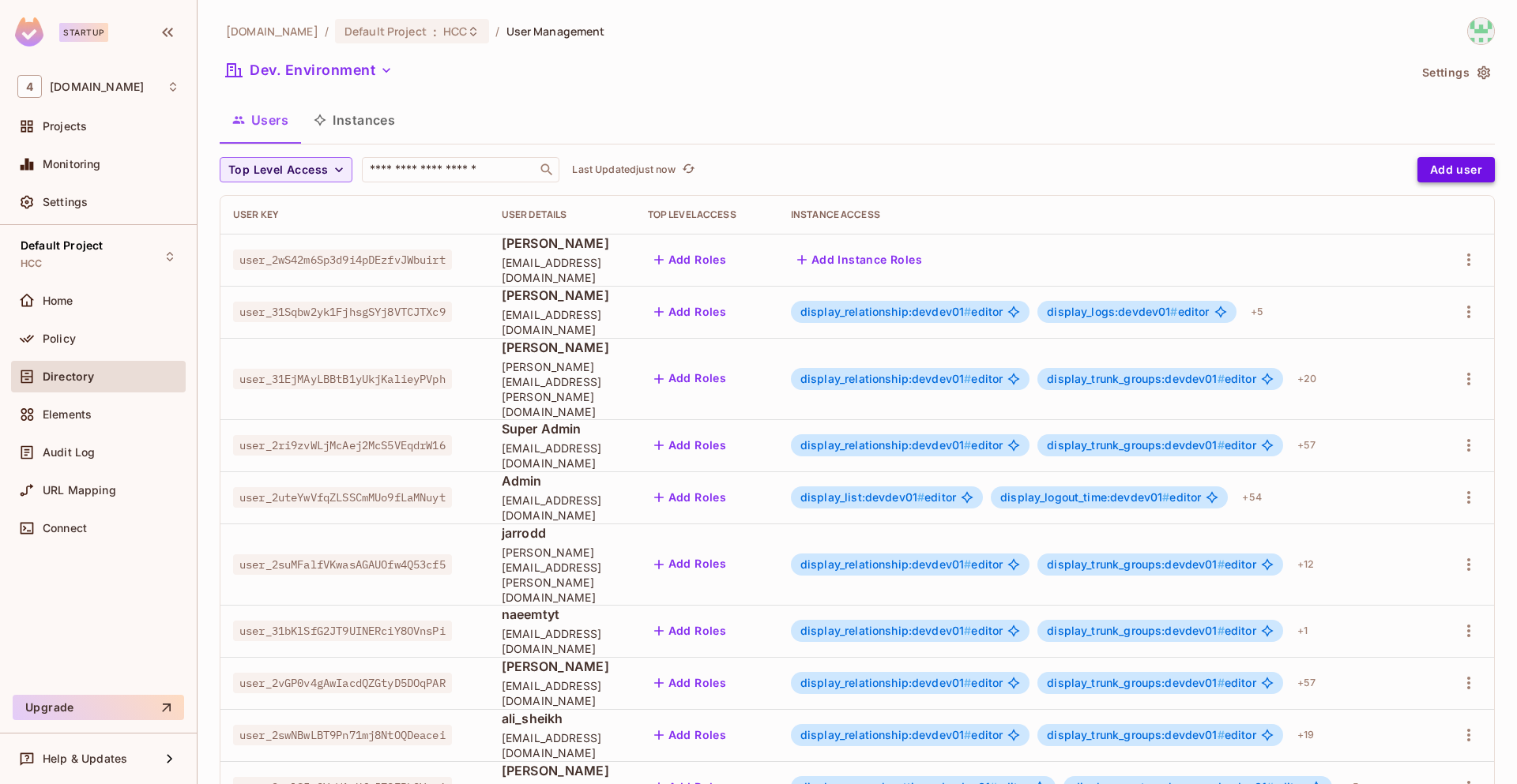
click at [1460, 177] on button "Add user" at bounding box center [1455, 170] width 77 height 25
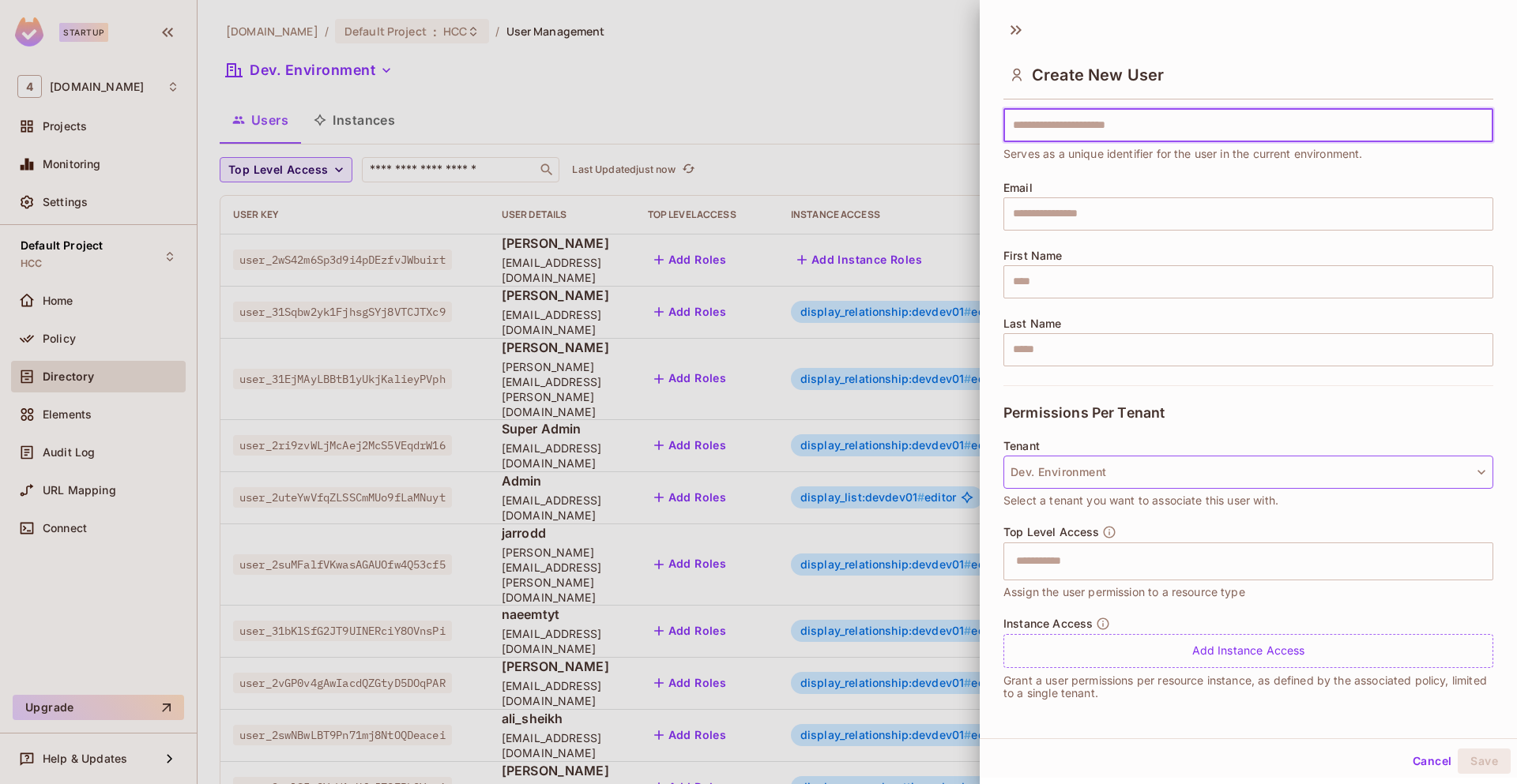
scroll to position [56, 0]
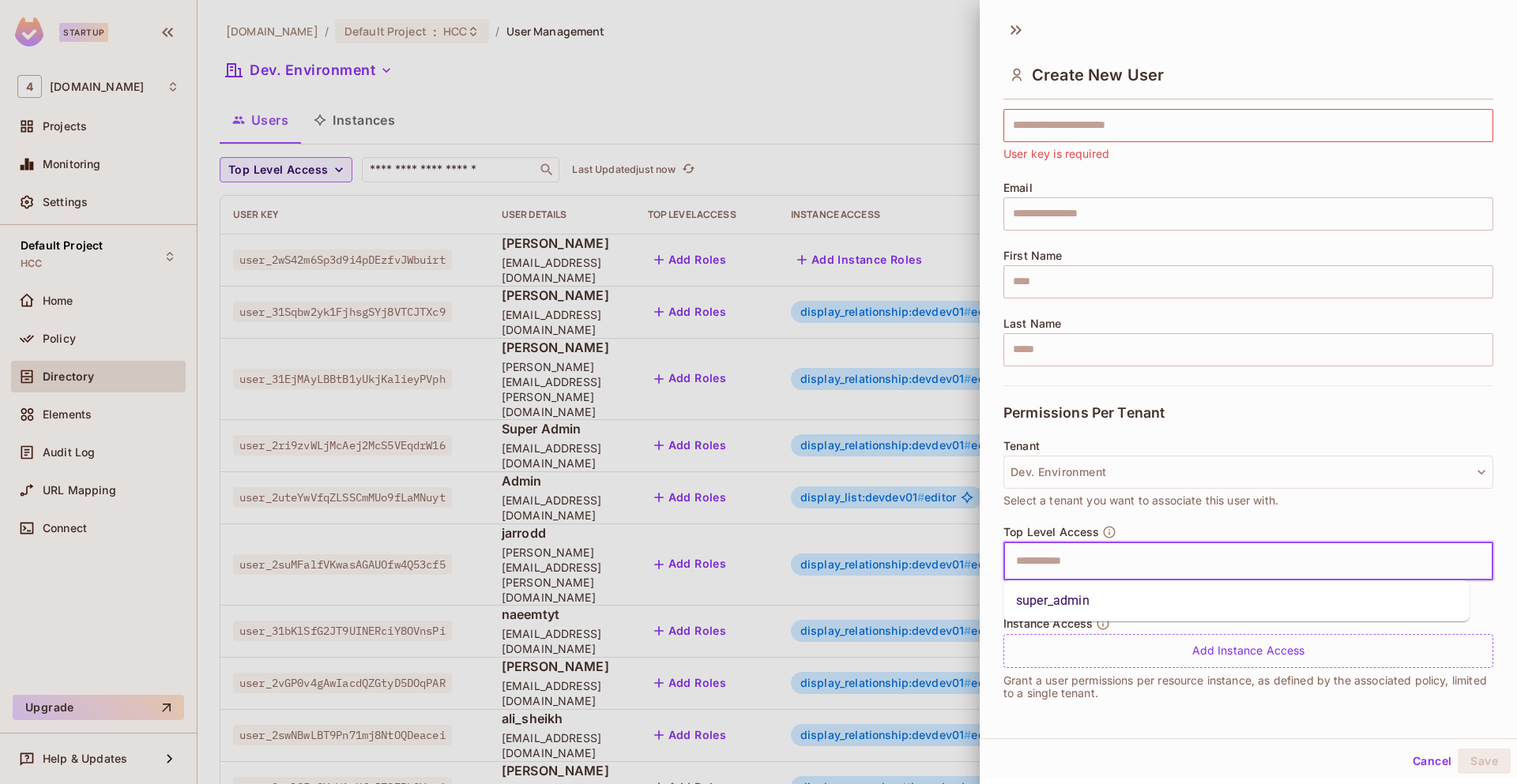
click at [1096, 576] on input "text" at bounding box center [1234, 561] width 456 height 31
click at [1260, 421] on div "Permissions Per Tenant" at bounding box center [1248, 412] width 490 height 54
click at [1167, 347] on input "text" at bounding box center [1248, 350] width 490 height 33
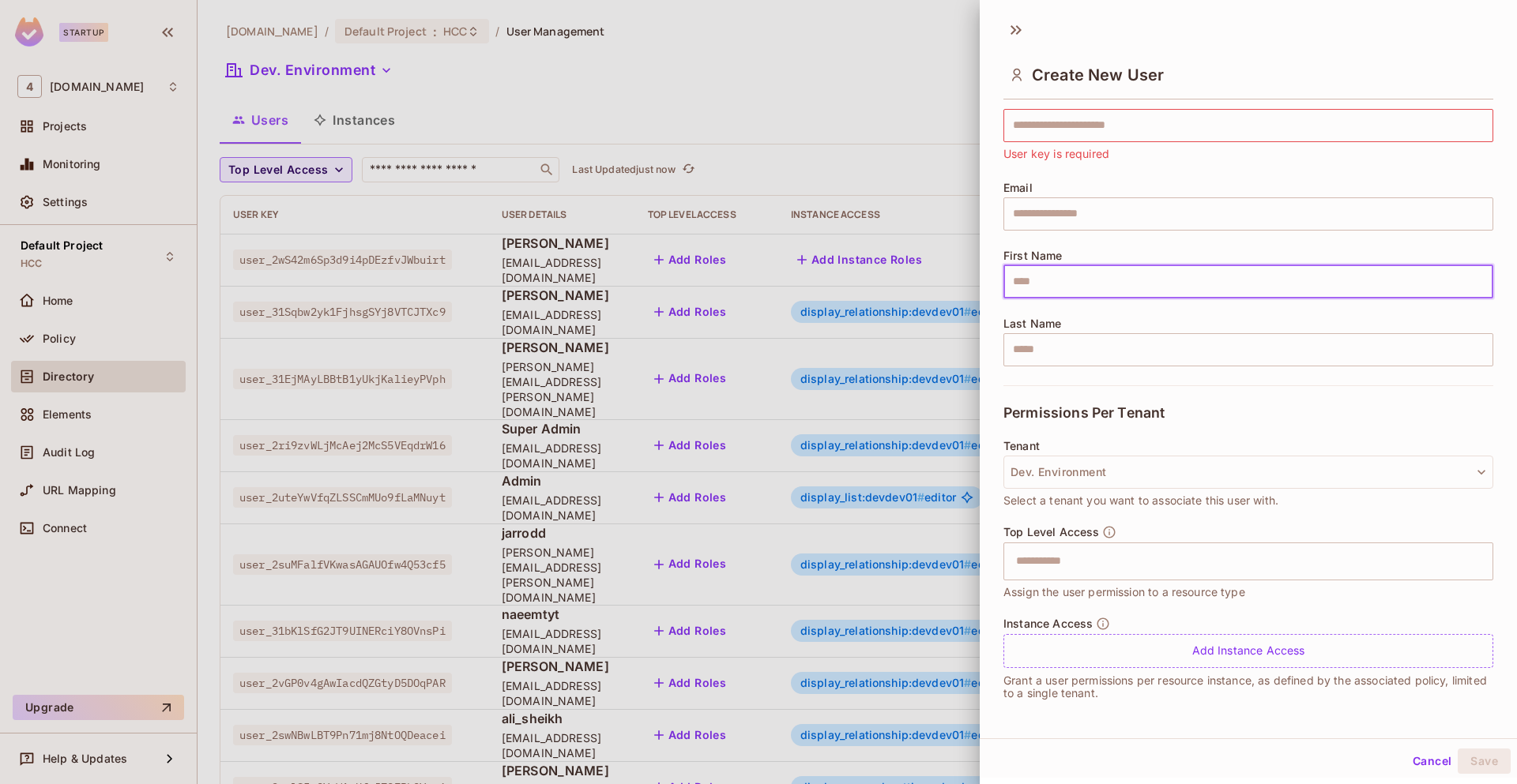
click at [1124, 282] on input "text" at bounding box center [1248, 282] width 490 height 33
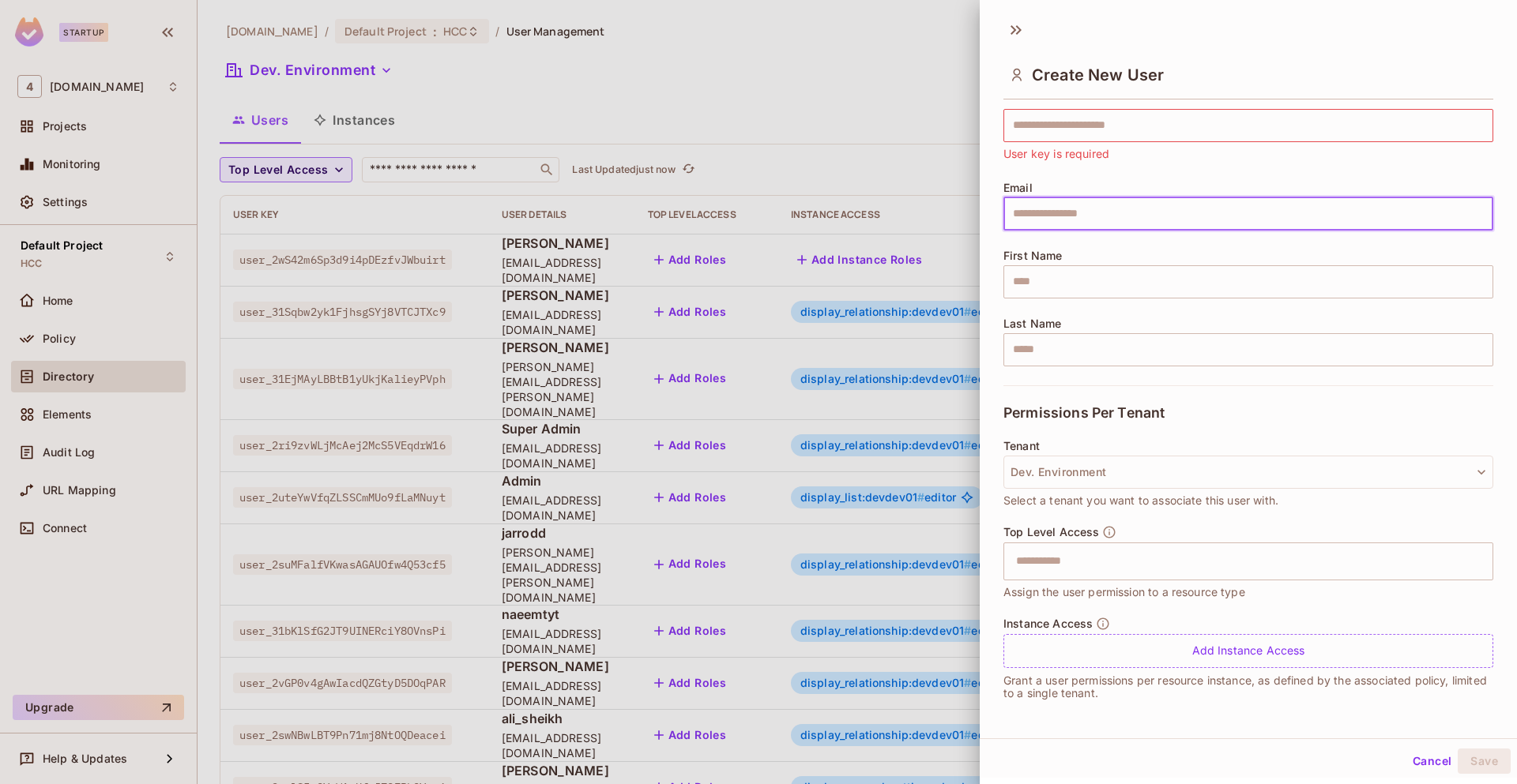
click at [1104, 221] on input "text" at bounding box center [1248, 214] width 490 height 33
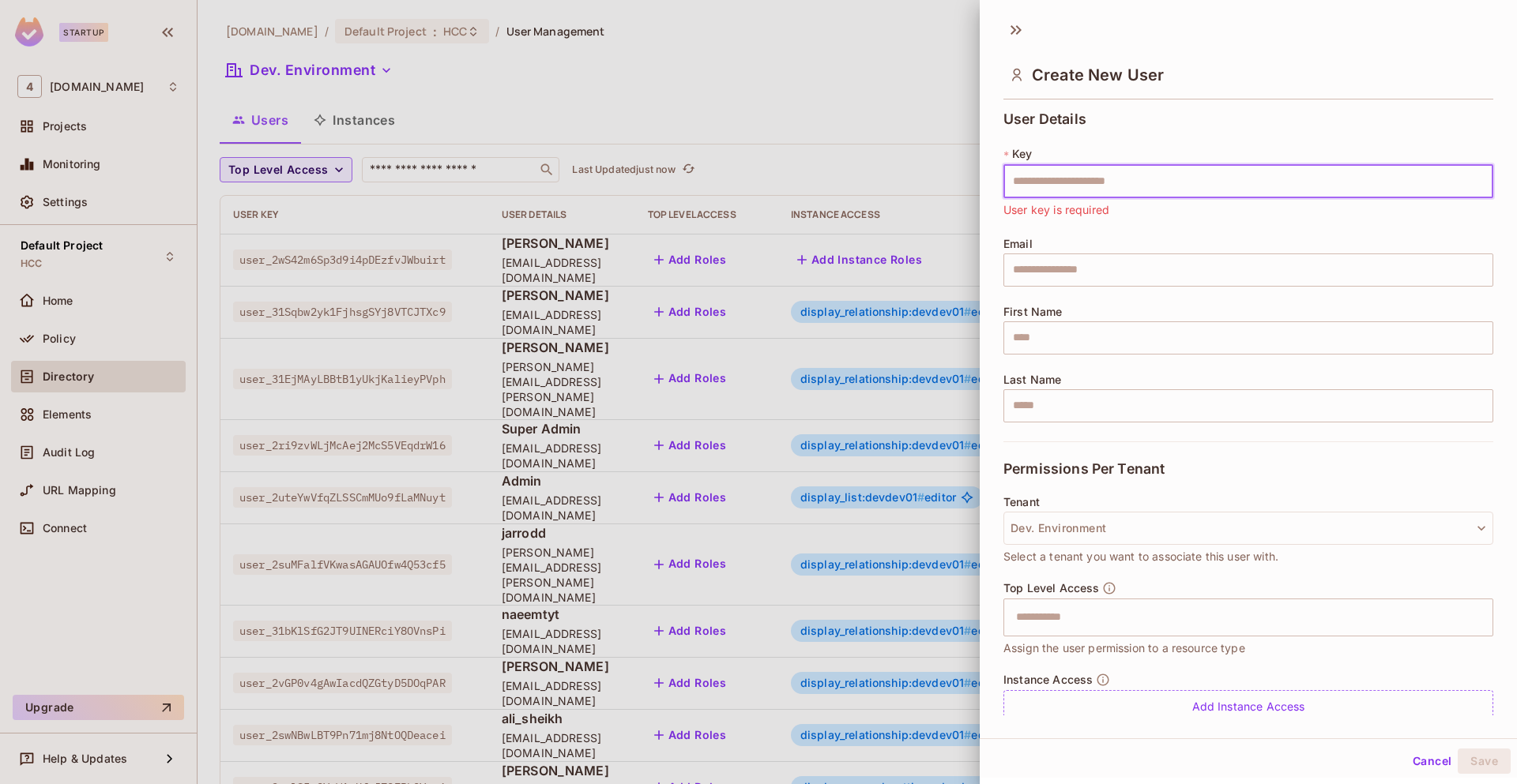
click at [1181, 171] on input "text" at bounding box center [1248, 181] width 490 height 33
click at [1242, 126] on div "User Details * Key ​ User key is required Email ​ First Name ​ Last Name ​" at bounding box center [1248, 276] width 490 height 330
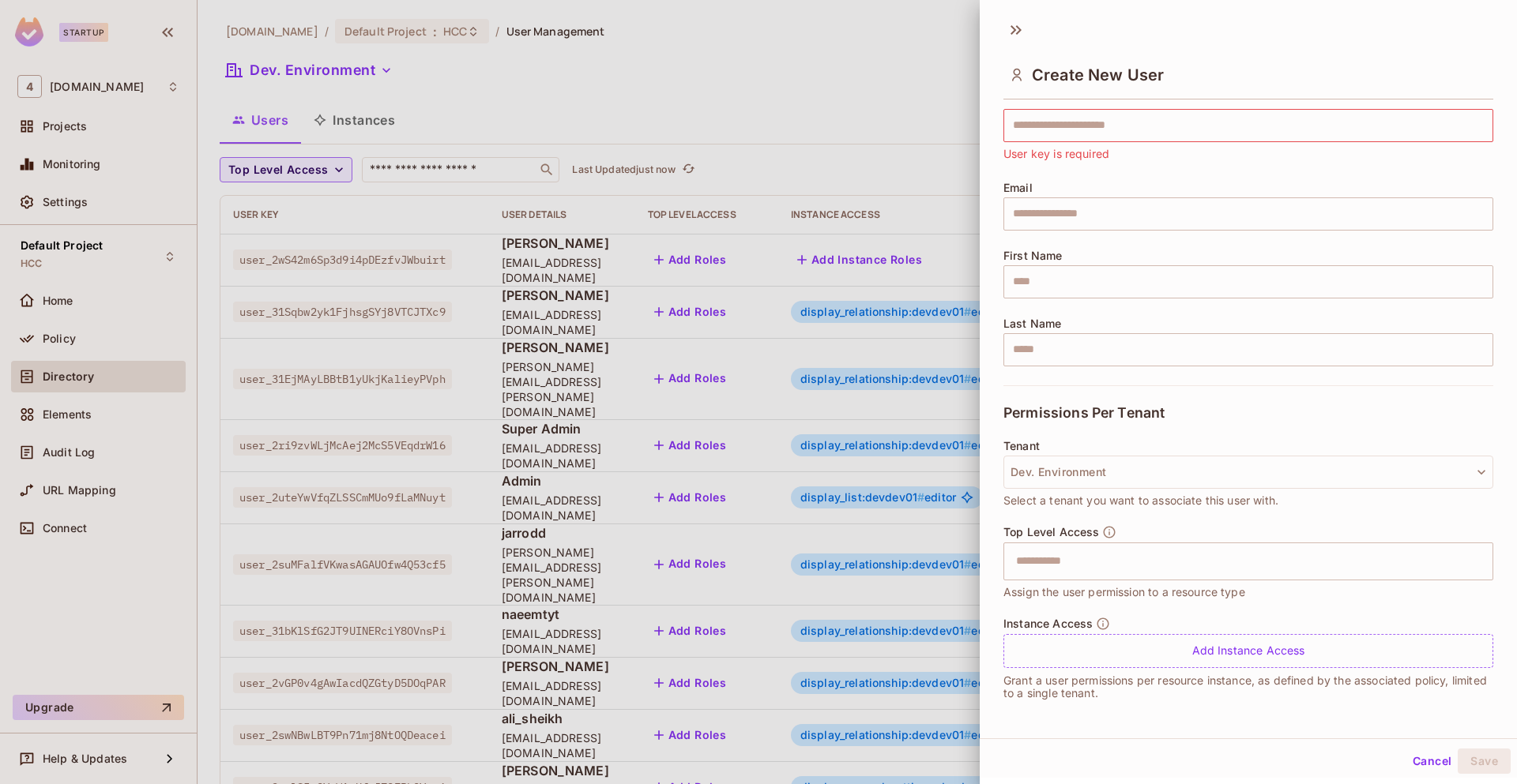
click at [1425, 766] on button "Cancel" at bounding box center [1431, 761] width 51 height 25
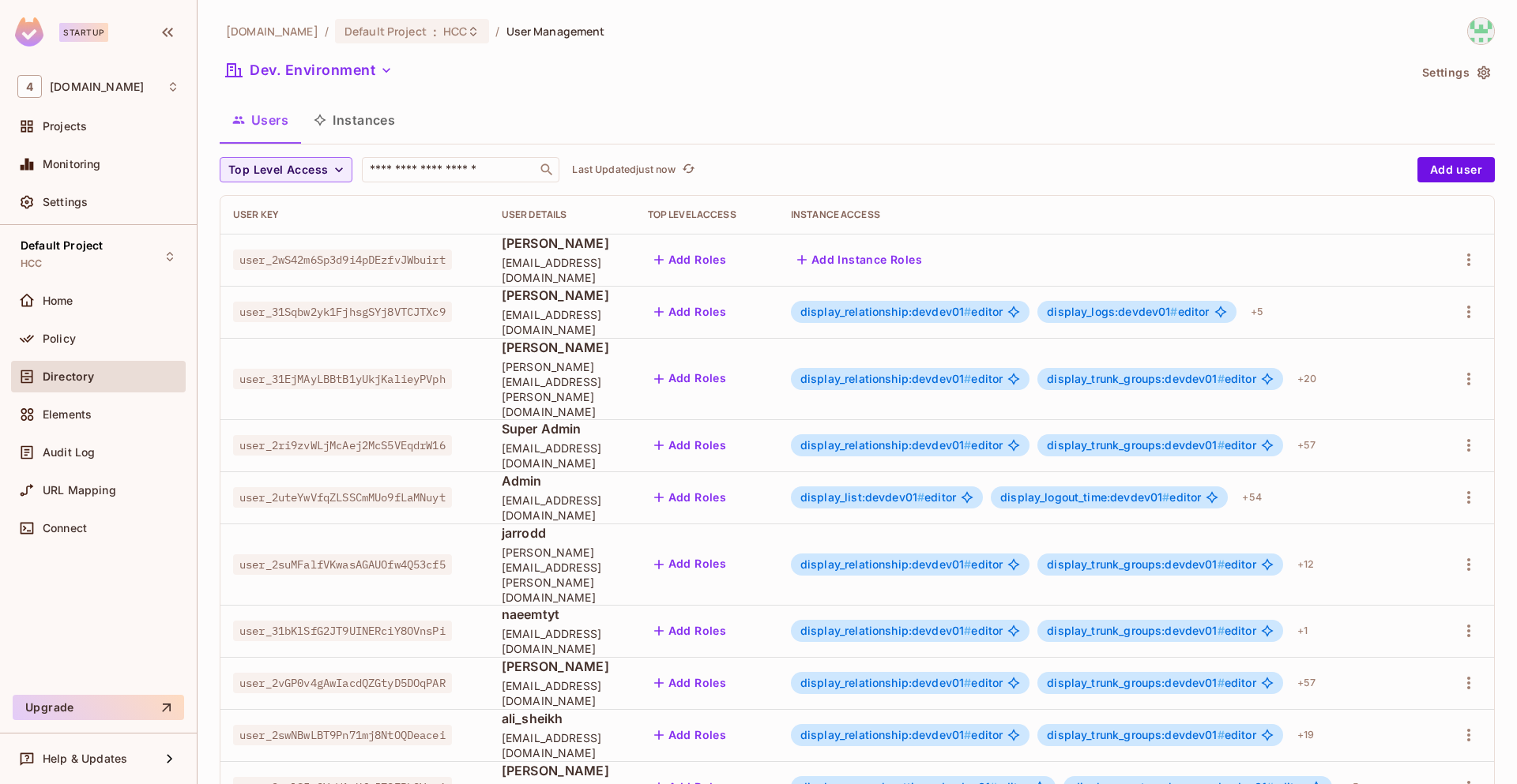
click at [1438, 73] on button "Settings" at bounding box center [1455, 73] width 79 height 25
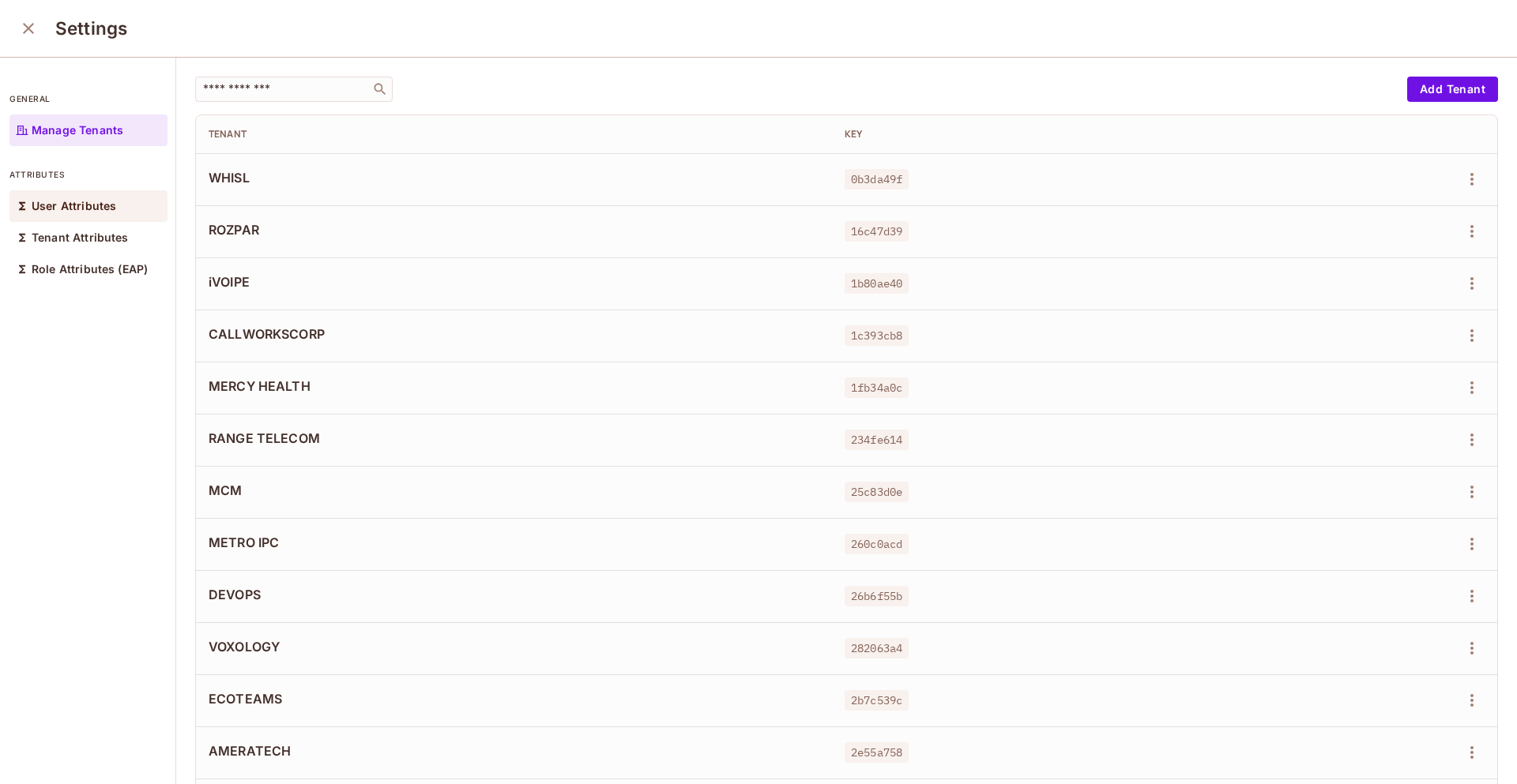
click at [98, 203] on p "User Attributes" at bounding box center [74, 205] width 85 height 13
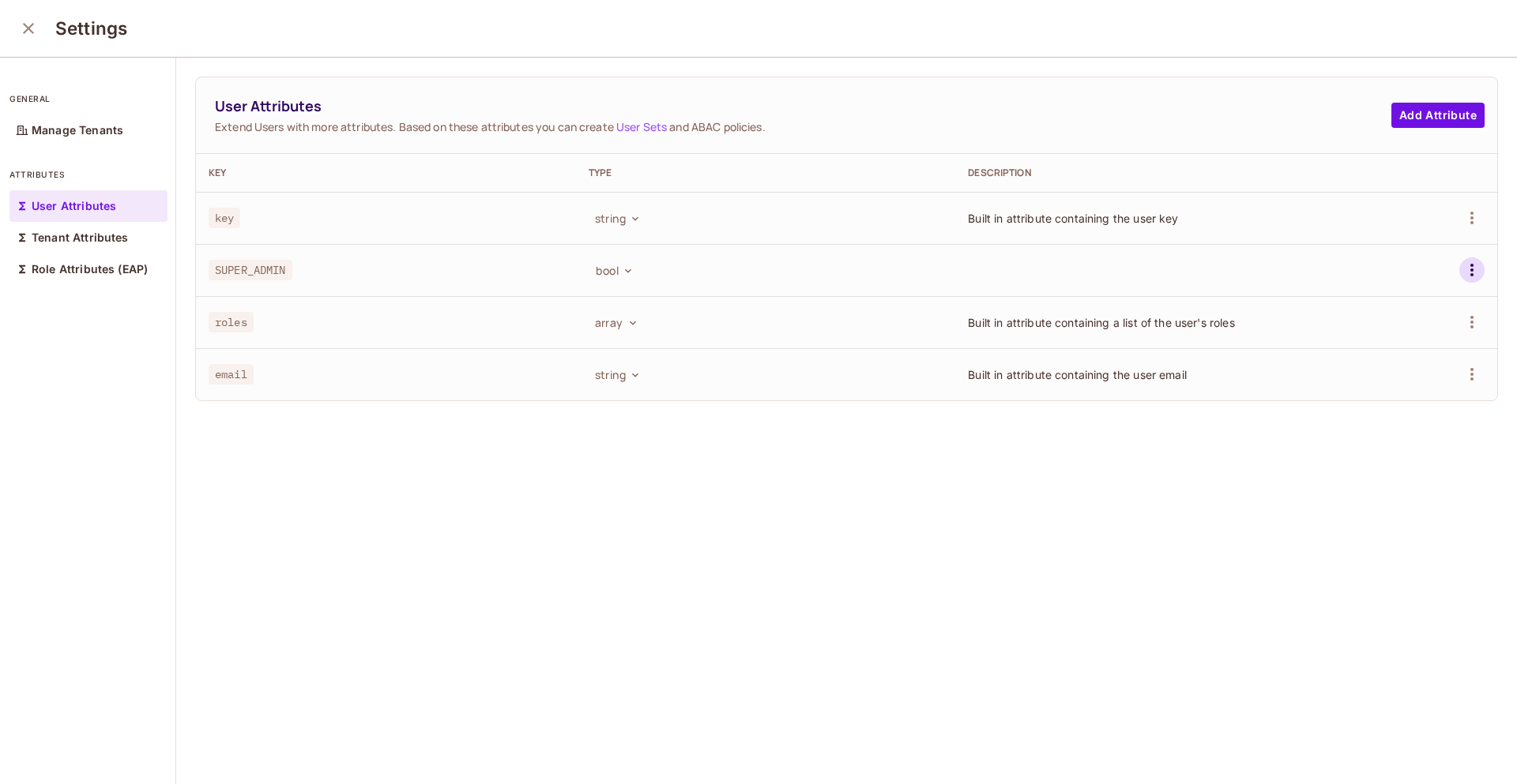
click at [1463, 267] on icon "button" at bounding box center [1472, 270] width 19 height 19
click at [1393, 345] on div "Delete Attribute" at bounding box center [1389, 341] width 86 height 16
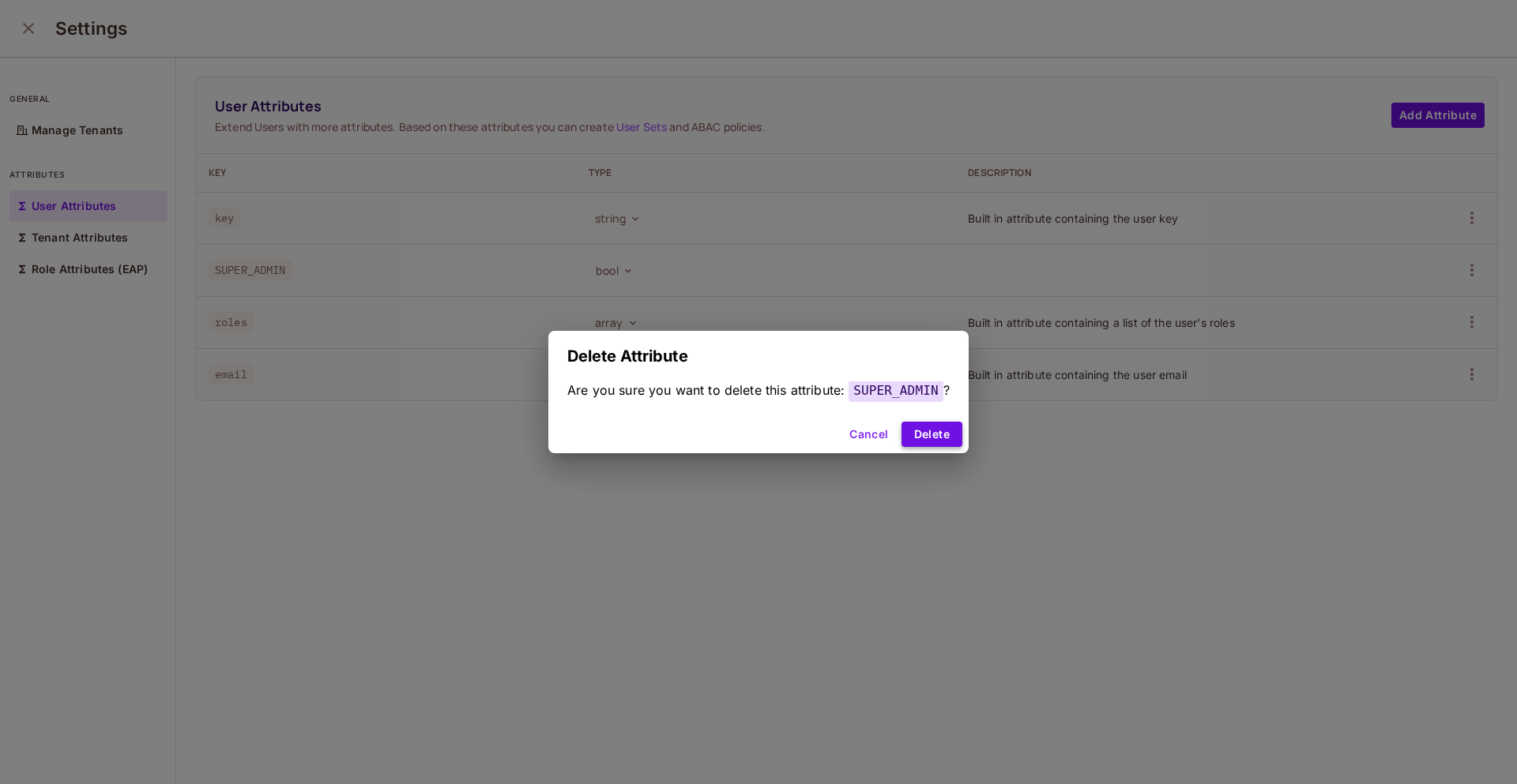
click at [935, 425] on button "Delete" at bounding box center [932, 434] width 61 height 25
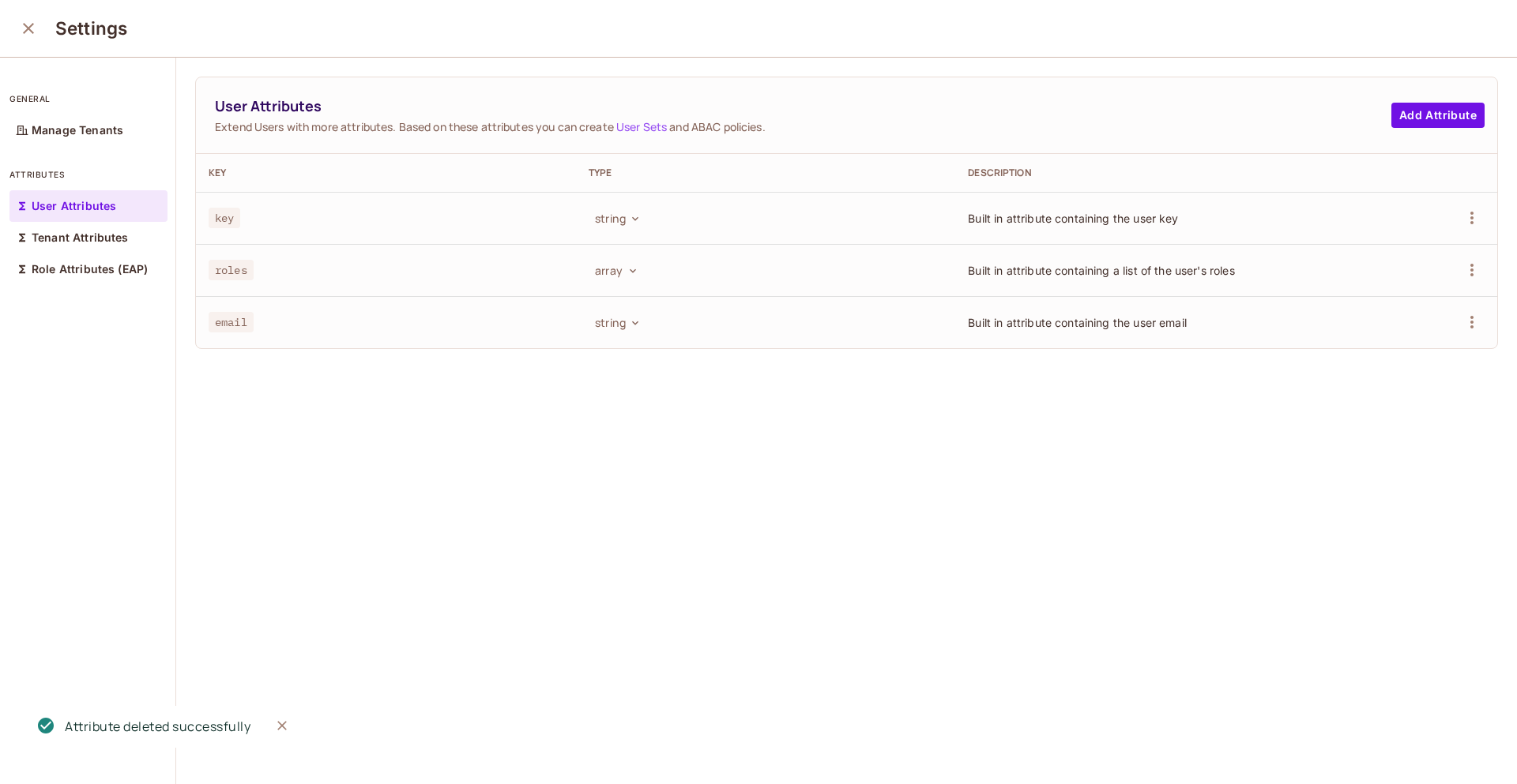
click at [28, 22] on icon "close" at bounding box center [28, 28] width 19 height 19
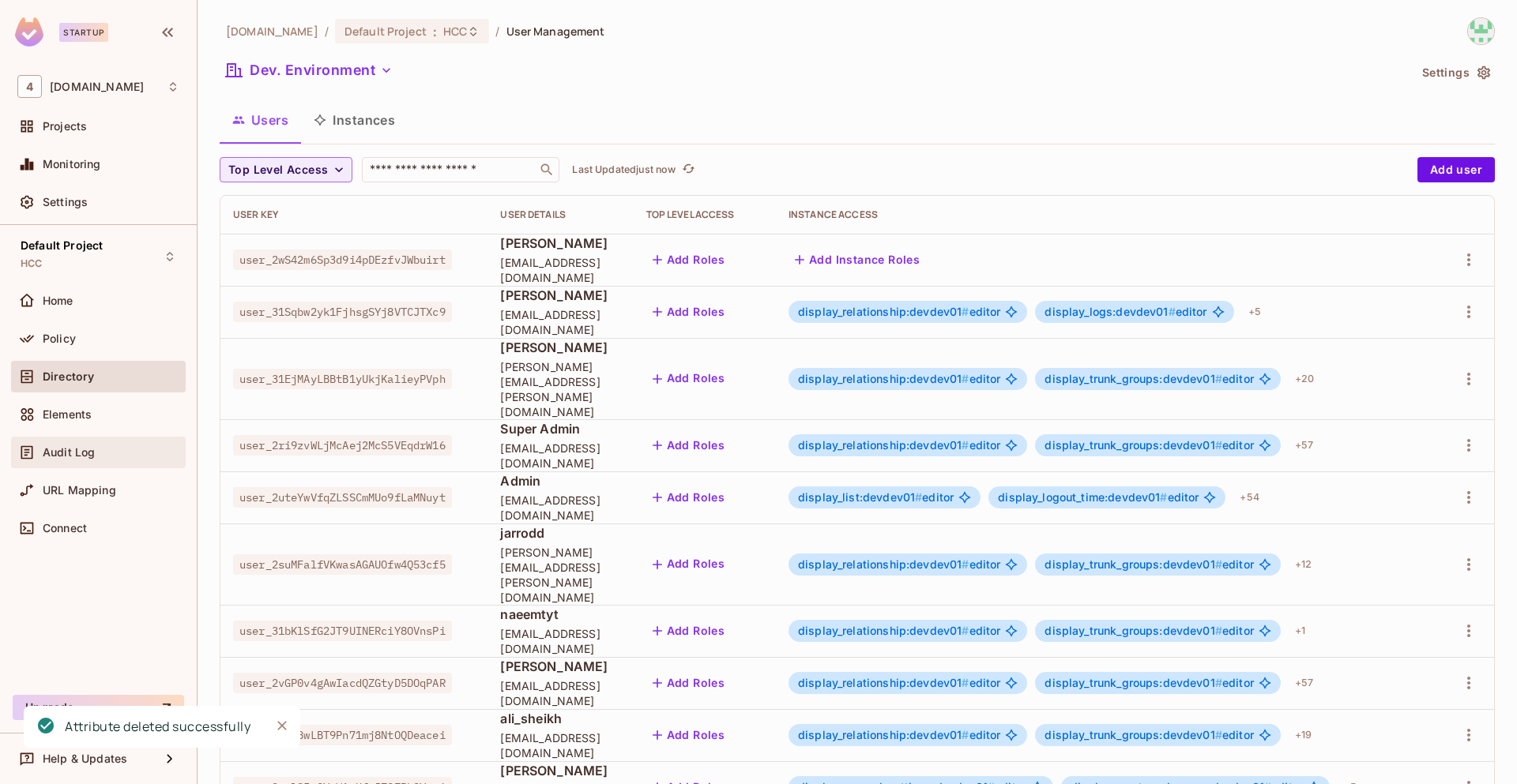
click at [95, 445] on div "Audit Log" at bounding box center [98, 452] width 162 height 19
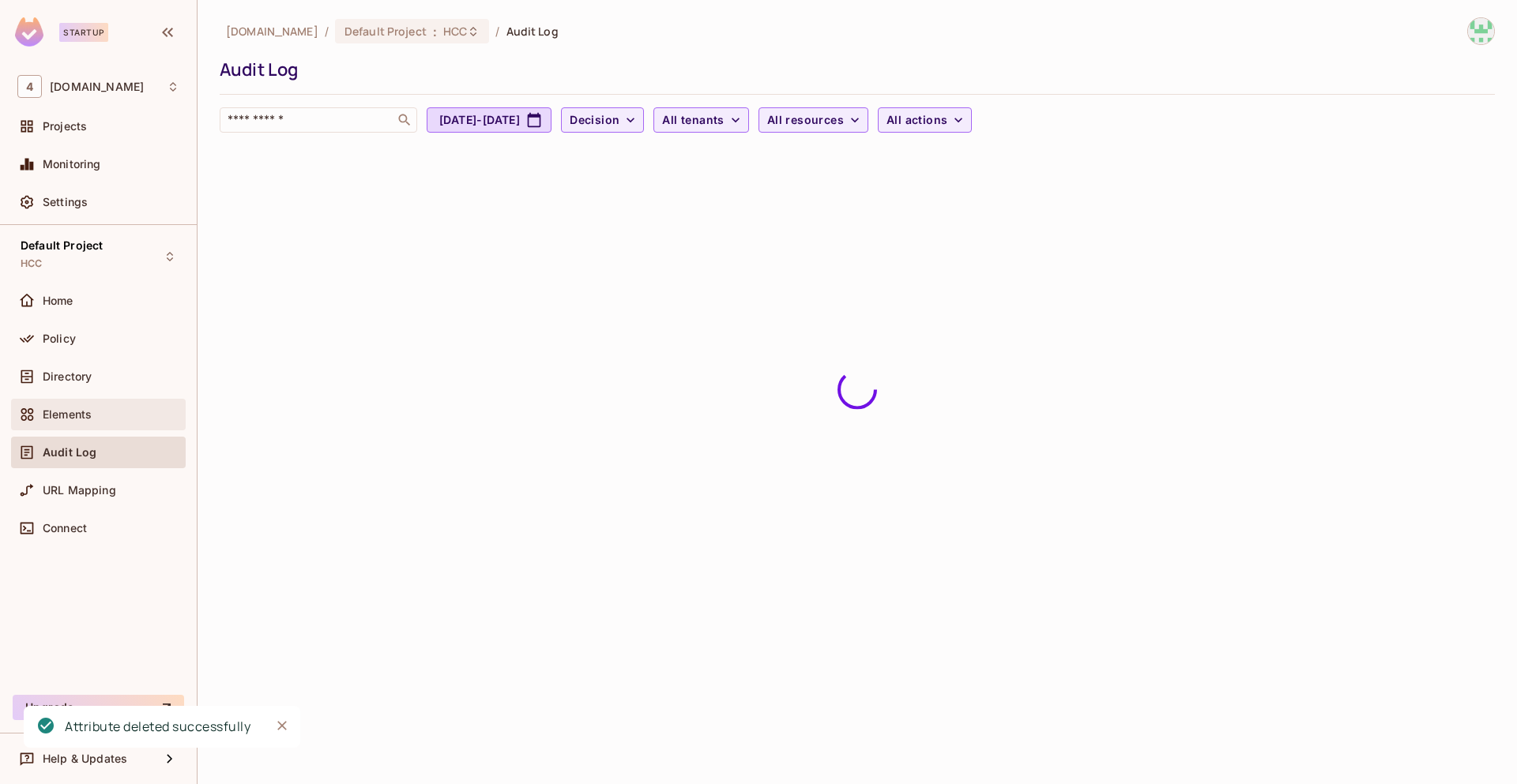
click at [115, 414] on div "Elements" at bounding box center [110, 414] width 137 height 13
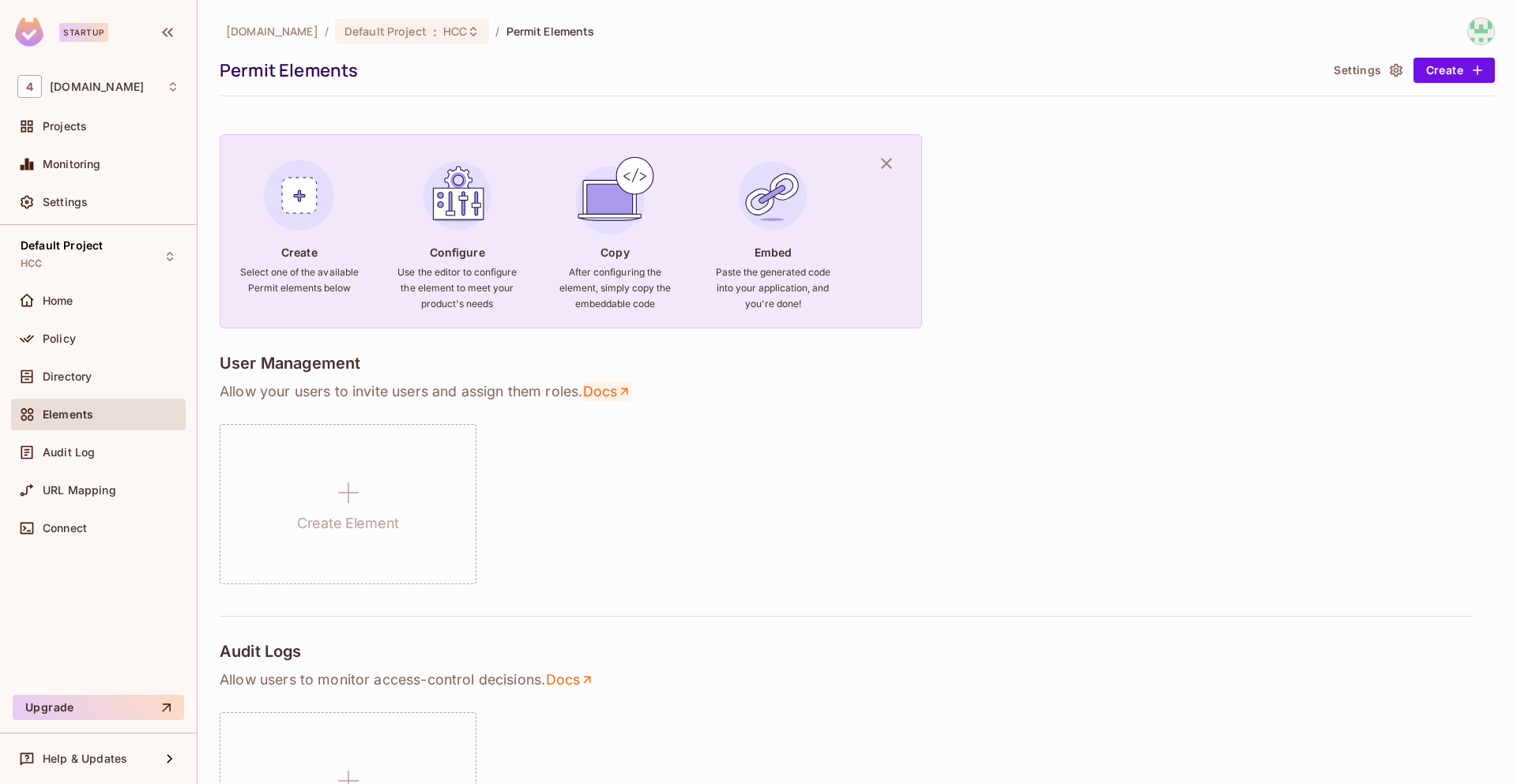
click at [615, 390] on link "Docs" at bounding box center [607, 391] width 50 height 19
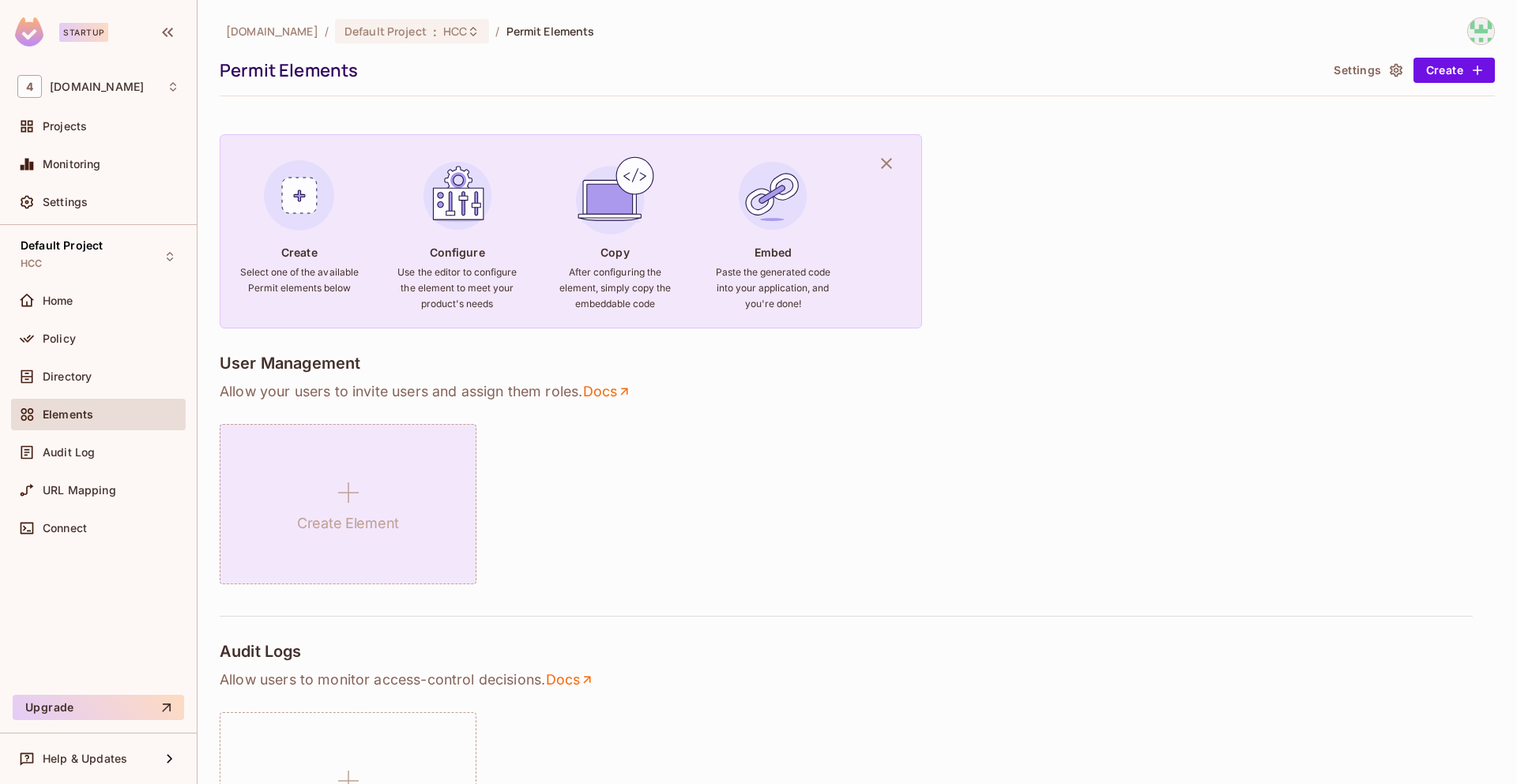
click at [360, 501] on icon at bounding box center [348, 492] width 38 height 38
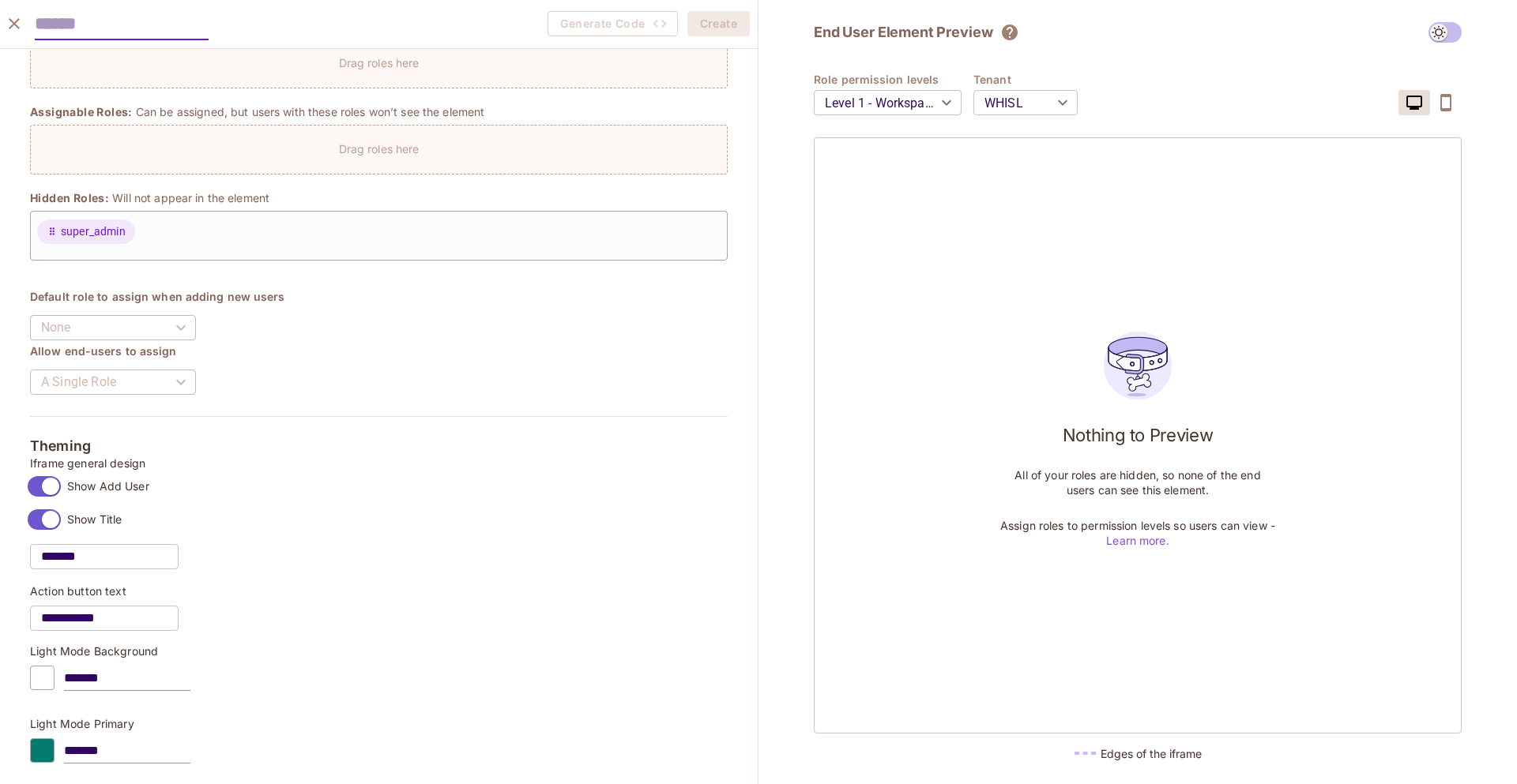
scroll to position [421, 0]
click at [192, 320] on div "None" at bounding box center [112, 327] width 166 height 44
click at [177, 328] on div "None" at bounding box center [112, 327] width 166 height 44
click at [179, 374] on div "A Single Role" at bounding box center [112, 381] width 166 height 44
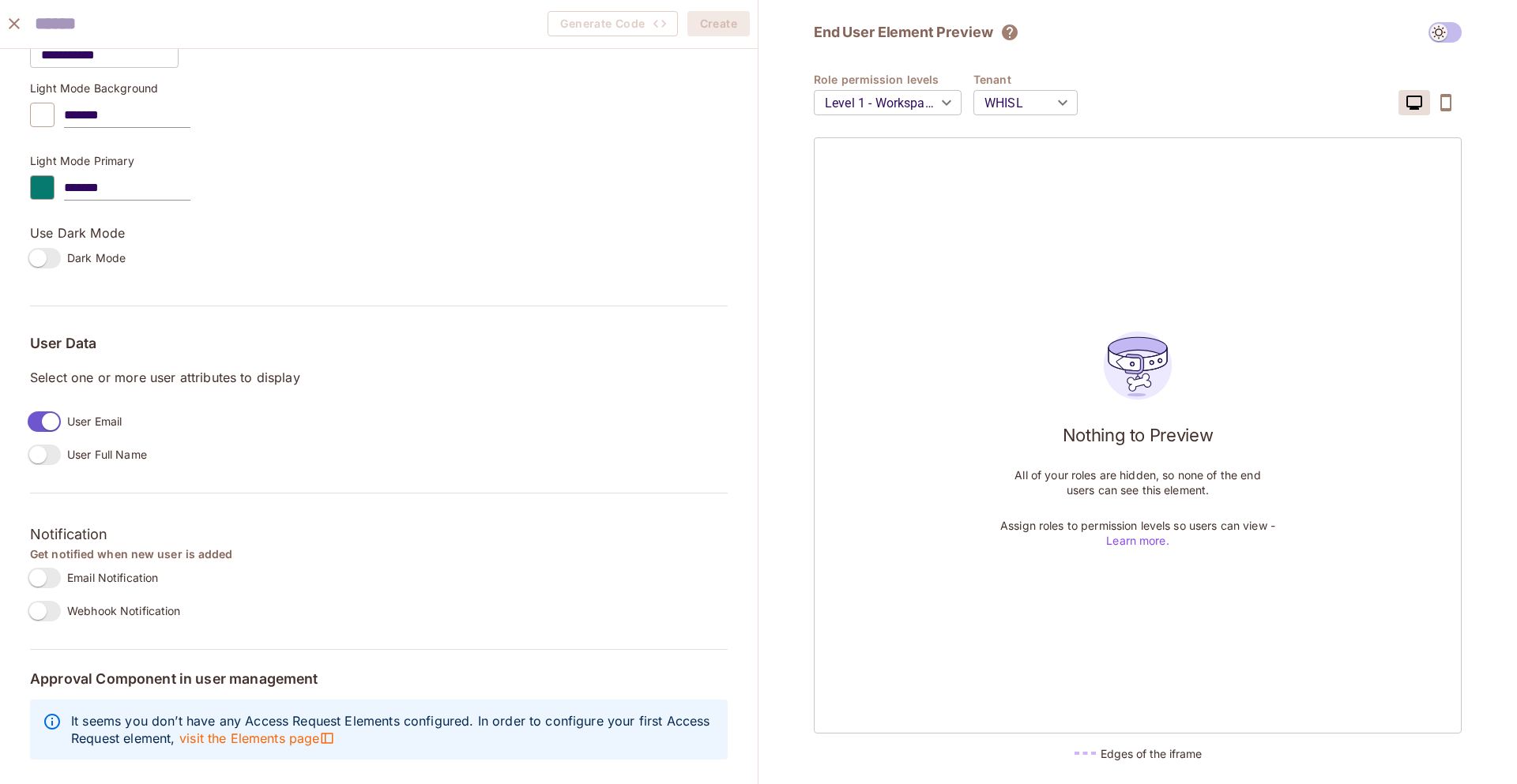
scroll to position [0, 0]
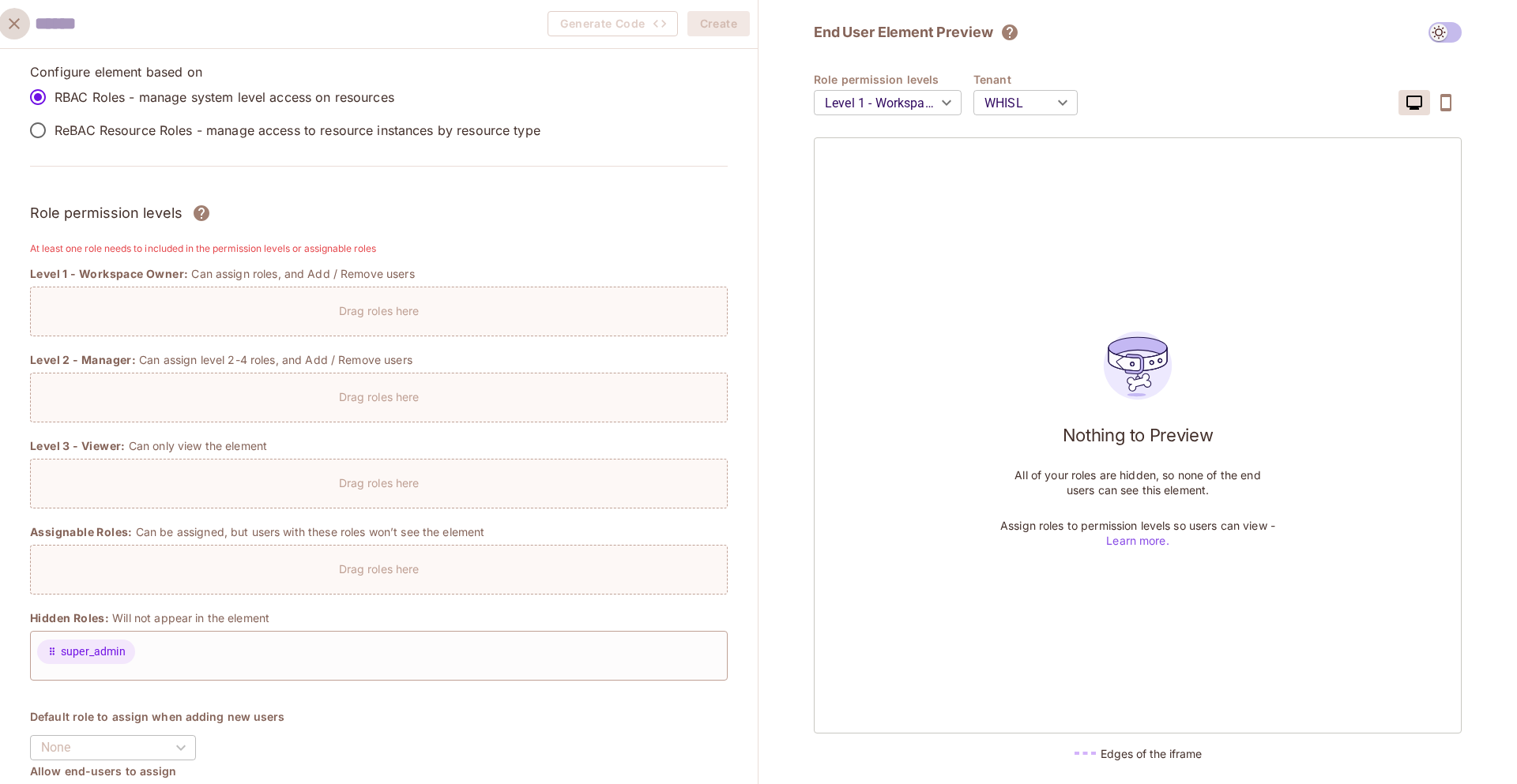
click at [17, 27] on icon "close" at bounding box center [14, 23] width 11 height 11
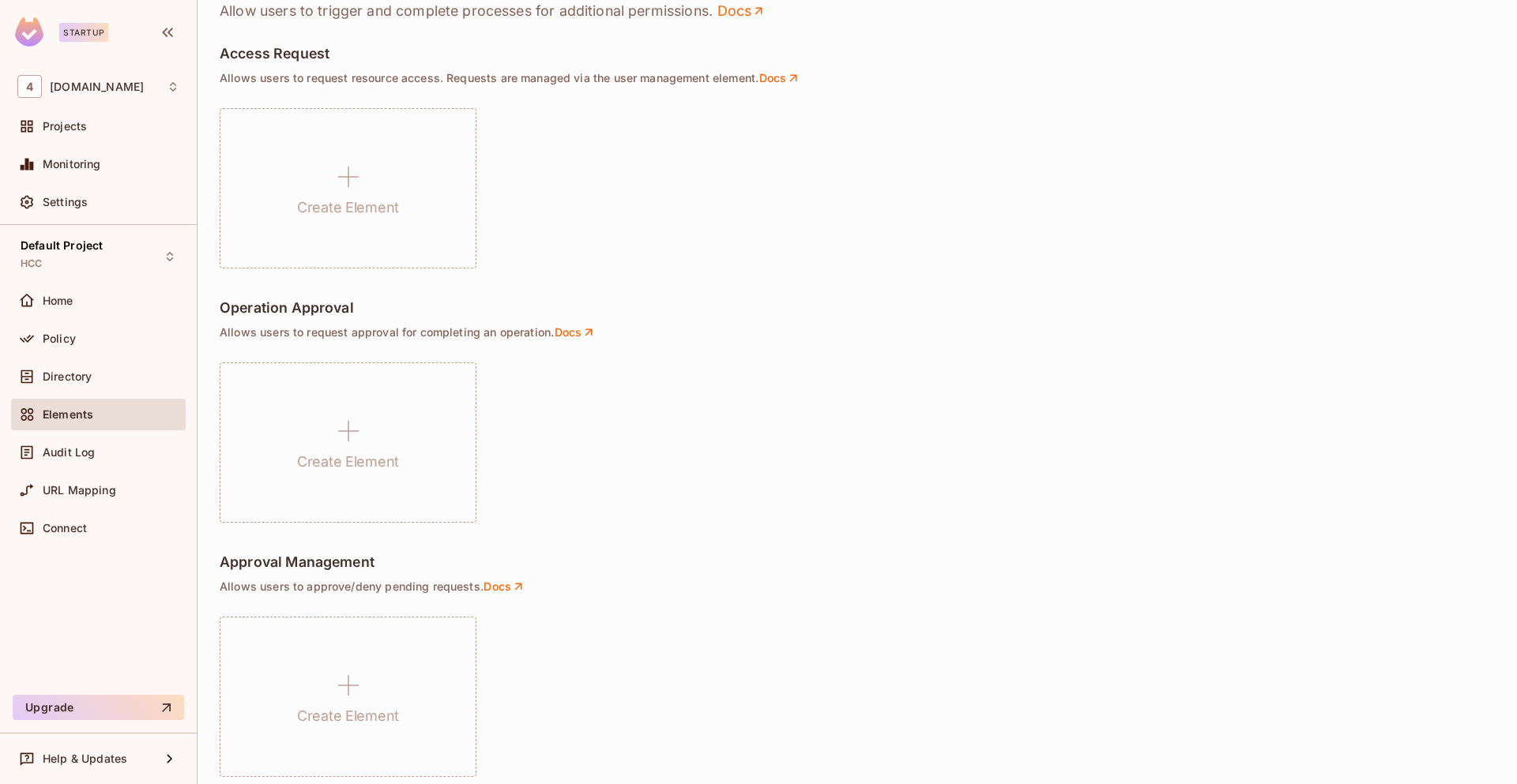
scroll to position [975, 0]
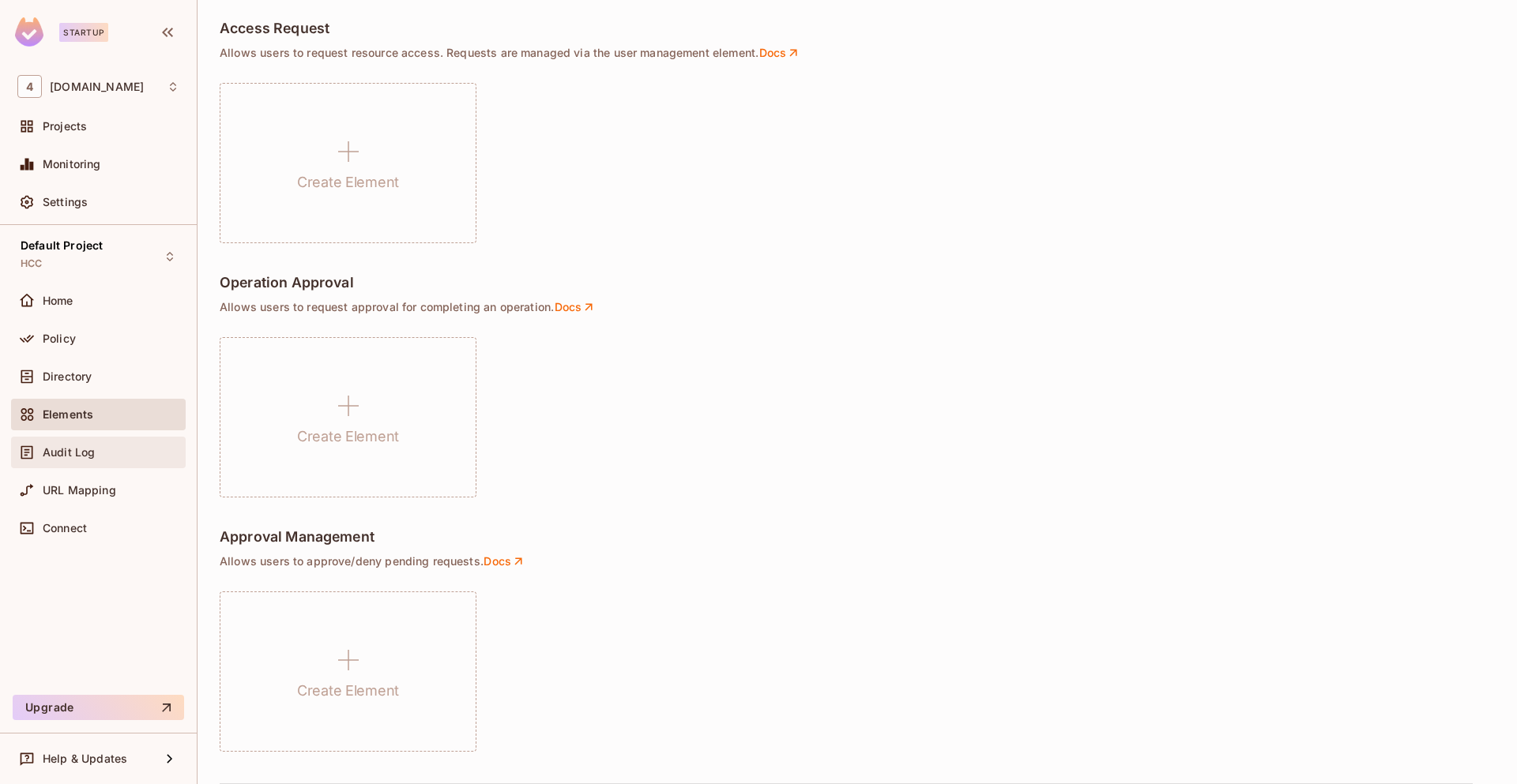
click at [110, 456] on div "Audit Log" at bounding box center [110, 452] width 137 height 13
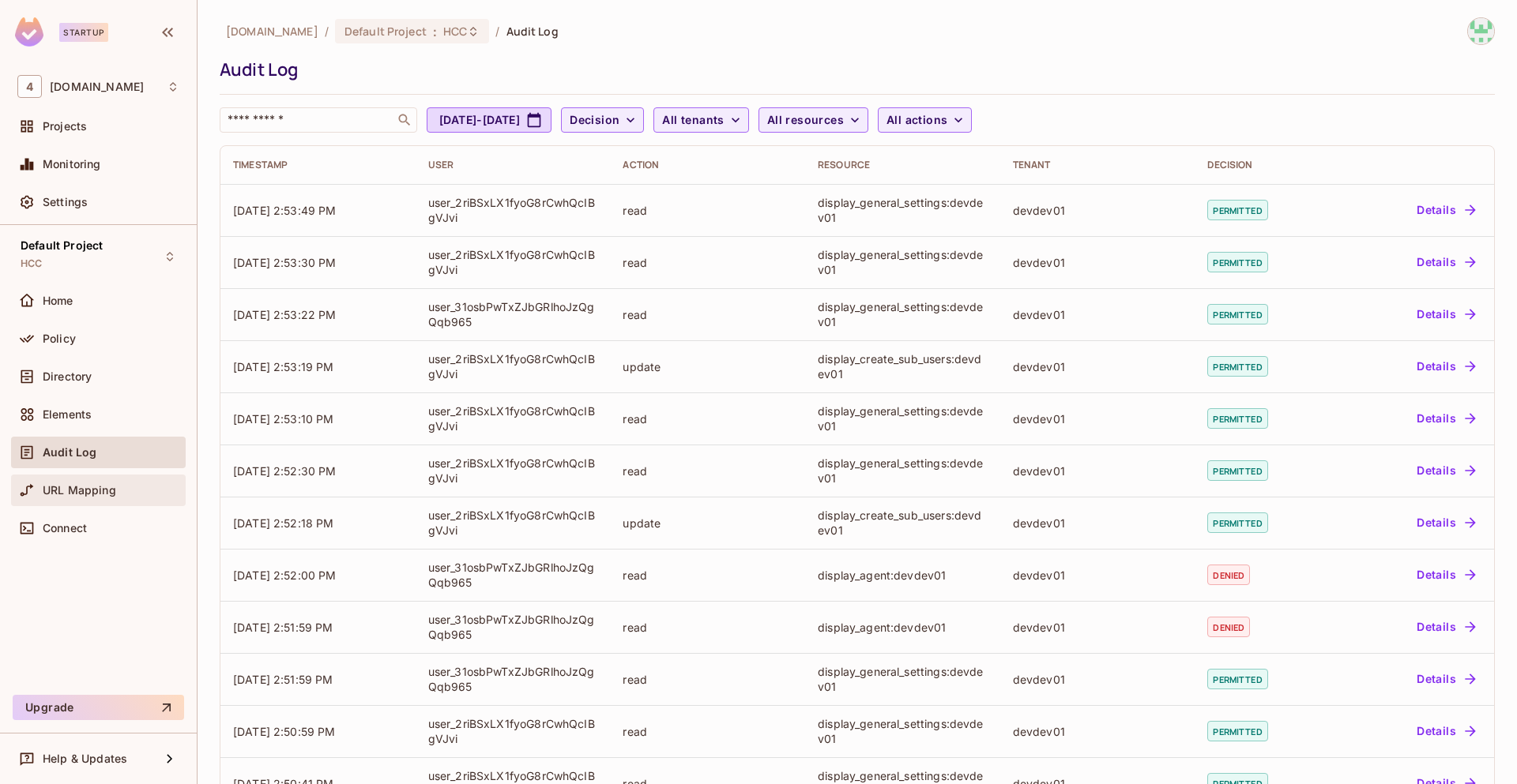
click at [98, 481] on div "URL Mapping" at bounding box center [98, 490] width 162 height 19
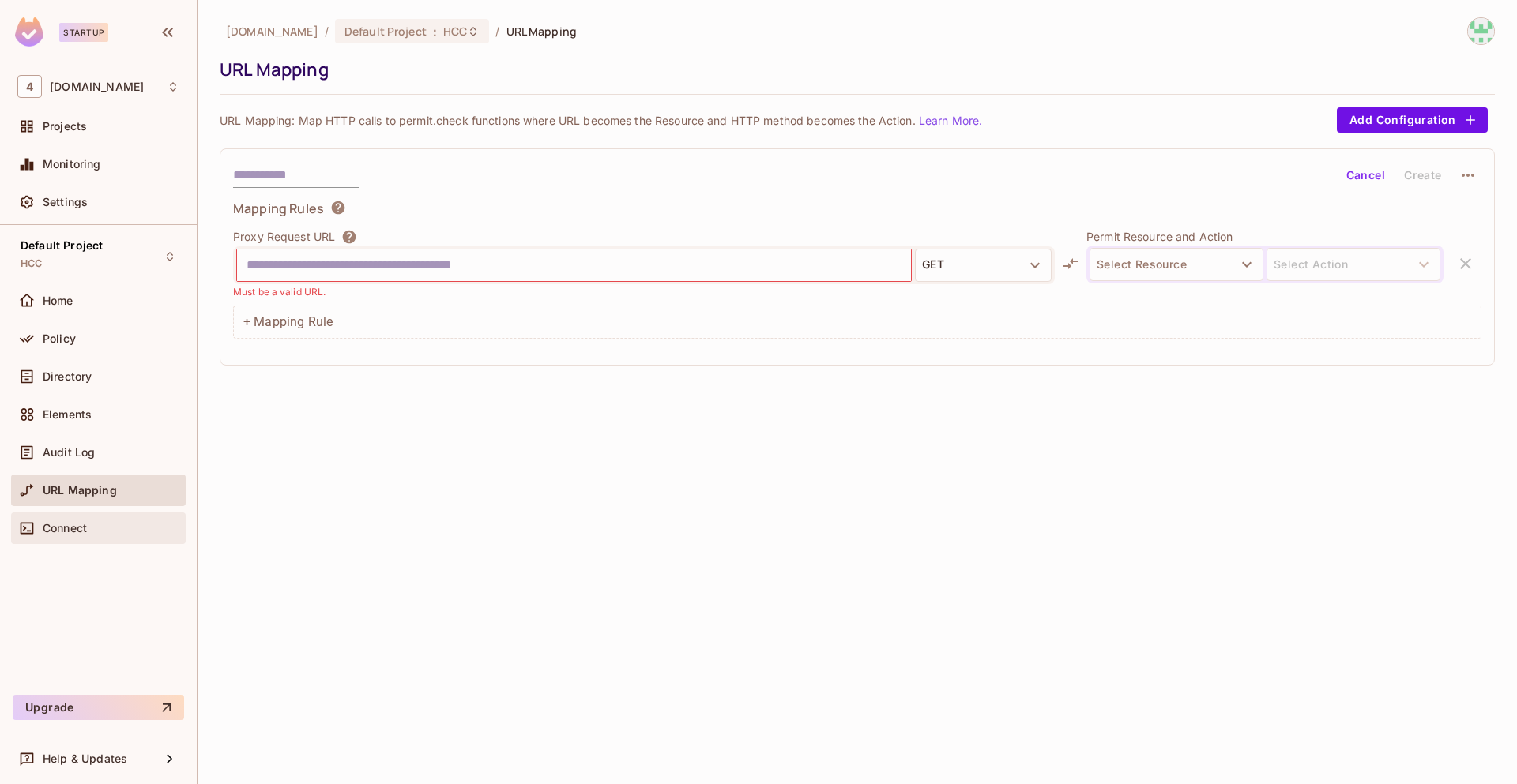
click at [81, 532] on span "Connect" at bounding box center [65, 528] width 44 height 13
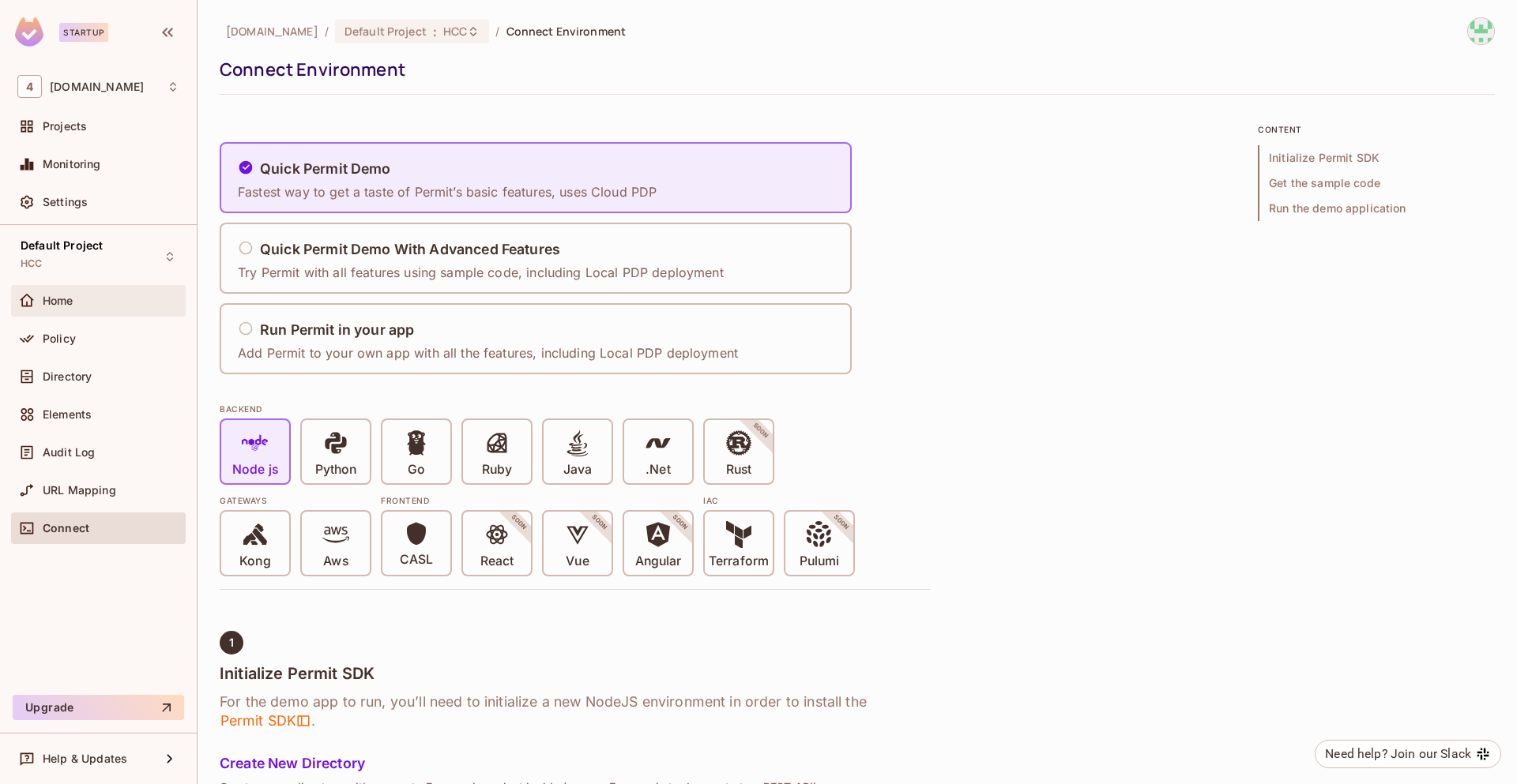
click at [118, 305] on div "Home" at bounding box center [110, 300] width 137 height 13
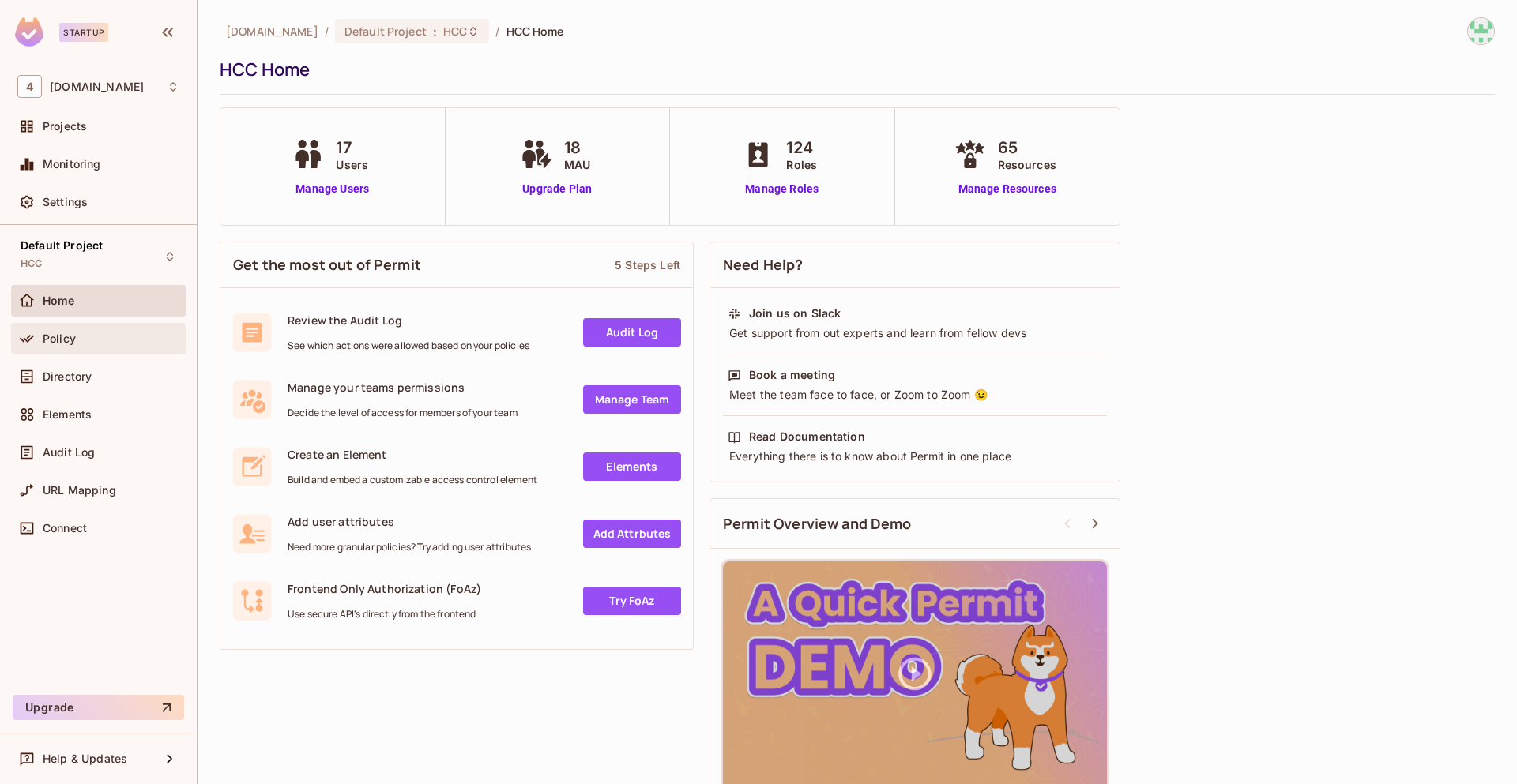
click at [103, 344] on div "Policy" at bounding box center [110, 339] width 137 height 13
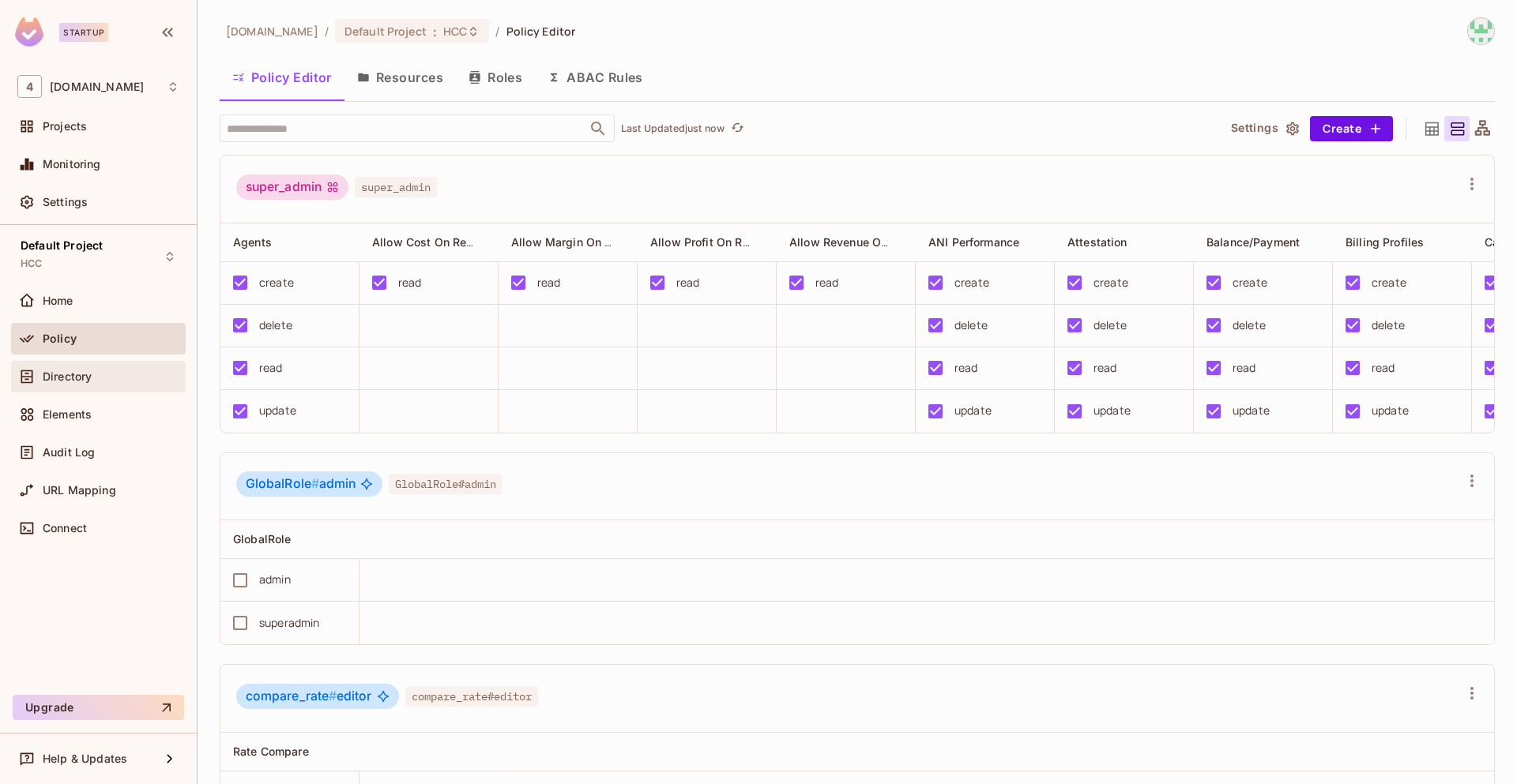
click at [92, 381] on span "Directory" at bounding box center [67, 376] width 49 height 13
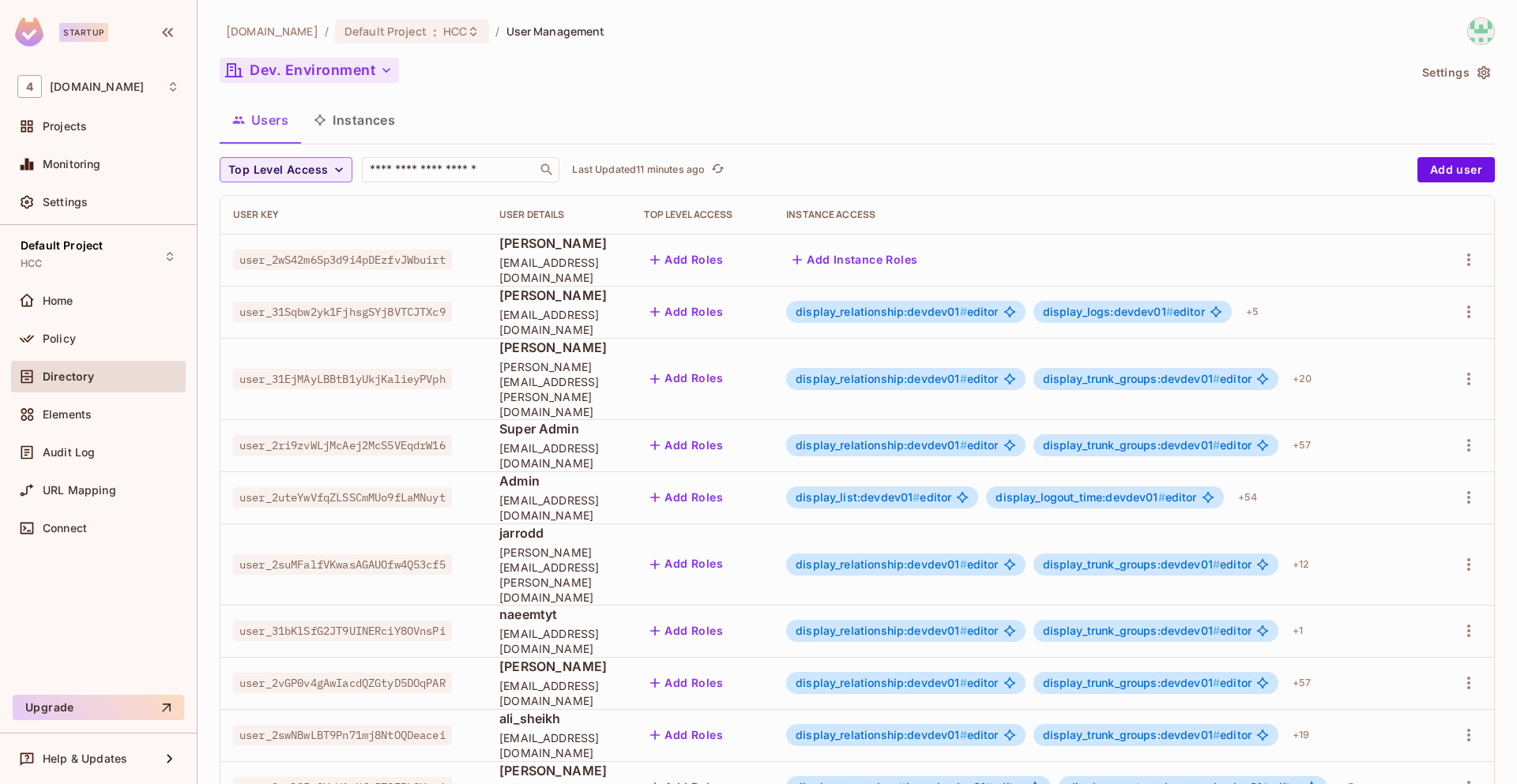
click at [379, 66] on icon "button" at bounding box center [386, 70] width 16 height 16
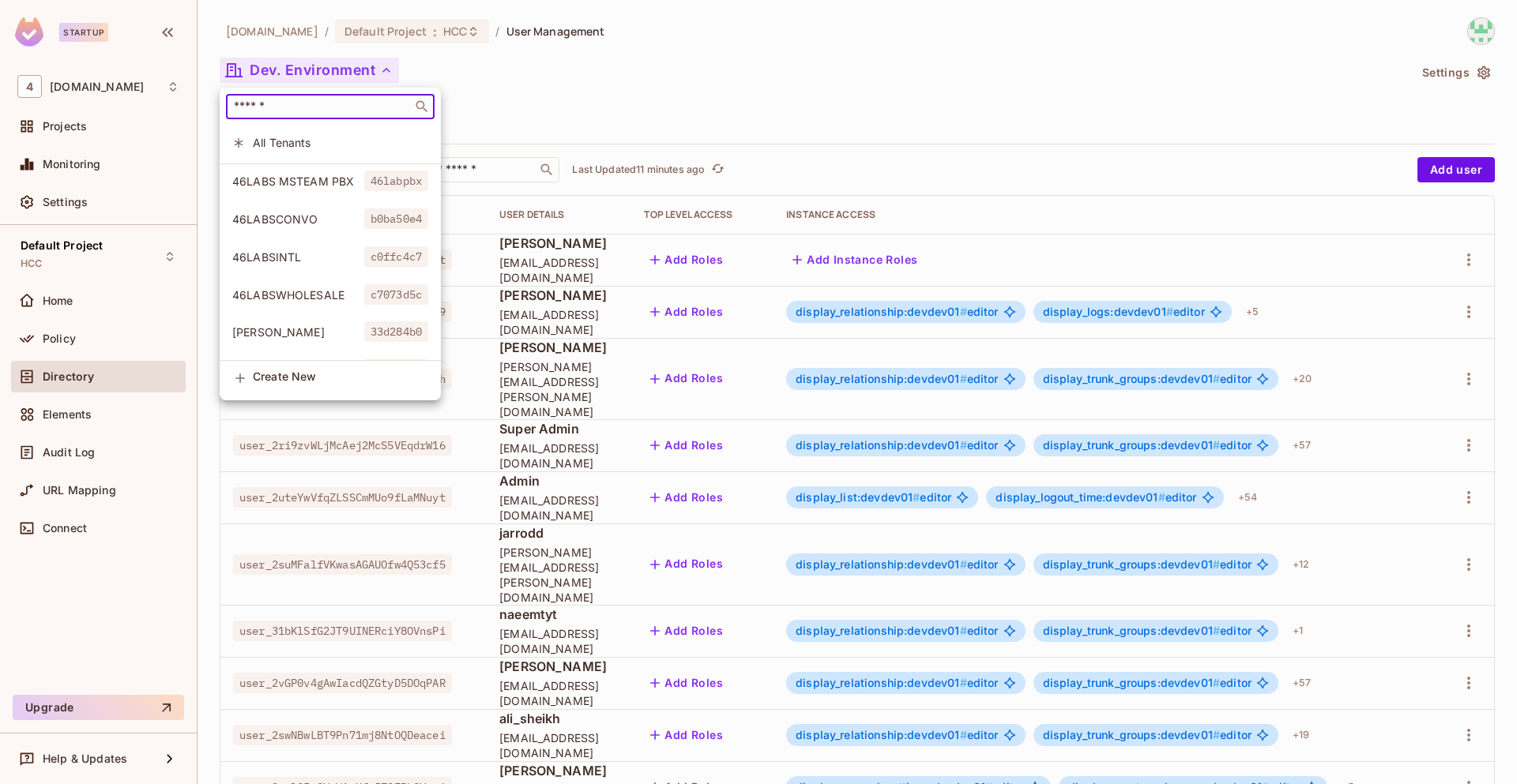
click at [279, 108] on input "text" at bounding box center [319, 106] width 177 height 16
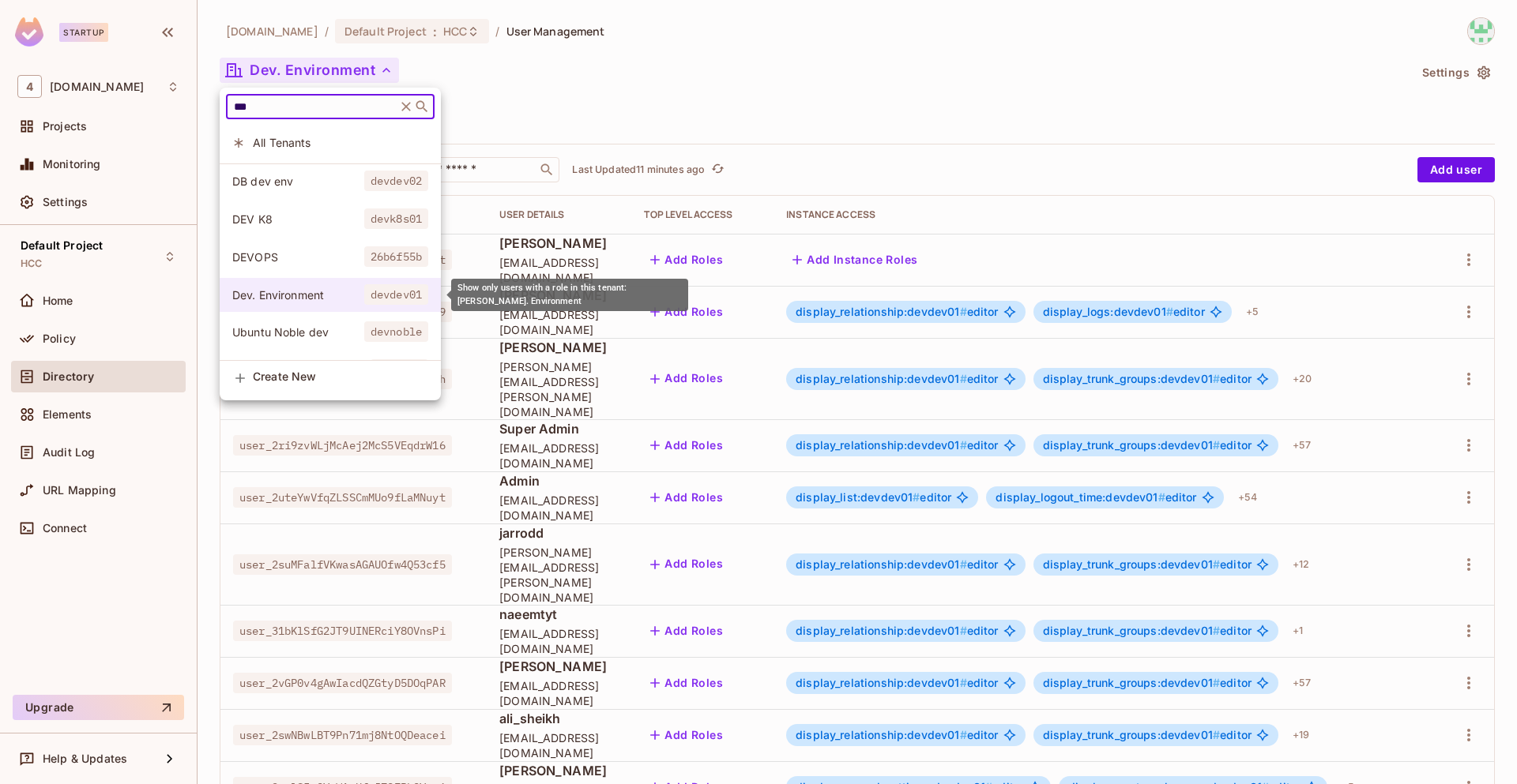
type input "***"
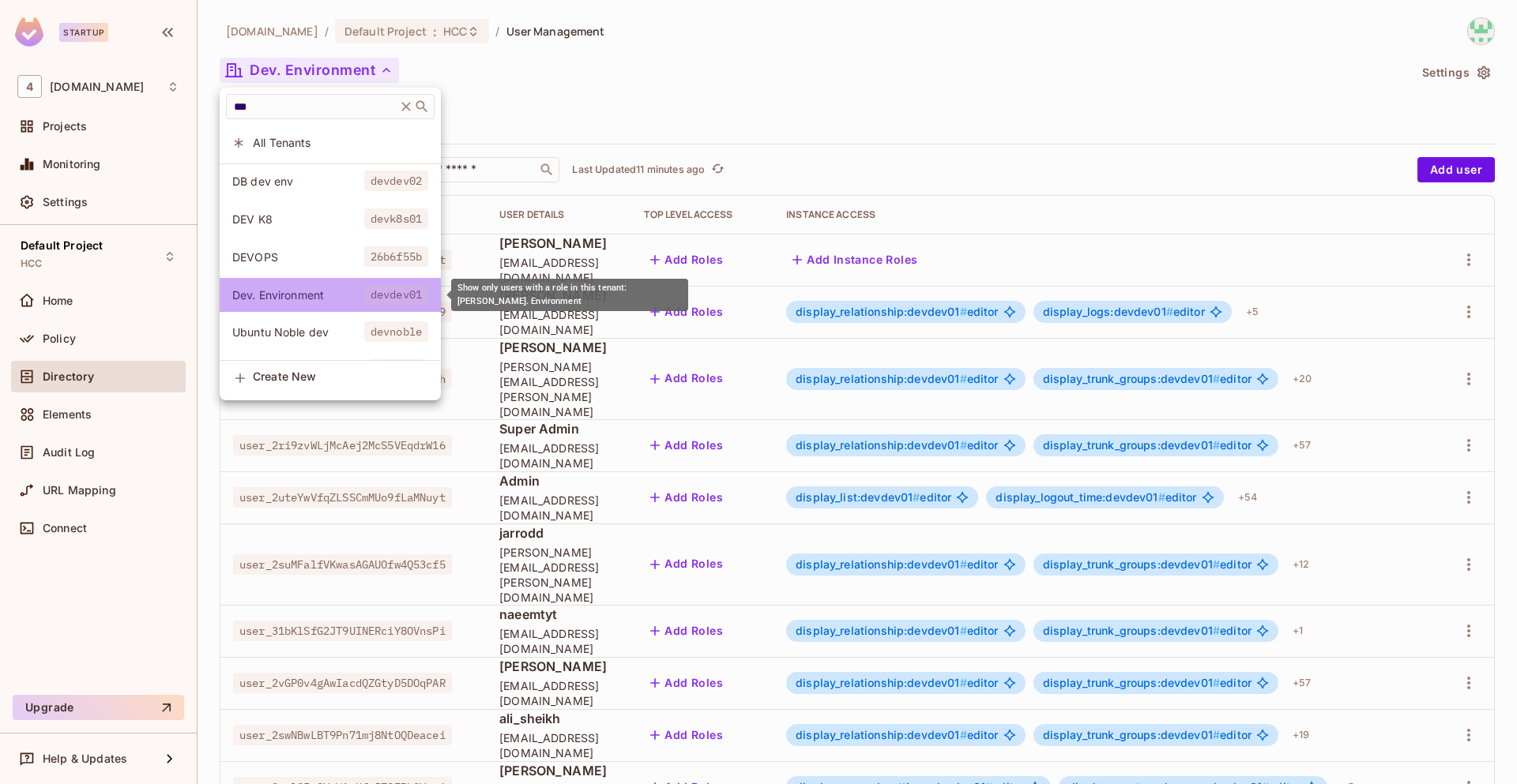
click at [323, 293] on span "Dev. Environment" at bounding box center [298, 295] width 132 height 15
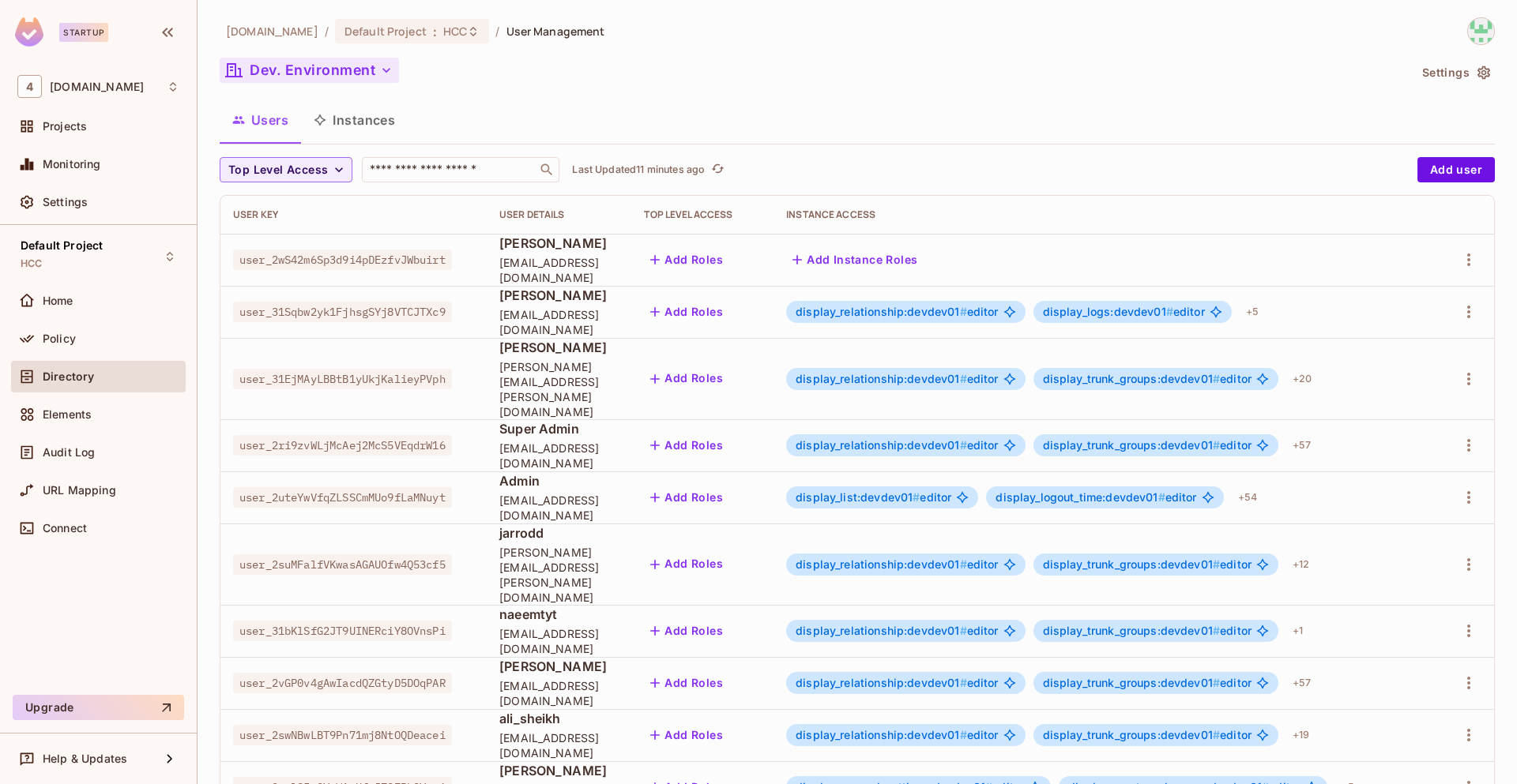
click at [1447, 73] on button "Settings" at bounding box center [1455, 73] width 79 height 25
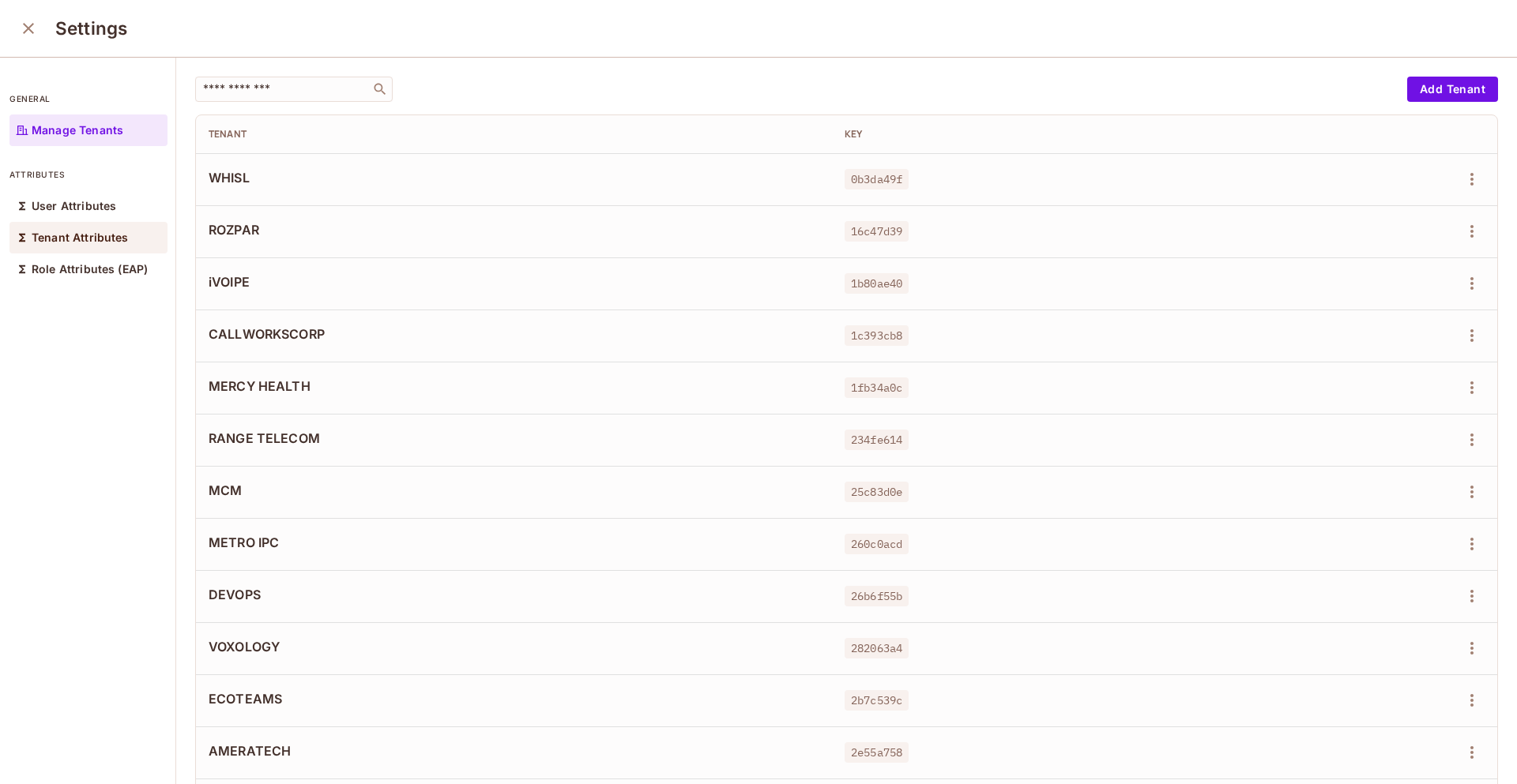
click at [73, 241] on p "Tenant Attributes" at bounding box center [80, 238] width 97 height 13
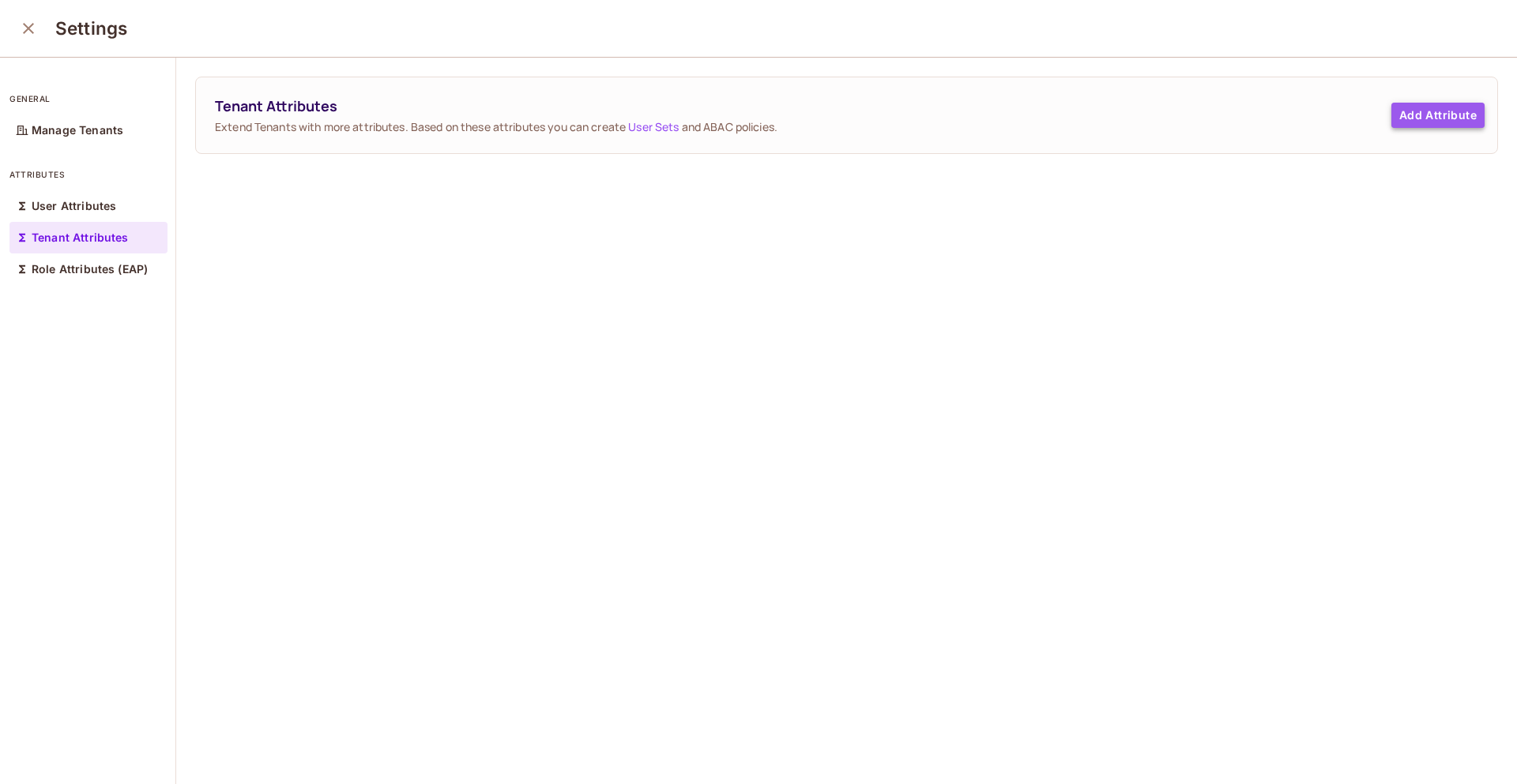
click at [1428, 116] on button "Add Attribute" at bounding box center [1438, 115] width 93 height 25
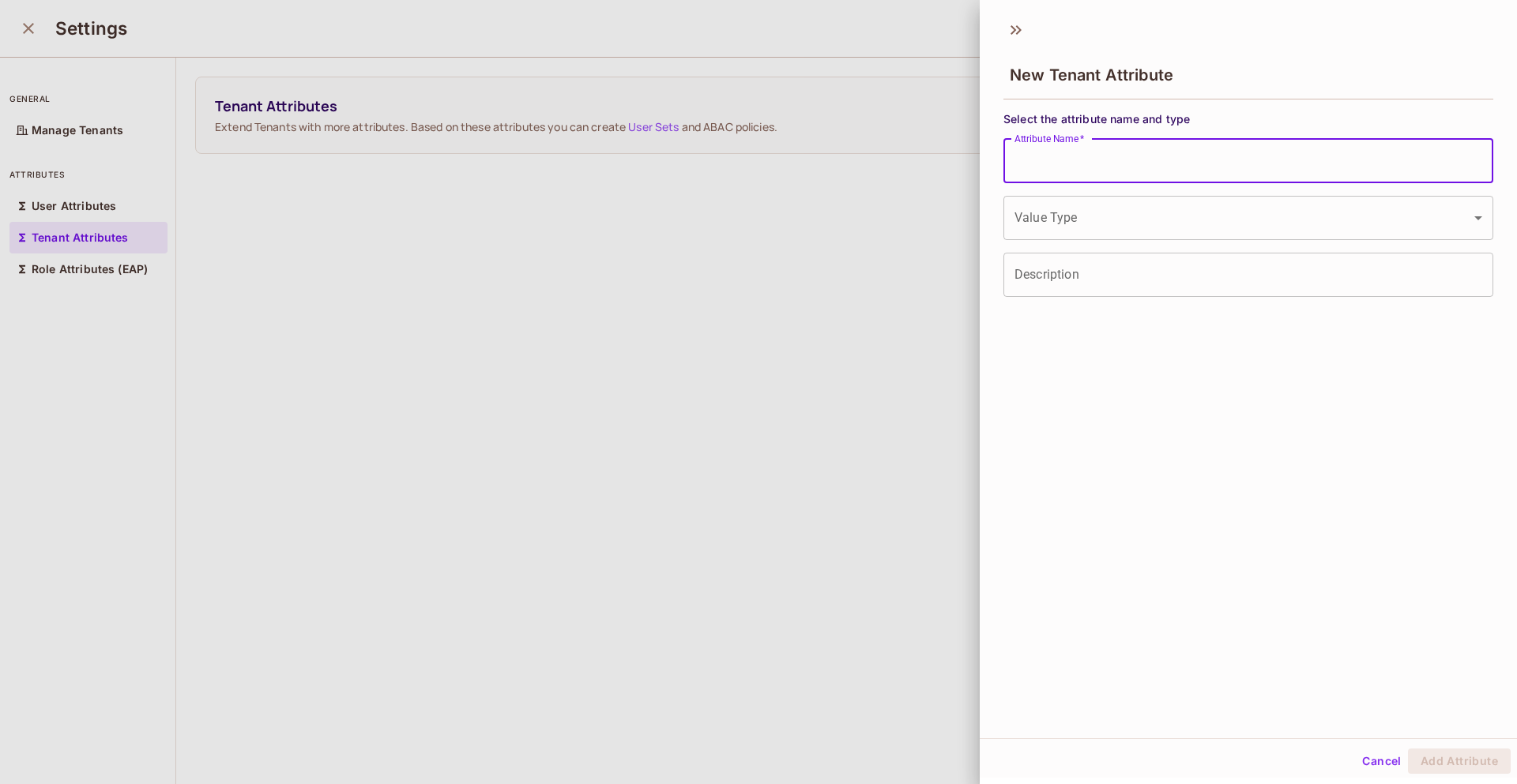
click at [1145, 159] on input "Attribute Name   *" at bounding box center [1248, 161] width 490 height 44
type input "**********"
click at [1097, 214] on body "**********" at bounding box center [758, 392] width 1517 height 784
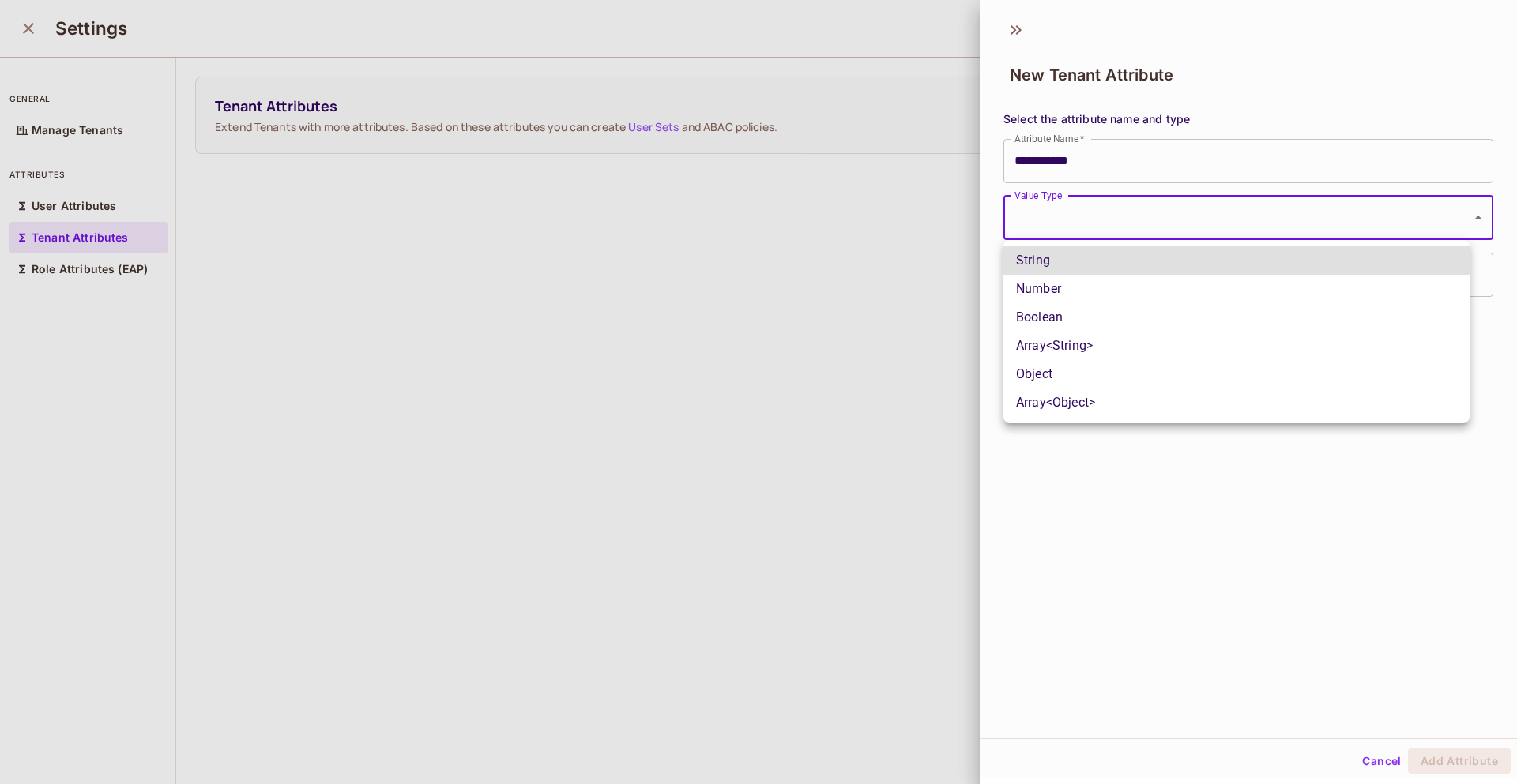
click at [1070, 314] on li "Boolean" at bounding box center [1236, 317] width 466 height 29
type input "****"
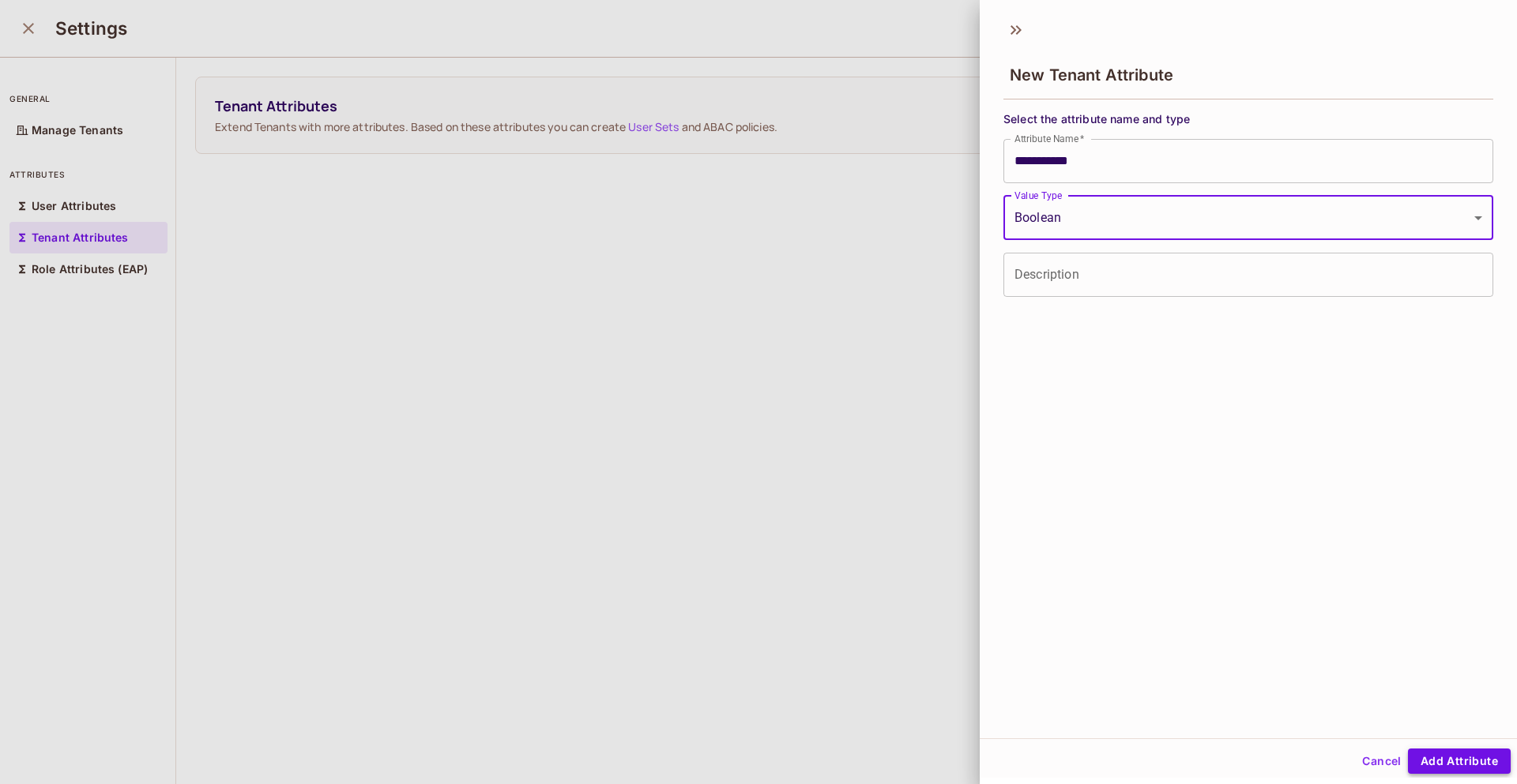
click at [1431, 767] on button "Add Attribute" at bounding box center [1458, 761] width 103 height 25
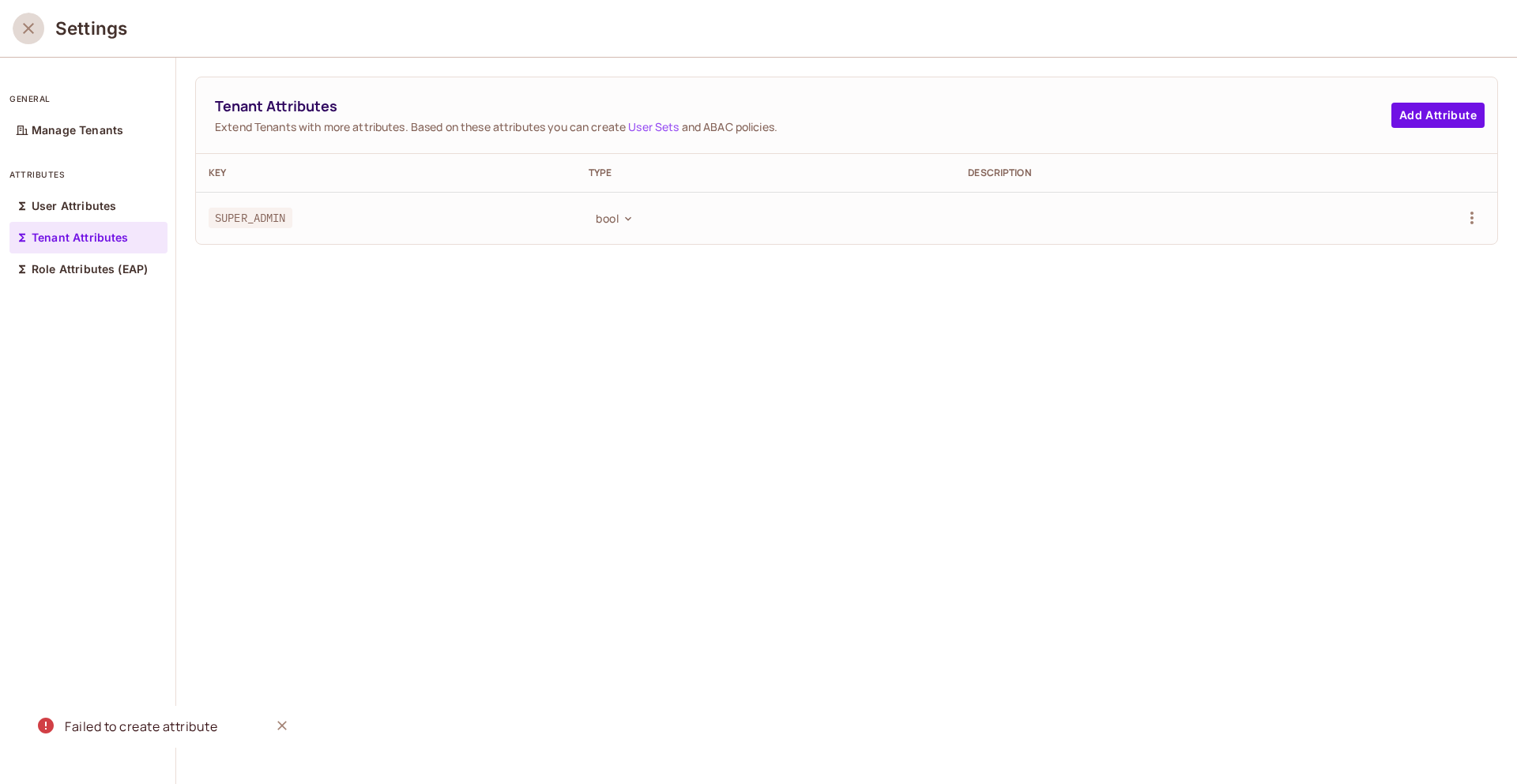
click at [27, 30] on icon "close" at bounding box center [28, 28] width 11 height 11
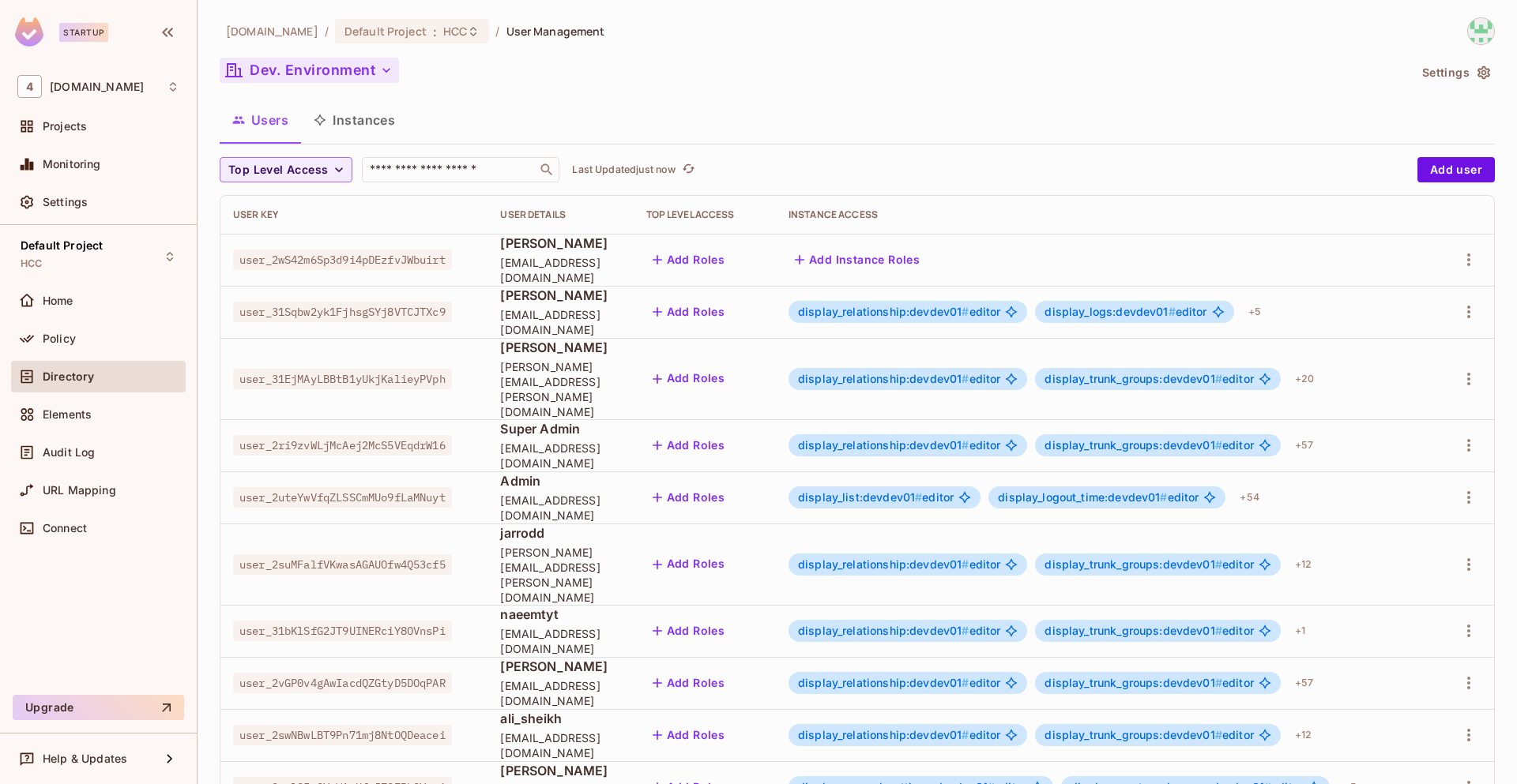
scroll to position [267, 0]
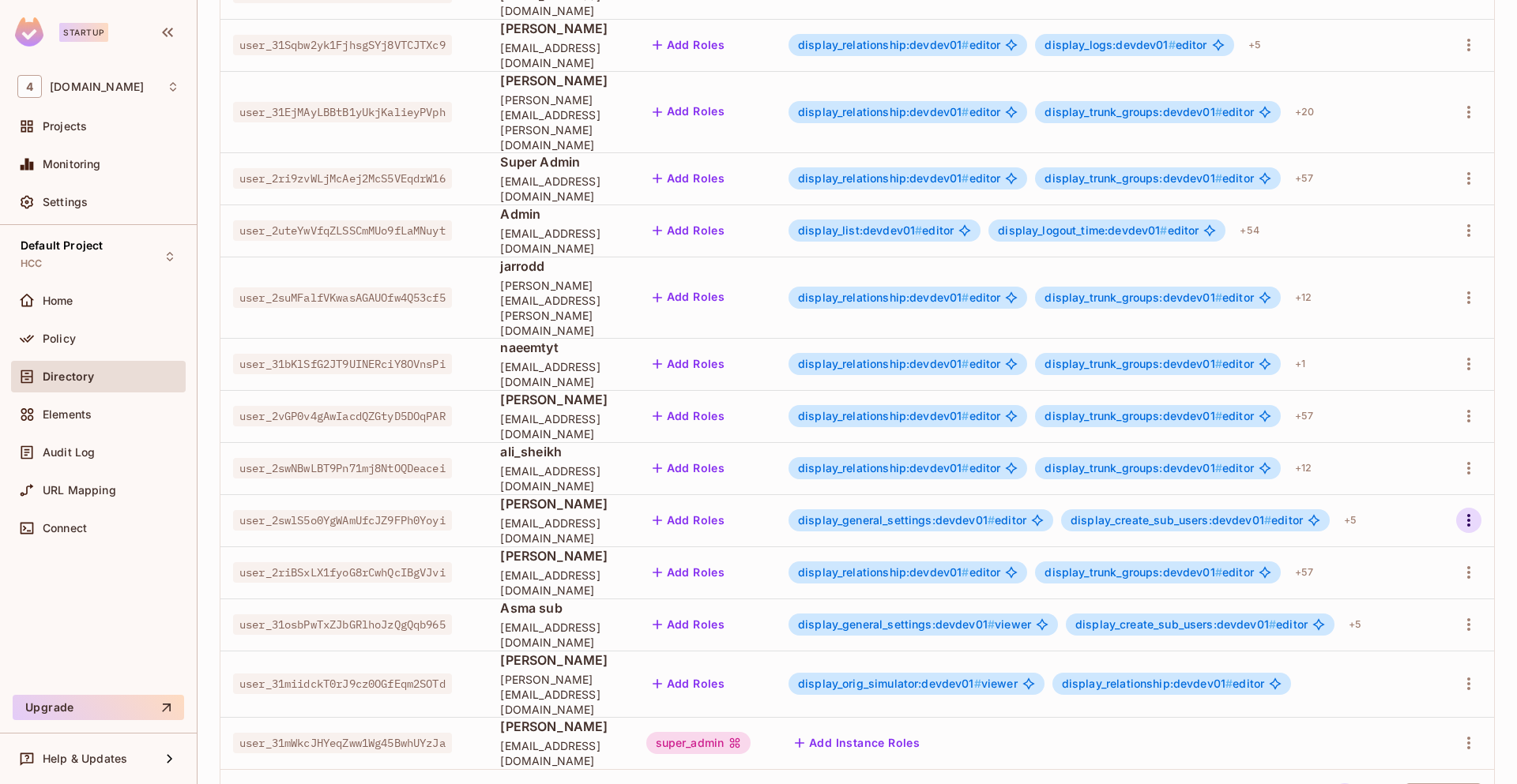
click at [1467, 514] on icon "button" at bounding box center [1469, 520] width 3 height 13
click at [1383, 494] on span "Edit" at bounding box center [1374, 498] width 31 height 25
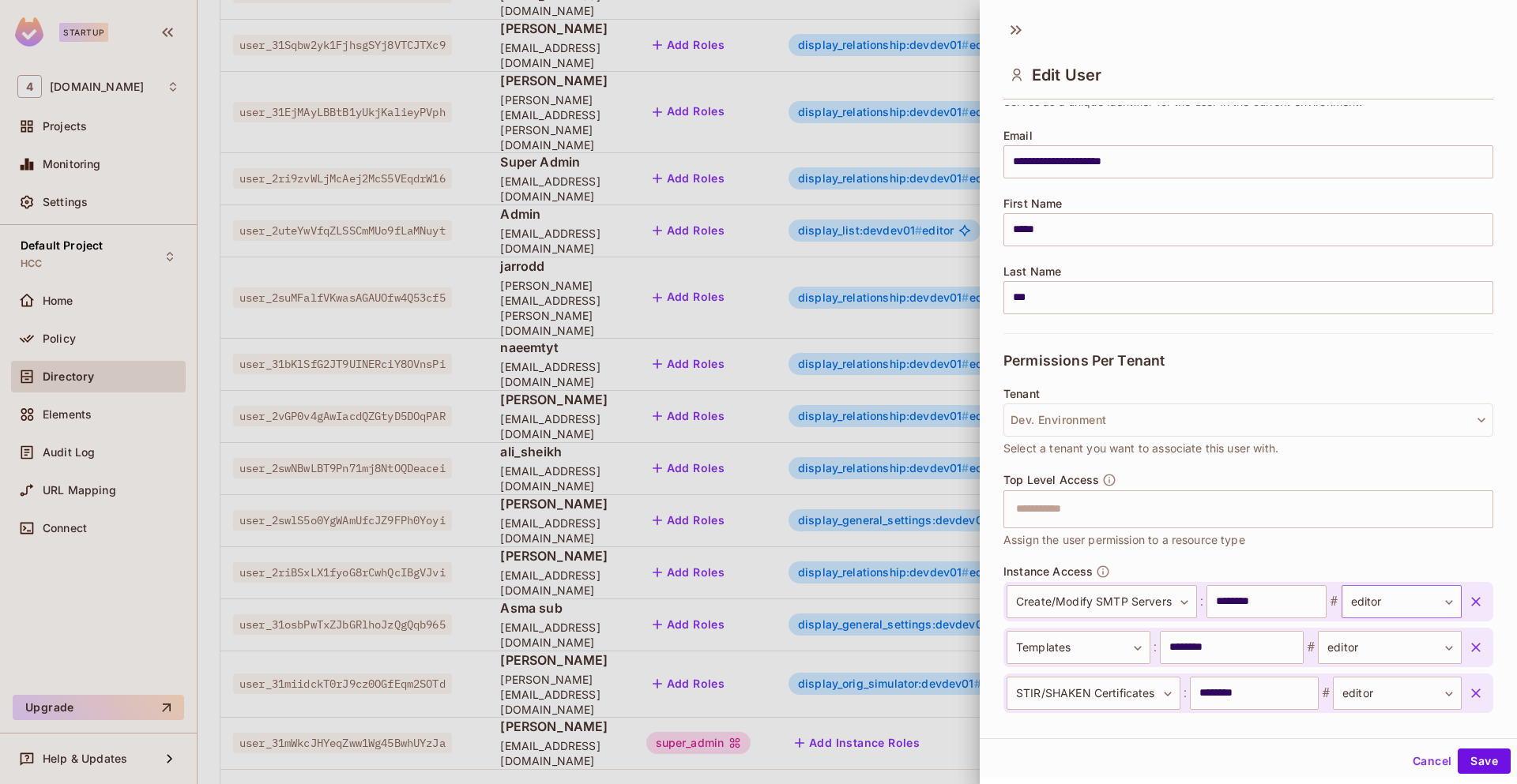
scroll to position [109, 0]
click at [1406, 759] on button "Cancel" at bounding box center [1431, 761] width 51 height 25
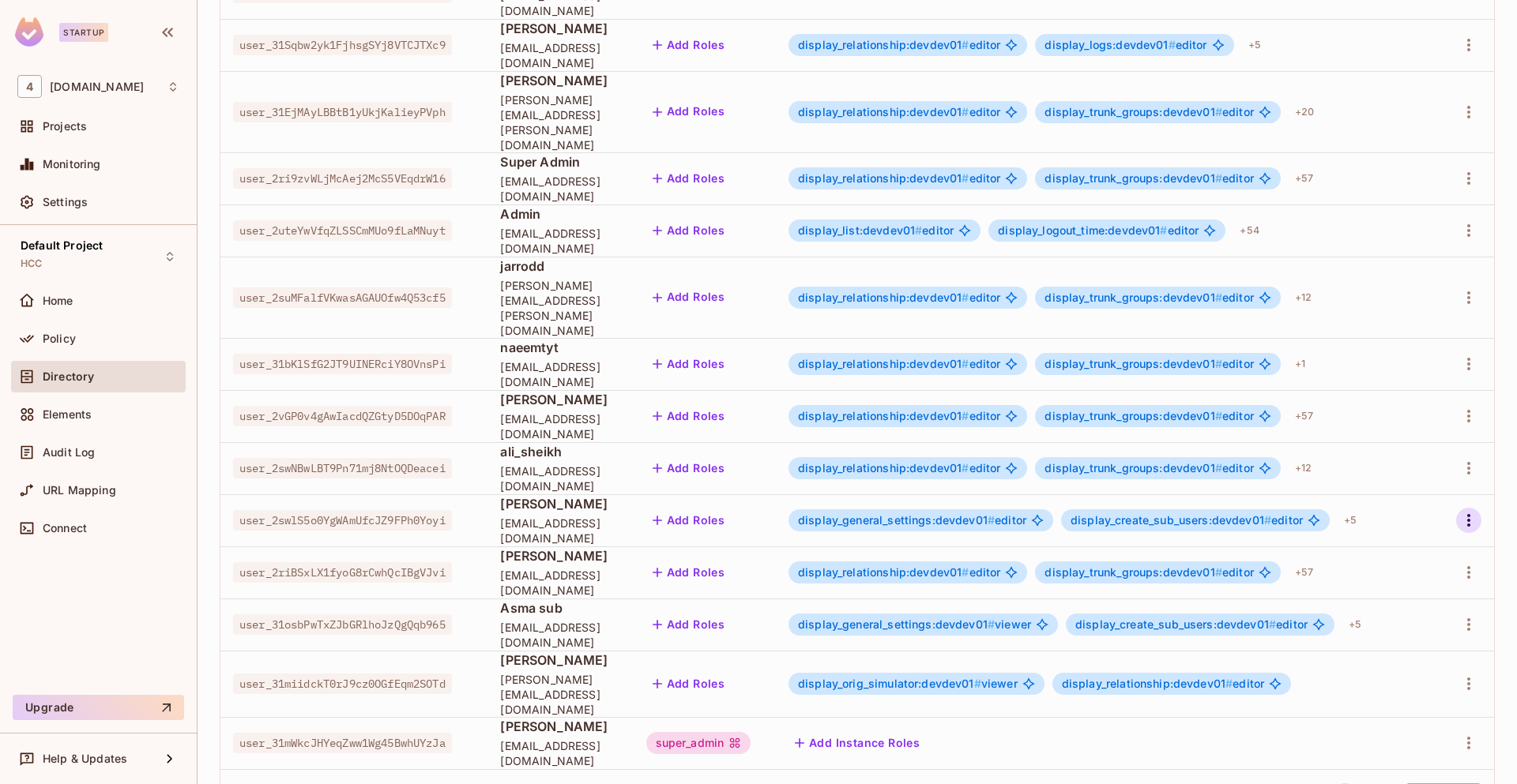
click at [1459, 511] on icon "button" at bounding box center [1469, 520] width 19 height 19
click at [1391, 534] on div "Edit Attributes" at bounding box center [1402, 533] width 78 height 16
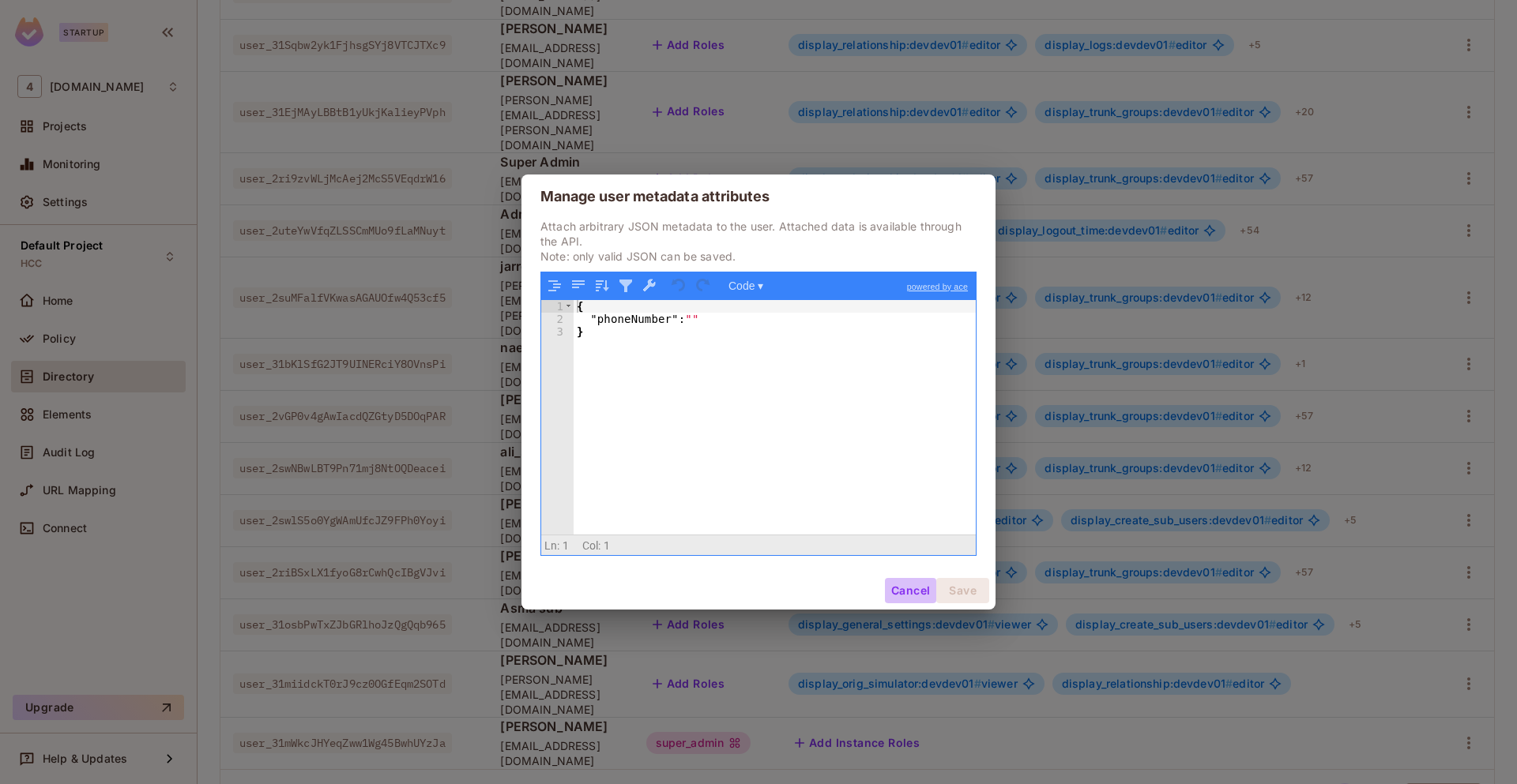
click at [898, 586] on button "Cancel" at bounding box center [910, 591] width 51 height 25
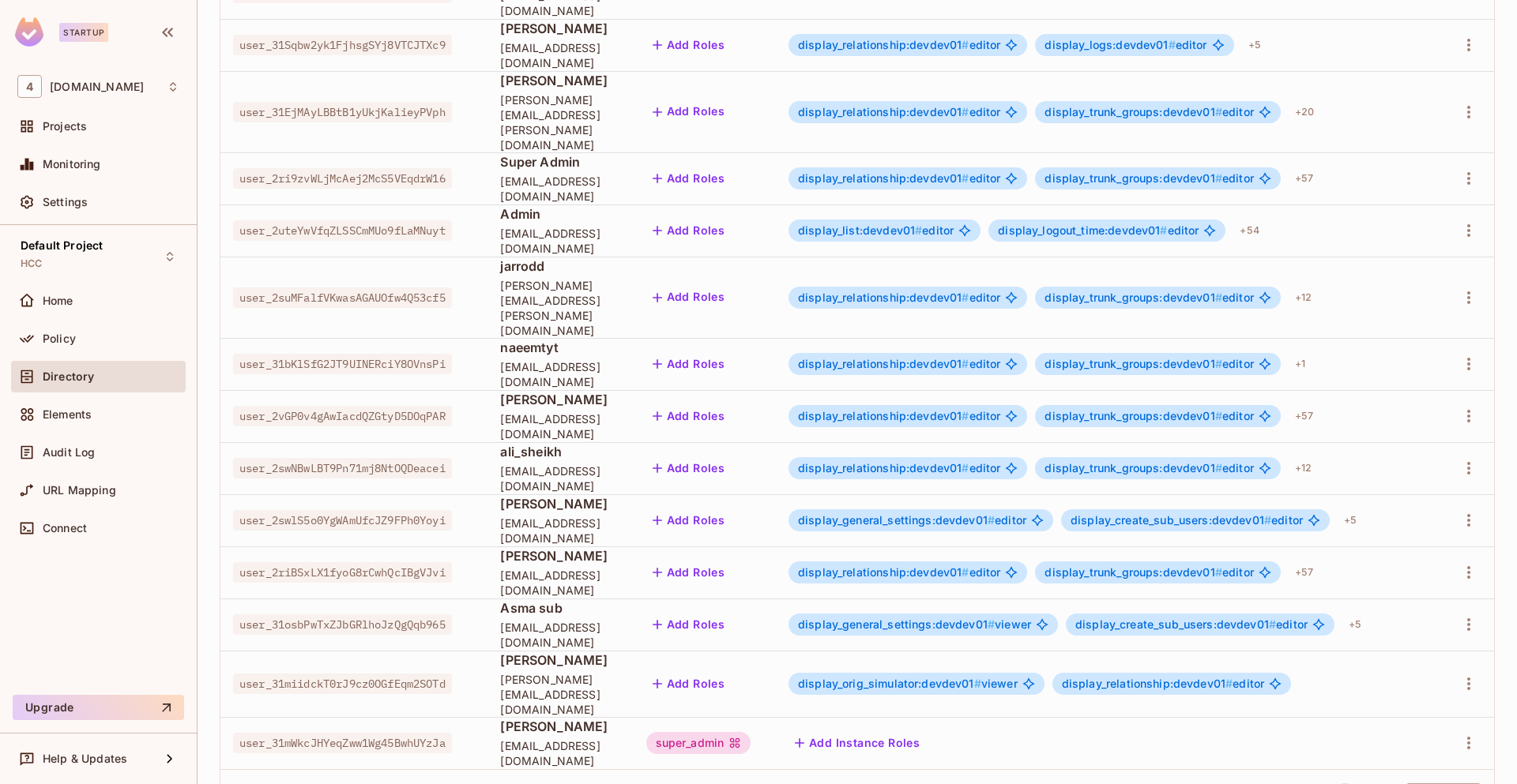
scroll to position [0, 0]
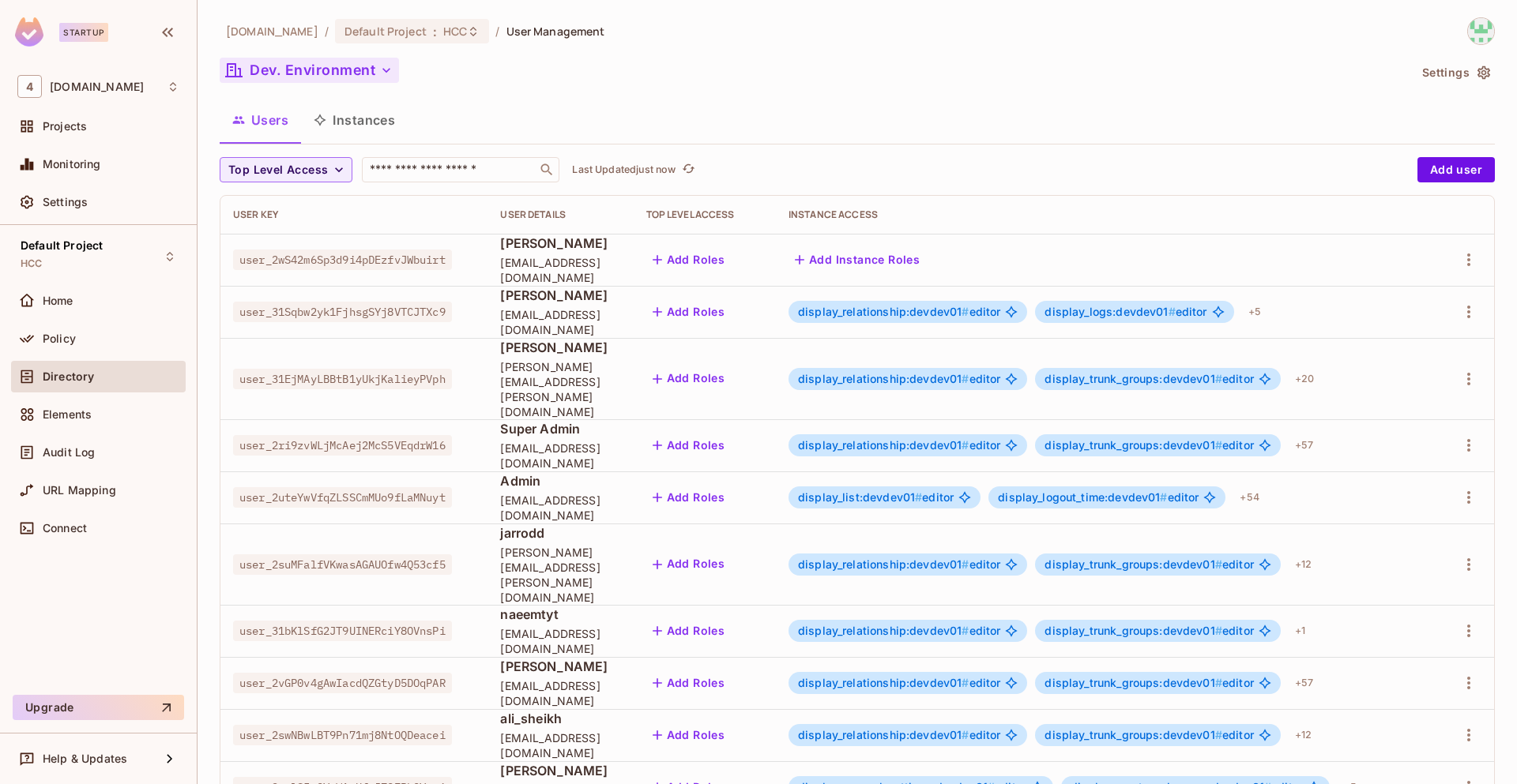
click at [359, 66] on button "Dev. Environment" at bounding box center [309, 70] width 179 height 25
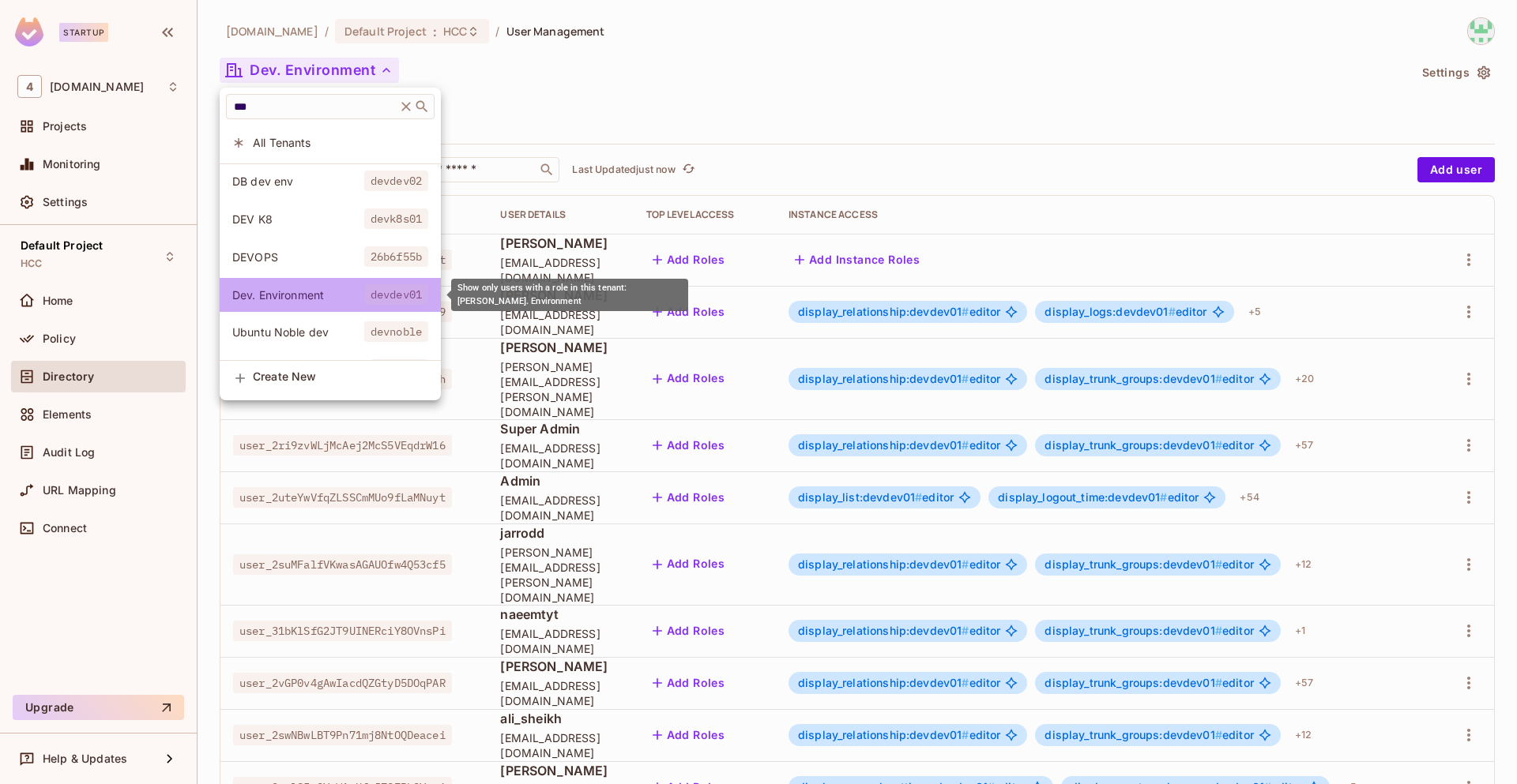
click at [390, 294] on span "devdev01" at bounding box center [396, 294] width 64 height 20
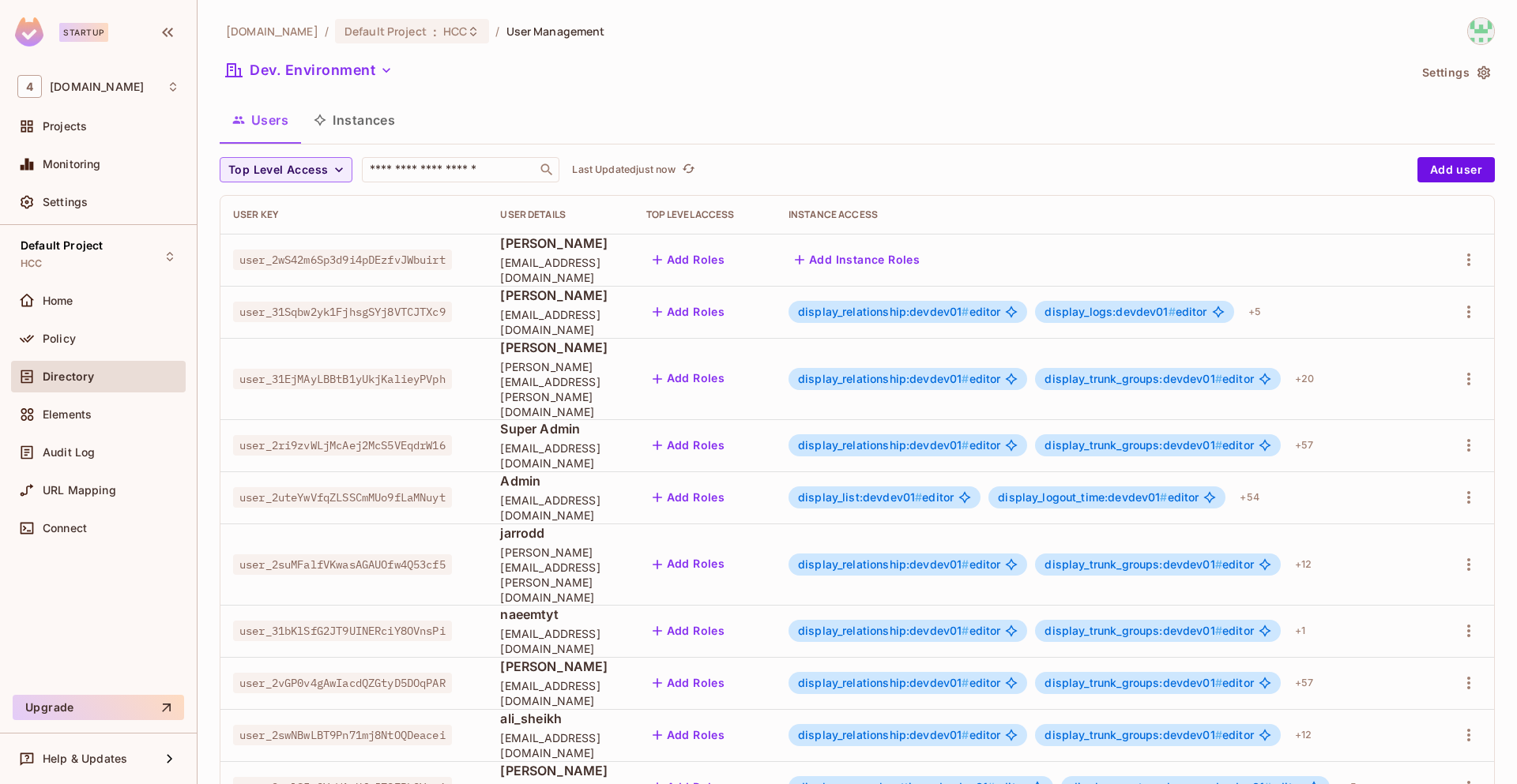
click at [351, 117] on button "Instances" at bounding box center [355, 120] width 107 height 40
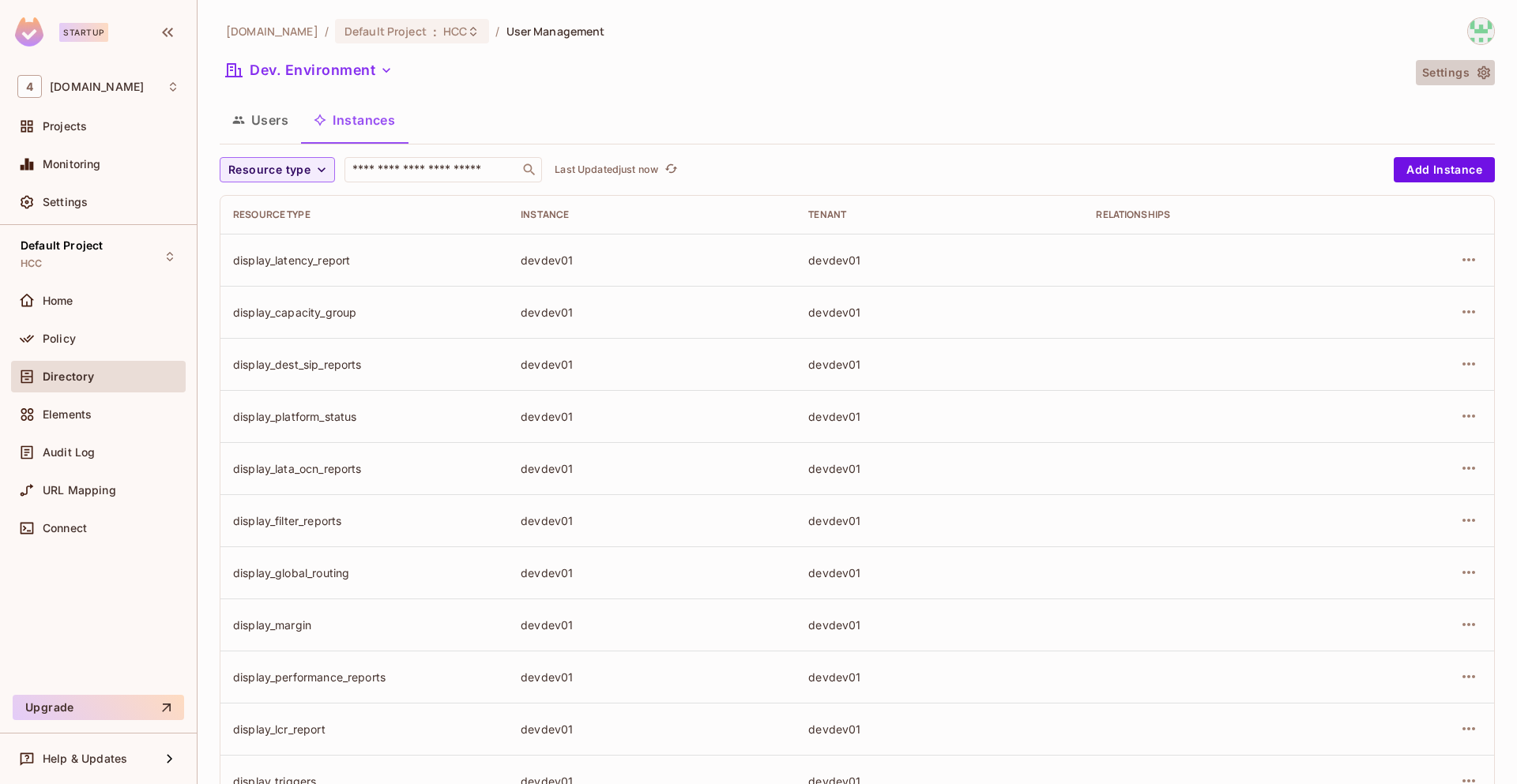
click at [1478, 70] on icon "button" at bounding box center [1483, 72] width 16 height 16
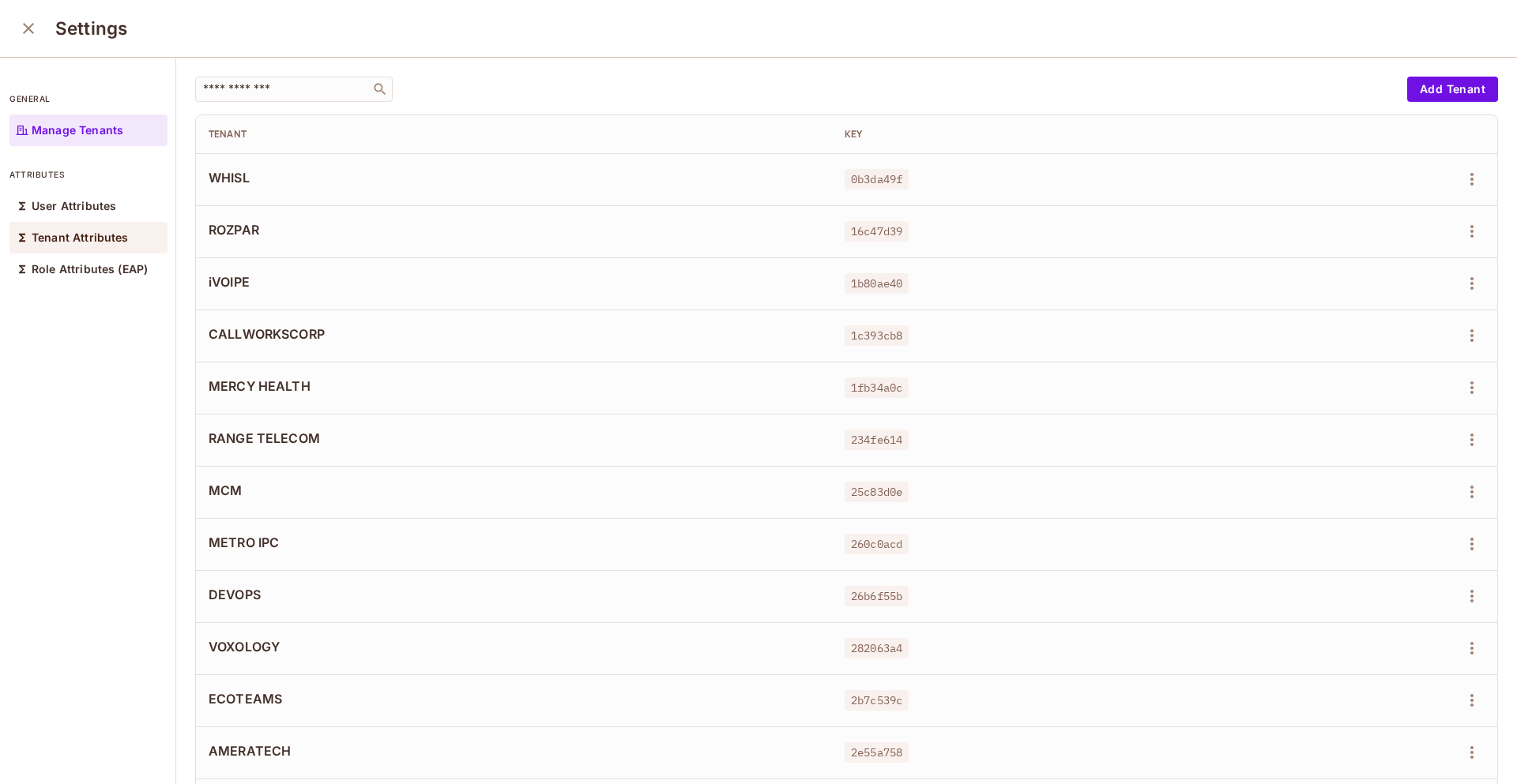
click at [117, 244] on div "Tenant Attributes" at bounding box center [88, 237] width 158 height 31
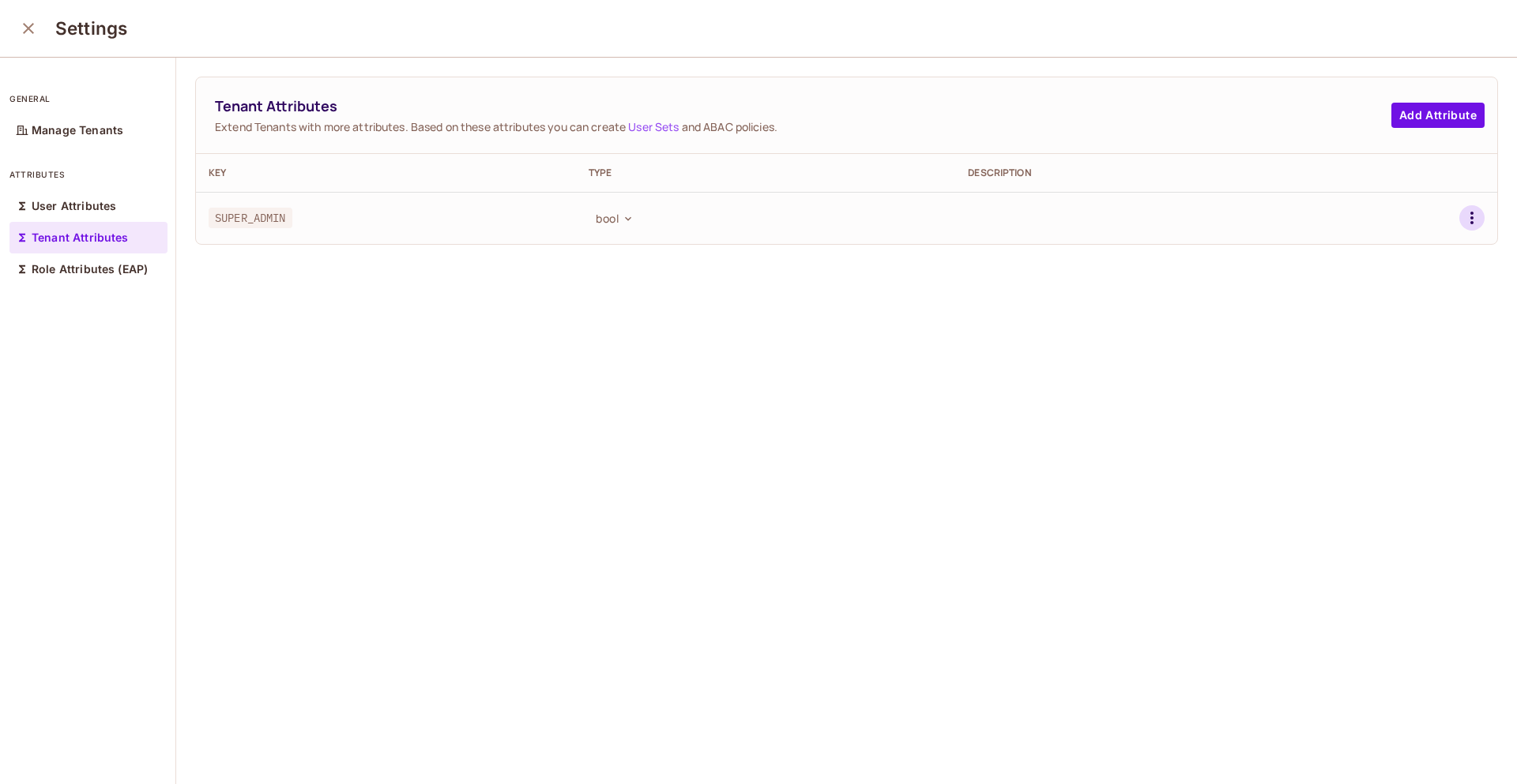
click at [1459, 206] on button "button" at bounding box center [1472, 218] width 25 height 25
click at [1383, 274] on li "Delete Attribute" at bounding box center [1375, 288] width 147 height 35
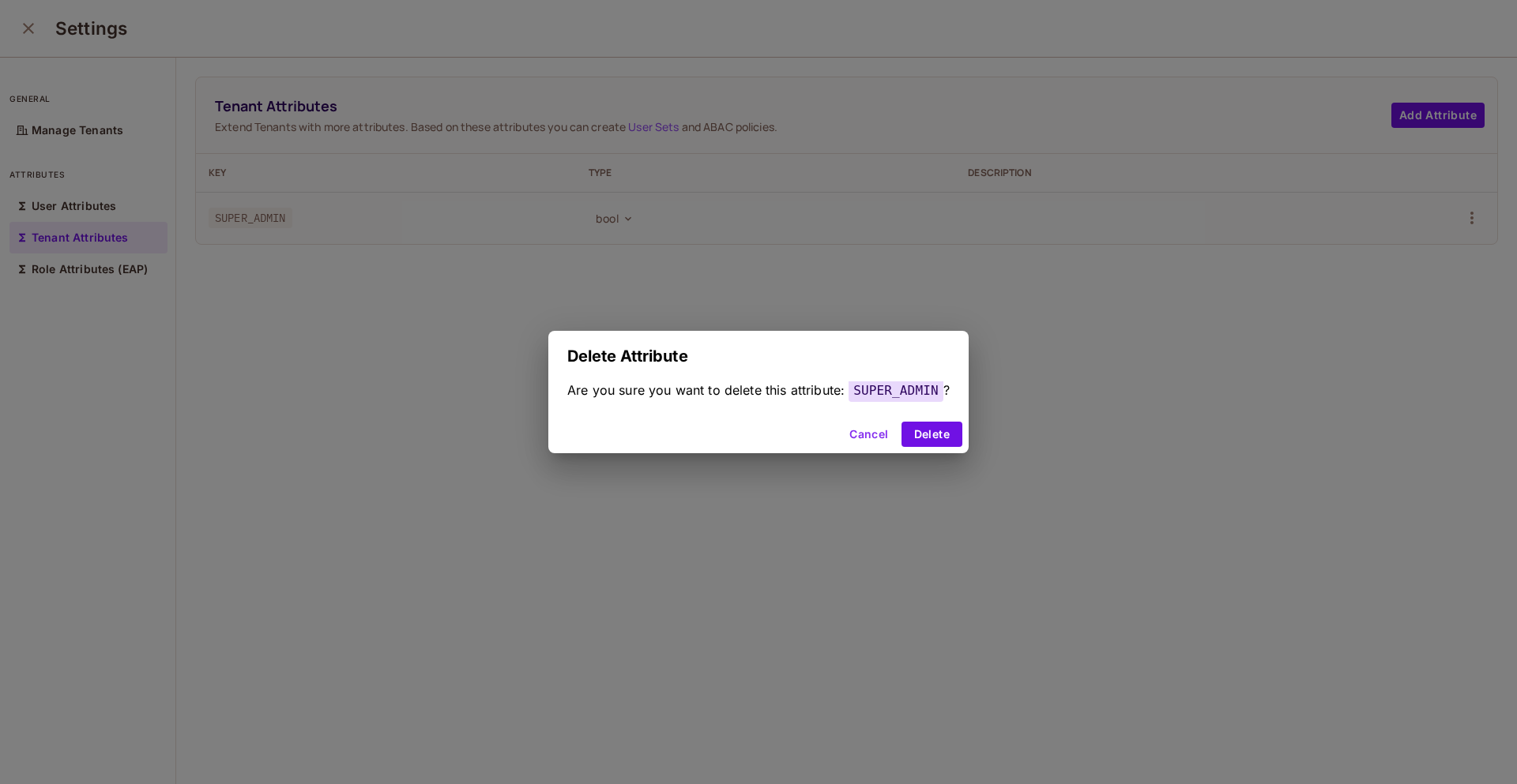
click at [872, 436] on button "Cancel" at bounding box center [868, 434] width 51 height 25
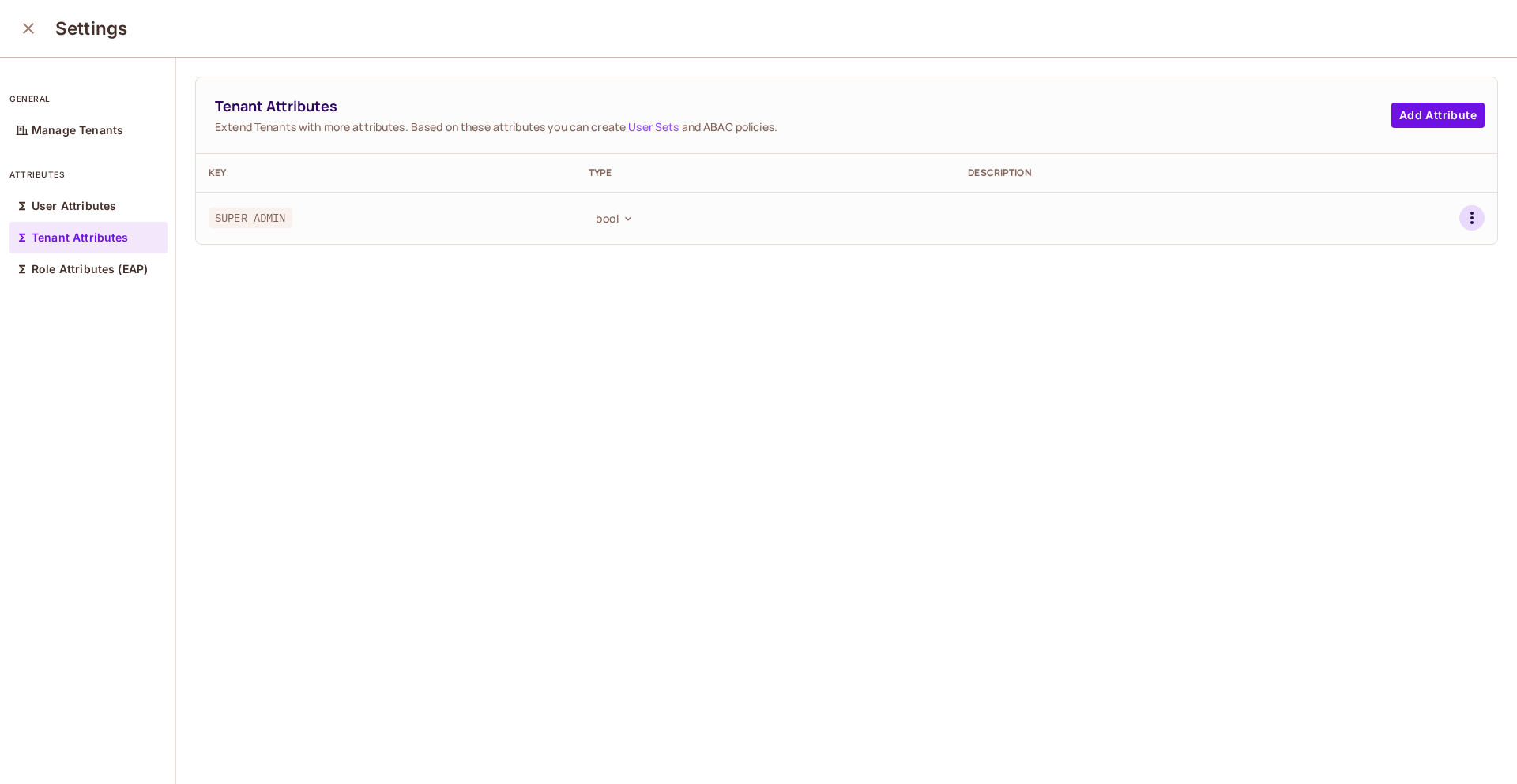
click at [1463, 220] on icon "button" at bounding box center [1472, 218] width 19 height 19
click at [1378, 249] on li "Edit" at bounding box center [1375, 254] width 147 height 35
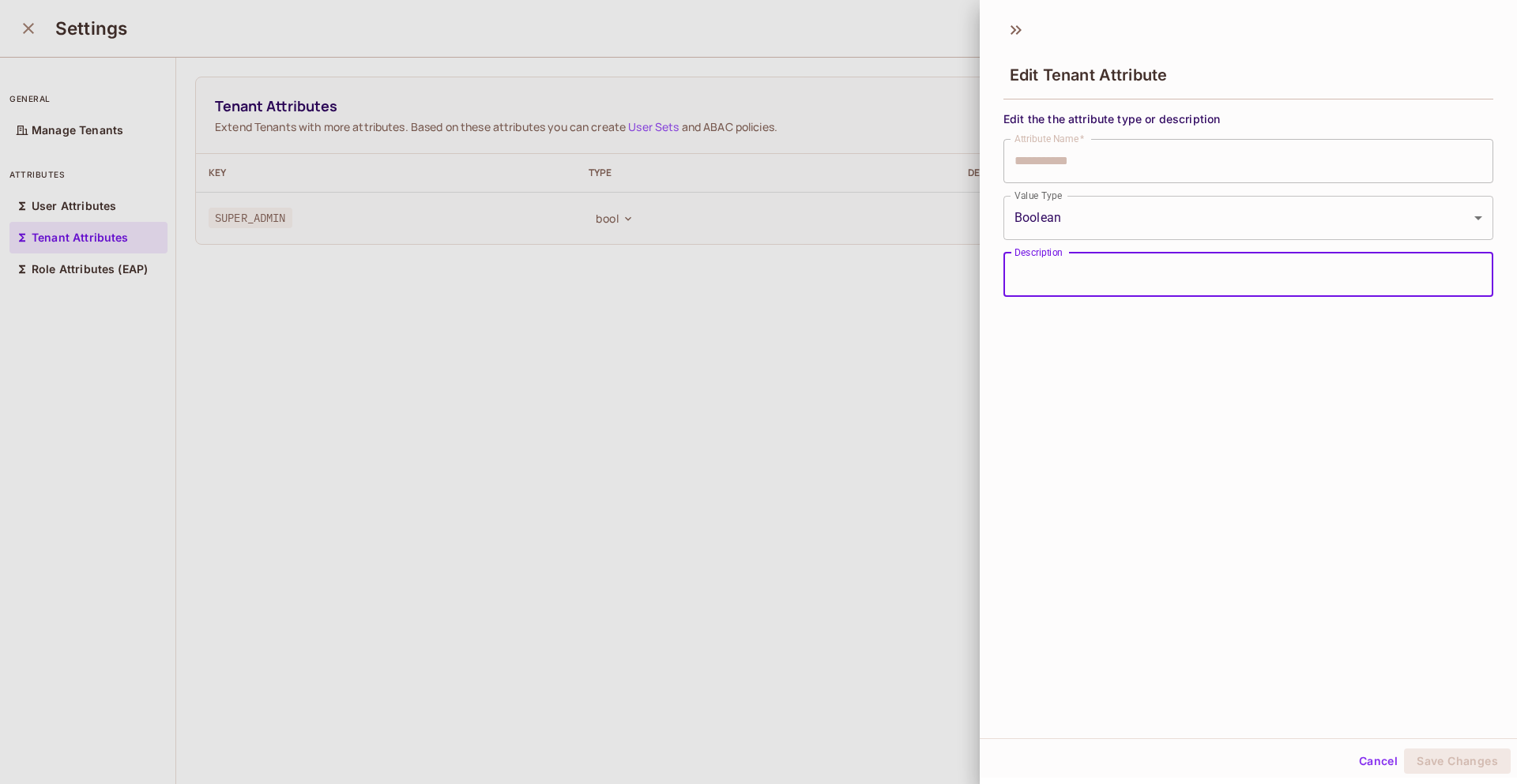
click at [1155, 273] on input "Description" at bounding box center [1248, 275] width 490 height 44
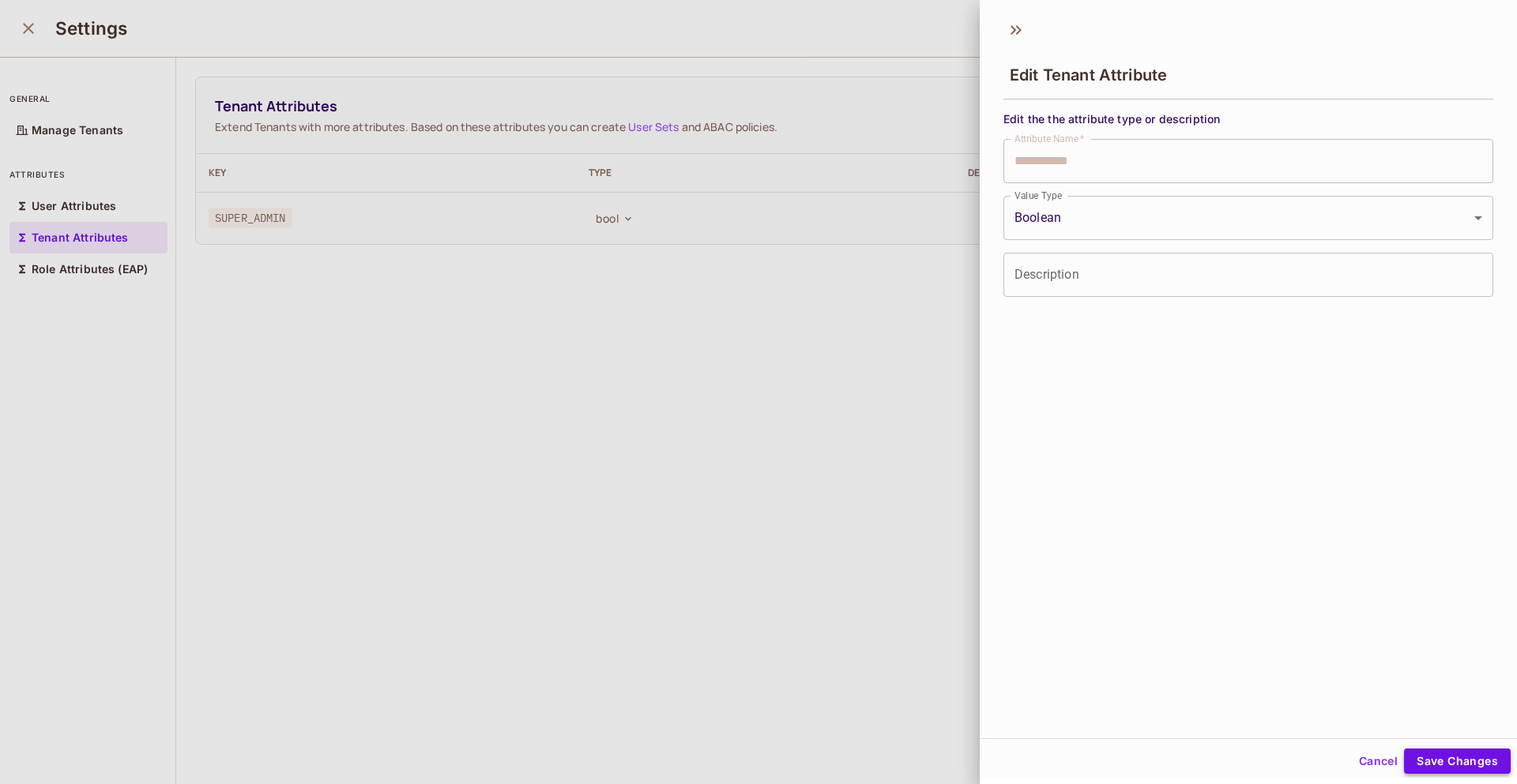
drag, startPoint x: 1087, startPoint y: 535, endPoint x: 1457, endPoint y: 768, distance: 437.3
click at [1457, 768] on div "**********" at bounding box center [1248, 389] width 537 height 778
click at [1361, 757] on button "Cancel" at bounding box center [1378, 759] width 51 height 25
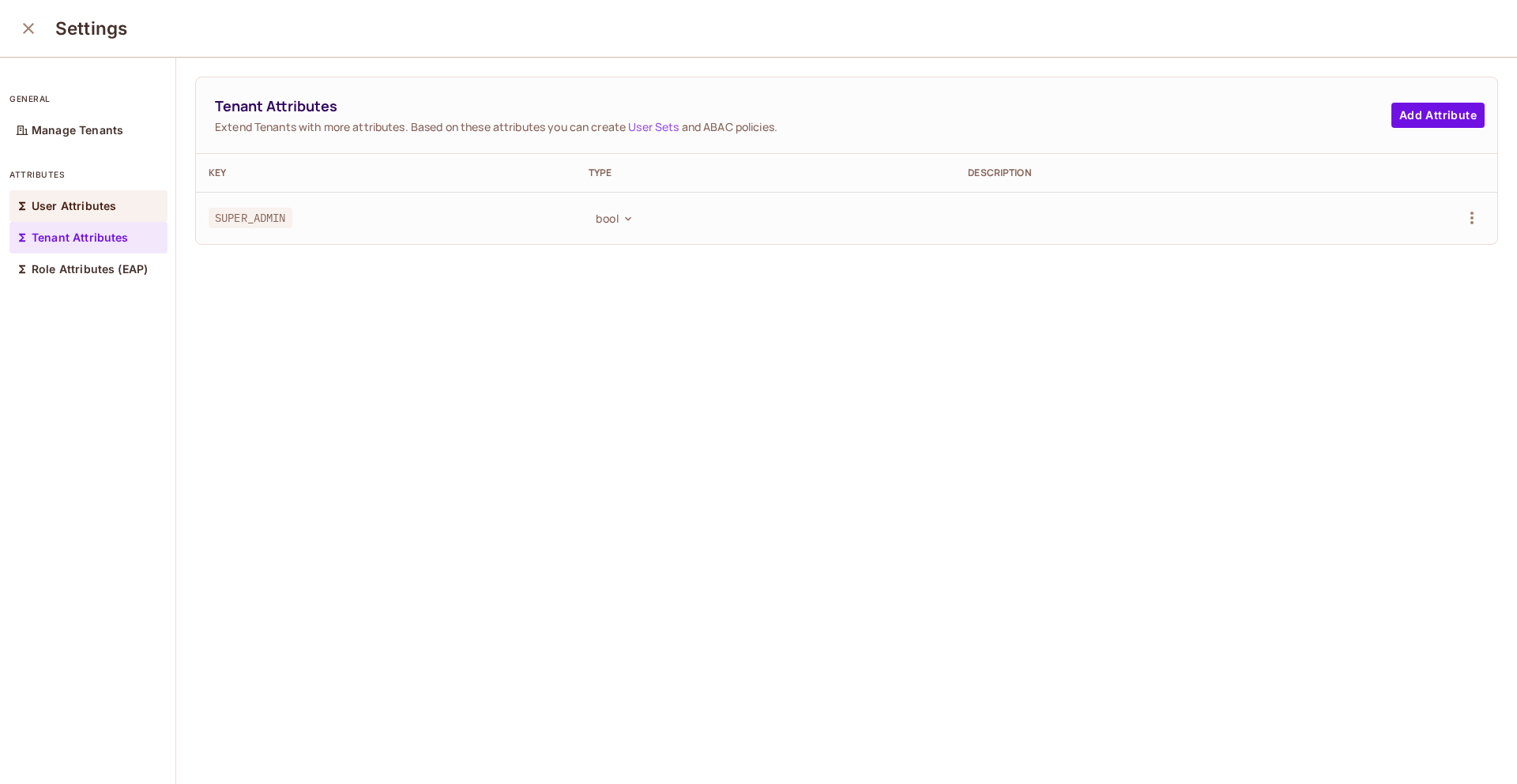
click at [114, 216] on div "User Attributes" at bounding box center [88, 205] width 158 height 31
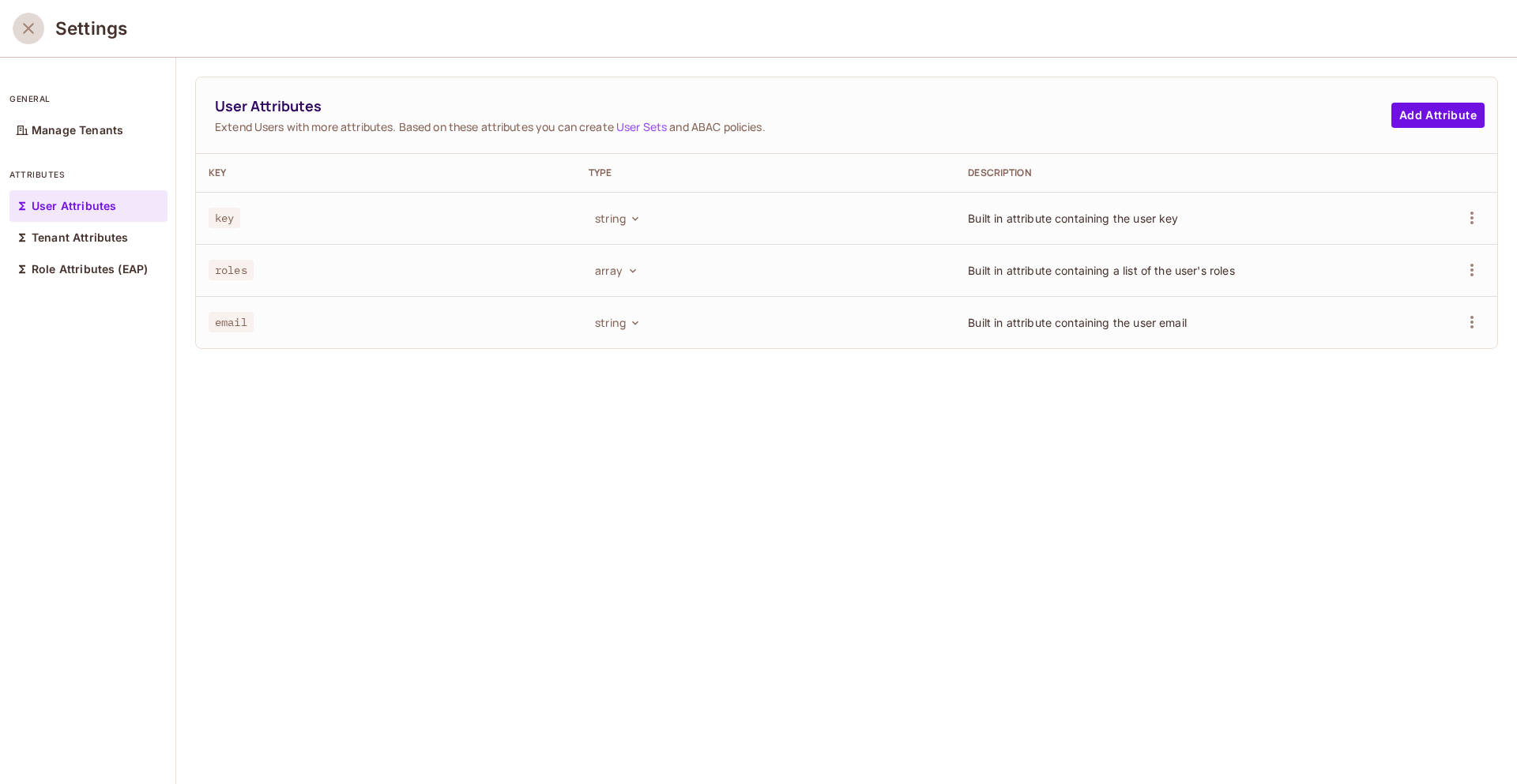
click at [34, 31] on icon "close" at bounding box center [28, 28] width 19 height 19
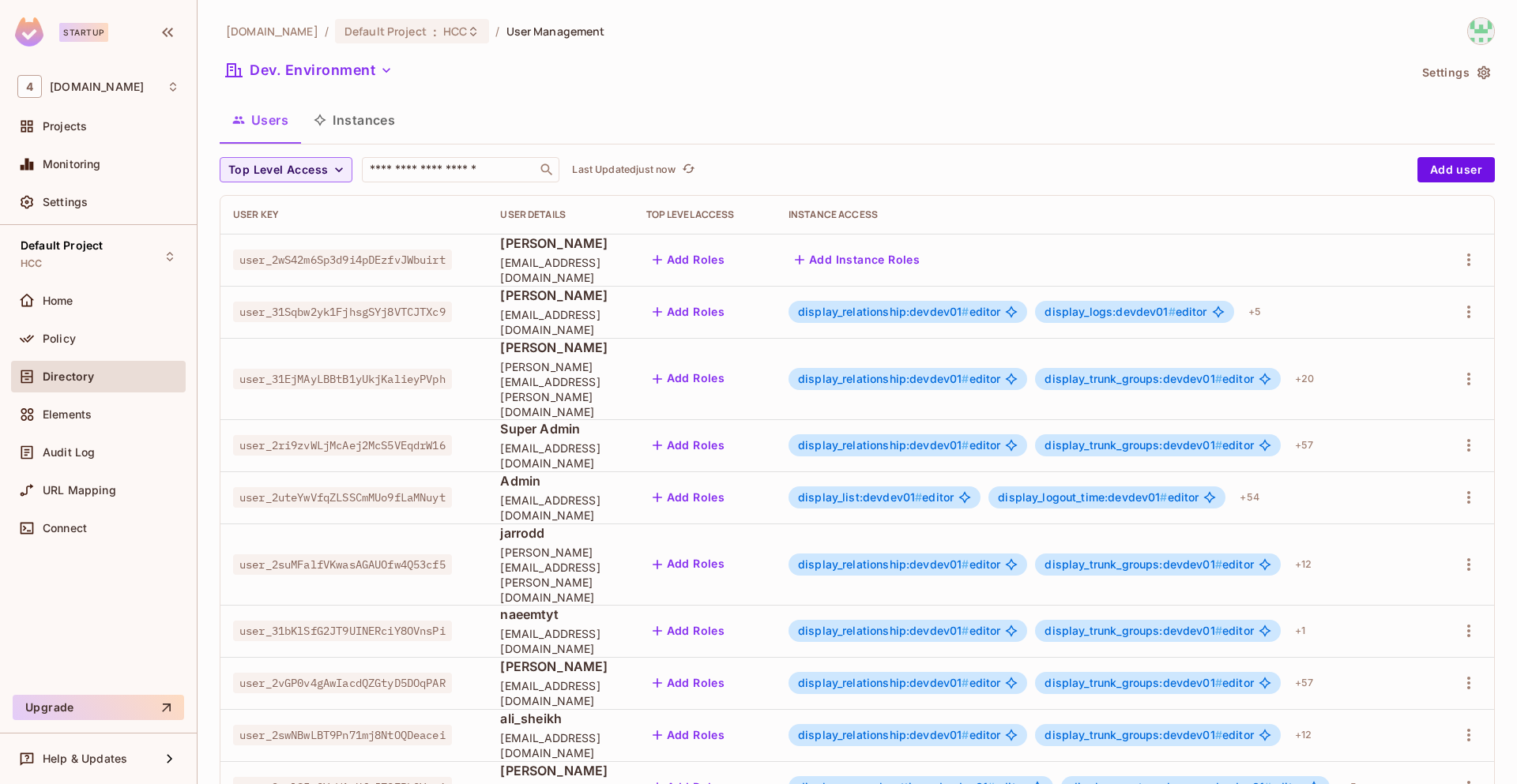
scroll to position [267, 0]
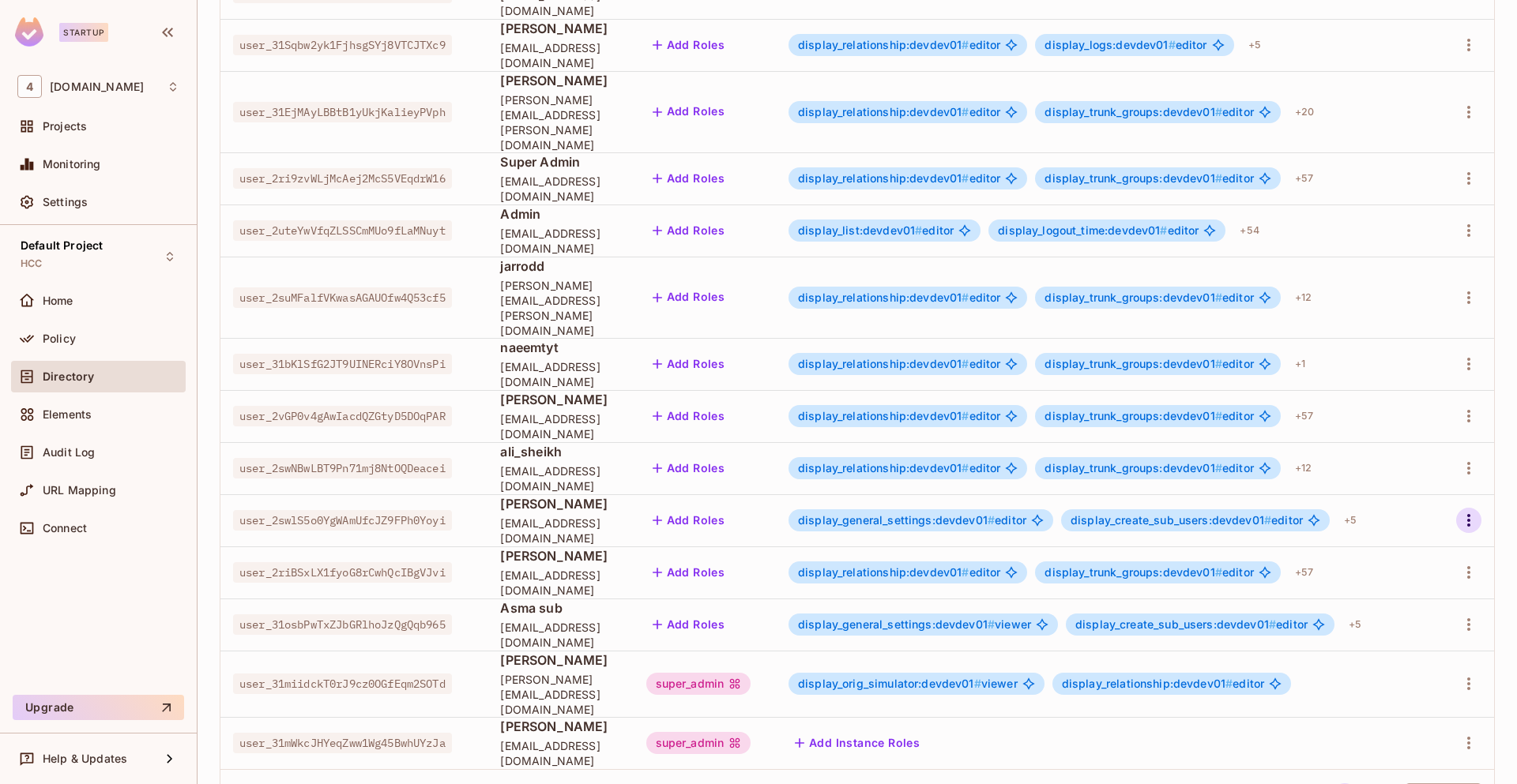
click at [1459, 511] on icon "button" at bounding box center [1469, 520] width 19 height 19
click at [952, 717] on div at bounding box center [758, 392] width 1517 height 784
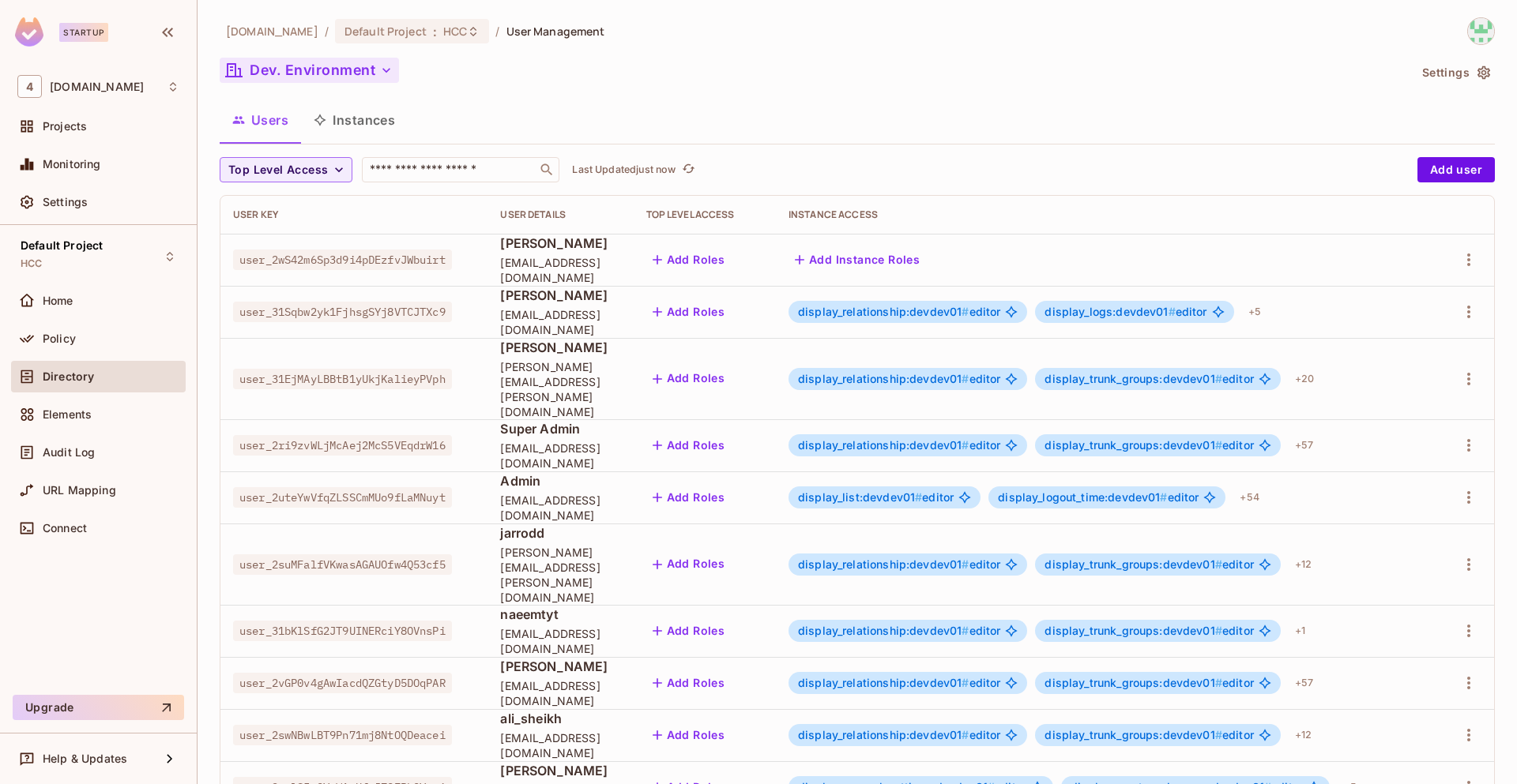
click at [360, 68] on button "Dev. Environment" at bounding box center [309, 70] width 179 height 25
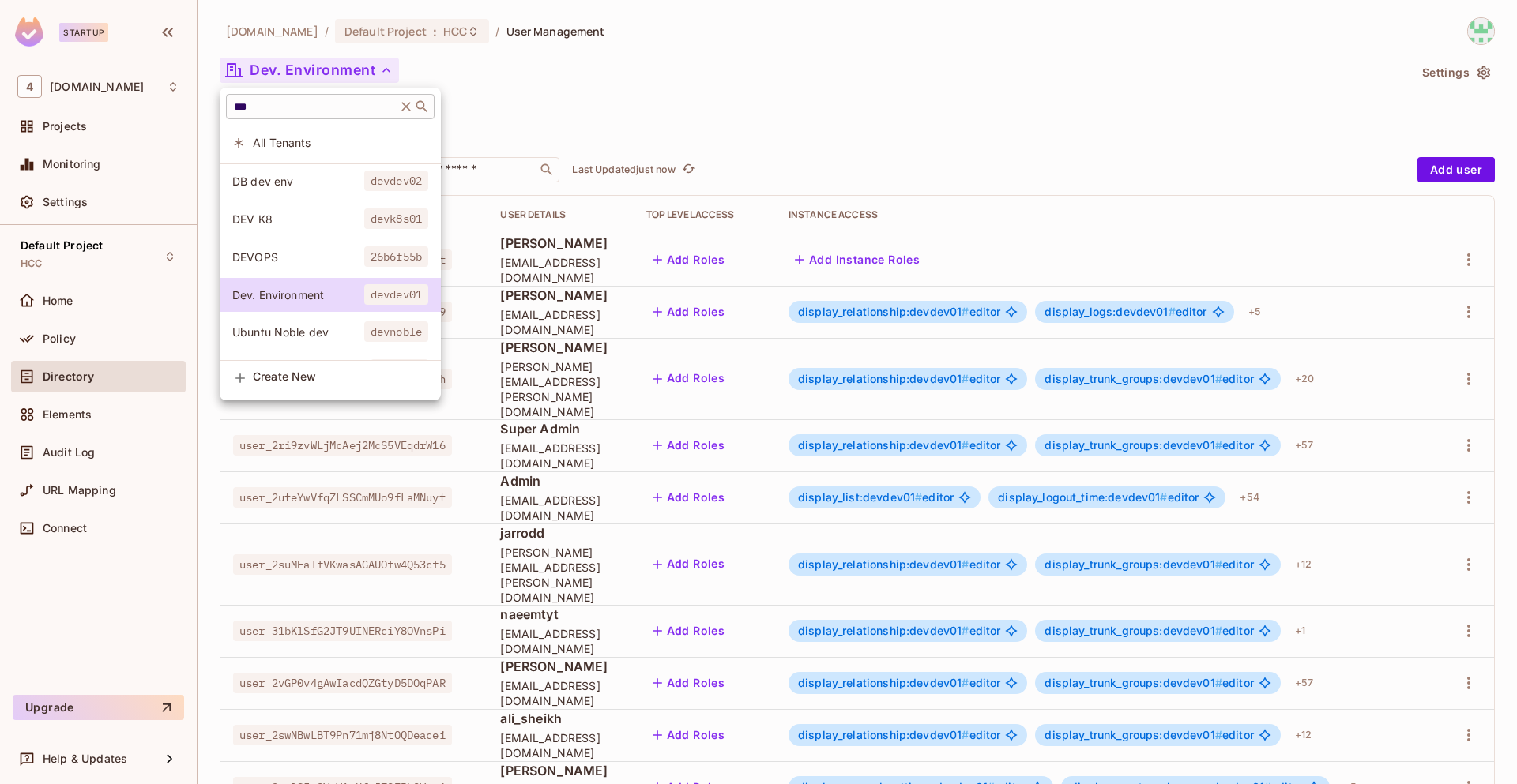
click at [414, 109] on icon at bounding box center [406, 106] width 16 height 16
click at [370, 131] on li "All Tenants" at bounding box center [330, 143] width 222 height 34
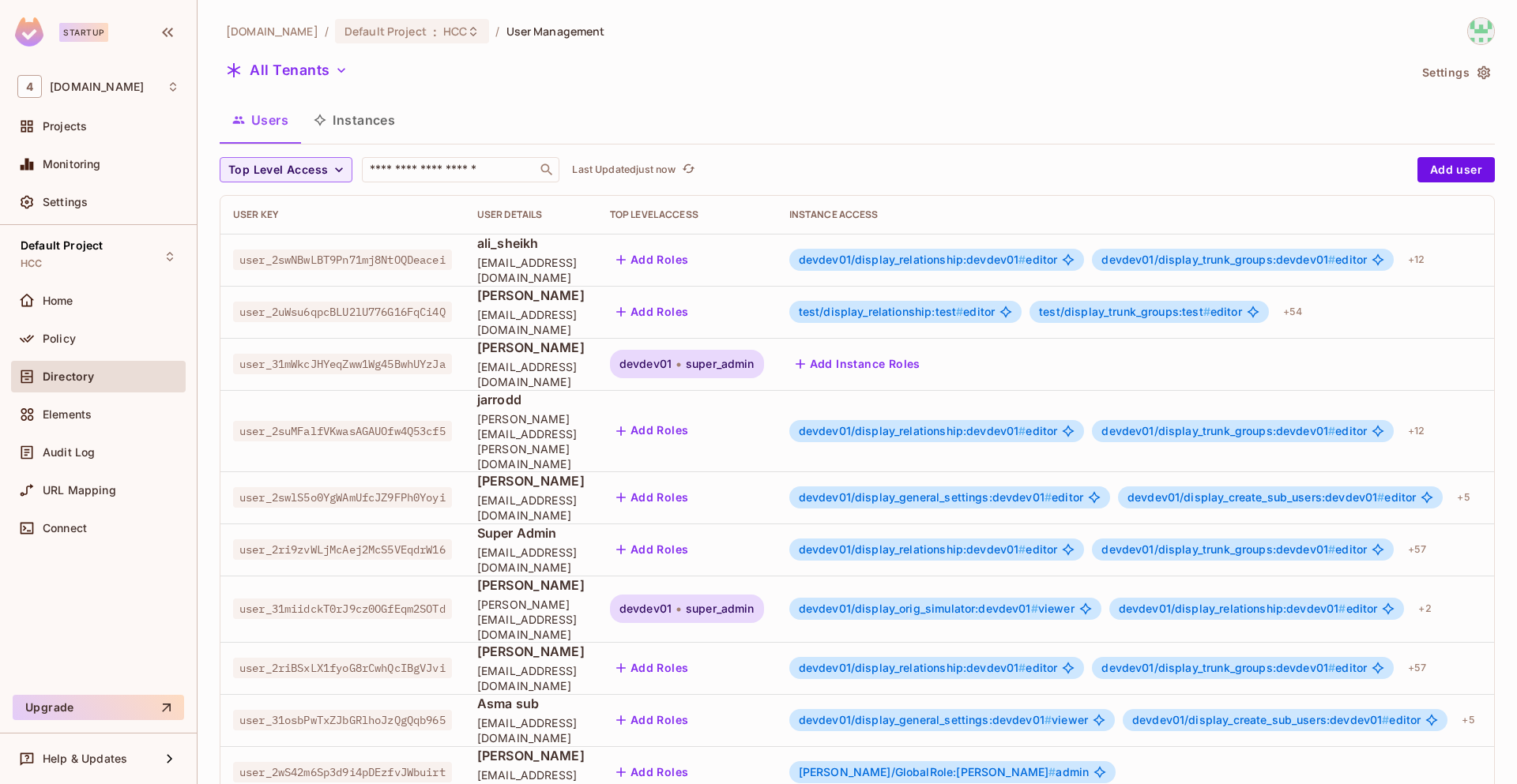
click at [338, 70] on icon "button" at bounding box center [340, 70] width 8 height 5
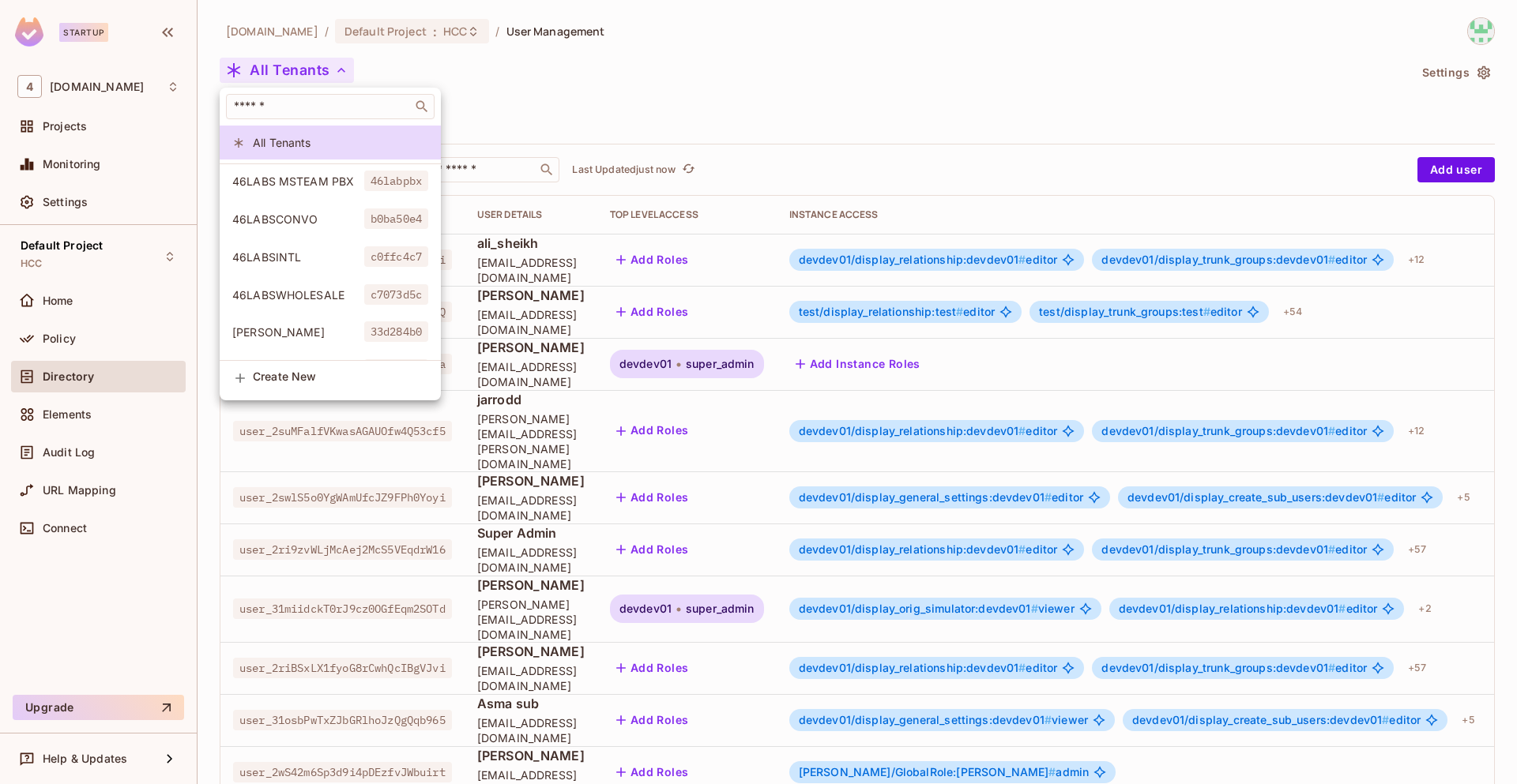
click at [347, 384] on div "Create New" at bounding box center [340, 378] width 176 height 17
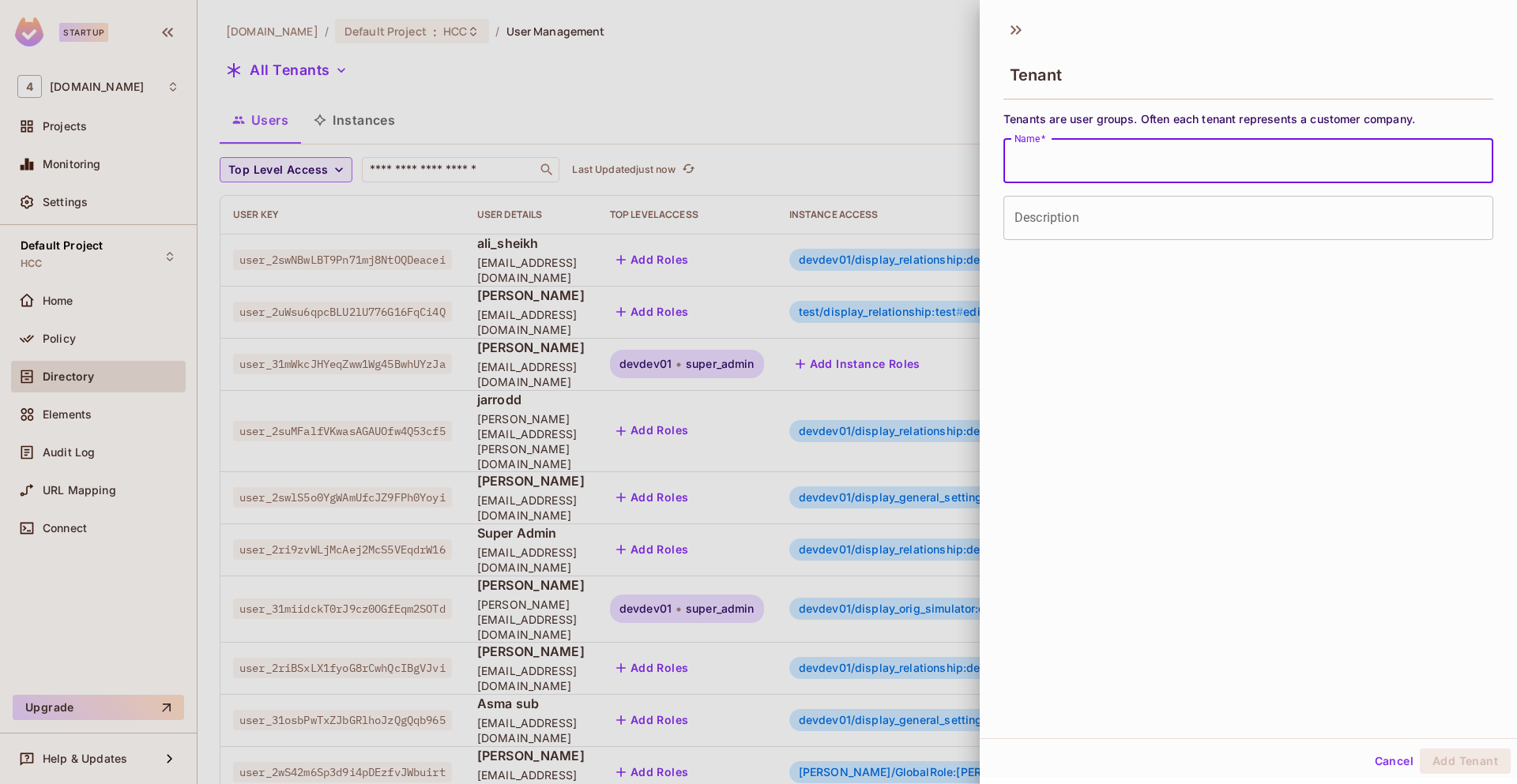
click at [1127, 182] on input "Name   *" at bounding box center [1248, 161] width 490 height 44
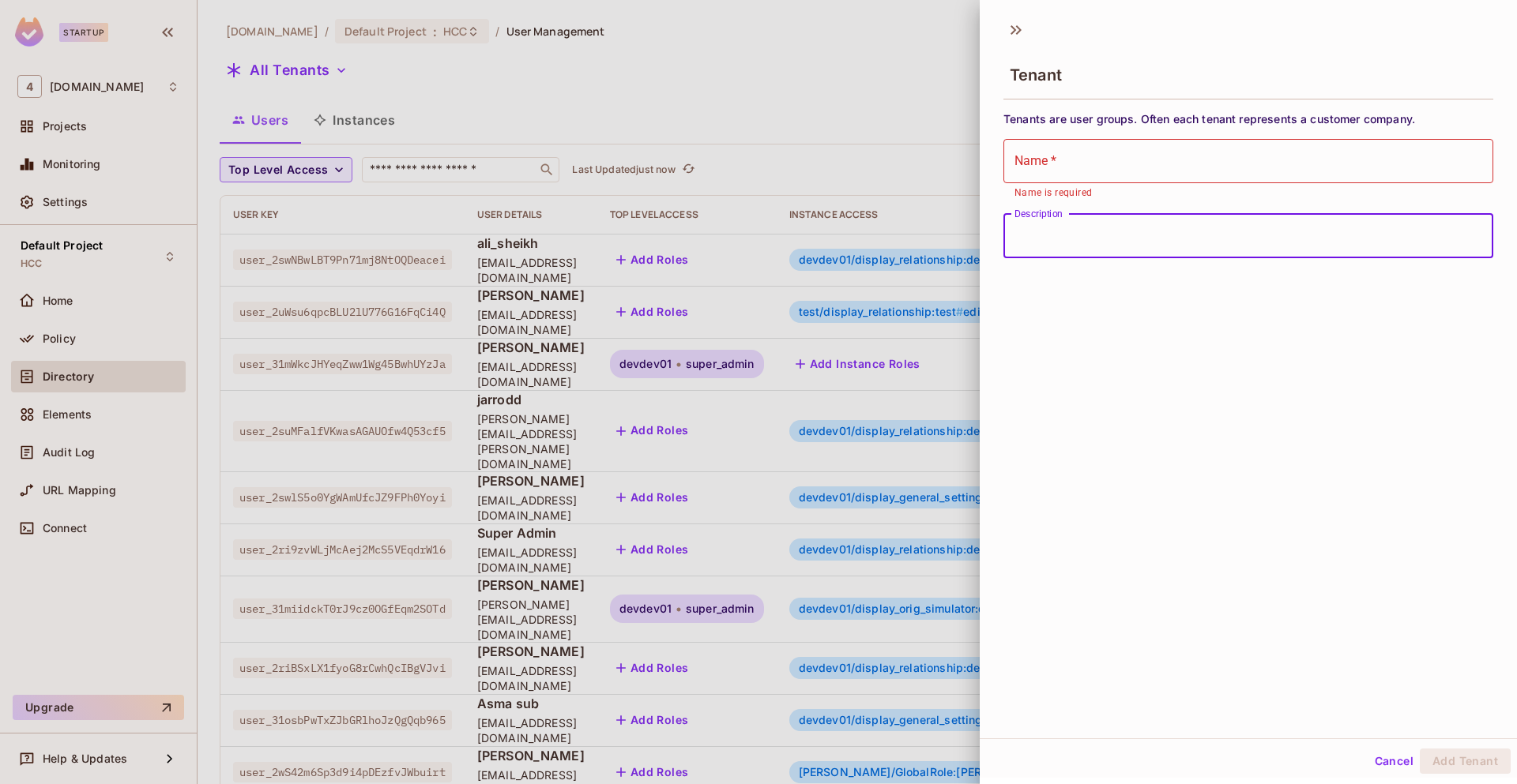
click at [1058, 216] on div "Description Description" at bounding box center [1248, 236] width 490 height 44
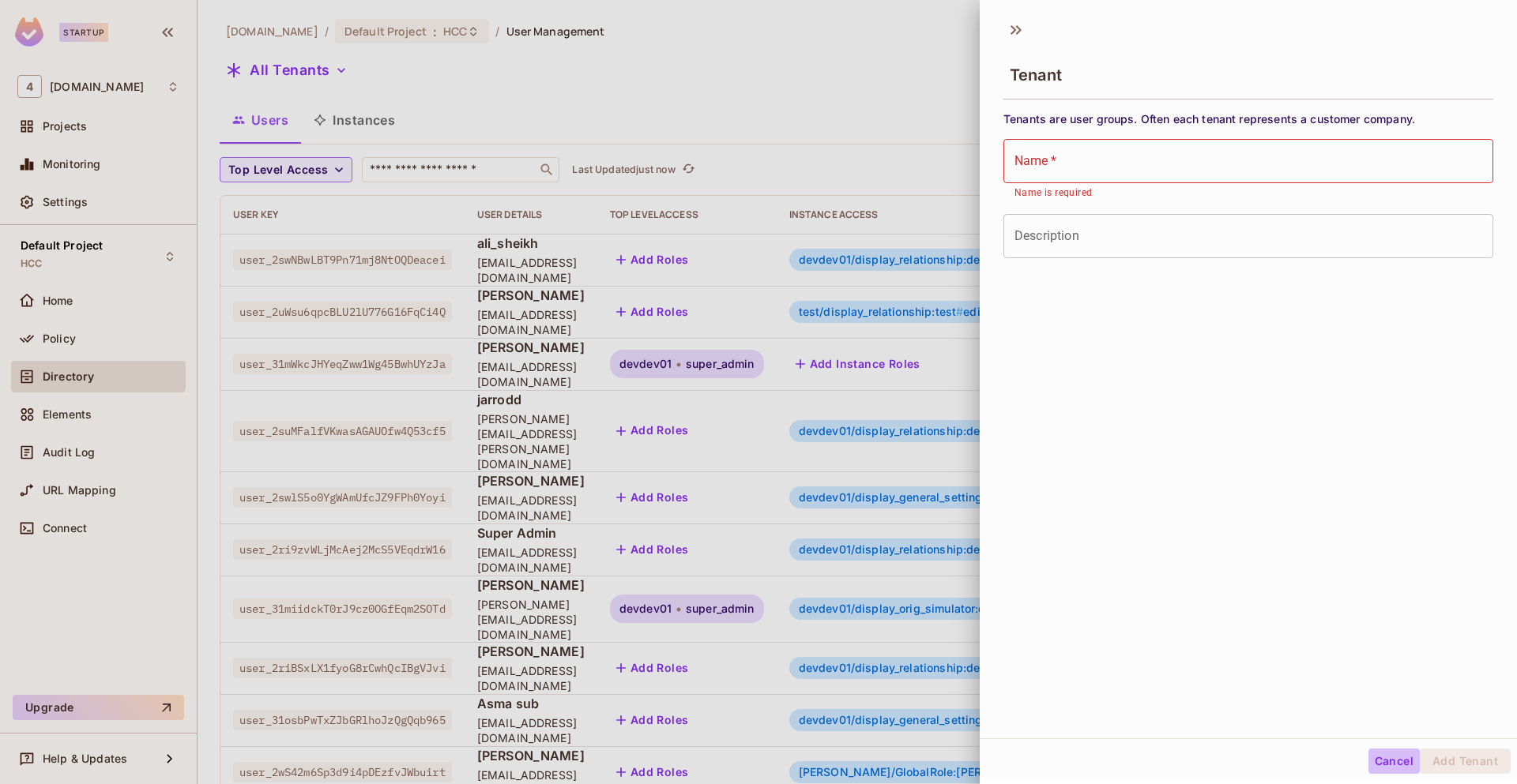
click at [1371, 757] on button "Cancel" at bounding box center [1394, 761] width 51 height 25
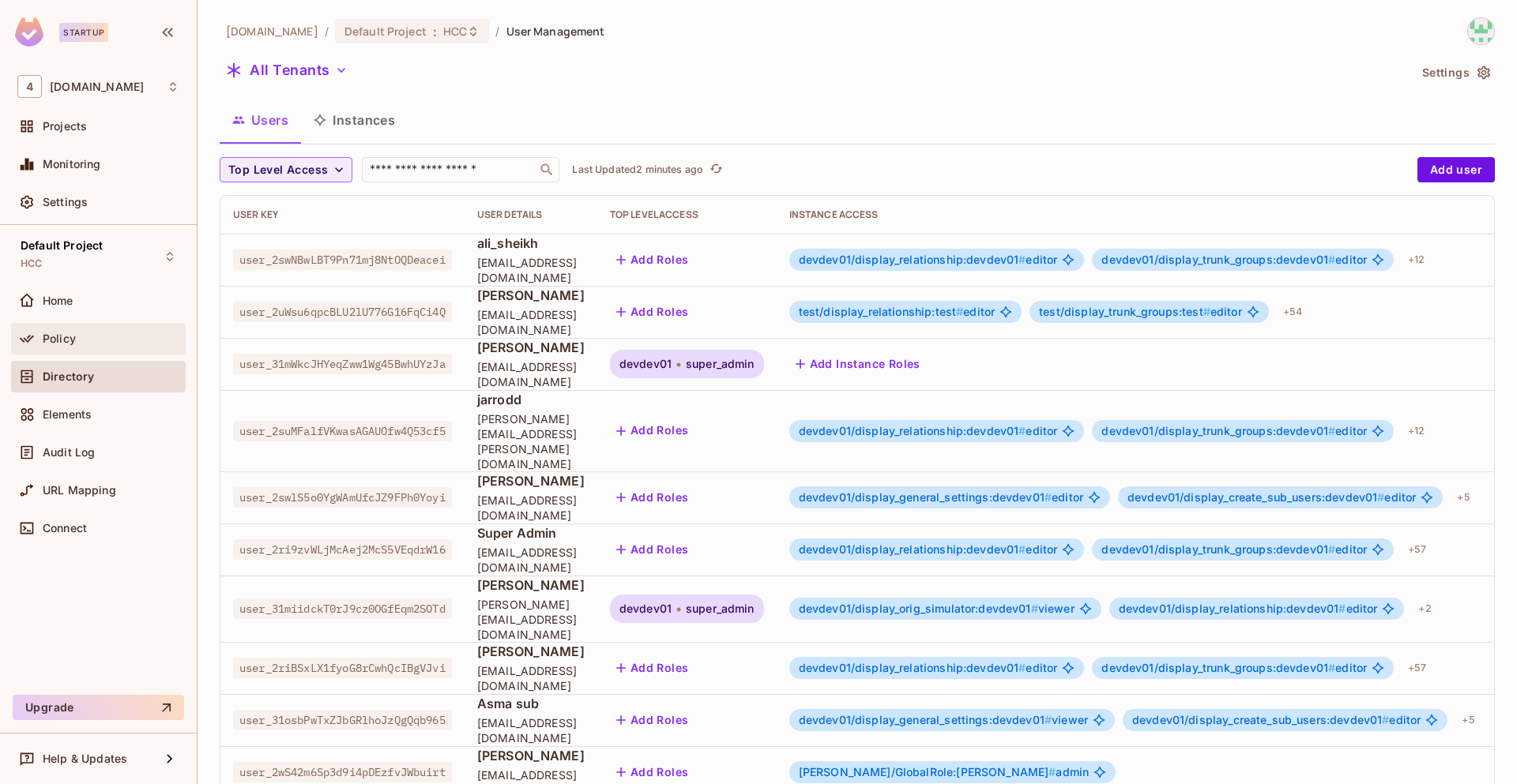
click at [98, 340] on div "Policy" at bounding box center [110, 339] width 137 height 13
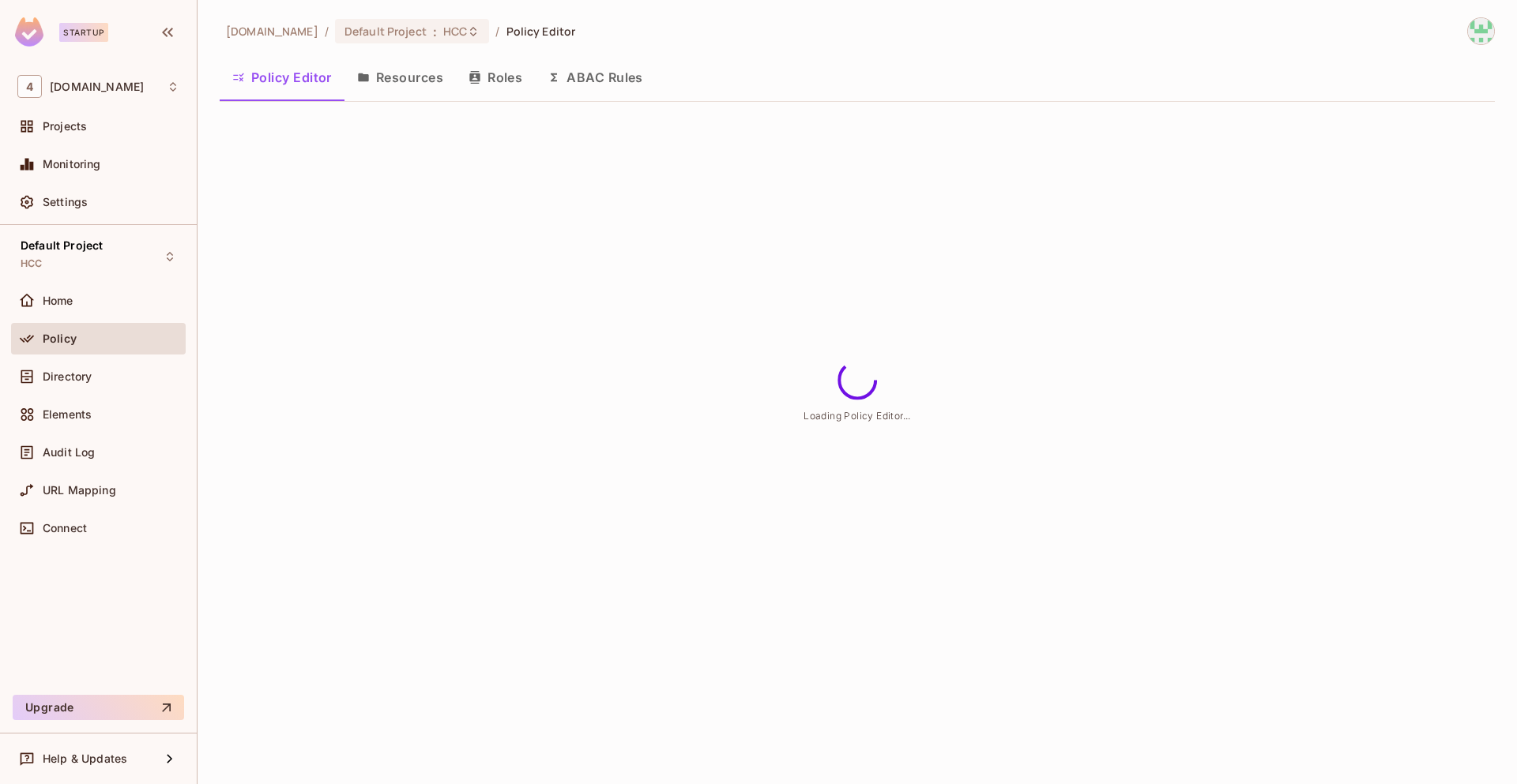
click at [630, 85] on button "ABAC Rules" at bounding box center [595, 77] width 121 height 40
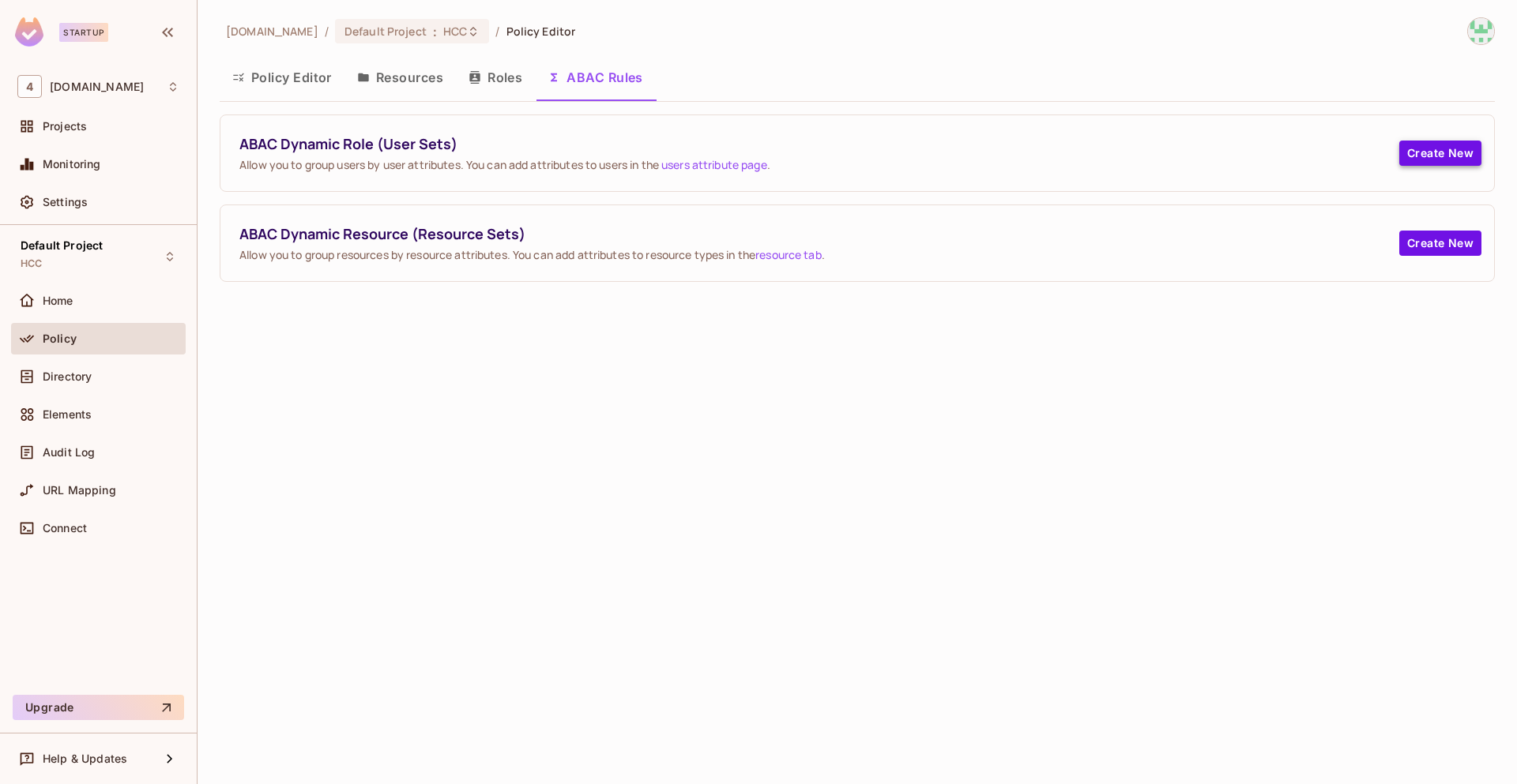
click at [1440, 154] on button "Create New" at bounding box center [1440, 154] width 82 height 25
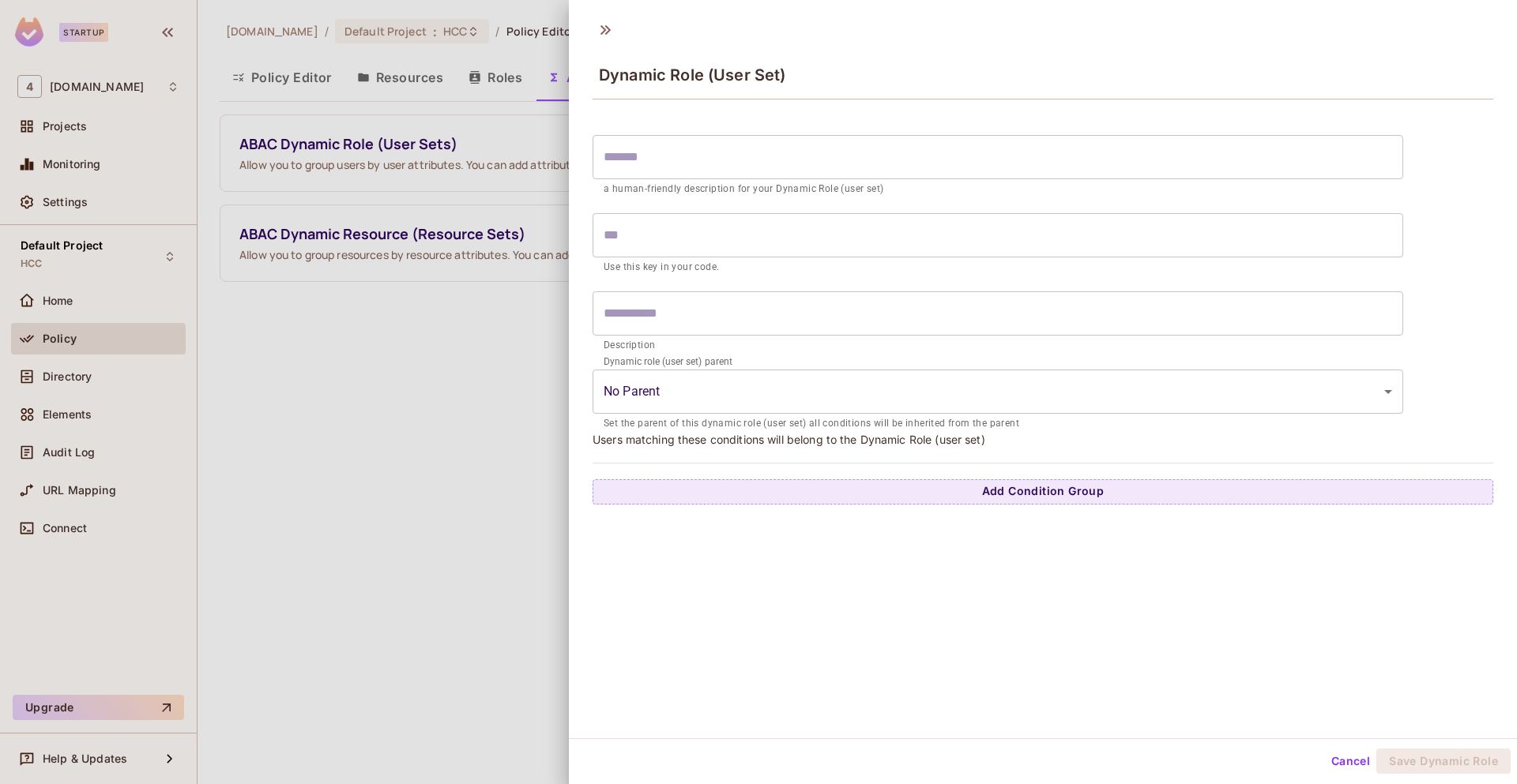
click at [806, 392] on body "Startup 4 46labs.com Projects Monitoring Settings Default Project HCC Home Poli…" at bounding box center [758, 392] width 1517 height 784
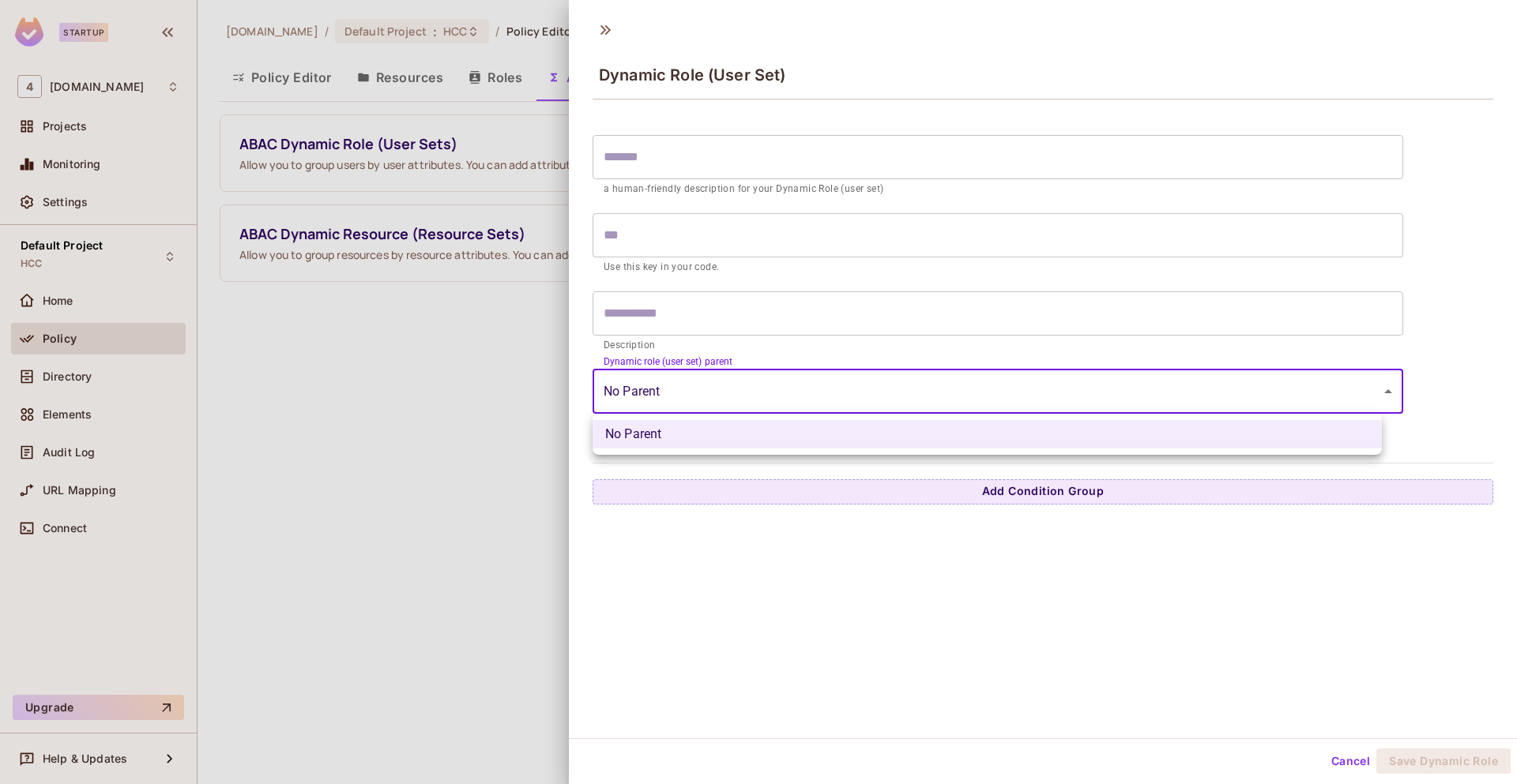
click at [812, 597] on div at bounding box center [758, 392] width 1517 height 784
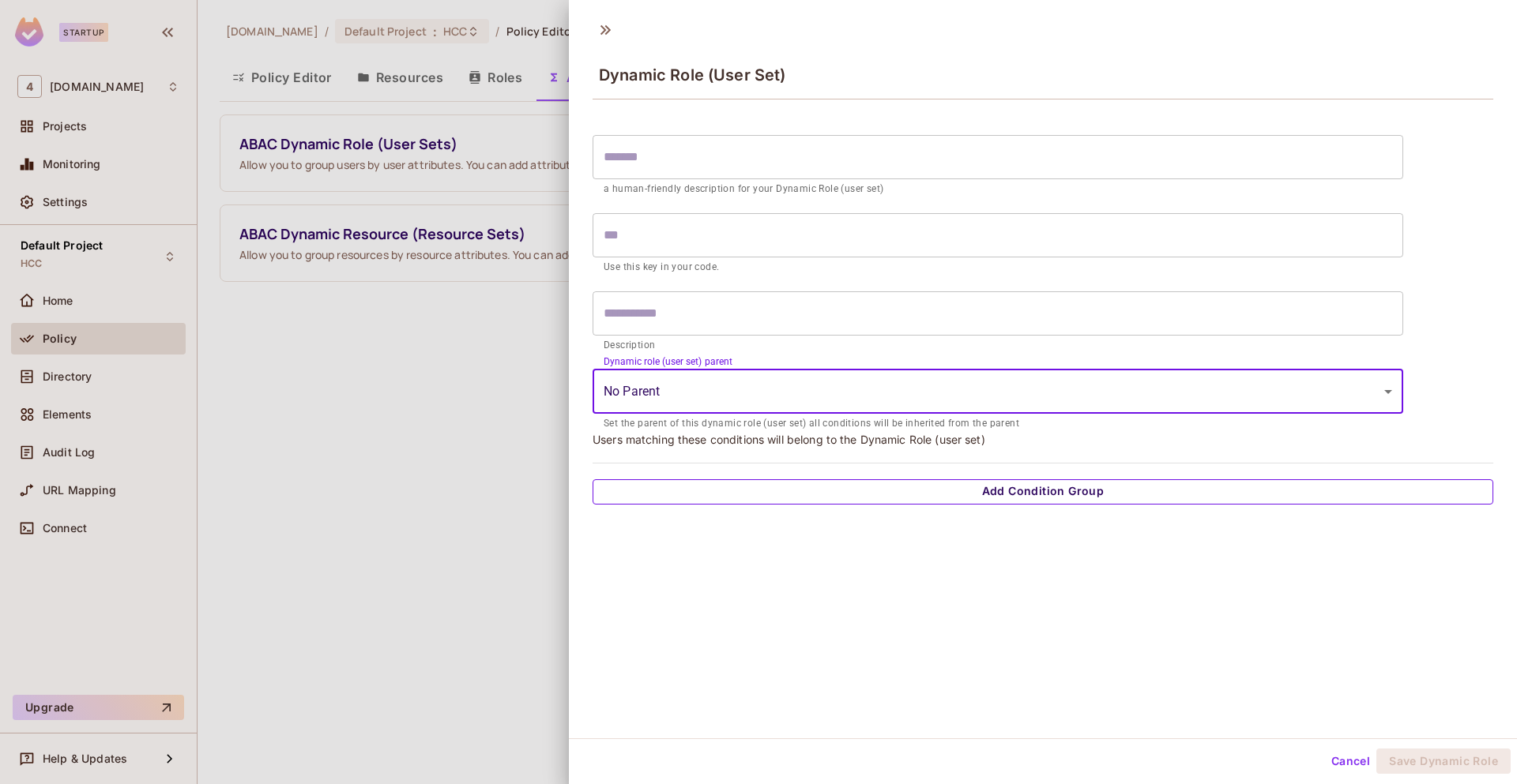
click at [901, 504] on button "Add Condition Group" at bounding box center [1042, 492] width 901 height 25
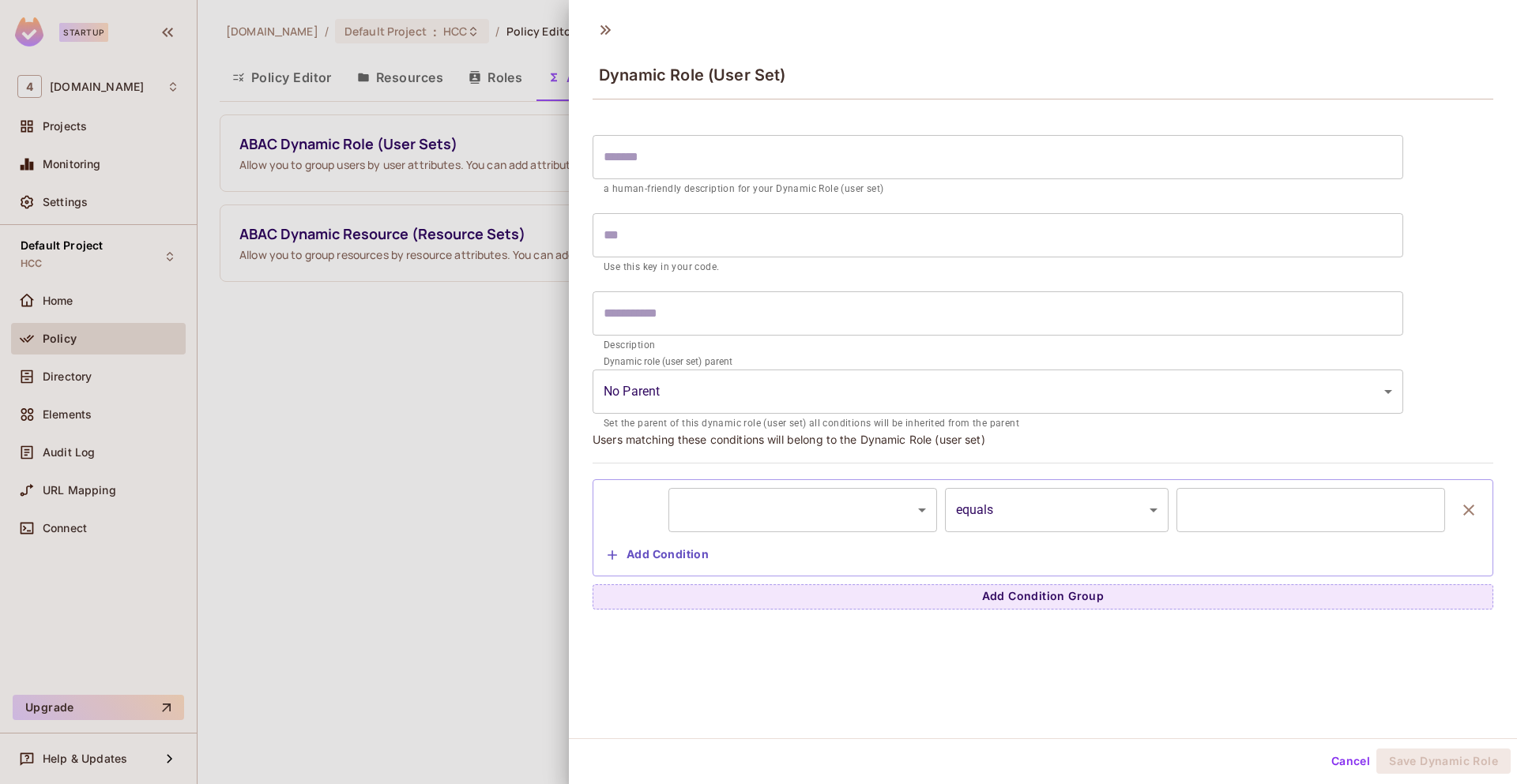
click at [862, 512] on body "Startup 4 46labs.com Projects Monitoring Settings Default Project HCC Home Poli…" at bounding box center [758, 392] width 1517 height 784
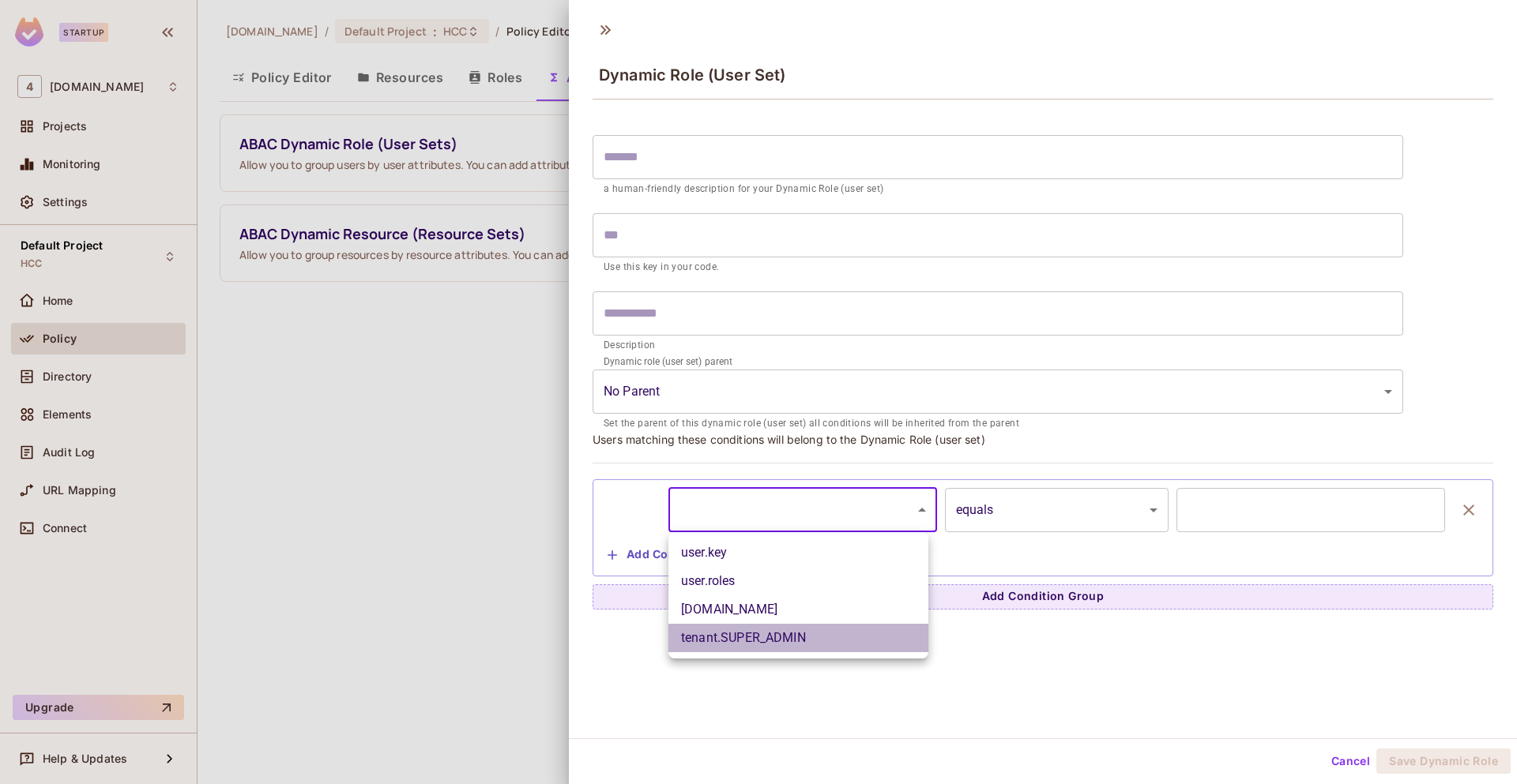
click at [836, 637] on li "tenant.SUPER_ADMIN" at bounding box center [798, 638] width 260 height 29
type input "**********"
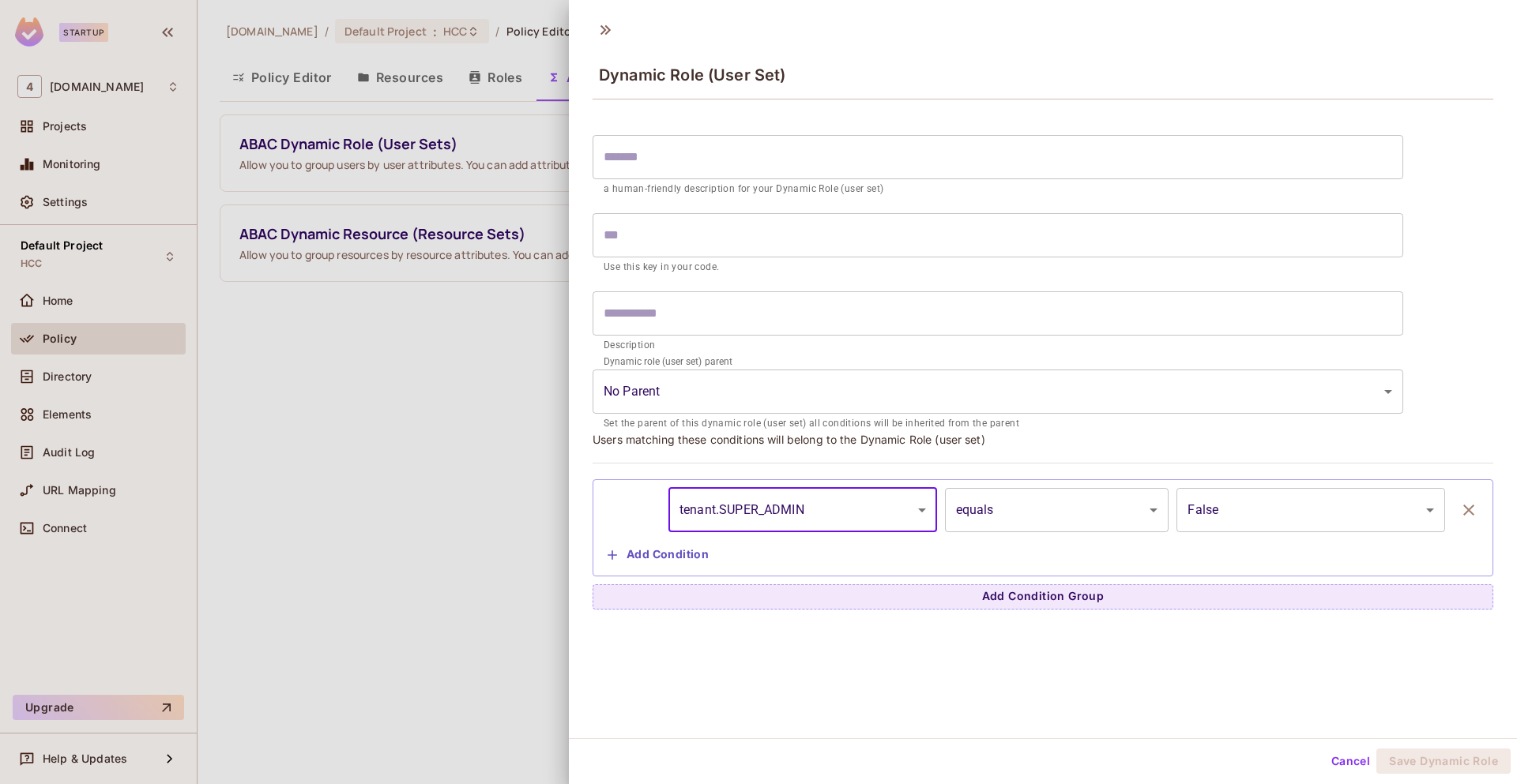
click at [1252, 516] on body "**********" at bounding box center [758, 392] width 1517 height 784
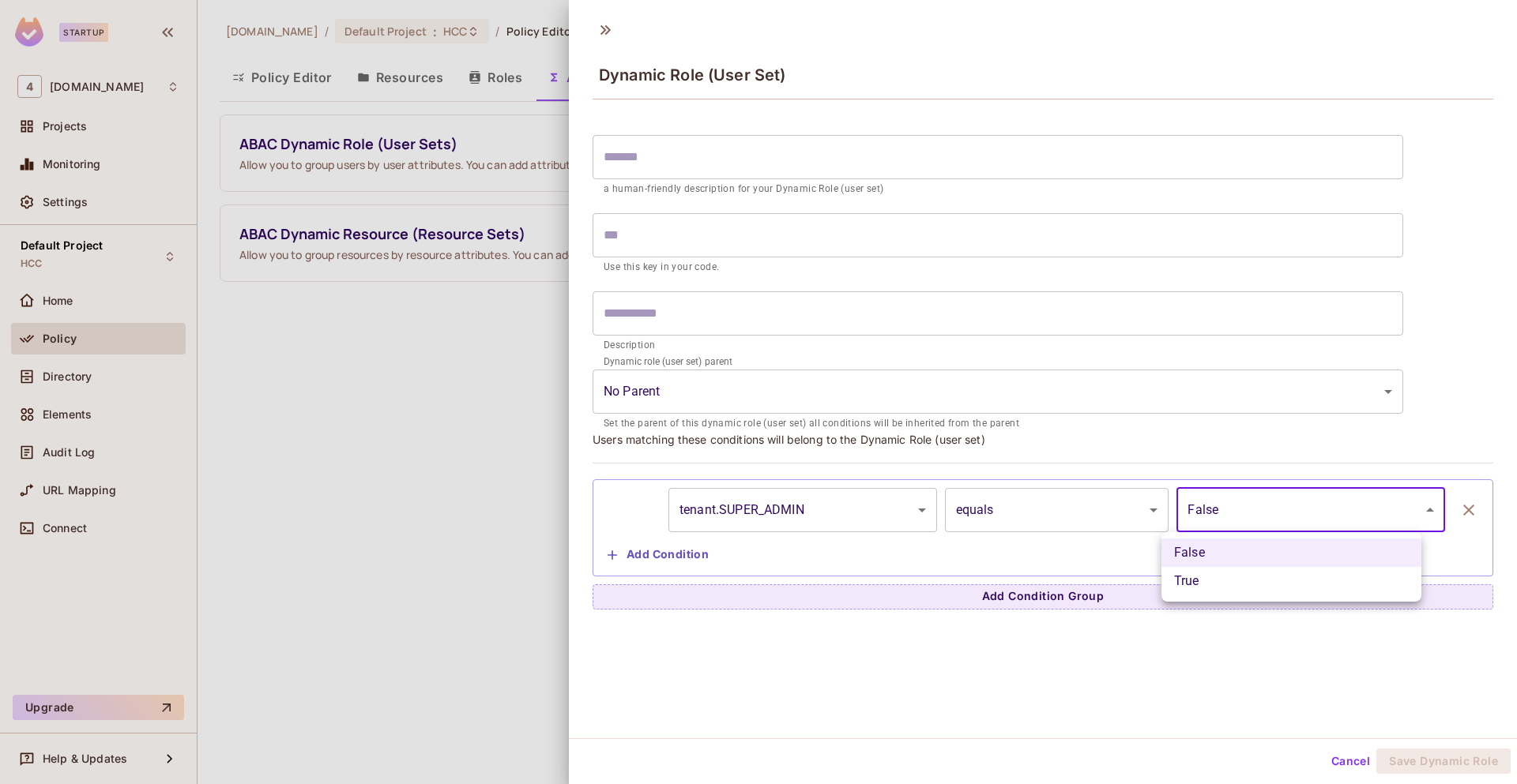
click at [1222, 573] on li "True" at bounding box center [1291, 581] width 260 height 29
type input "****"
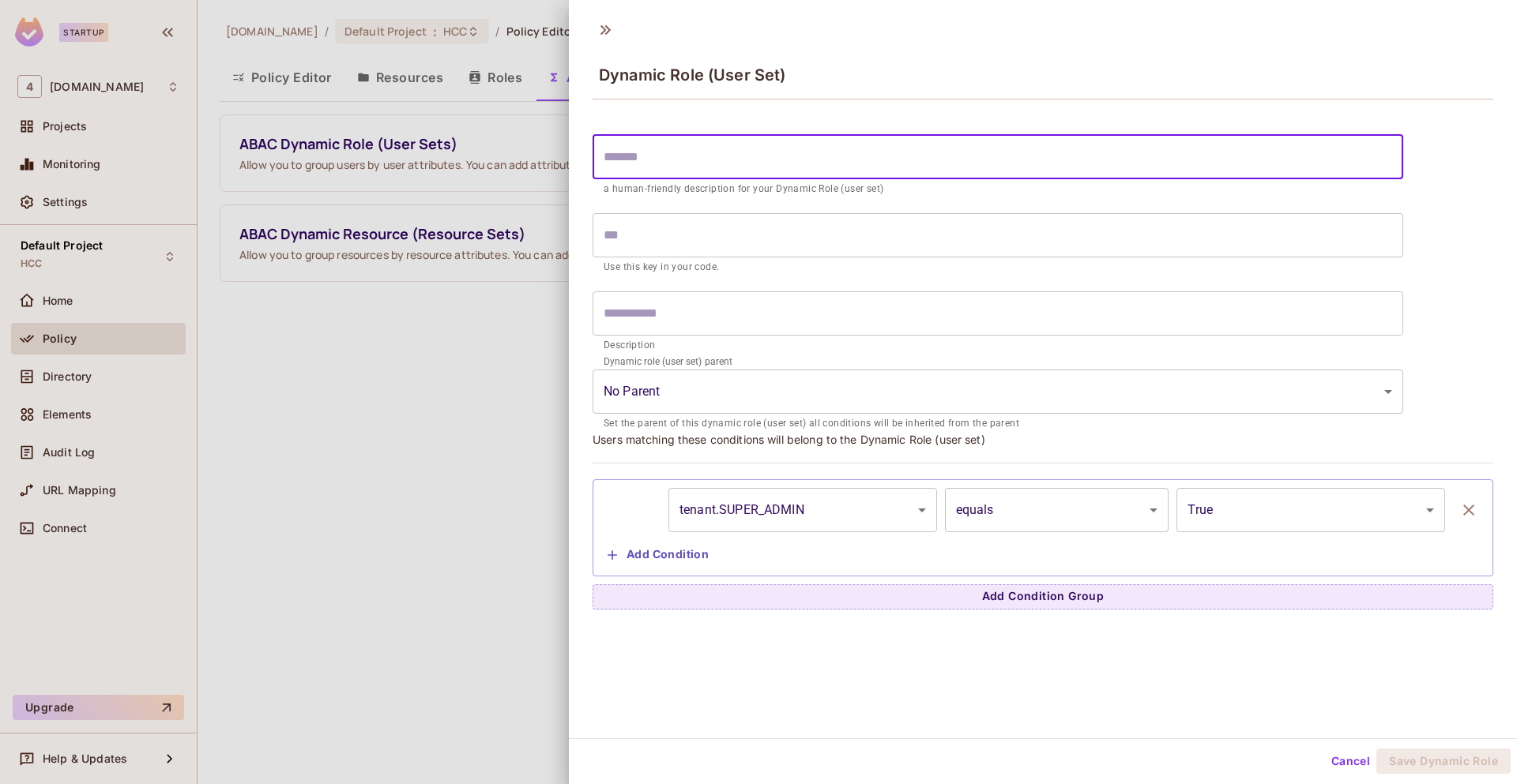
click at [737, 161] on input "text" at bounding box center [997, 157] width 811 height 44
type input "*"
type input "**"
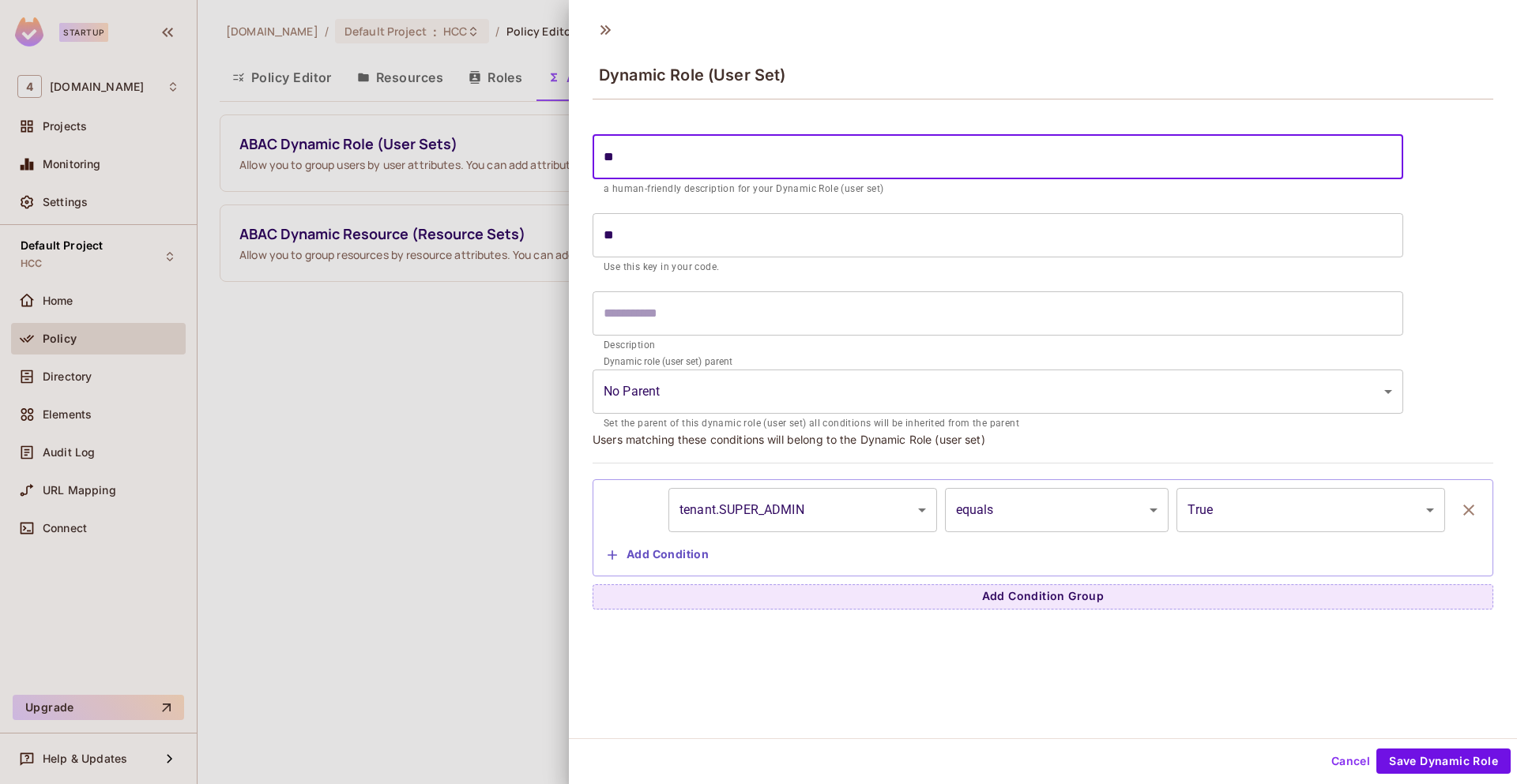
type input "***"
type input "****"
type input "*****"
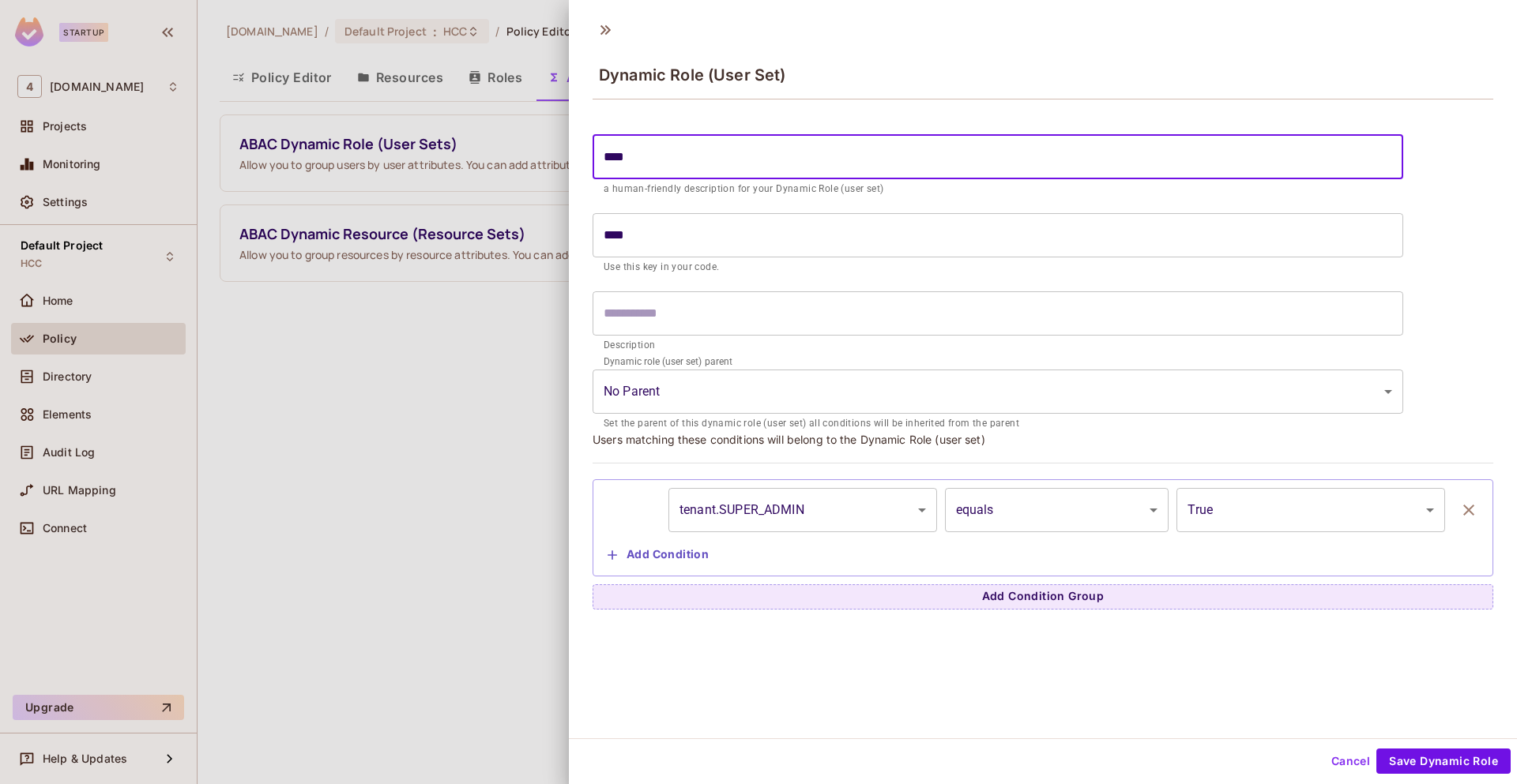
type input "*****"
type input "*******"
type input "********"
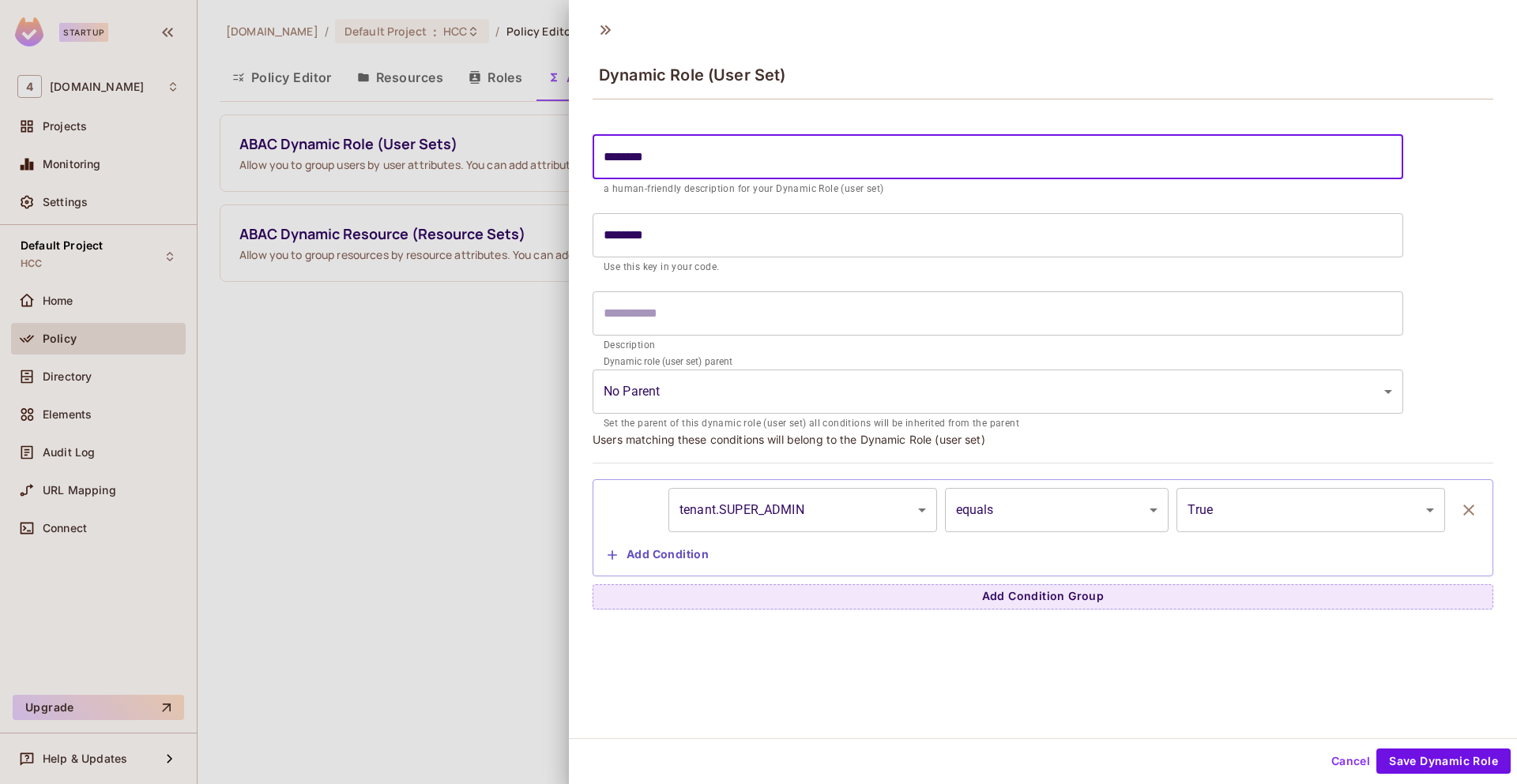
type input "*********"
type input "**********"
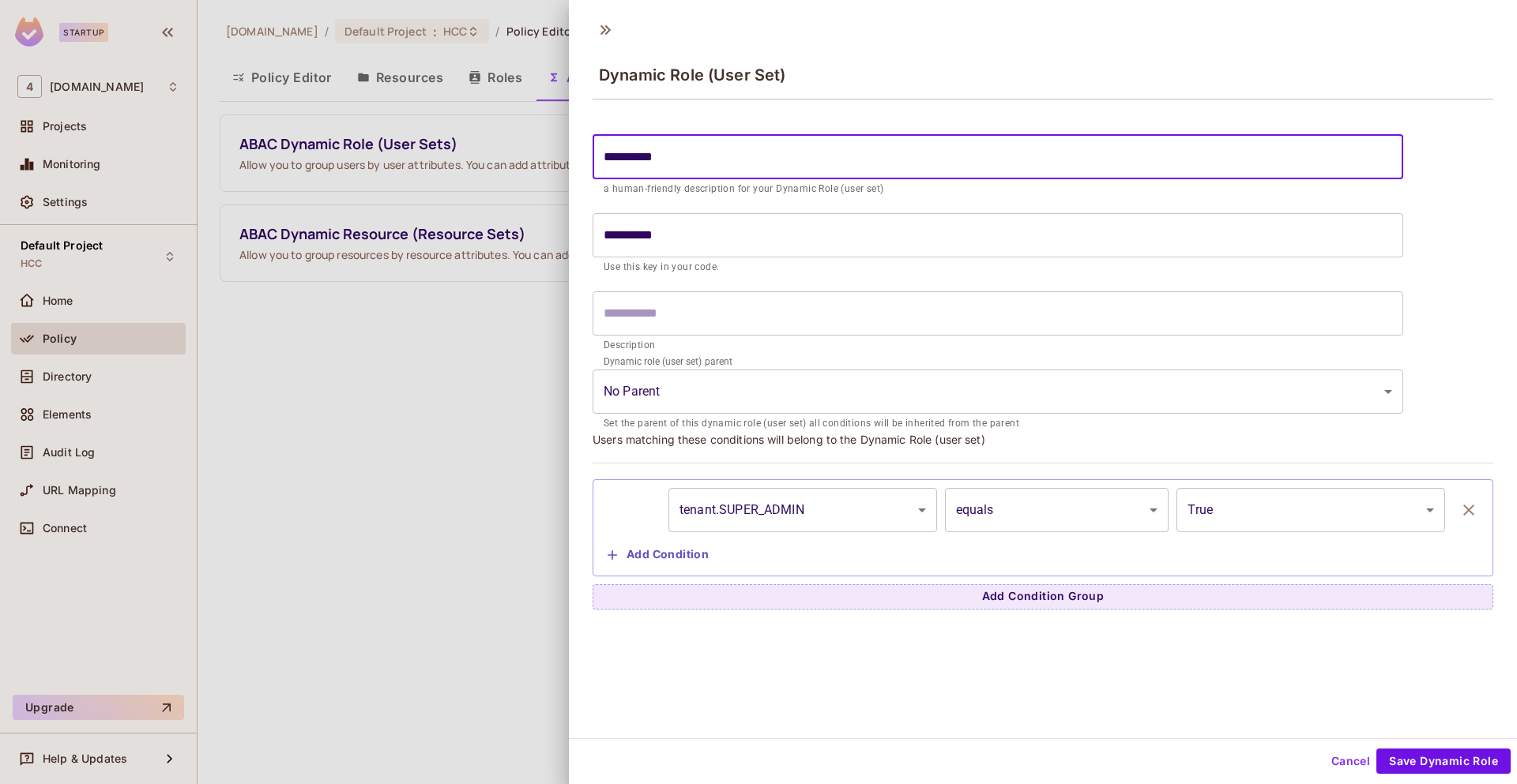
type input "**********"
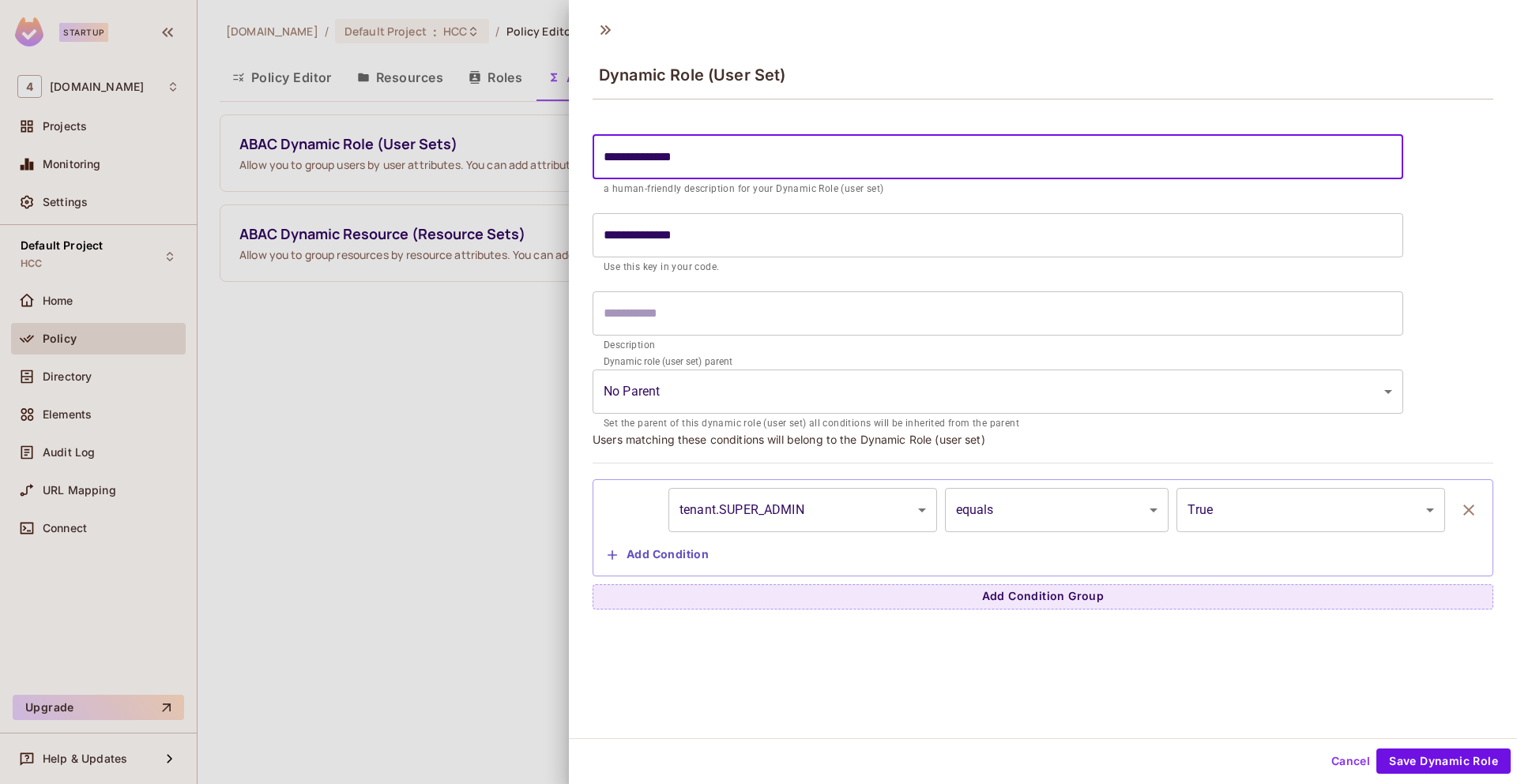
type input "**********"
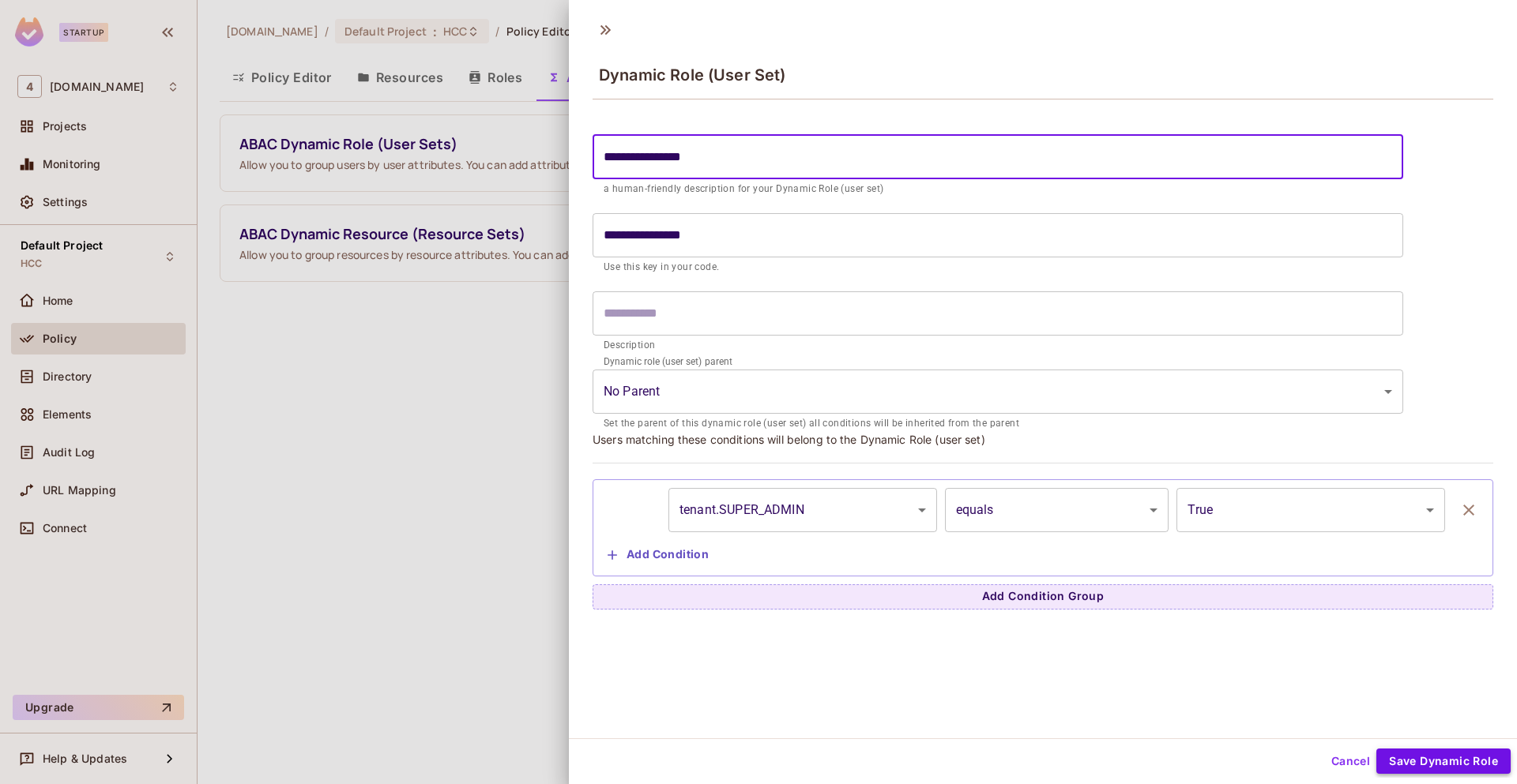
click at [1424, 760] on button "Save Dynamic Role" at bounding box center [1443, 761] width 134 height 25
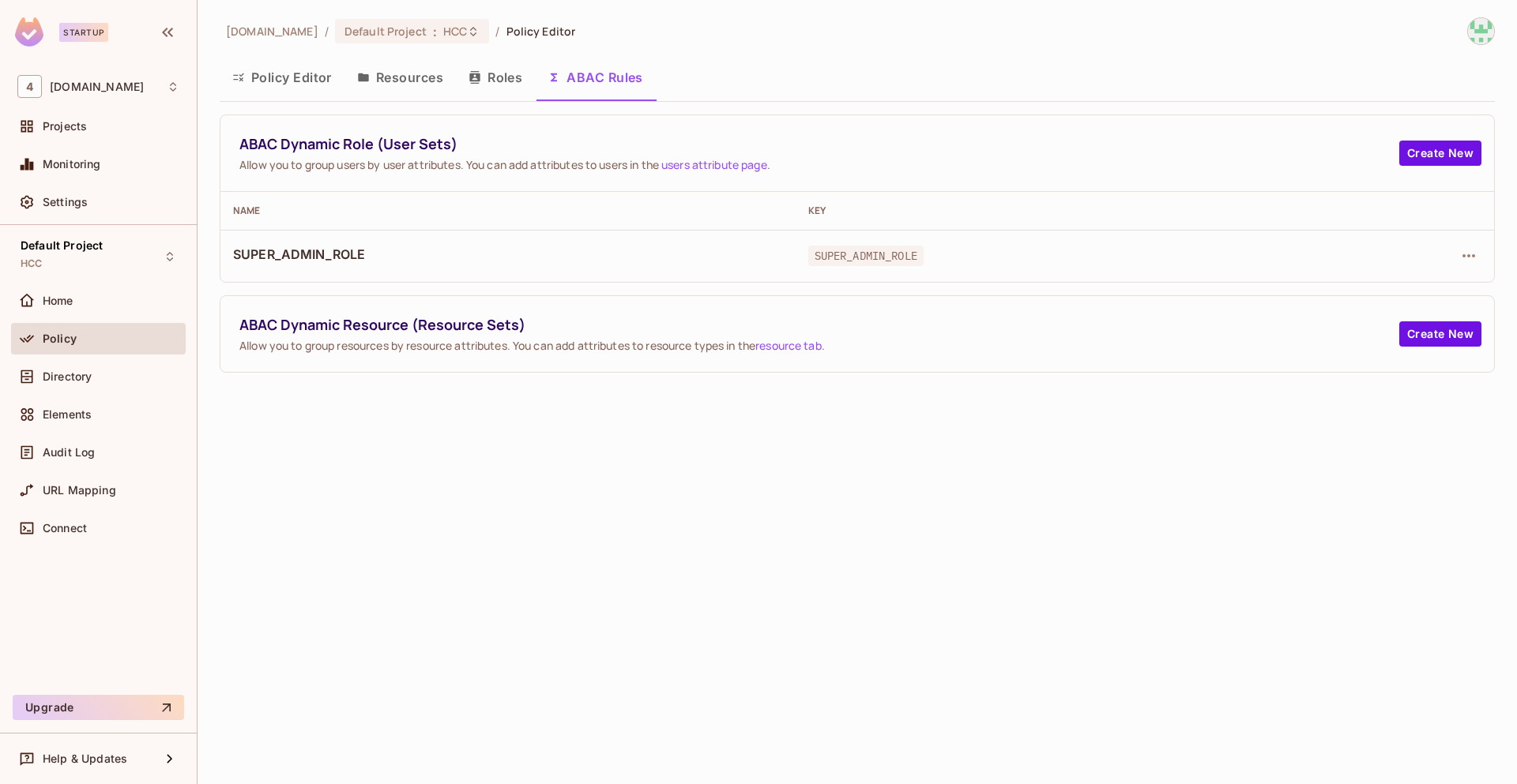
click at [430, 73] on button "Resources" at bounding box center [400, 77] width 111 height 40
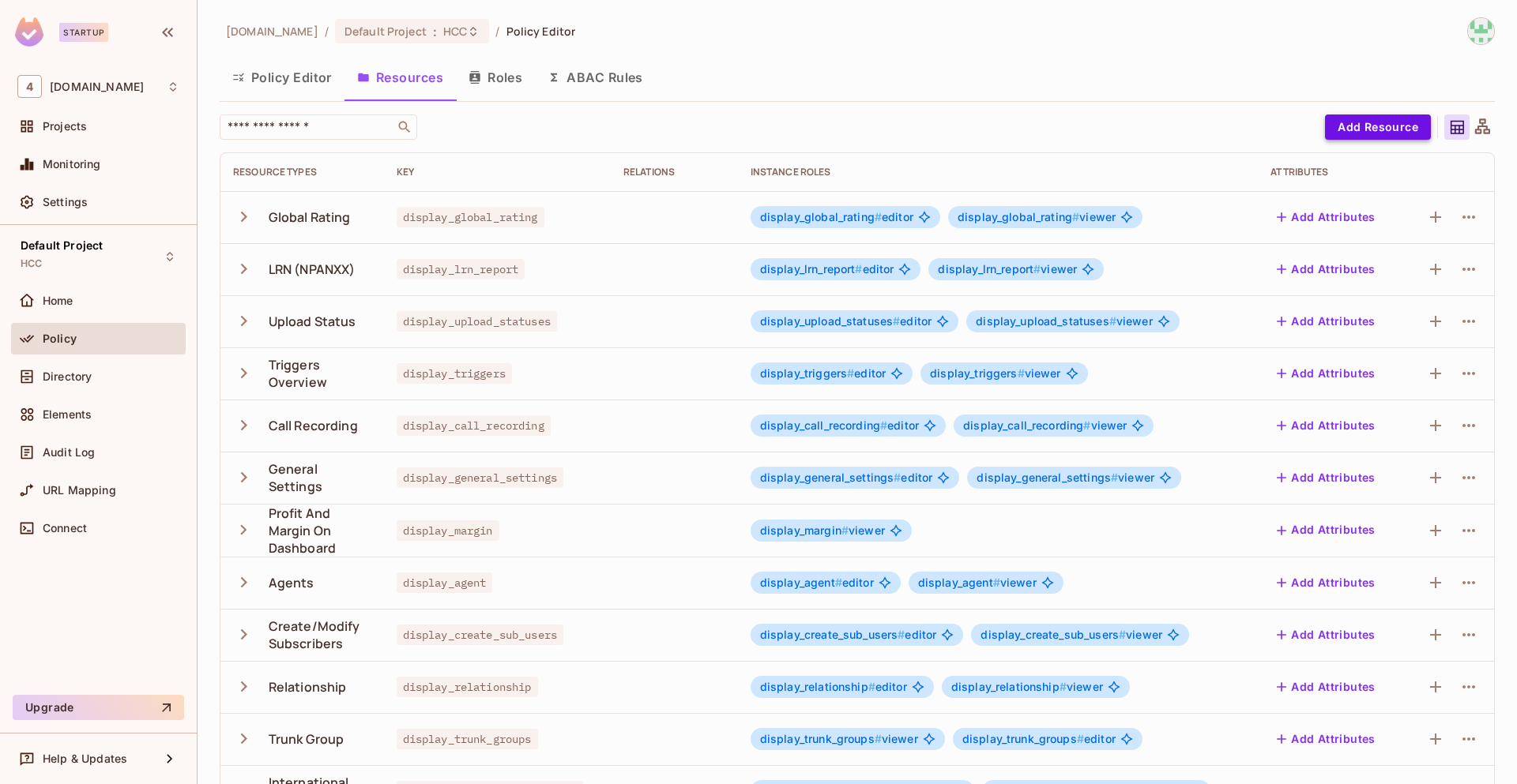
click at [1339, 127] on button "Add Resource" at bounding box center [1378, 127] width 106 height 25
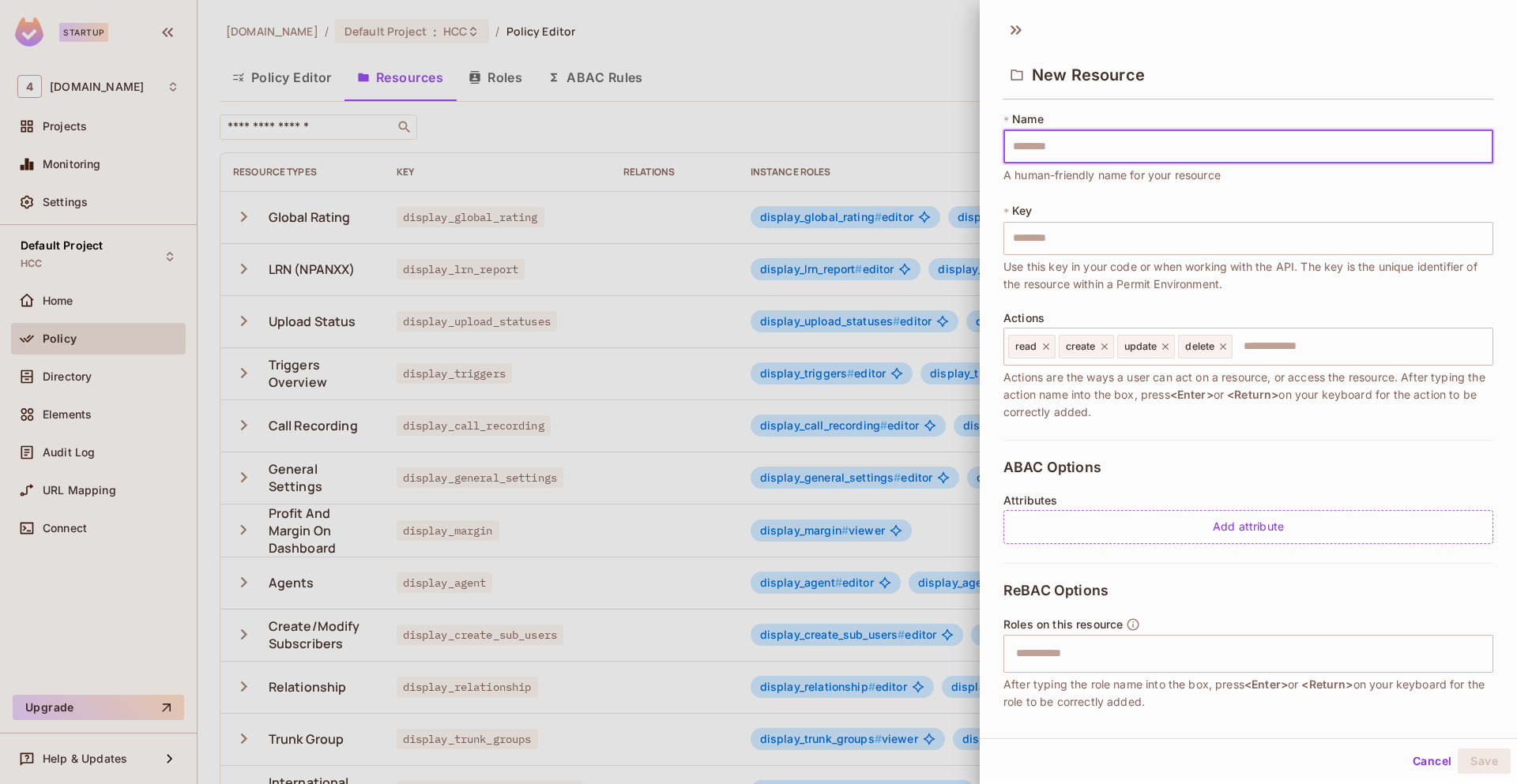
scroll to position [85, 0]
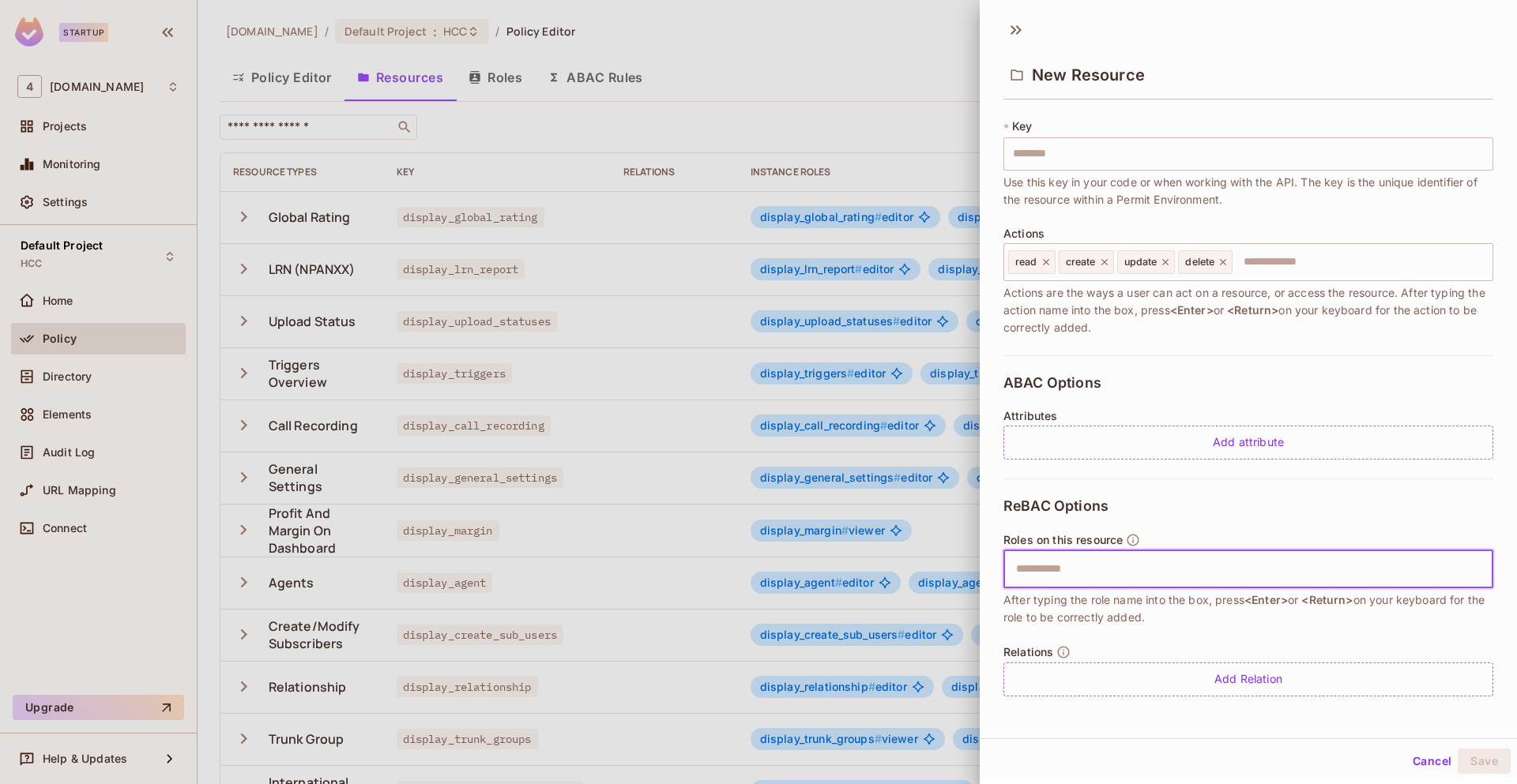
click at [1204, 563] on input "text" at bounding box center [1246, 568] width 480 height 31
click at [1153, 564] on input "text" at bounding box center [1246, 568] width 480 height 31
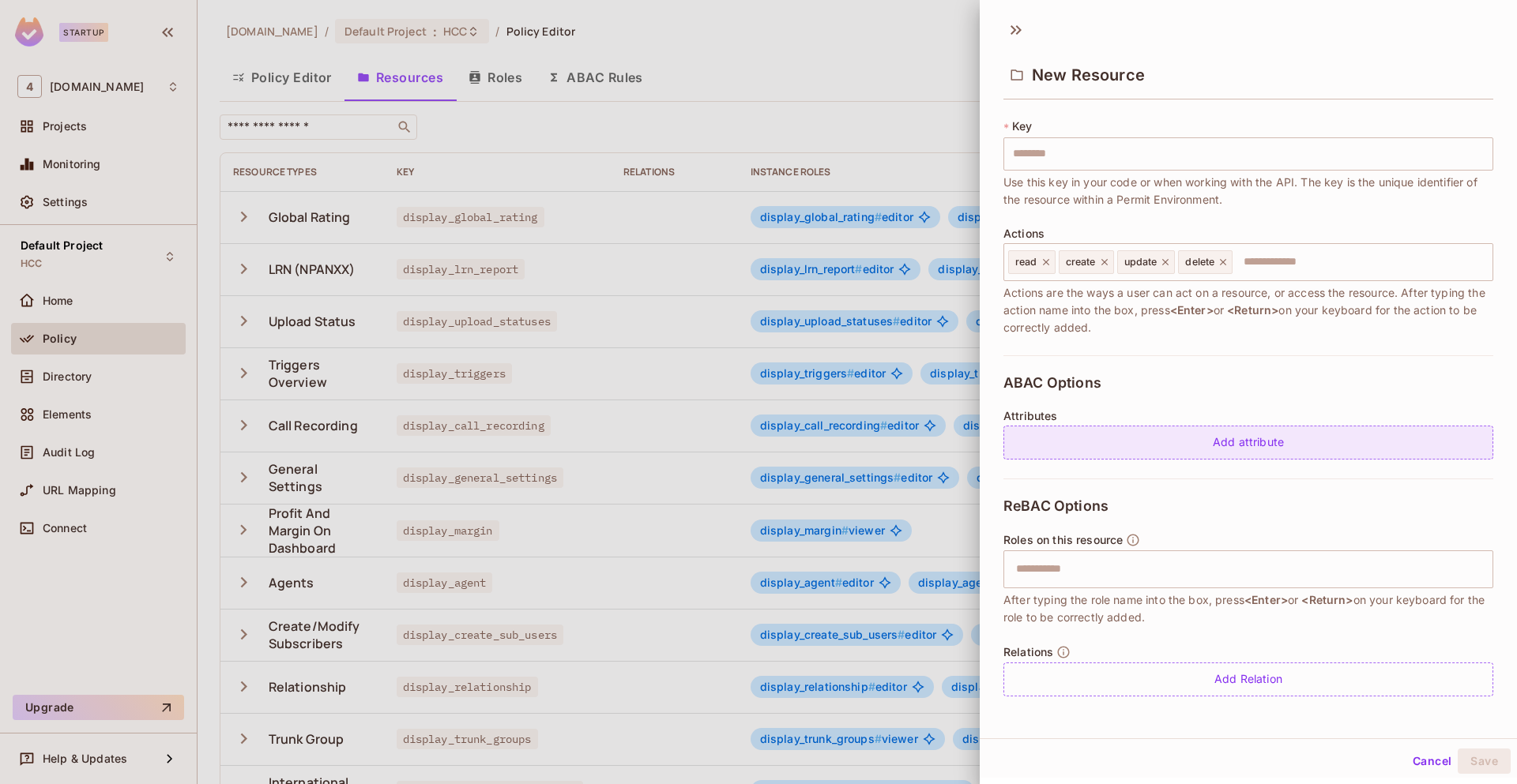
click at [1246, 452] on div "Add attribute" at bounding box center [1248, 443] width 490 height 34
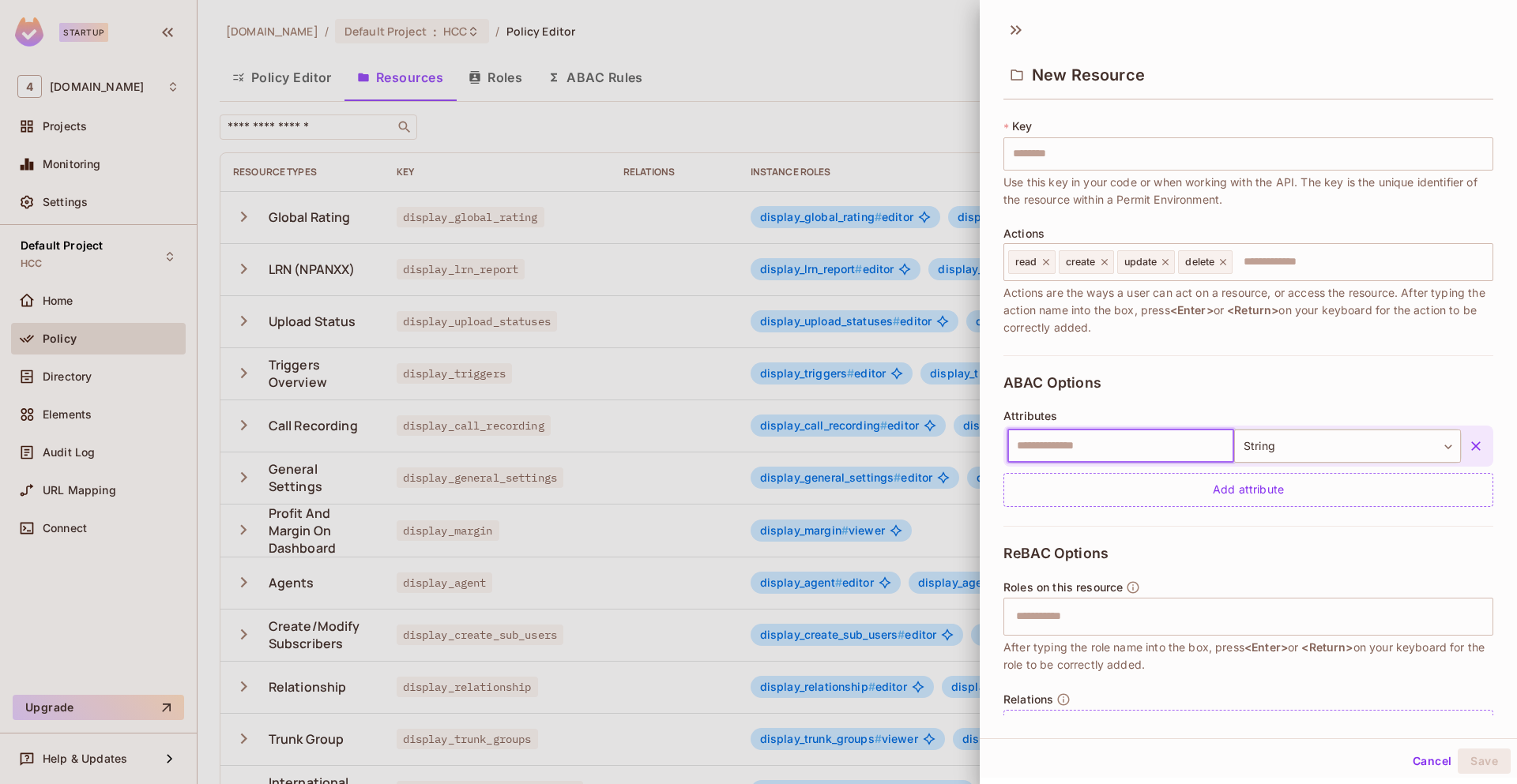
click at [1149, 450] on input "text" at bounding box center [1121, 445] width 227 height 33
click at [1123, 452] on input "text" at bounding box center [1121, 445] width 227 height 33
click at [1190, 389] on div "ABAC Options Attributes ​ String ****** ​ Add attribute" at bounding box center [1248, 440] width 490 height 171
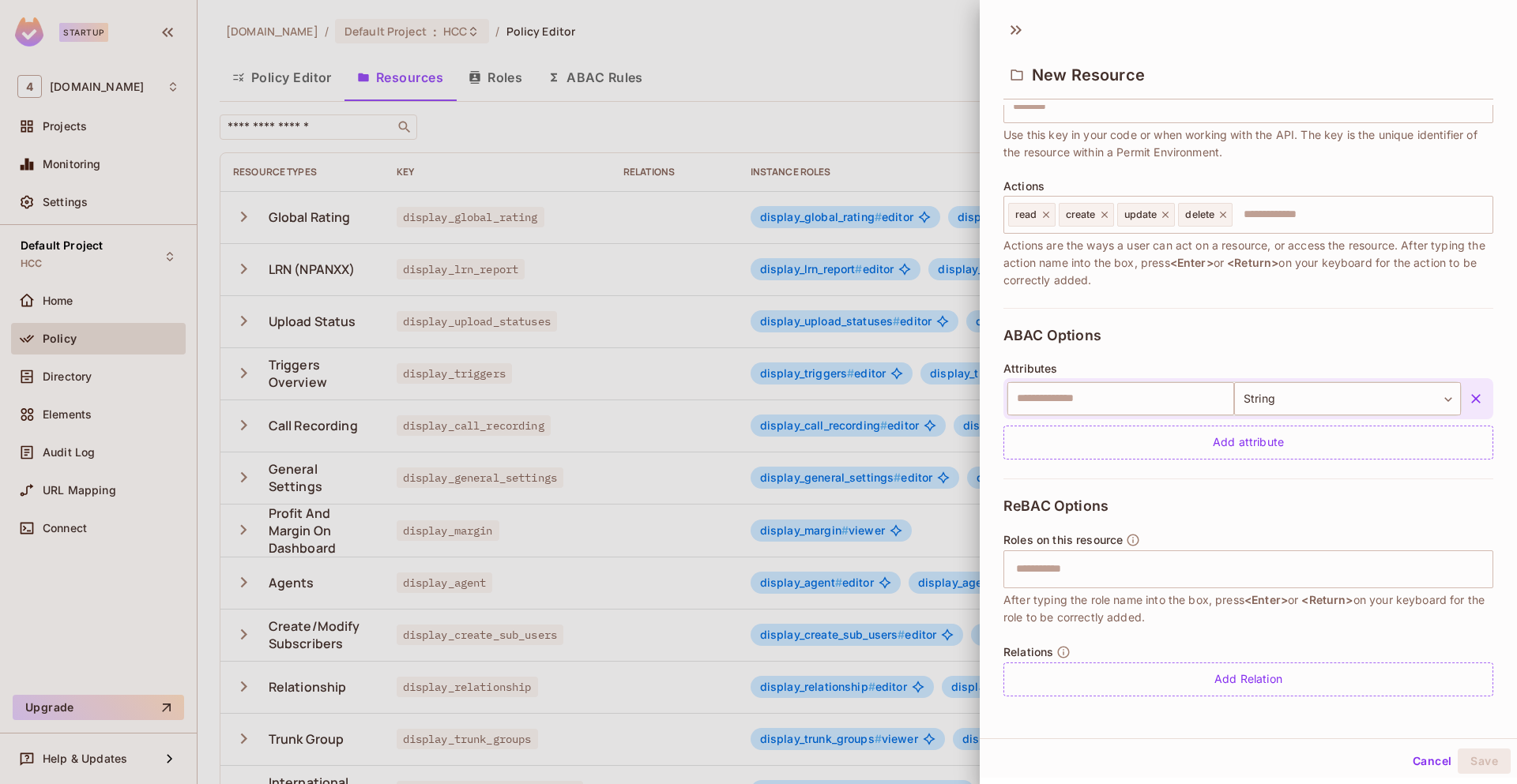
click at [1406, 757] on button "Cancel" at bounding box center [1431, 761] width 51 height 25
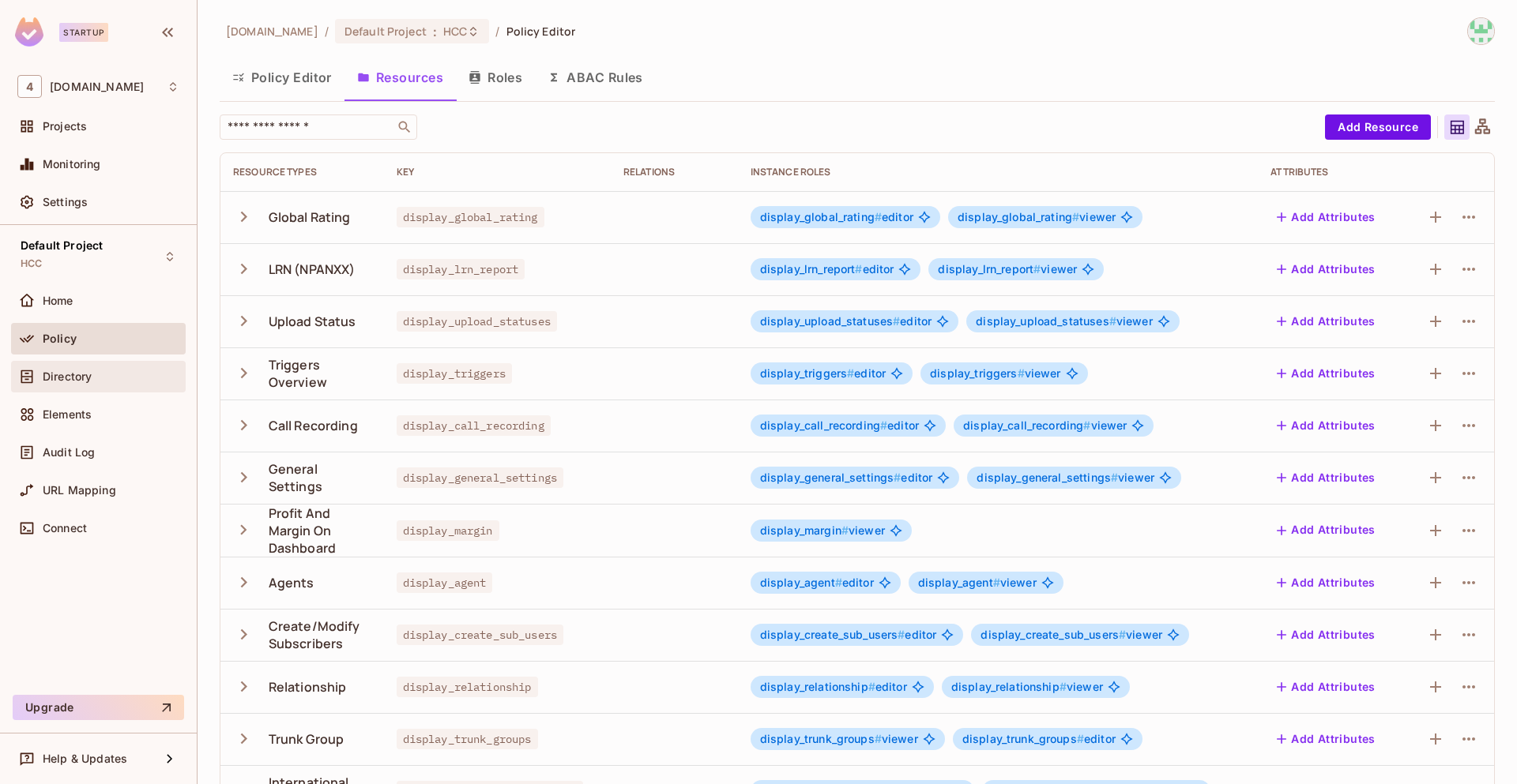
click at [132, 387] on div "Directory" at bounding box center [98, 376] width 175 height 31
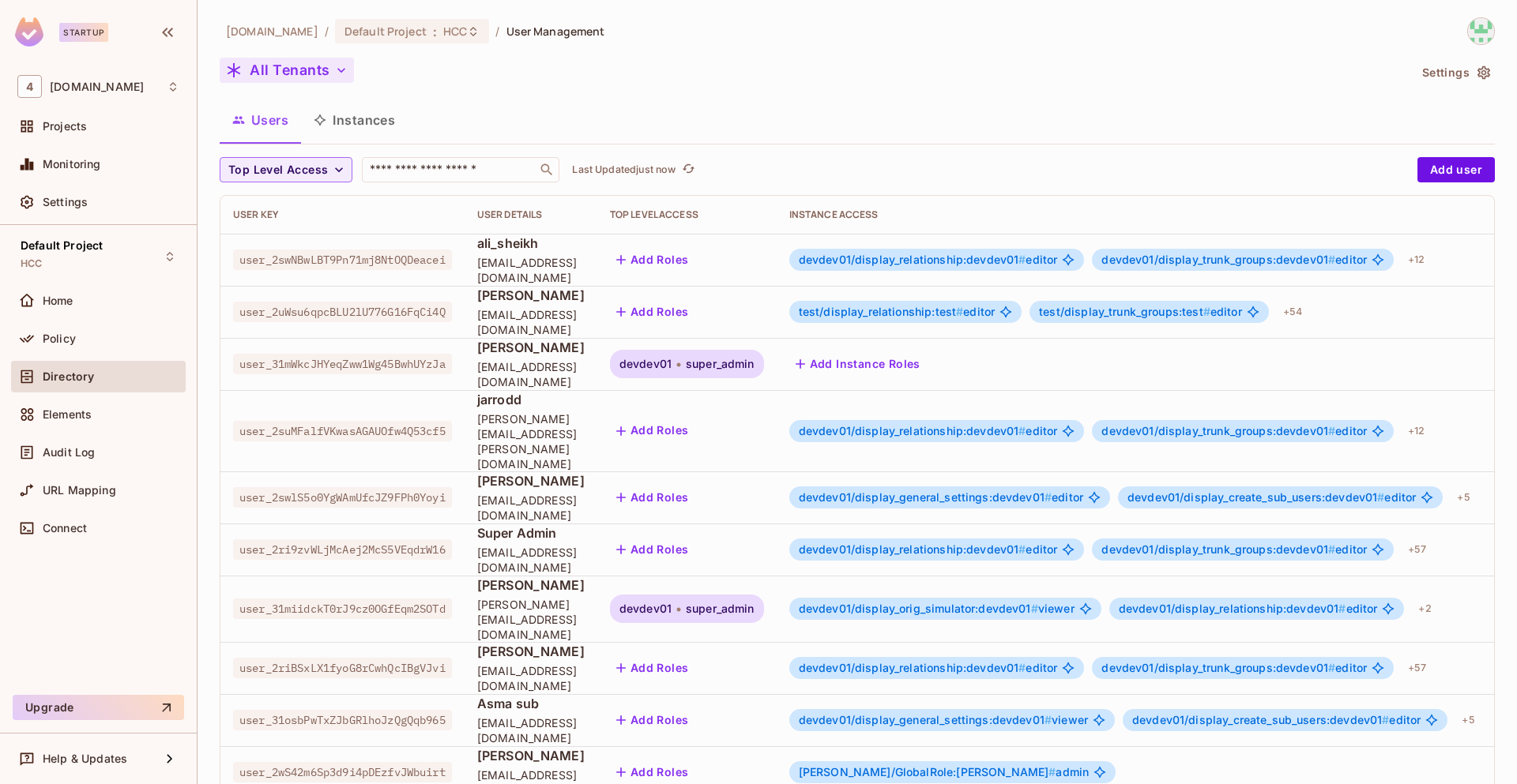
click at [334, 70] on icon "button" at bounding box center [341, 70] width 16 height 16
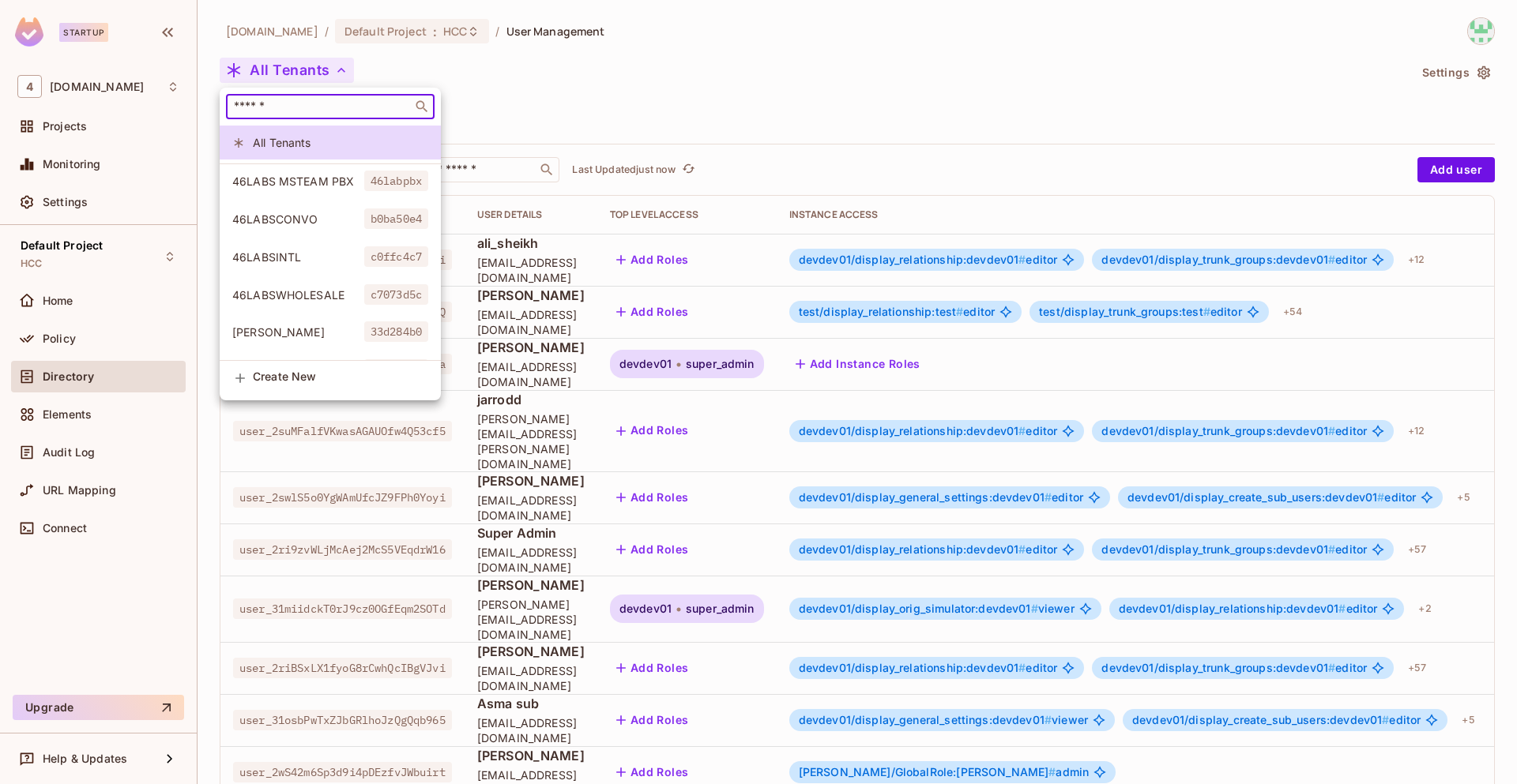
click at [347, 109] on input "text" at bounding box center [319, 106] width 177 height 16
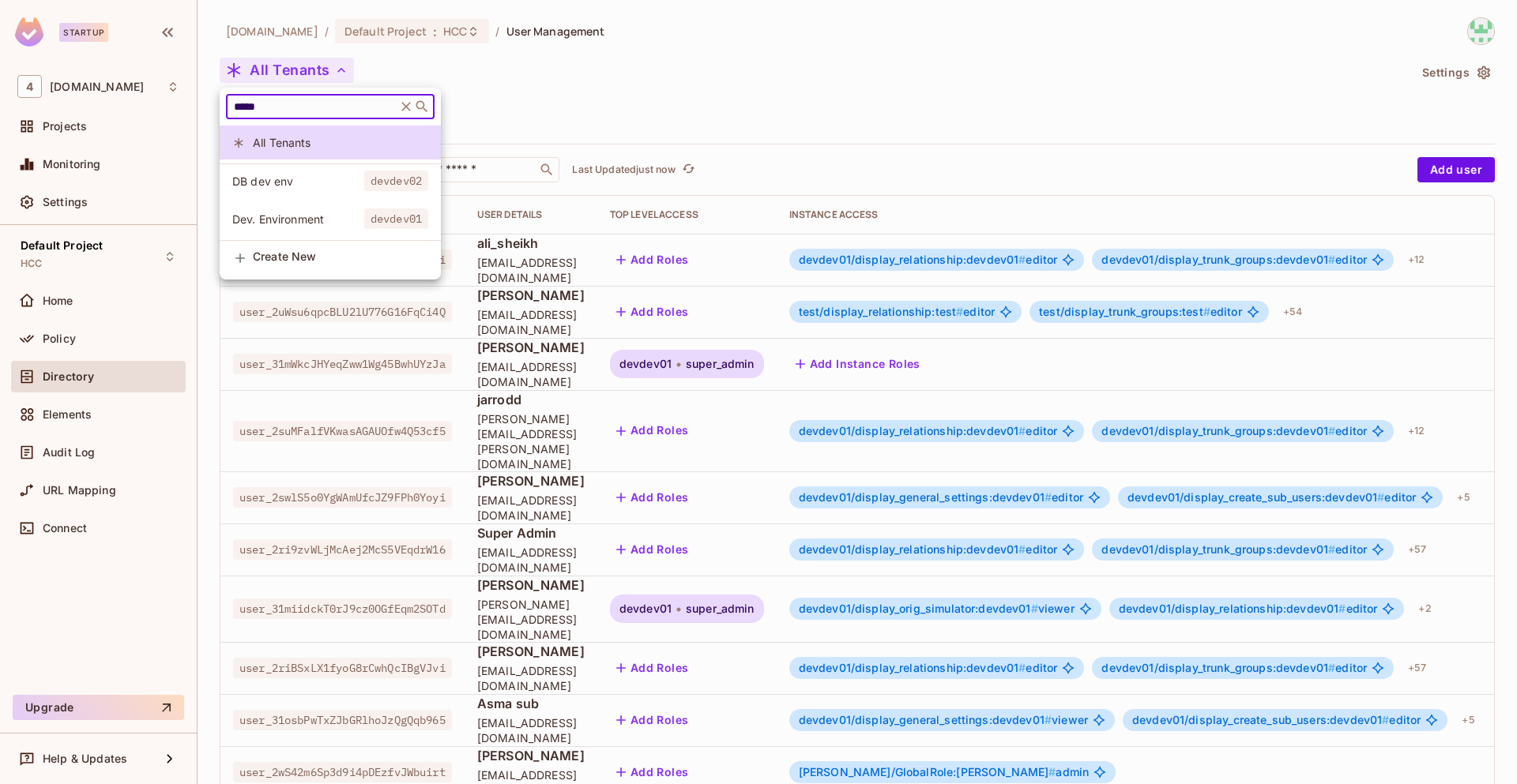
type input "*****"
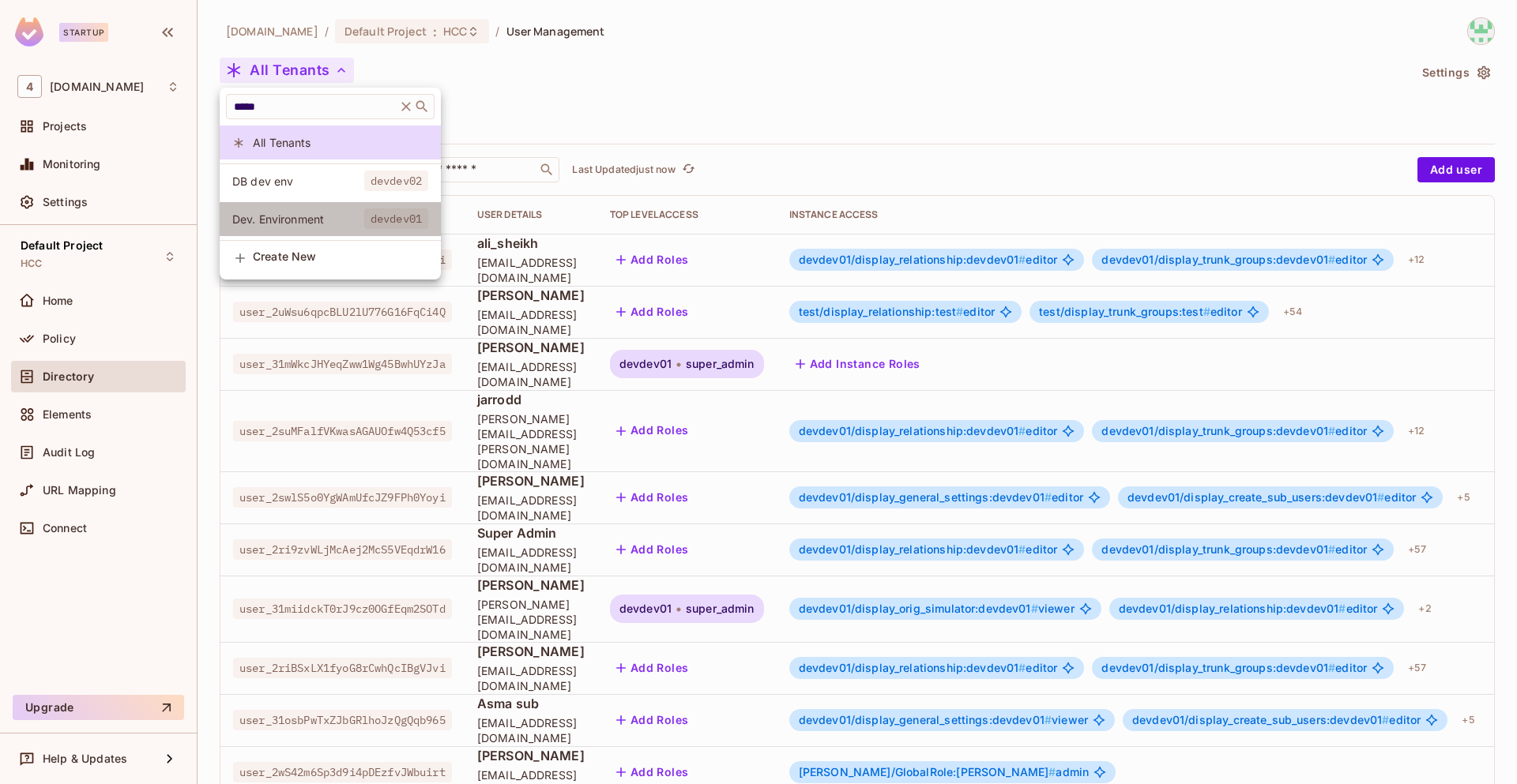
click at [340, 213] on span "Dev. Environment" at bounding box center [298, 219] width 132 height 15
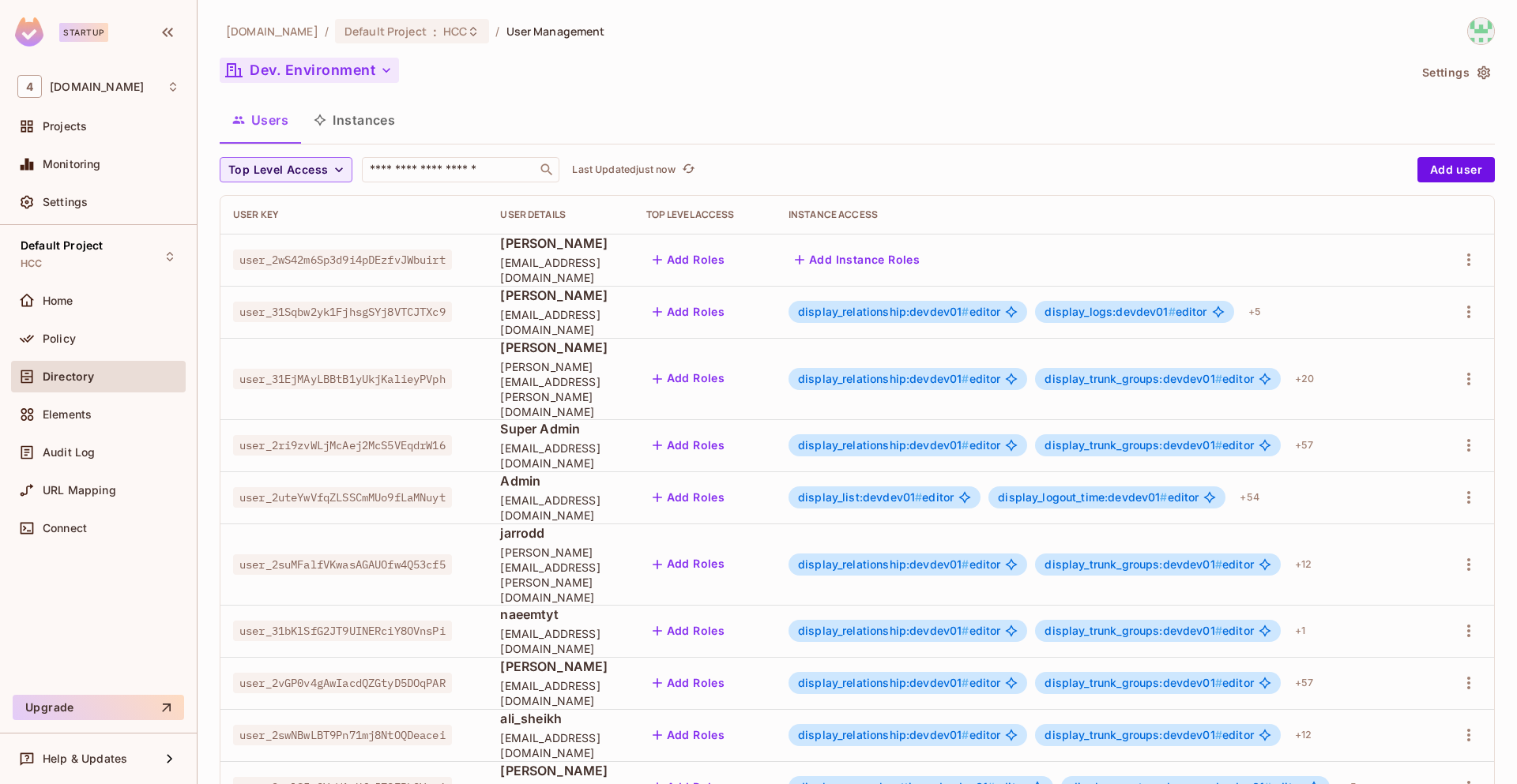
scroll to position [267, 0]
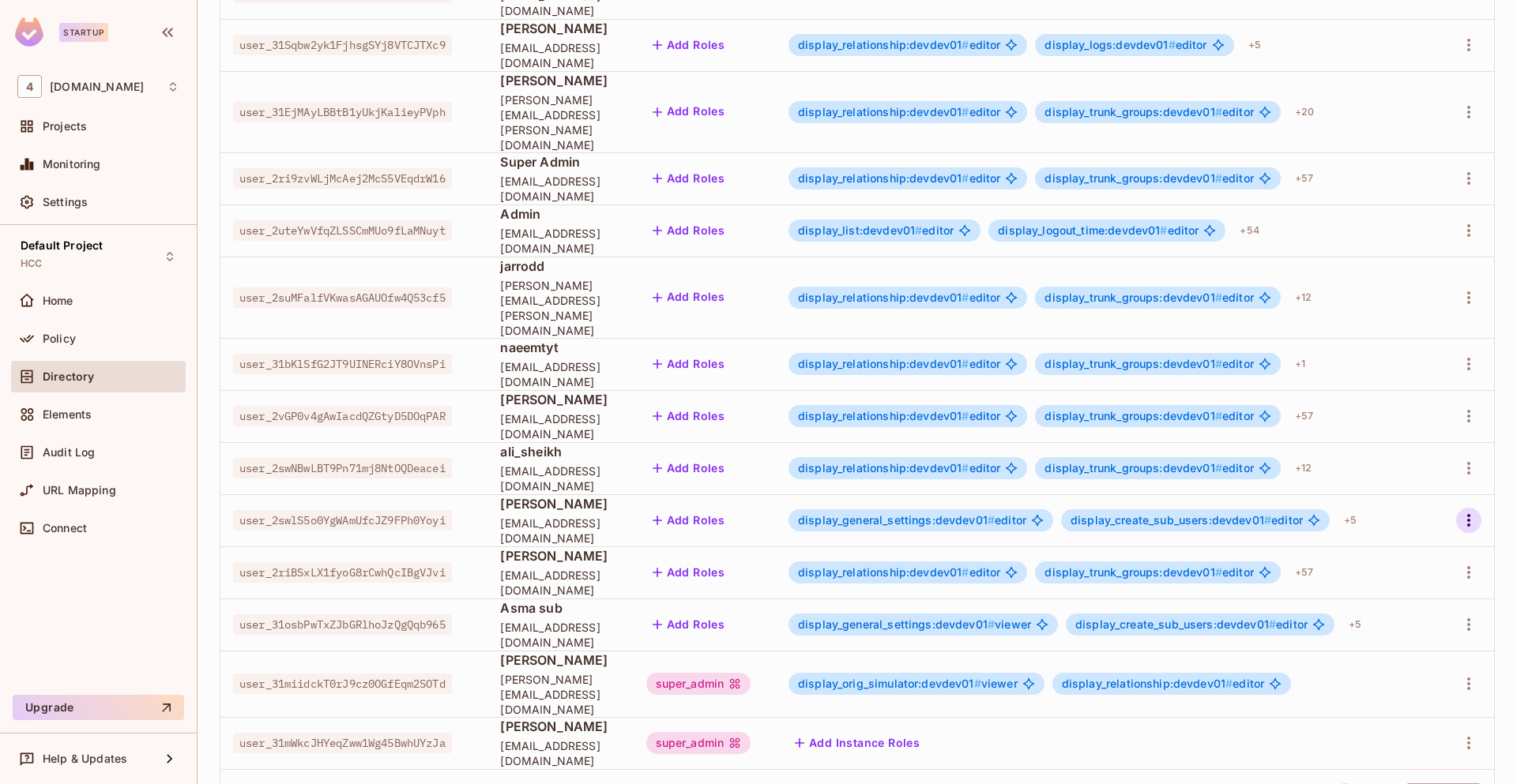
click at [1459, 511] on icon "button" at bounding box center [1469, 520] width 19 height 19
click at [1418, 527] on div "Edit Attributes" at bounding box center [1402, 533] width 78 height 16
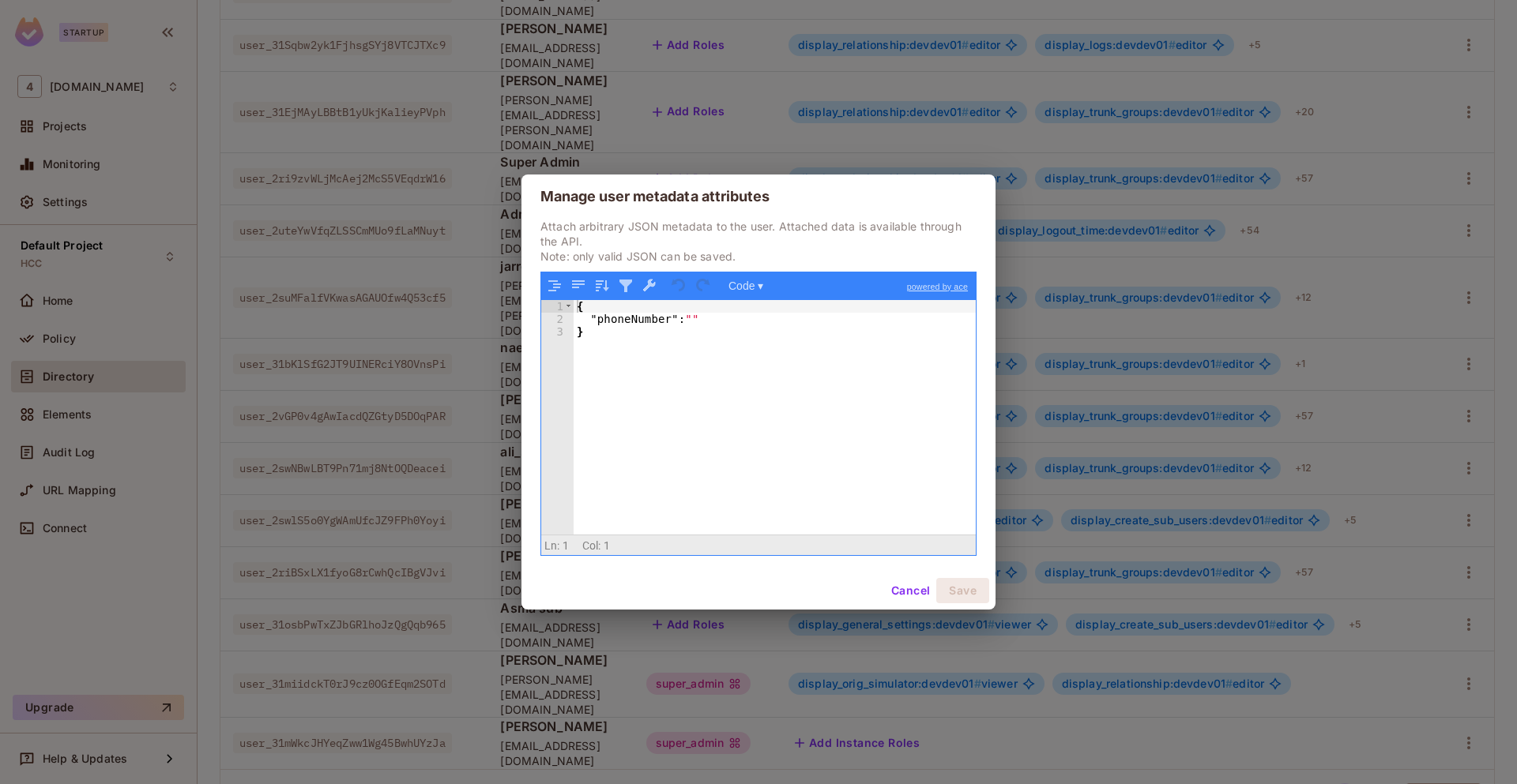
click at [807, 395] on div "{ "phoneNumber" : "" }" at bounding box center [775, 430] width 402 height 260
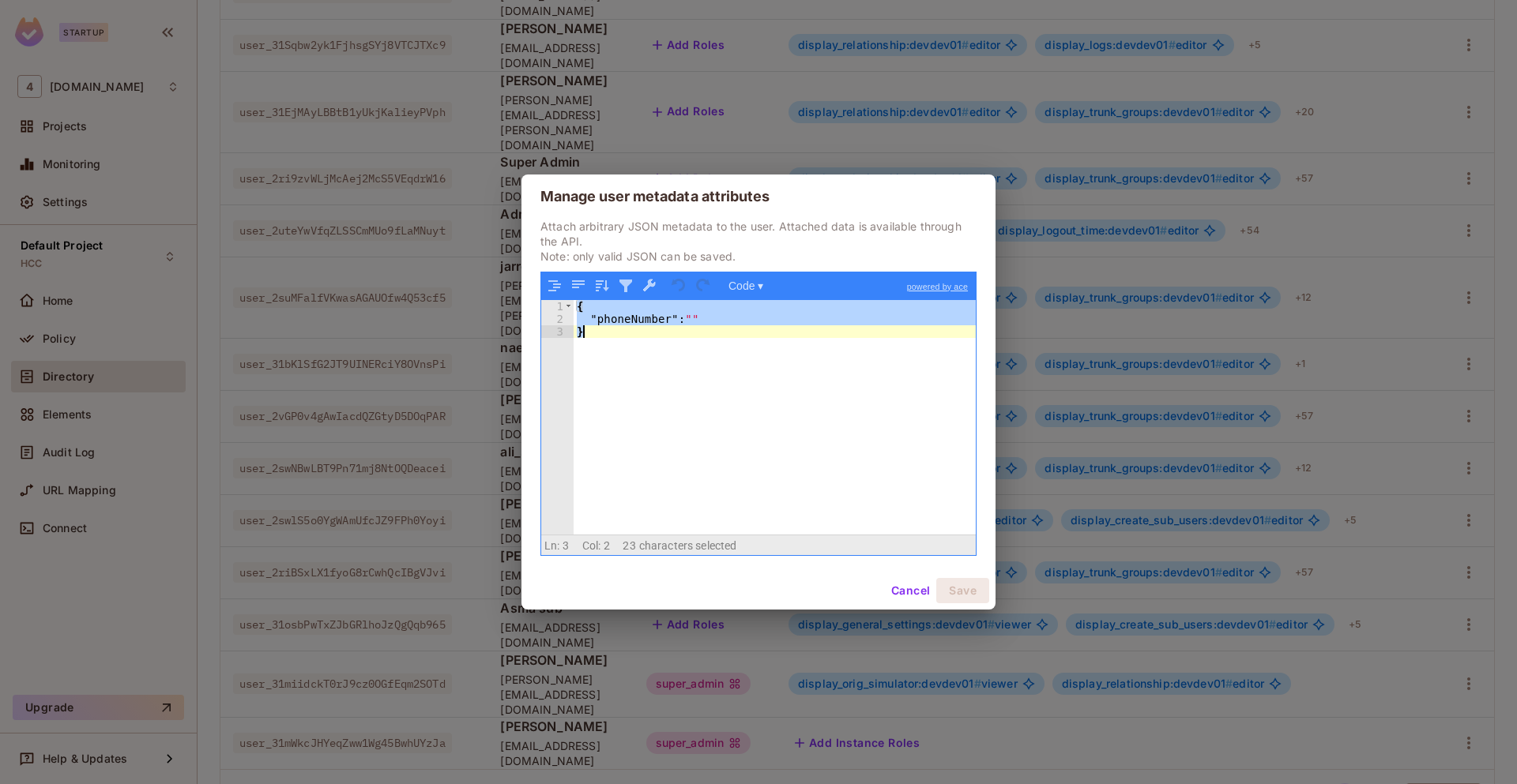
click at [652, 326] on div "{ "phoneNumber" : "" }" at bounding box center [775, 417] width 402 height 235
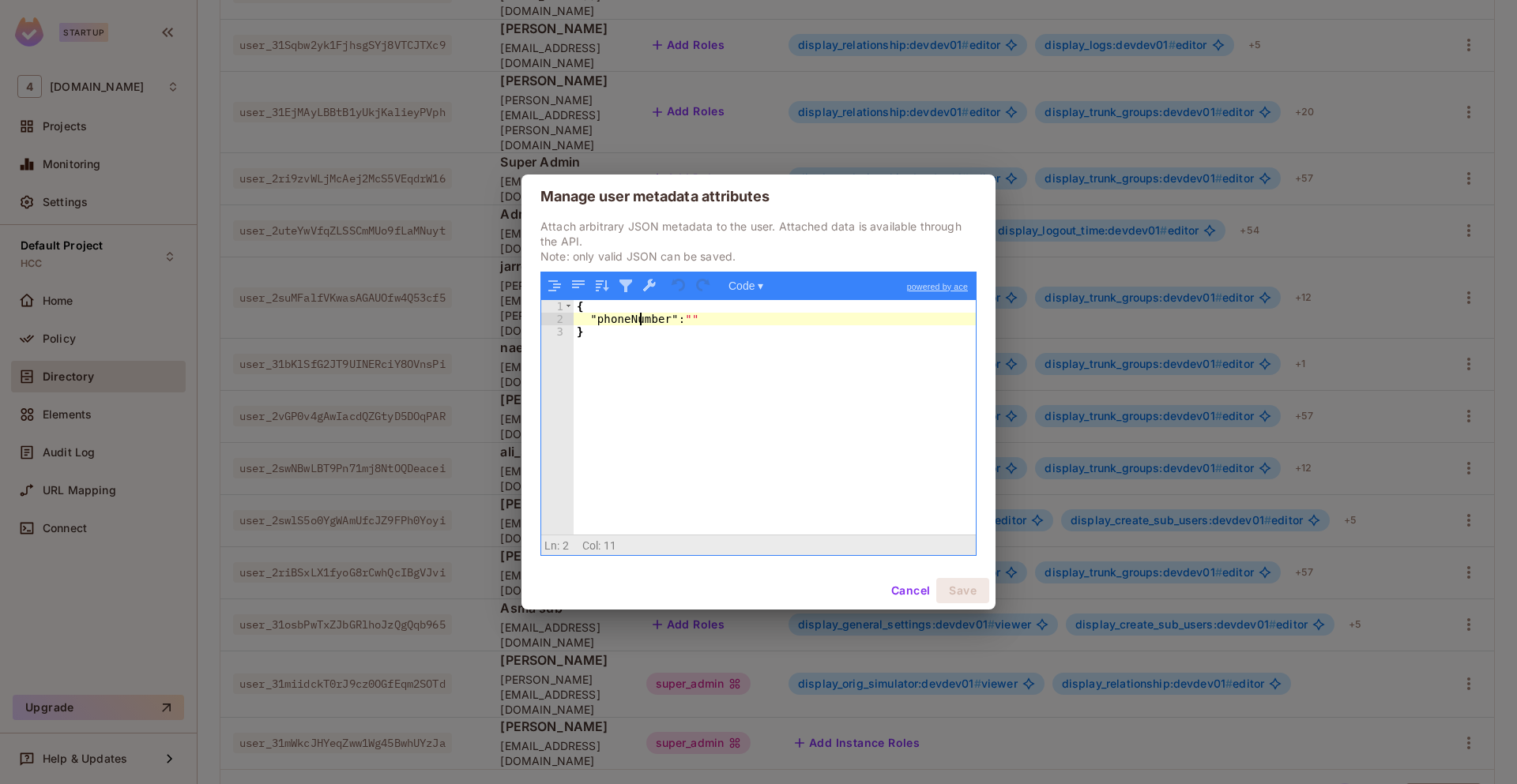
click at [638, 320] on div "{ "phoneNumber" : "" }" at bounding box center [775, 430] width 402 height 260
click at [890, 586] on button "Cancel" at bounding box center [910, 591] width 51 height 25
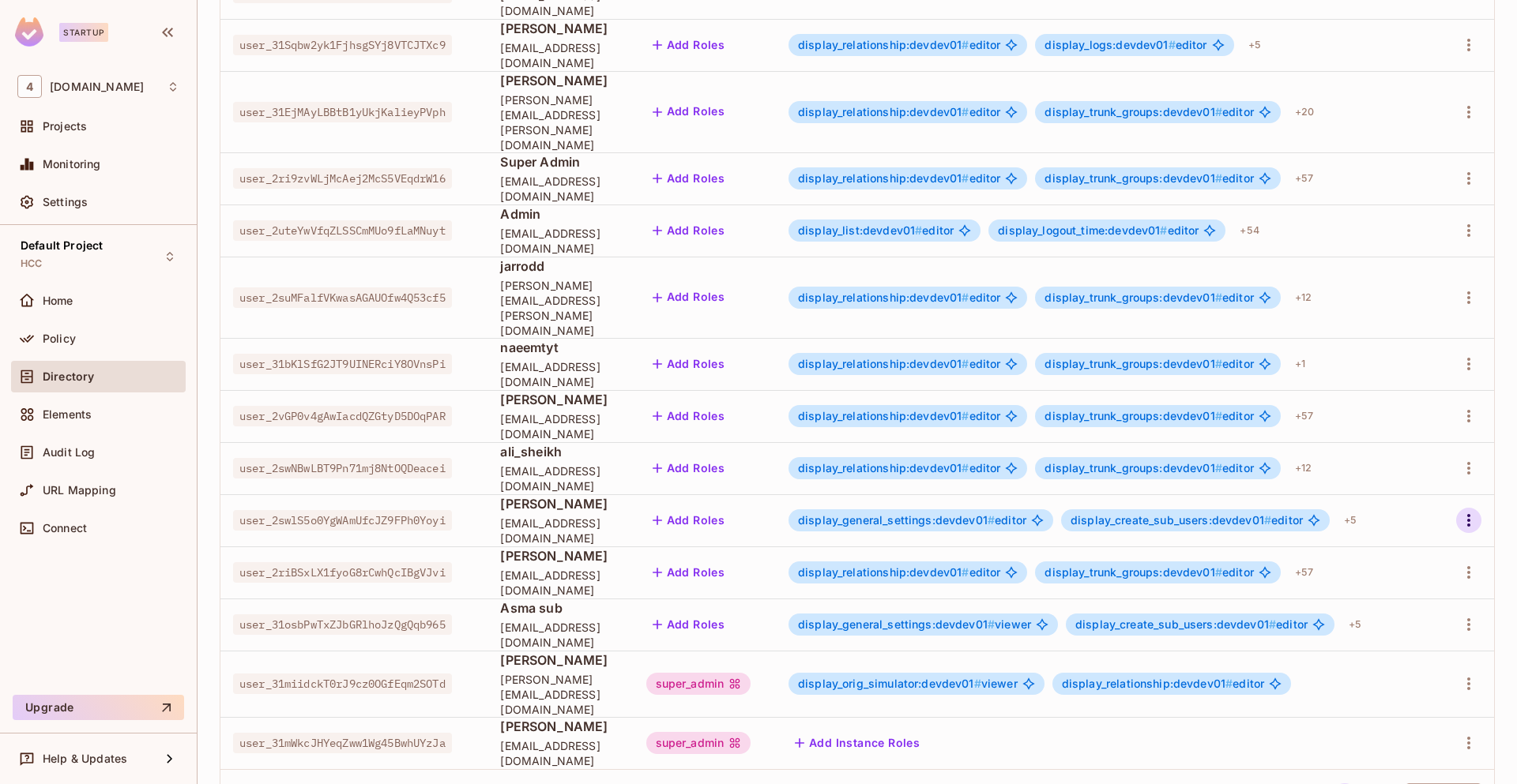
click at [1462, 511] on icon "button" at bounding box center [1469, 520] width 19 height 19
click at [1395, 504] on li "Edit" at bounding box center [1388, 498] width 140 height 35
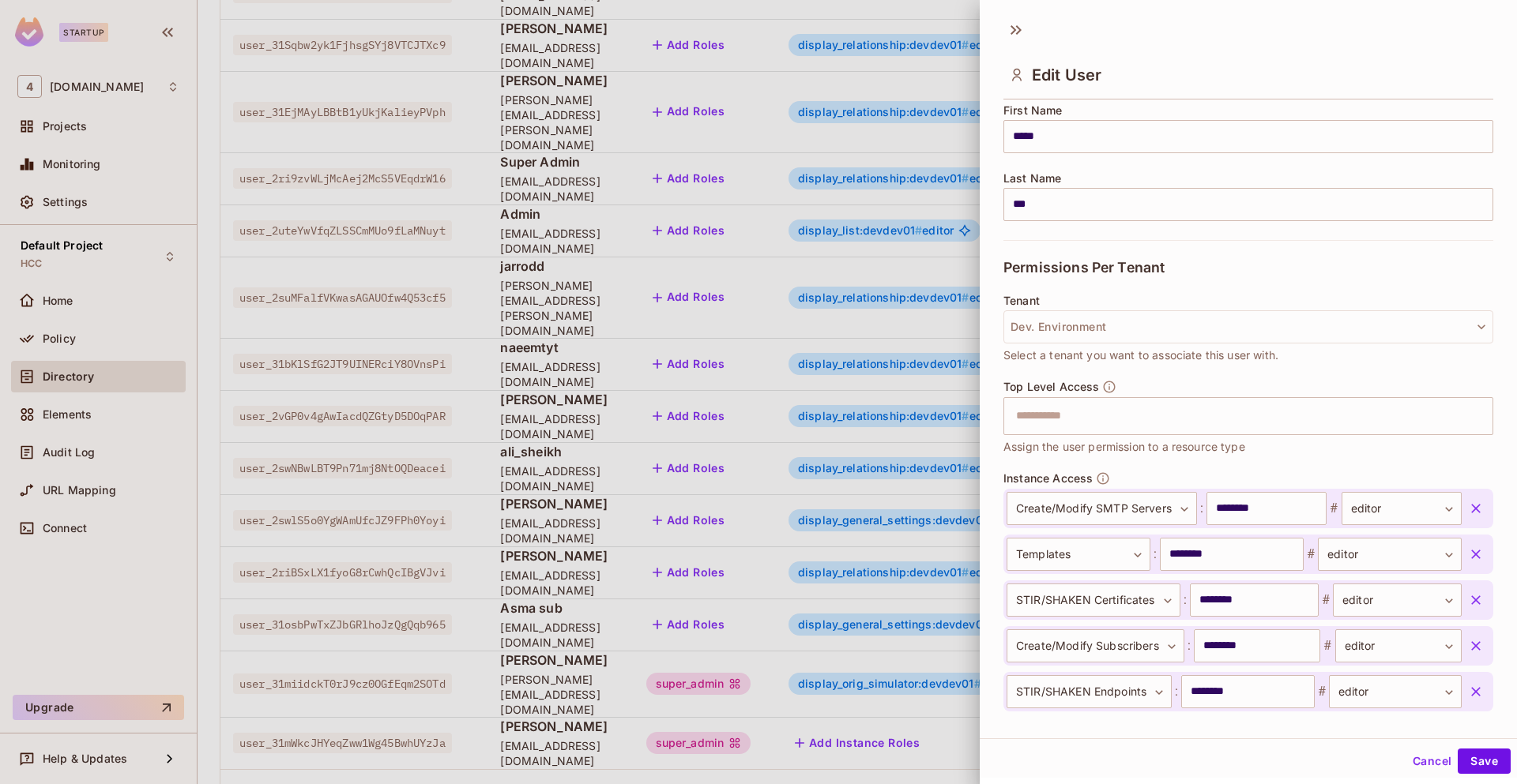
scroll to position [0, 0]
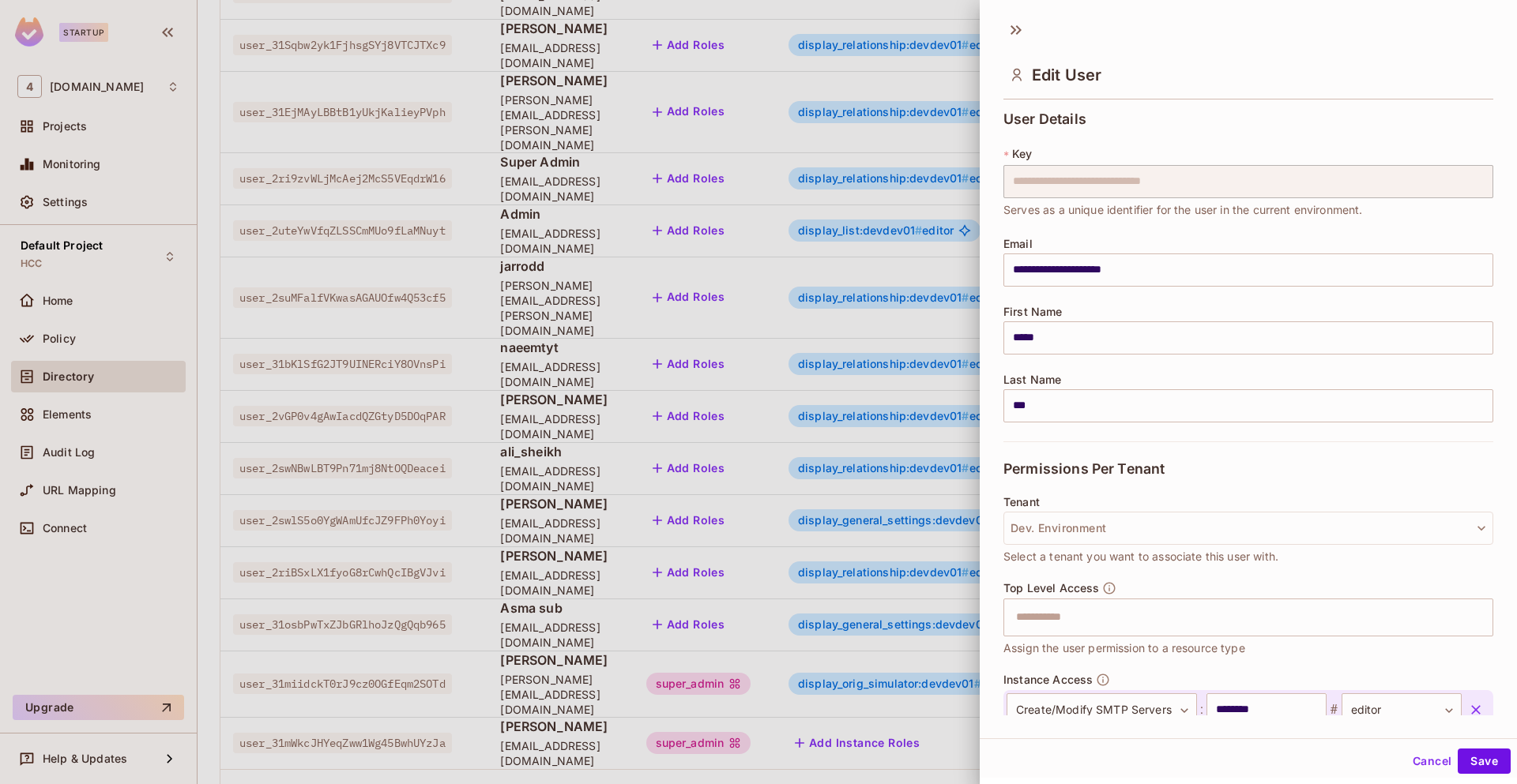
click at [1421, 763] on button "Cancel" at bounding box center [1431, 761] width 51 height 25
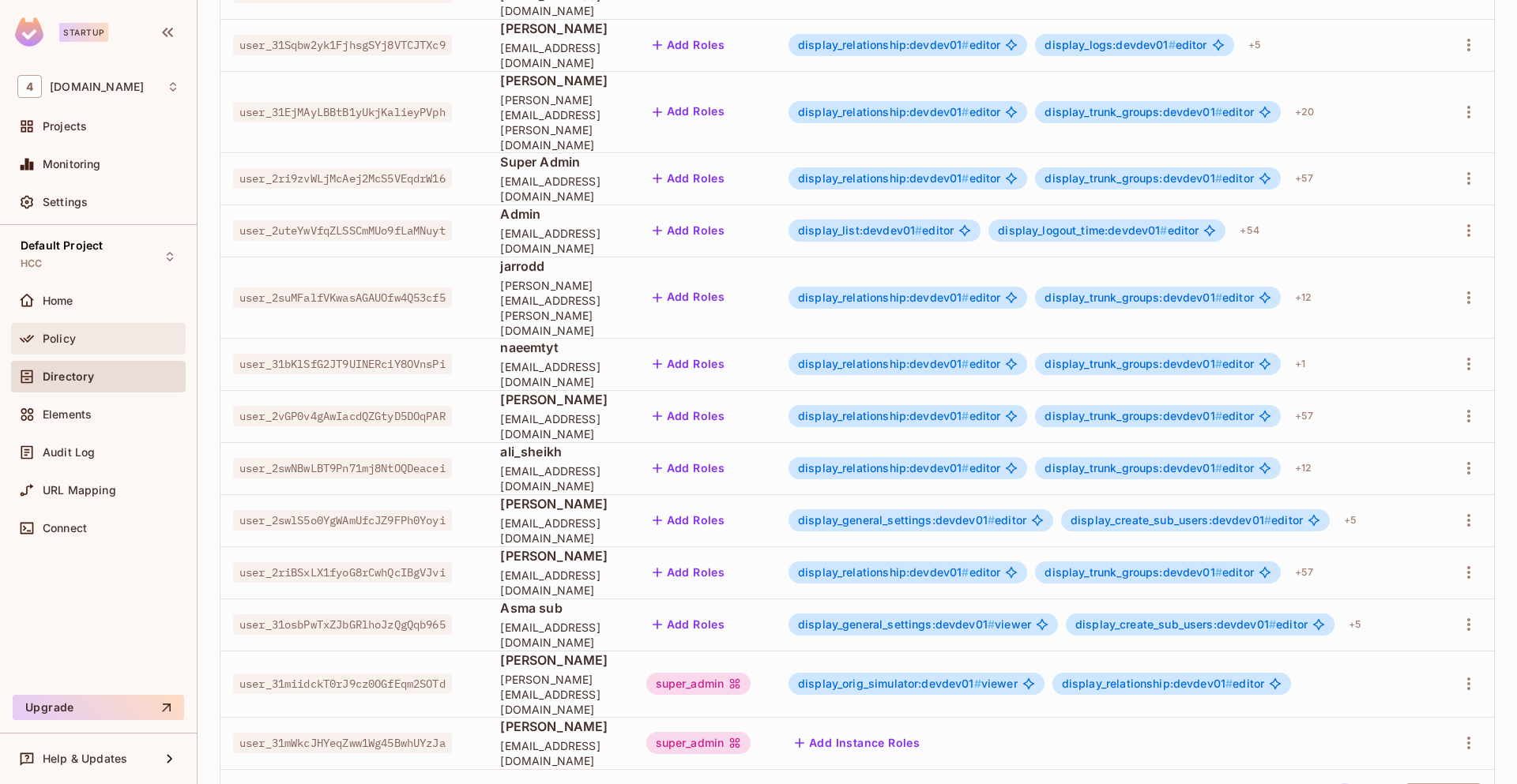
click at [117, 334] on div "Policy" at bounding box center [110, 339] width 137 height 13
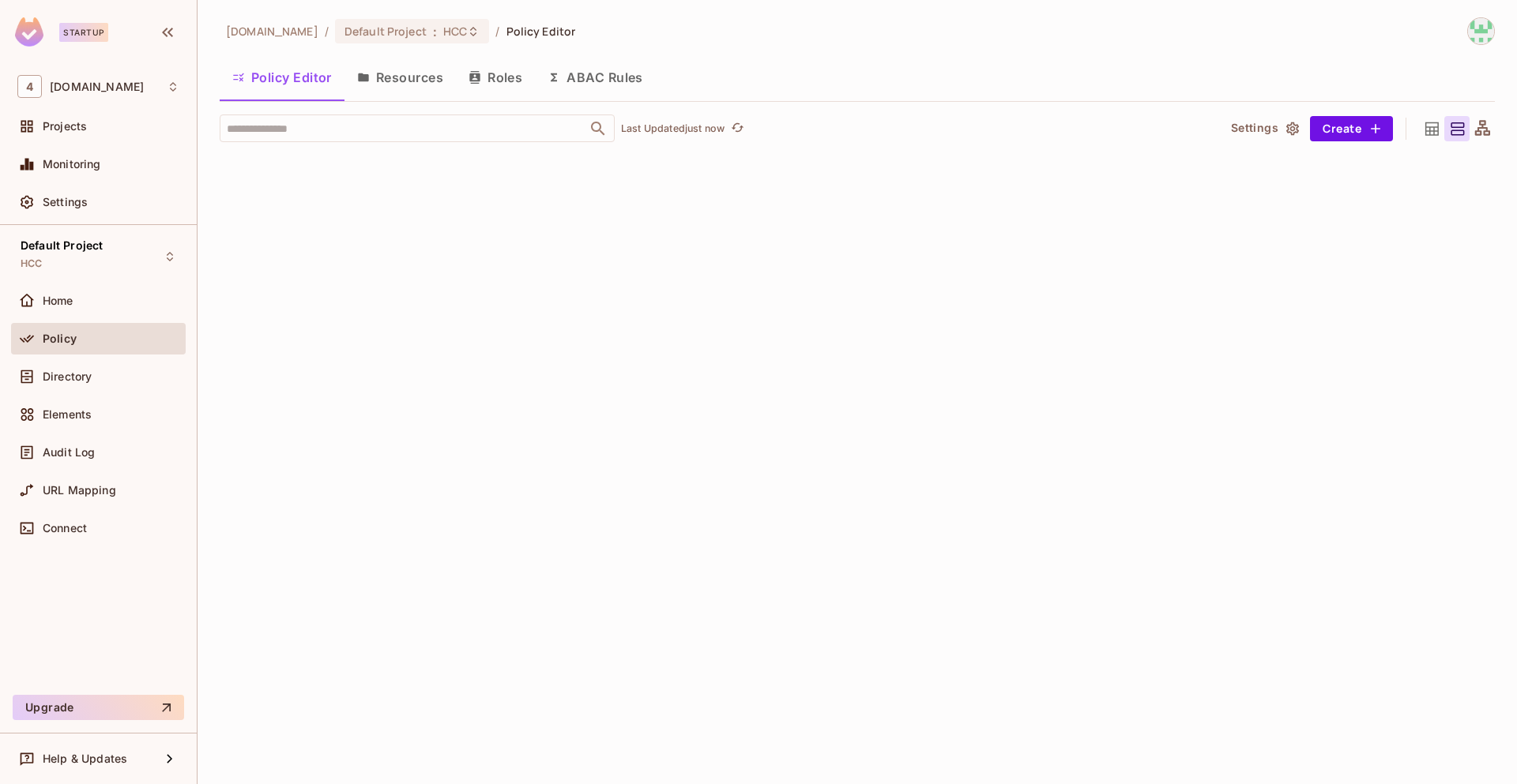
scroll to position [11088, 0]
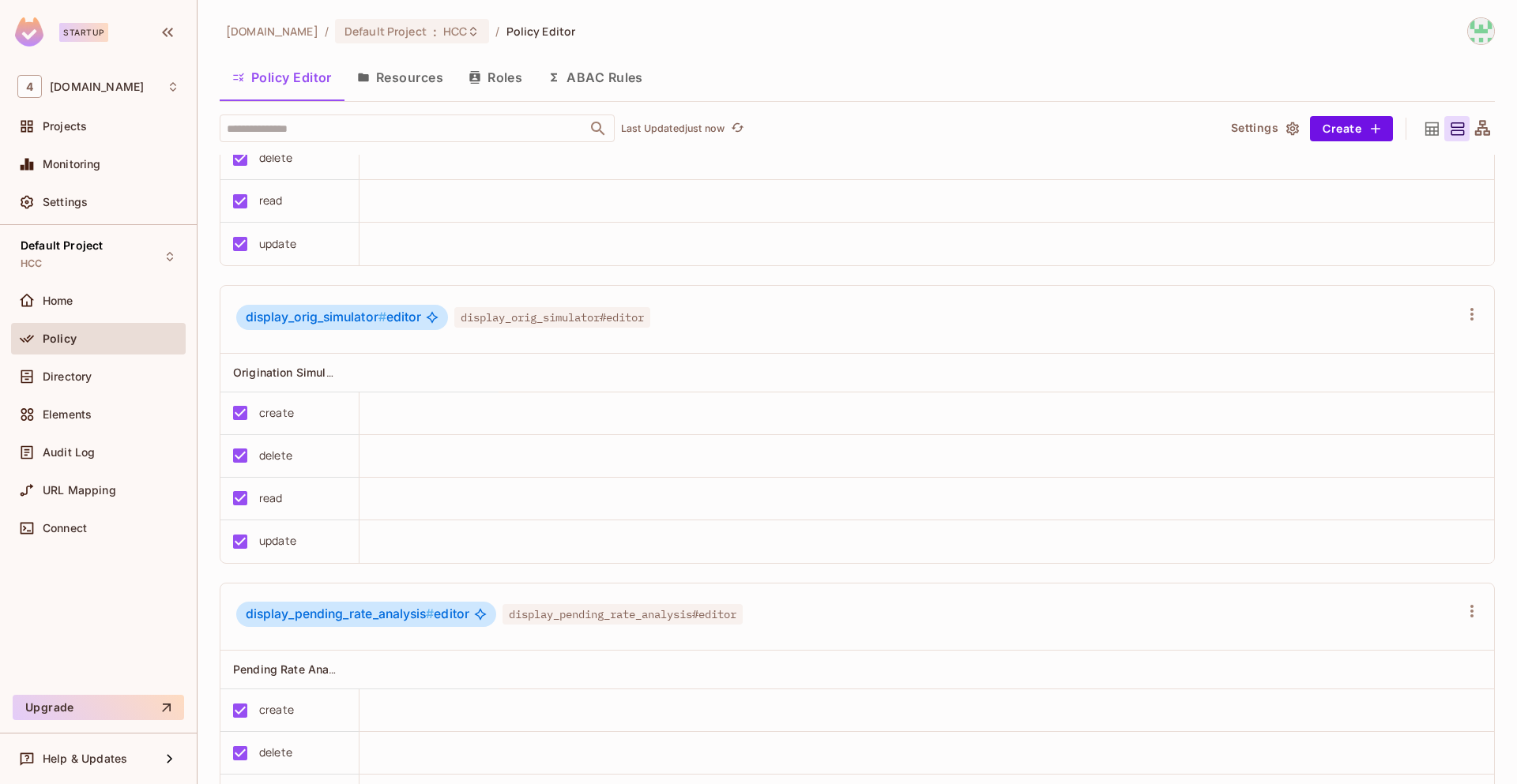
click at [600, 81] on button "ABAC Rules" at bounding box center [595, 77] width 121 height 40
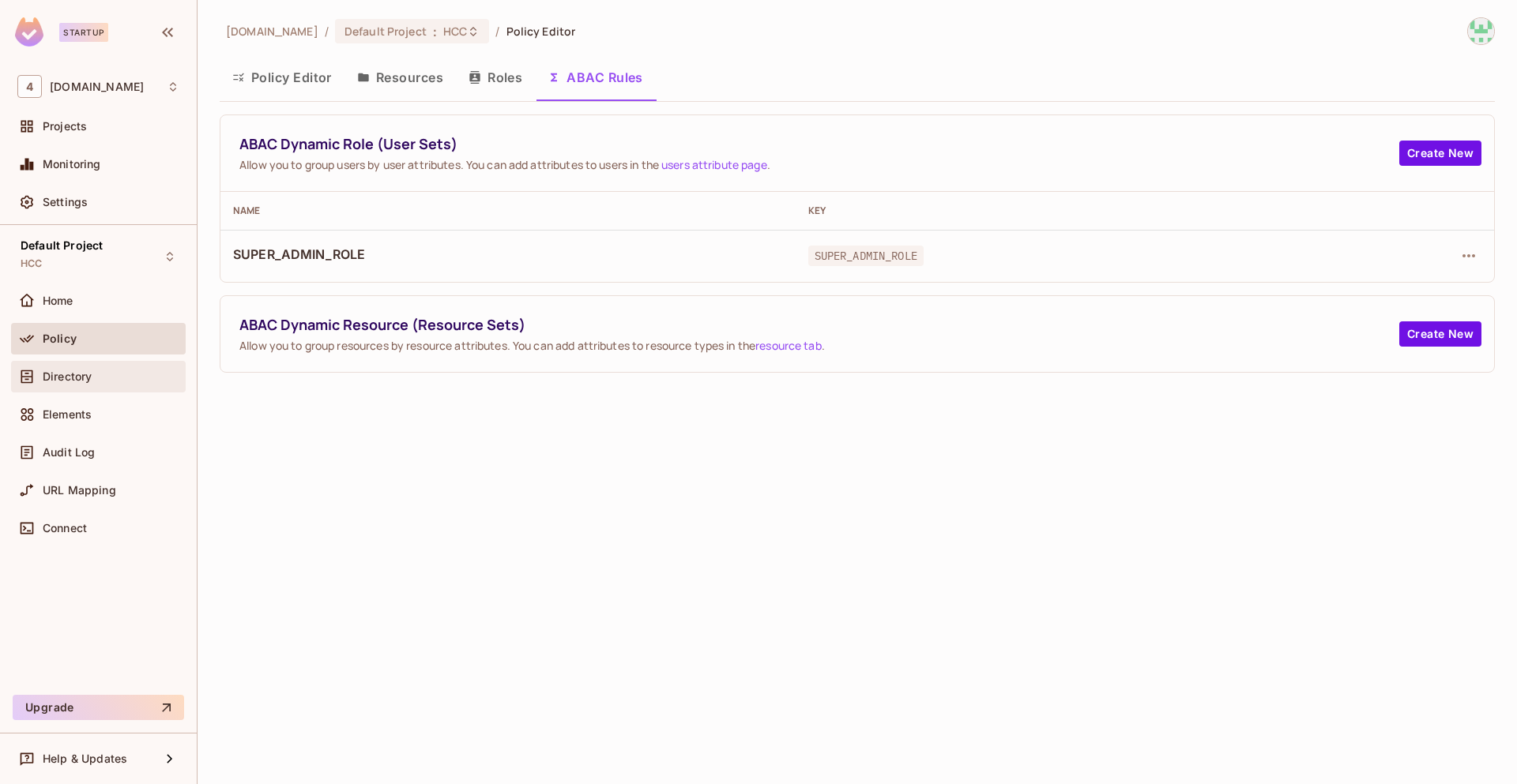
click at [123, 376] on div "Directory" at bounding box center [110, 376] width 137 height 13
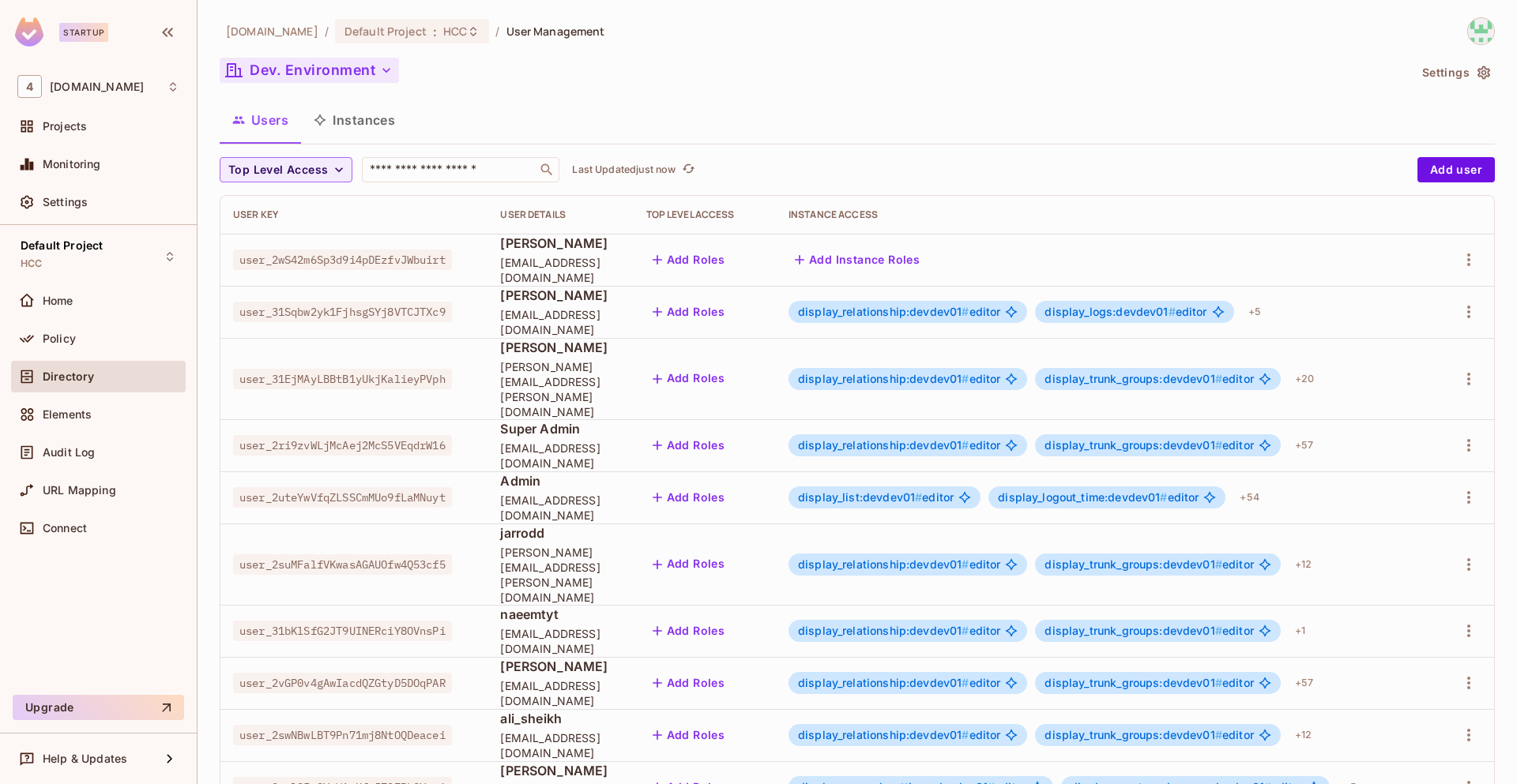
click at [390, 71] on icon "button" at bounding box center [386, 70] width 16 height 16
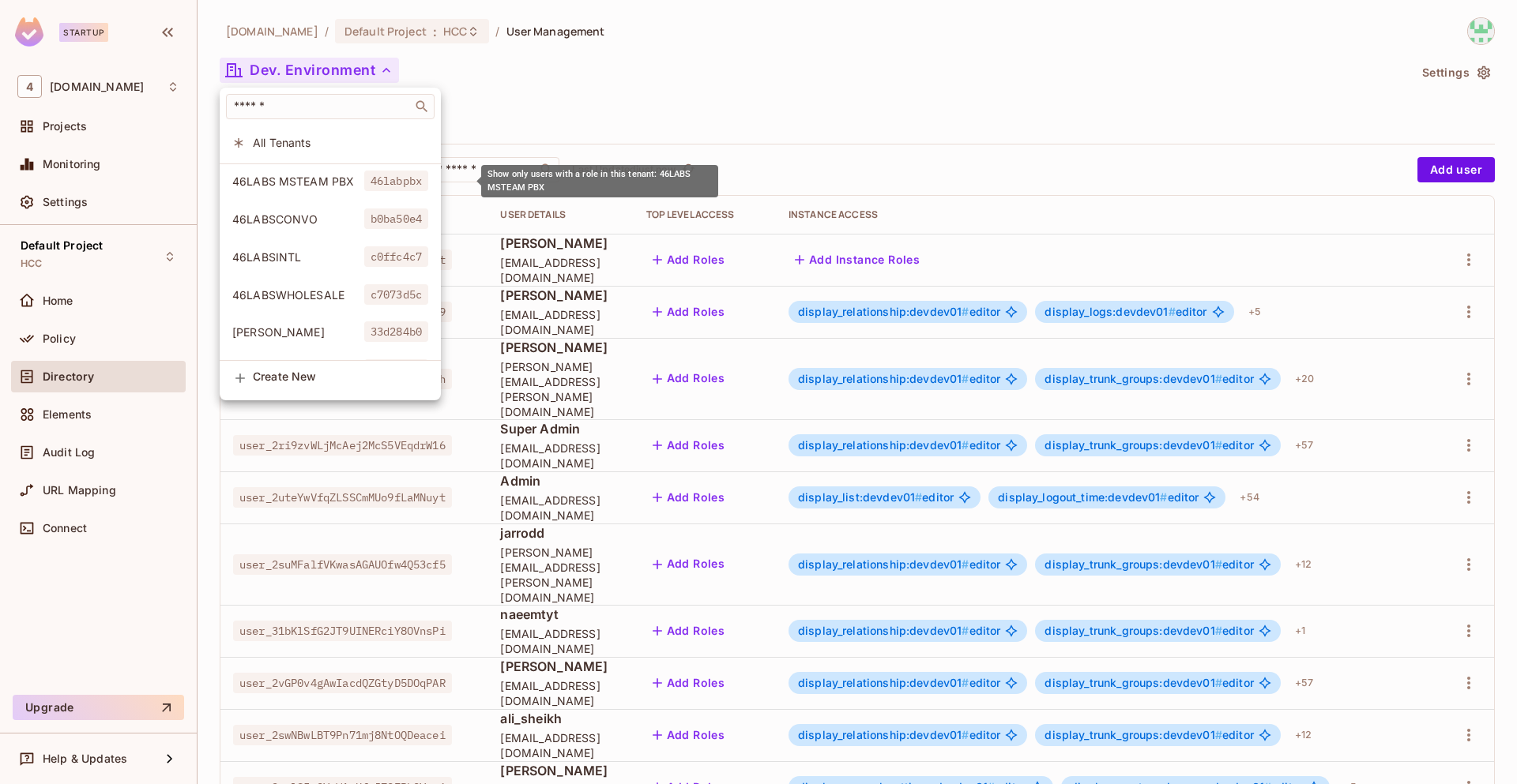
click at [364, 178] on span "46LABS MSTEAM PBX" at bounding box center [298, 182] width 132 height 15
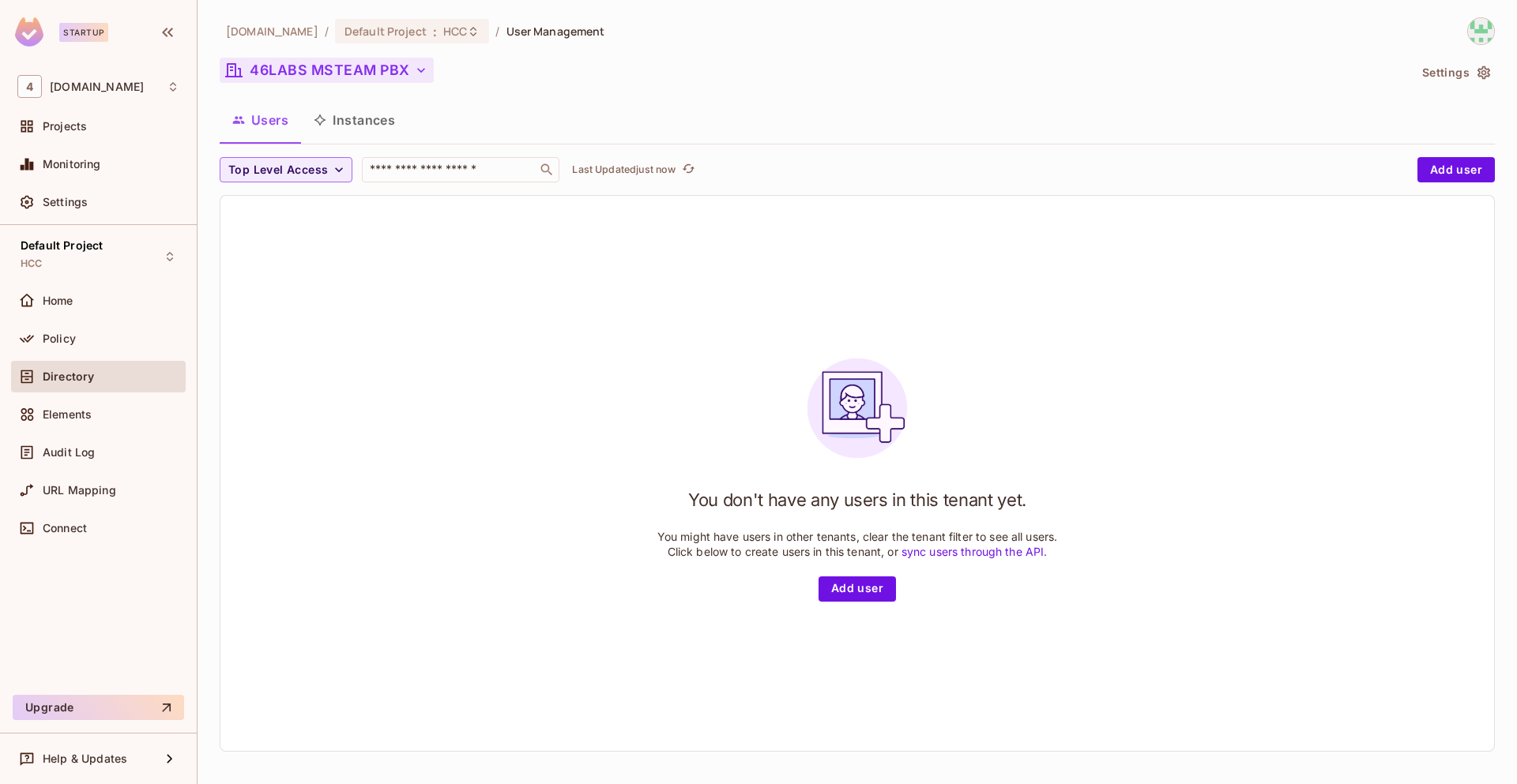
click at [402, 77] on button "46LABS MSTEAM PBX" at bounding box center [327, 70] width 214 height 25
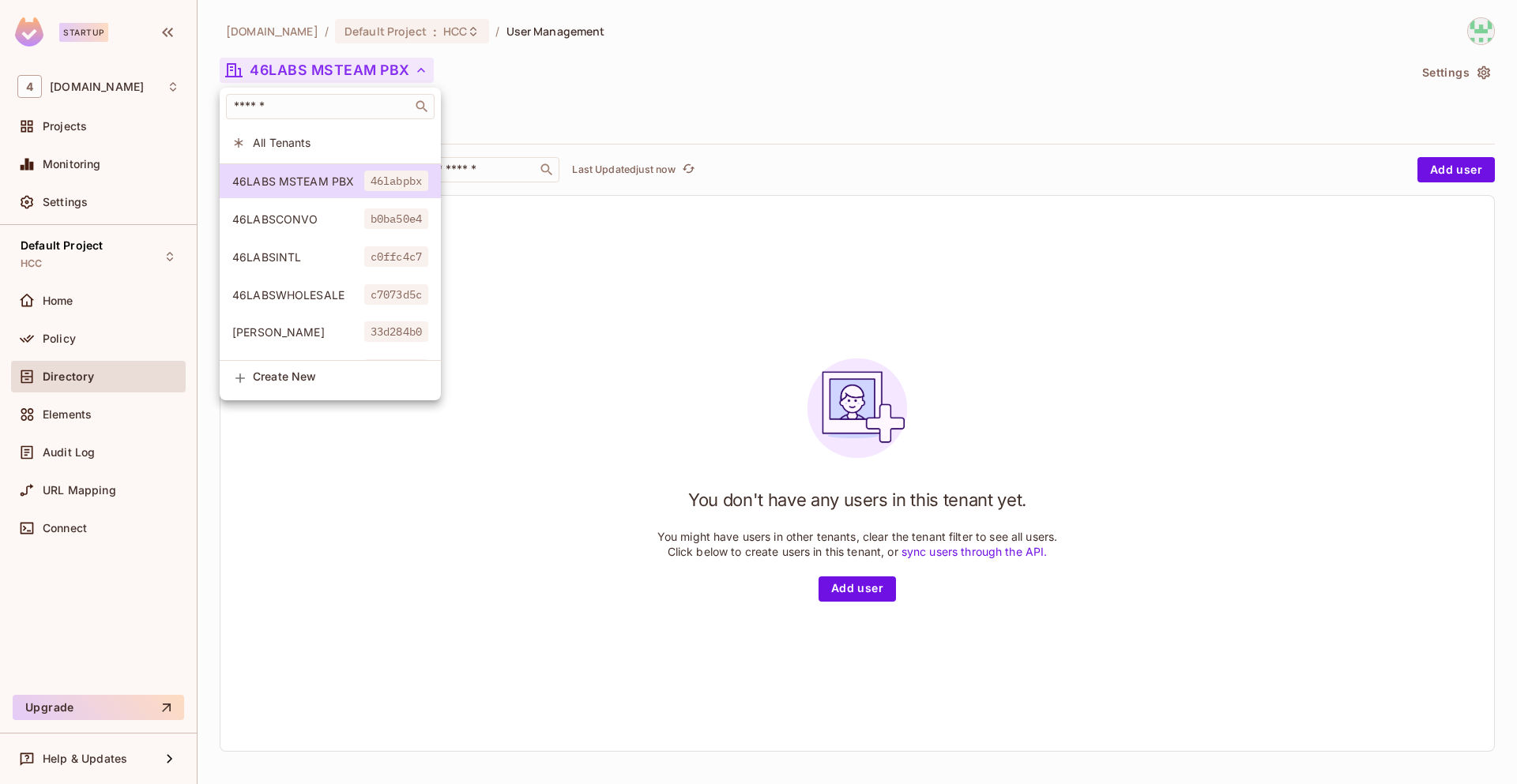
click at [250, 139] on div at bounding box center [243, 143] width 20 height 13
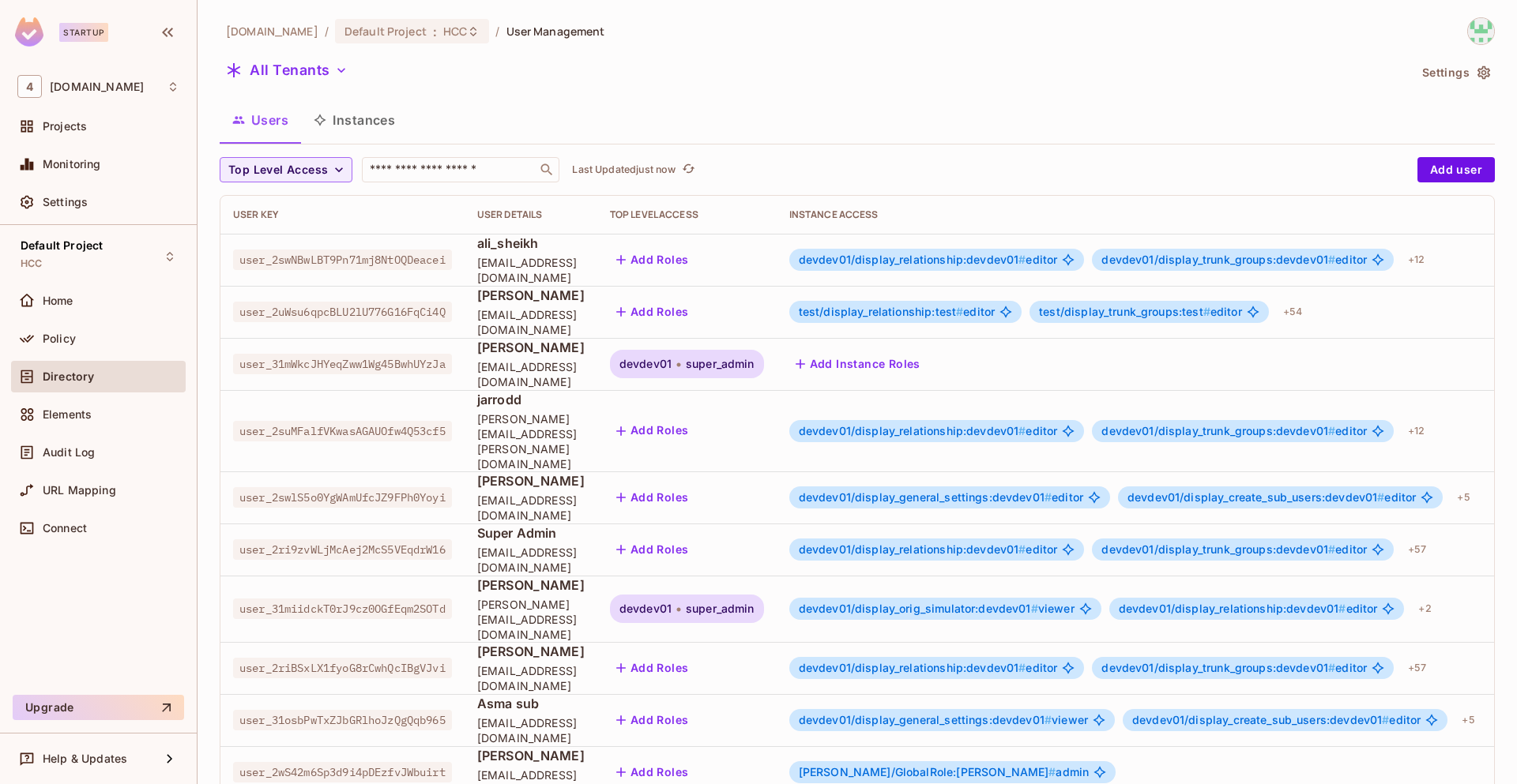
click at [1443, 67] on button "Settings" at bounding box center [1455, 73] width 79 height 25
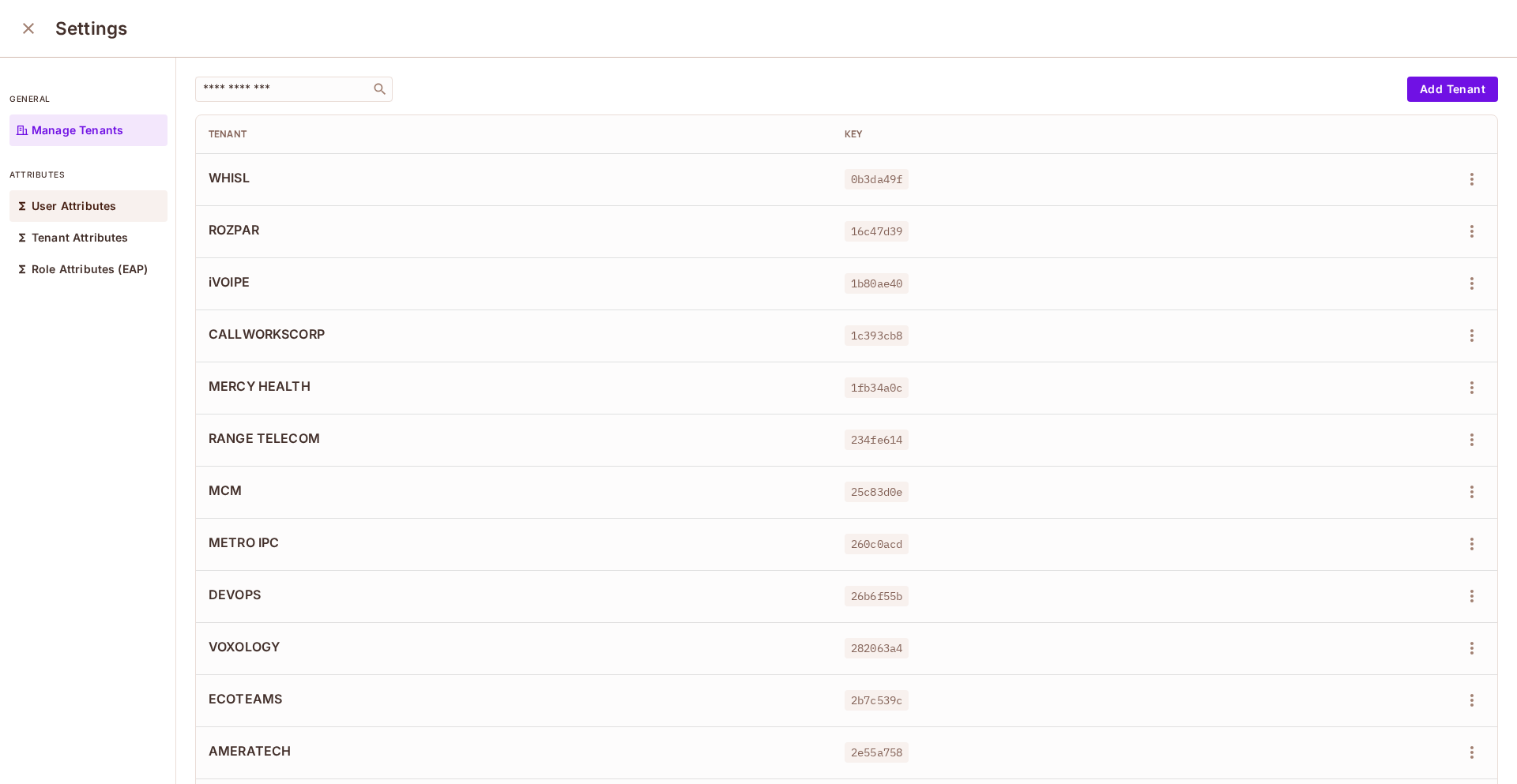
click at [110, 216] on div "User Attributes" at bounding box center [88, 205] width 158 height 31
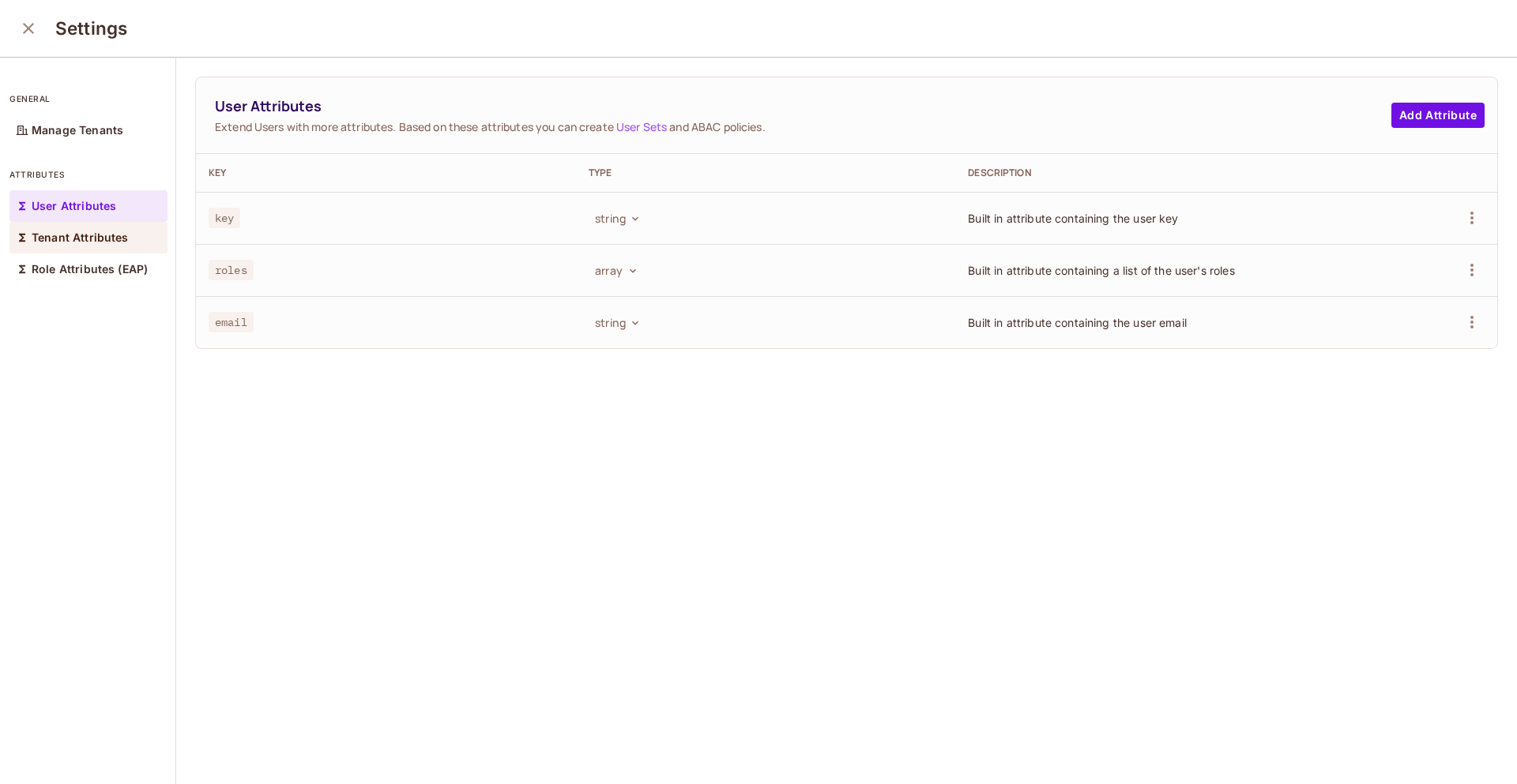
click at [120, 238] on p "Tenant Attributes" at bounding box center [80, 238] width 97 height 13
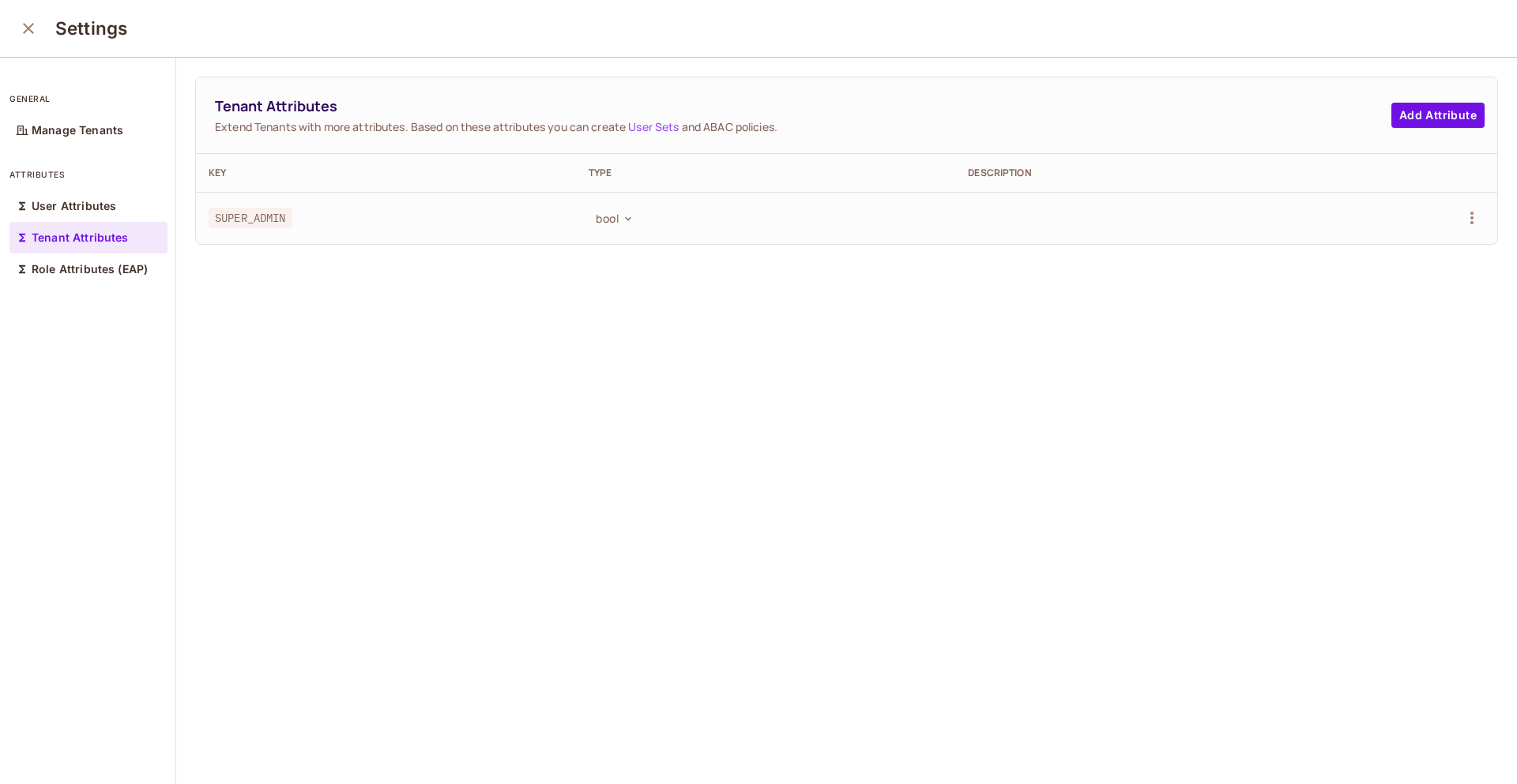
click at [660, 129] on link "User Sets" at bounding box center [654, 127] width 51 height 15
click at [19, 24] on icon "close" at bounding box center [28, 28] width 19 height 19
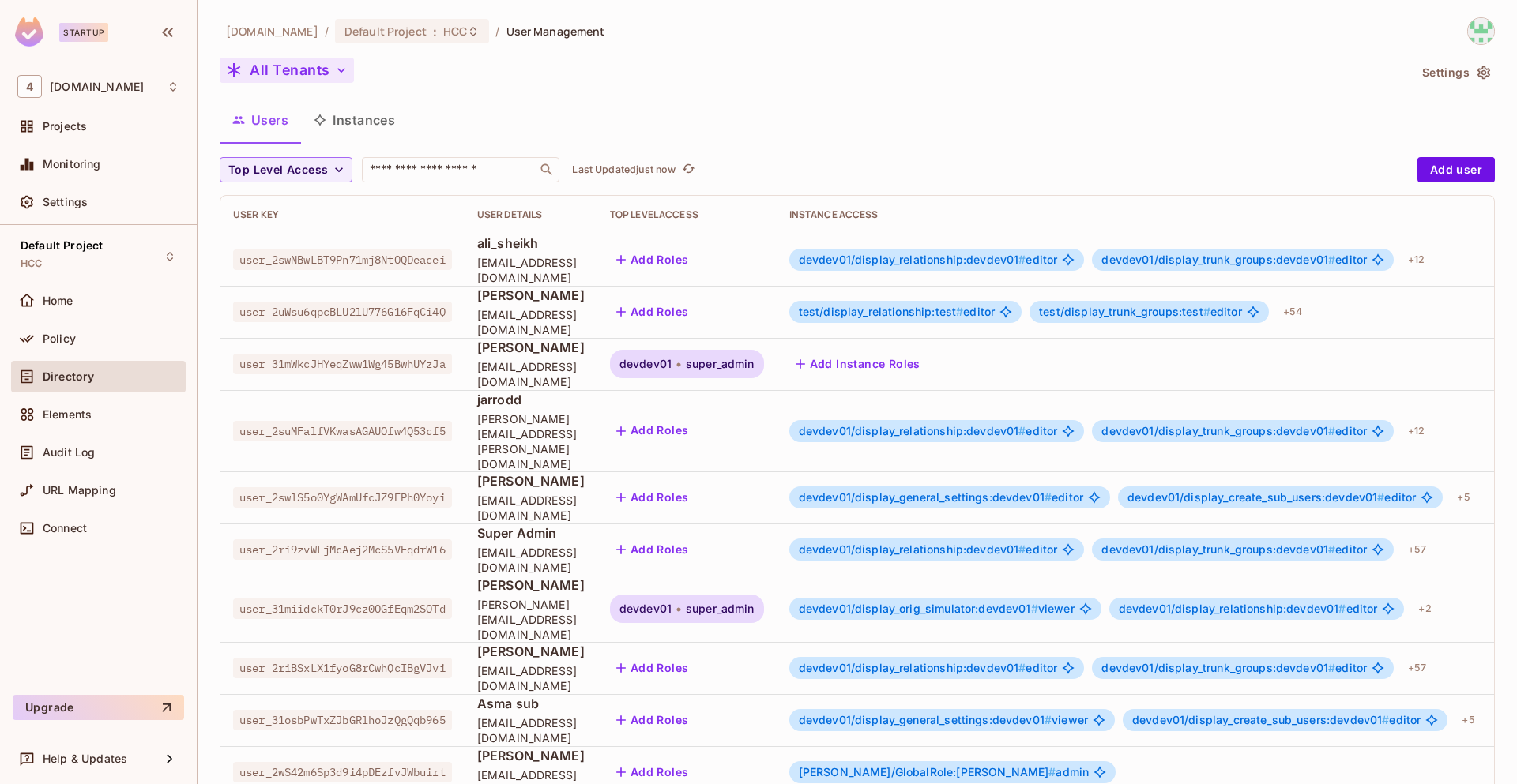
click at [324, 82] on button "All Tenants" at bounding box center [287, 70] width 134 height 25
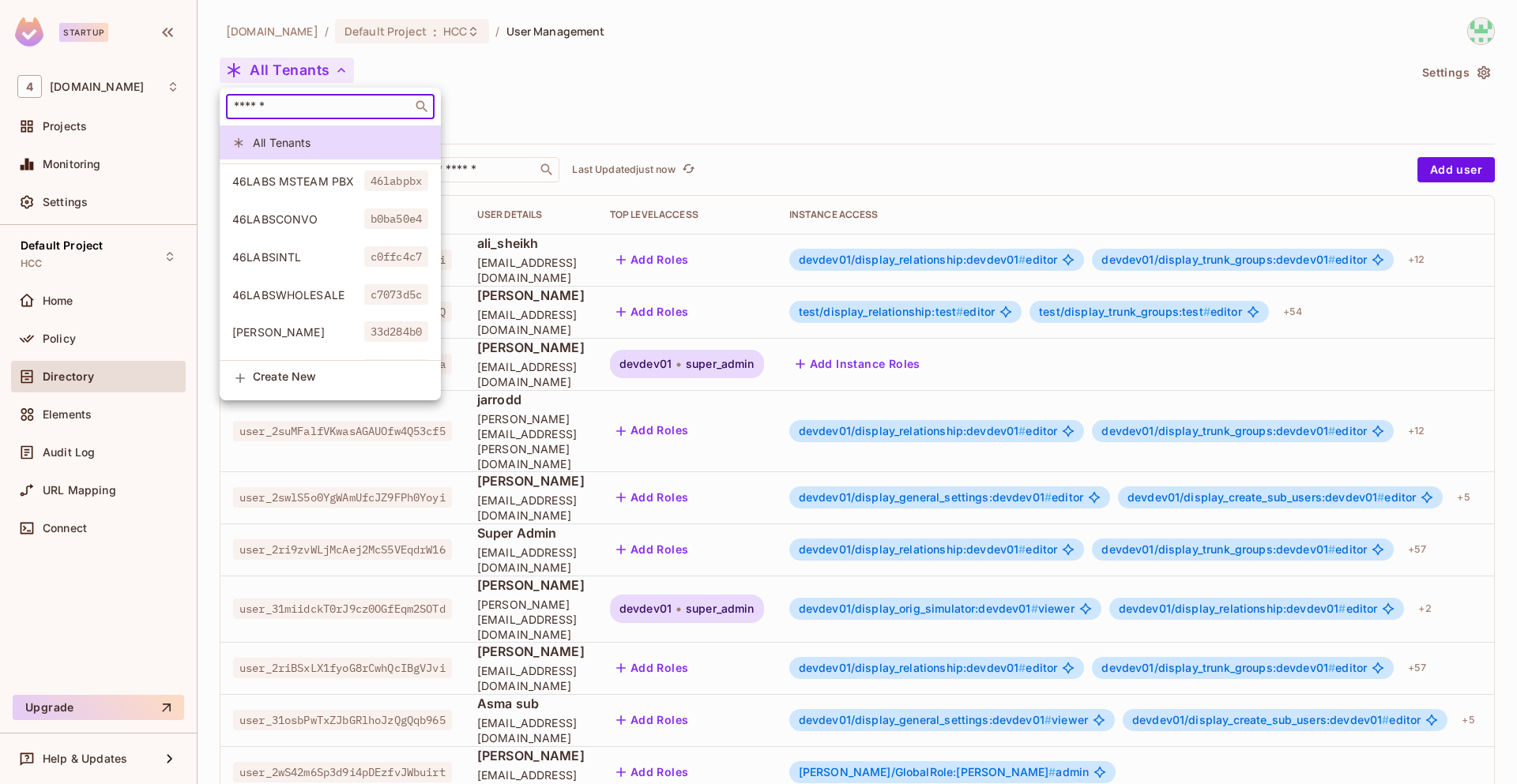
click at [336, 109] on input "text" at bounding box center [319, 106] width 177 height 16
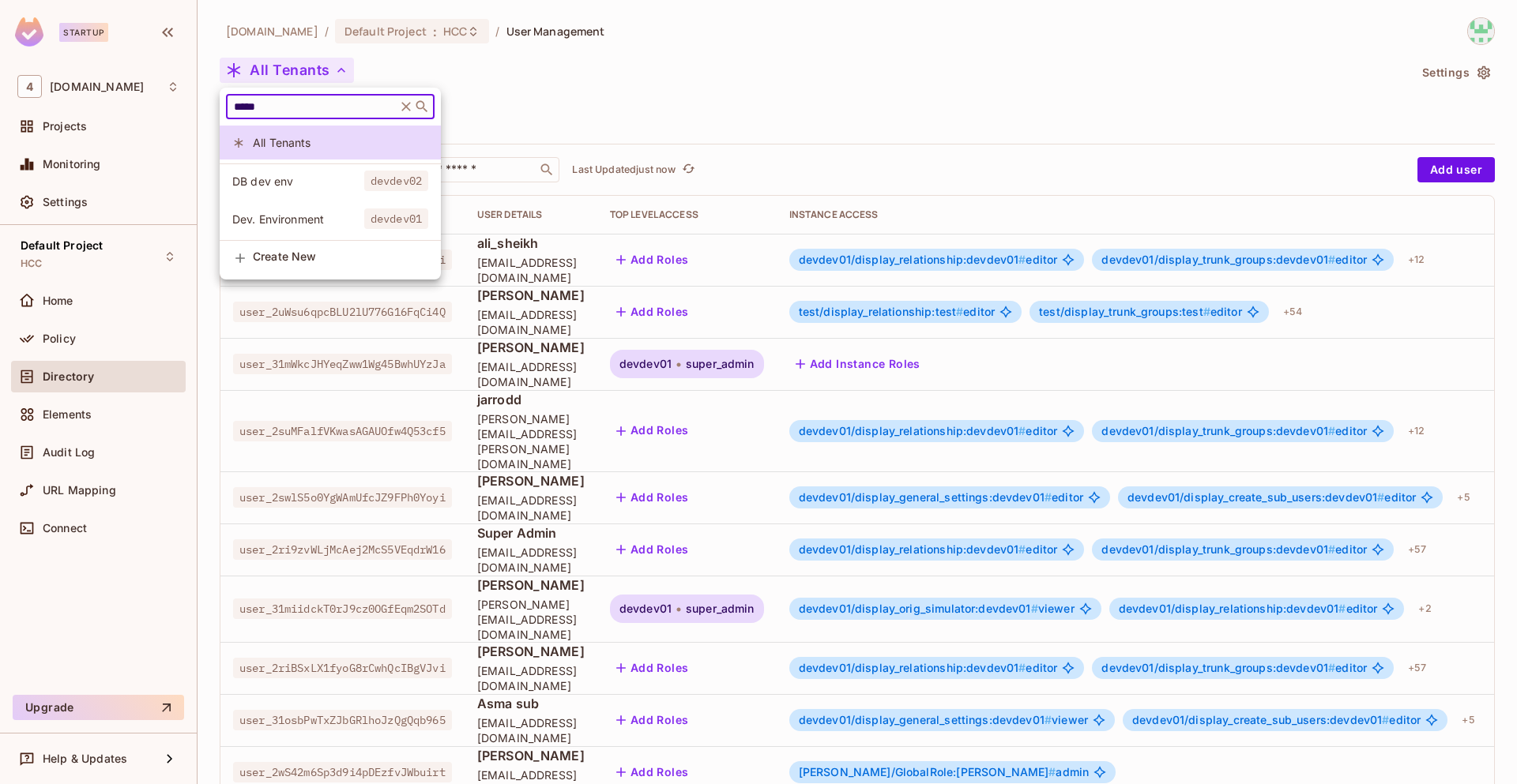
type input "*****"
click at [324, 217] on span "Dev. Environment" at bounding box center [298, 219] width 132 height 15
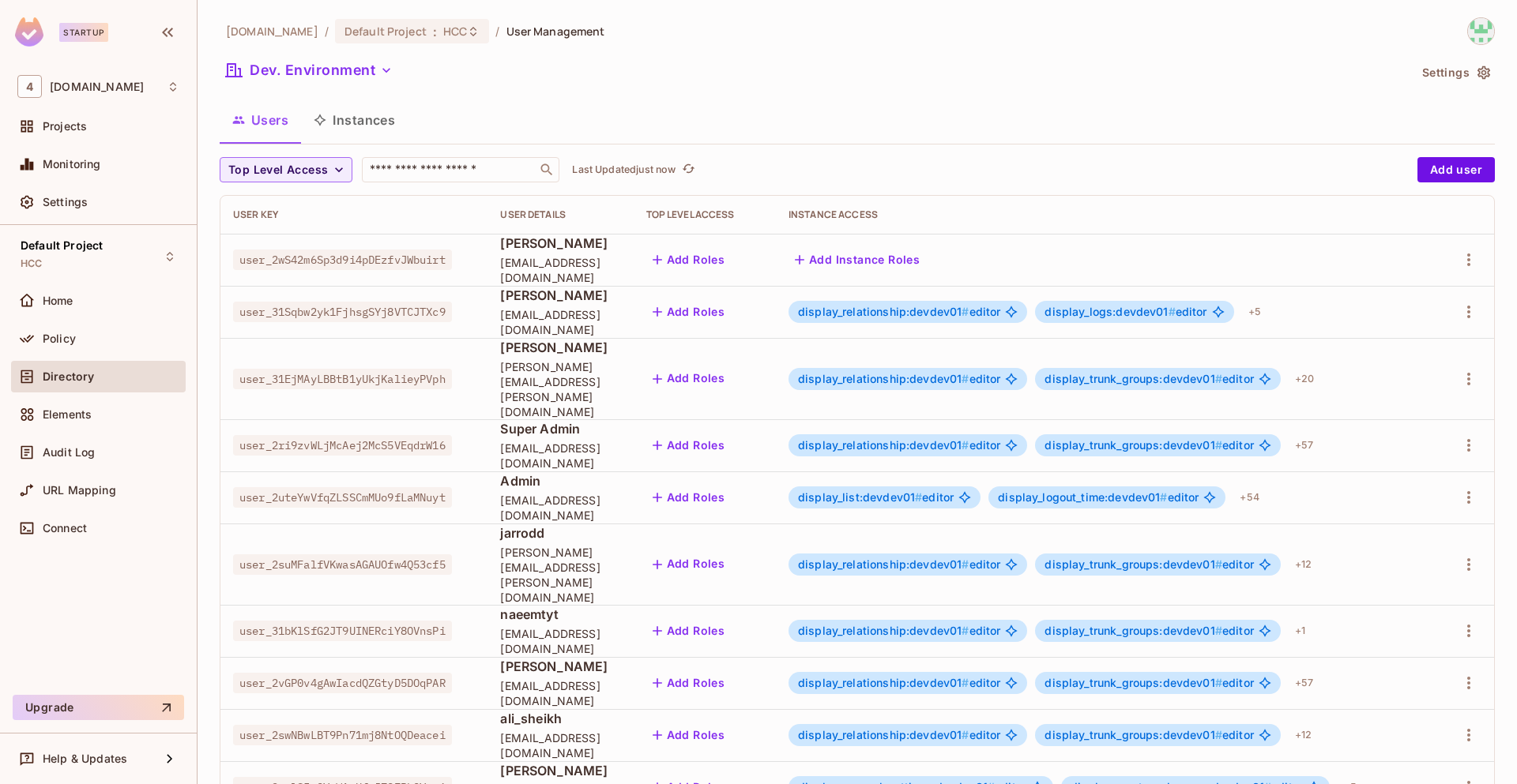
scroll to position [319, 0]
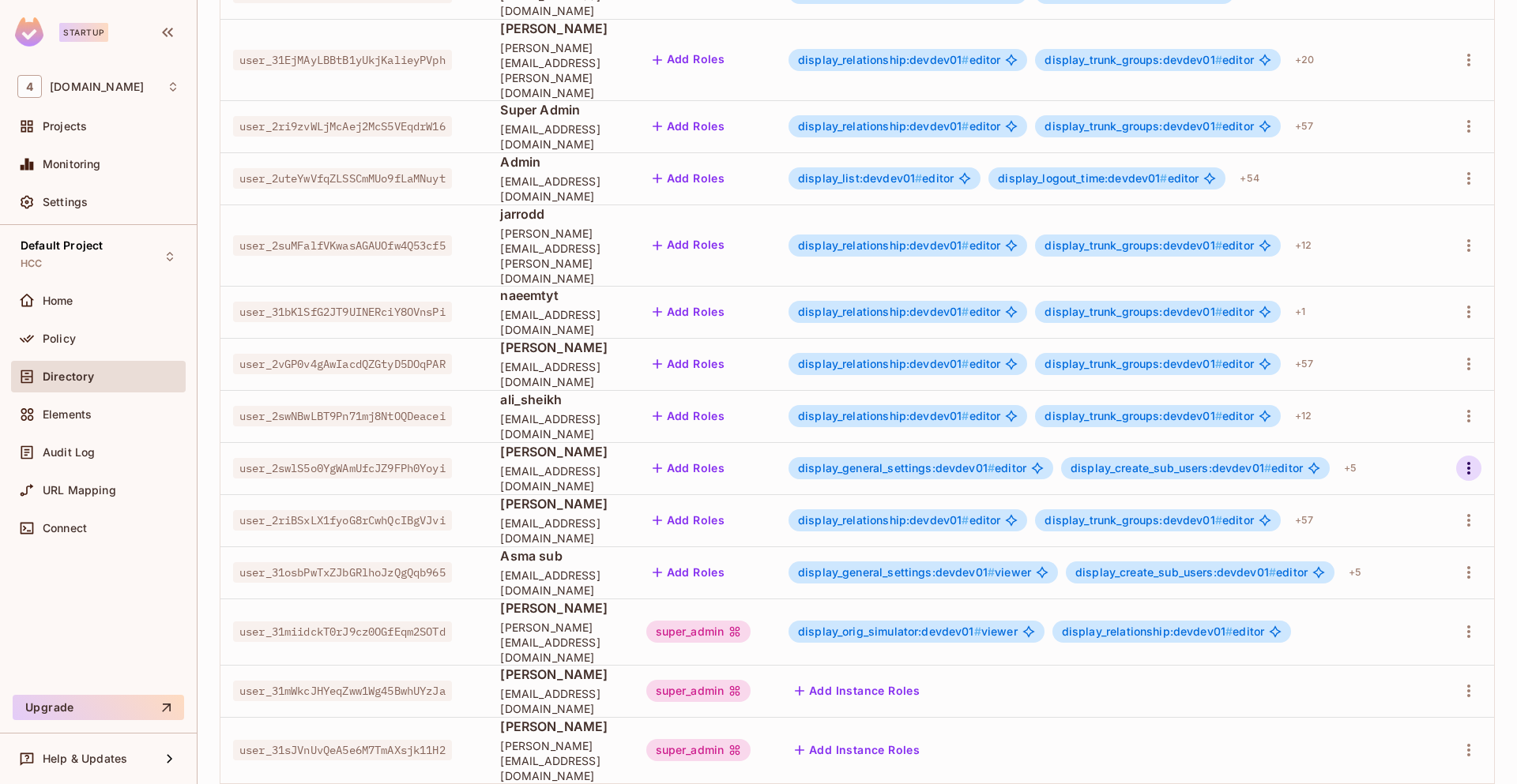
click at [1459, 459] on icon "button" at bounding box center [1469, 468] width 19 height 19
click at [1398, 484] on div "Edit Attributes" at bounding box center [1402, 480] width 78 height 16
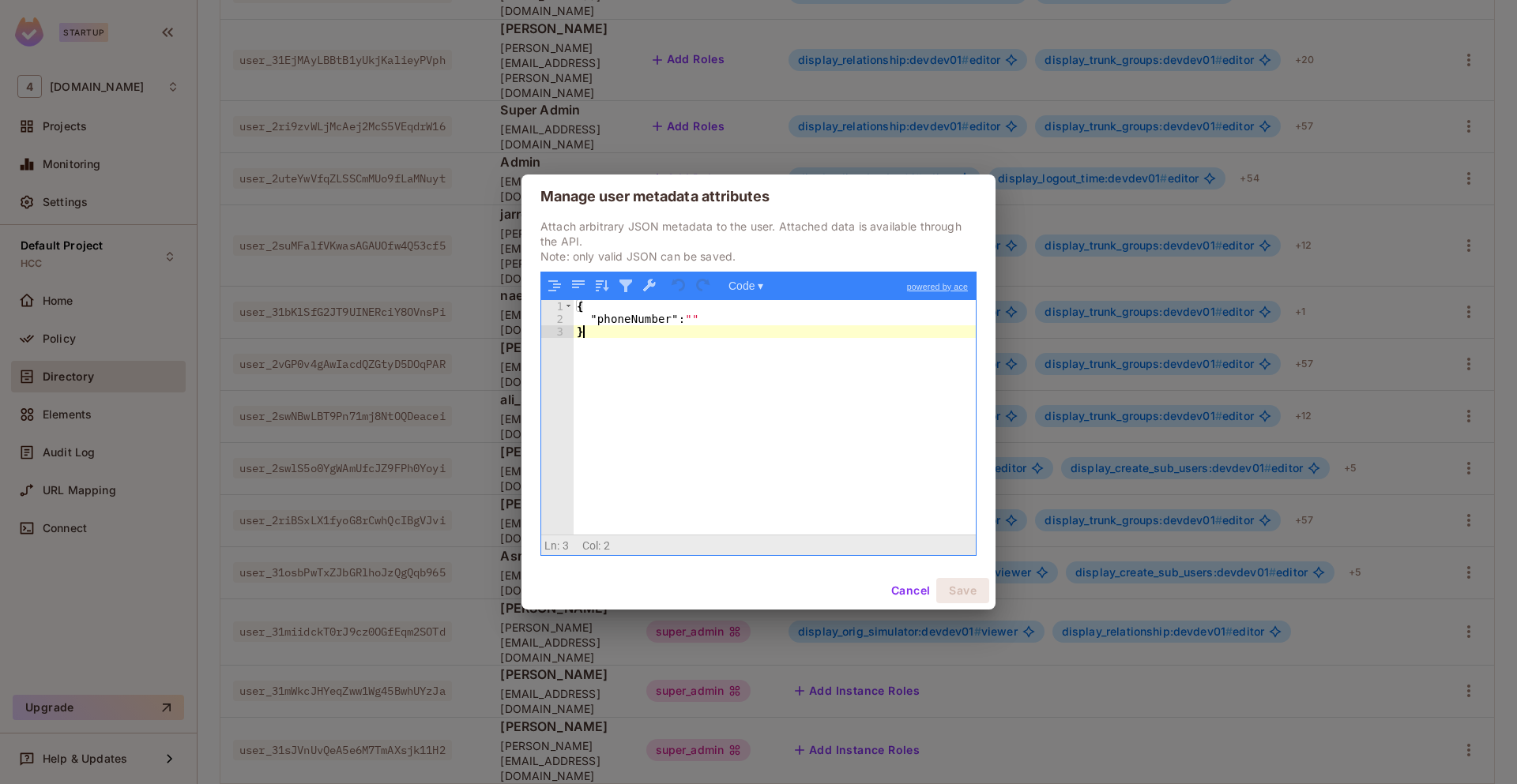
click at [689, 347] on div "{ "phoneNumber" : "" }" at bounding box center [775, 430] width 402 height 260
click at [718, 331] on div "{ "phoneNumber" : "" }" at bounding box center [775, 430] width 402 height 260
click at [619, 318] on div "{ "phoneNumber" : "" }" at bounding box center [775, 430] width 402 height 260
click at [619, 317] on div "{ "phoneNumber" : "" }" at bounding box center [775, 417] width 402 height 235
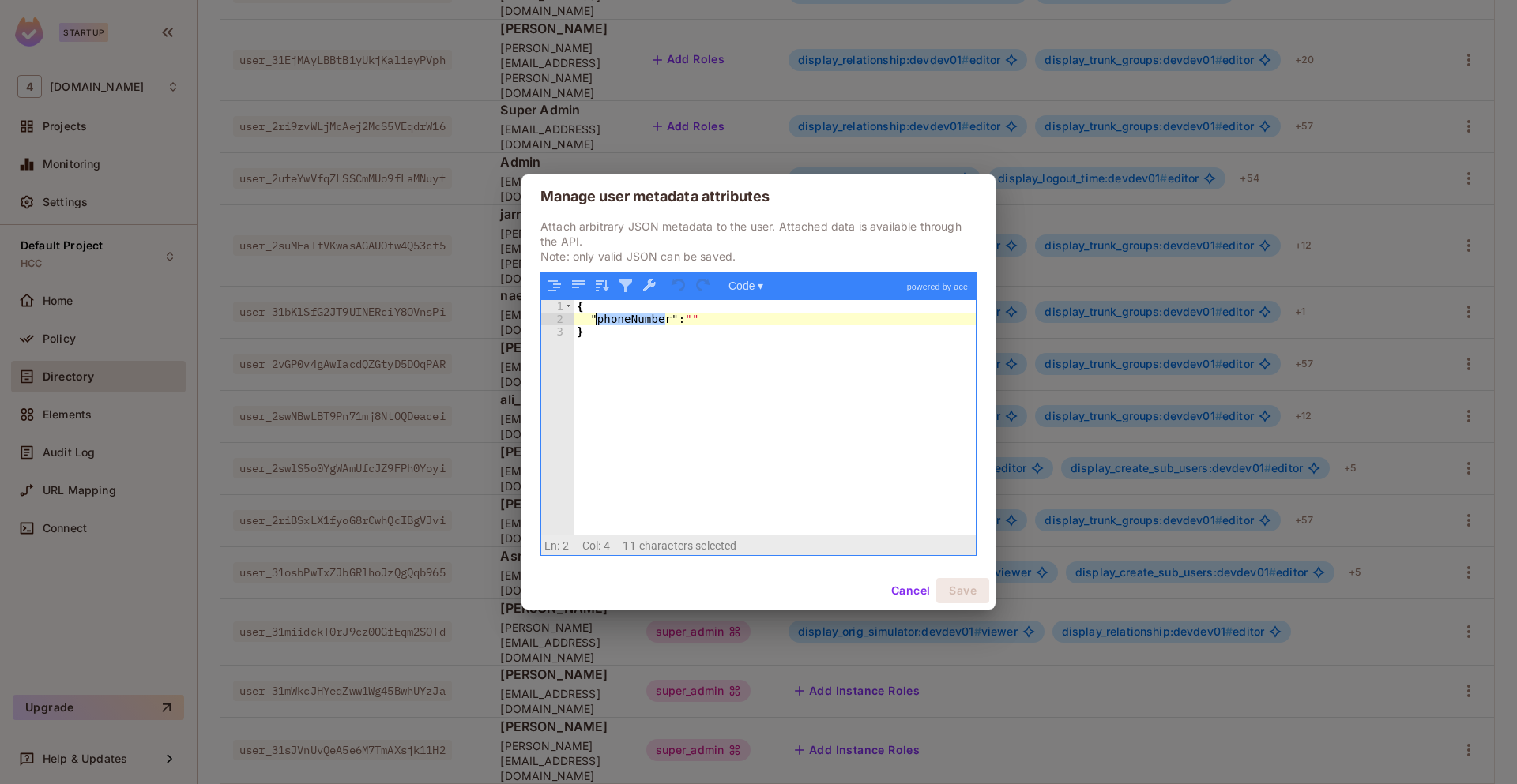
click at [619, 317] on div "{ "phoneNumber" : "" }" at bounding box center [775, 430] width 402 height 260
click at [619, 317] on div "{ "phoneNumber" : "" }" at bounding box center [775, 417] width 402 height 235
click at [902, 597] on button "Cancel" at bounding box center [910, 591] width 51 height 25
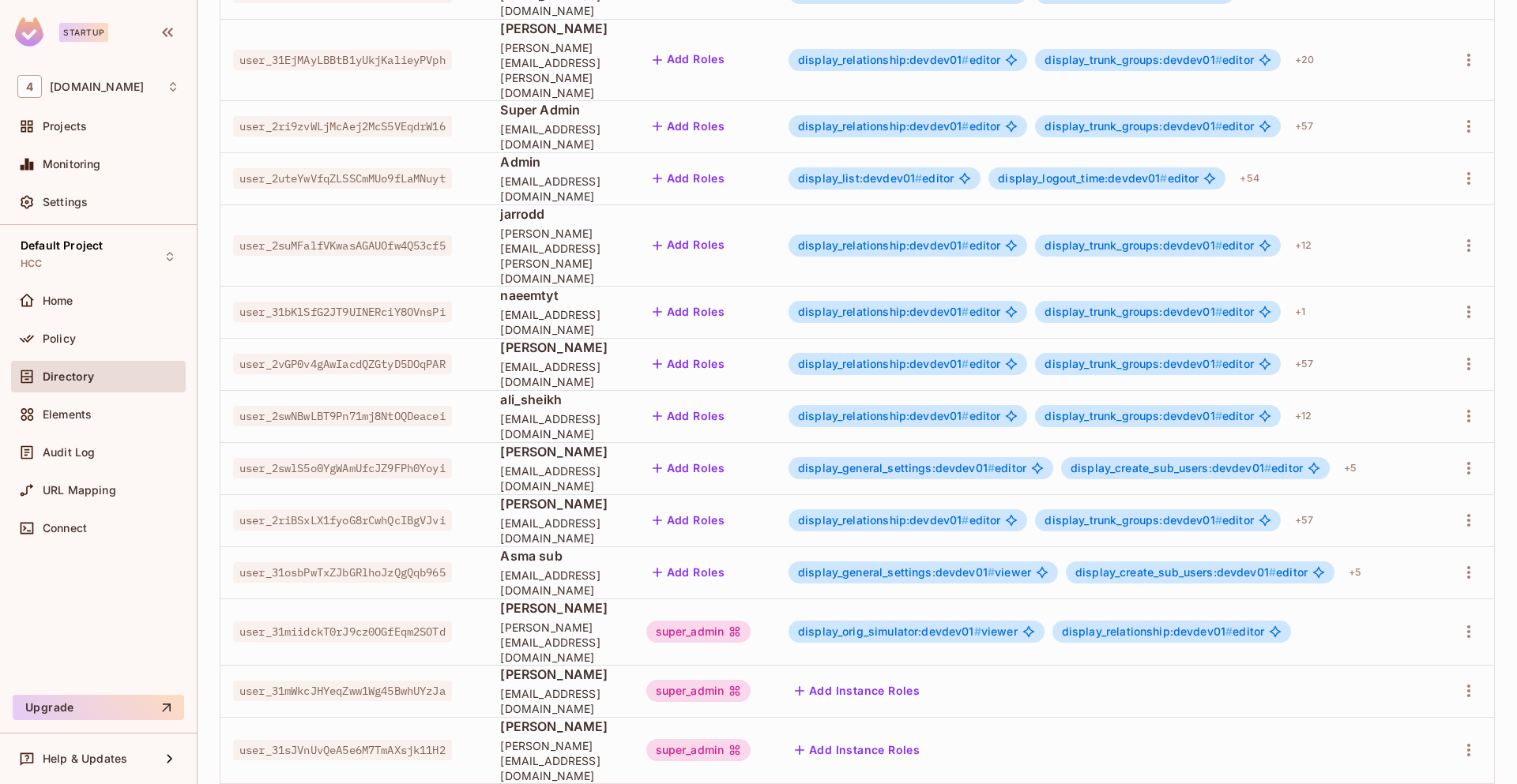
scroll to position [0, 0]
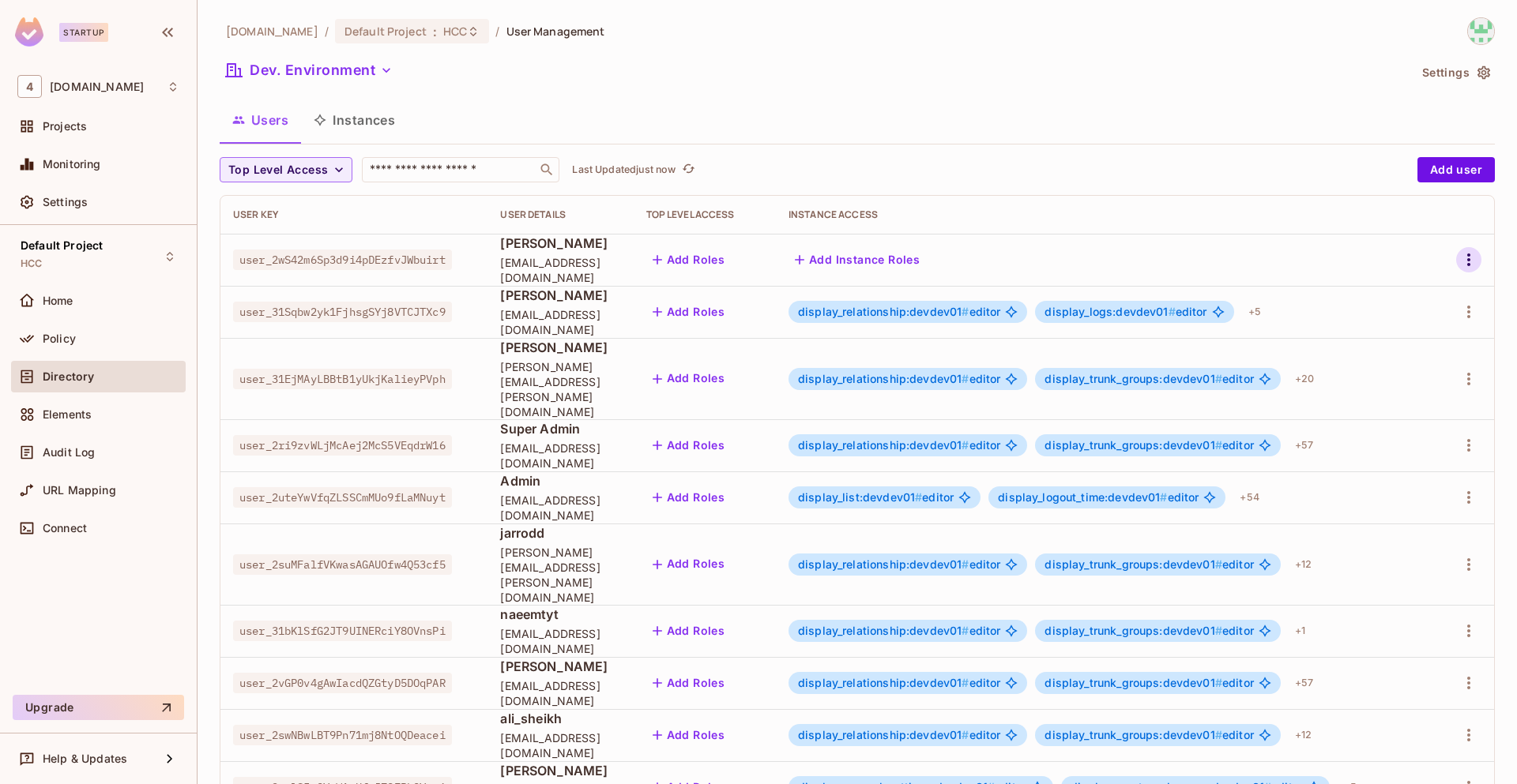
click at [1459, 261] on icon "button" at bounding box center [1469, 260] width 19 height 19
click at [1374, 308] on span "Edit" at bounding box center [1374, 296] width 31 height 25
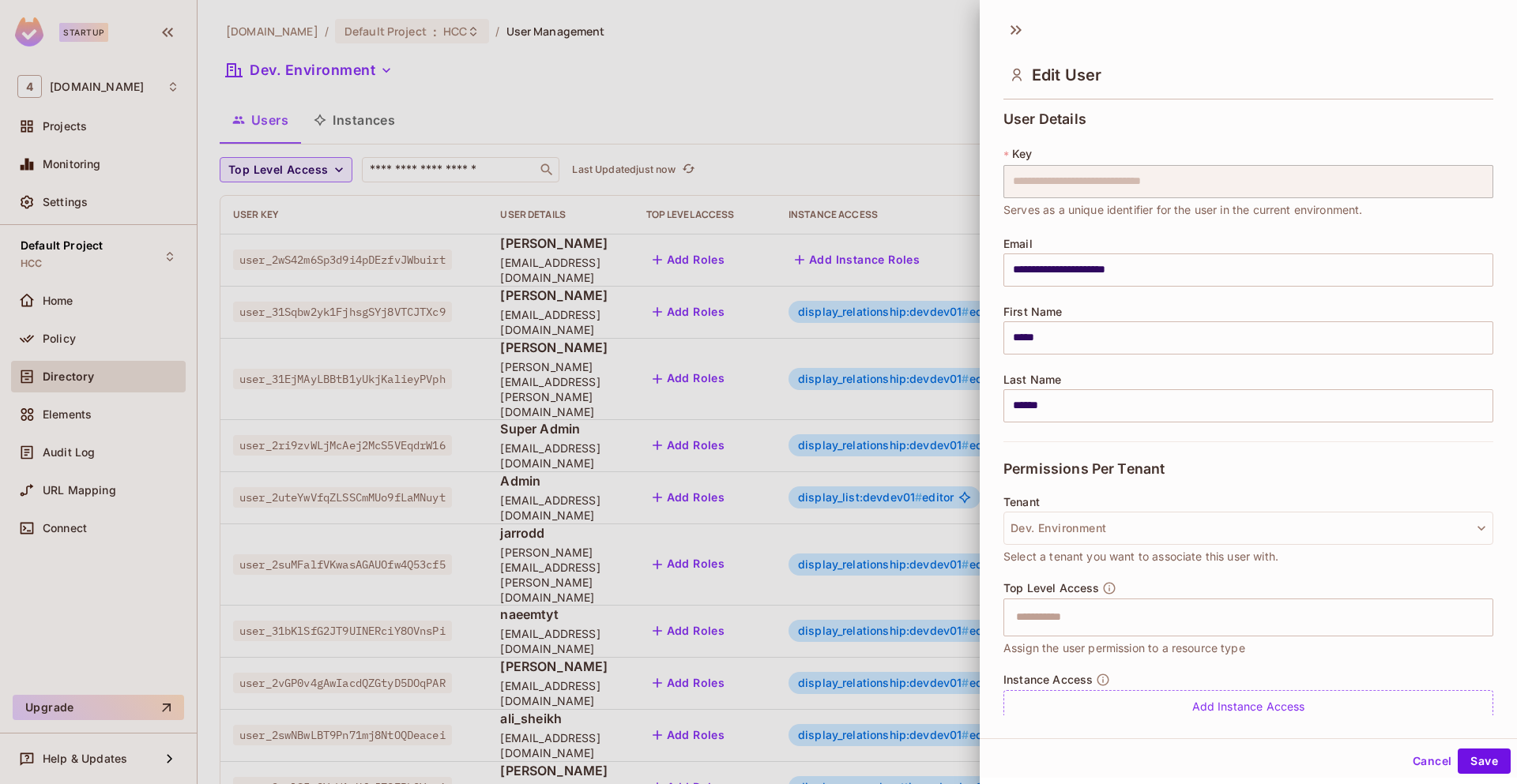
scroll to position [56, 0]
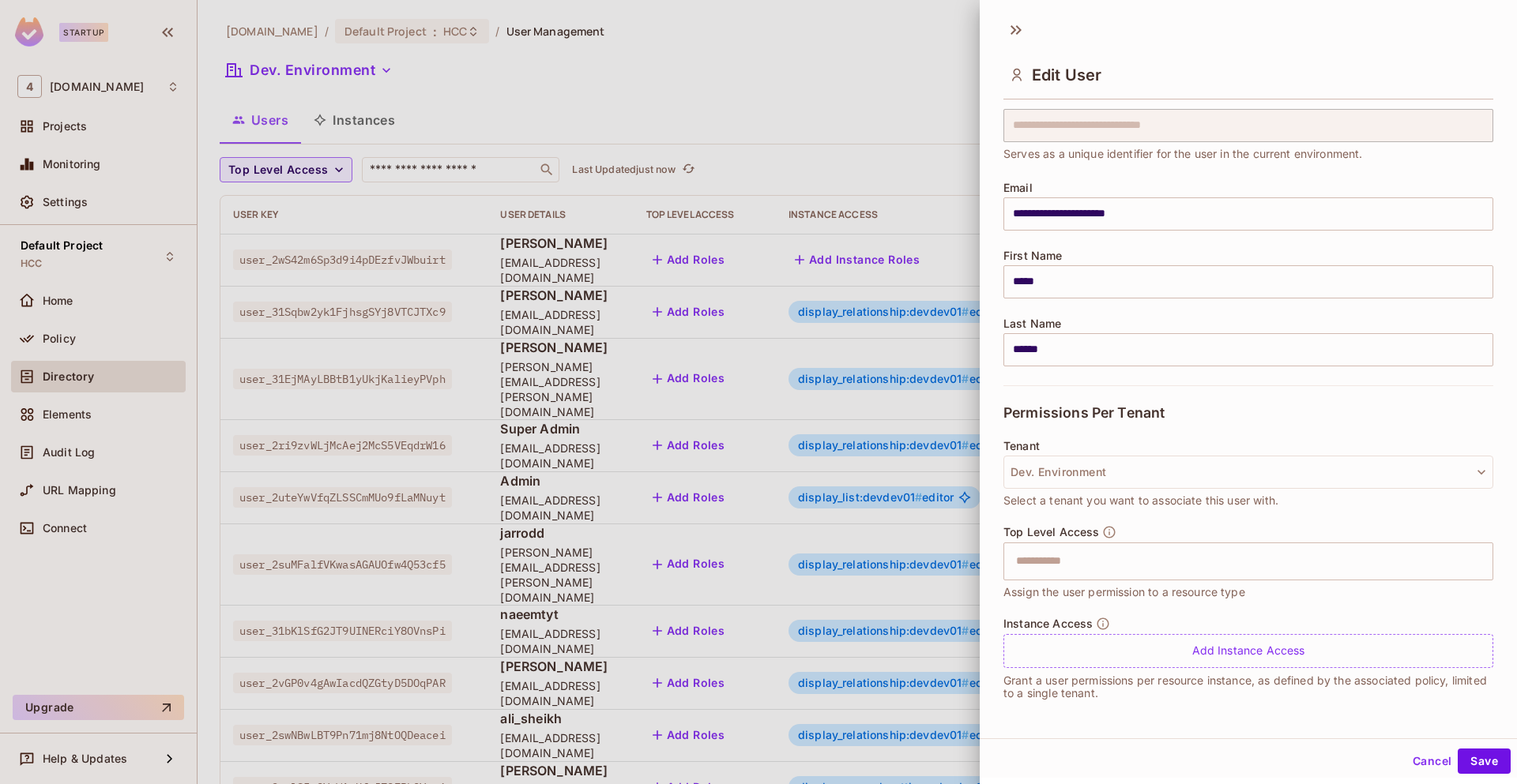
click at [1414, 759] on button "Cancel" at bounding box center [1431, 761] width 51 height 25
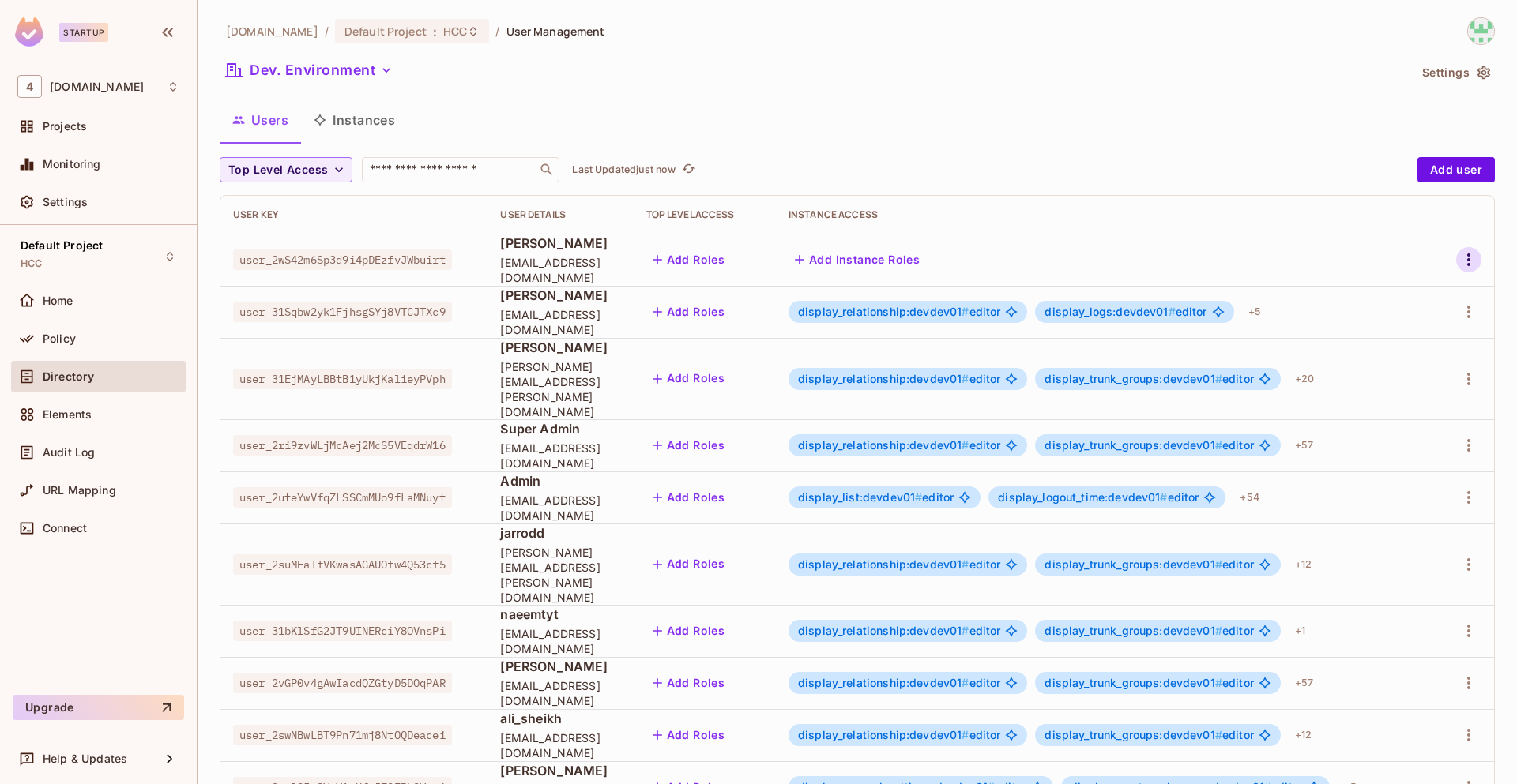
click at [1462, 256] on icon "button" at bounding box center [1469, 260] width 19 height 19
click at [1415, 332] on div "Edit Attributes" at bounding box center [1402, 331] width 78 height 16
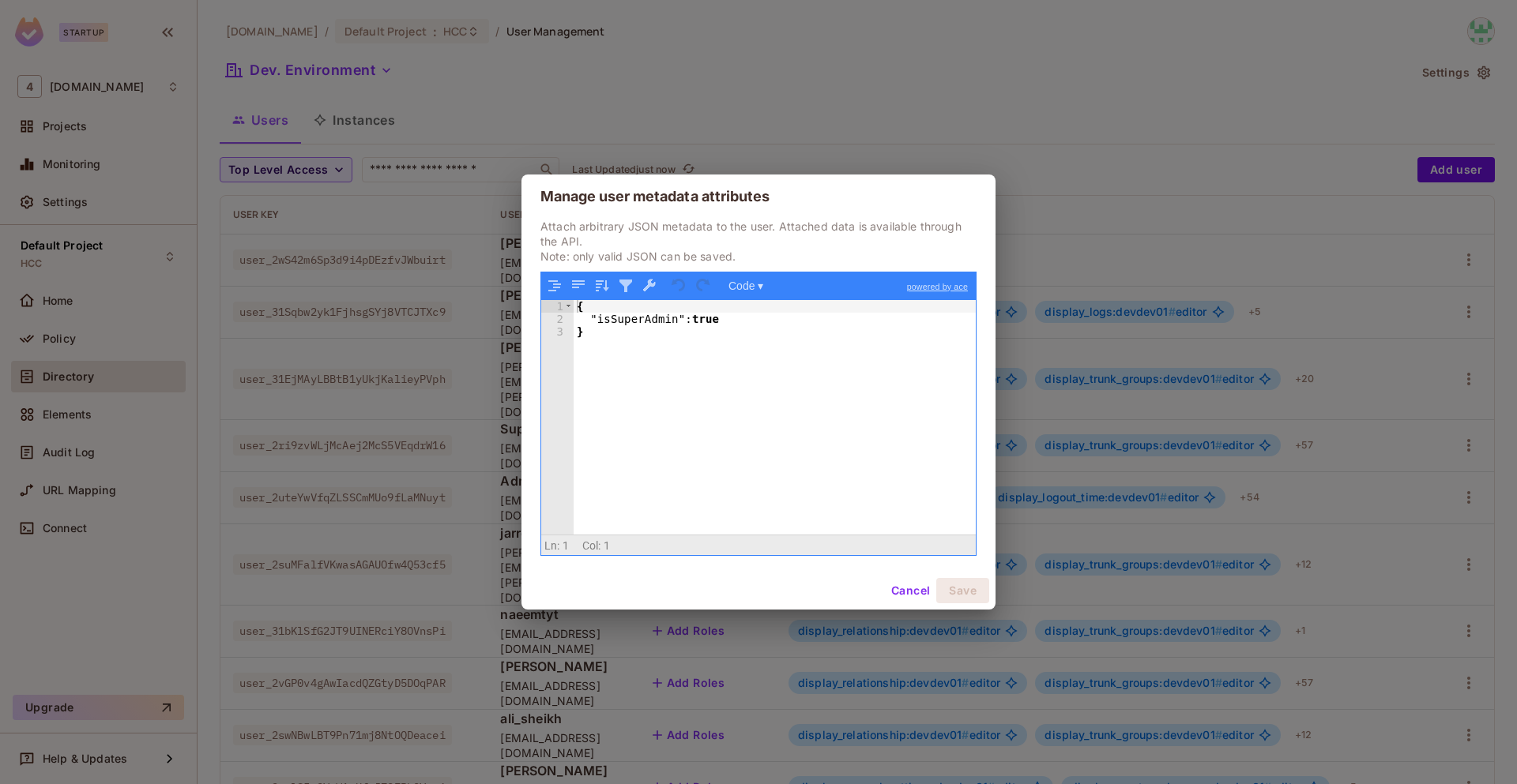
click at [832, 327] on div "{ "isSuperAdmin" : true }" at bounding box center [775, 430] width 402 height 260
click at [419, 205] on div "Manage user metadata attributes Attach arbitrary JSON metadata to the user. Att…" at bounding box center [758, 392] width 1517 height 784
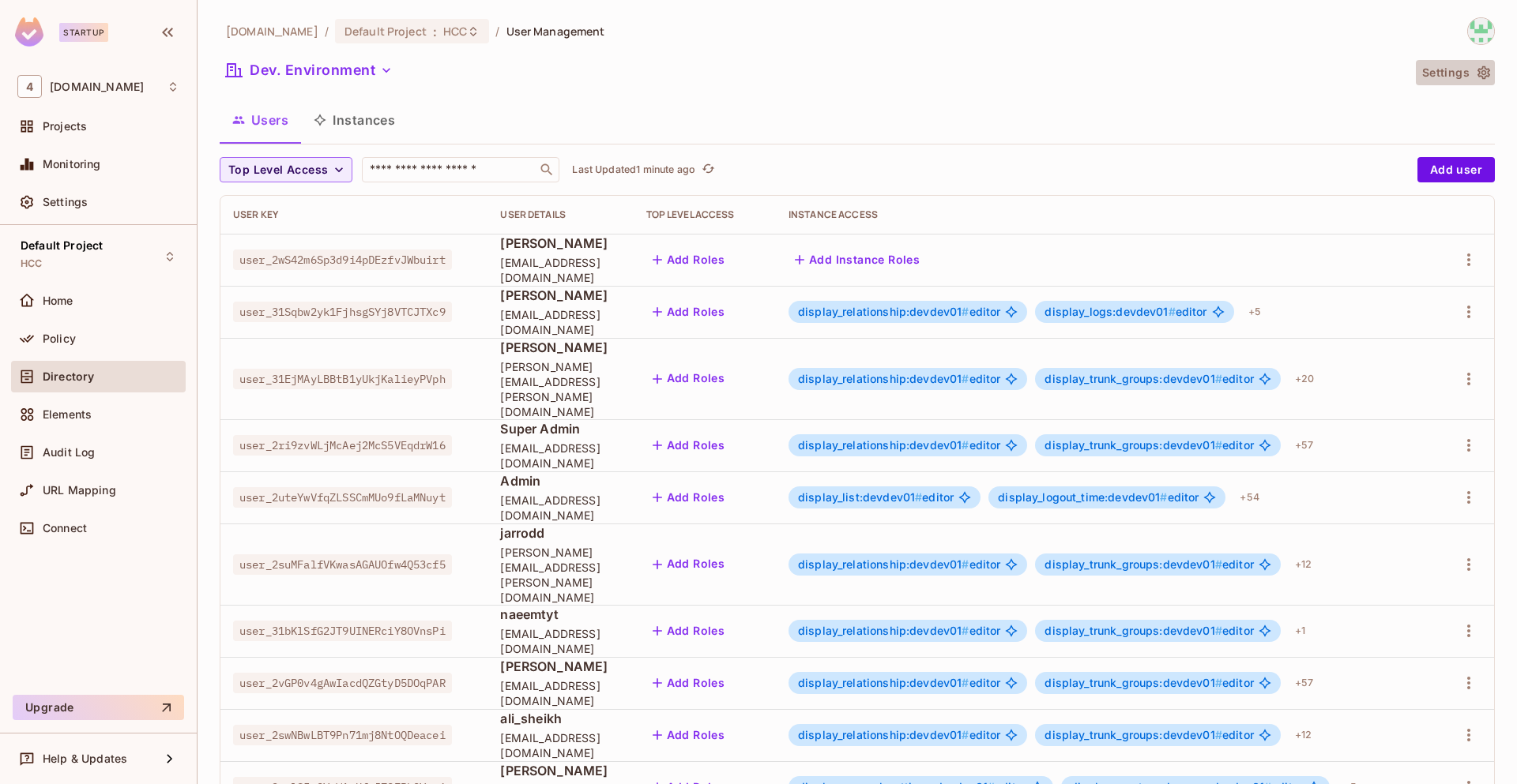
click at [1464, 81] on button "Settings" at bounding box center [1455, 73] width 79 height 25
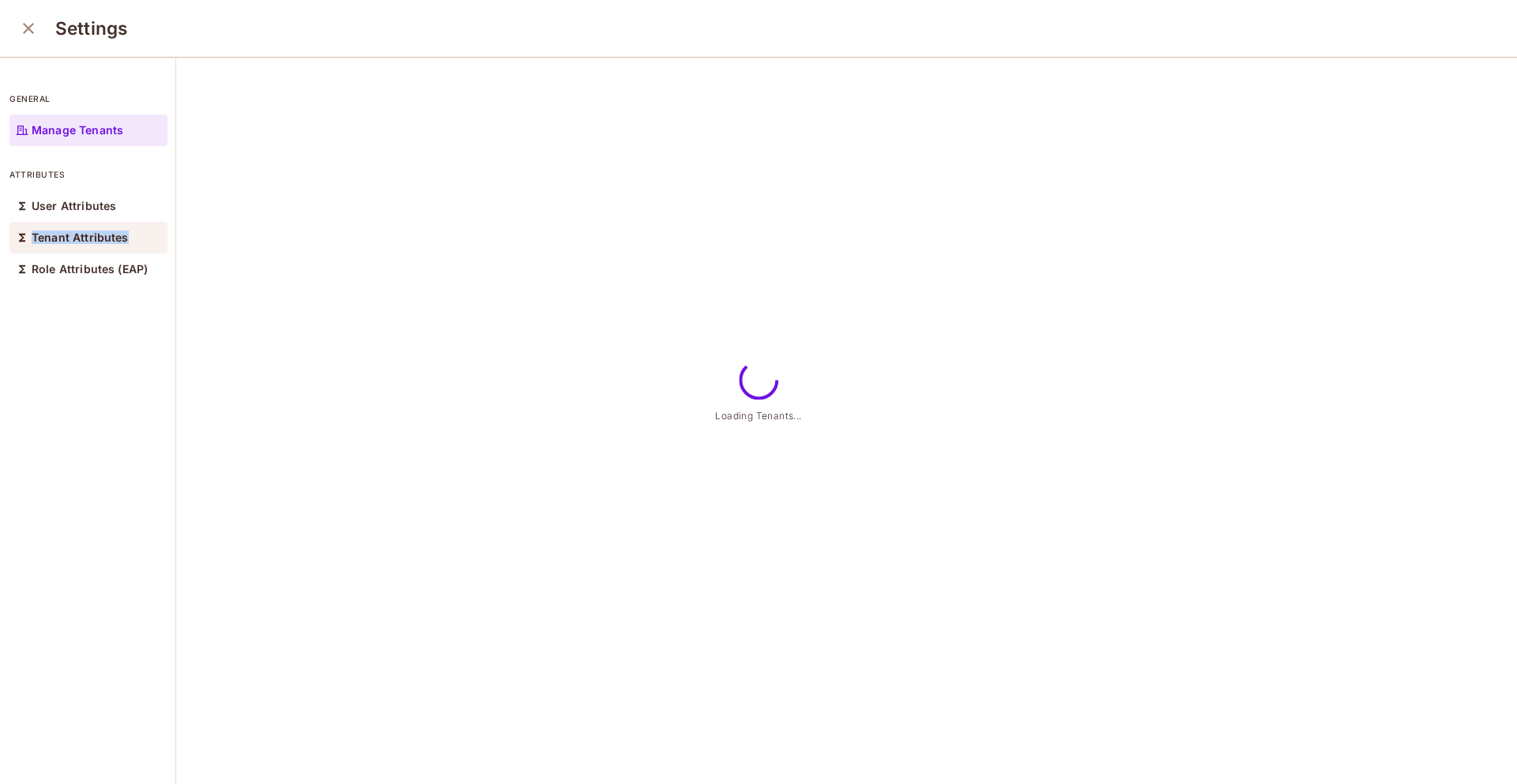
click at [125, 232] on p "Tenant Attributes" at bounding box center [80, 238] width 97 height 13
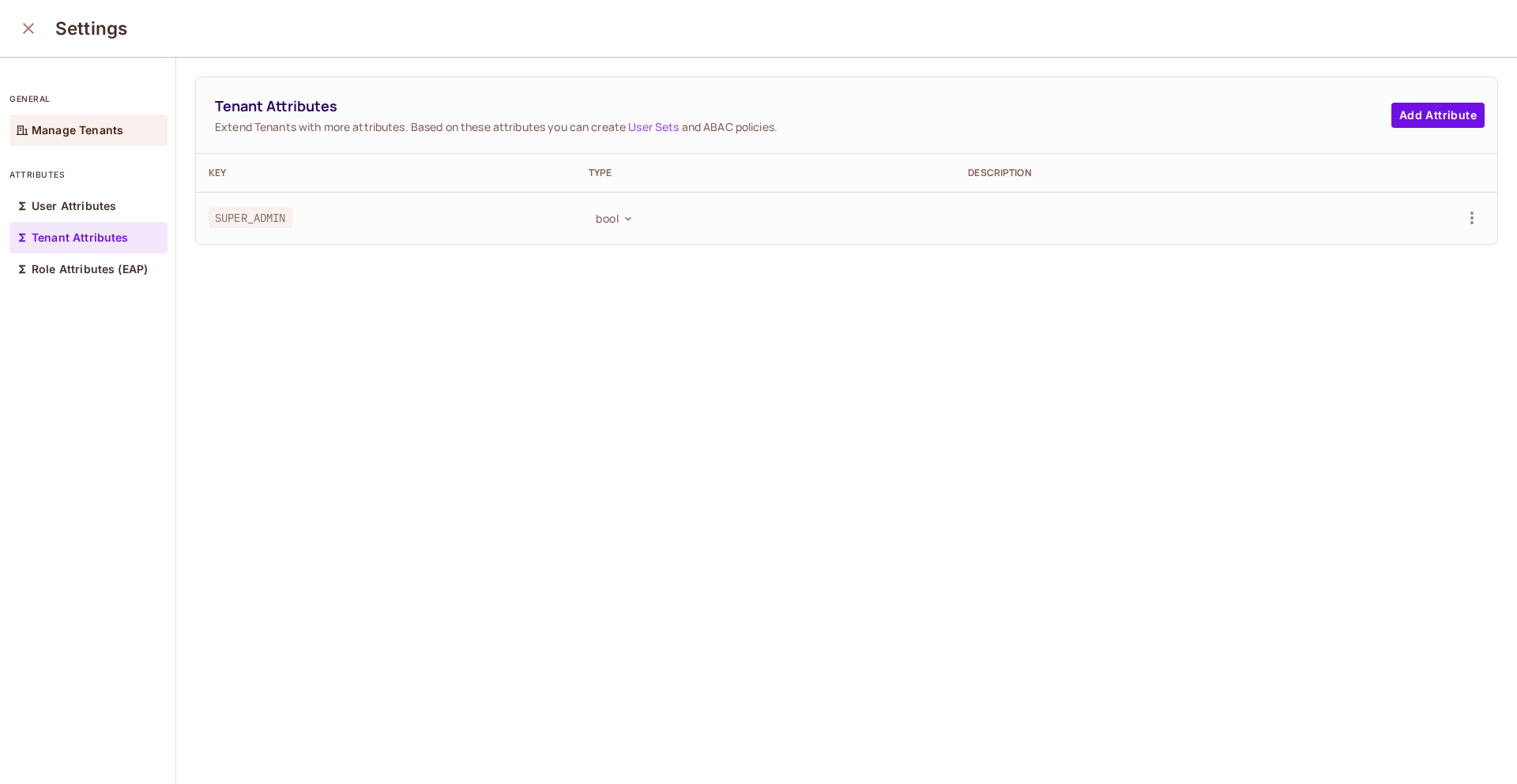
click at [103, 132] on p "Manage Tenants" at bounding box center [77, 130] width 92 height 13
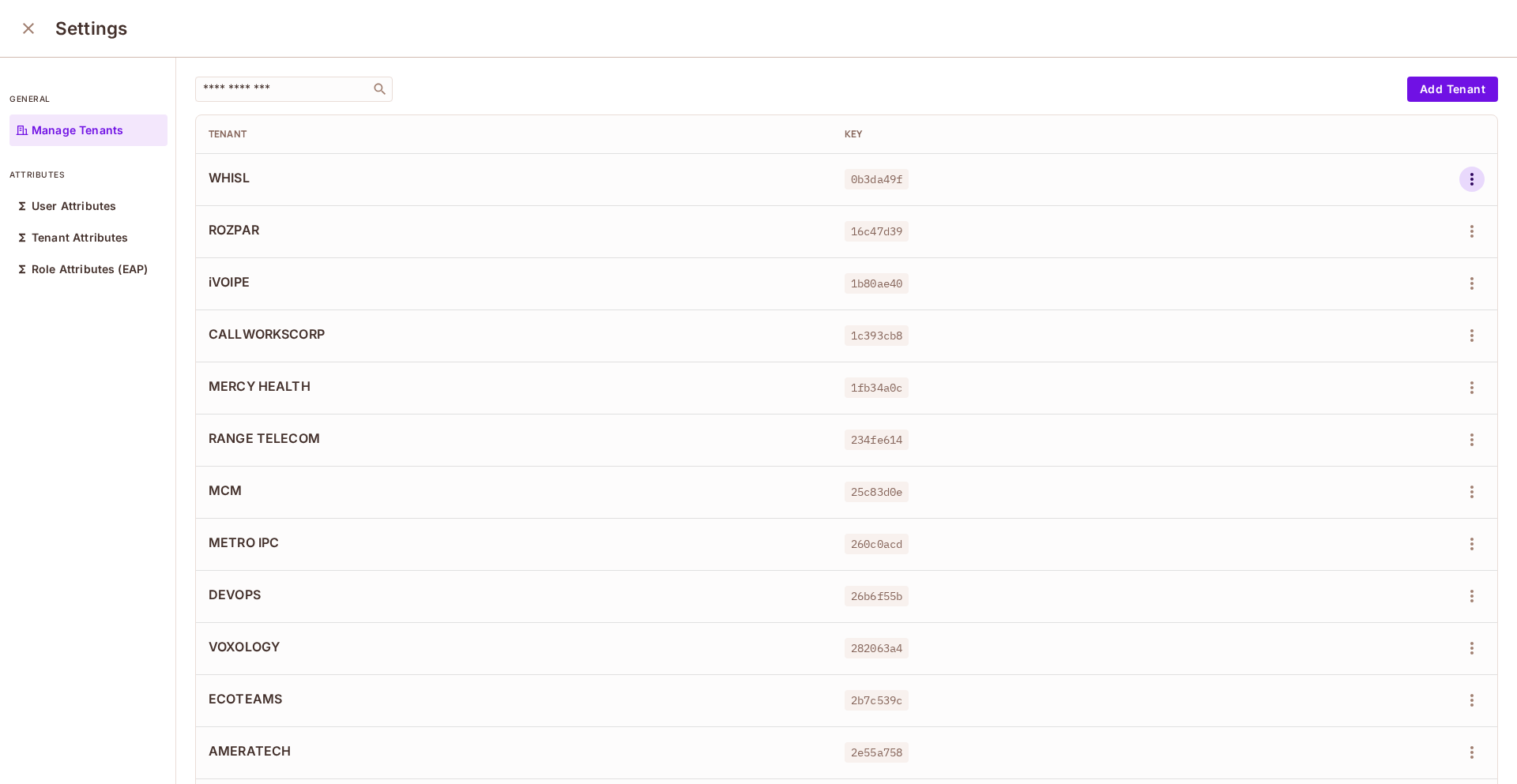
click at [1463, 177] on icon "button" at bounding box center [1472, 179] width 19 height 19
click at [1397, 257] on div "Edit Attributes" at bounding box center [1393, 250] width 78 height 16
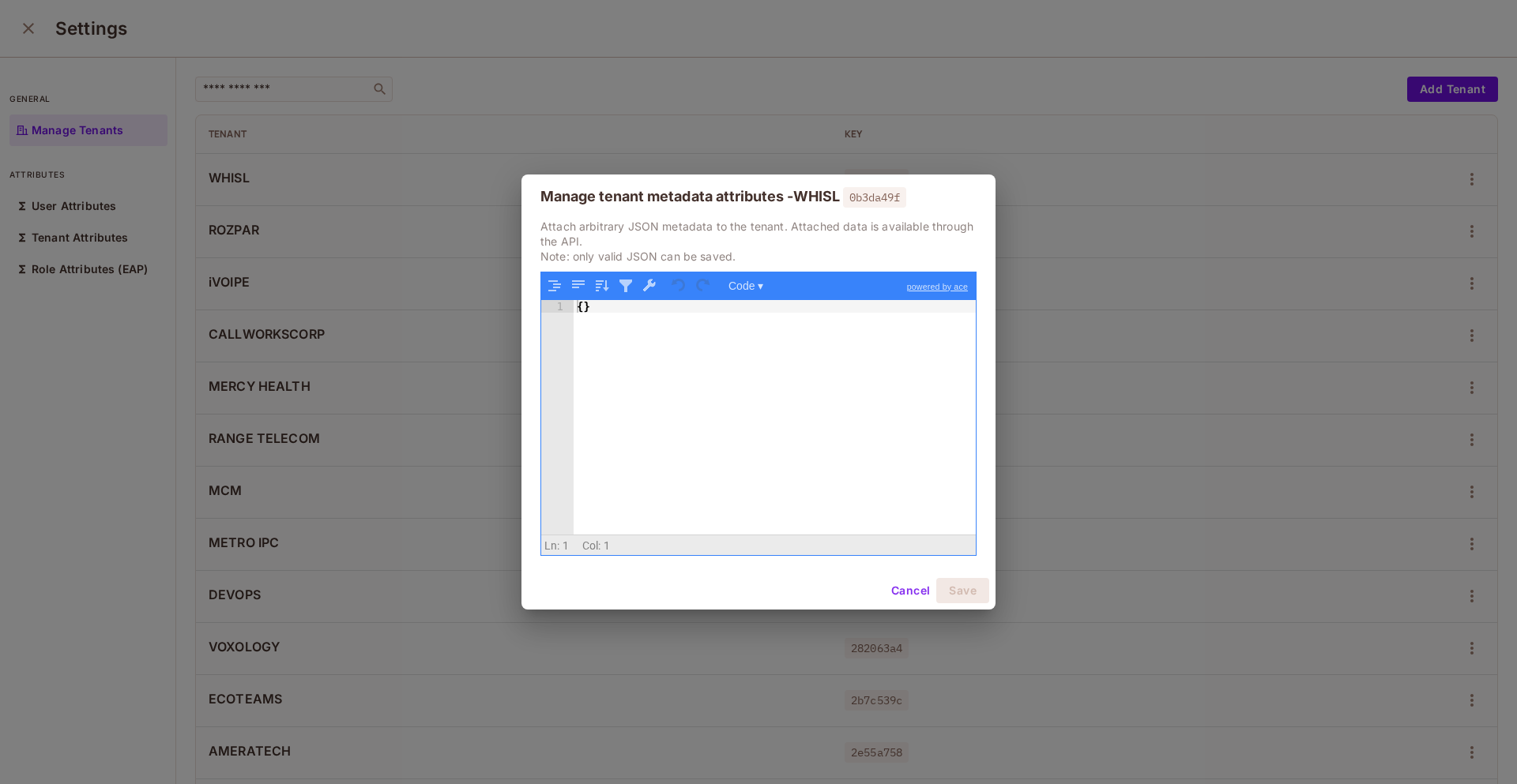
click at [903, 589] on button "Cancel" at bounding box center [910, 591] width 51 height 25
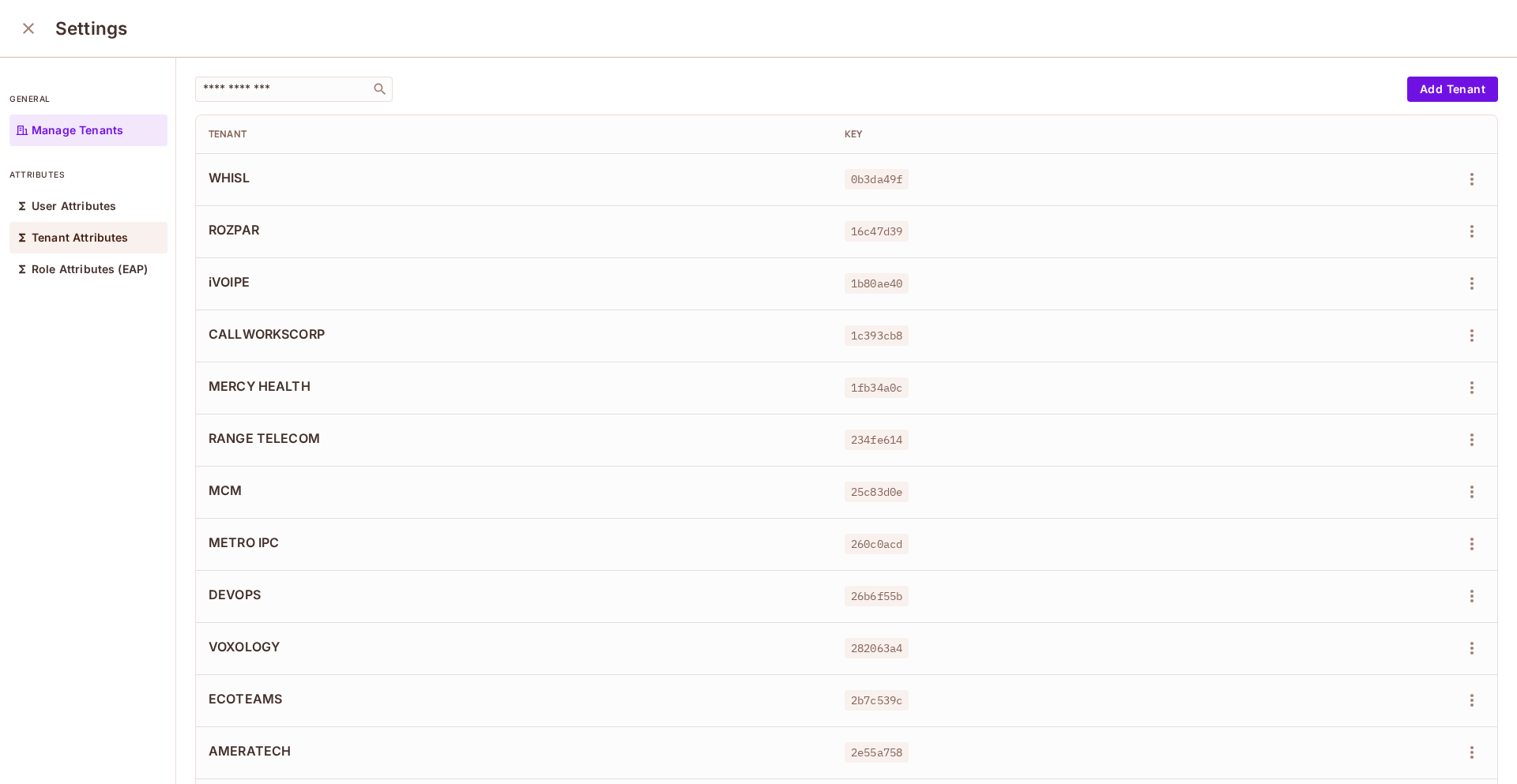
click at [123, 232] on p "Tenant Attributes" at bounding box center [80, 238] width 97 height 13
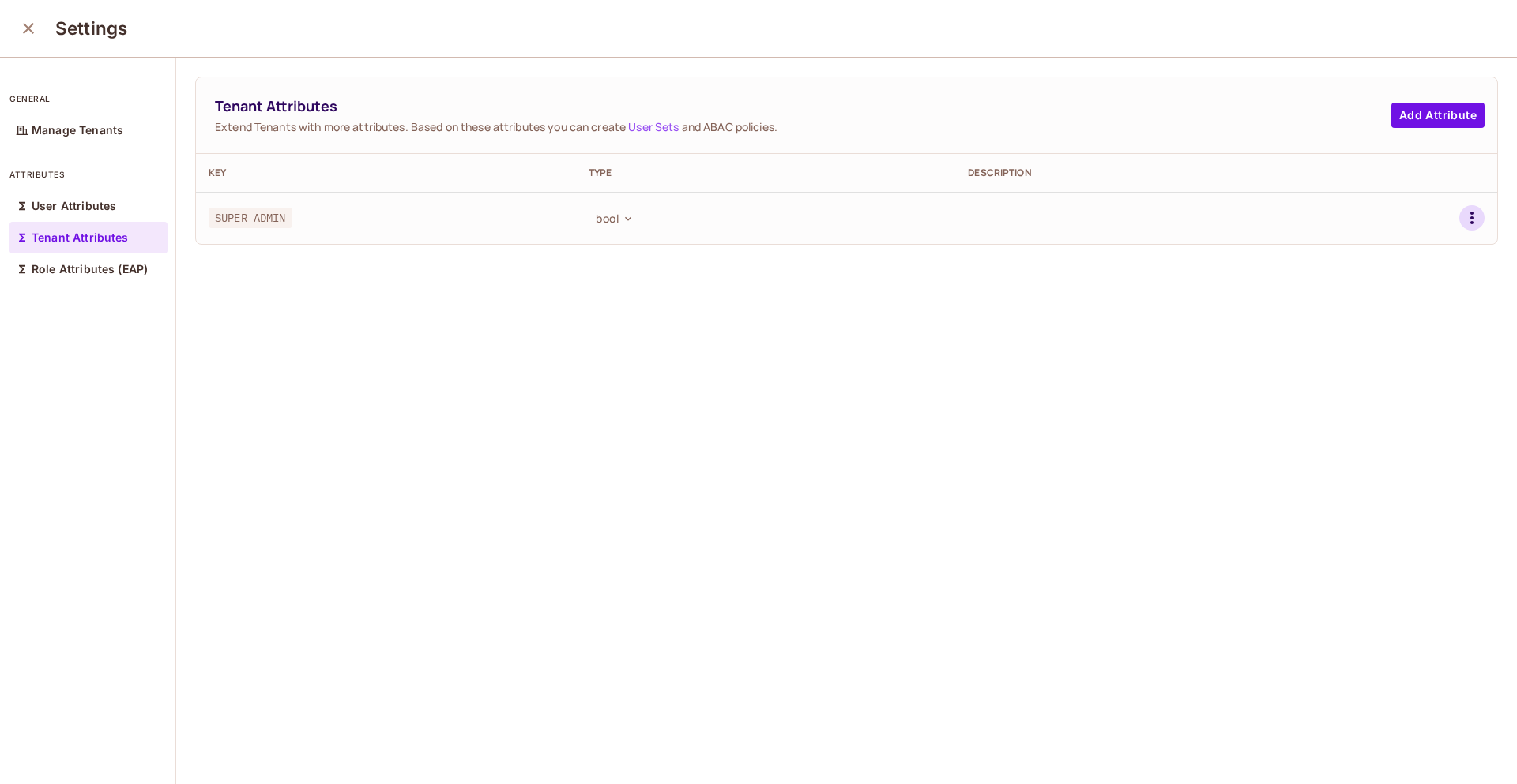
click at [1470, 218] on icon "button" at bounding box center [1472, 217] width 3 height 13
click at [1393, 288] on div "Delete Attribute" at bounding box center [1389, 288] width 86 height 16
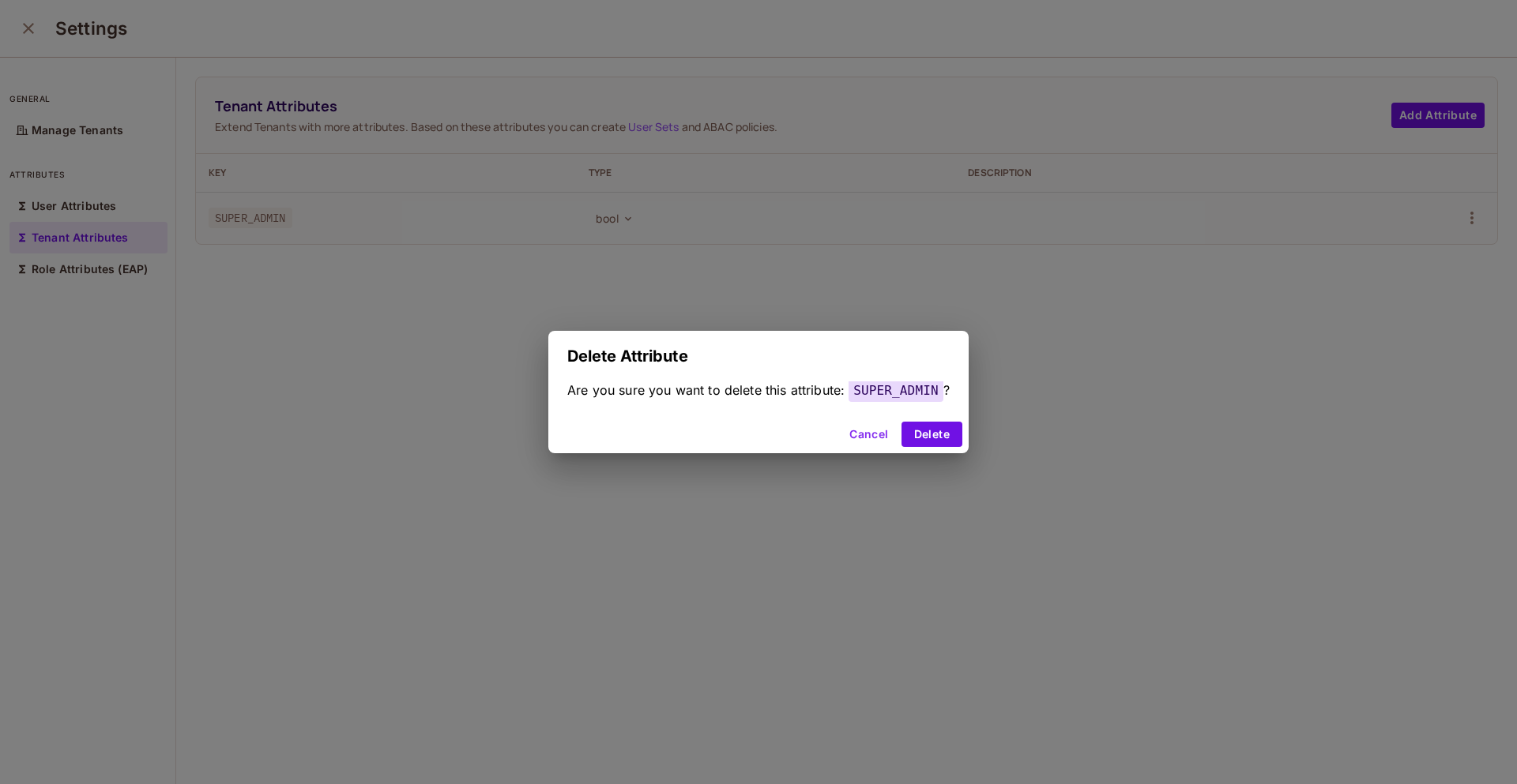
click at [943, 415] on div "Cancel Delete" at bounding box center [758, 434] width 420 height 38
click at [943, 434] on button "Delete" at bounding box center [932, 434] width 61 height 25
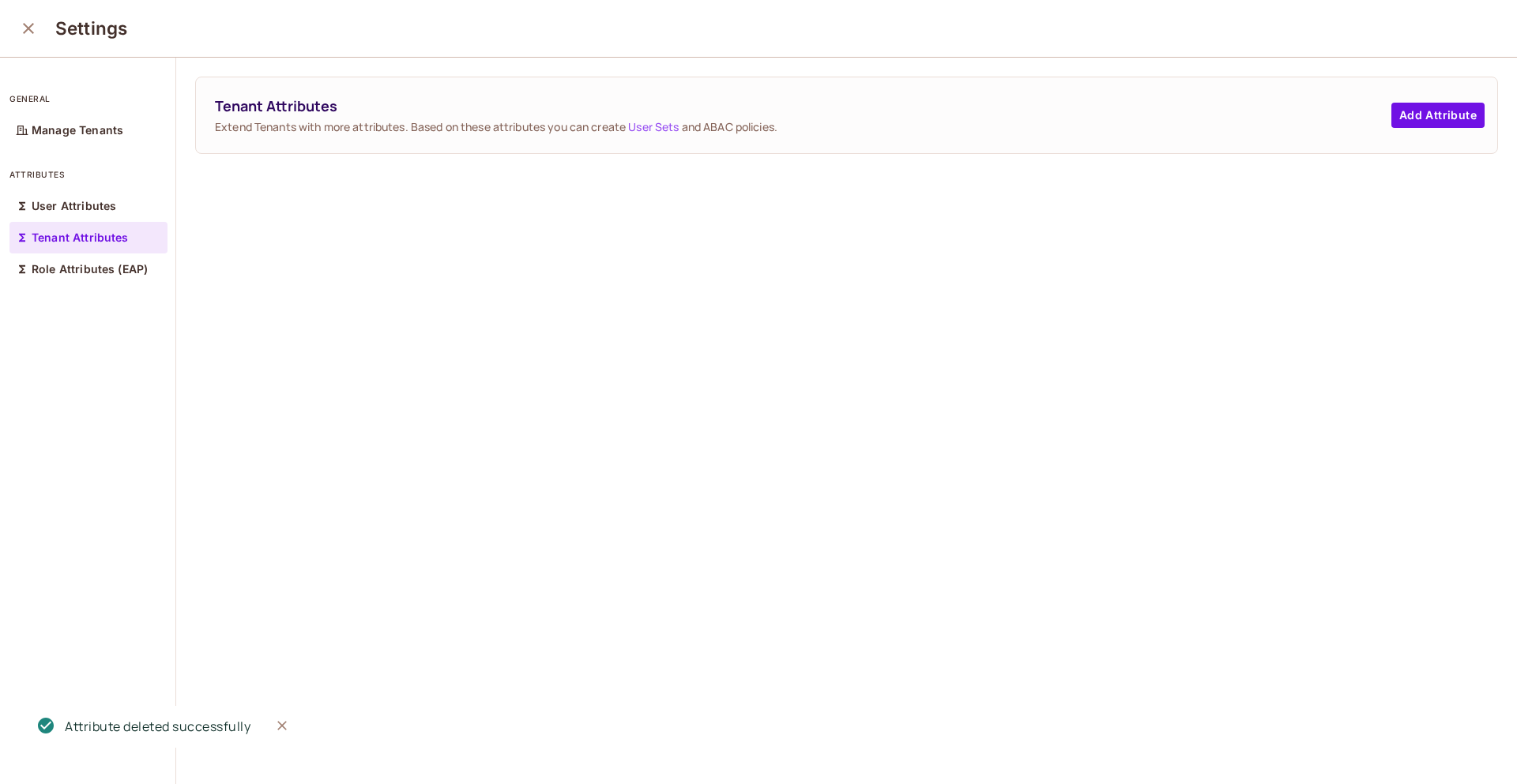
click at [25, 20] on icon "close" at bounding box center [28, 28] width 19 height 19
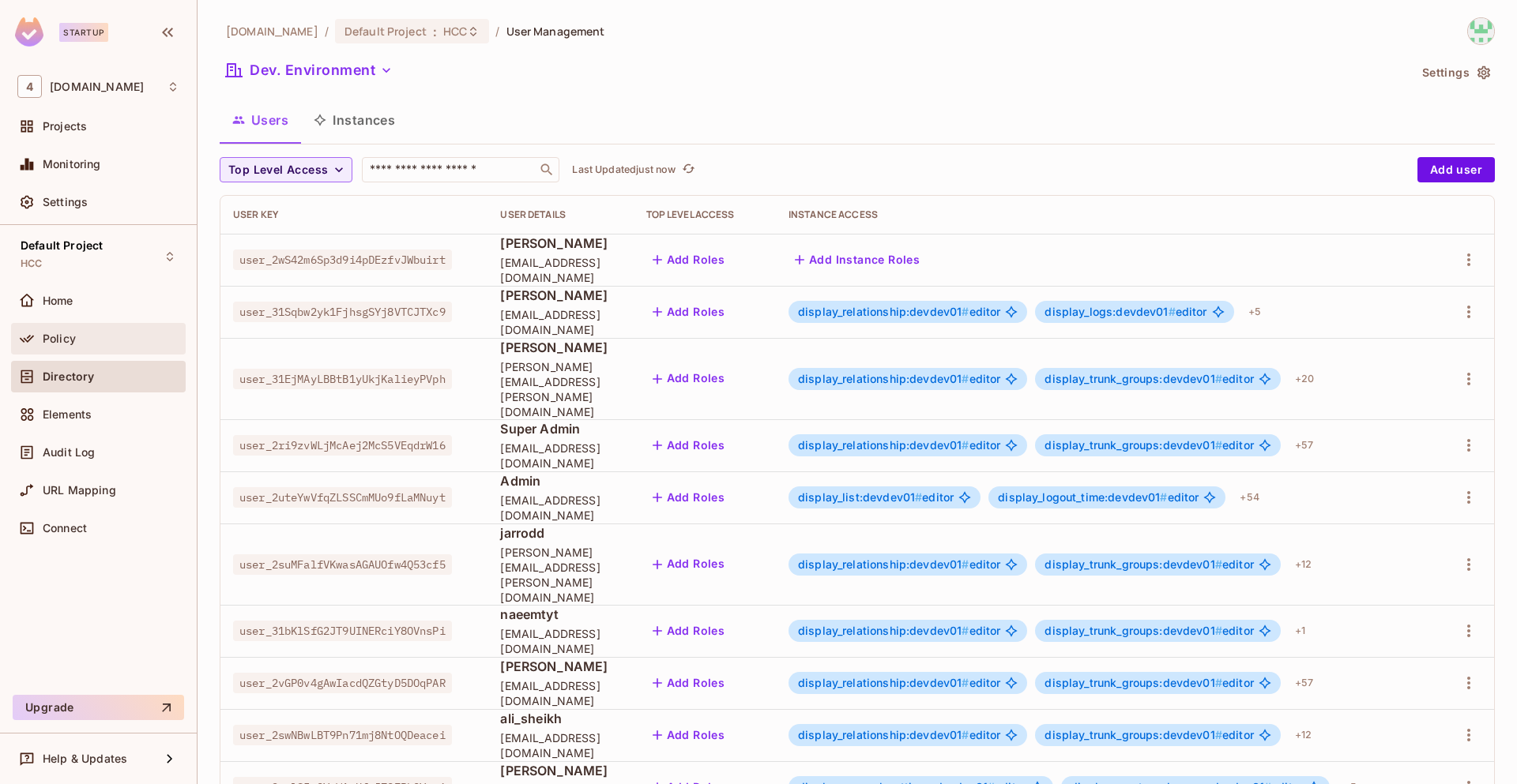
click at [89, 347] on div "Policy" at bounding box center [98, 339] width 175 height 31
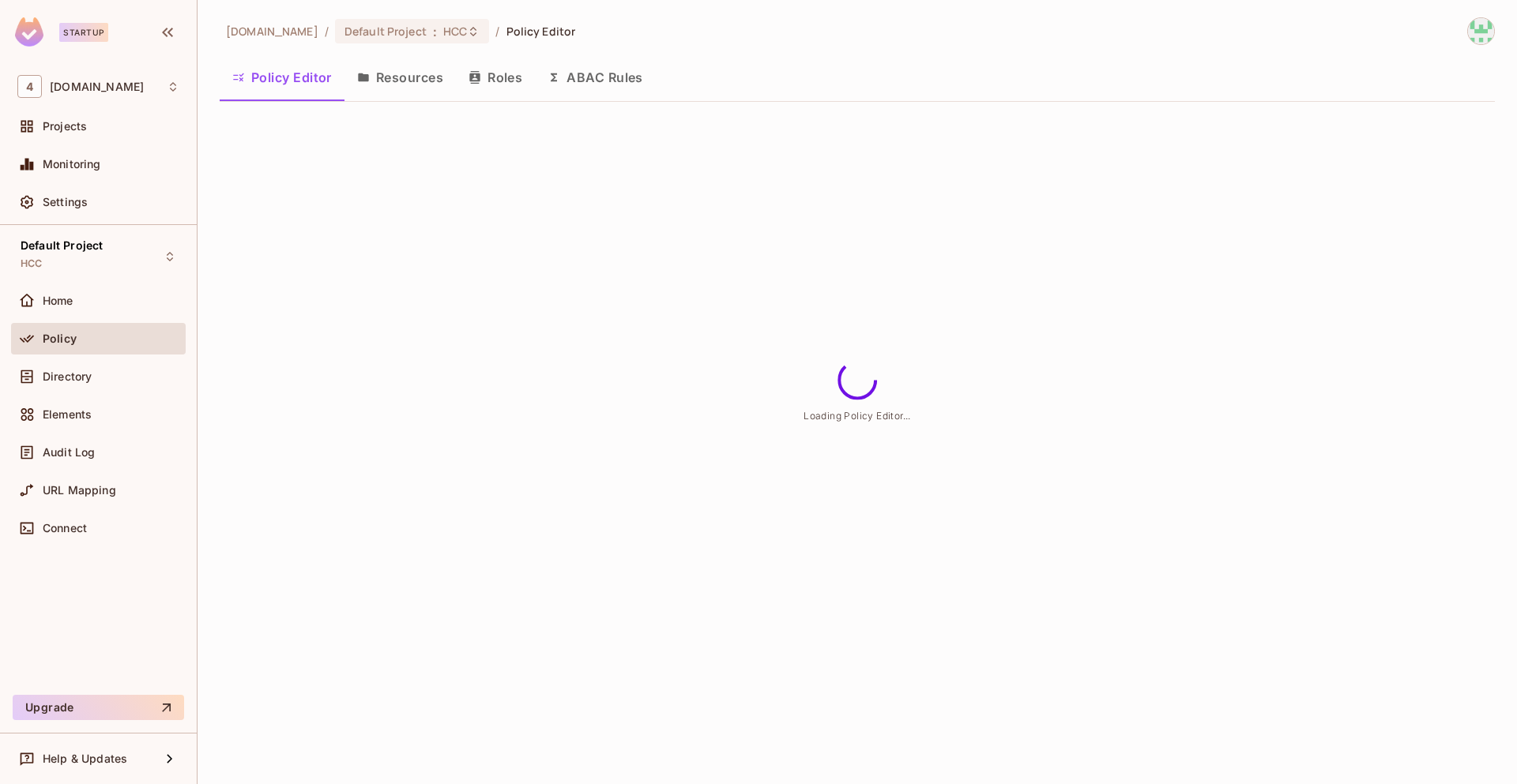
click at [623, 71] on button "ABAC Rules" at bounding box center [595, 77] width 121 height 40
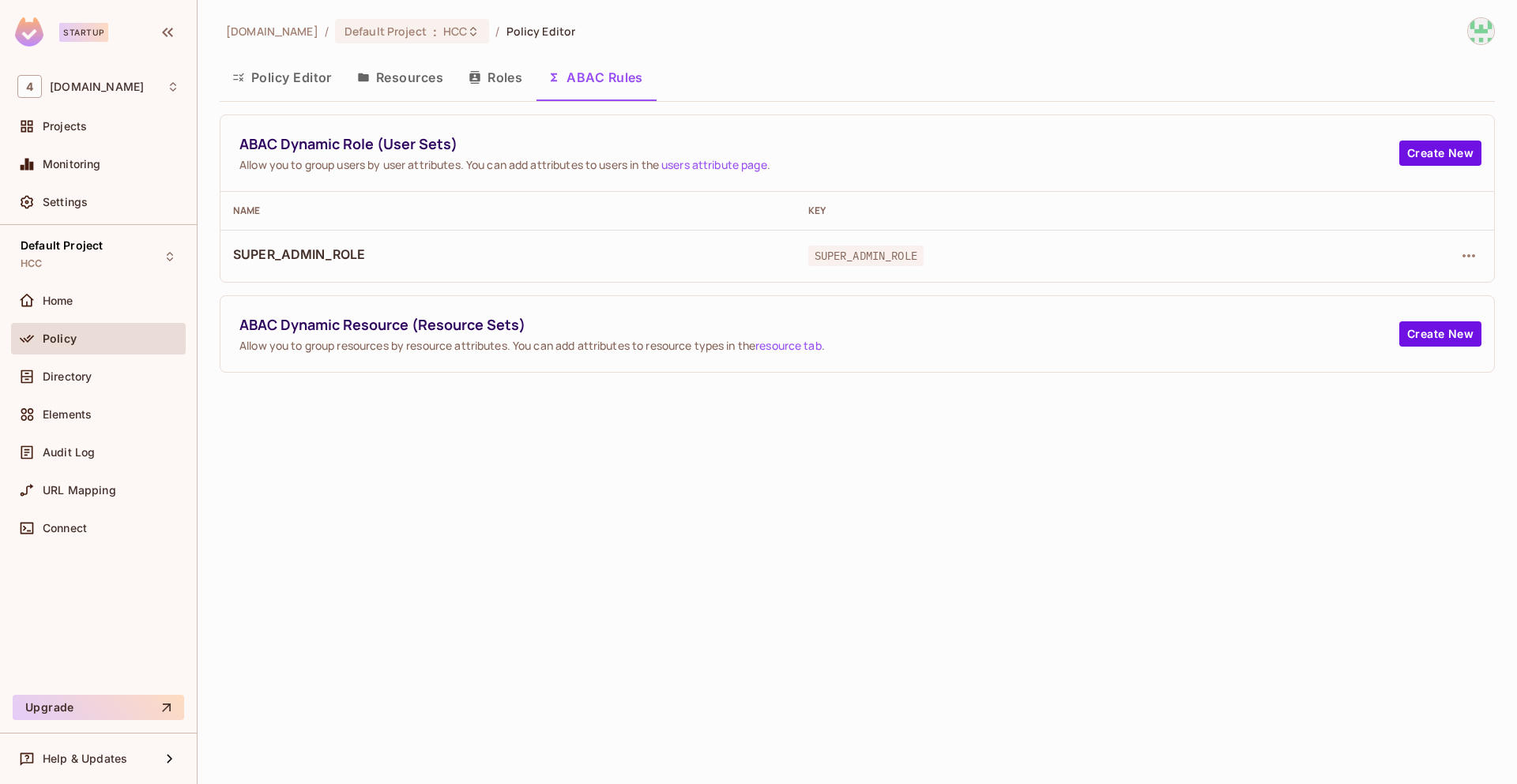
click at [623, 71] on button "ABAC Rules" at bounding box center [595, 77] width 121 height 40
click at [1480, 249] on button "button" at bounding box center [1469, 256] width 25 height 25
click at [1383, 329] on div "Delete Dynamic Role (User Set)" at bounding box center [1367, 327] width 168 height 16
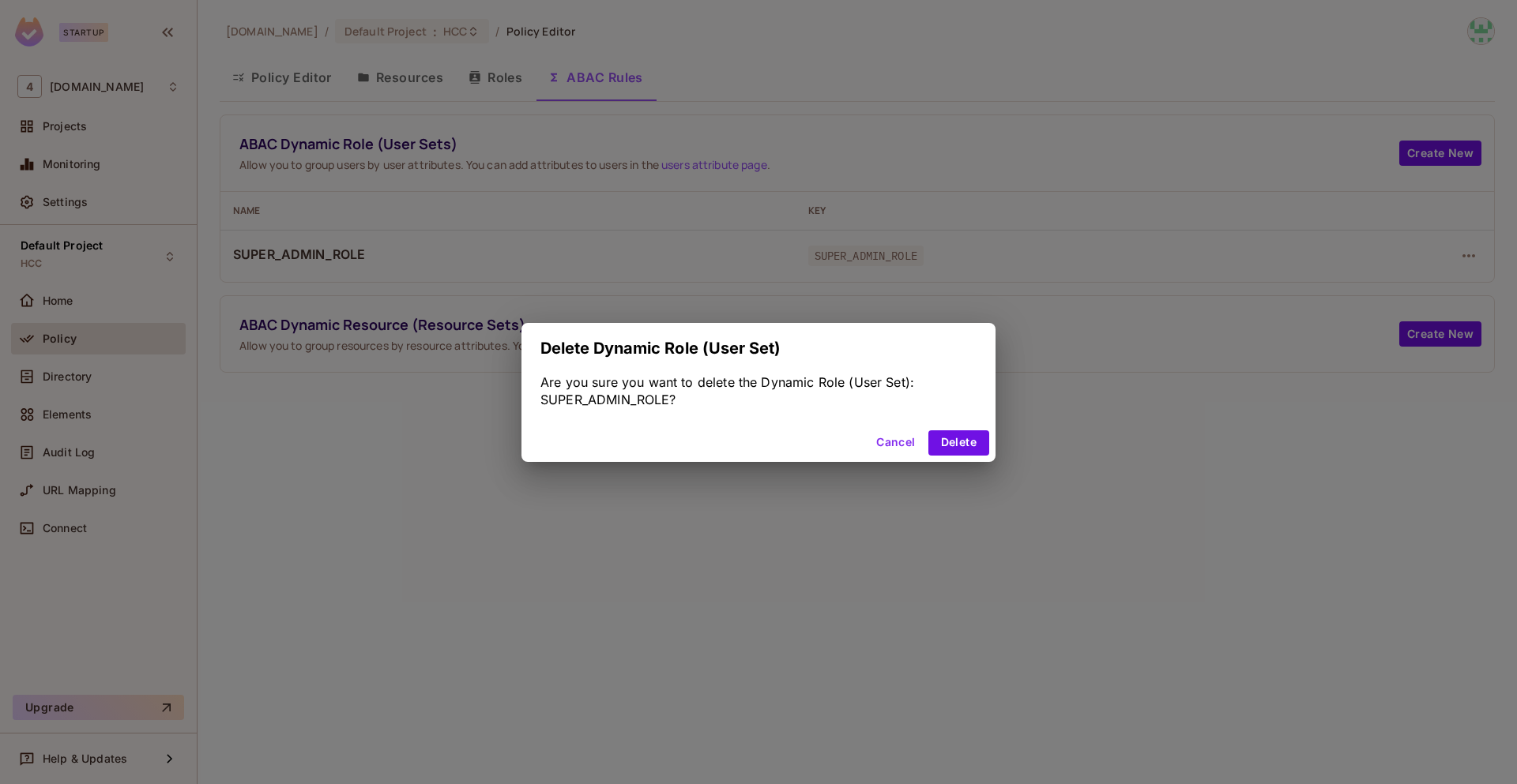
click at [958, 456] on div "Cancel Delete" at bounding box center [758, 443] width 474 height 38
click at [963, 446] on button "Delete" at bounding box center [958, 443] width 61 height 25
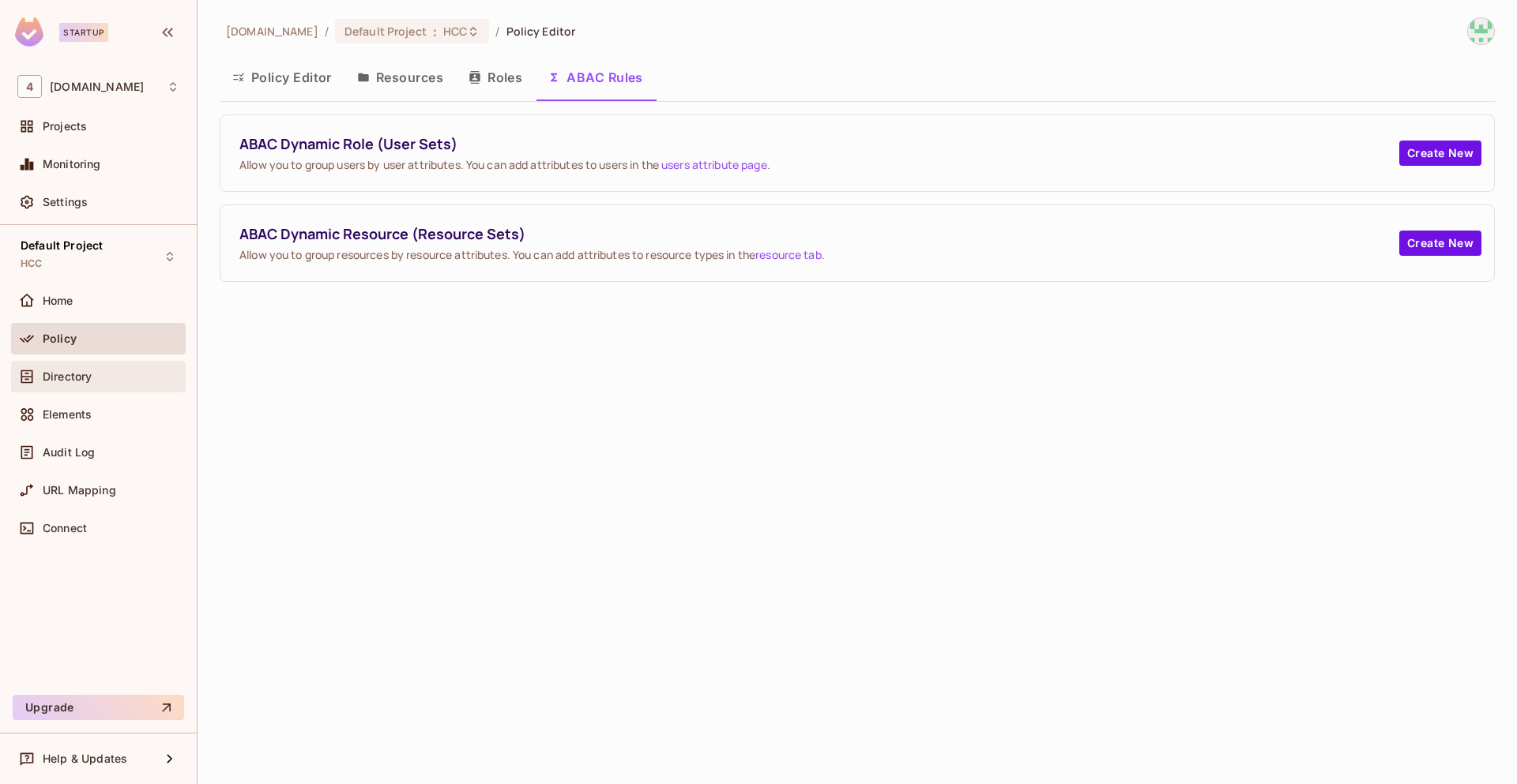
click at [104, 381] on div "Directory" at bounding box center [110, 376] width 137 height 13
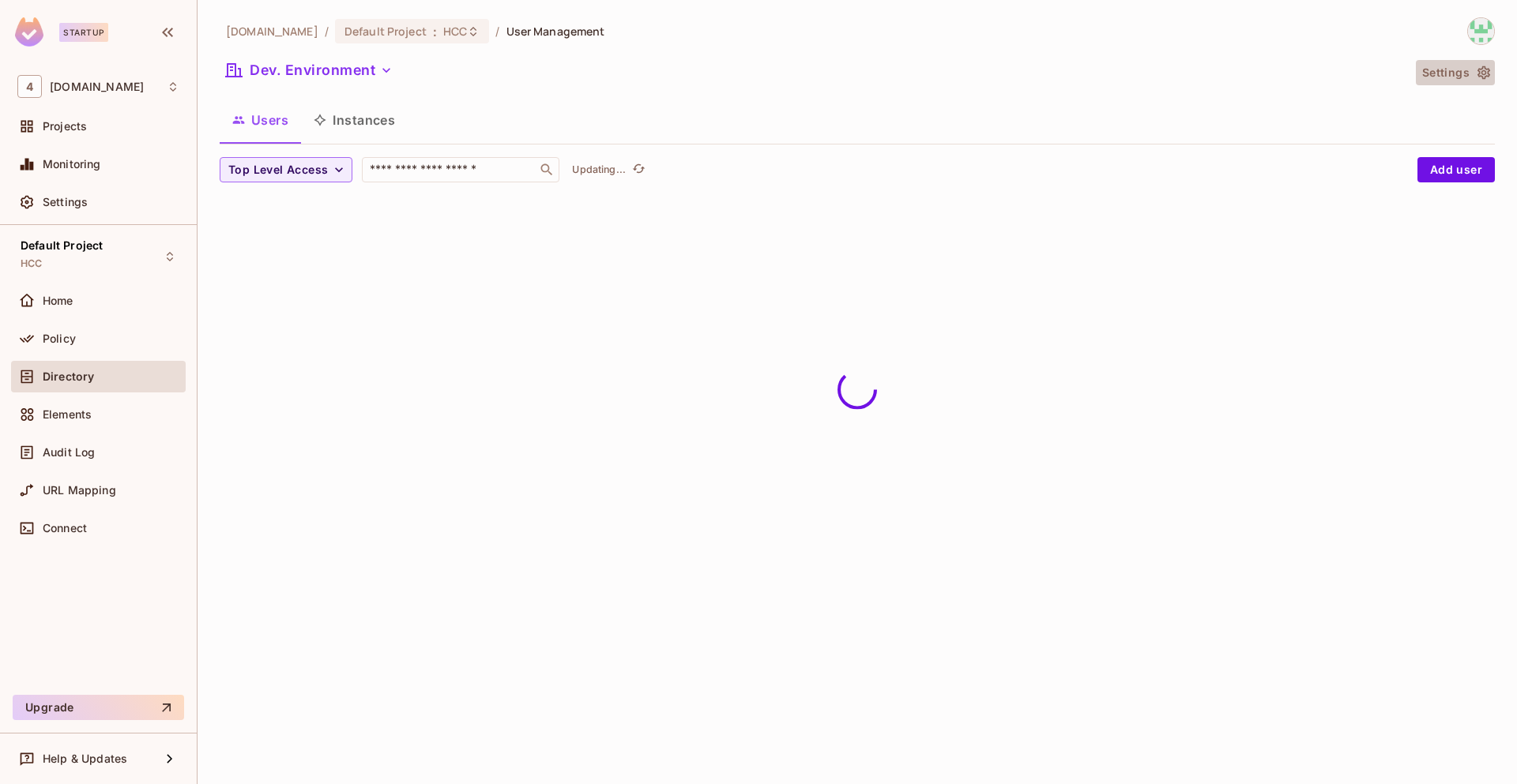
click at [1472, 70] on button "Settings" at bounding box center [1455, 73] width 79 height 25
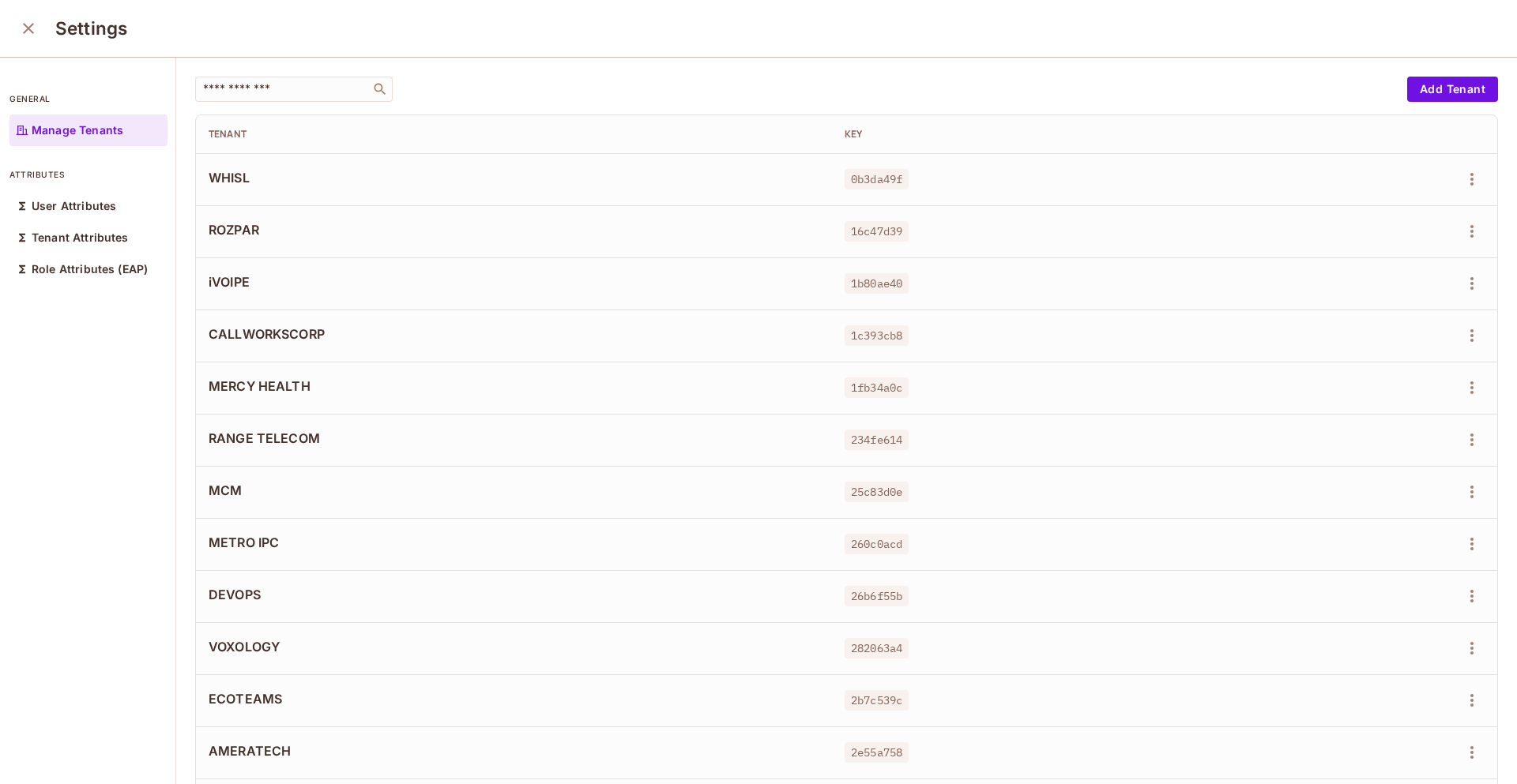
click at [33, 33] on icon "close" at bounding box center [28, 28] width 19 height 19
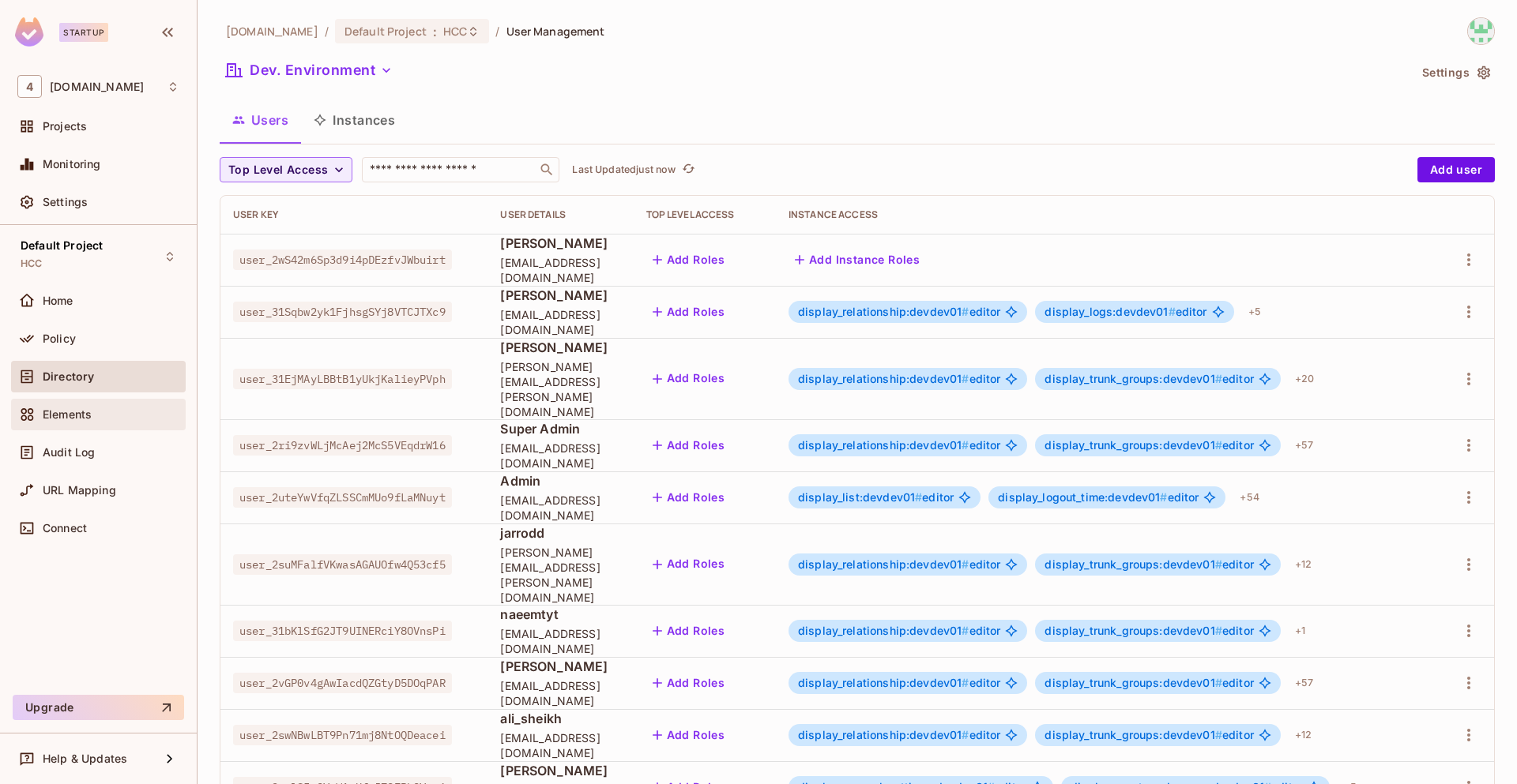
click at [99, 408] on div "Elements" at bounding box center [110, 414] width 137 height 13
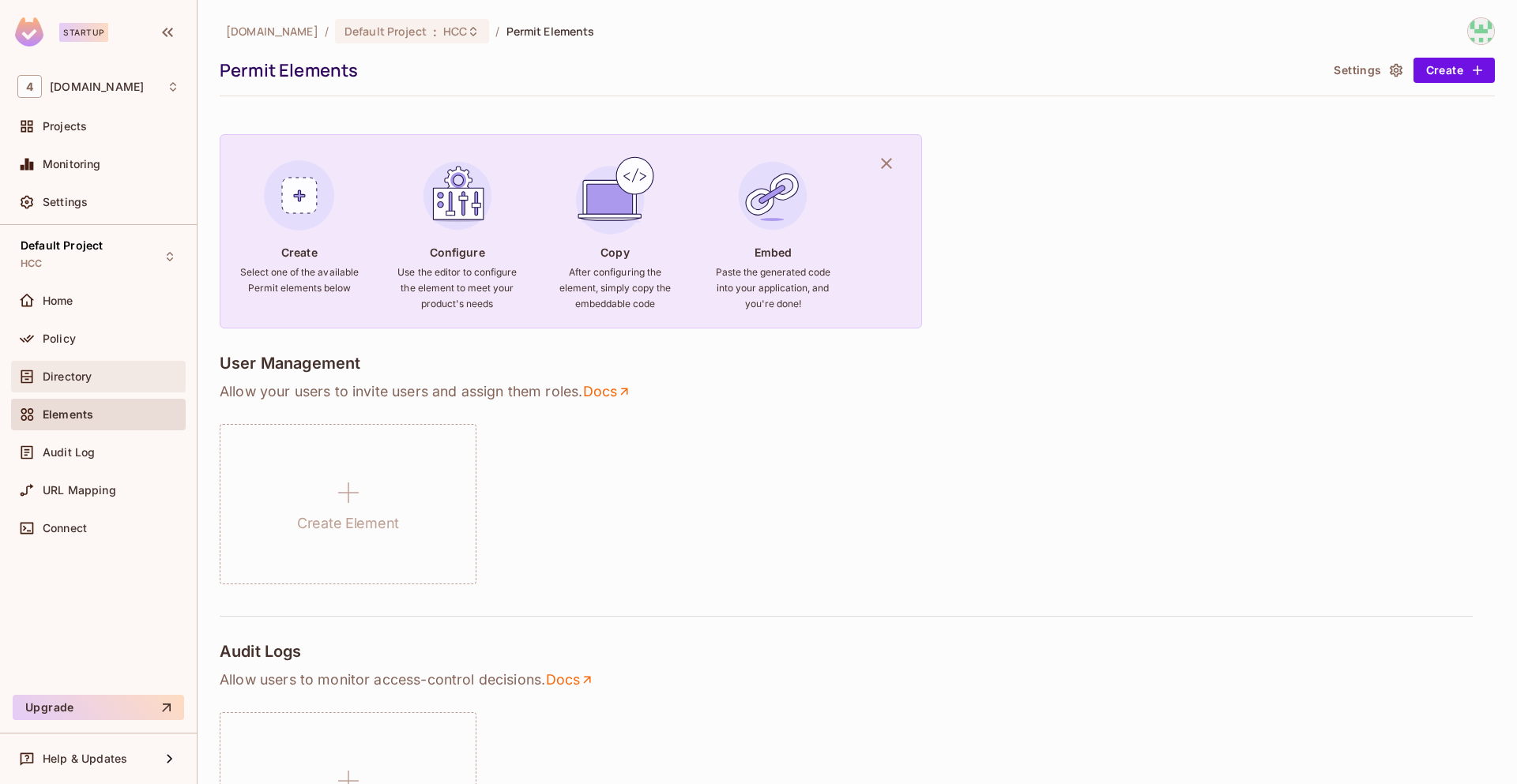
click at [155, 367] on div "Directory" at bounding box center [98, 377] width 162 height 19
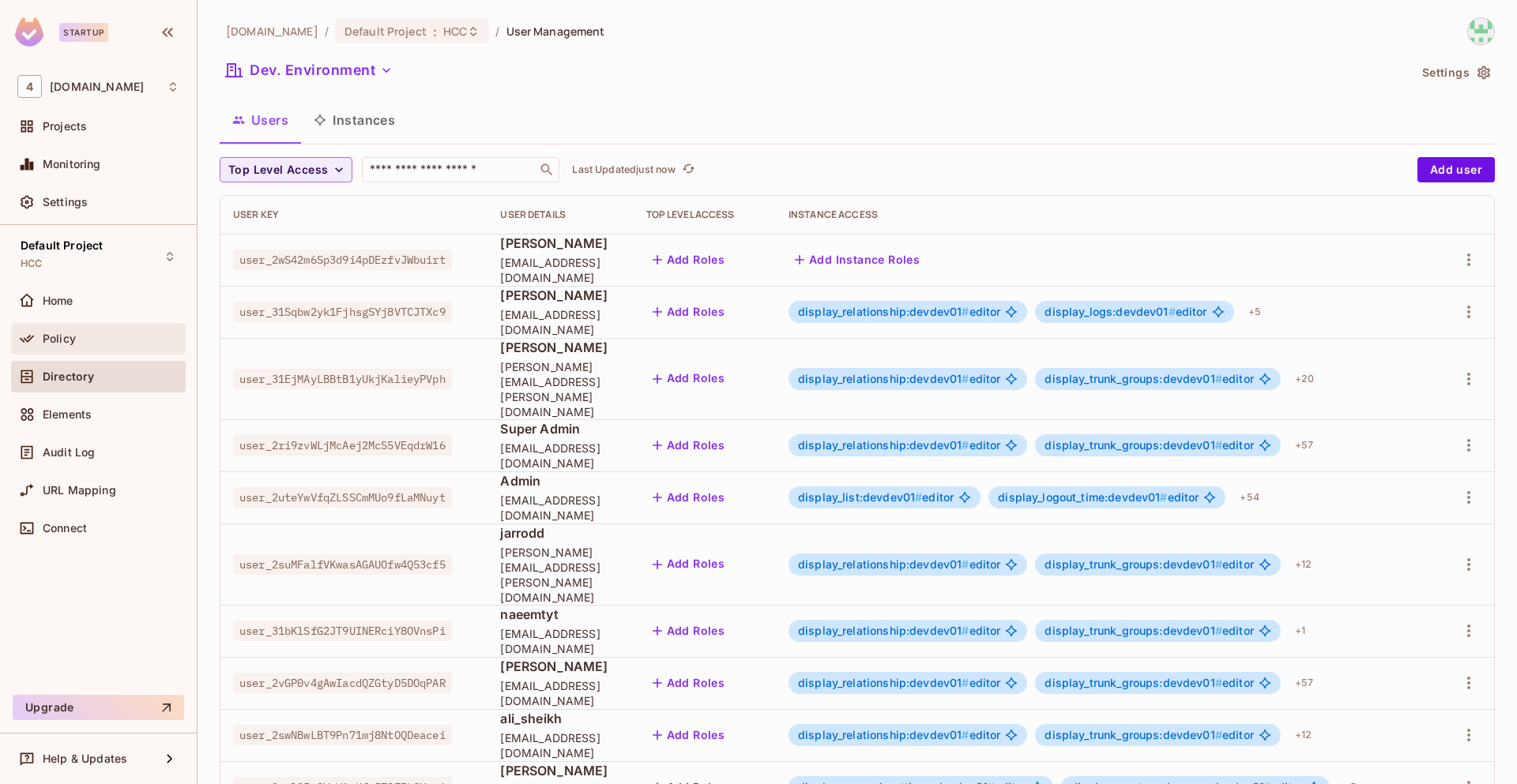
click at [143, 326] on div "Policy" at bounding box center [98, 339] width 175 height 31
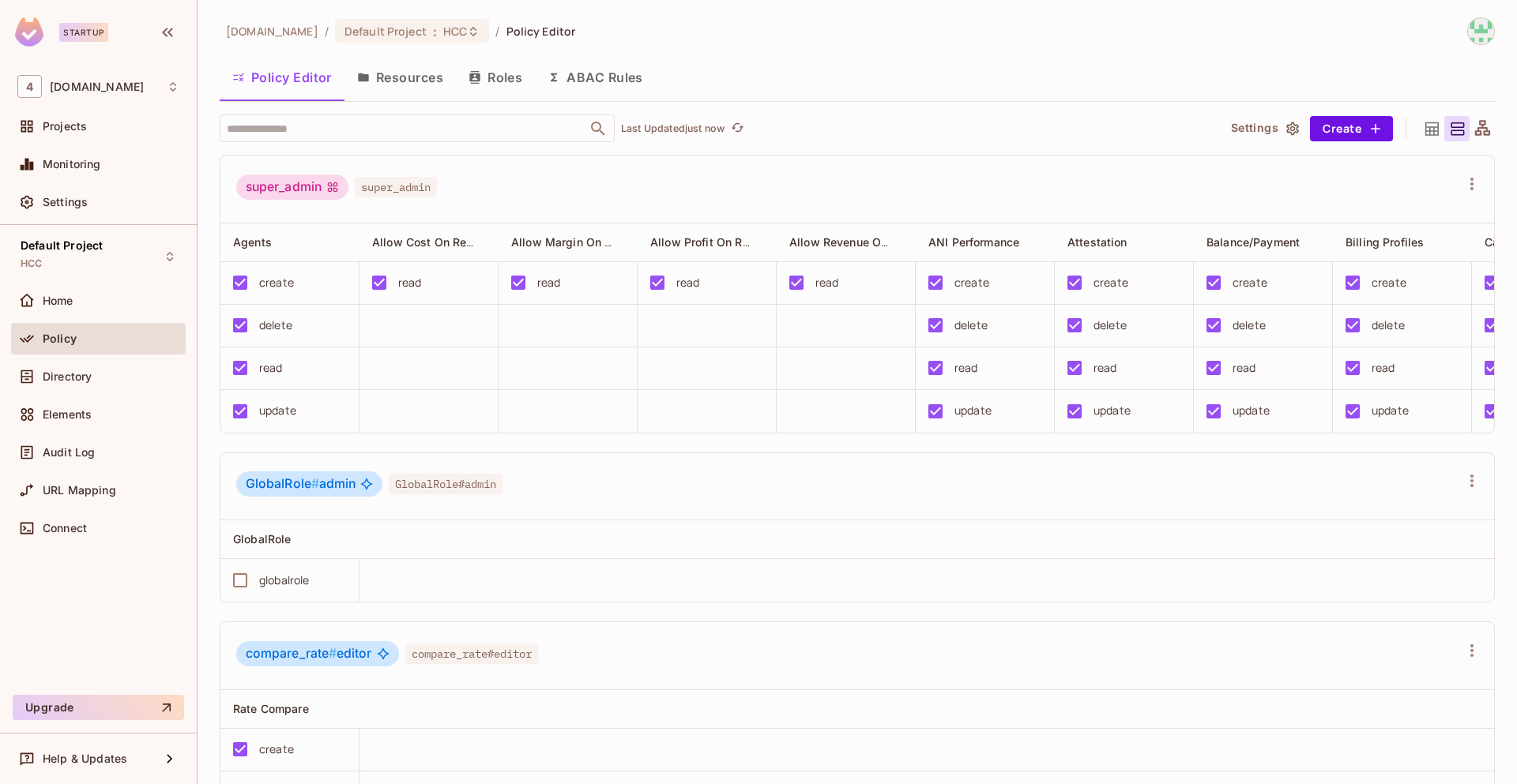
click at [610, 77] on button "ABAC Rules" at bounding box center [595, 77] width 121 height 40
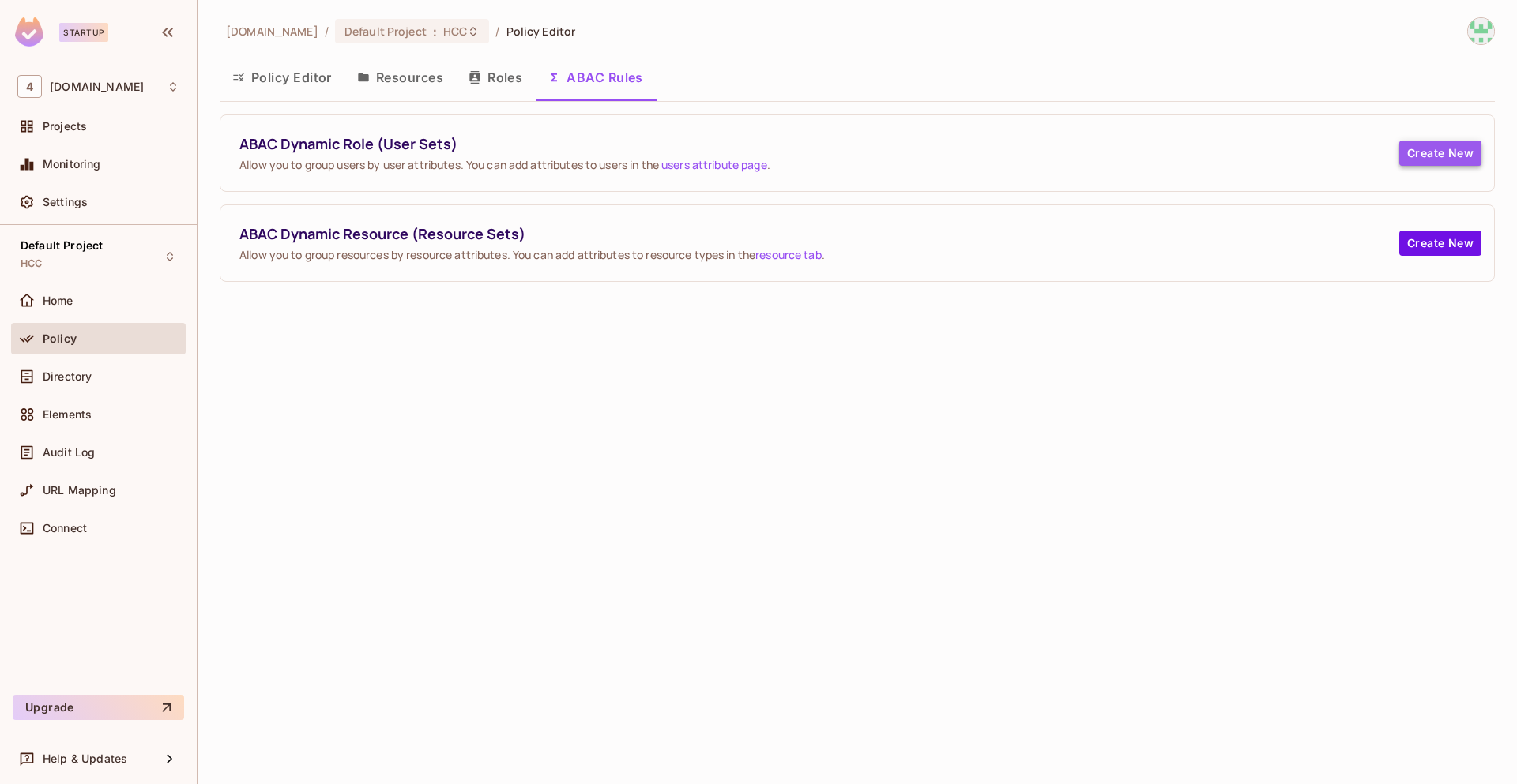
click at [1432, 158] on button "Create New" at bounding box center [1440, 154] width 82 height 25
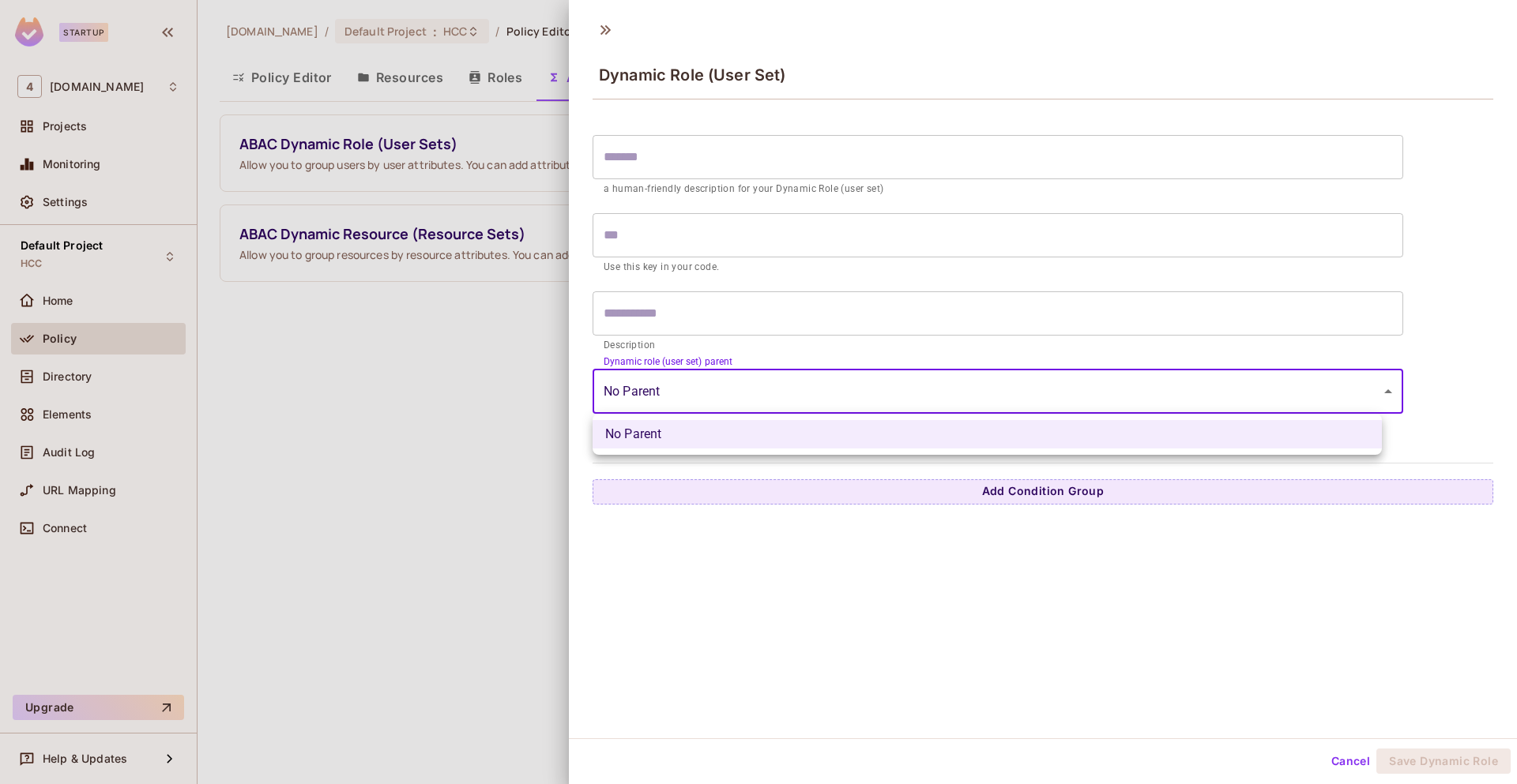
click at [760, 394] on body "Startup 4 [DOMAIN_NAME] Projects Monitoring Settings Default Project HCC Home P…" at bounding box center [758, 392] width 1517 height 784
click at [814, 482] on div at bounding box center [758, 392] width 1517 height 784
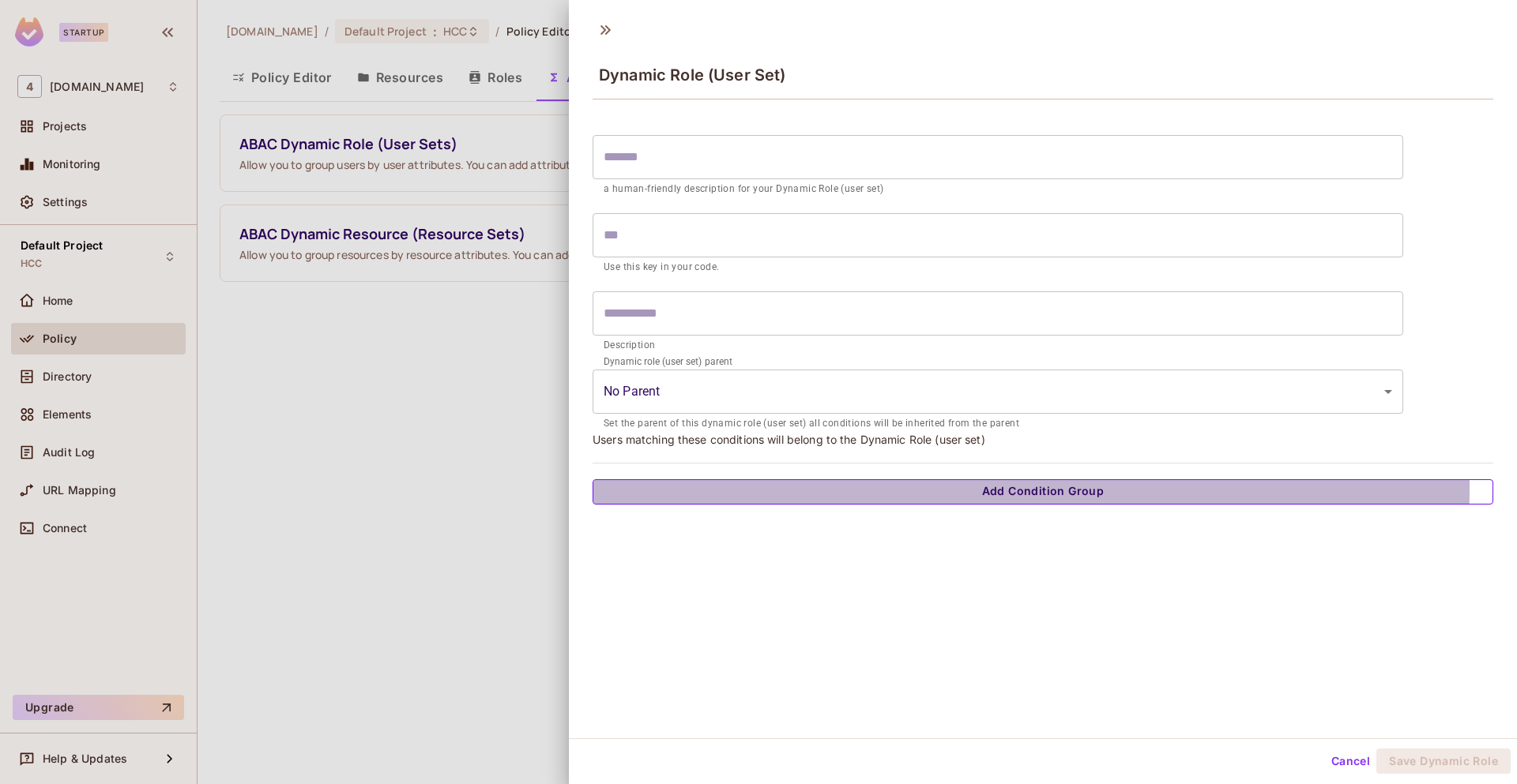
click at [818, 487] on button "Add Condition Group" at bounding box center [1042, 492] width 901 height 25
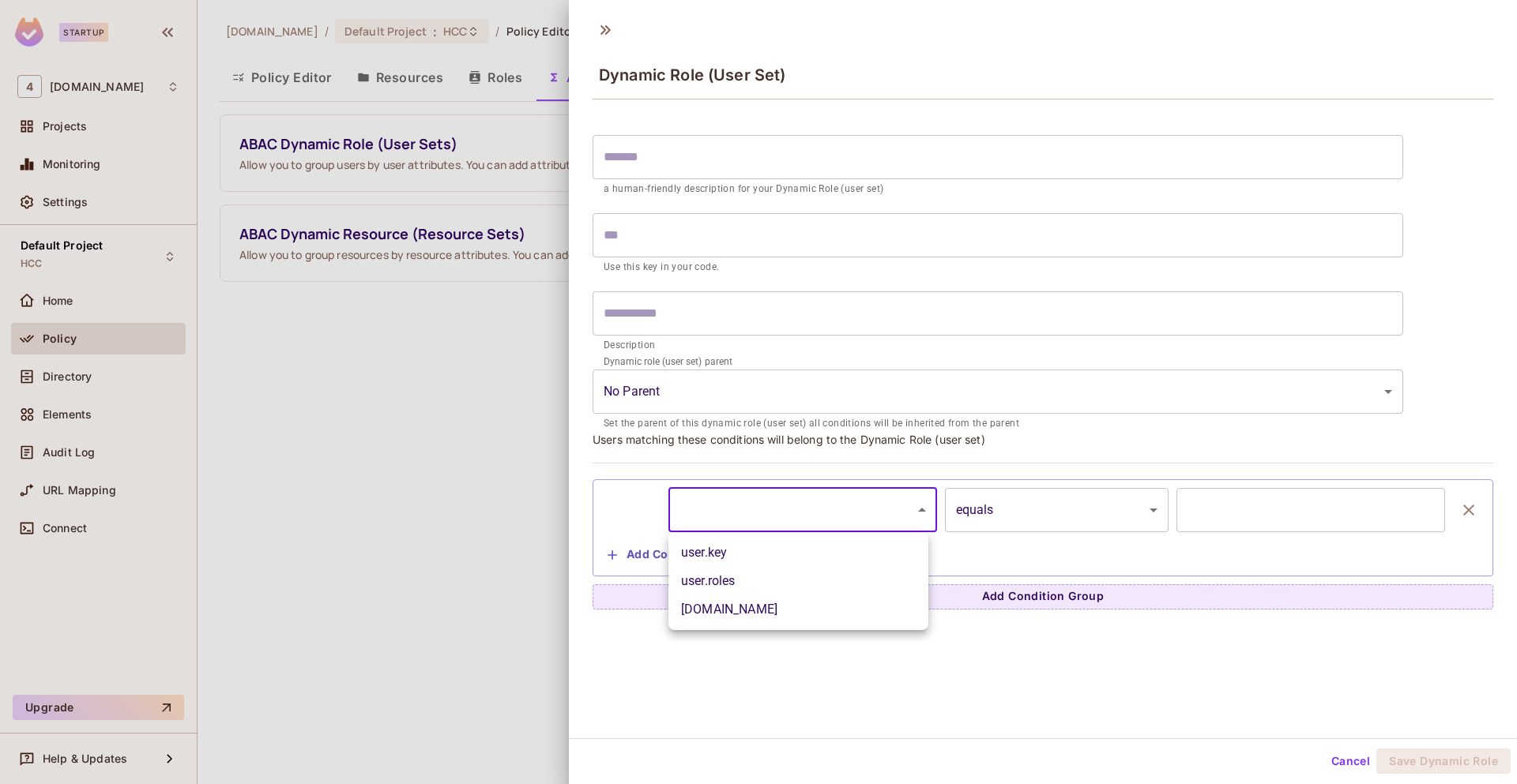
click at [835, 520] on body "Startup 4 [DOMAIN_NAME] Projects Monitoring Settings Default Project HCC Home P…" at bounding box center [758, 392] width 1517 height 784
click at [997, 509] on div at bounding box center [758, 392] width 1517 height 784
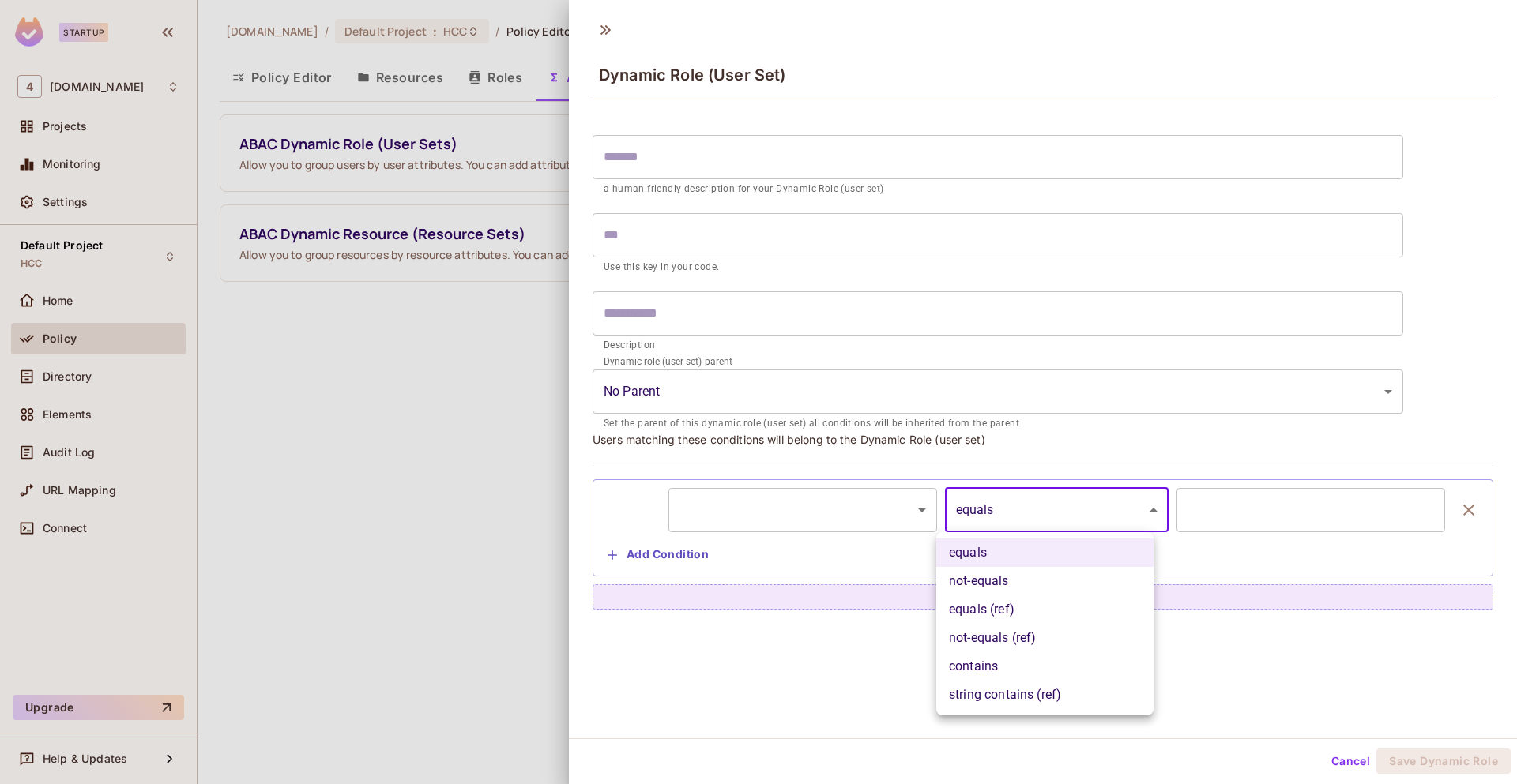
click at [1051, 518] on body "Startup 4 [DOMAIN_NAME] Projects Monitoring Settings Default Project HCC Home P…" at bounding box center [758, 392] width 1517 height 784
click at [1217, 503] on div at bounding box center [758, 392] width 1517 height 784
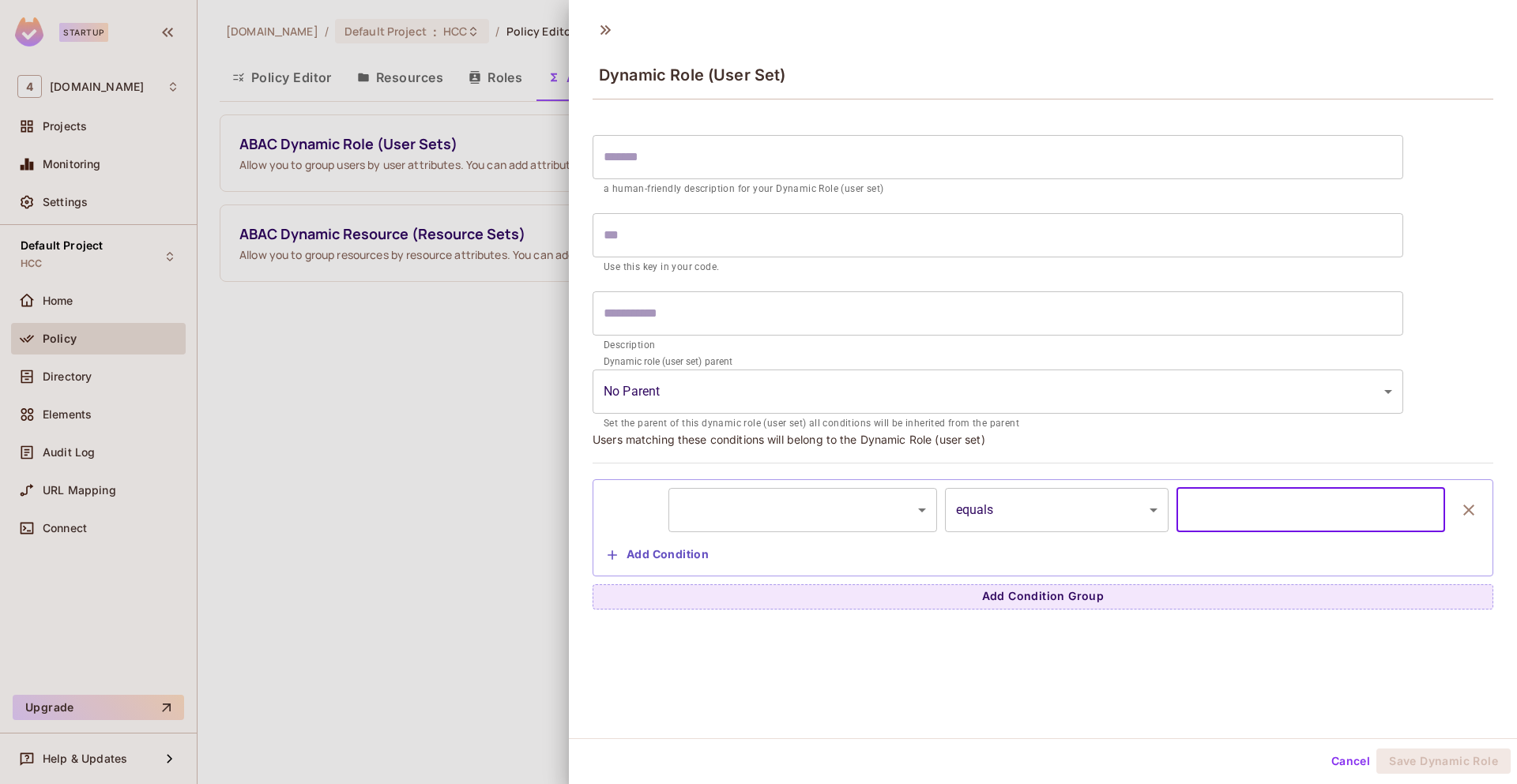
click at [1220, 524] on input "text" at bounding box center [1311, 510] width 268 height 44
click at [930, 513] on div "​ ********* ​ equals ****** ​ ​" at bounding box center [1042, 510] width 883 height 44
click at [907, 510] on body "Startup 4 [DOMAIN_NAME] Projects Monitoring Settings Default Project HCC Home P…" at bounding box center [758, 392] width 1517 height 784
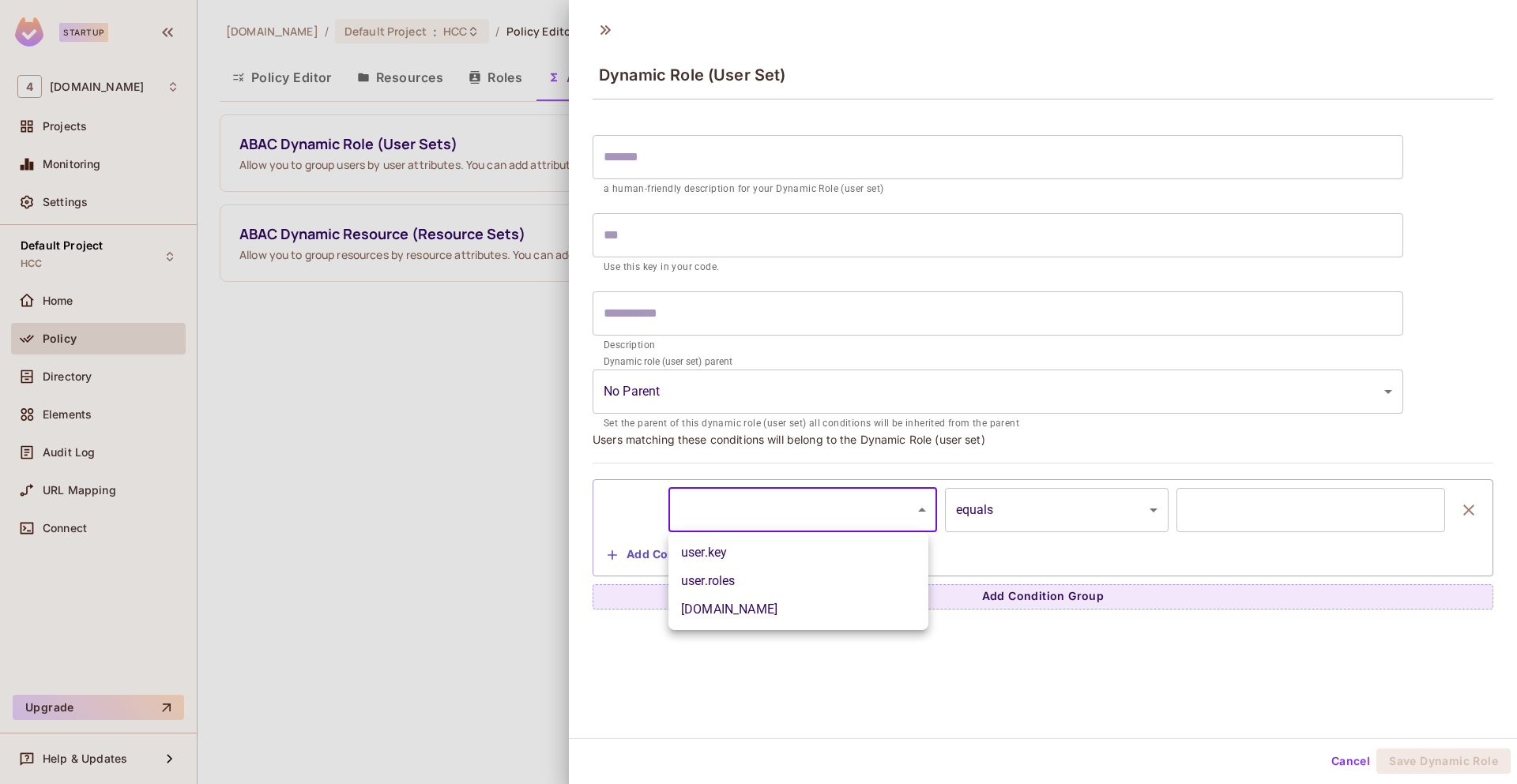
click at [1330, 764] on div at bounding box center [758, 392] width 1517 height 784
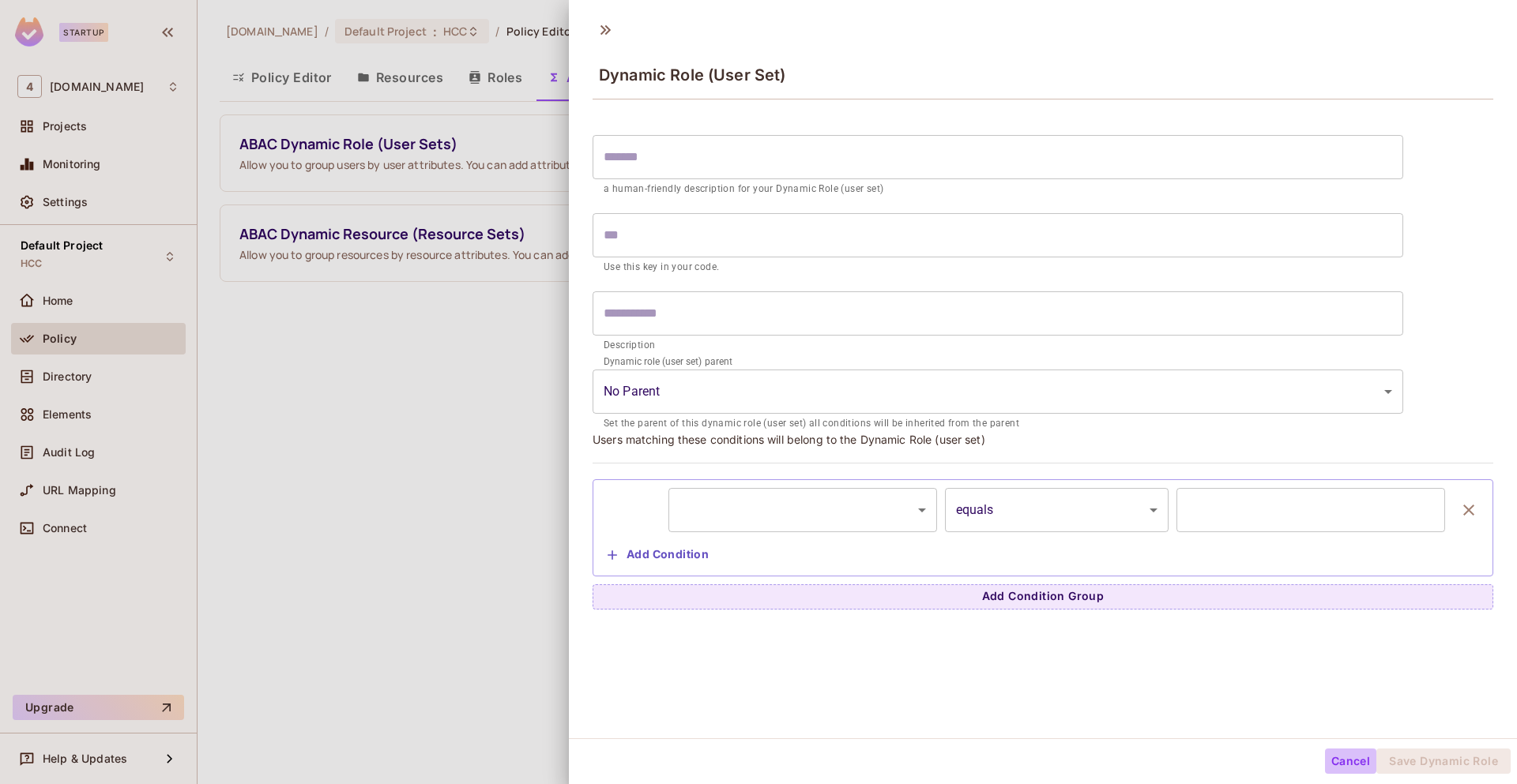
click at [1337, 762] on button "Cancel" at bounding box center [1351, 761] width 51 height 25
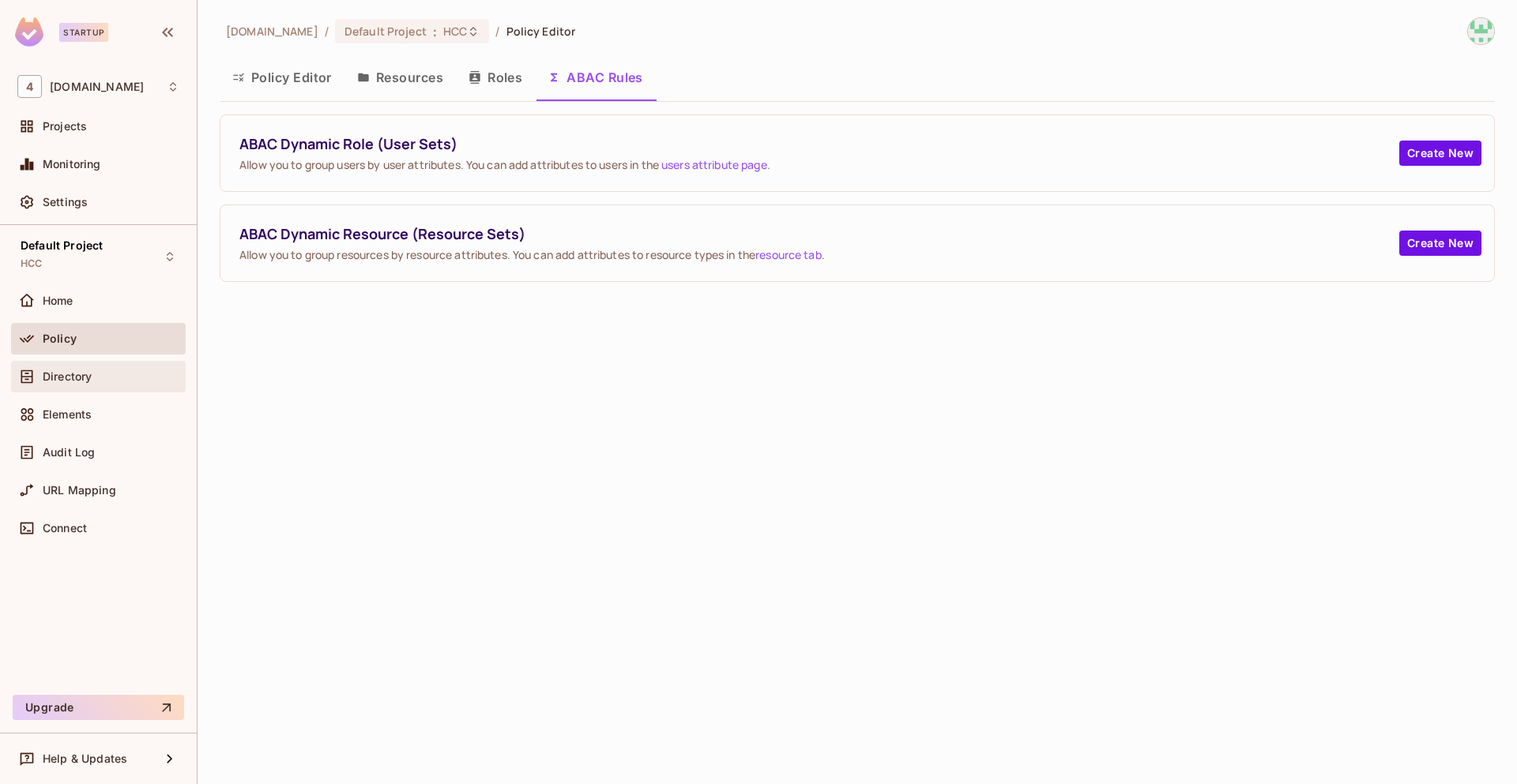
click at [95, 372] on div "Directory" at bounding box center [110, 376] width 137 height 13
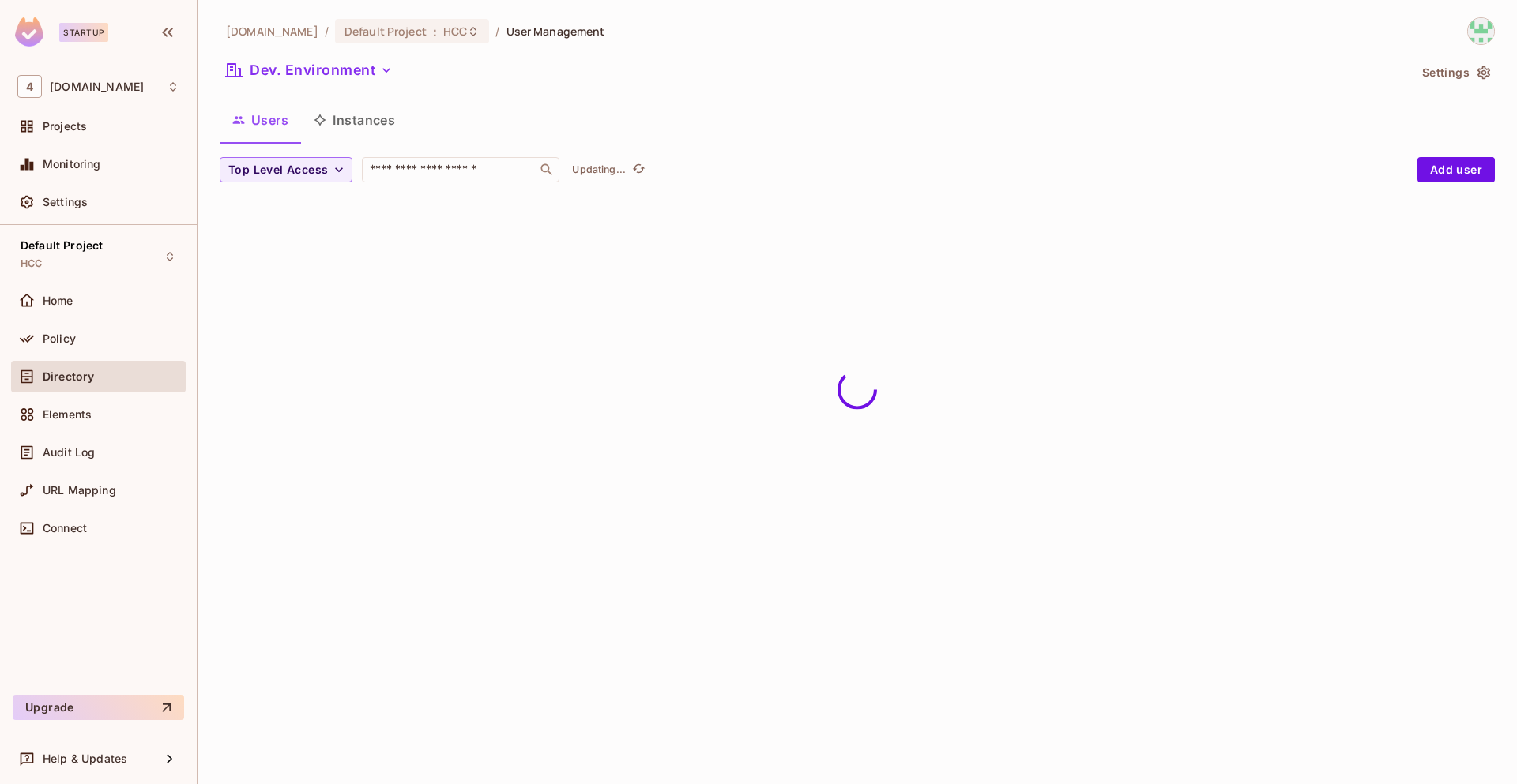
click at [1477, 73] on icon "button" at bounding box center [1483, 73] width 13 height 14
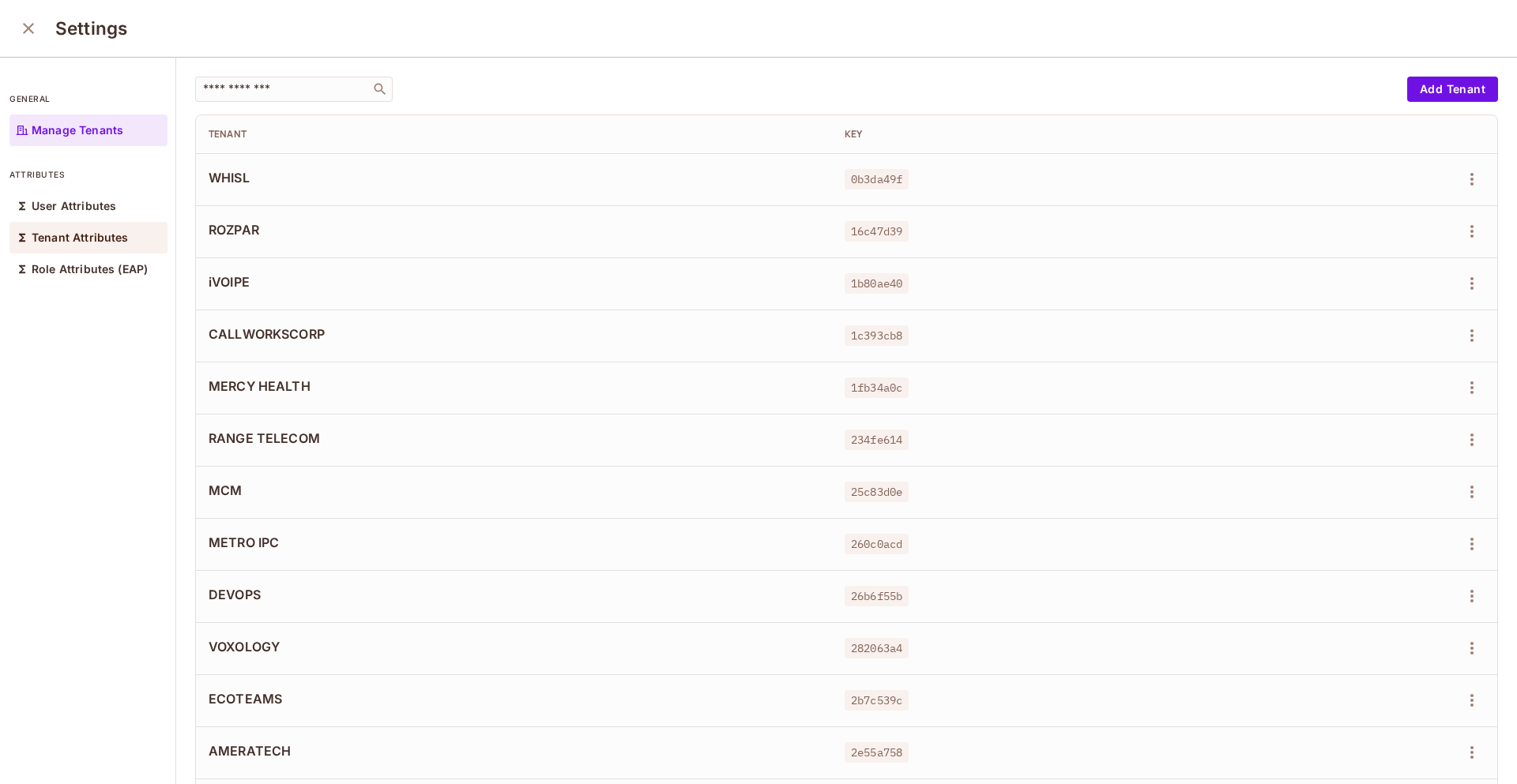
click at [100, 242] on p "Tenant Attributes" at bounding box center [80, 238] width 97 height 13
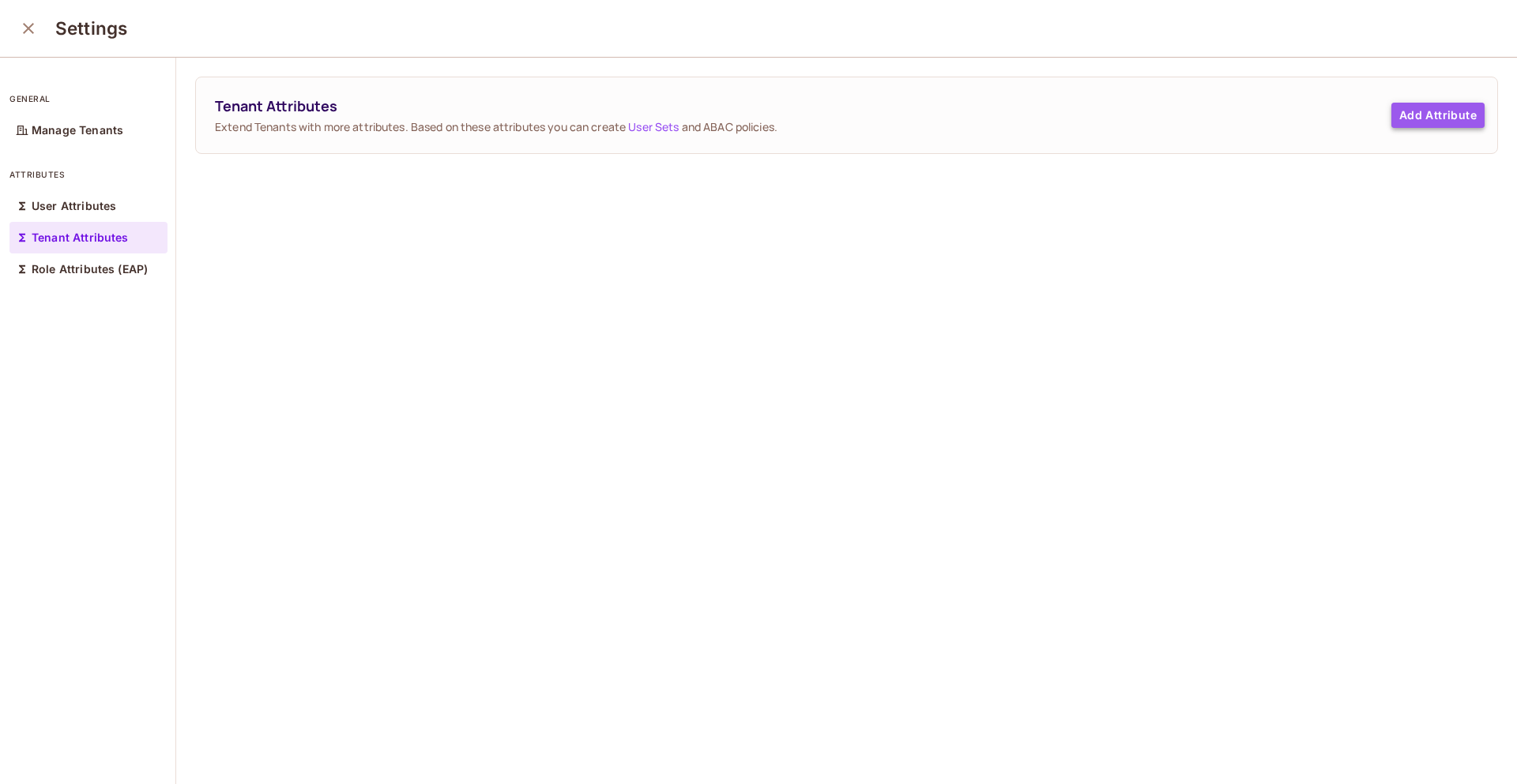
click at [1420, 114] on button "Add Attribute" at bounding box center [1438, 115] width 93 height 25
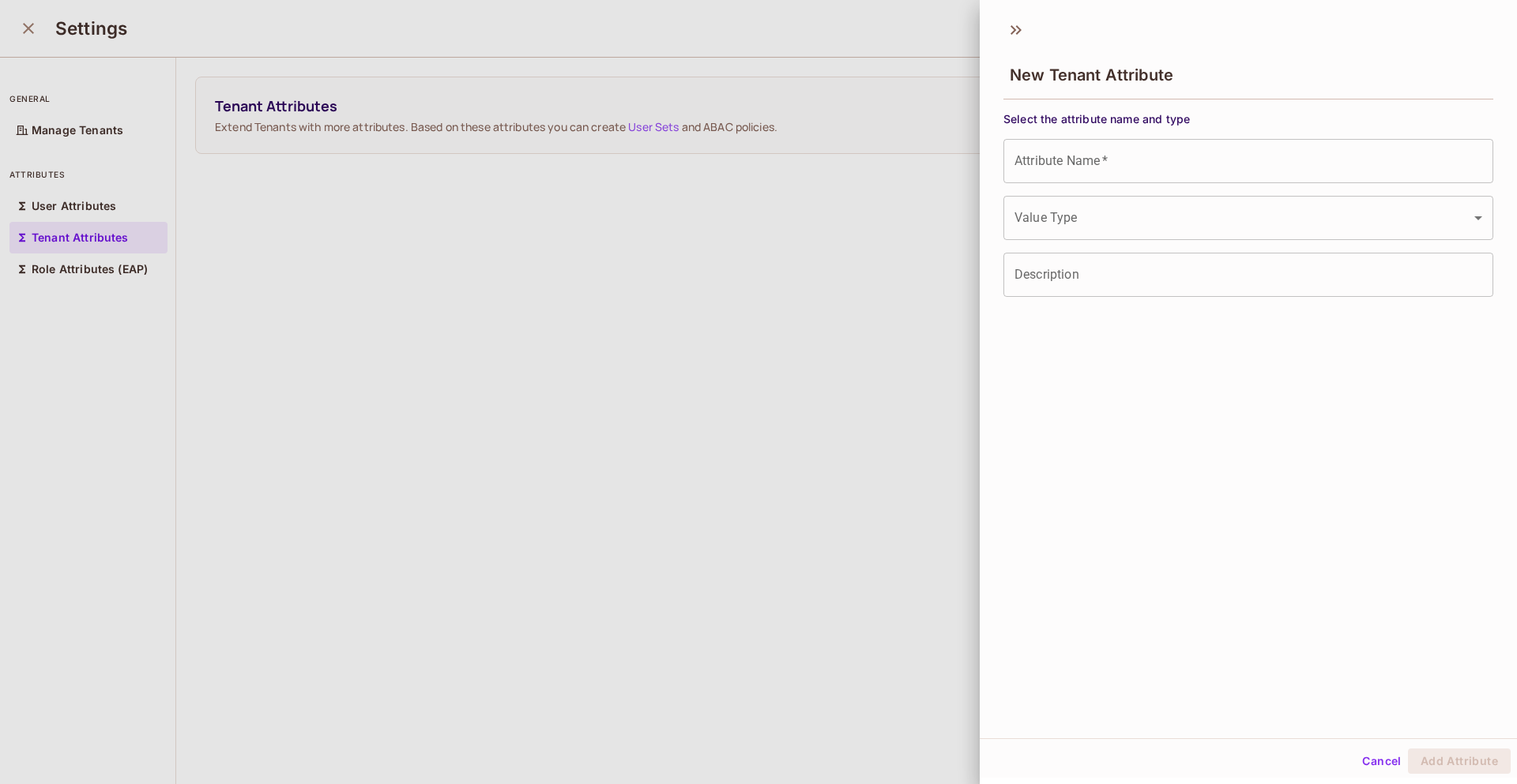
click at [1174, 161] on input "Attribute Name   *" at bounding box center [1248, 161] width 490 height 44
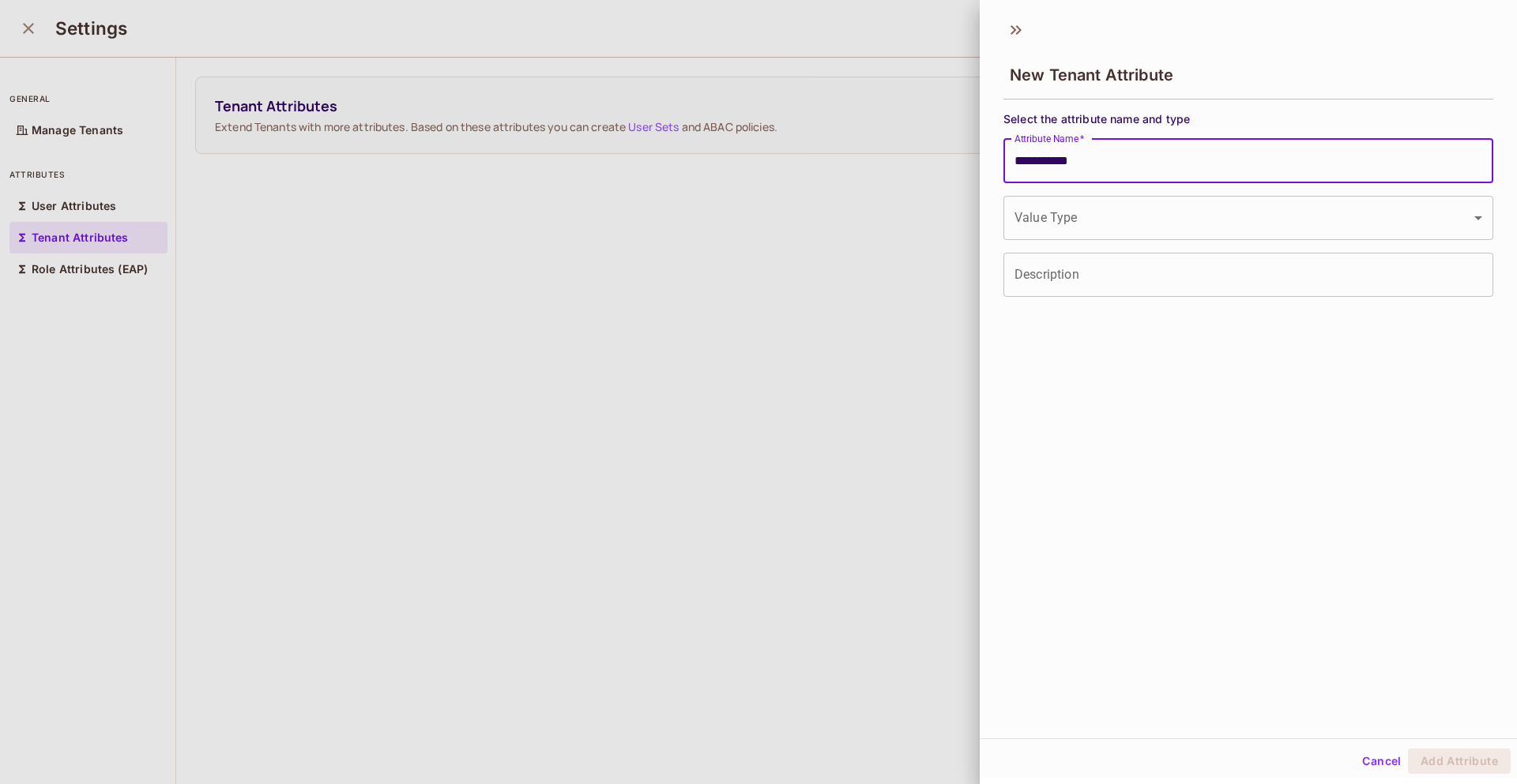
type input "**********"
click at [1147, 217] on body "**********" at bounding box center [758, 392] width 1517 height 784
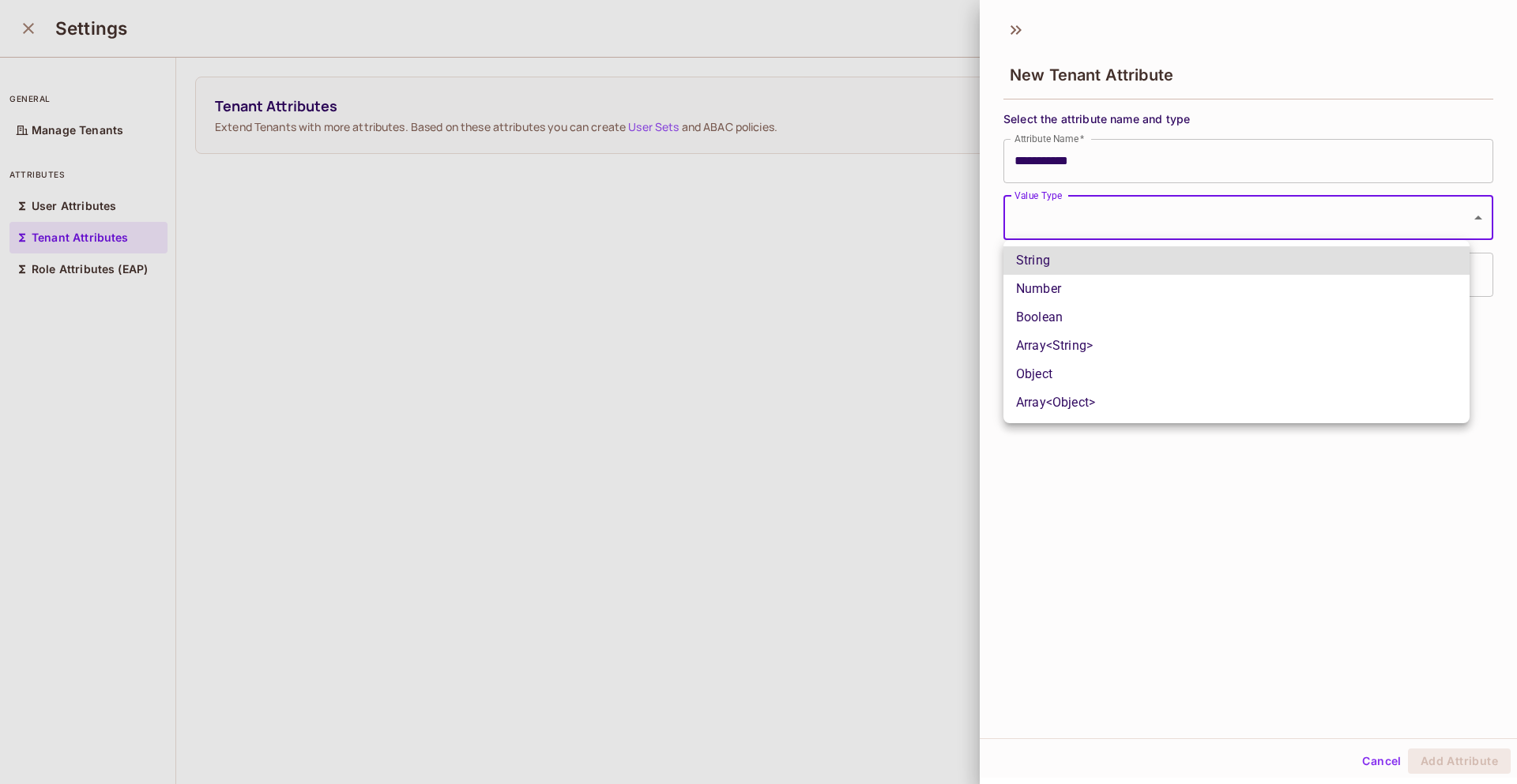
click at [1056, 316] on li "Boolean" at bounding box center [1236, 317] width 466 height 29
type input "****"
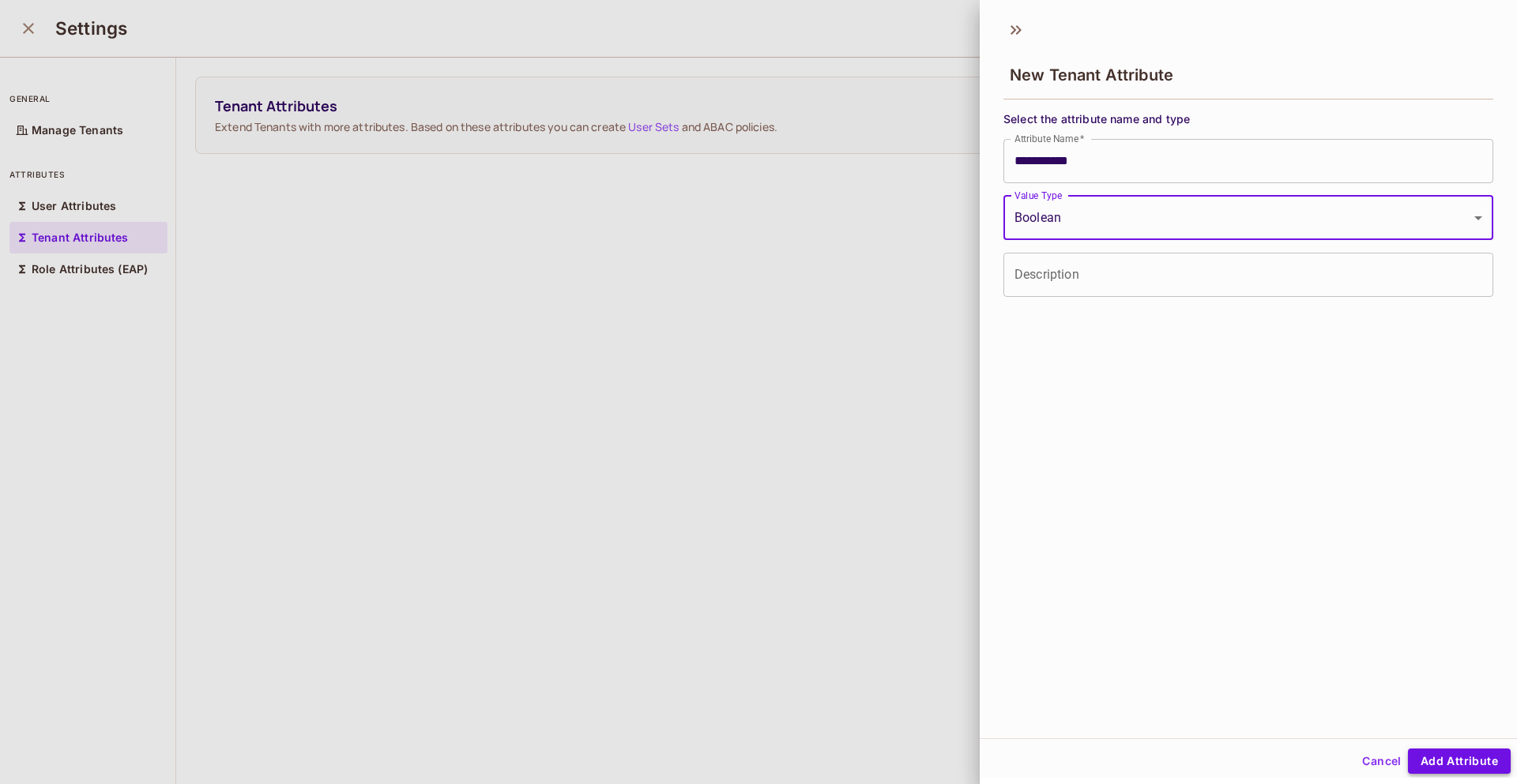
click at [1460, 765] on button "Add Attribute" at bounding box center [1458, 761] width 103 height 25
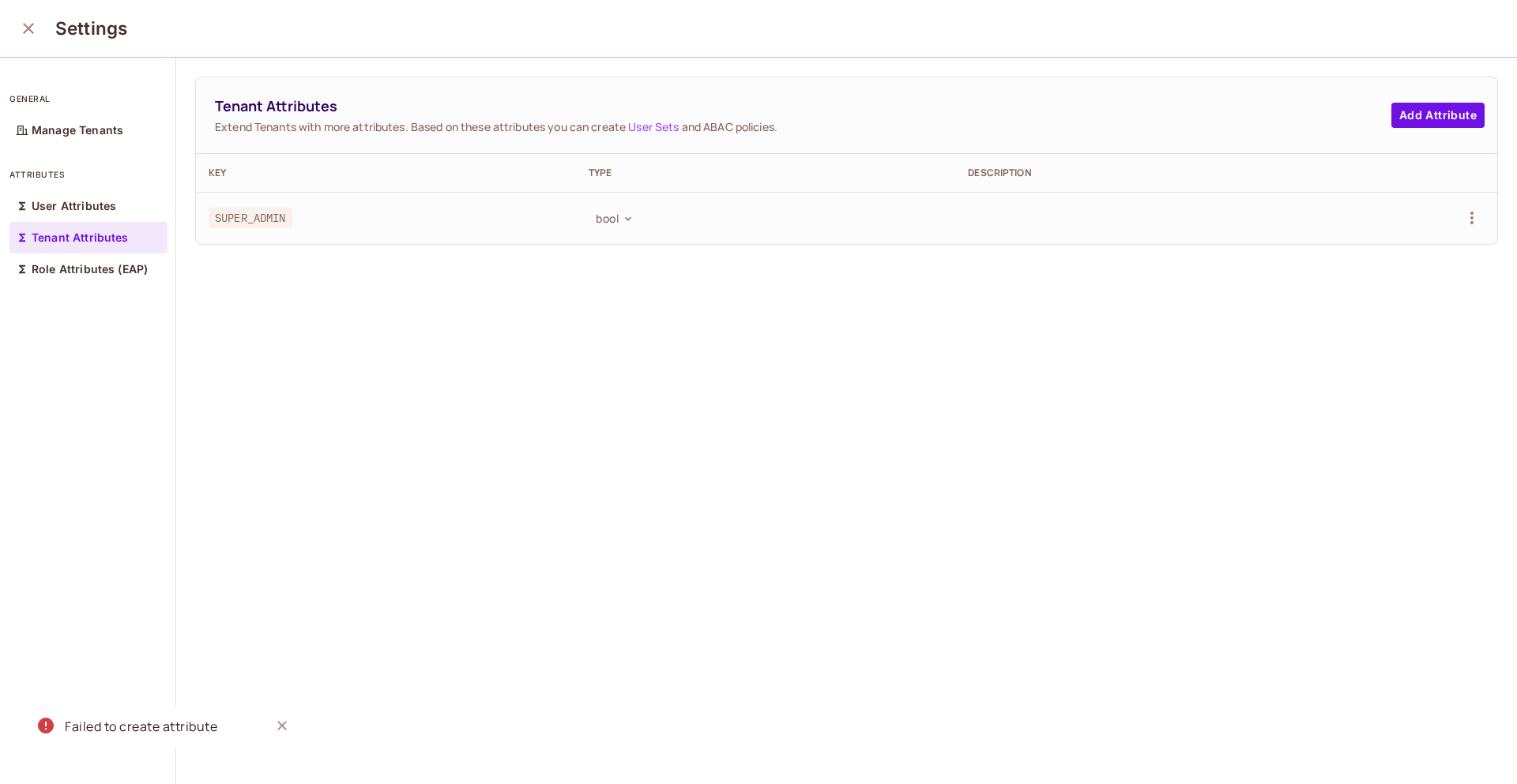
click at [290, 217] on span "SUPER_ADMIN" at bounding box center [250, 218] width 84 height 20
click at [260, 218] on span "SUPER_ADMIN" at bounding box center [250, 218] width 84 height 20
copy span "SUPER_ADMIN"
click at [29, 31] on icon "close" at bounding box center [28, 28] width 19 height 19
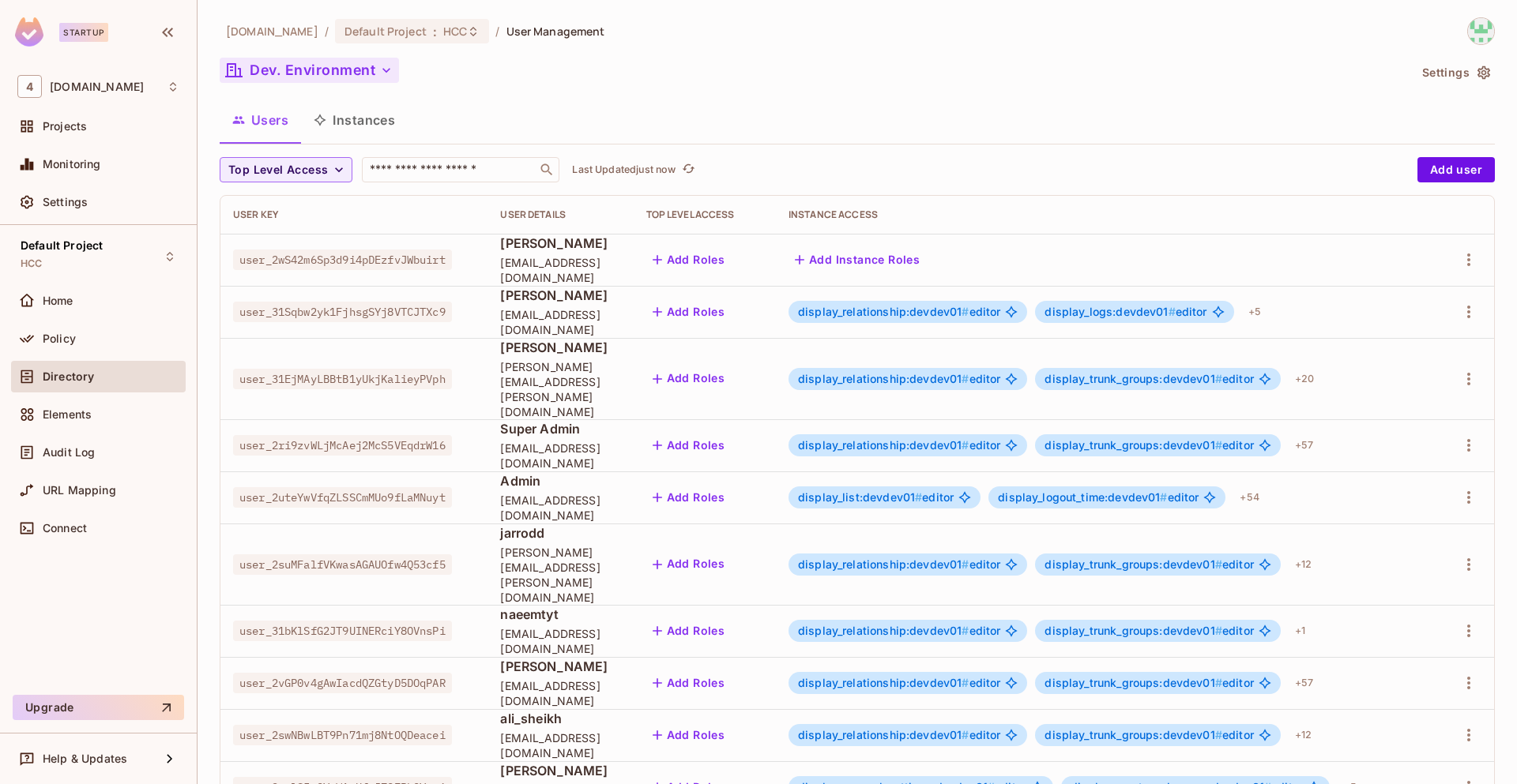
click at [376, 62] on button "Dev. Environment" at bounding box center [309, 70] width 179 height 25
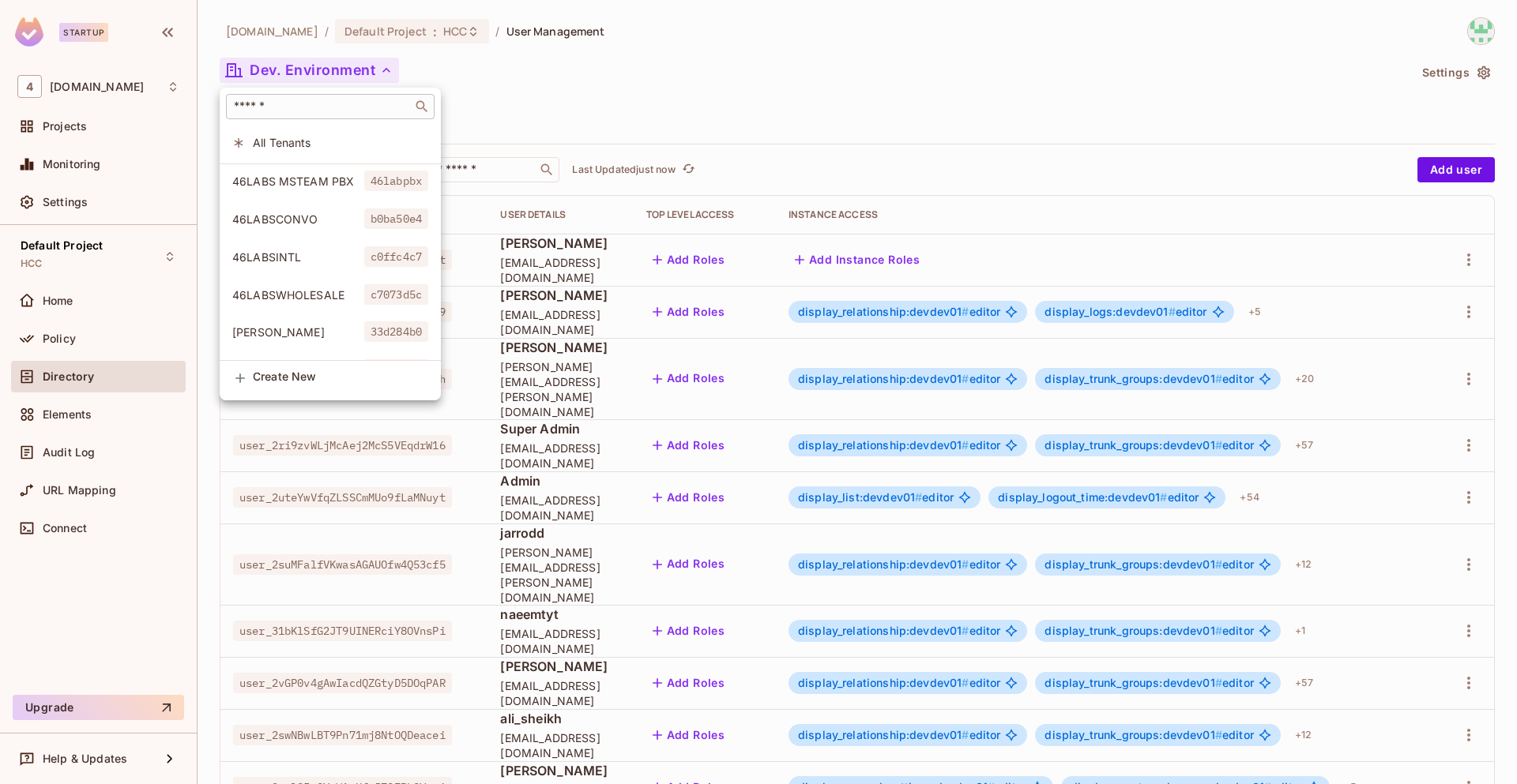
click at [335, 112] on input "text" at bounding box center [319, 106] width 177 height 16
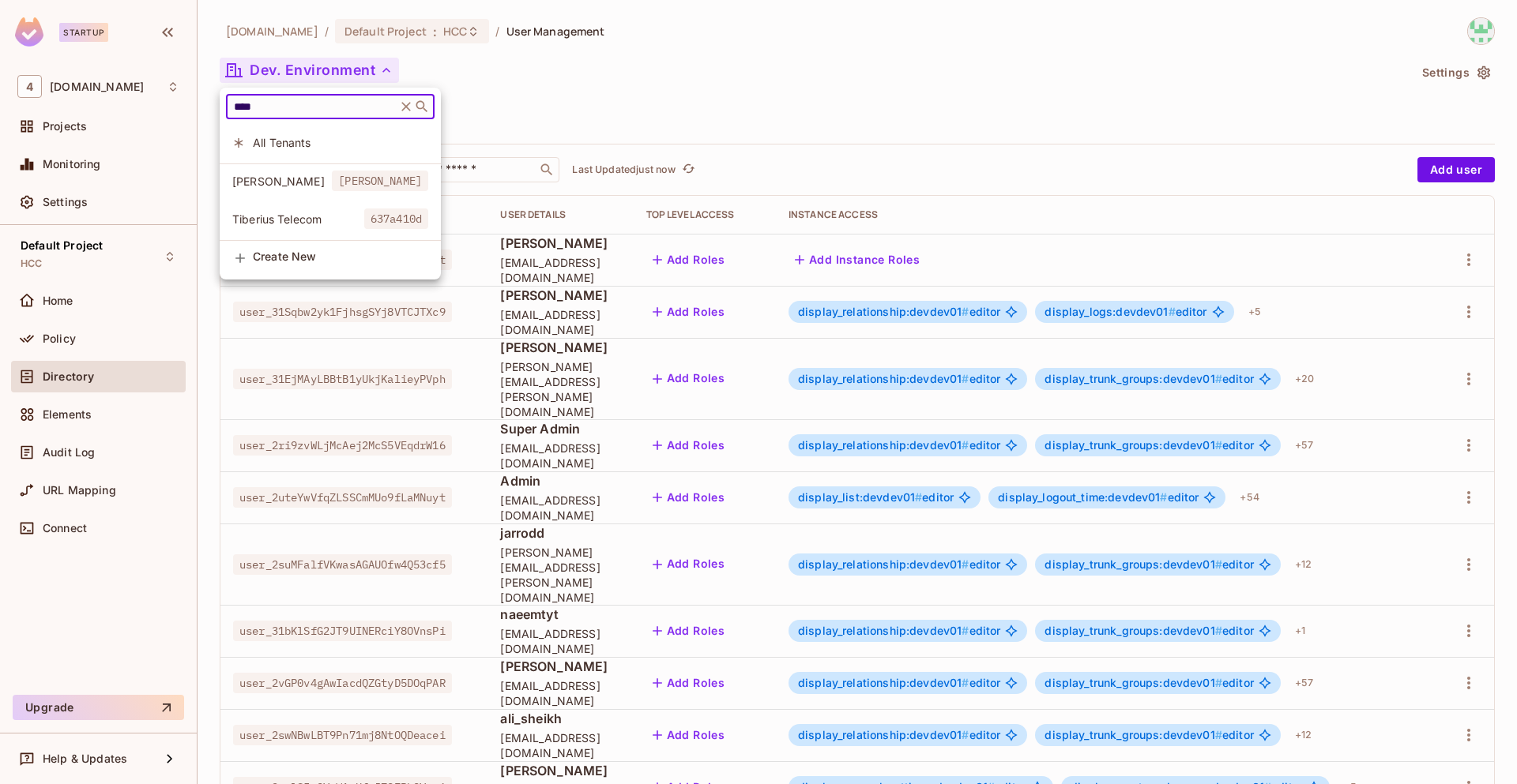
type input "****"
click at [313, 187] on span "[PERSON_NAME]" at bounding box center [282, 182] width 99 height 15
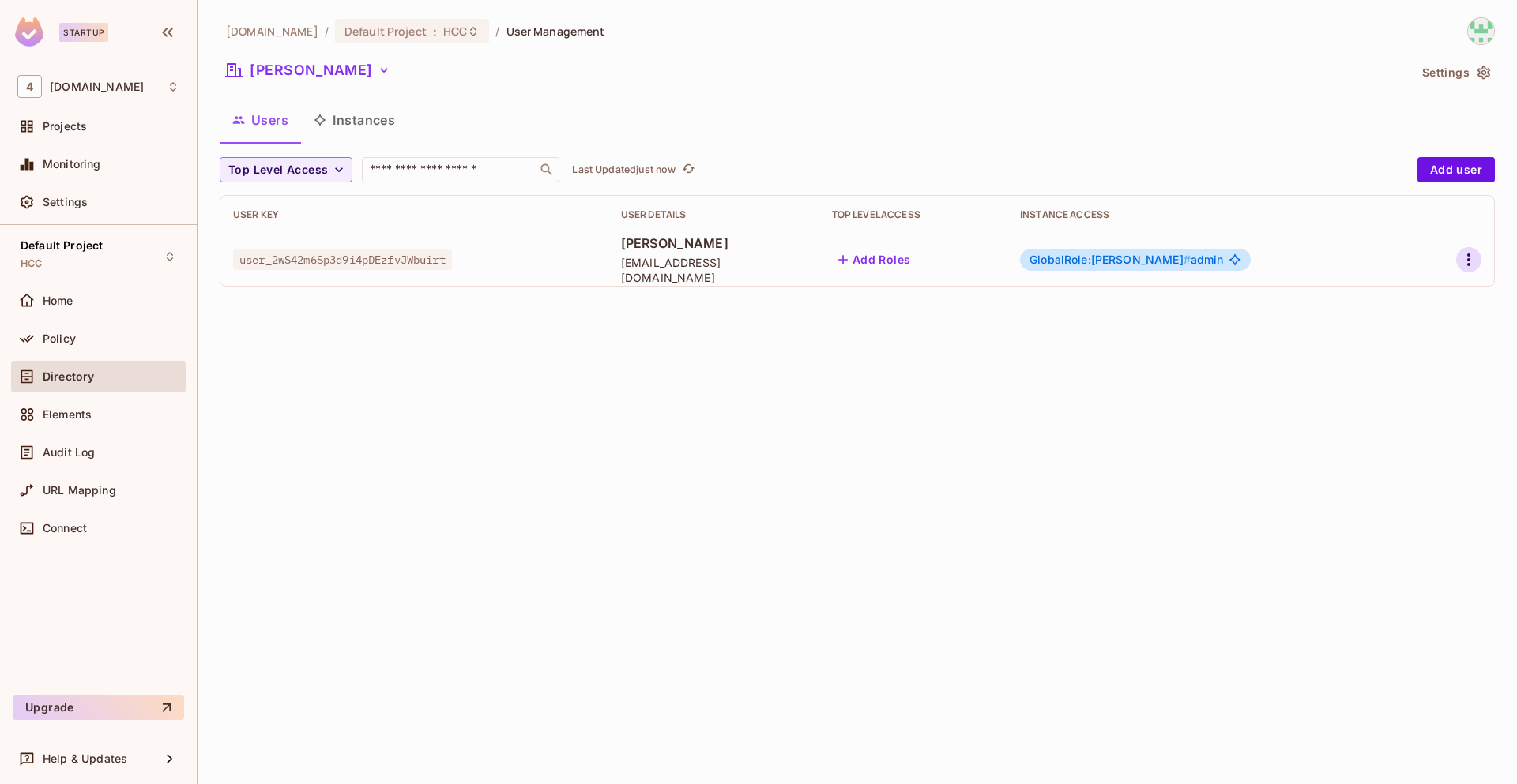
click at [1467, 262] on icon "button" at bounding box center [1469, 260] width 19 height 19
click at [1413, 330] on div "Edit Attributes" at bounding box center [1413, 331] width 78 height 16
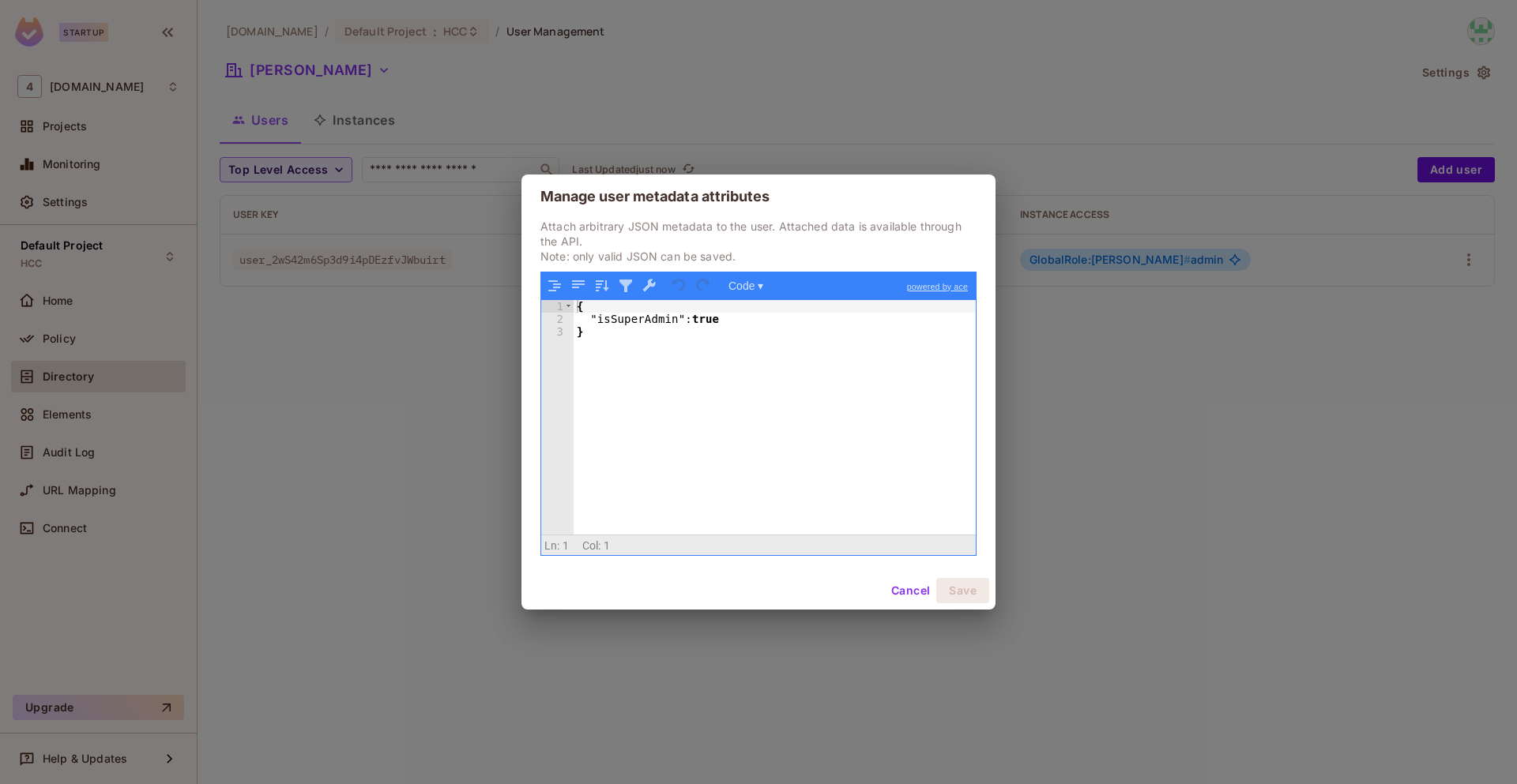
click at [646, 323] on div "{ "isSuperAdmin" : true }" at bounding box center [775, 430] width 402 height 260
click at [692, 323] on div "{ "SUPER_ADMIN" : true }" at bounding box center [775, 430] width 402 height 260
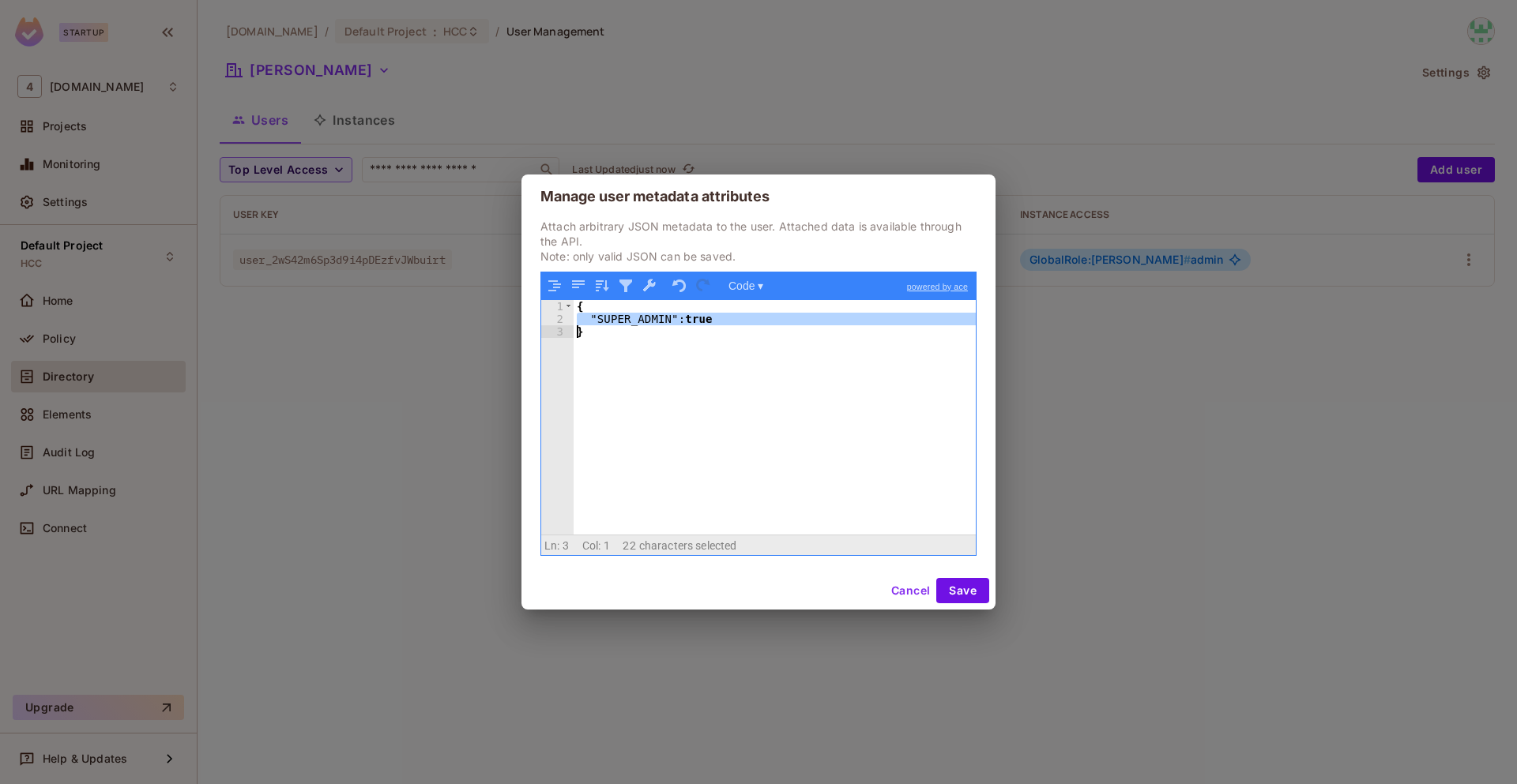
click at [692, 323] on div "{ "SUPER_ADMIN" : true }" at bounding box center [775, 417] width 402 height 235
click at [692, 323] on div "{ "SUPER_ADMIN" : true }" at bounding box center [775, 430] width 402 height 260
click at [960, 596] on button "Save" at bounding box center [963, 591] width 53 height 25
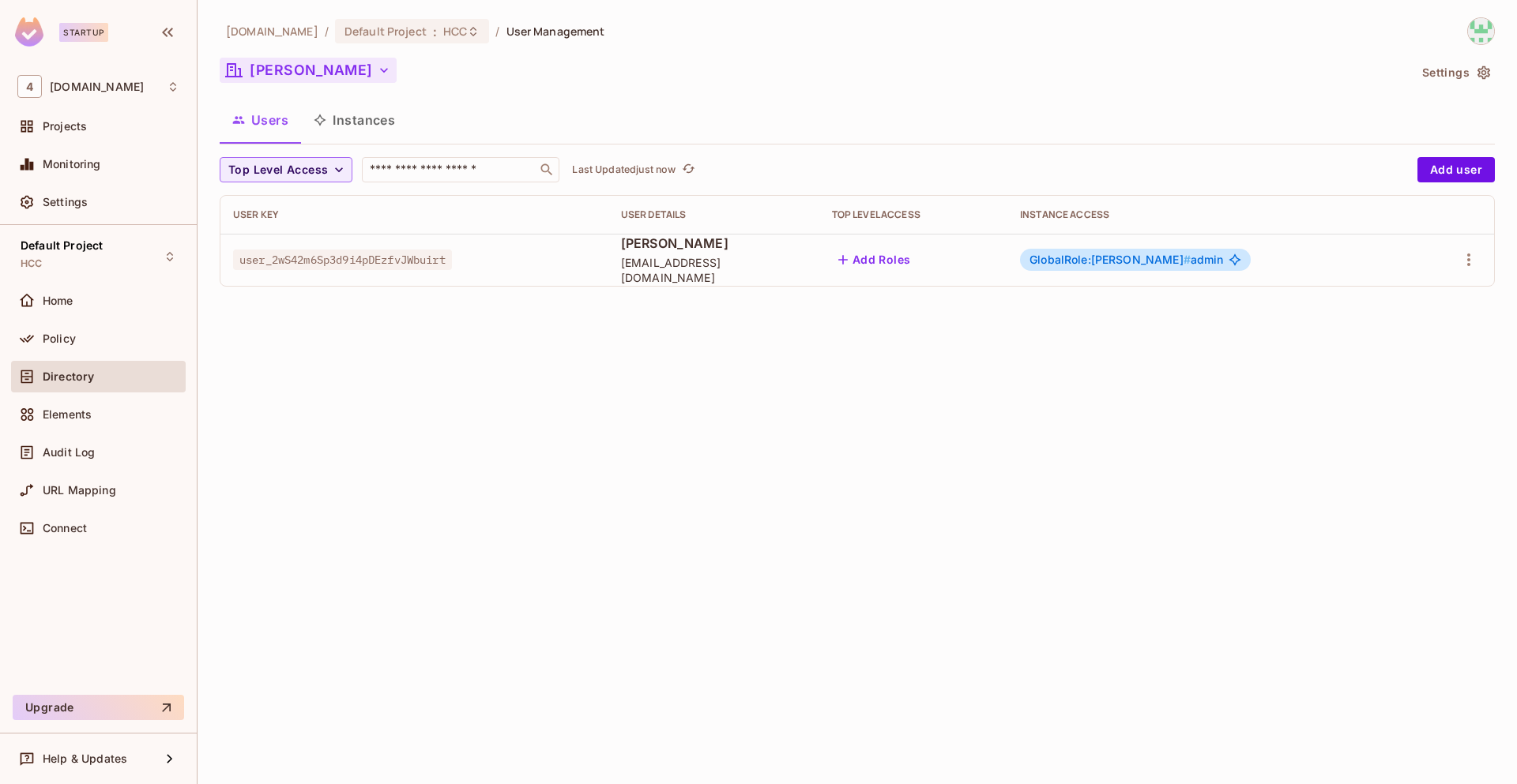
click at [376, 67] on icon "button" at bounding box center [384, 70] width 16 height 16
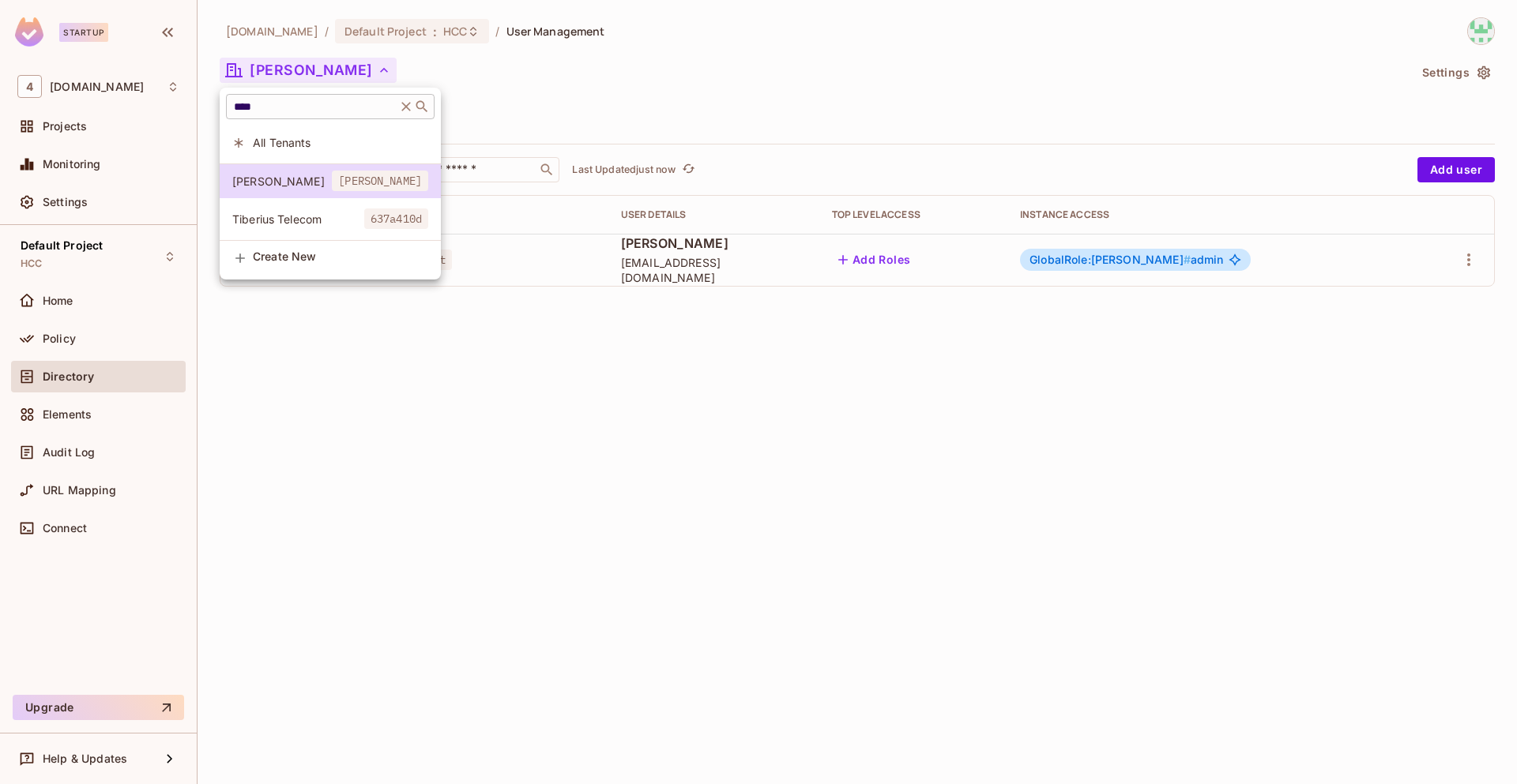
click at [411, 103] on icon at bounding box center [406, 106] width 9 height 9
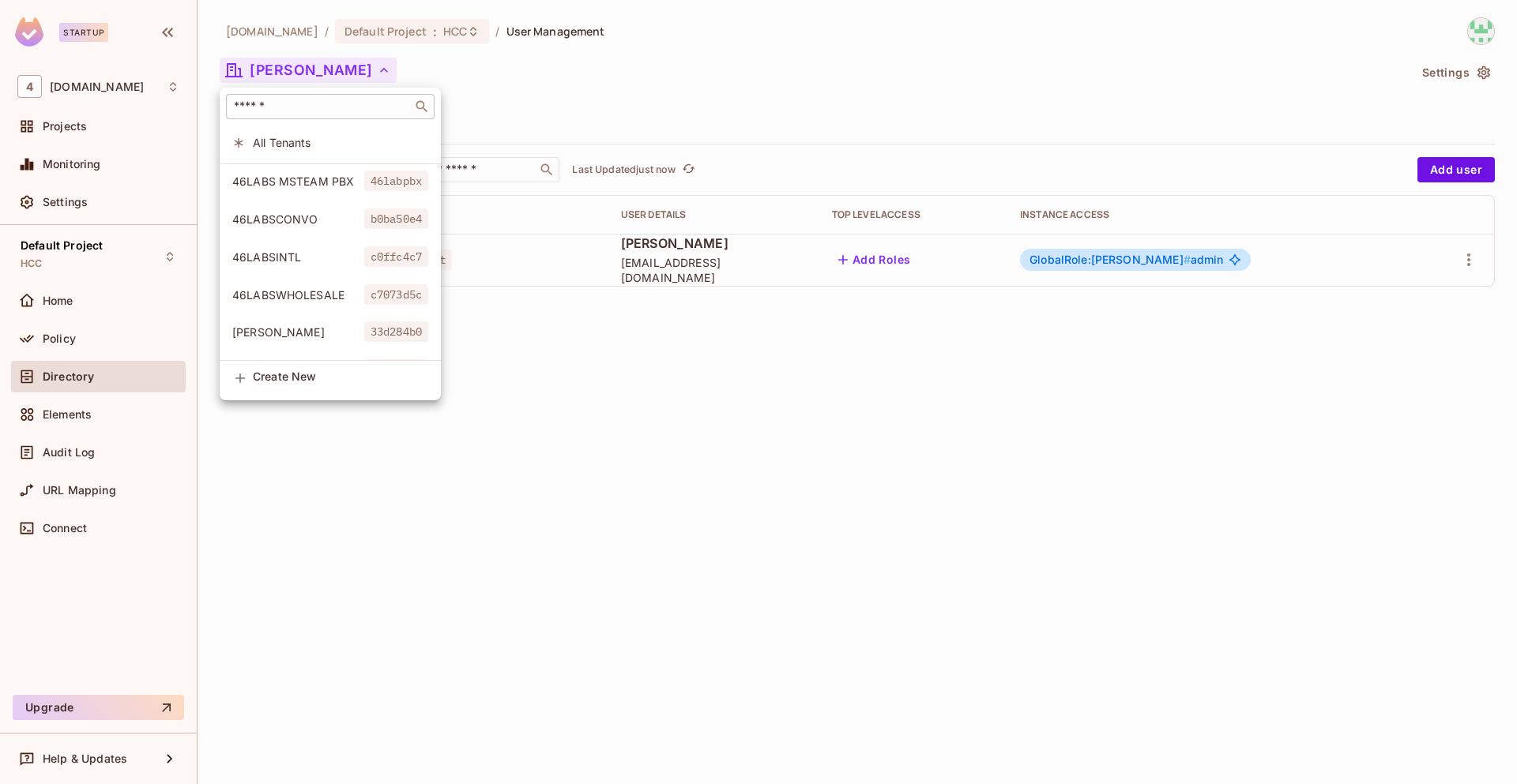
click at [336, 112] on input "text" at bounding box center [319, 106] width 177 height 16
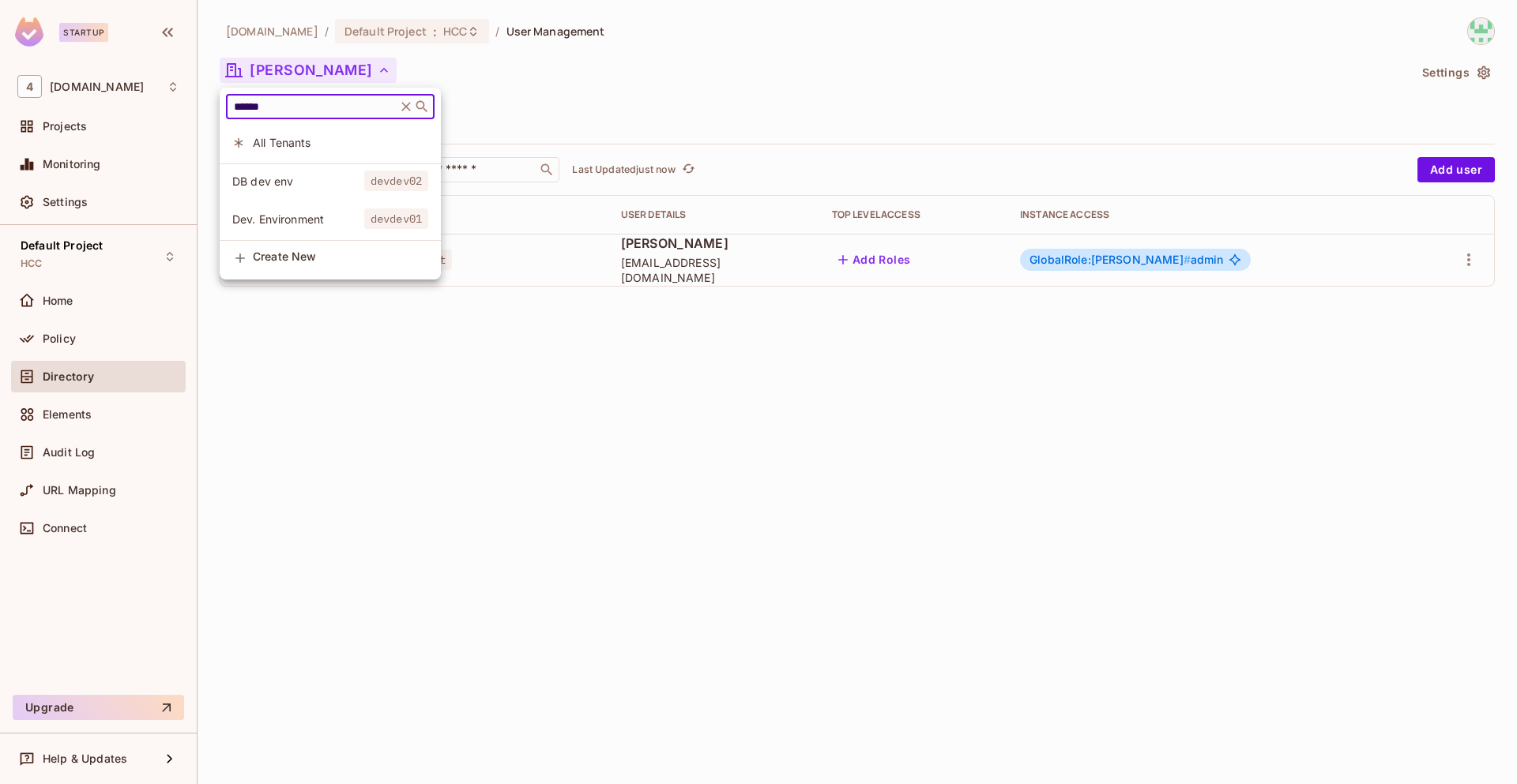
type input "******"
click at [347, 215] on span "Dev. Environment" at bounding box center [298, 219] width 132 height 15
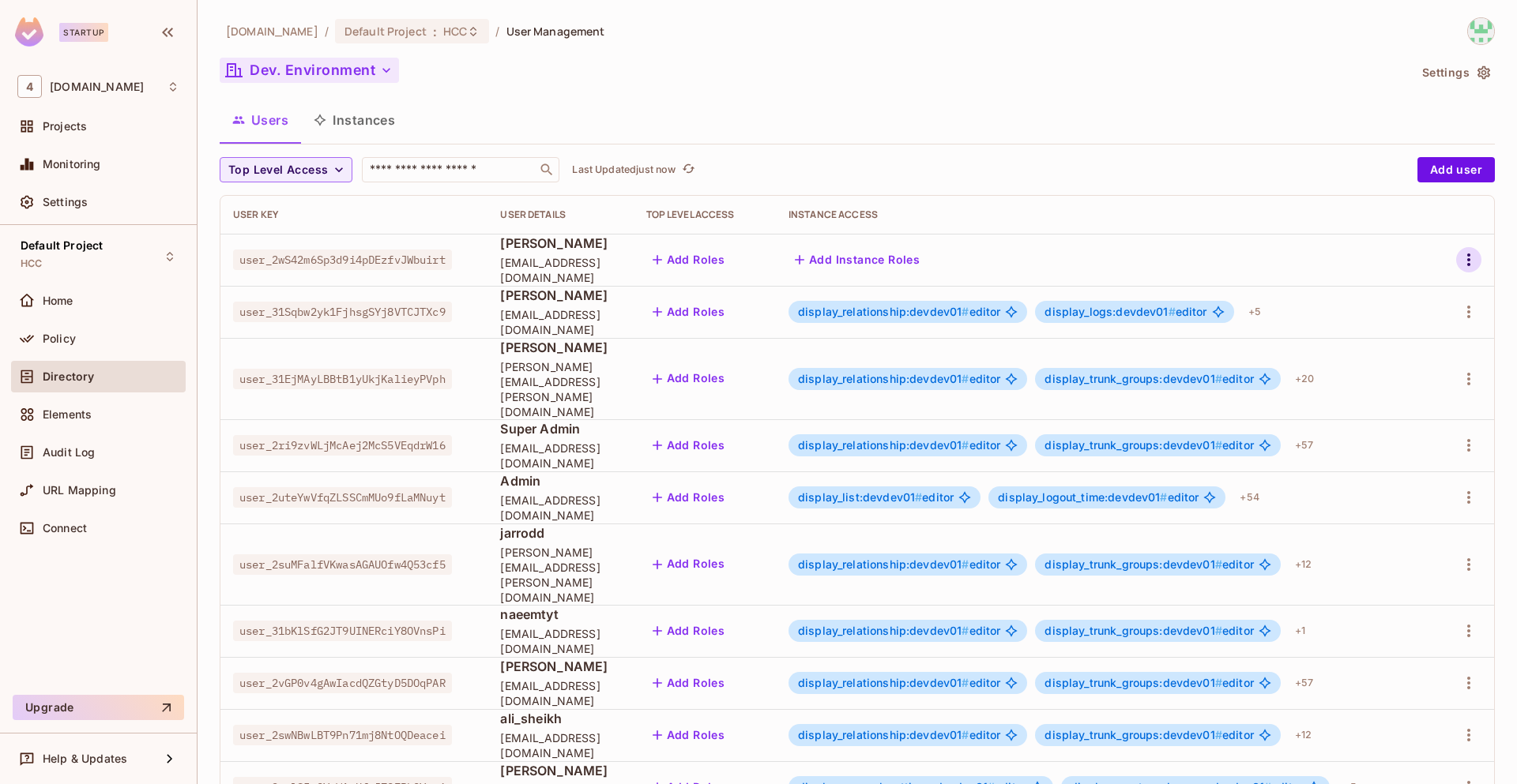
click at [1463, 258] on icon "button" at bounding box center [1469, 260] width 19 height 19
click at [1403, 341] on span "Edit Attributes" at bounding box center [1402, 331] width 87 height 25
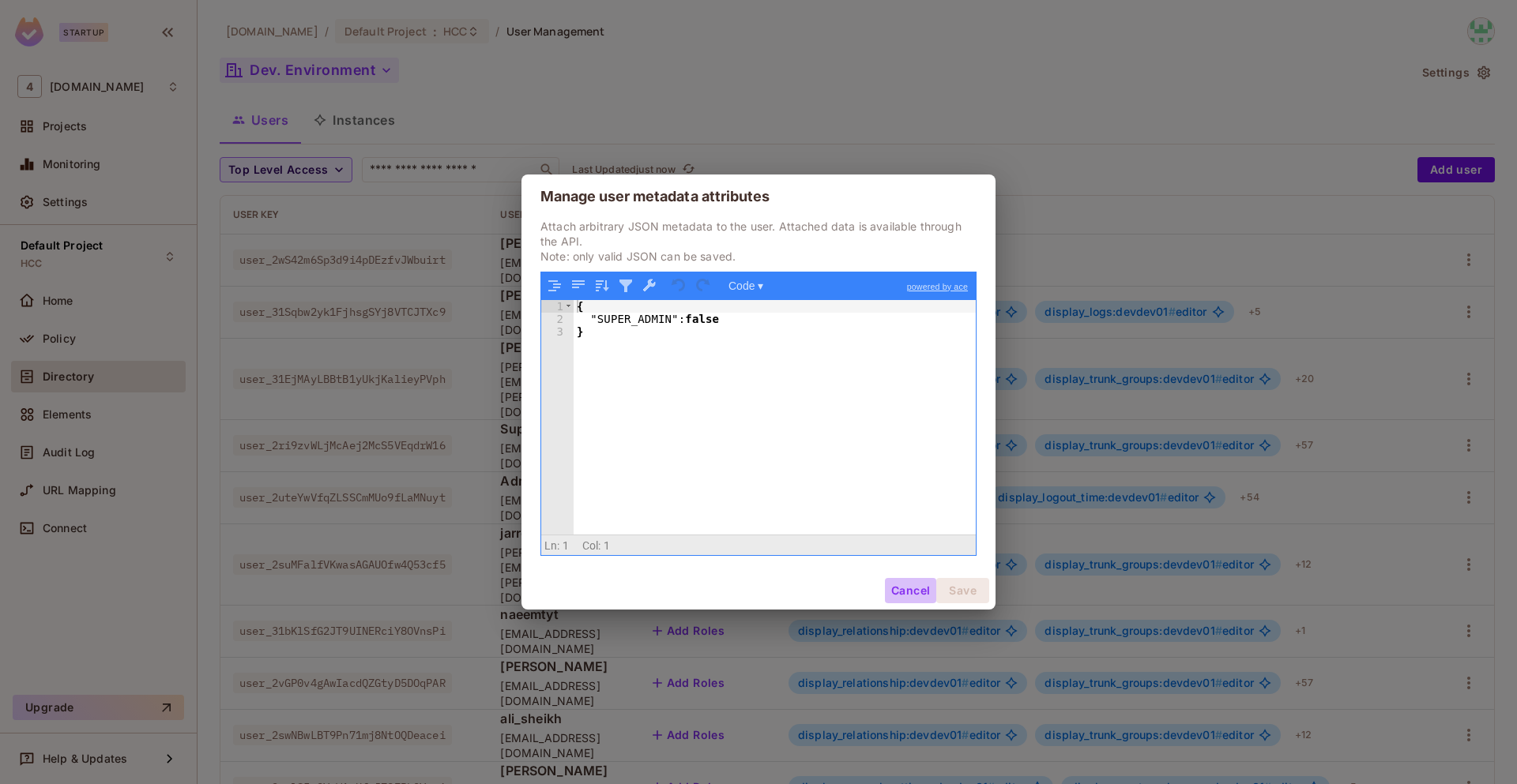
click at [904, 591] on button "Cancel" at bounding box center [910, 591] width 51 height 25
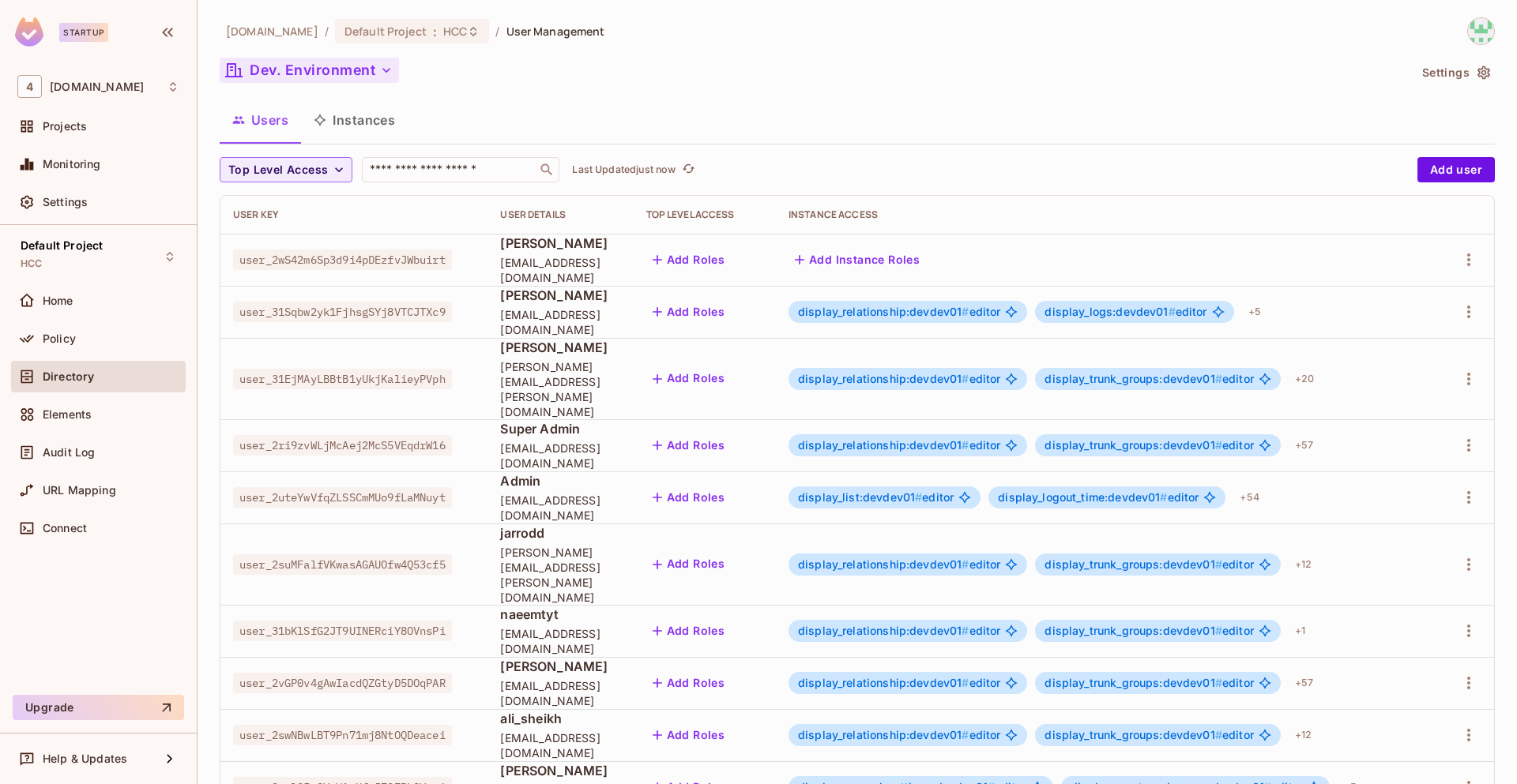
click at [411, 313] on span "user_31Sqbw2yk1FjhsgSYj8VTCJTXc9" at bounding box center [343, 311] width 219 height 20
click at [414, 267] on span "user_2wS42m6Sp3d9i4pDEzfvJWbuirt" at bounding box center [343, 260] width 219 height 20
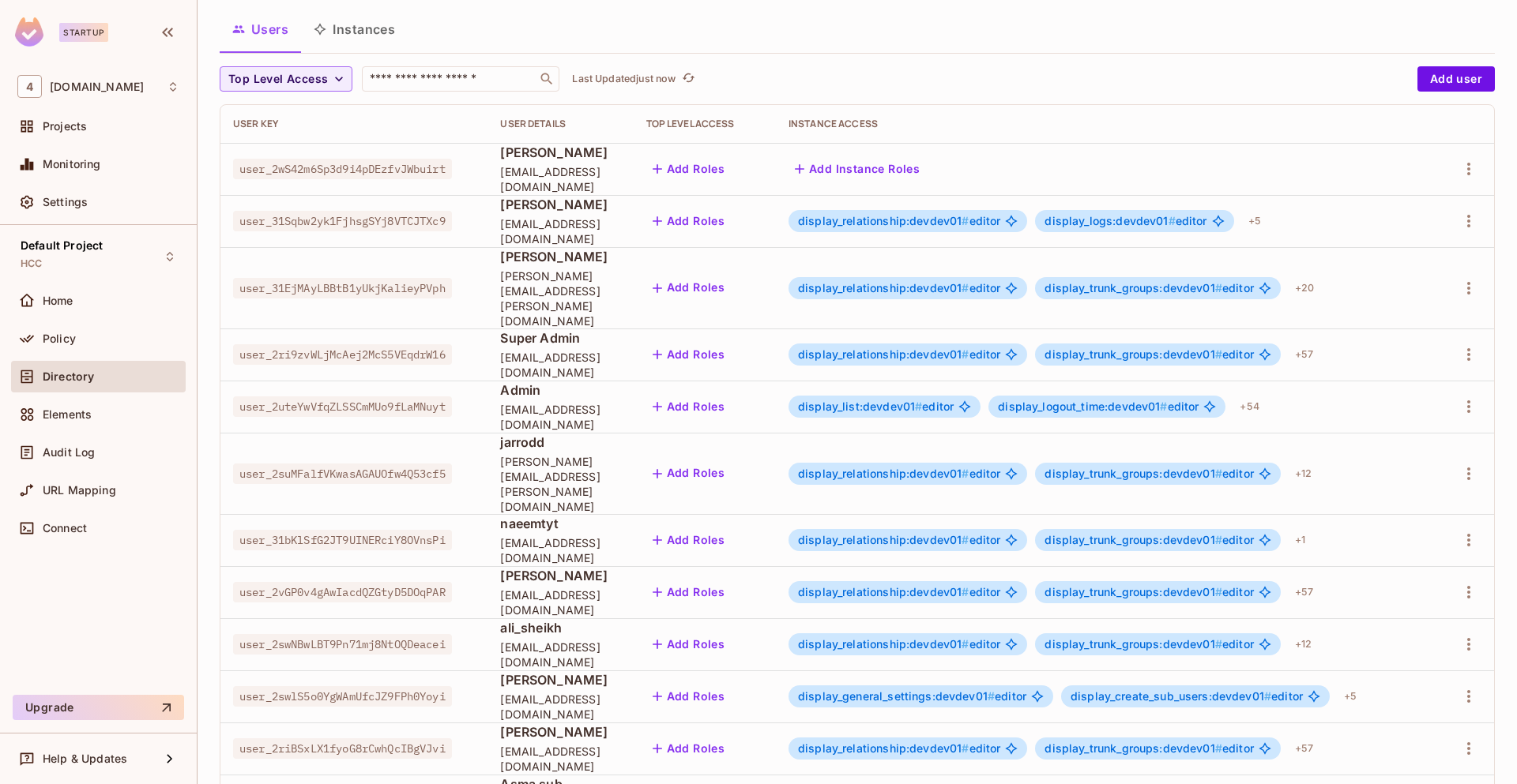
scroll to position [92, 0]
click at [728, 683] on button "Add Roles" at bounding box center [688, 696] width 86 height 25
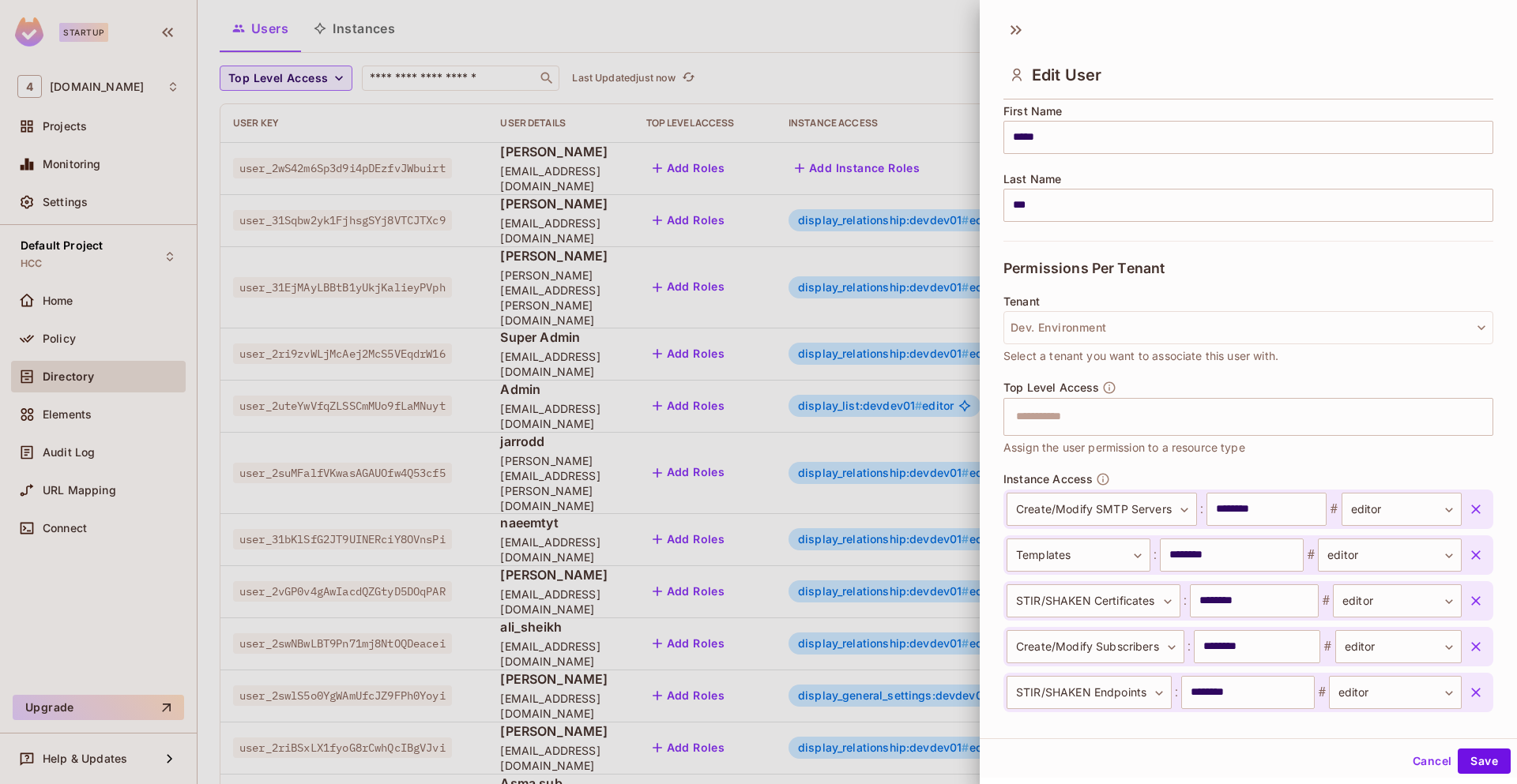
scroll to position [188, 0]
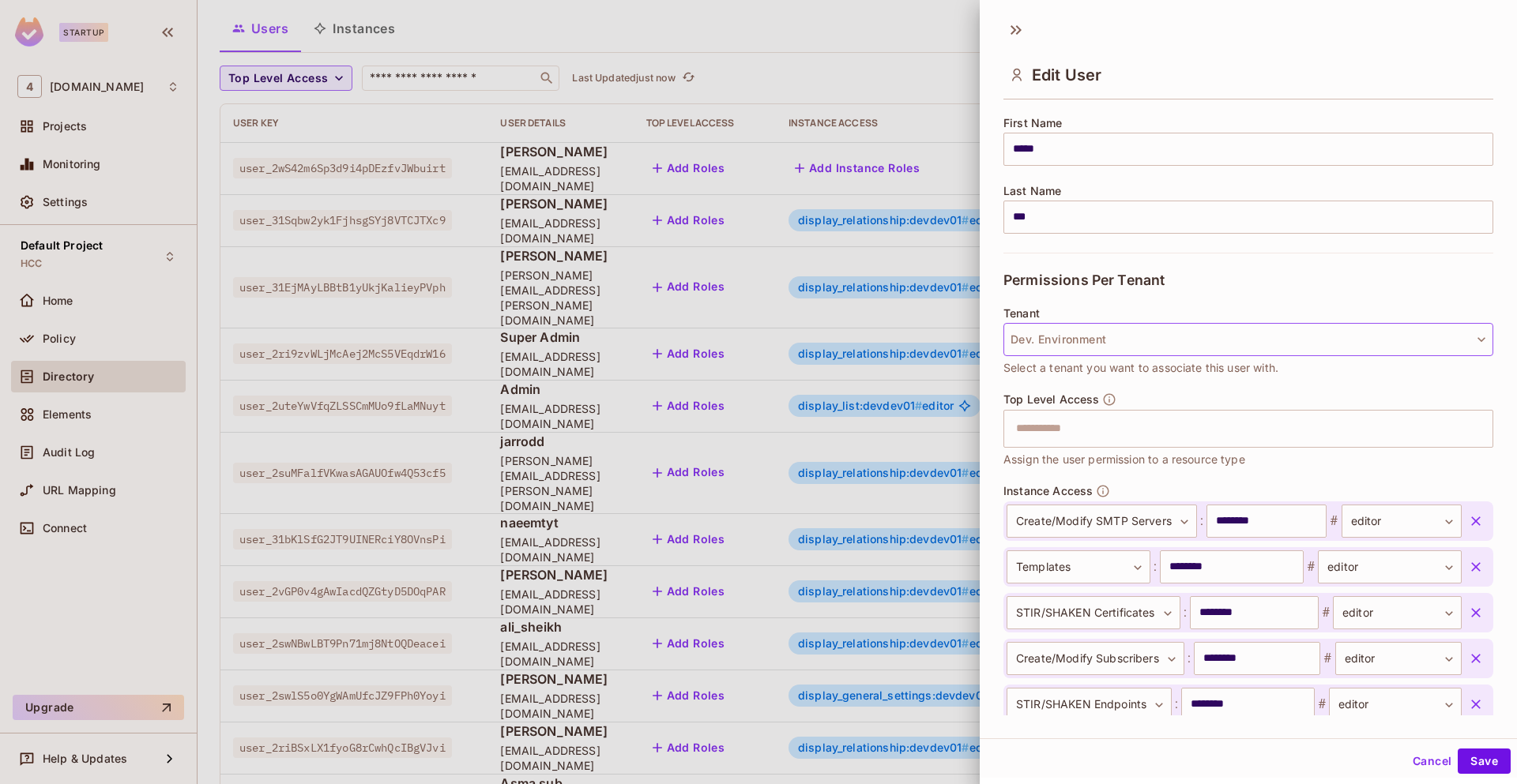
click at [1141, 341] on button "Dev. Environment" at bounding box center [1248, 339] width 490 height 33
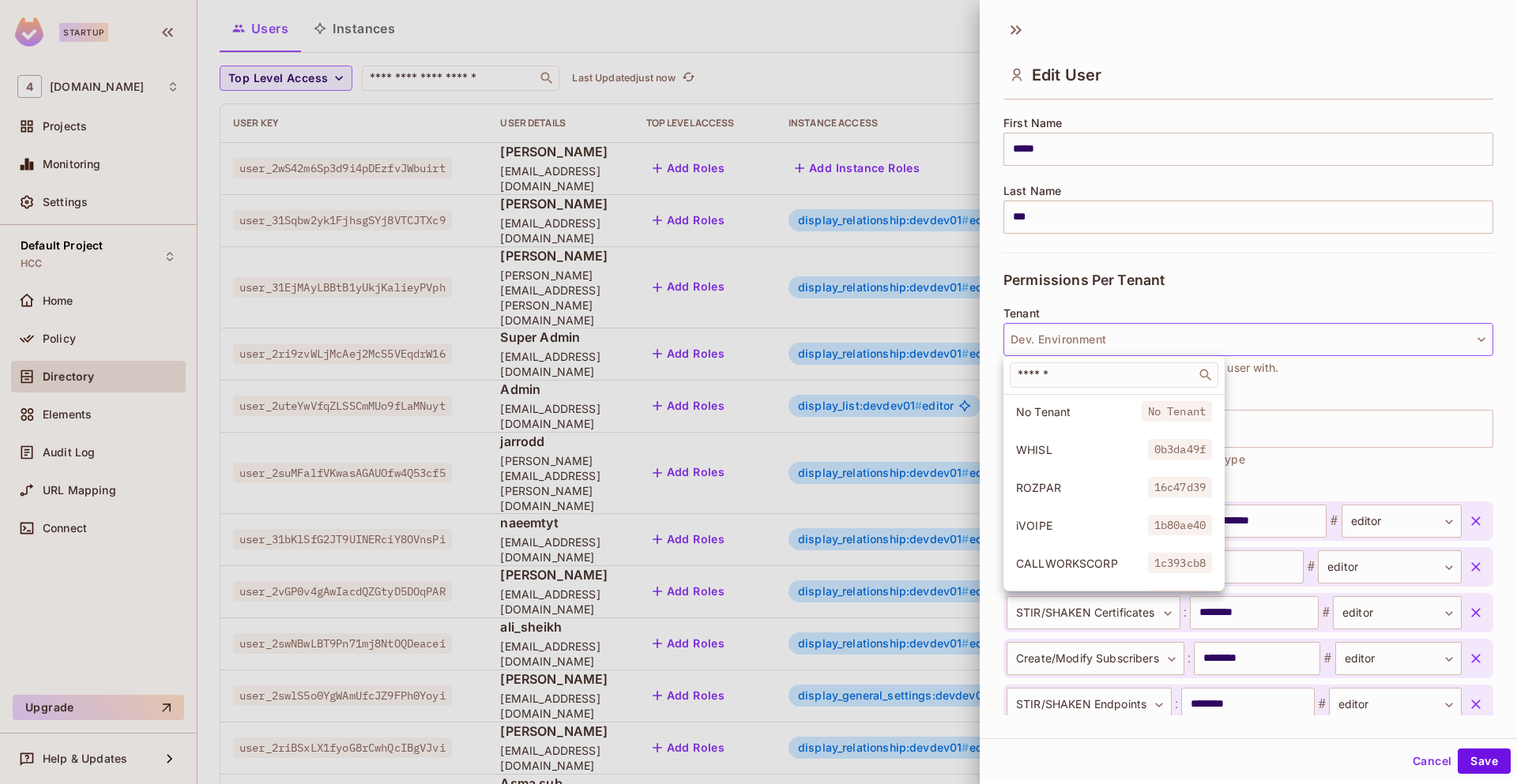
click at [1141, 339] on div at bounding box center [758, 392] width 1517 height 784
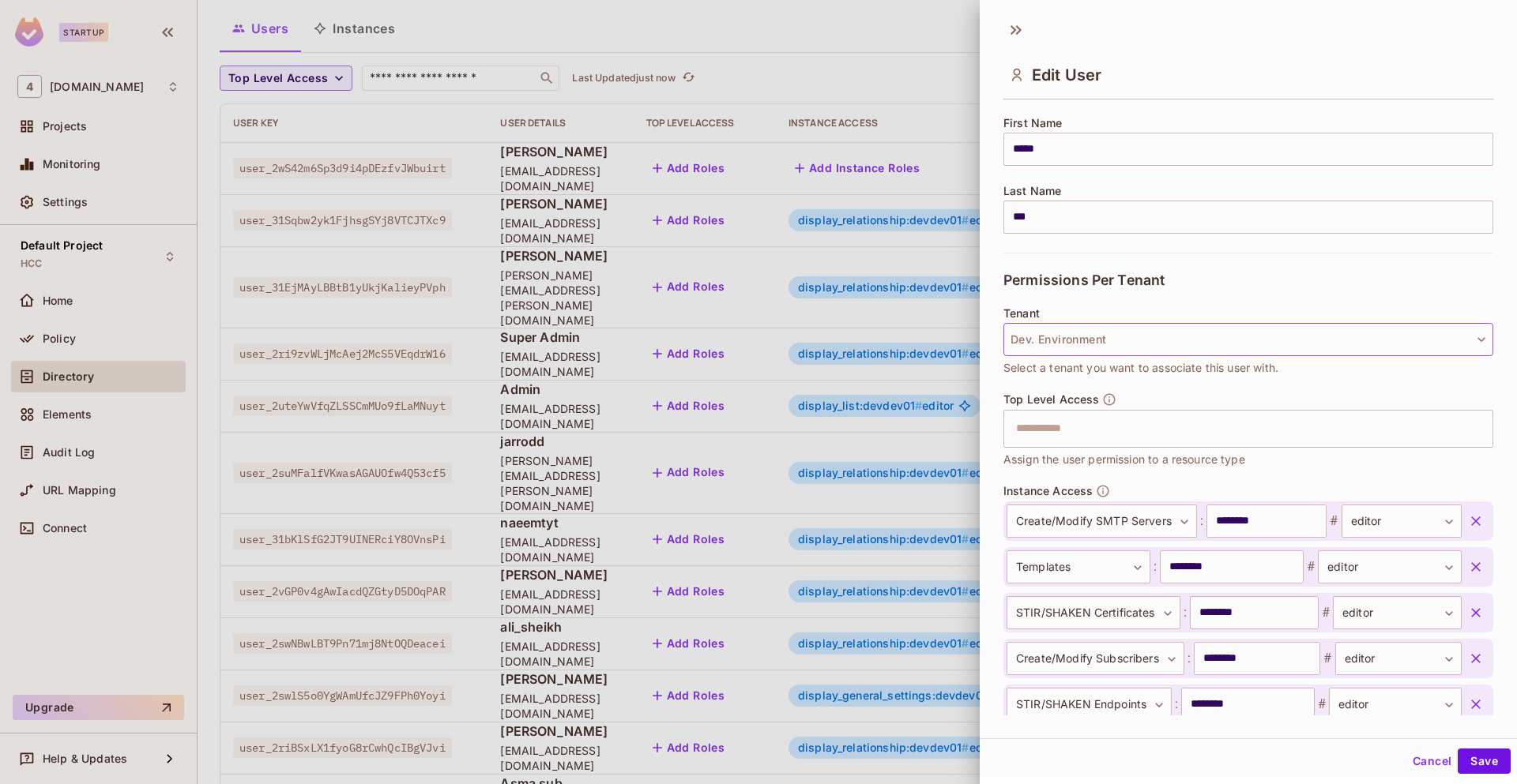
click at [1108, 340] on button "Dev. Environment" at bounding box center [1248, 339] width 490 height 33
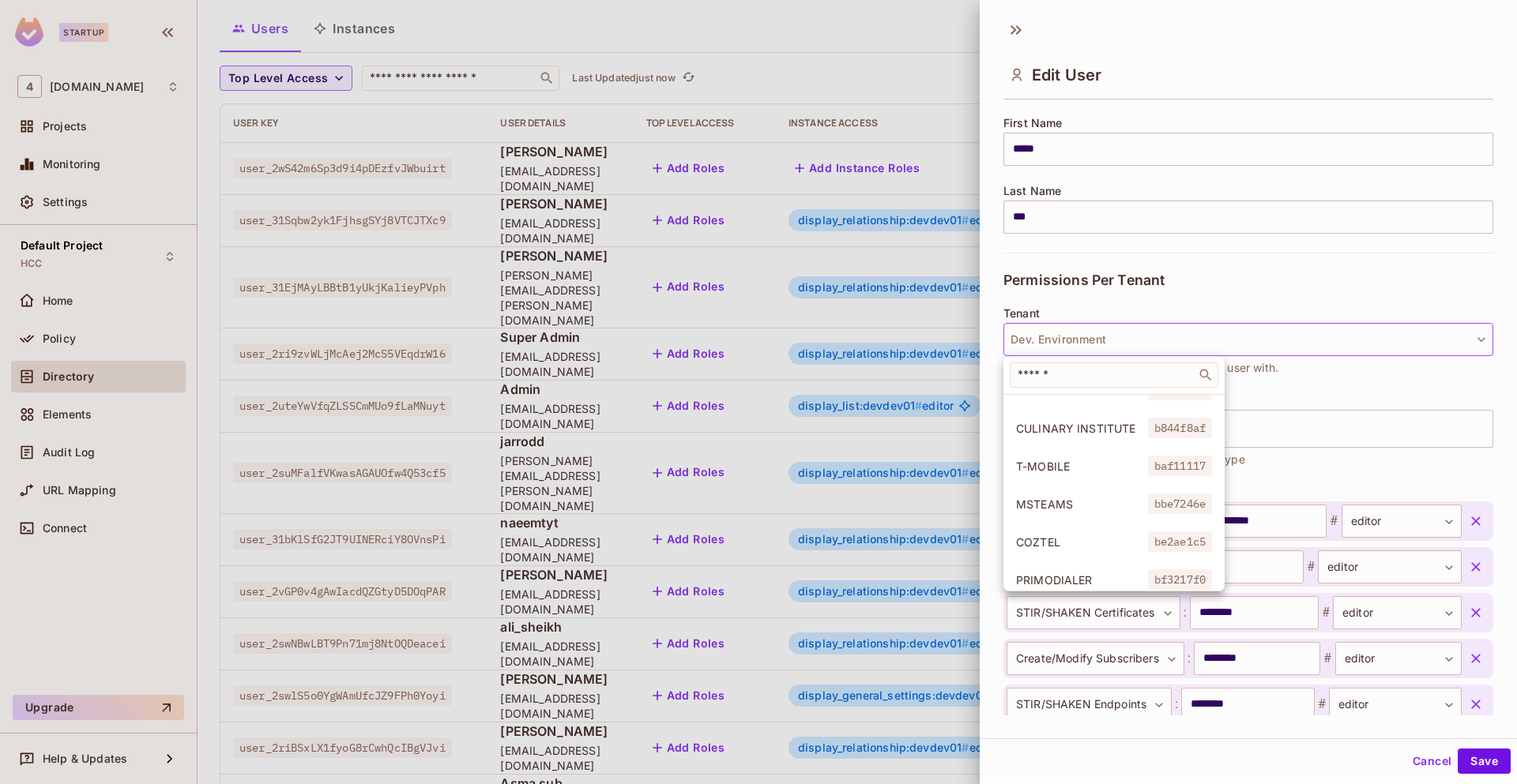
scroll to position [3635, 0]
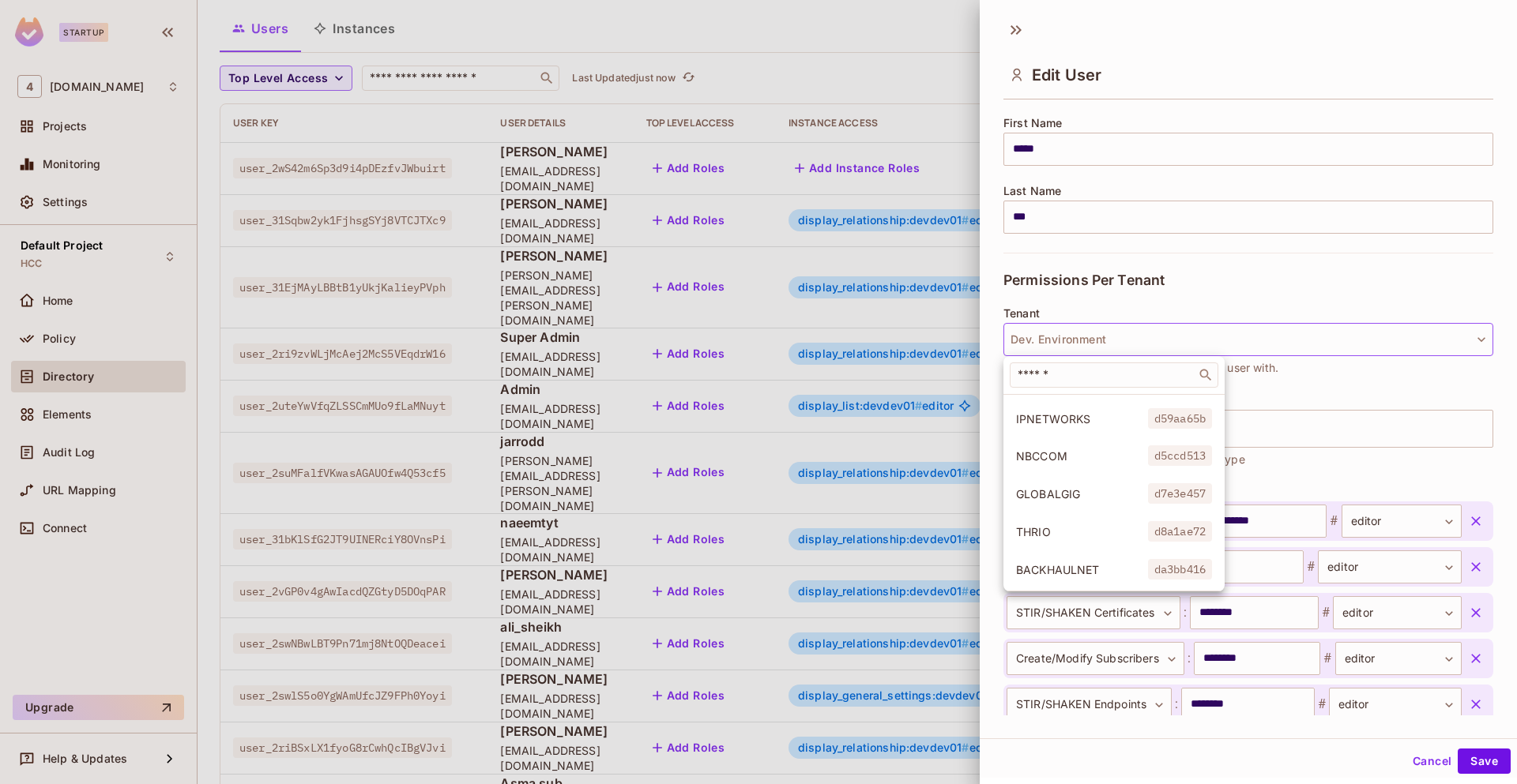
drag, startPoint x: 1363, startPoint y: 457, endPoint x: 1413, endPoint y: 783, distance: 329.8
click at [1413, 783] on div at bounding box center [758, 392] width 1517 height 784
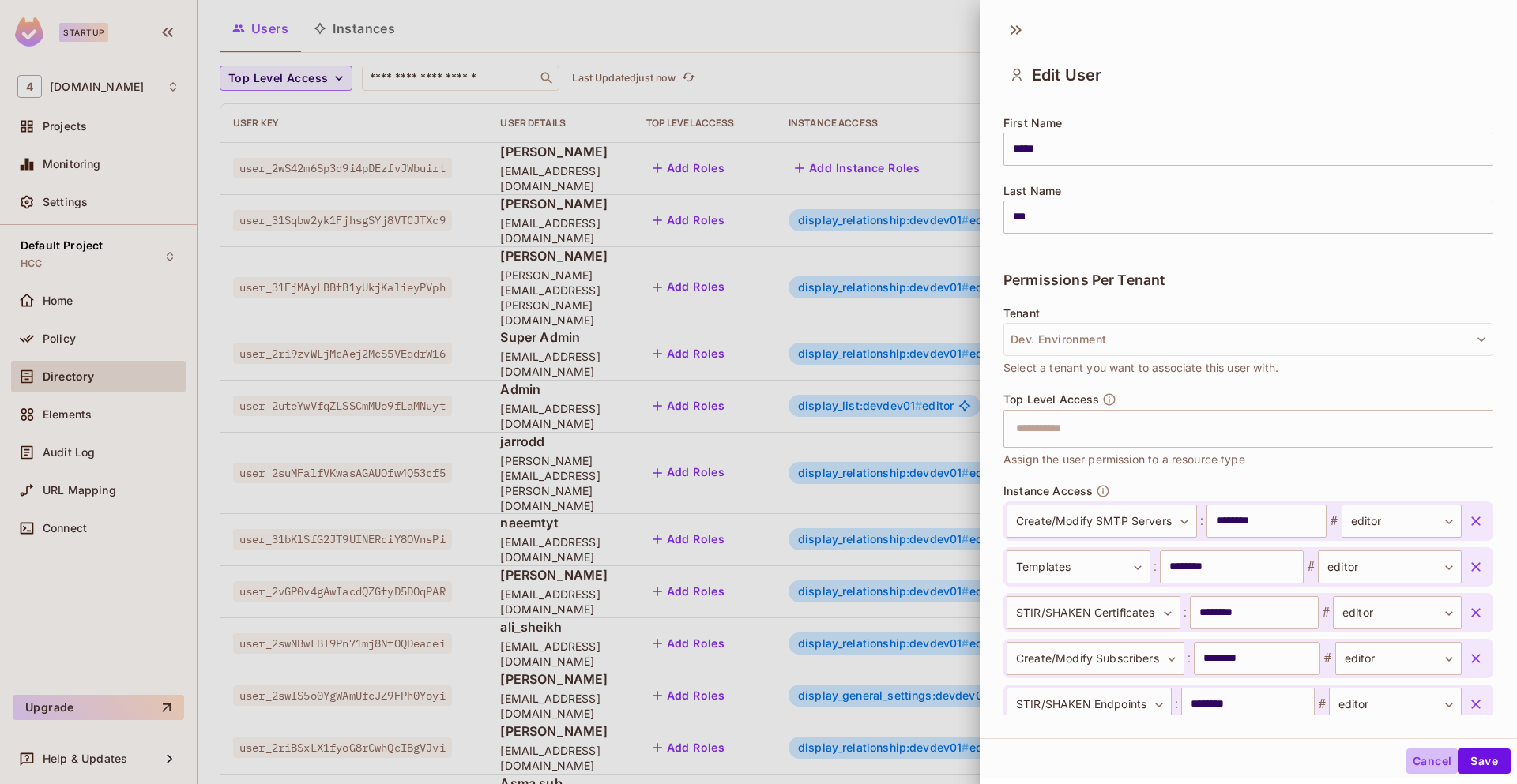
click at [1421, 756] on button "Cancel" at bounding box center [1431, 761] width 51 height 25
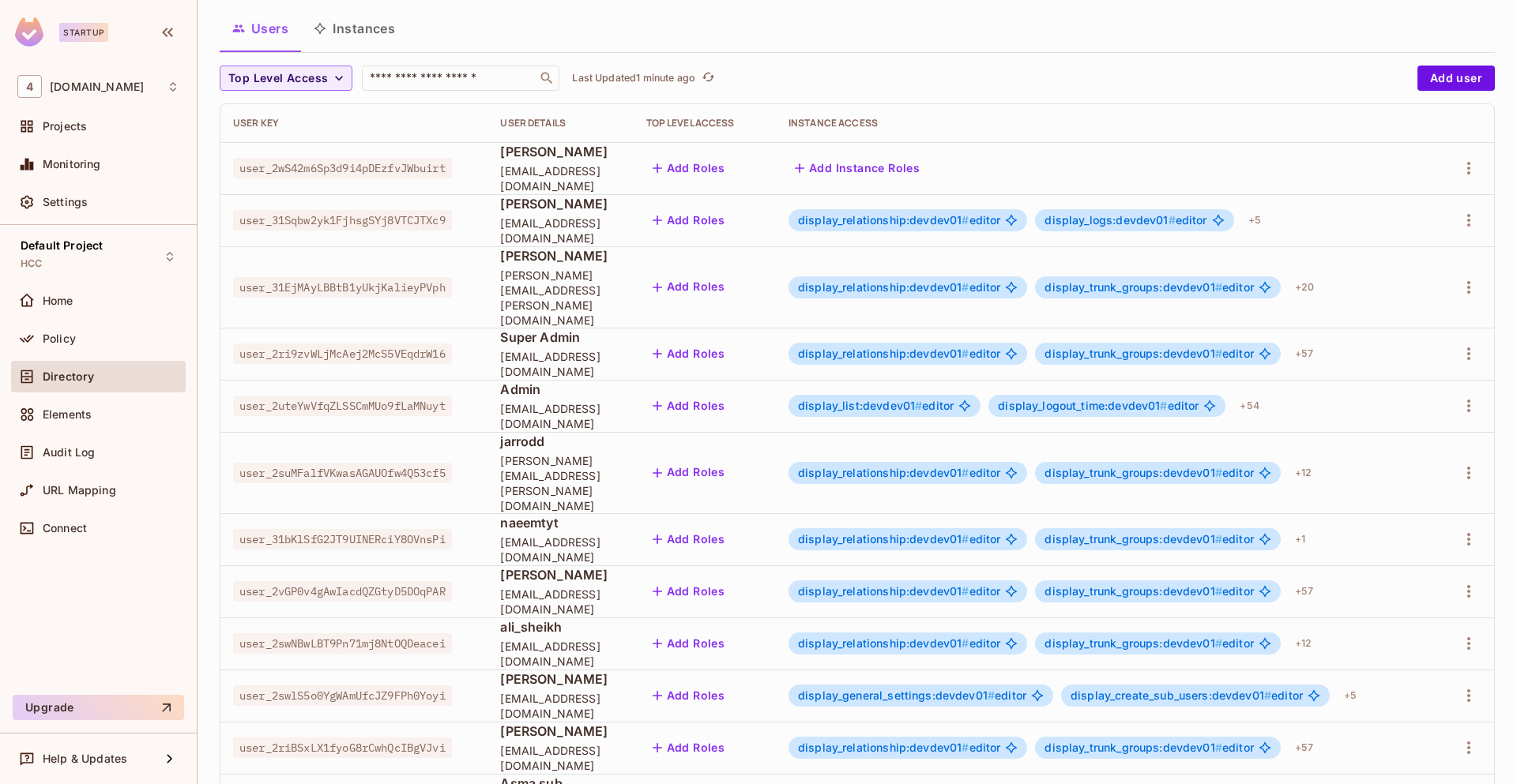
scroll to position [0, 0]
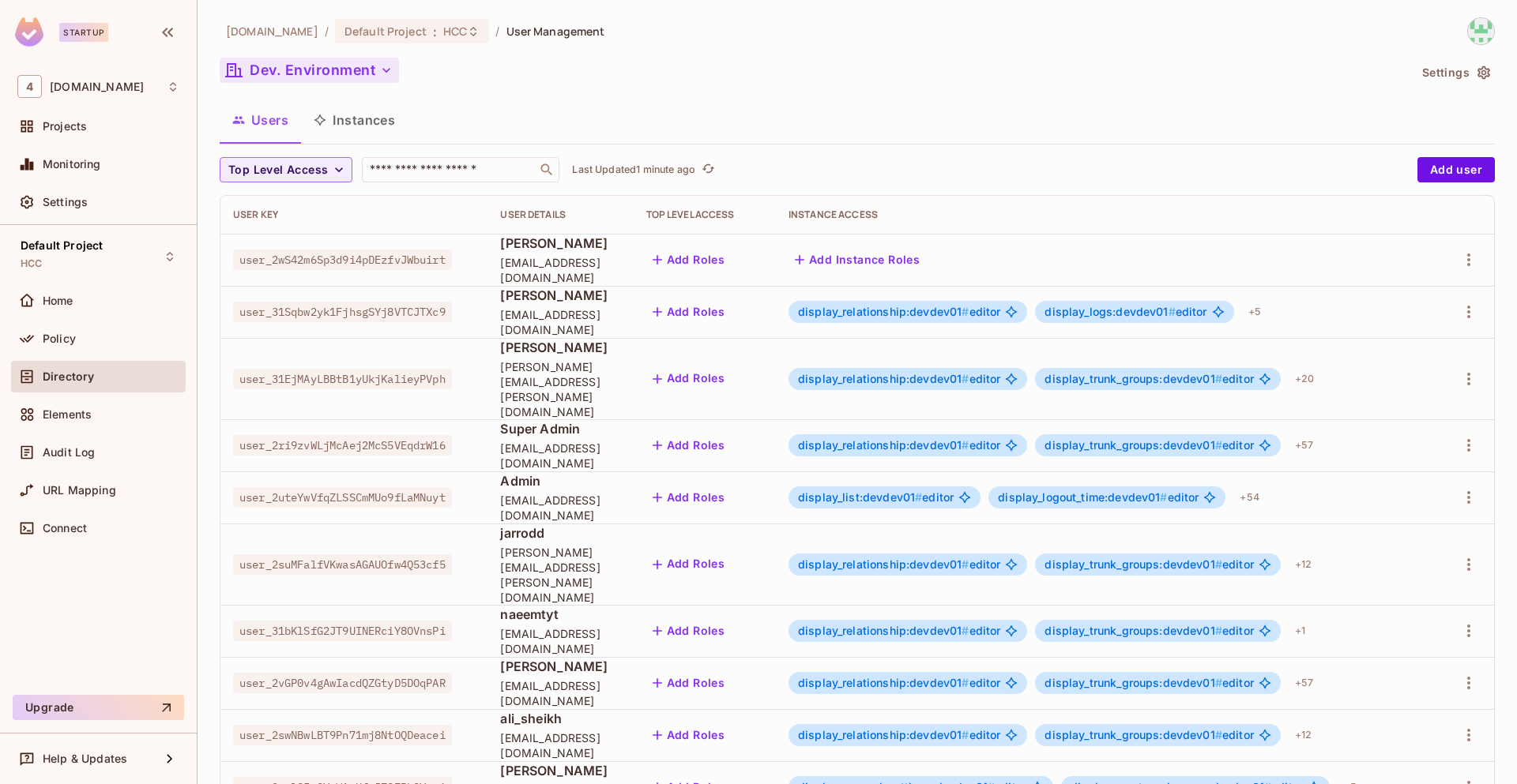
click at [1423, 73] on button "Settings" at bounding box center [1455, 73] width 79 height 25
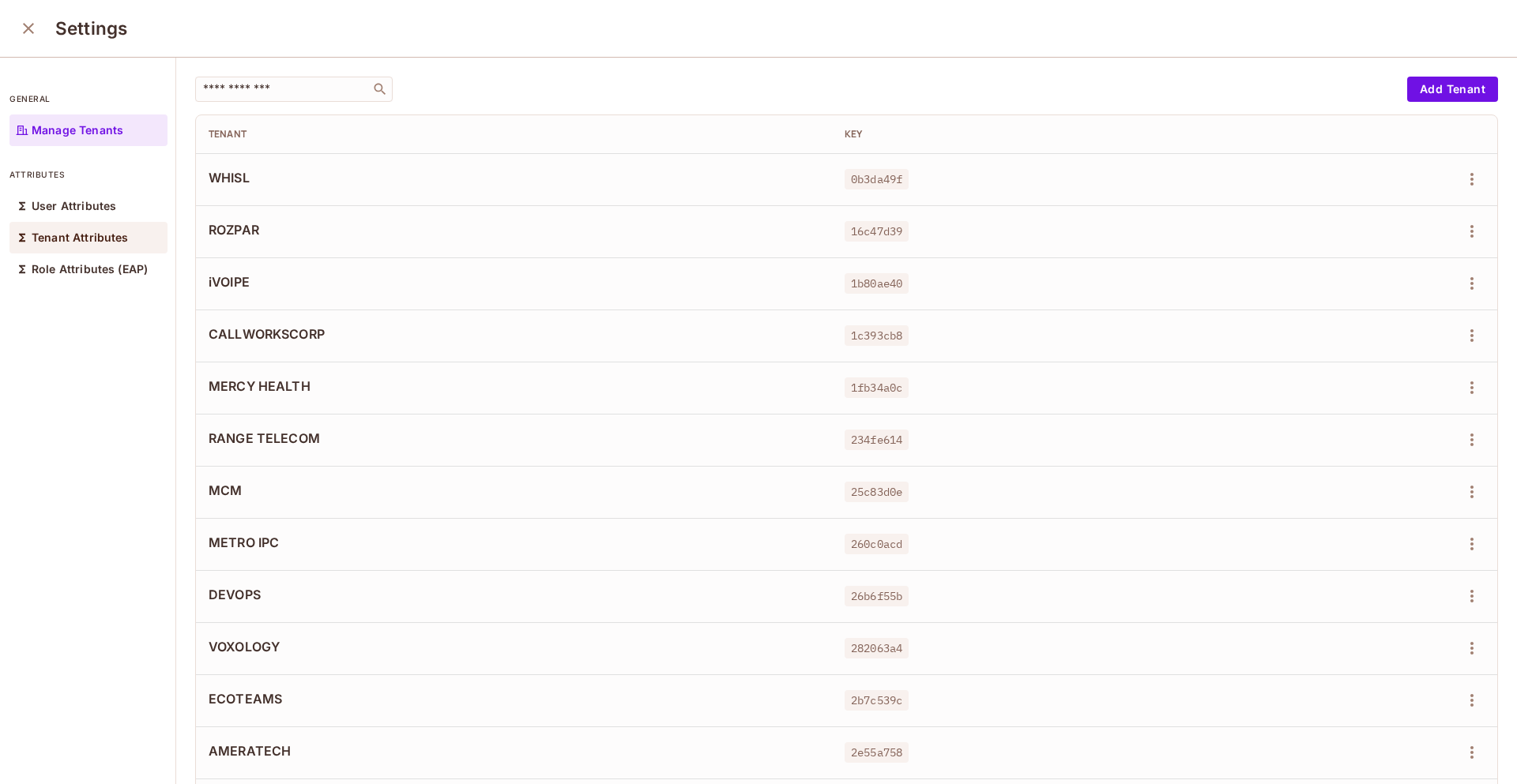
click at [86, 232] on p "Tenant Attributes" at bounding box center [80, 238] width 97 height 13
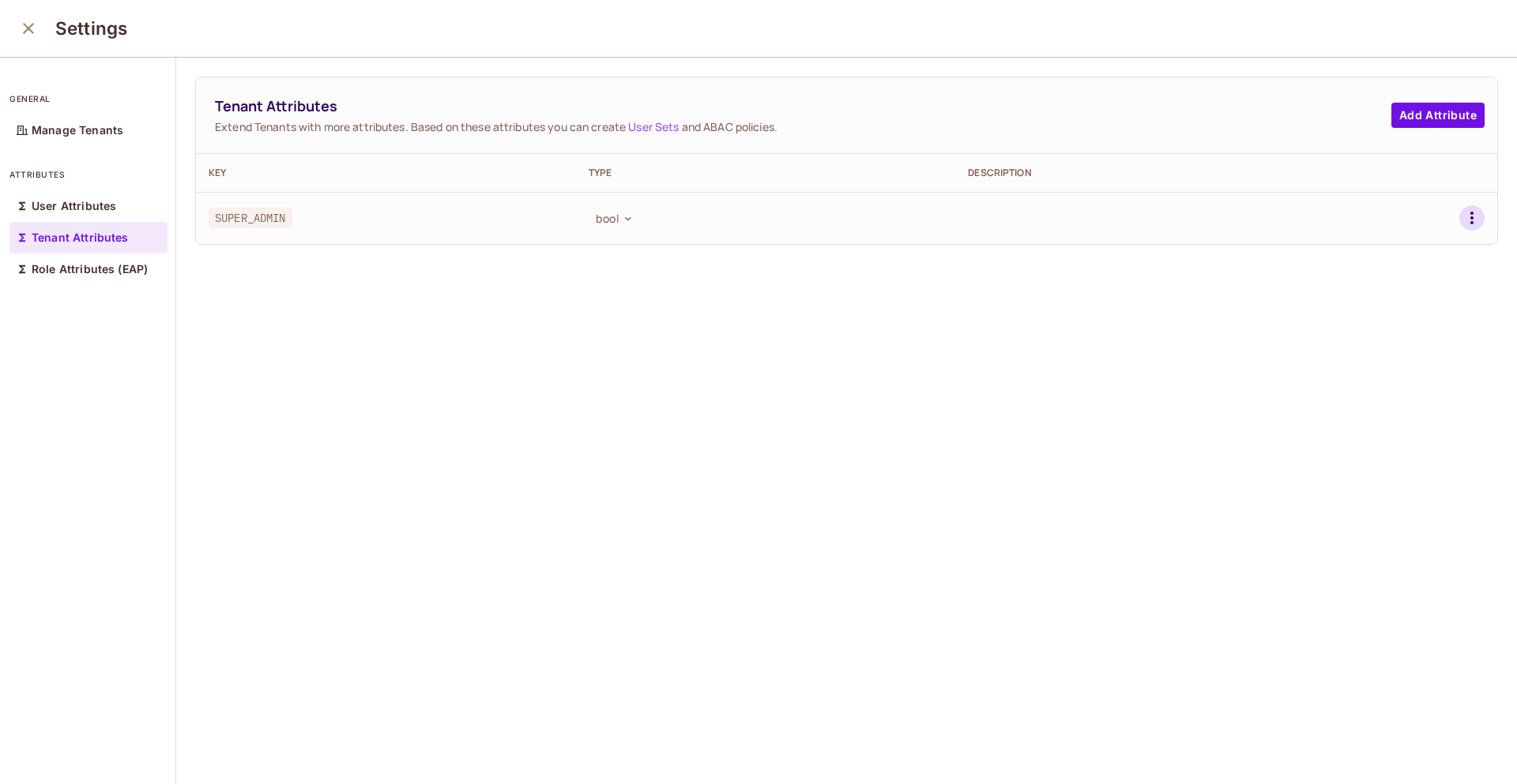
click at [1470, 213] on icon "button" at bounding box center [1472, 217] width 3 height 13
click at [1378, 286] on div "Delete Attribute" at bounding box center [1389, 288] width 86 height 16
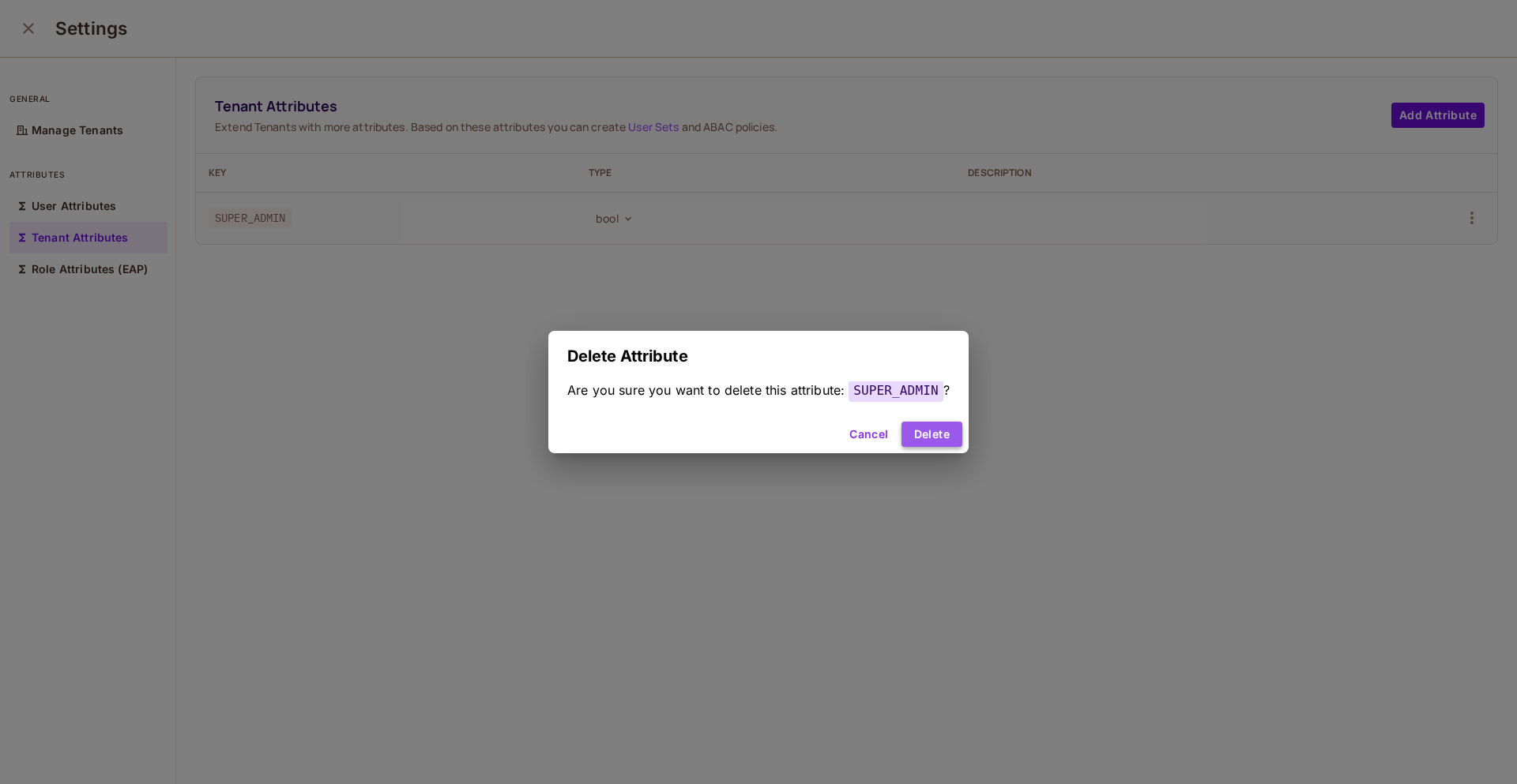
click at [912, 440] on button "Delete" at bounding box center [932, 434] width 61 height 25
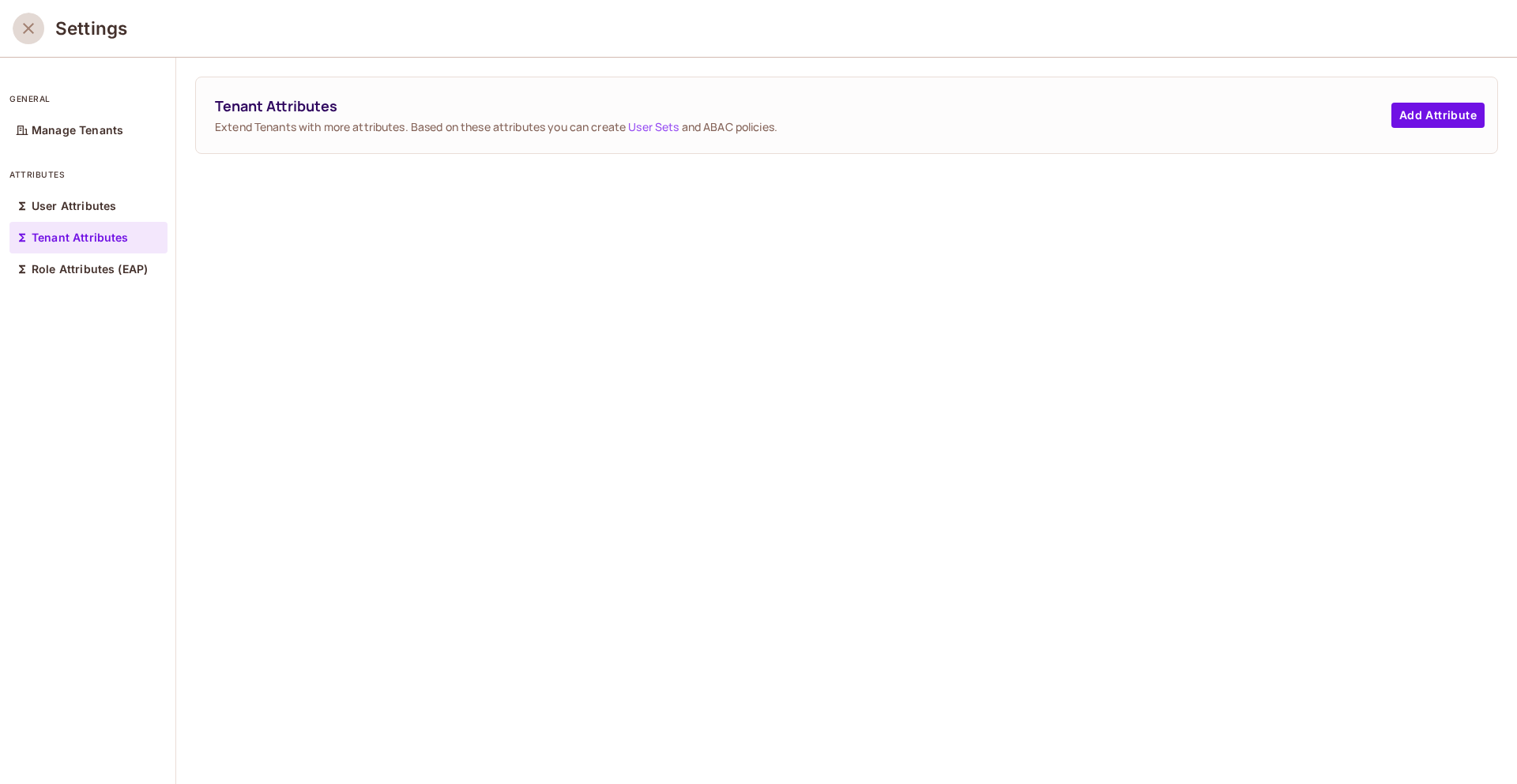
click at [25, 28] on icon "close" at bounding box center [28, 28] width 19 height 19
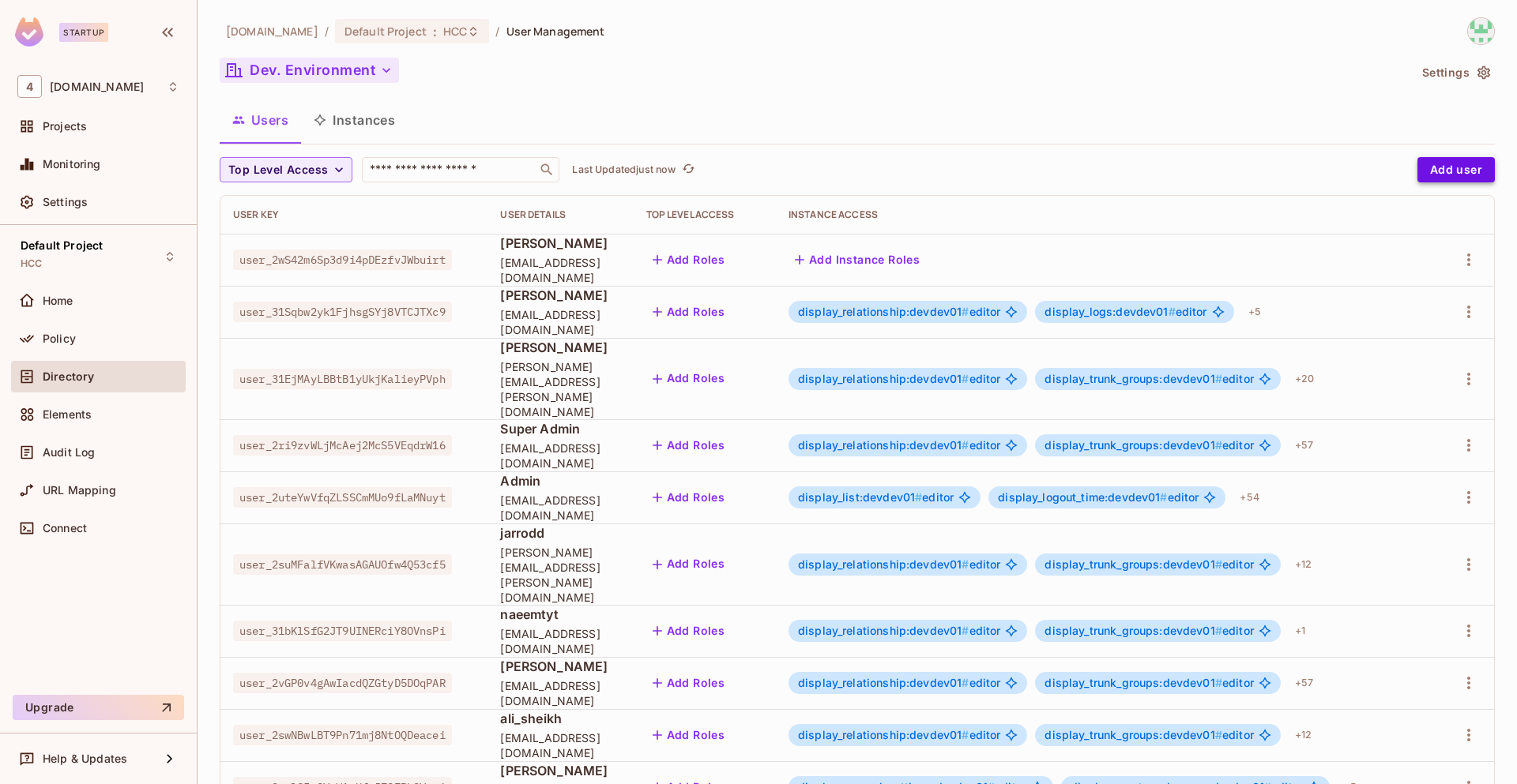
click at [1430, 171] on button "Add user" at bounding box center [1455, 170] width 77 height 25
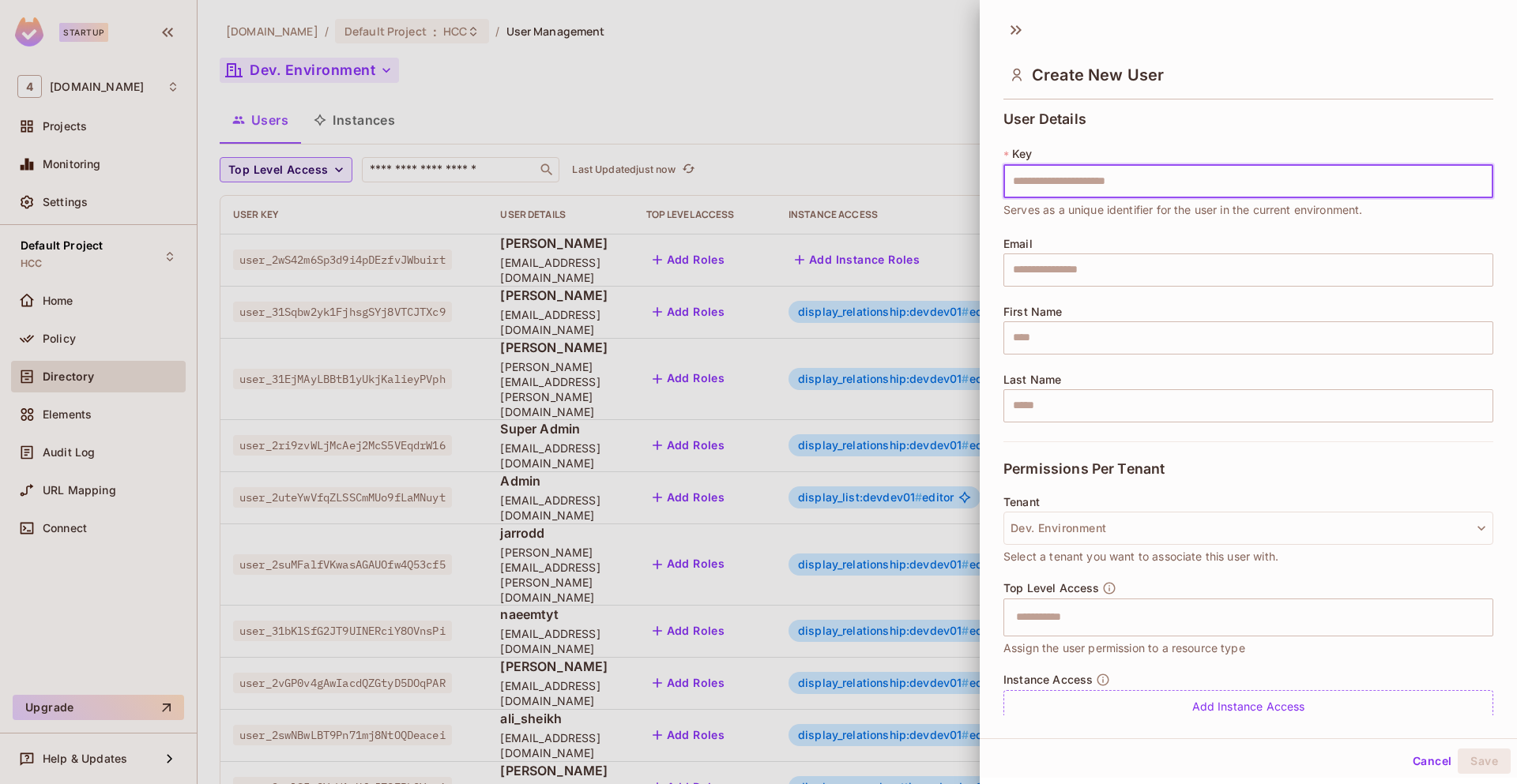
scroll to position [56, 0]
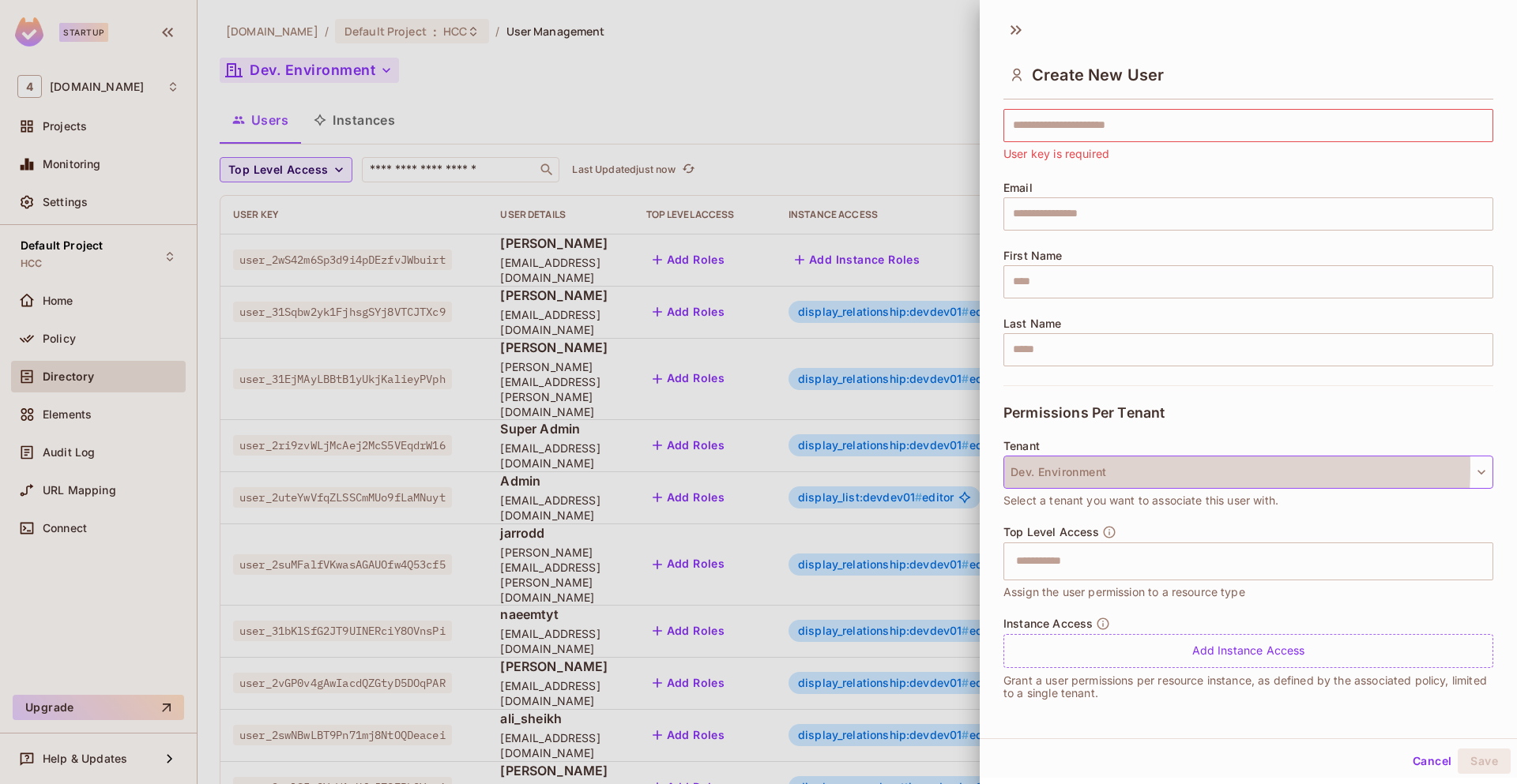
click at [1132, 468] on button "Dev. Environment" at bounding box center [1248, 472] width 490 height 33
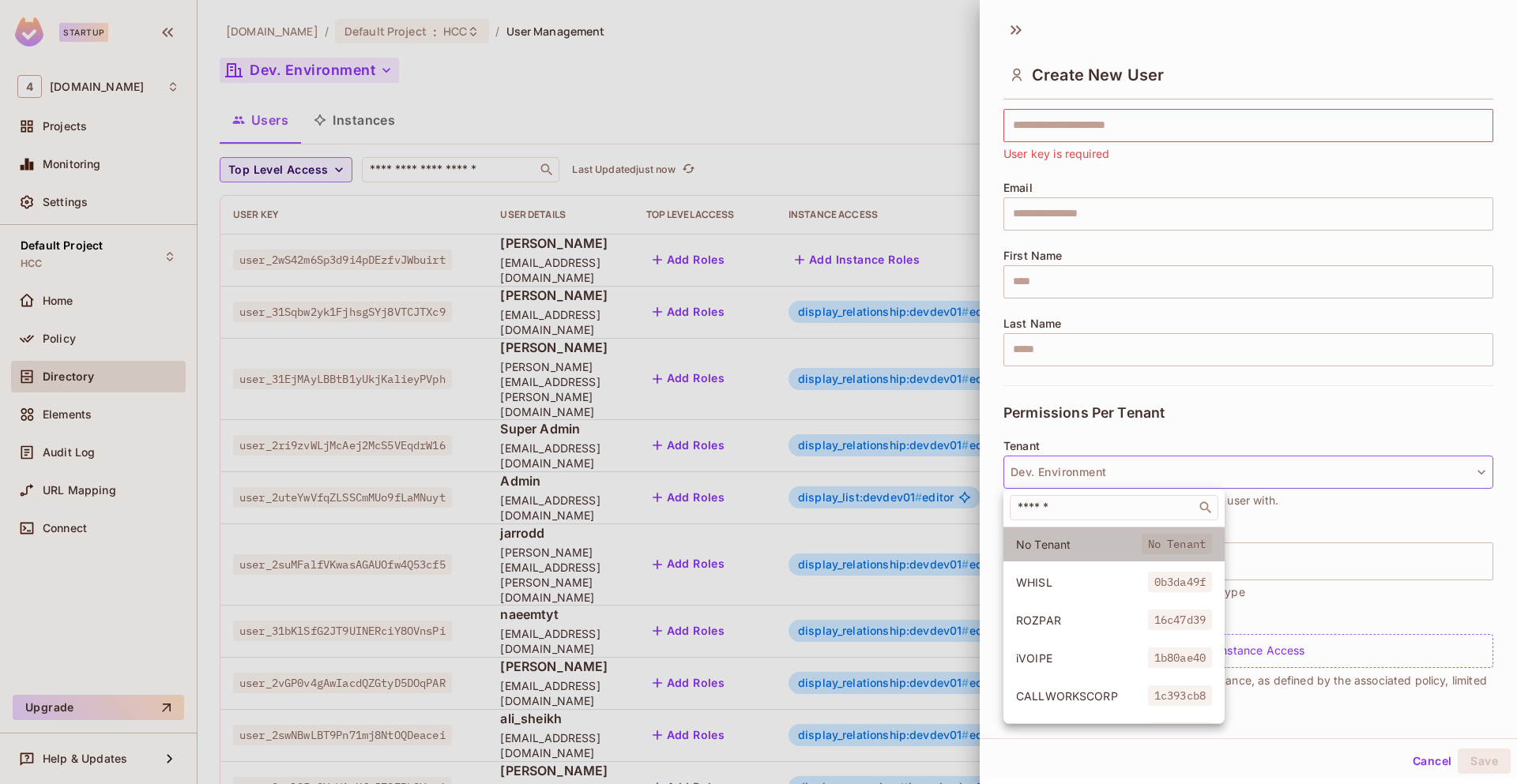
click at [1109, 548] on span "No Tenant" at bounding box center [1079, 545] width 126 height 15
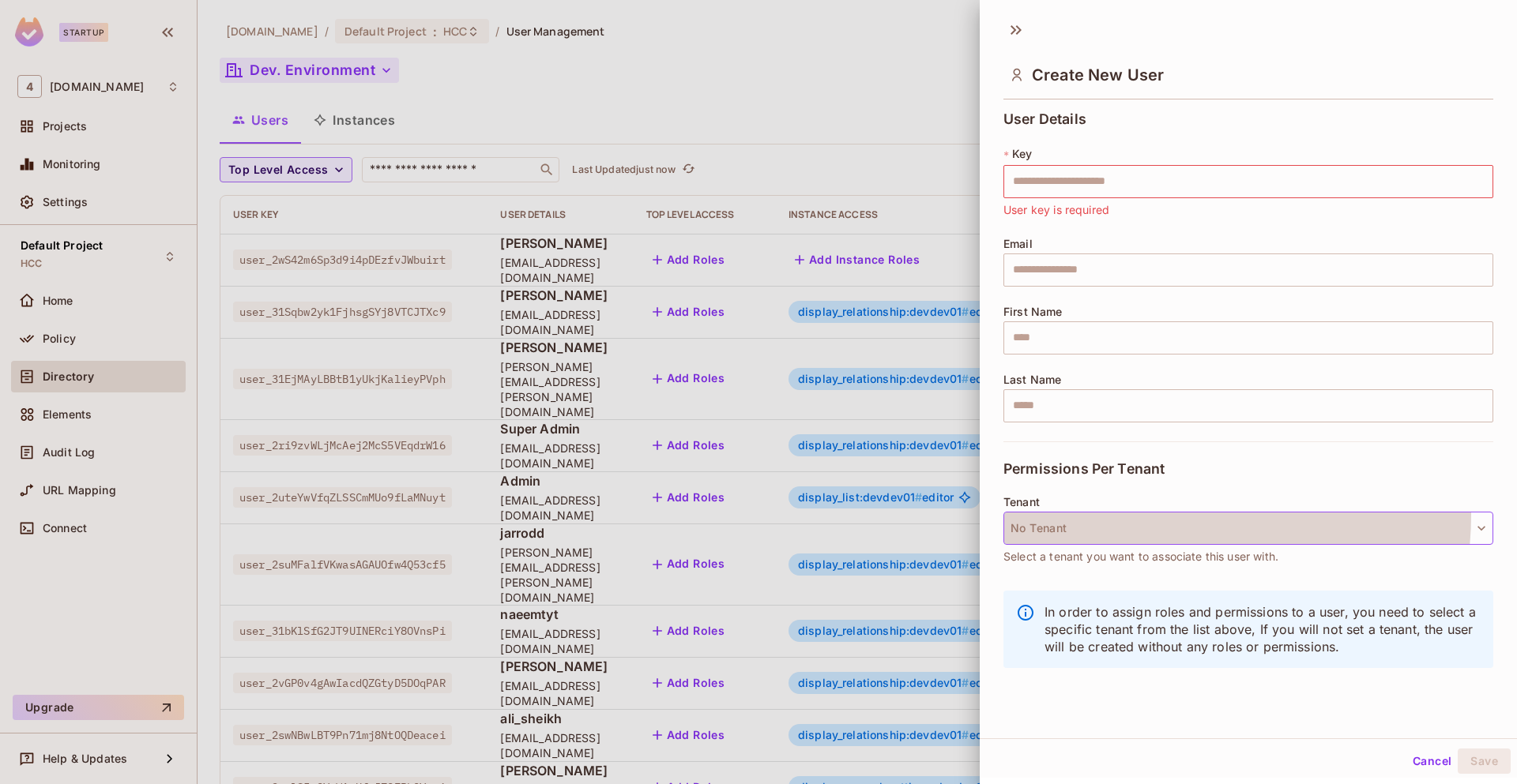
click at [1133, 514] on button "No Tenant" at bounding box center [1248, 528] width 490 height 33
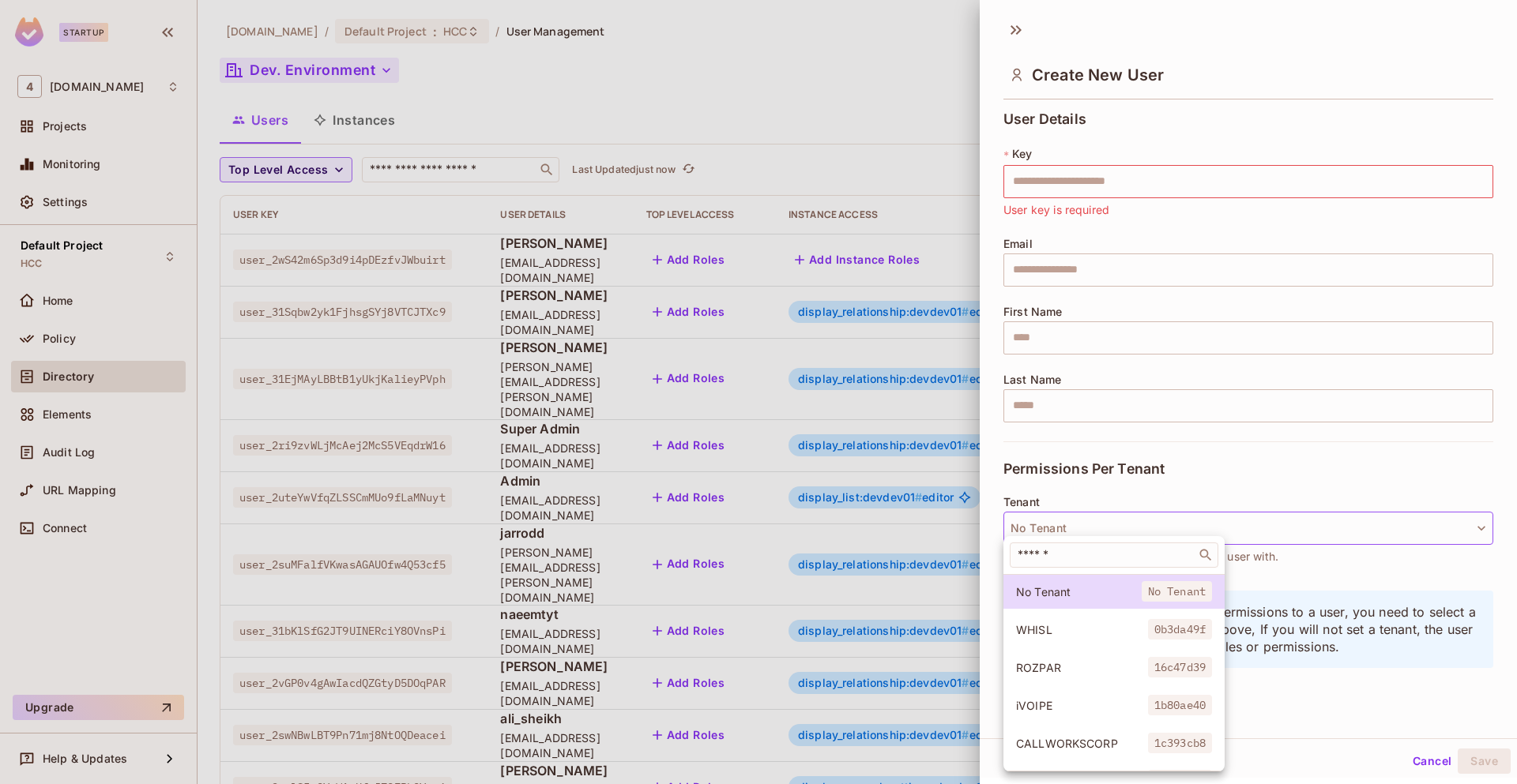
click at [1071, 672] on span "ROZPAR" at bounding box center [1082, 668] width 132 height 15
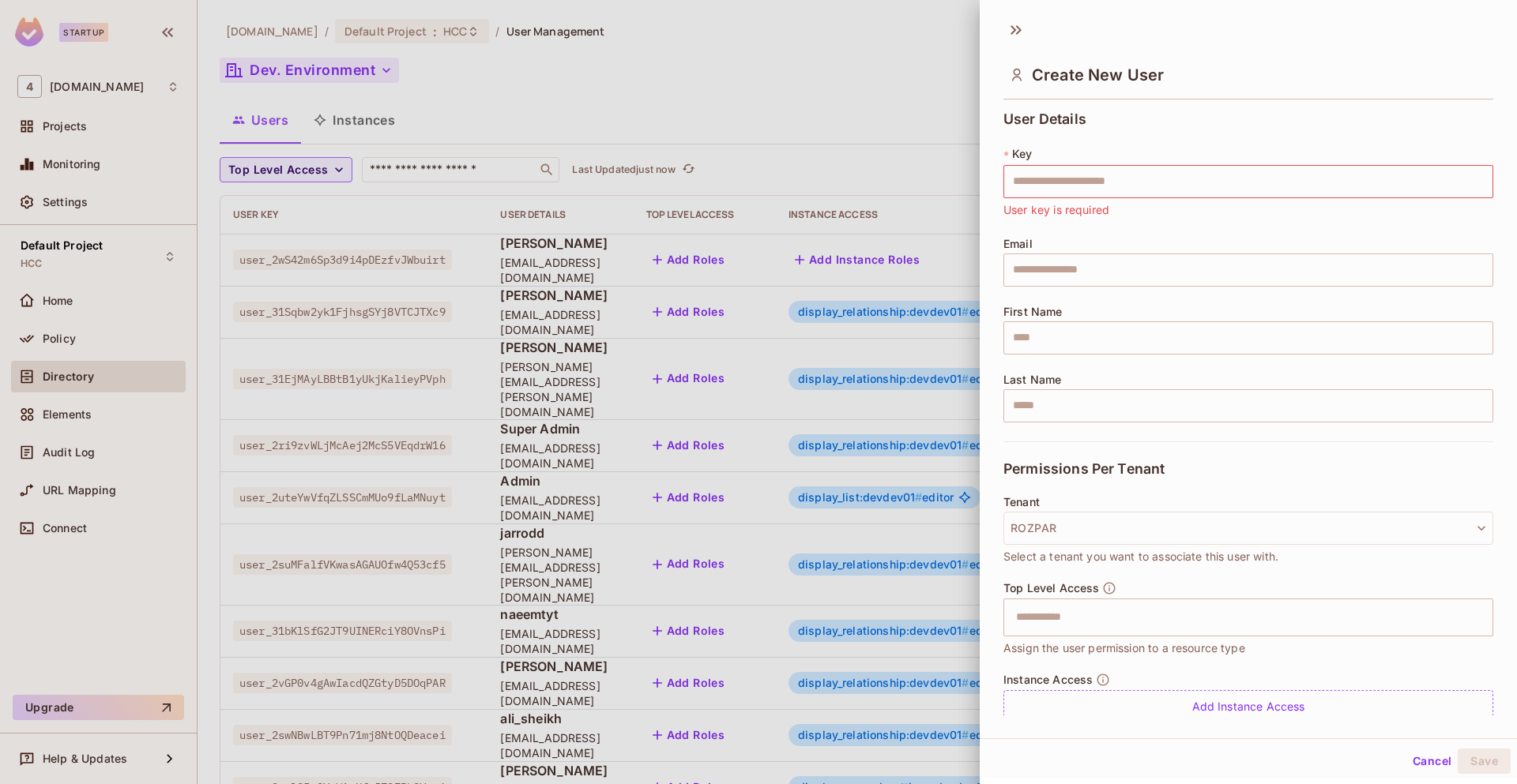
scroll to position [56, 0]
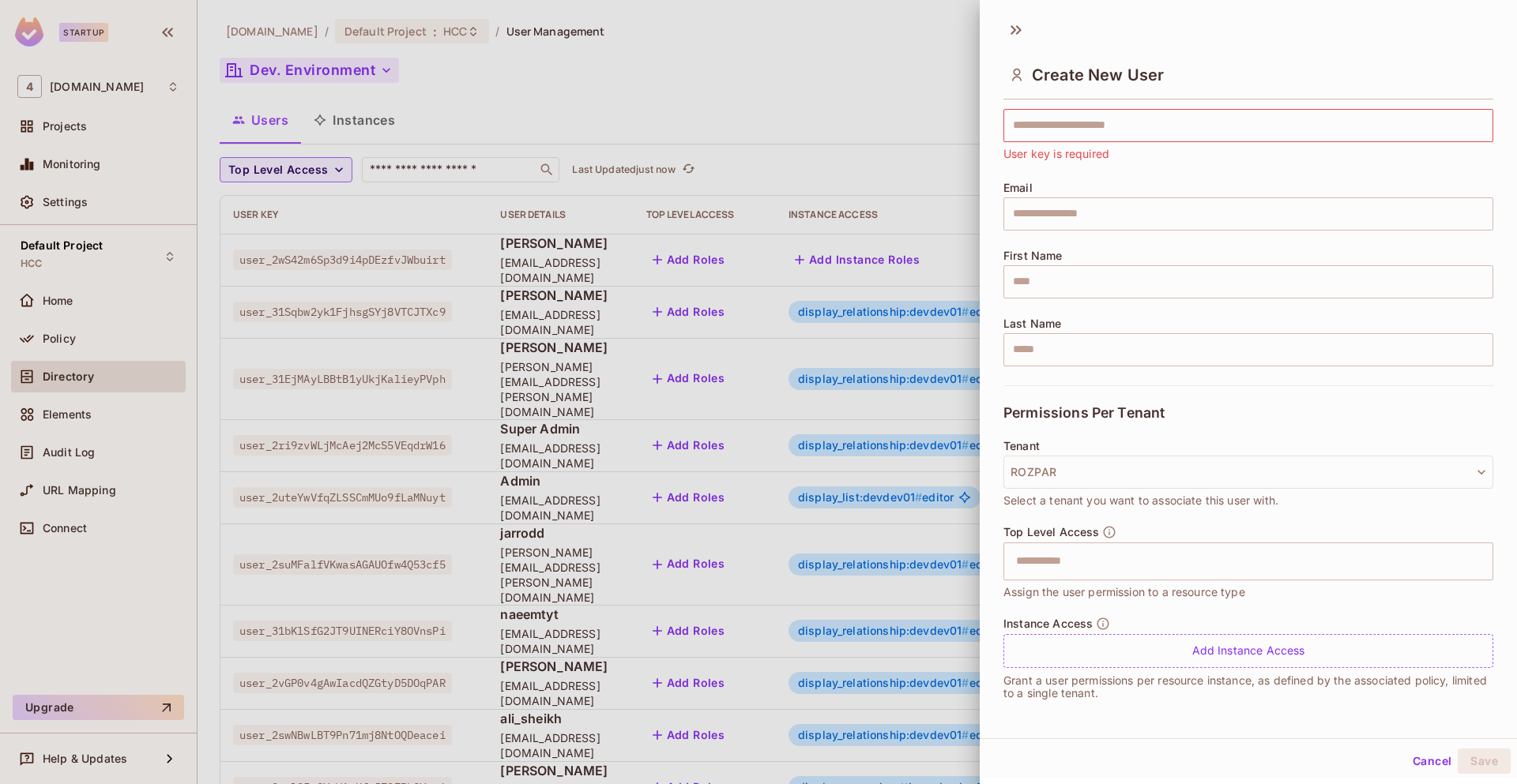
click at [1214, 501] on span "Select a tenant you want to associate this user with." at bounding box center [1141, 501] width 275 height 17
click at [1064, 507] on span "Select a tenant you want to associate this user with." at bounding box center [1141, 501] width 275 height 17
click at [1407, 763] on button "Cancel" at bounding box center [1431, 761] width 51 height 25
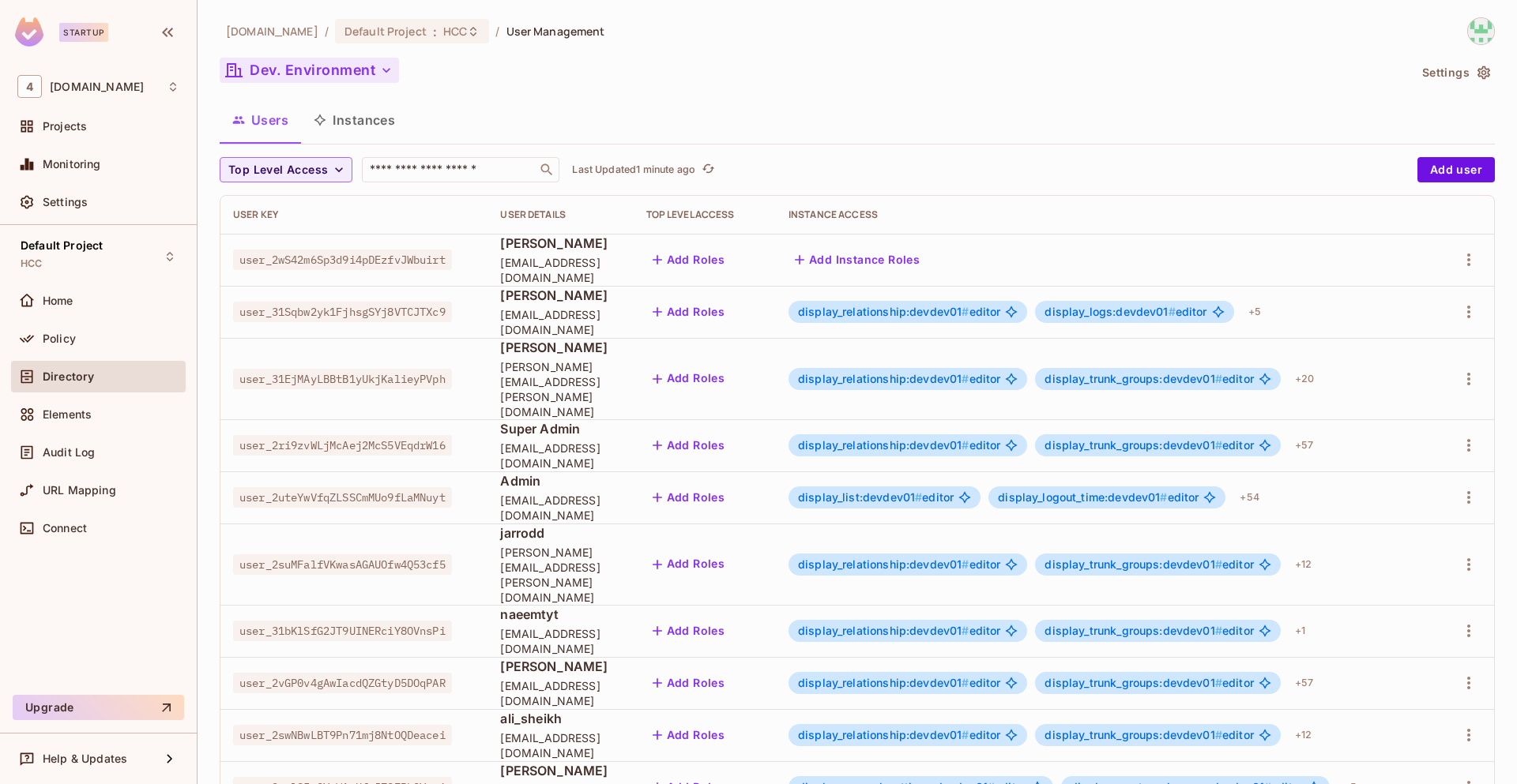
scroll to position [267, 0]
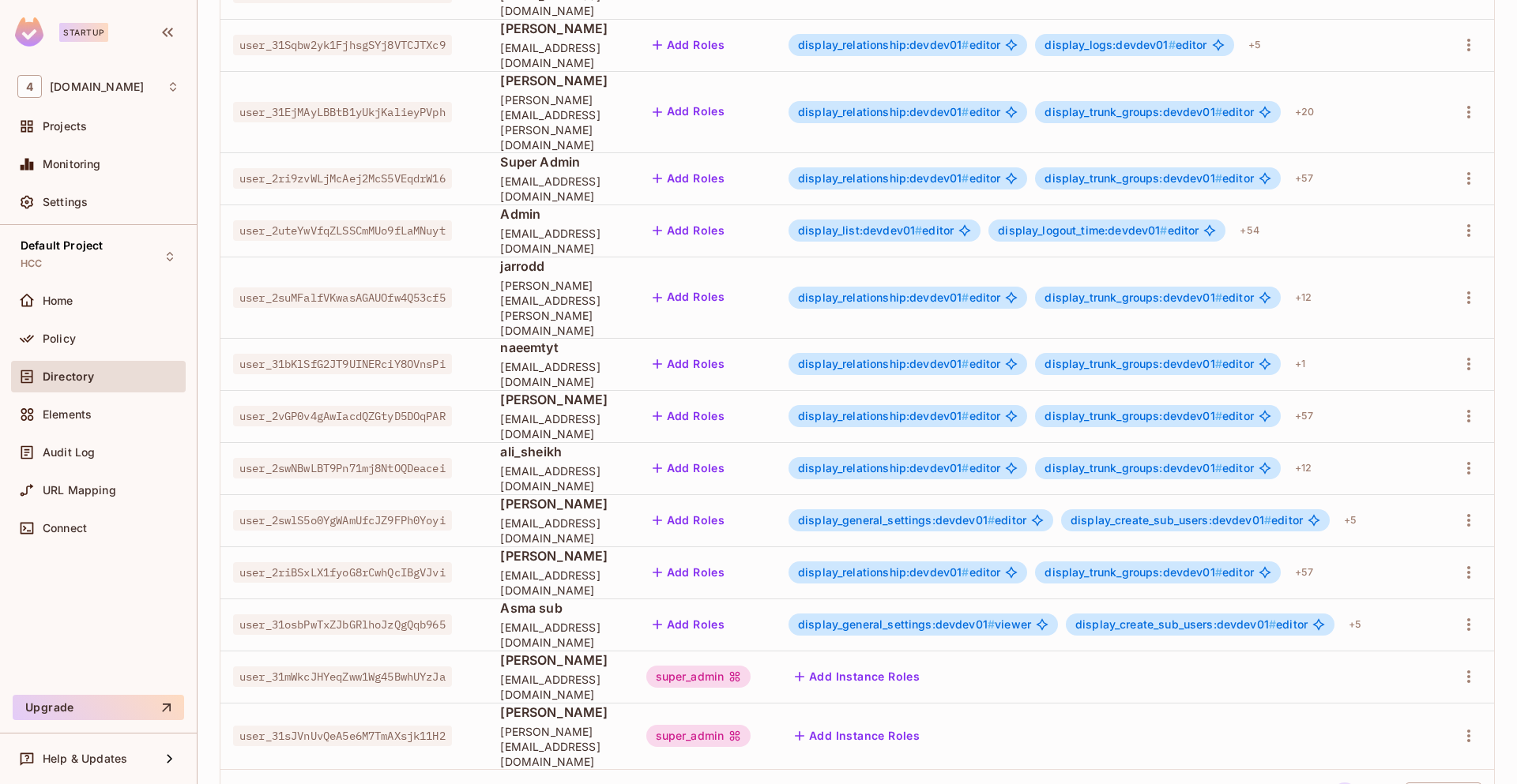
click at [544, 599] on span "Asma sub" at bounding box center [559, 608] width 120 height 17
click at [511, 495] on span "[PERSON_NAME]" at bounding box center [559, 503] width 120 height 17
click at [1459, 511] on icon "button" at bounding box center [1469, 520] width 19 height 19
click at [1259, 652] on div at bounding box center [758, 392] width 1517 height 784
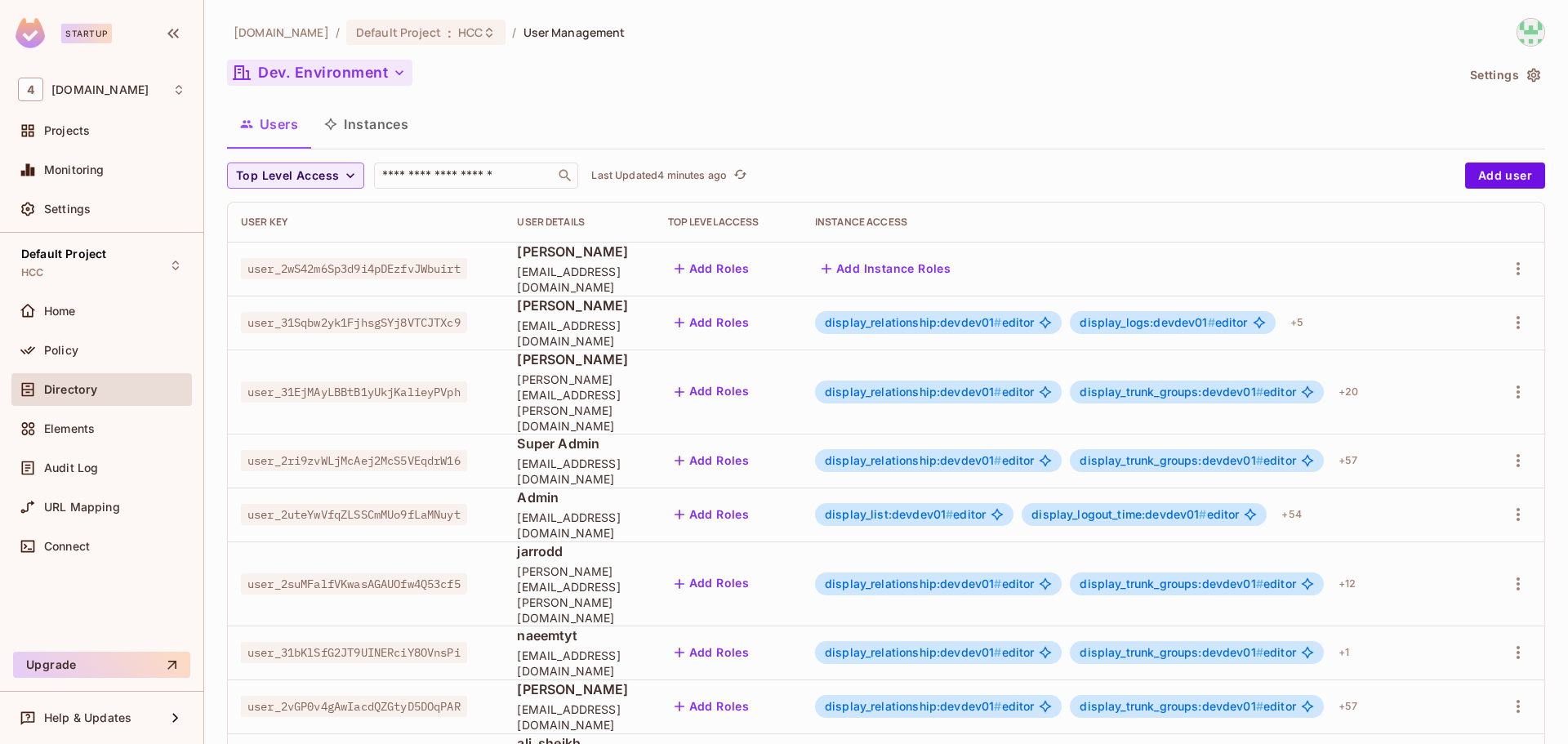
click at [1126, 146] on div "Users Instances" at bounding box center [886, 125] width 1318 height 45
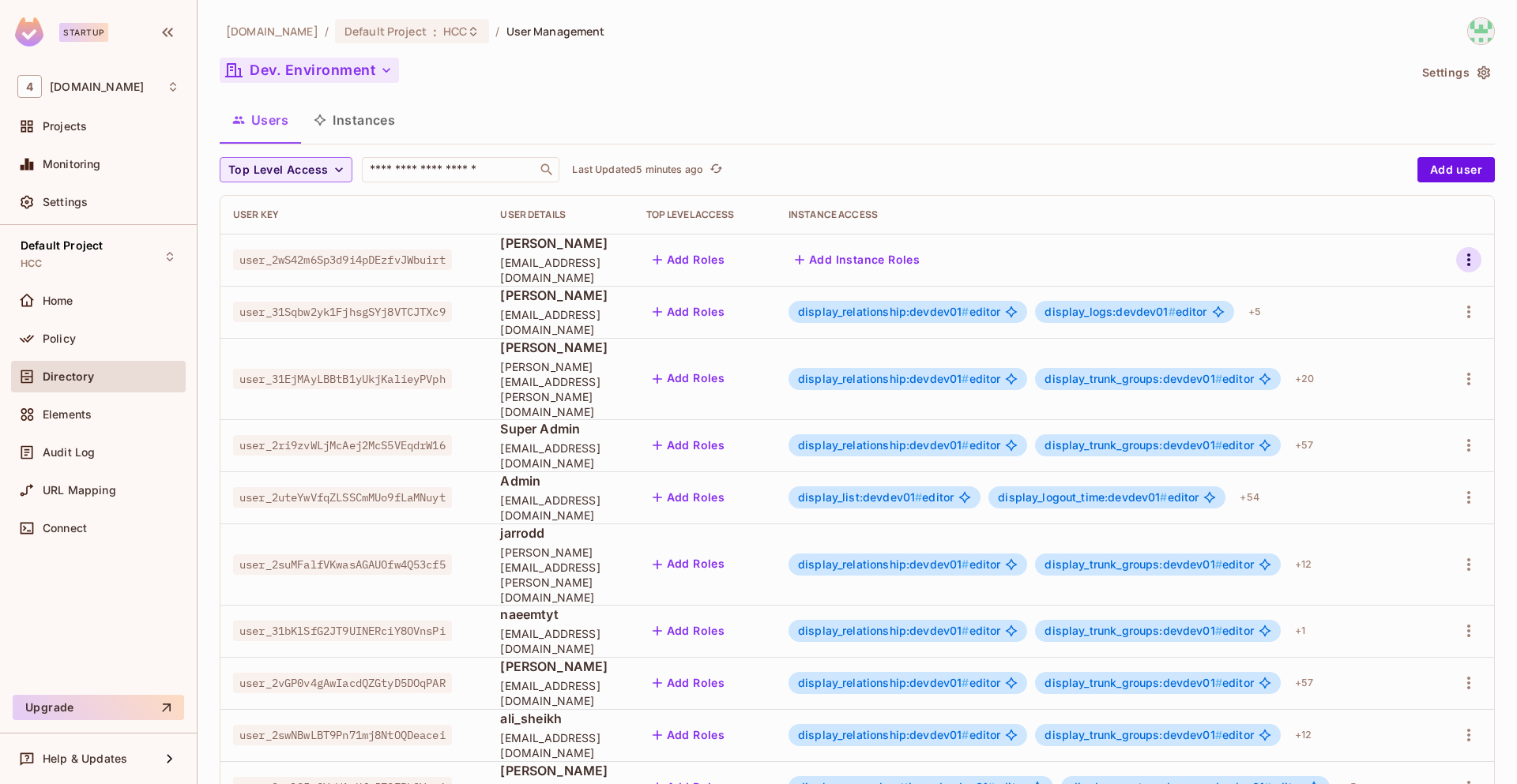
click at [1460, 256] on icon "button" at bounding box center [1469, 260] width 19 height 19
click at [1407, 337] on div "Edit Attributes" at bounding box center [1402, 331] width 78 height 16
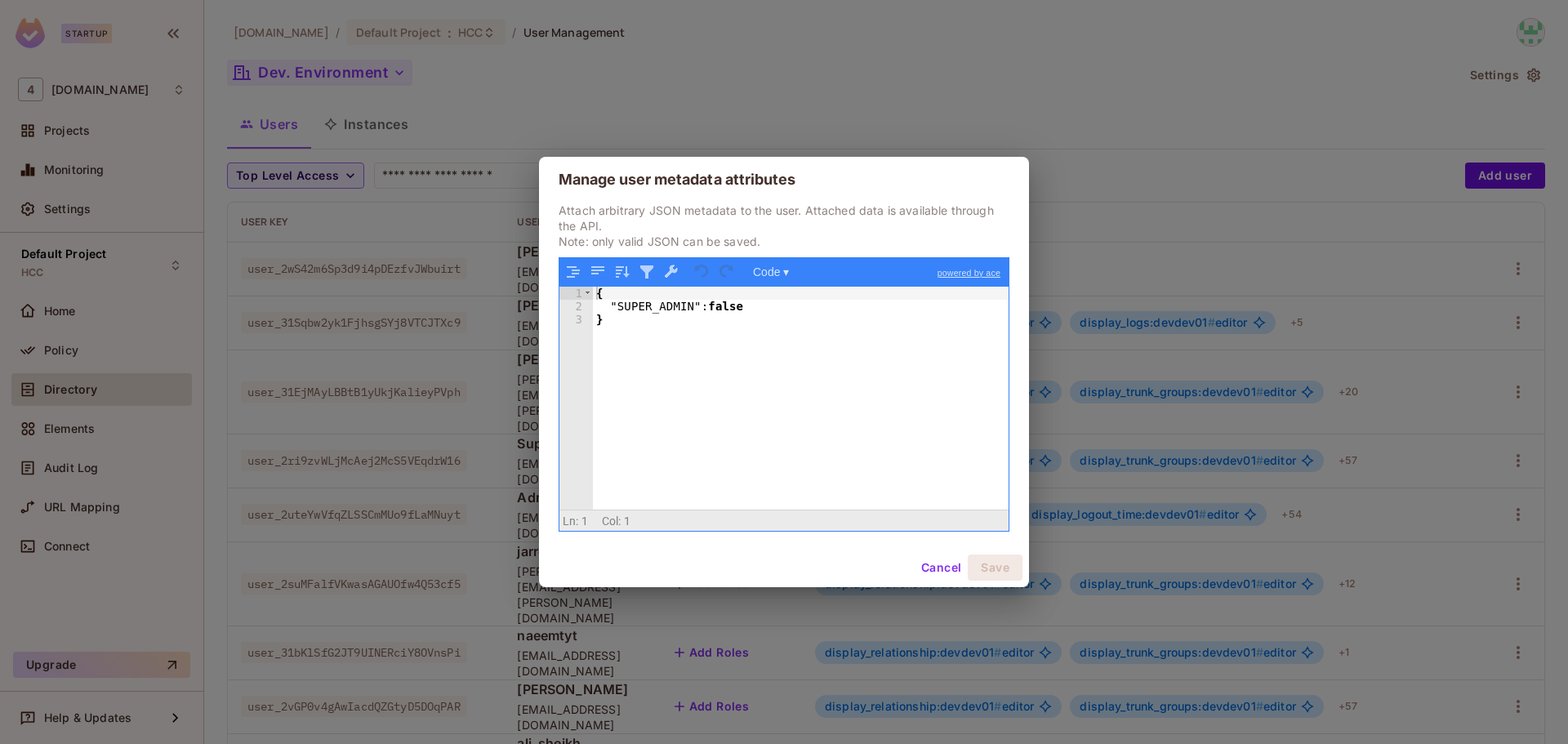
click at [942, 566] on button "Cancel" at bounding box center [941, 568] width 53 height 26
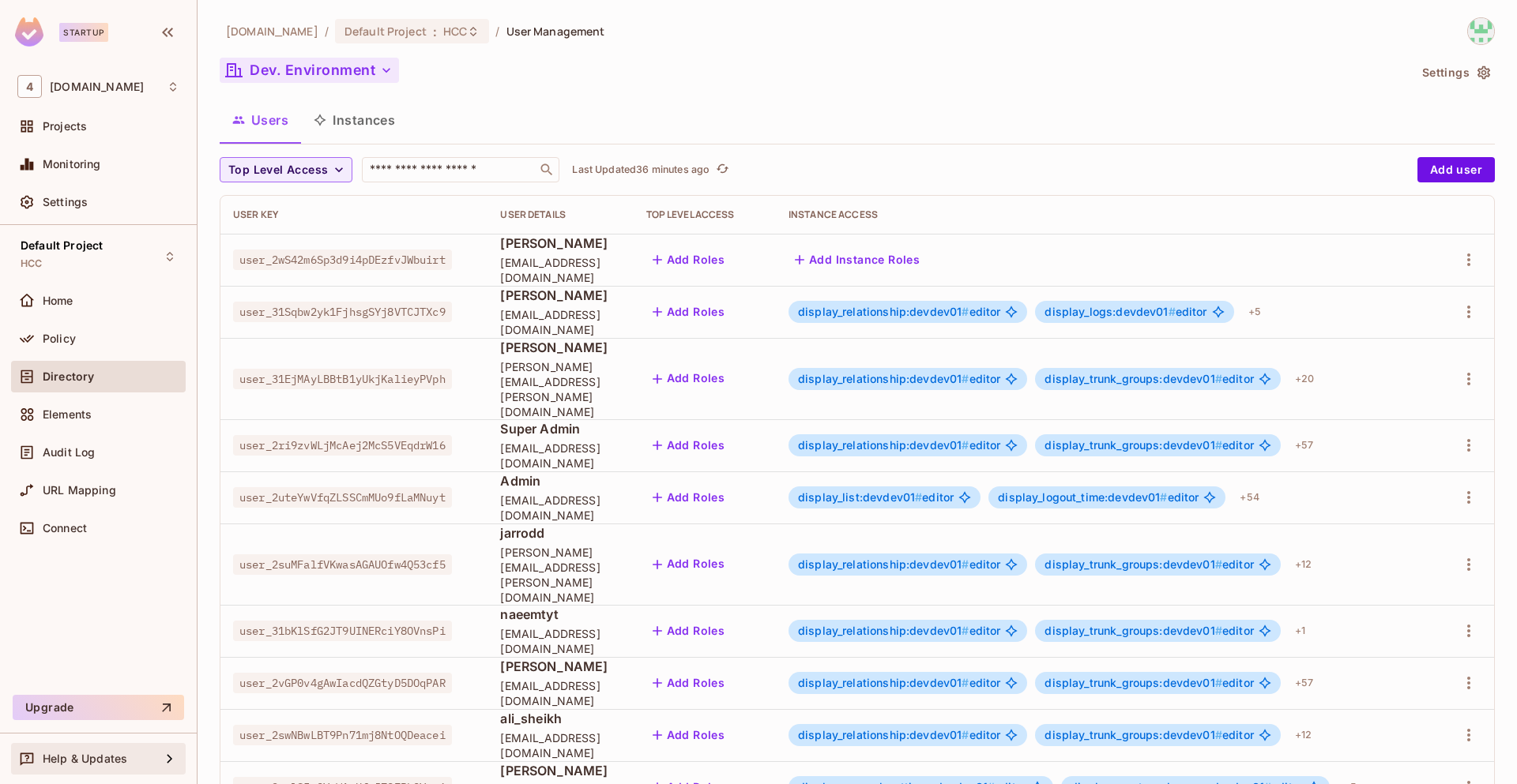
click at [116, 759] on span "Help & Updates" at bounding box center [85, 759] width 85 height 13
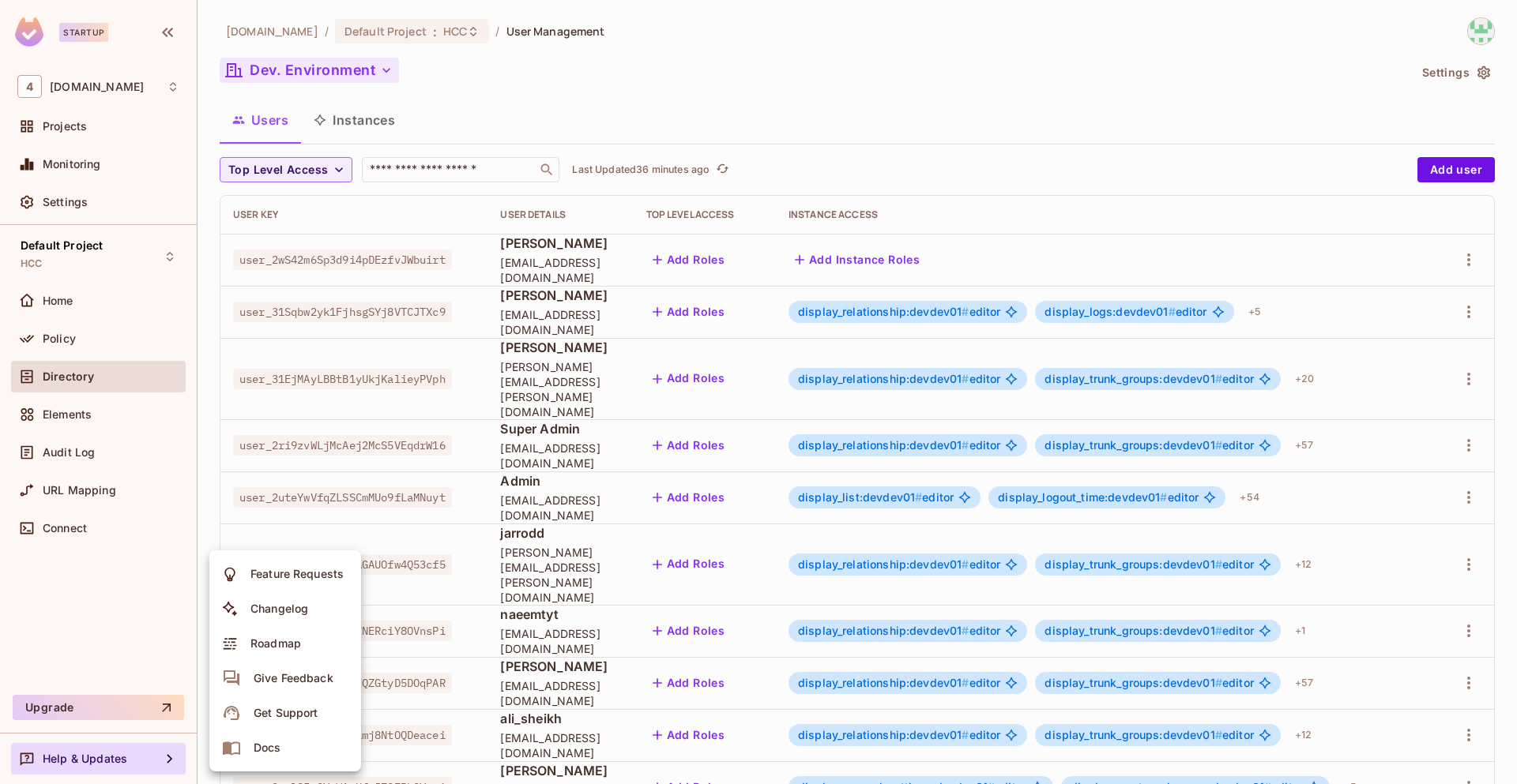
click at [303, 708] on div "Get Support" at bounding box center [285, 713] width 64 height 16
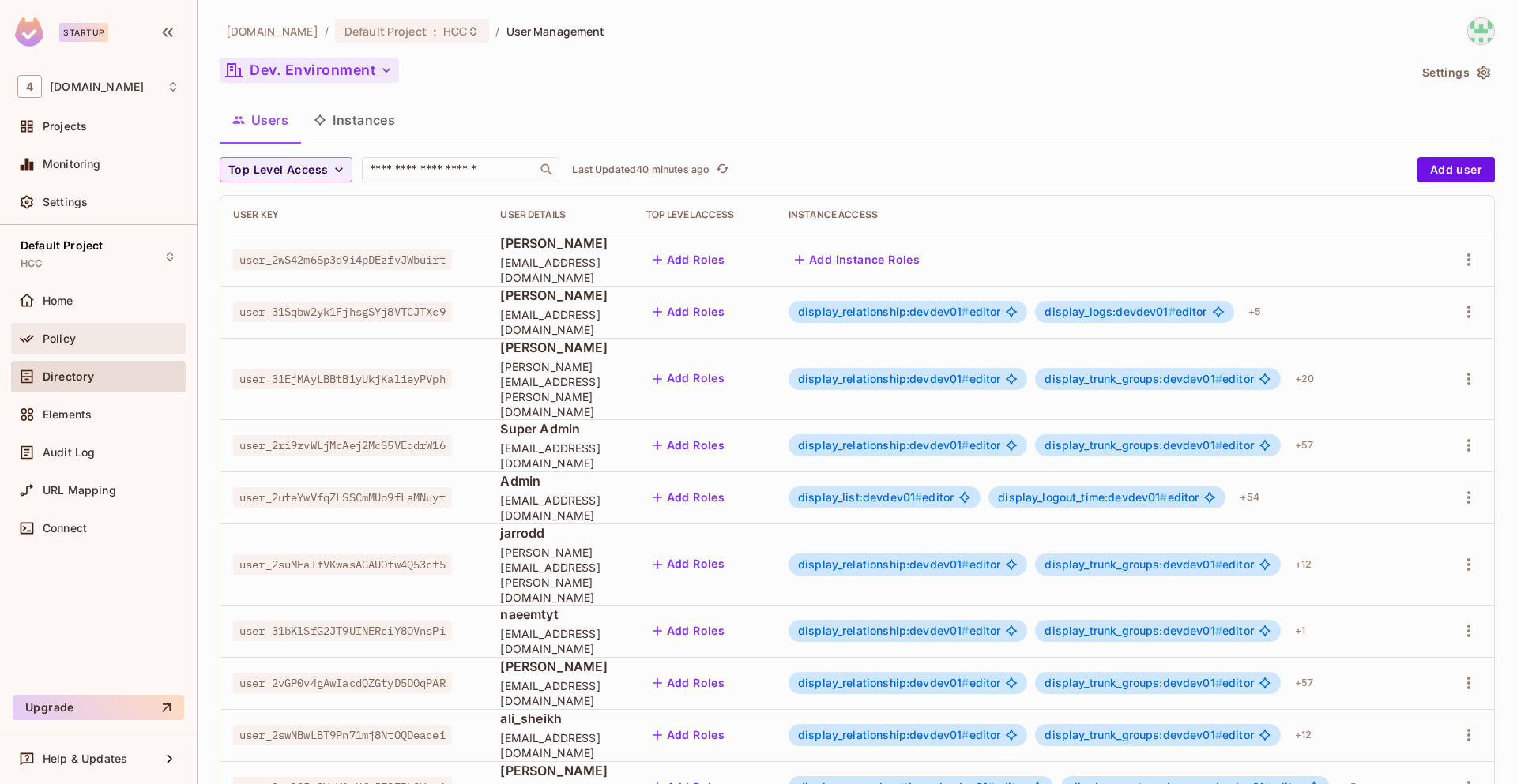
click at [104, 340] on div "Policy" at bounding box center [110, 339] width 137 height 13
